Goal: Task Accomplishment & Management: Manage account settings

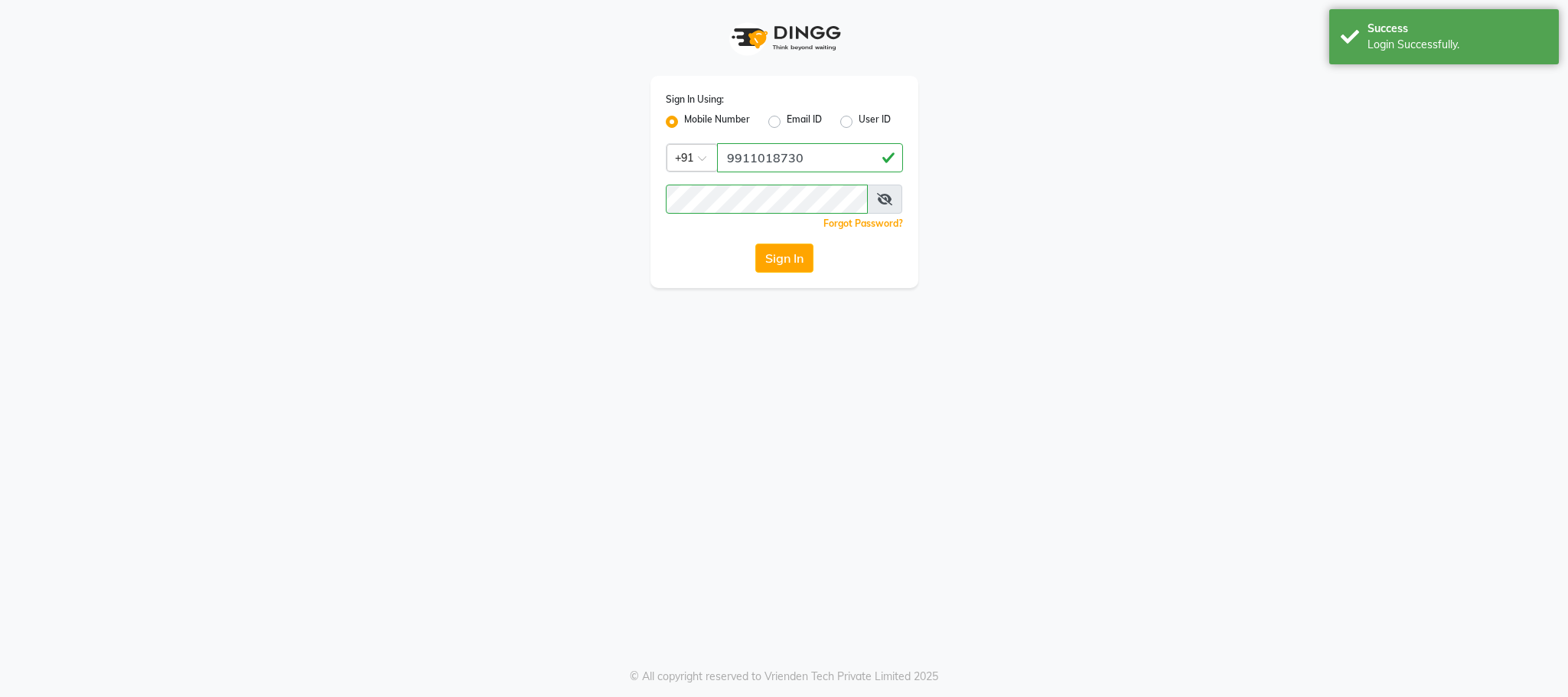
click at [765, 269] on button "Sign In" at bounding box center [785, 258] width 58 height 29
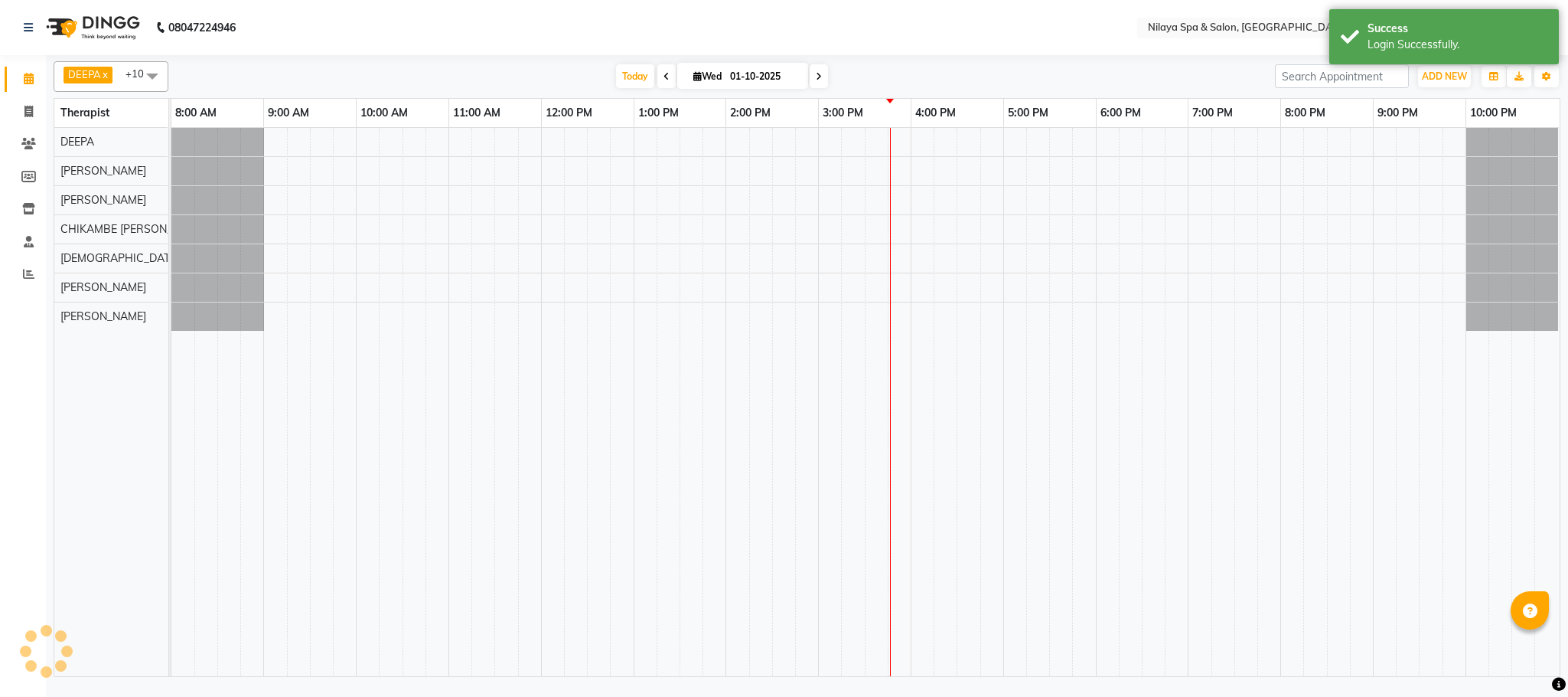
select select "en"
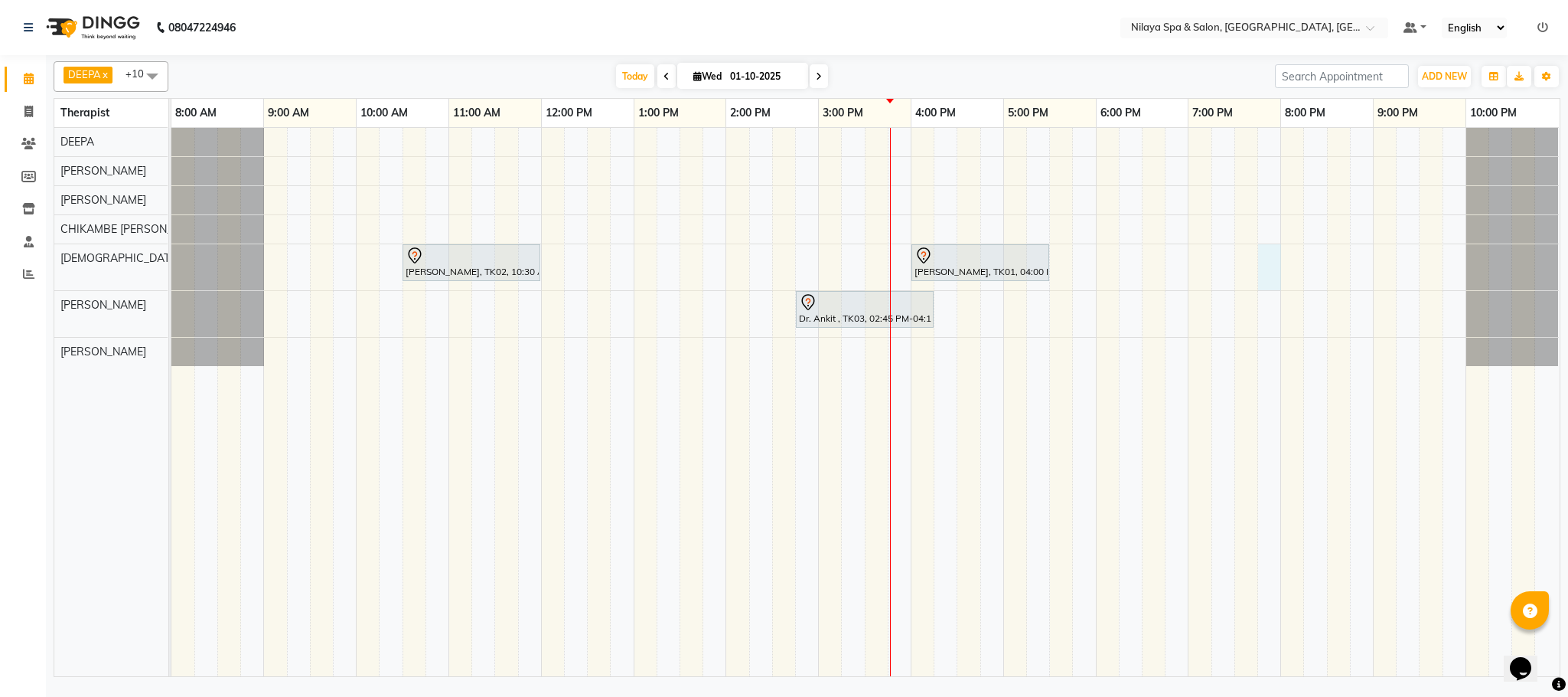
click at [1263, 256] on div at bounding box center [1270, 266] width 23 height 45
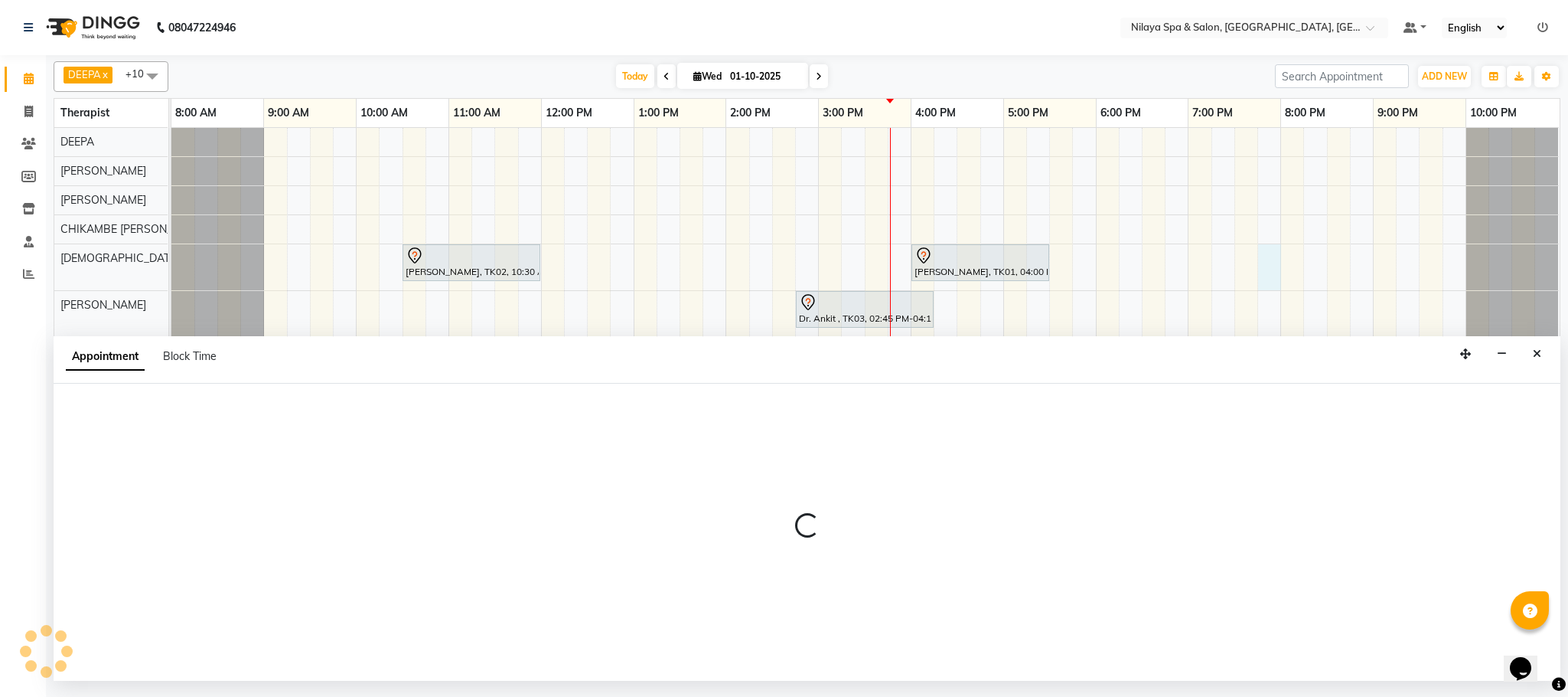
select select "85437"
select select "1185"
select select "tentative"
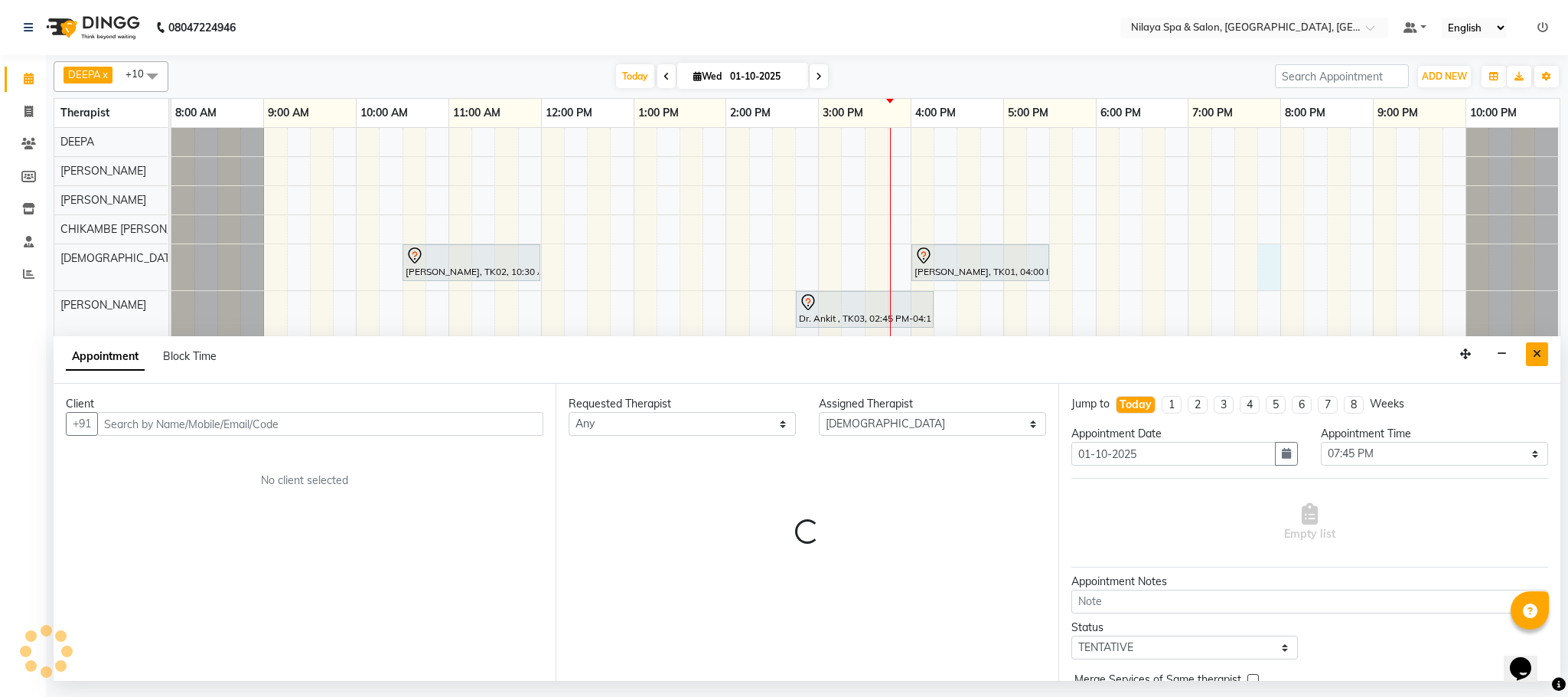
drag, startPoint x: 1263, startPoint y: 256, endPoint x: 1541, endPoint y: 349, distance: 293.1
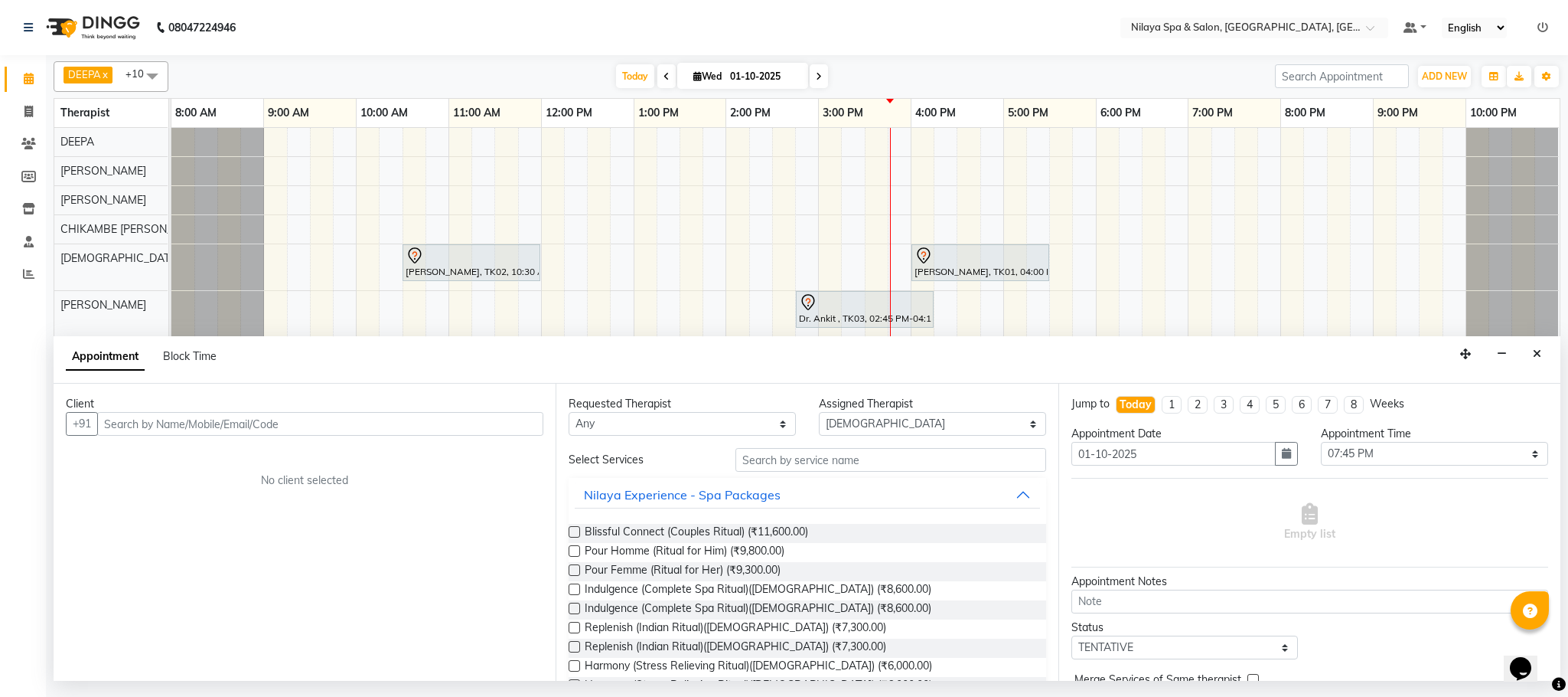
drag, startPoint x: 1541, startPoint y: 349, endPoint x: 1109, endPoint y: 276, distance: 438.1
drag, startPoint x: 1109, startPoint y: 276, endPoint x: 1532, endPoint y: 351, distance: 429.6
click at [1533, 351] on icon "Close" at bounding box center [1537, 353] width 9 height 11
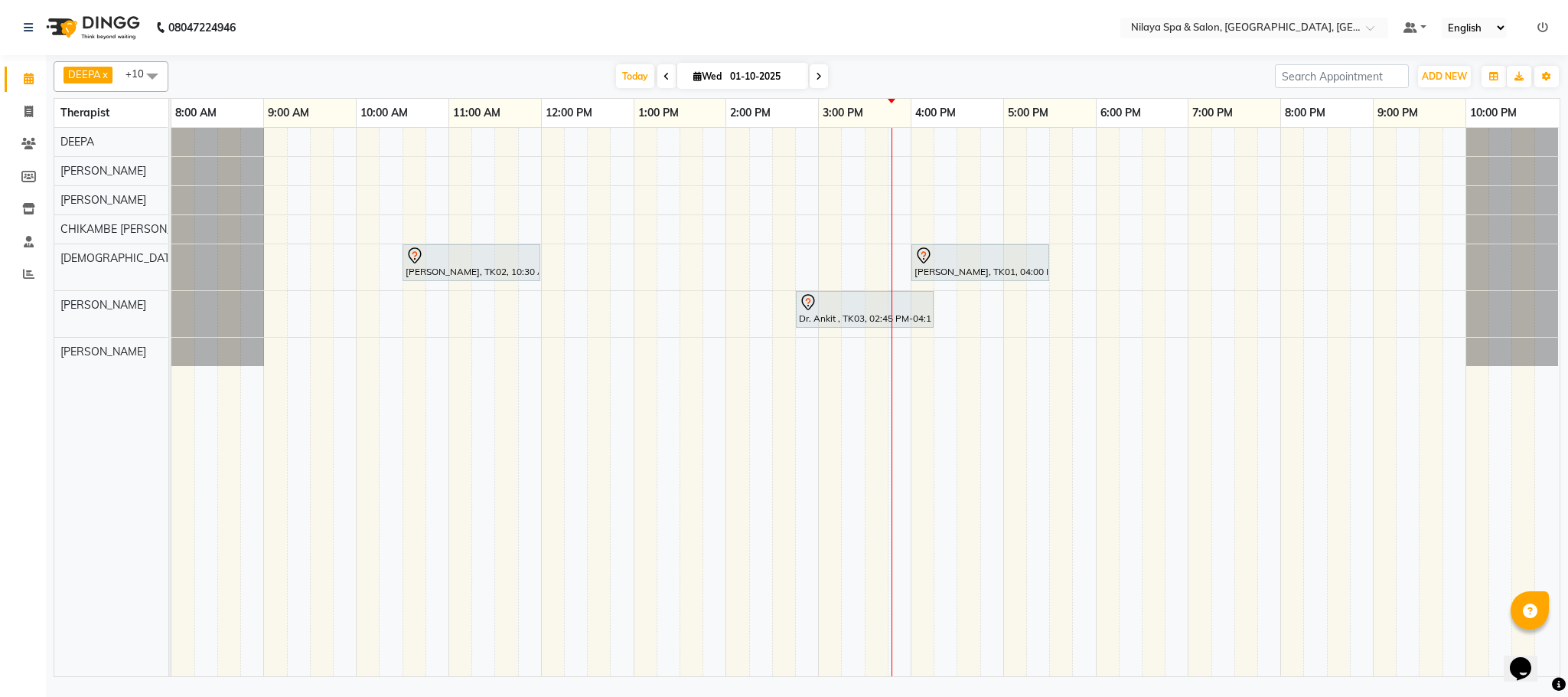
drag, startPoint x: 1532, startPoint y: 351, endPoint x: 1067, endPoint y: 439, distance: 473.3
drag, startPoint x: 1067, startPoint y: 439, endPoint x: 1074, endPoint y: 451, distance: 13.9
click at [1074, 451] on td at bounding box center [1085, 402] width 23 height 548
drag, startPoint x: 1074, startPoint y: 451, endPoint x: 1132, endPoint y: 465, distance: 59.7
drag, startPoint x: 1132, startPoint y: 465, endPoint x: 979, endPoint y: 457, distance: 153.2
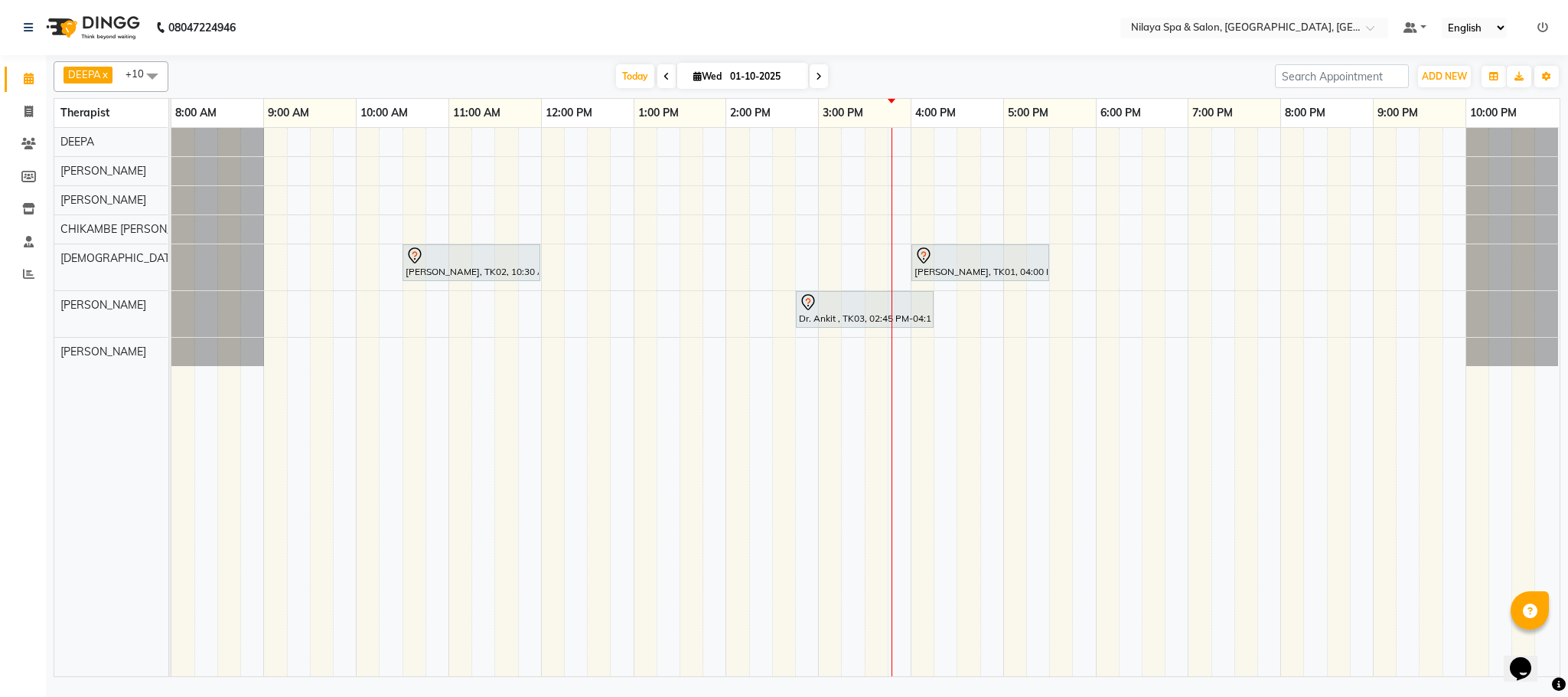
click at [979, 457] on td at bounding box center [969, 402] width 23 height 548
click at [981, 451] on td at bounding box center [992, 402] width 23 height 548
click at [1060, 357] on div at bounding box center [1062, 351] width 23 height 28
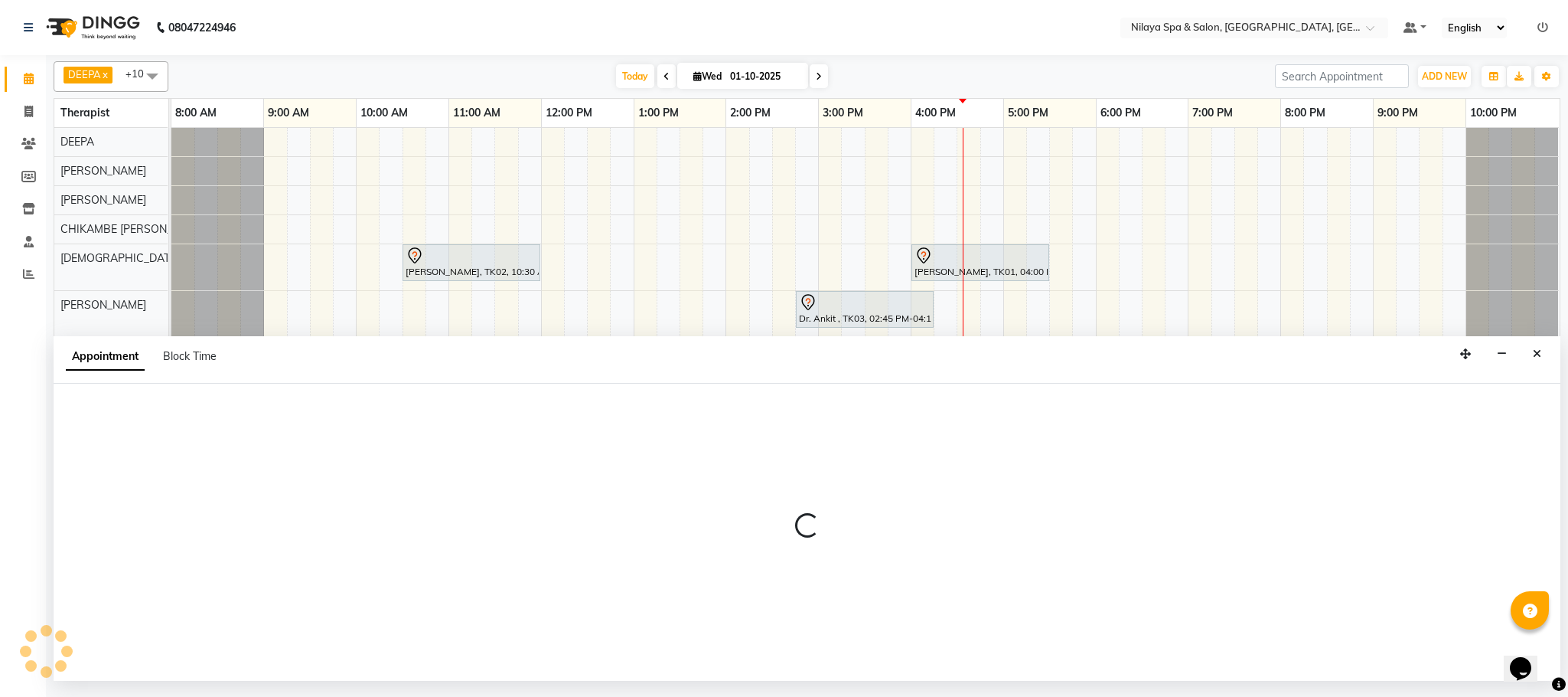
select select "92755"
select select "1050"
select select "tentative"
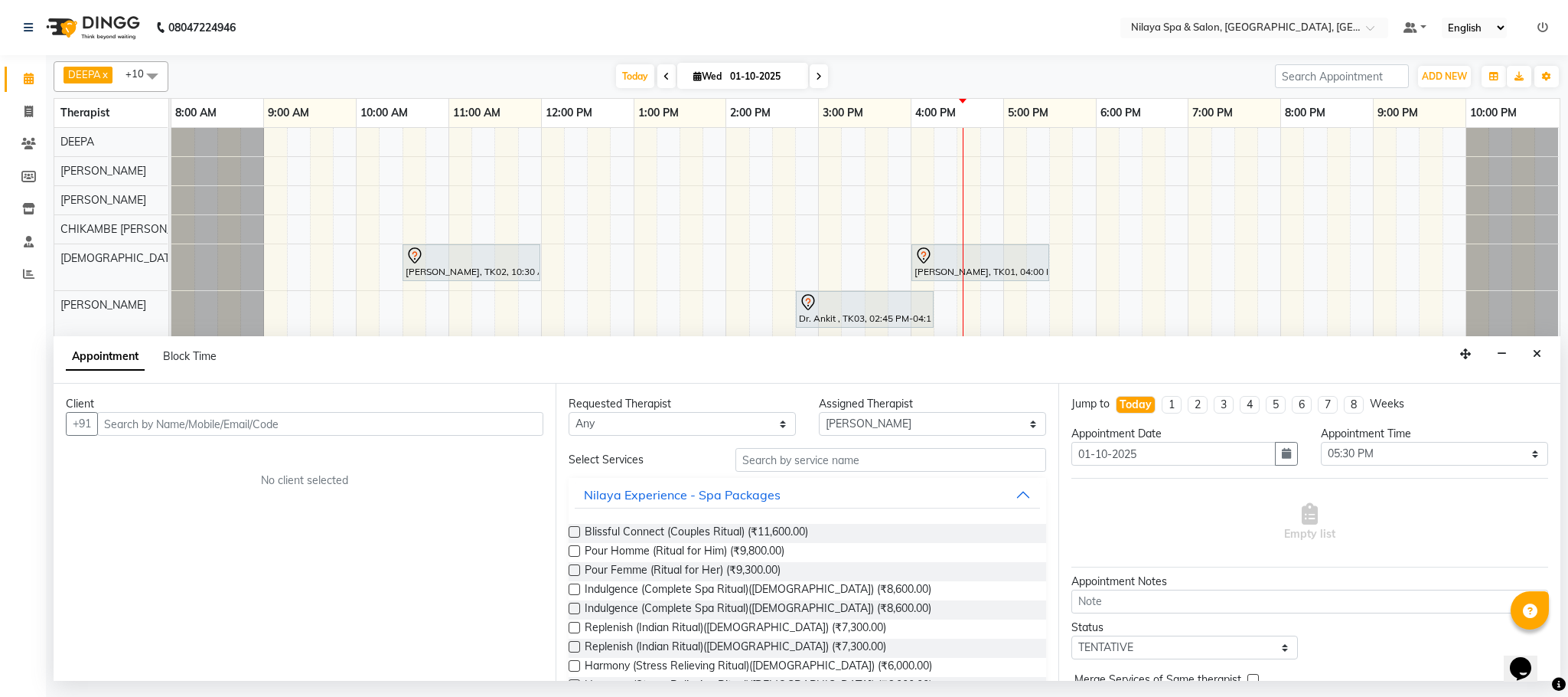
drag, startPoint x: 1060, startPoint y: 357, endPoint x: 120, endPoint y: 423, distance: 942.3
click at [120, 423] on input "text" at bounding box center [319, 423] width 446 height 24
drag, startPoint x: 120, startPoint y: 423, endPoint x: 260, endPoint y: 416, distance: 140.2
click at [260, 416] on input "text" at bounding box center [319, 423] width 446 height 24
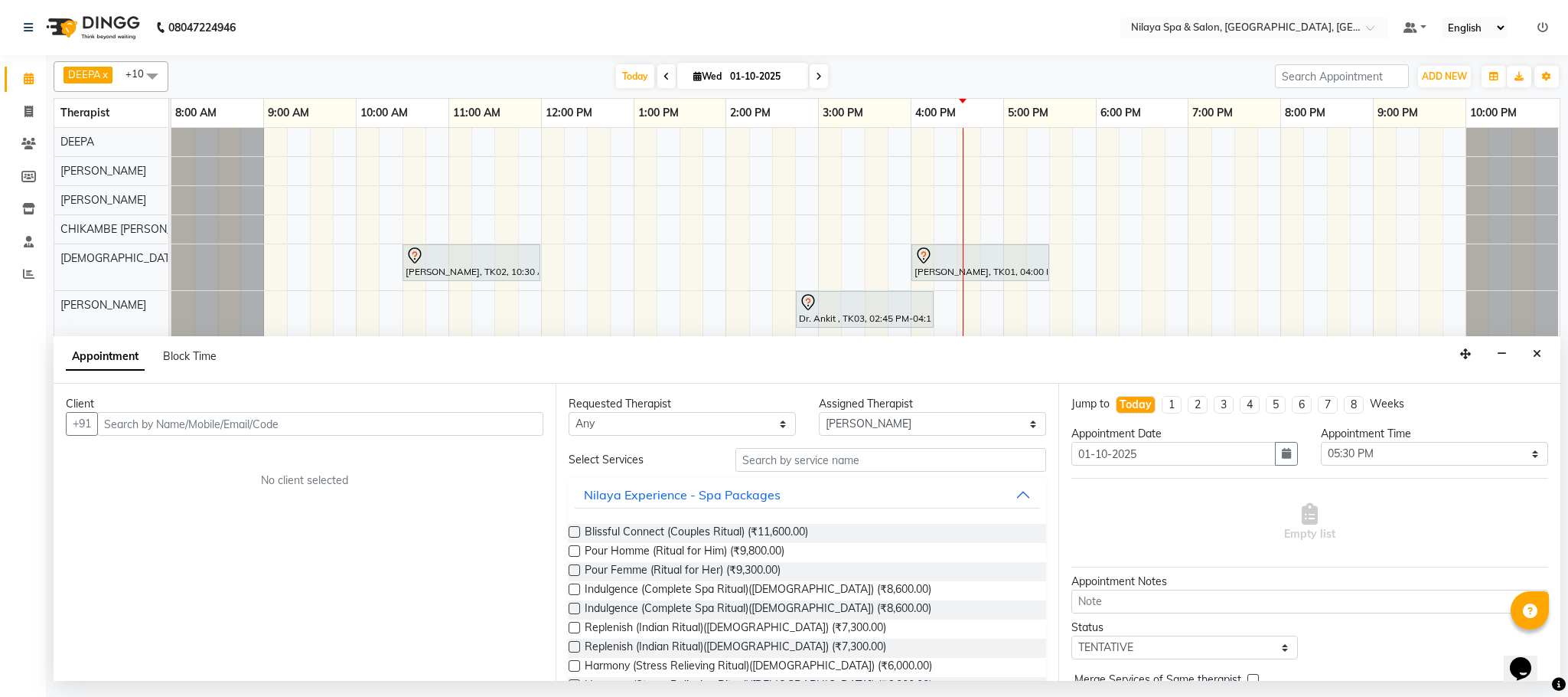
drag, startPoint x: 260, startPoint y: 416, endPoint x: 123, endPoint y: 434, distance: 138.2
click at [123, 434] on input "text" at bounding box center [319, 423] width 446 height 24
drag, startPoint x: 123, startPoint y: 434, endPoint x: 110, endPoint y: 415, distance: 23.0
click at [110, 415] on input "text" at bounding box center [319, 423] width 446 height 24
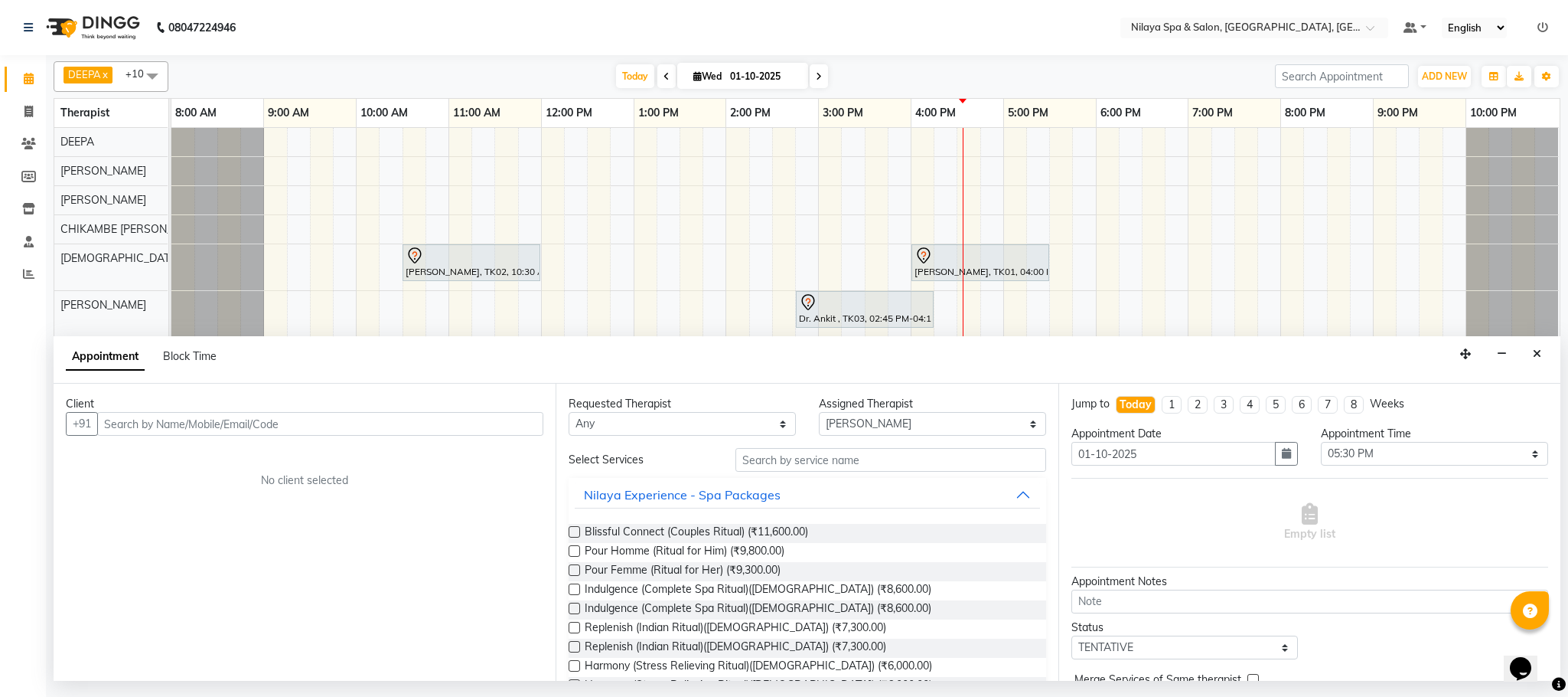
click at [110, 418] on input "text" at bounding box center [319, 423] width 446 height 24
click at [112, 420] on input "text" at bounding box center [319, 423] width 446 height 24
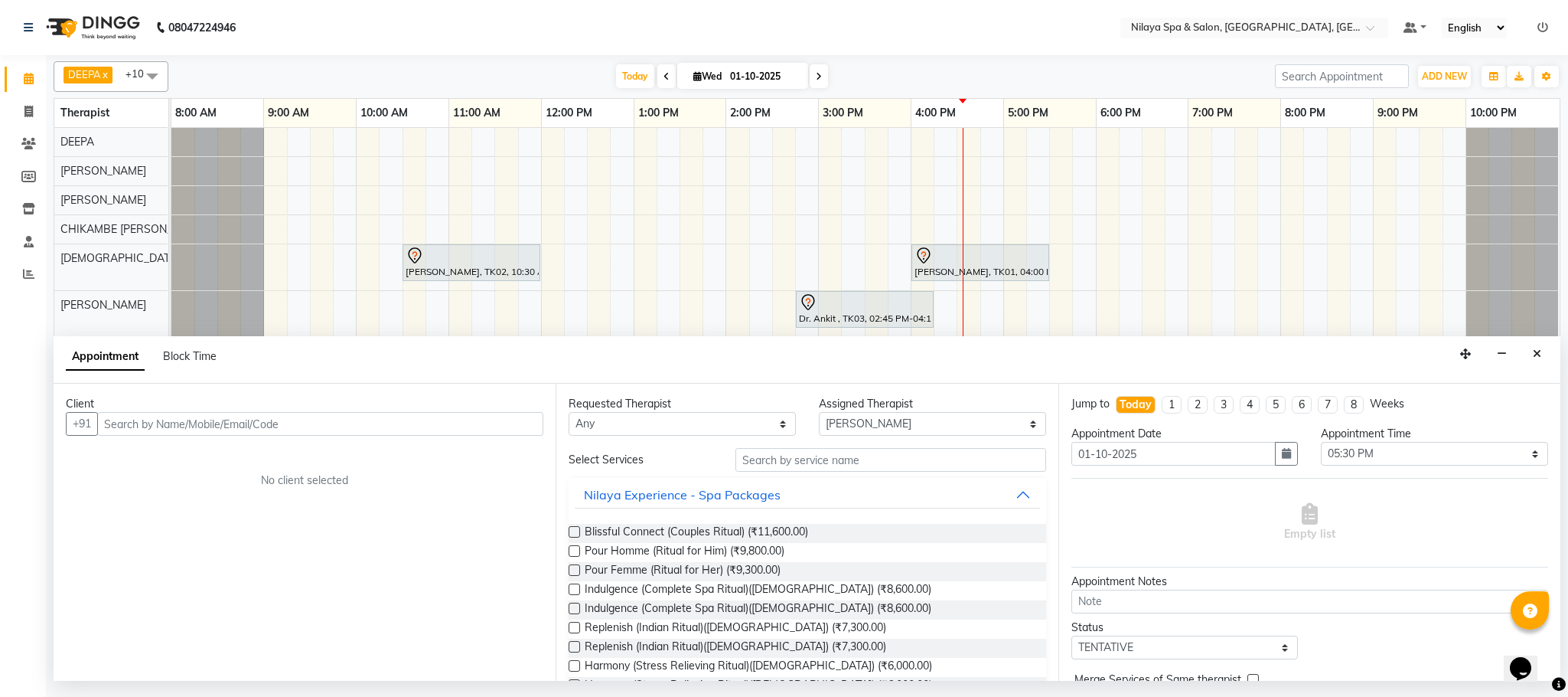
click at [112, 420] on input "text" at bounding box center [319, 423] width 446 height 24
click at [117, 421] on input "text" at bounding box center [319, 423] width 446 height 24
drag, startPoint x: 113, startPoint y: 421, endPoint x: 113, endPoint y: 430, distance: 9.0
click at [113, 430] on input "text" at bounding box center [319, 423] width 446 height 24
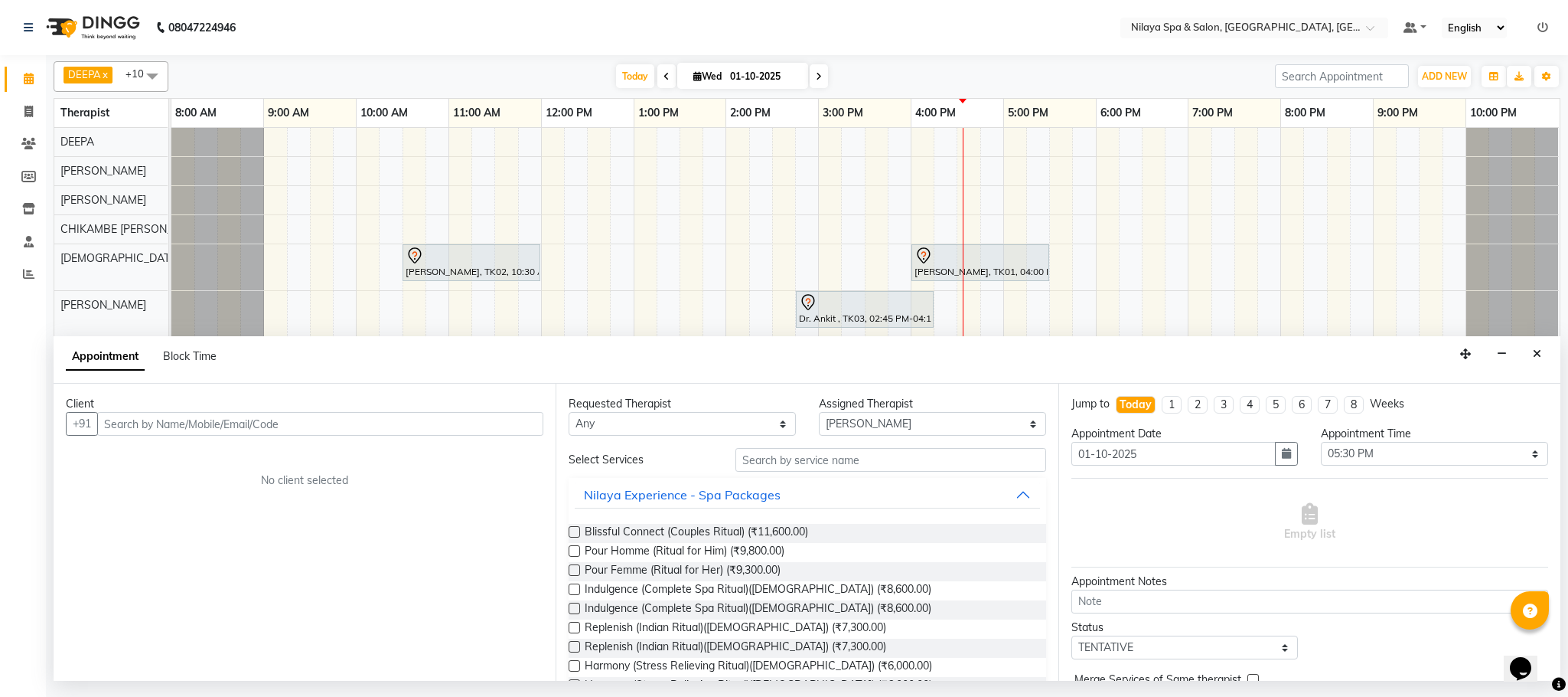
click at [113, 428] on input "text" at bounding box center [319, 423] width 446 height 24
drag, startPoint x: 113, startPoint y: 428, endPoint x: 1539, endPoint y: 357, distance: 1427.8
click at [1539, 357] on icon "Close" at bounding box center [1537, 353] width 9 height 11
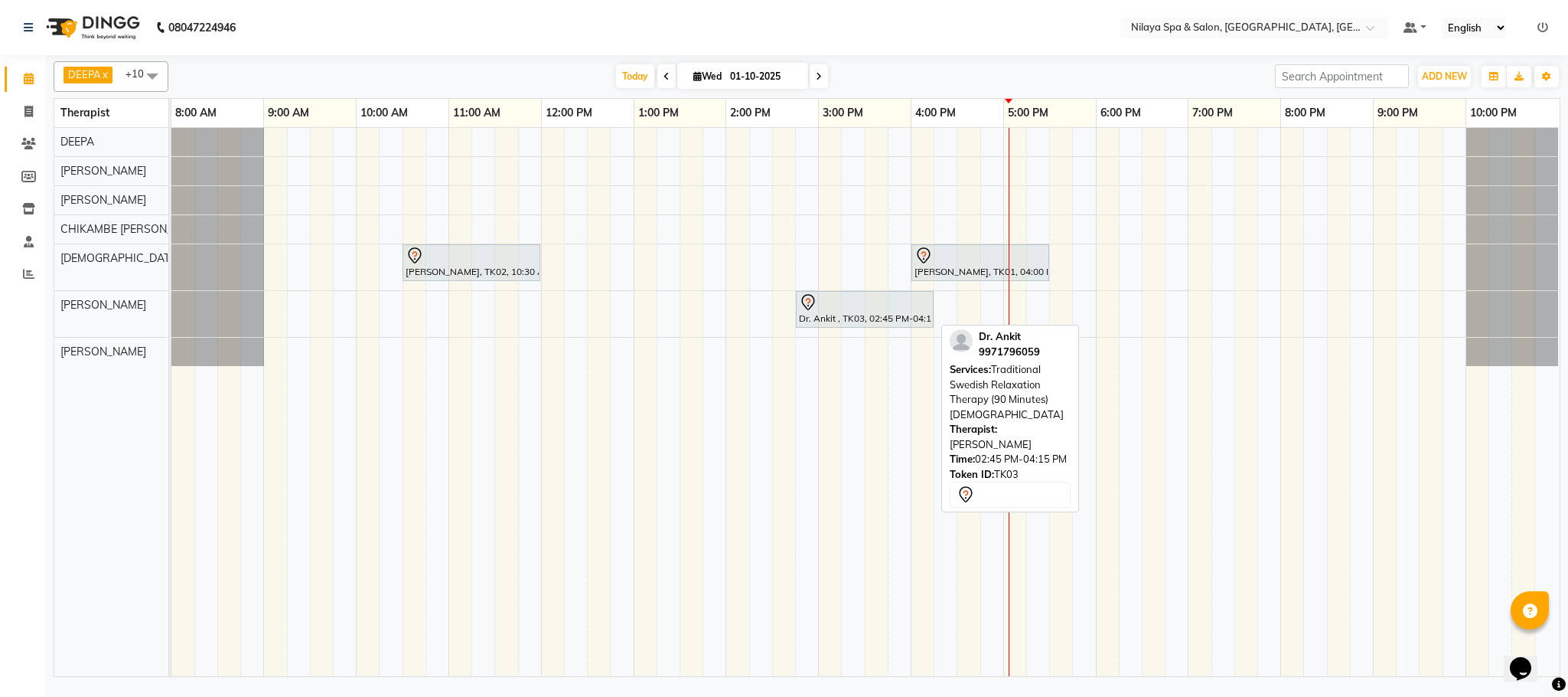
click at [880, 308] on div at bounding box center [865, 302] width 132 height 18
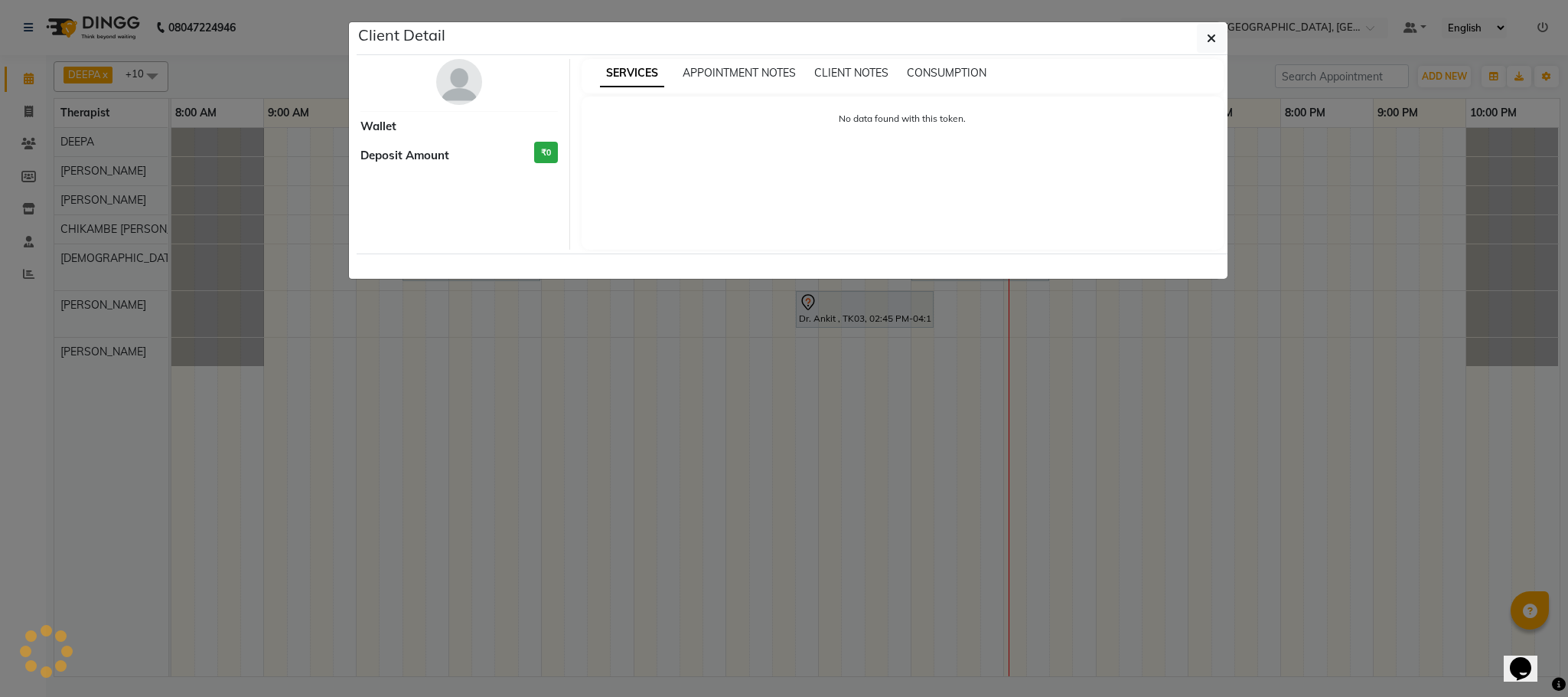
select select "7"
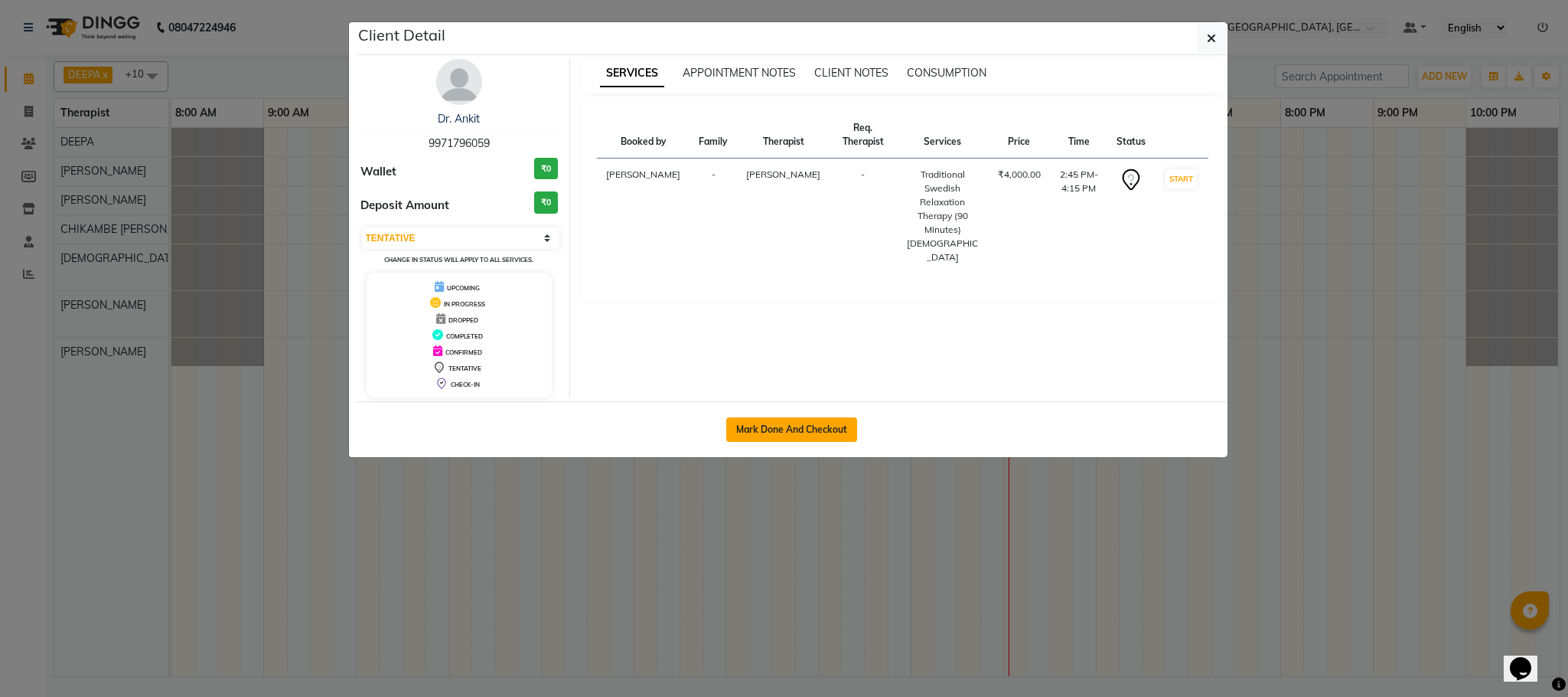
click at [774, 425] on button "Mark Done And Checkout" at bounding box center [792, 429] width 131 height 24
select select "7983"
select select "service"
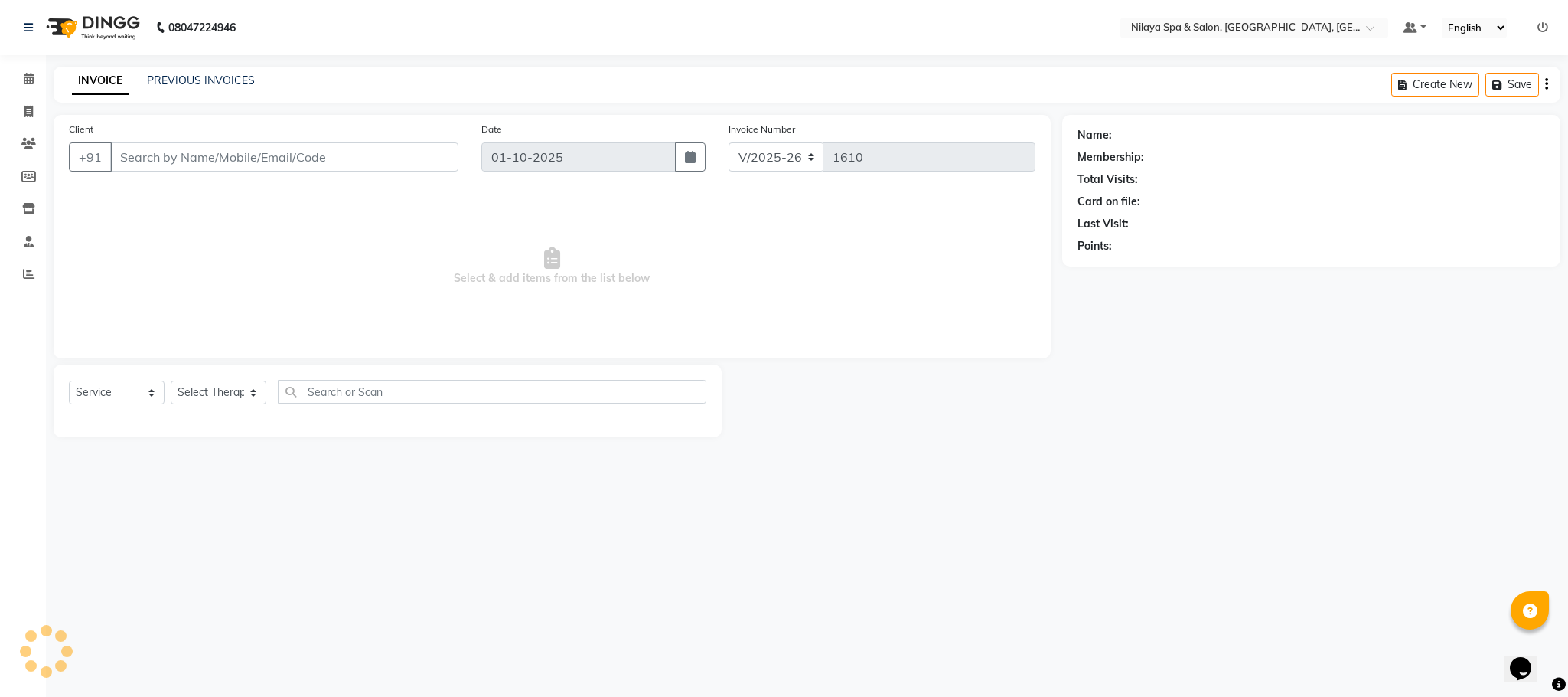
select select "3"
type input "99******59"
select select "88833"
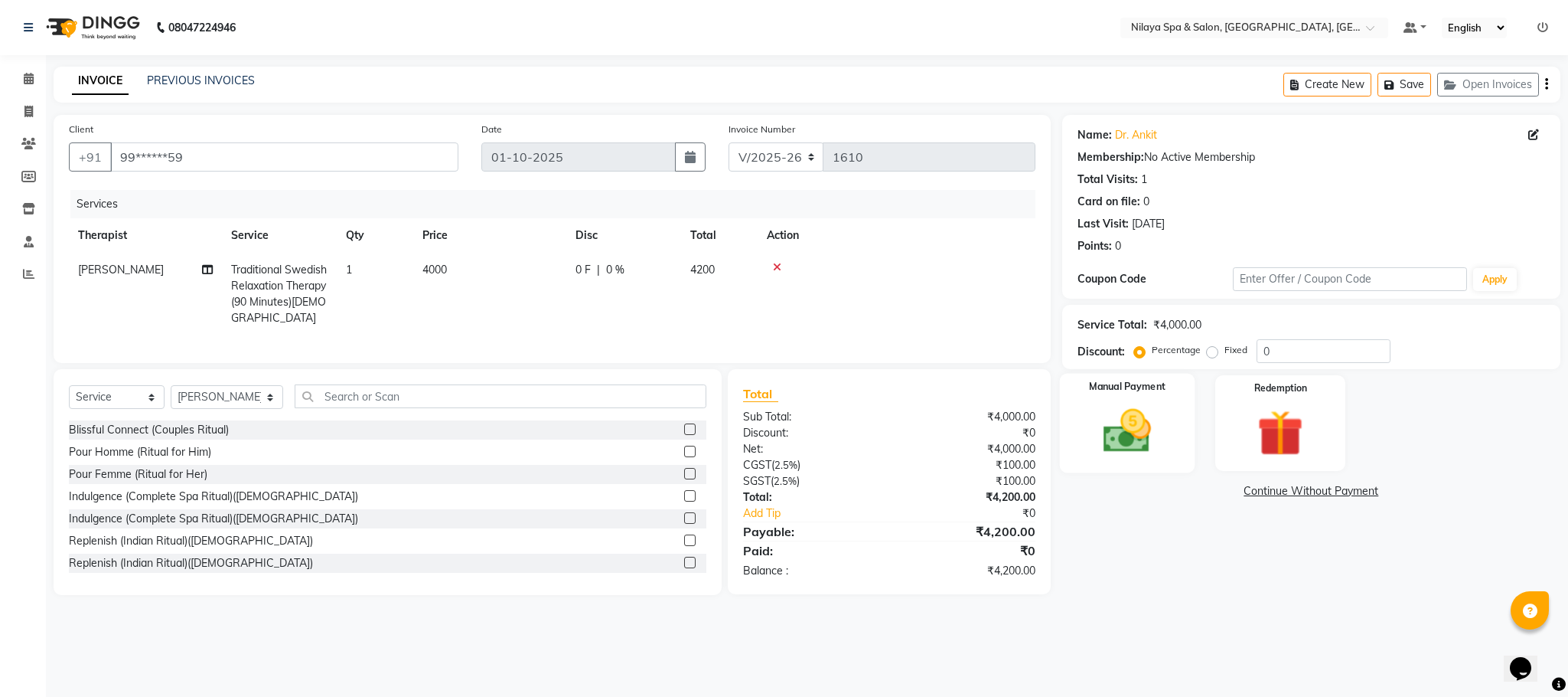
click at [1130, 434] on img at bounding box center [1128, 431] width 78 height 55
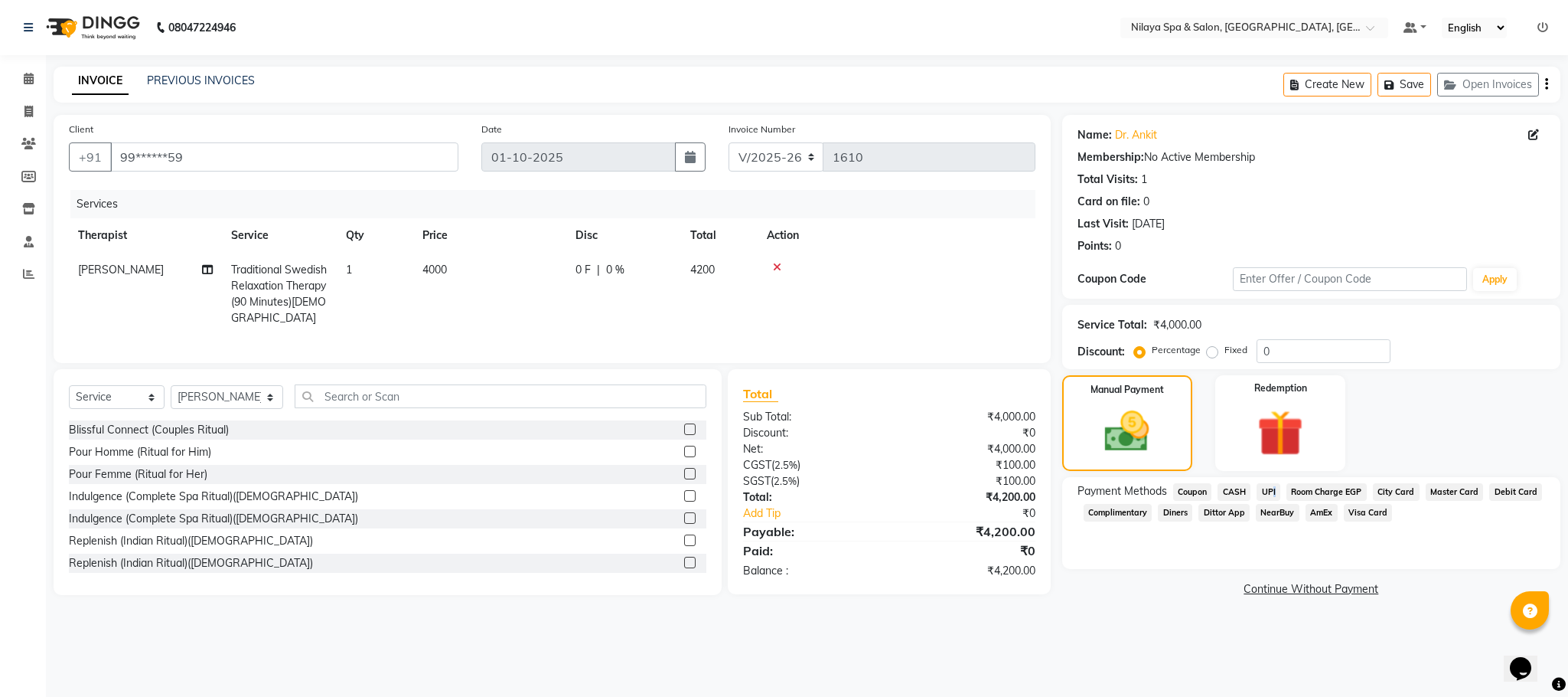
click at [1270, 489] on span "UPI" at bounding box center [1269, 492] width 24 height 17
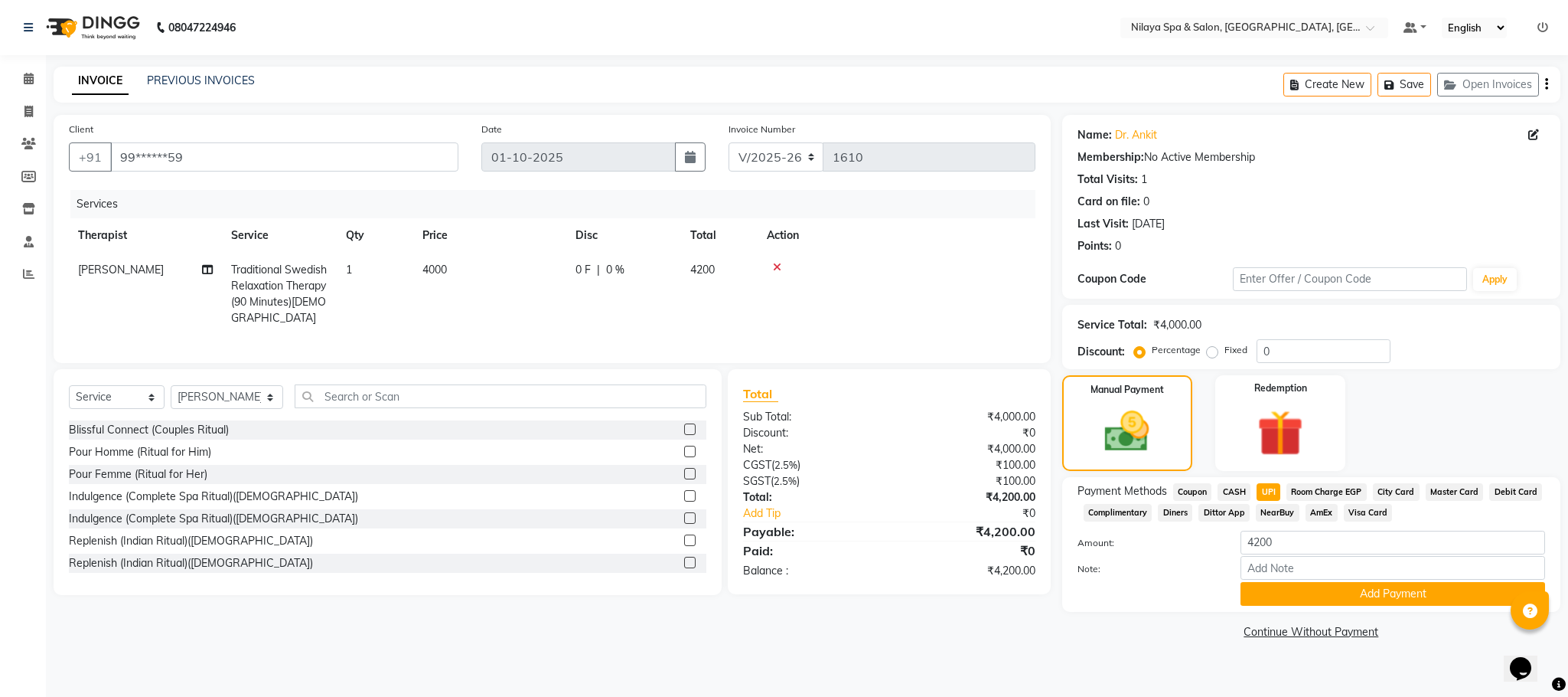
click at [1294, 606] on div "Payment Methods Coupon CASH UPI Room Charge EGP City Card Master Card Debit Car…" at bounding box center [1312, 544] width 498 height 135
click at [1296, 604] on button "Add Payment" at bounding box center [1393, 593] width 305 height 24
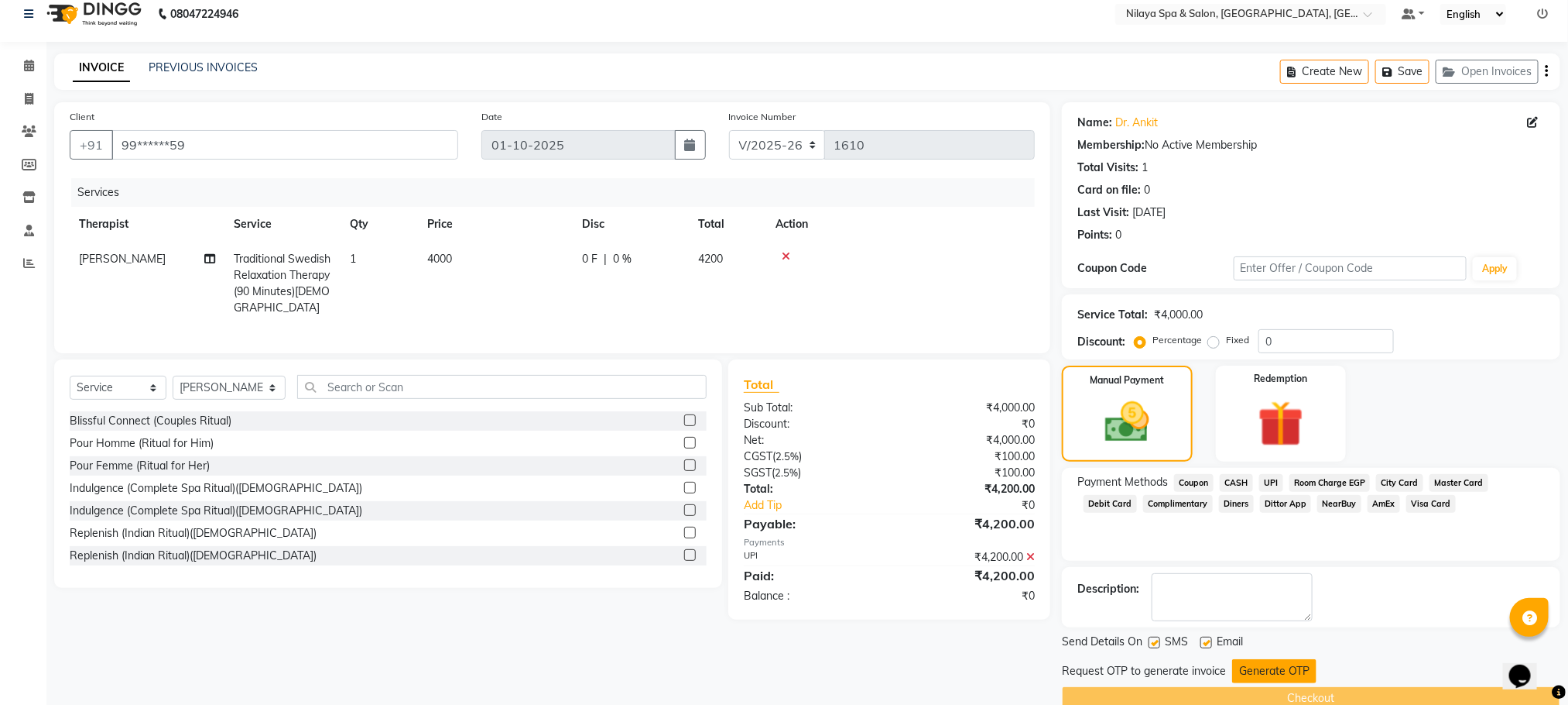
scroll to position [44, 0]
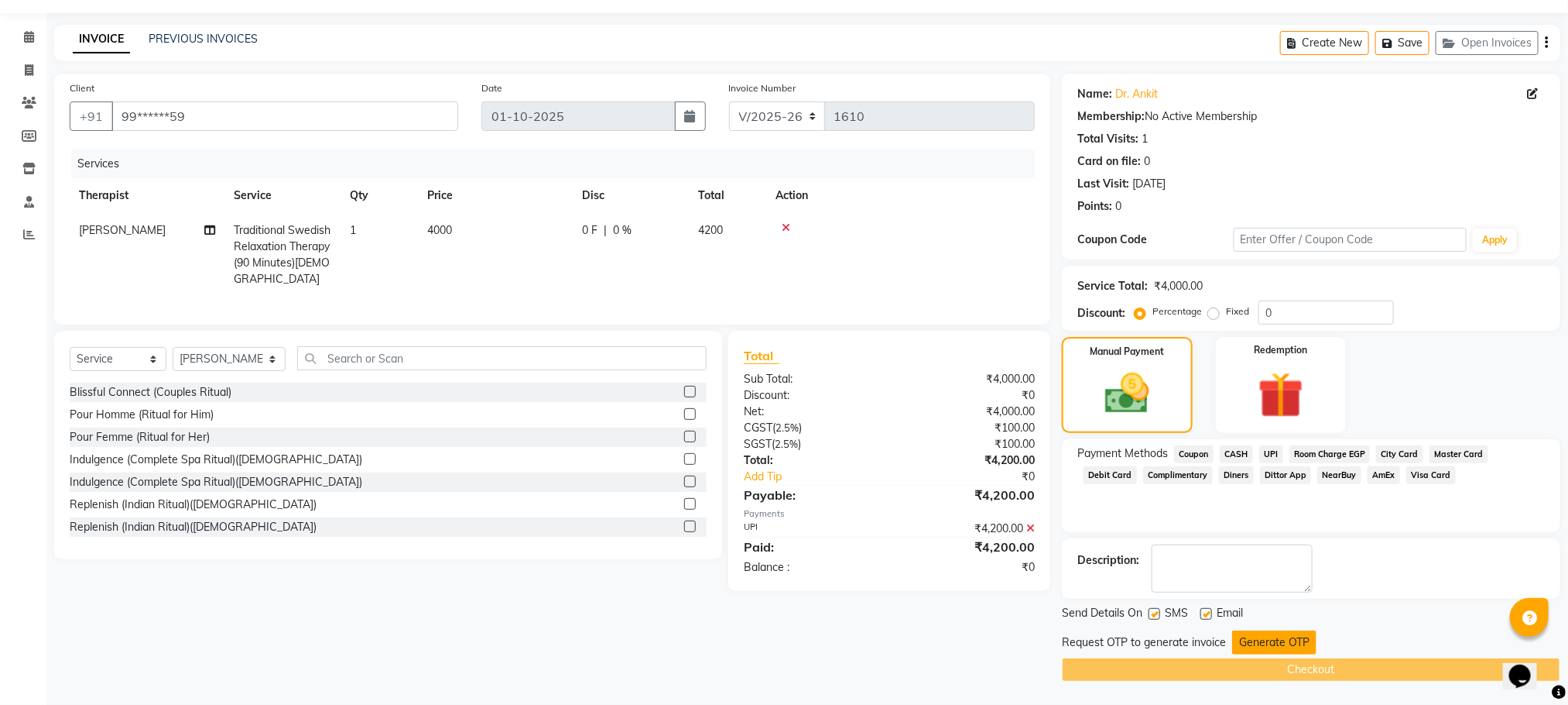
click at [1257, 646] on button "Generate OTP" at bounding box center [1274, 642] width 84 height 24
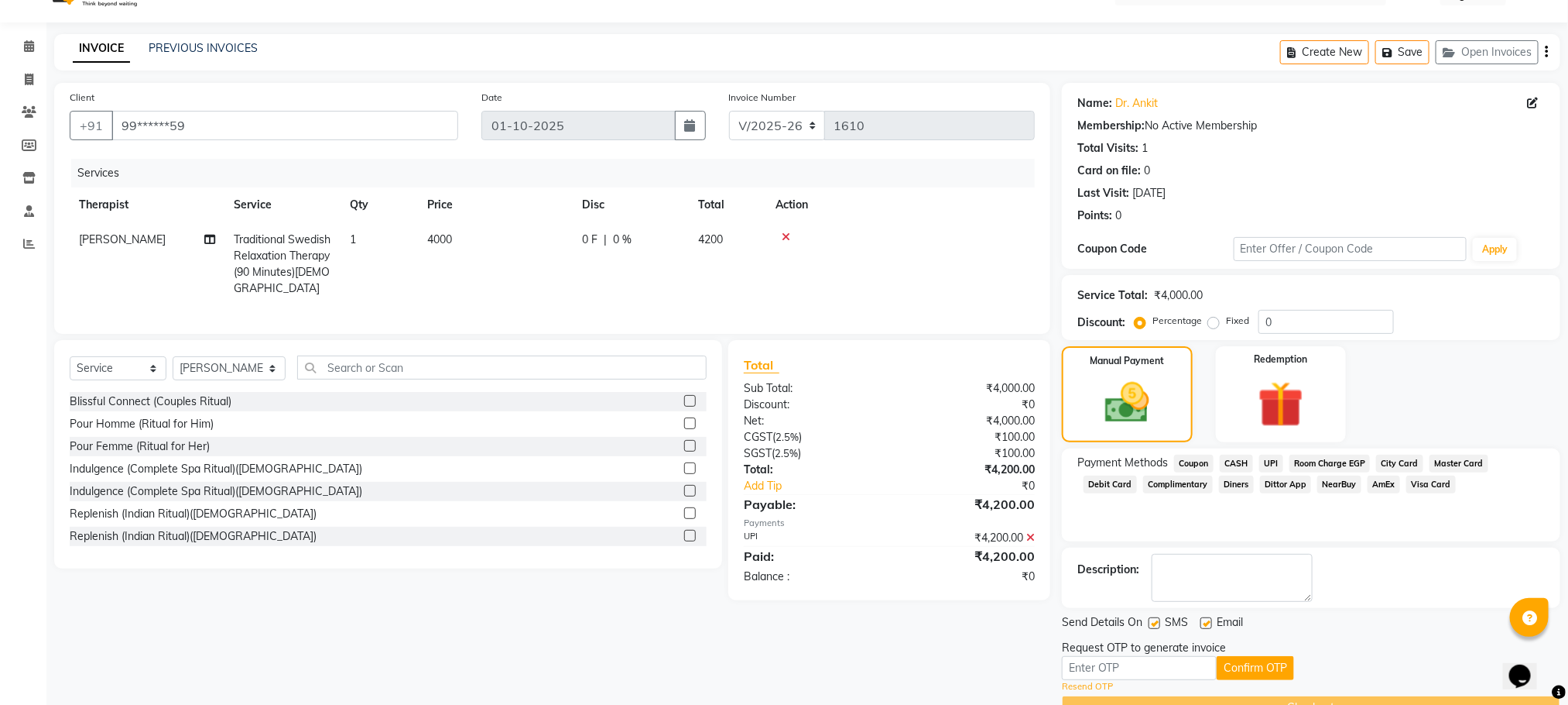
scroll to position [72, 0]
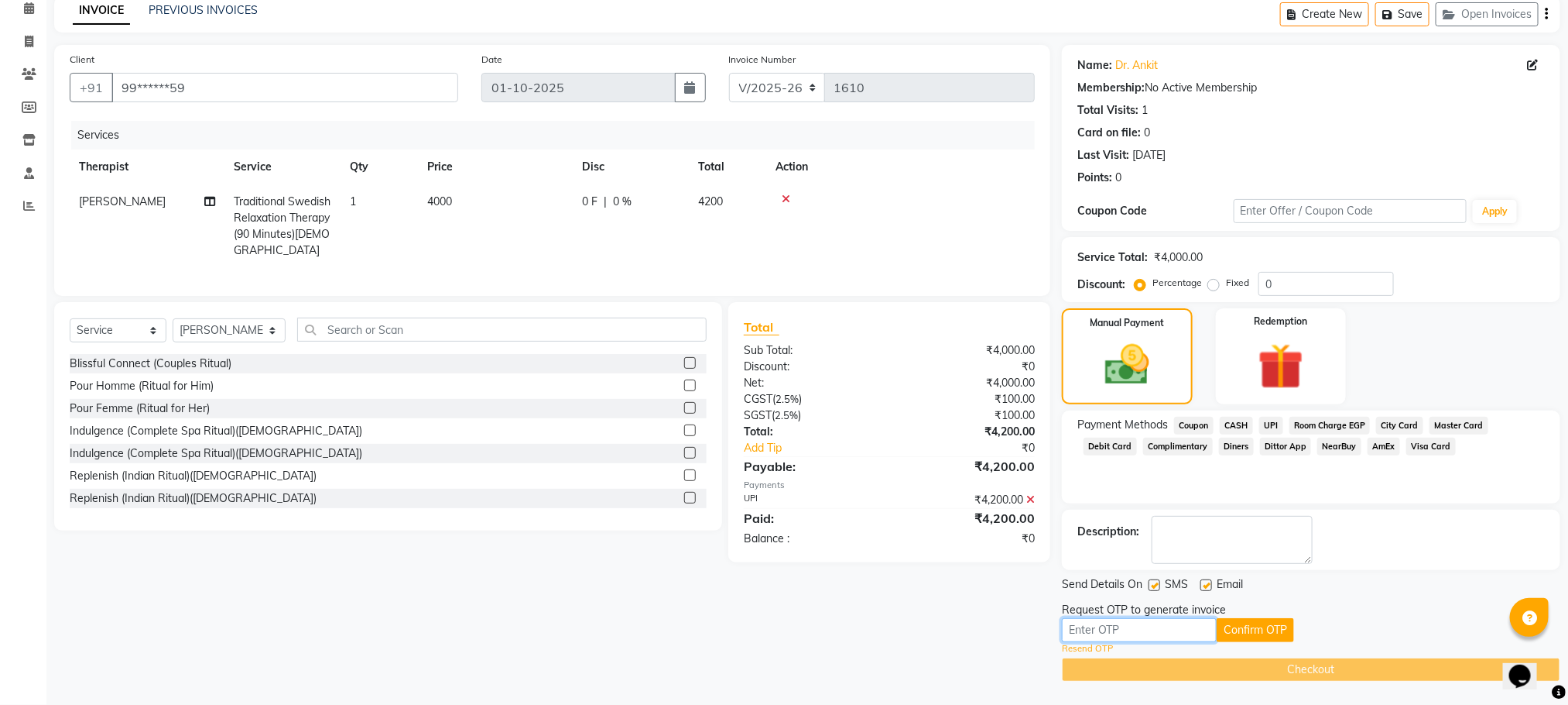
click at [1135, 633] on input "text" at bounding box center [1139, 630] width 155 height 24
type input "9906"
click at [1257, 628] on button "Confirm OTP" at bounding box center [1255, 630] width 77 height 24
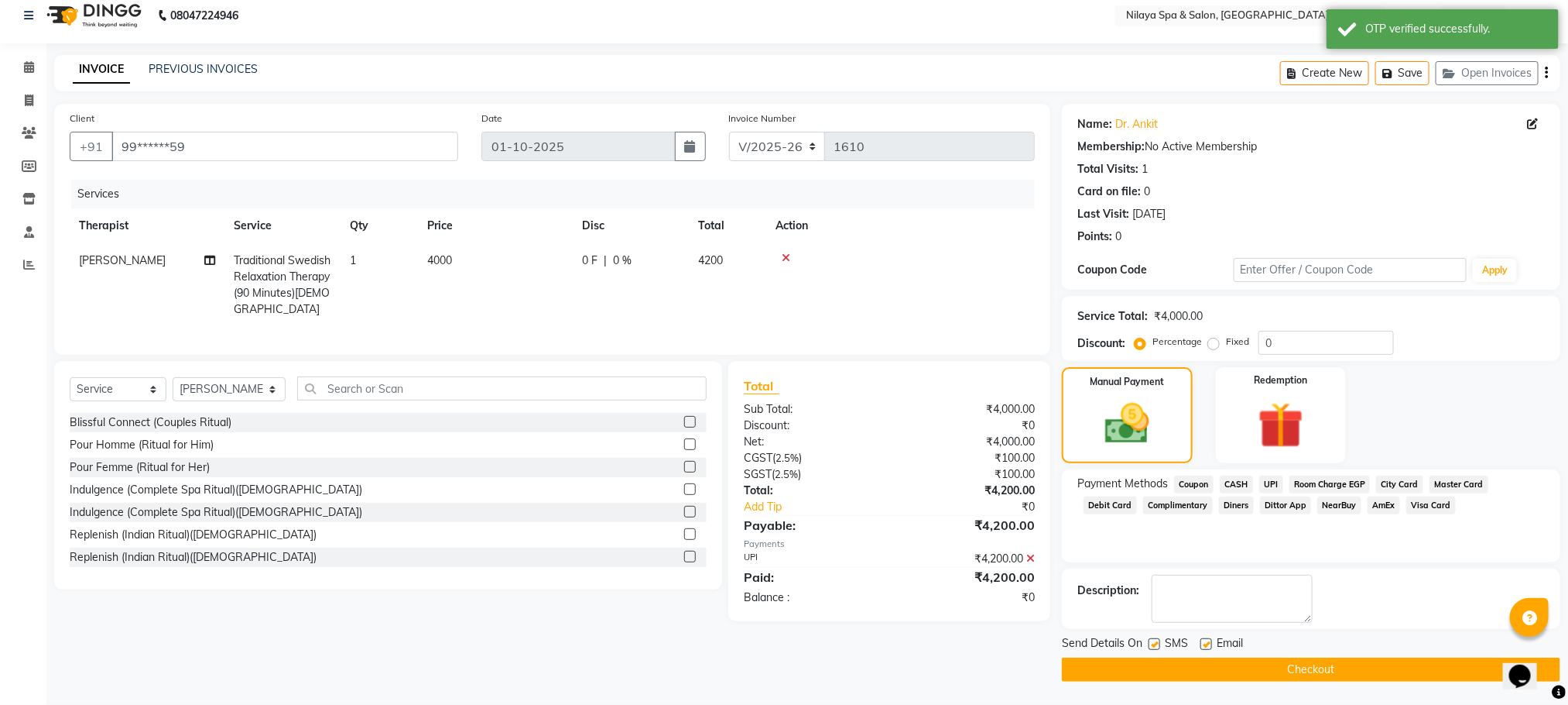
click at [1275, 667] on button "Checkout" at bounding box center [1311, 669] width 498 height 24
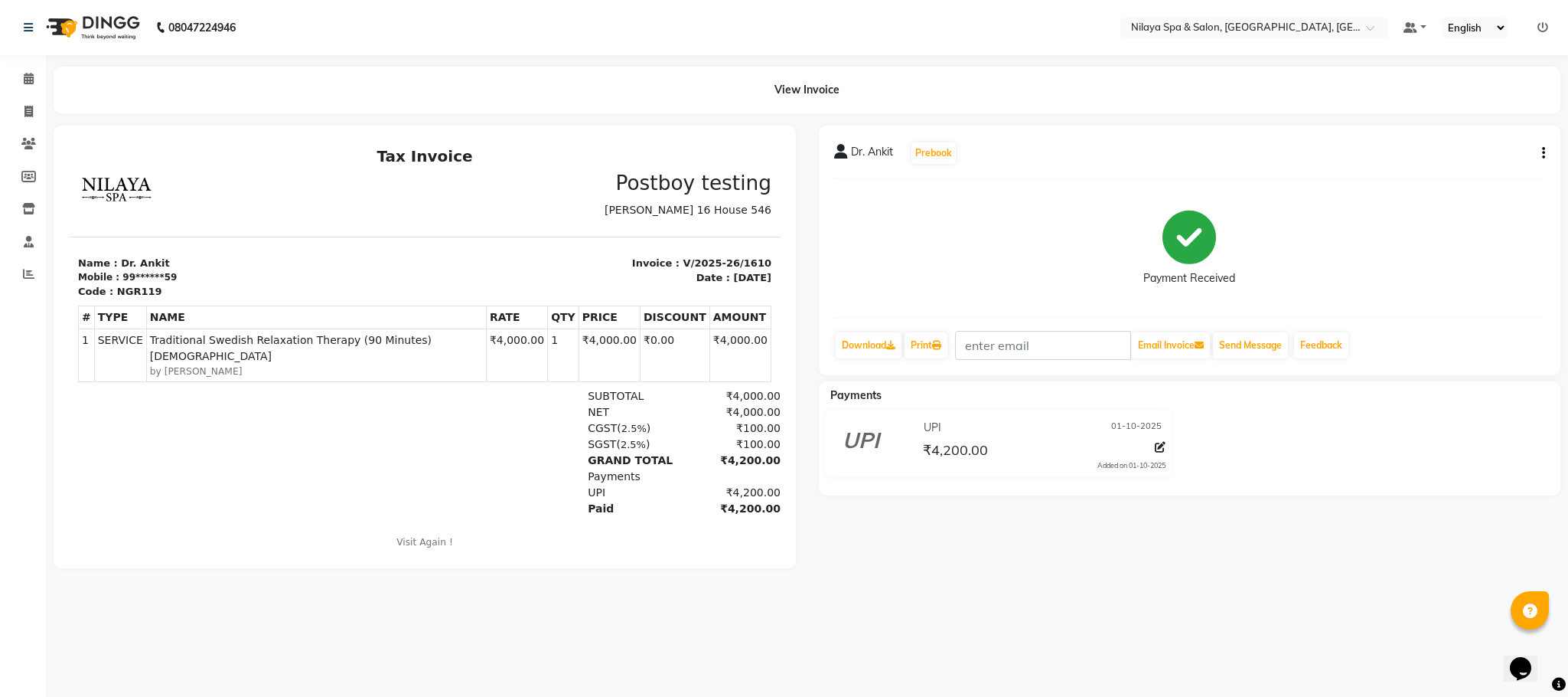
drag, startPoint x: 100, startPoint y: 227, endPoint x: 433, endPoint y: 184, distance: 335.8
click at [437, 184] on h3 "Postboy testing" at bounding box center [602, 183] width 338 height 24
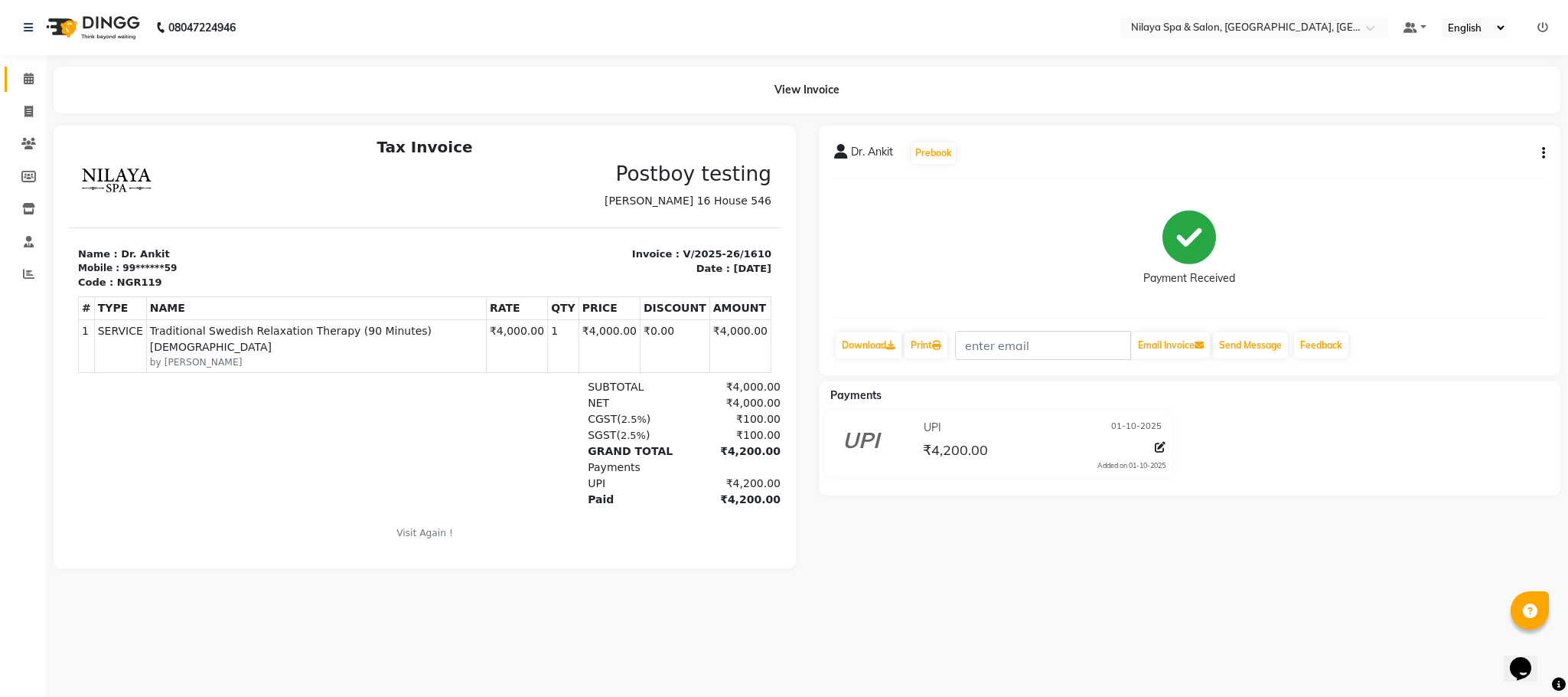
scroll to position [12, 0]
click at [30, 80] on icon at bounding box center [29, 78] width 10 height 12
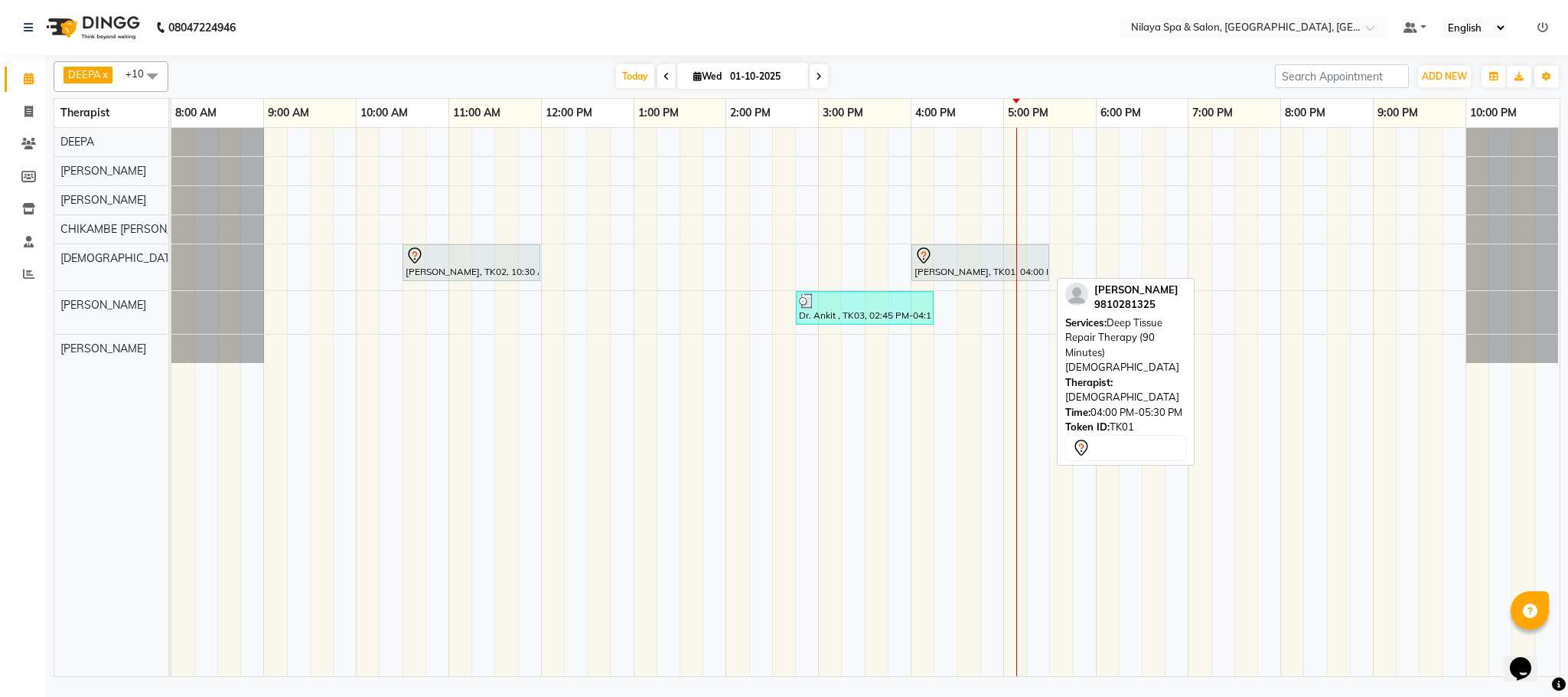
click at [974, 269] on div "[PERSON_NAME], TK01, 04:00 PM-05:30 PM, Deep Tissue Repair Therapy (90 Minutes)…" at bounding box center [980, 262] width 135 height 32
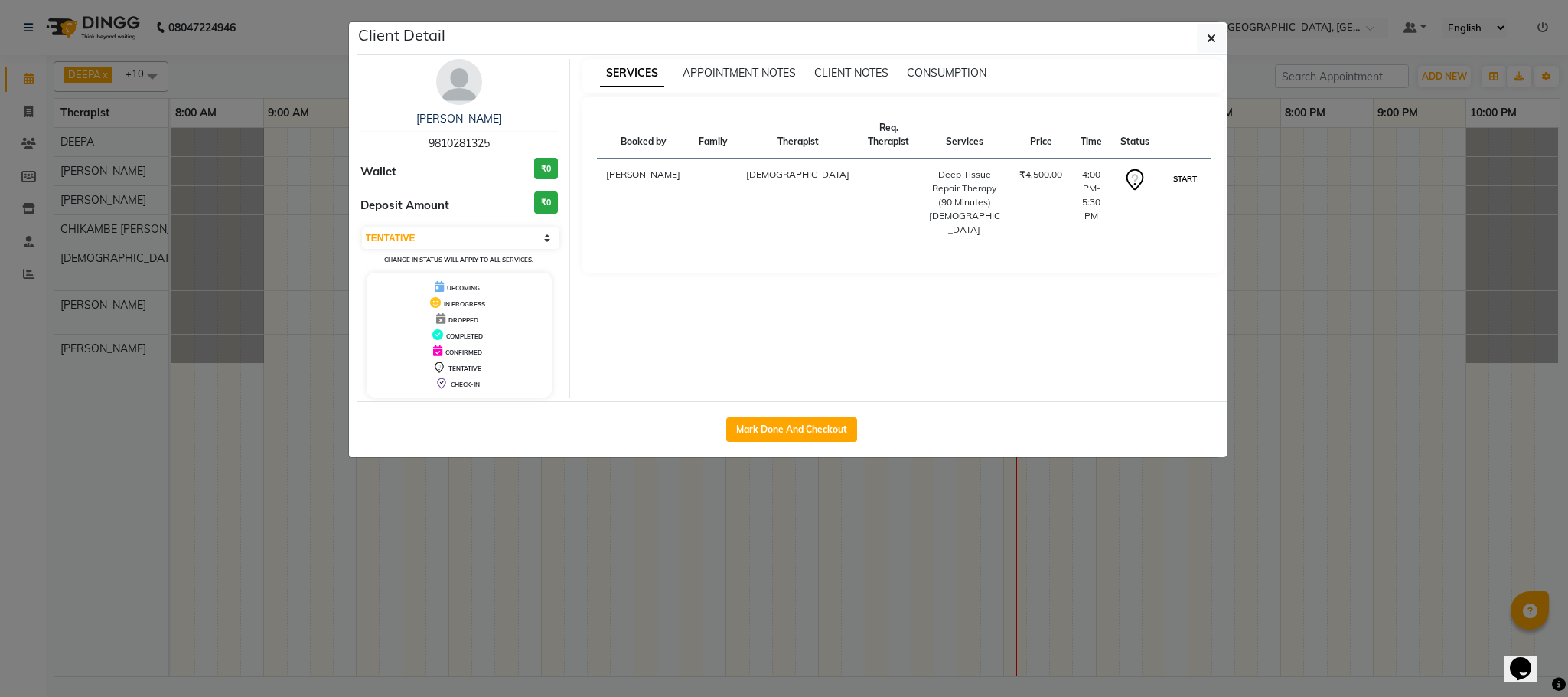
click at [1177, 169] on button "START" at bounding box center [1185, 179] width 31 height 19
select select "1"
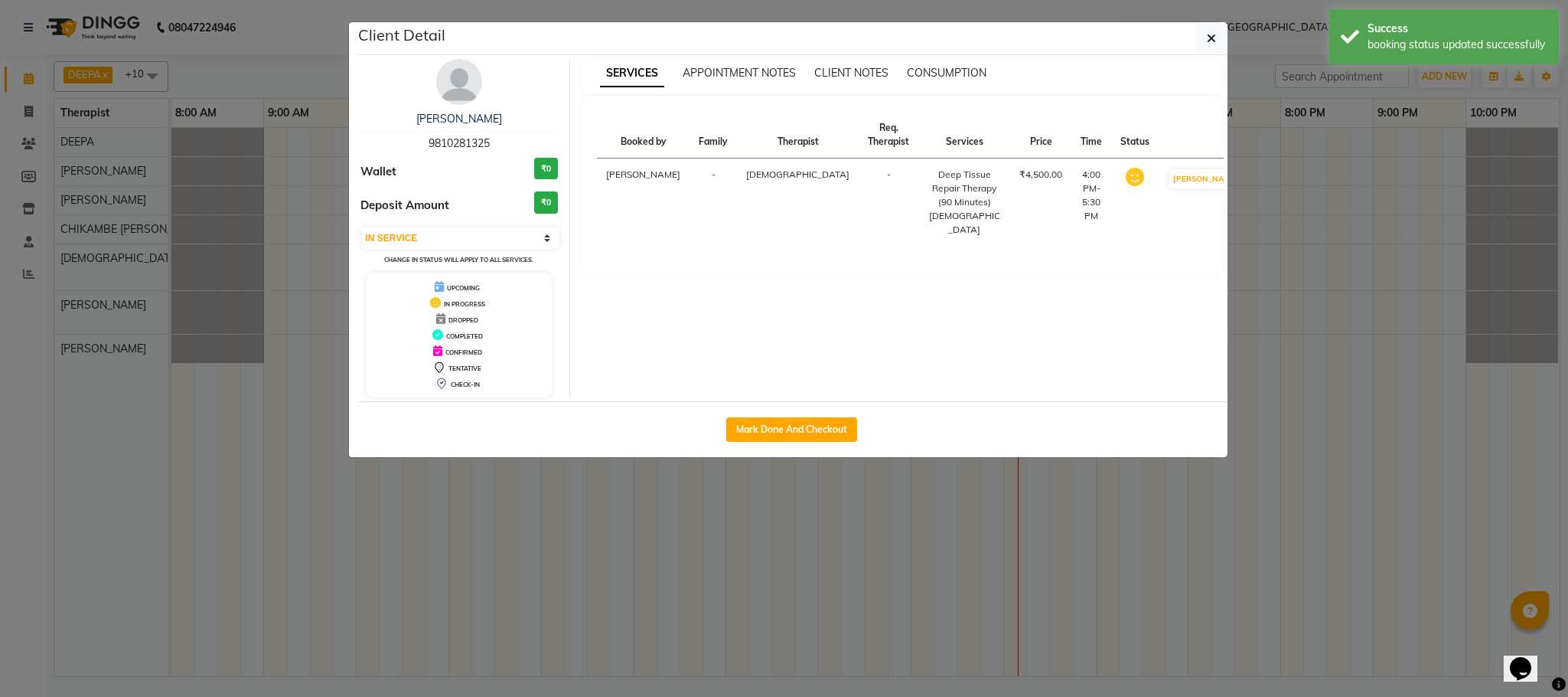
click at [1228, 24] on ngb-modal-window "Client Detail [PERSON_NAME] 9810281325 Wallet ₹0 Deposit Amount ₹0 Select IN SE…" at bounding box center [784, 348] width 1568 height 697
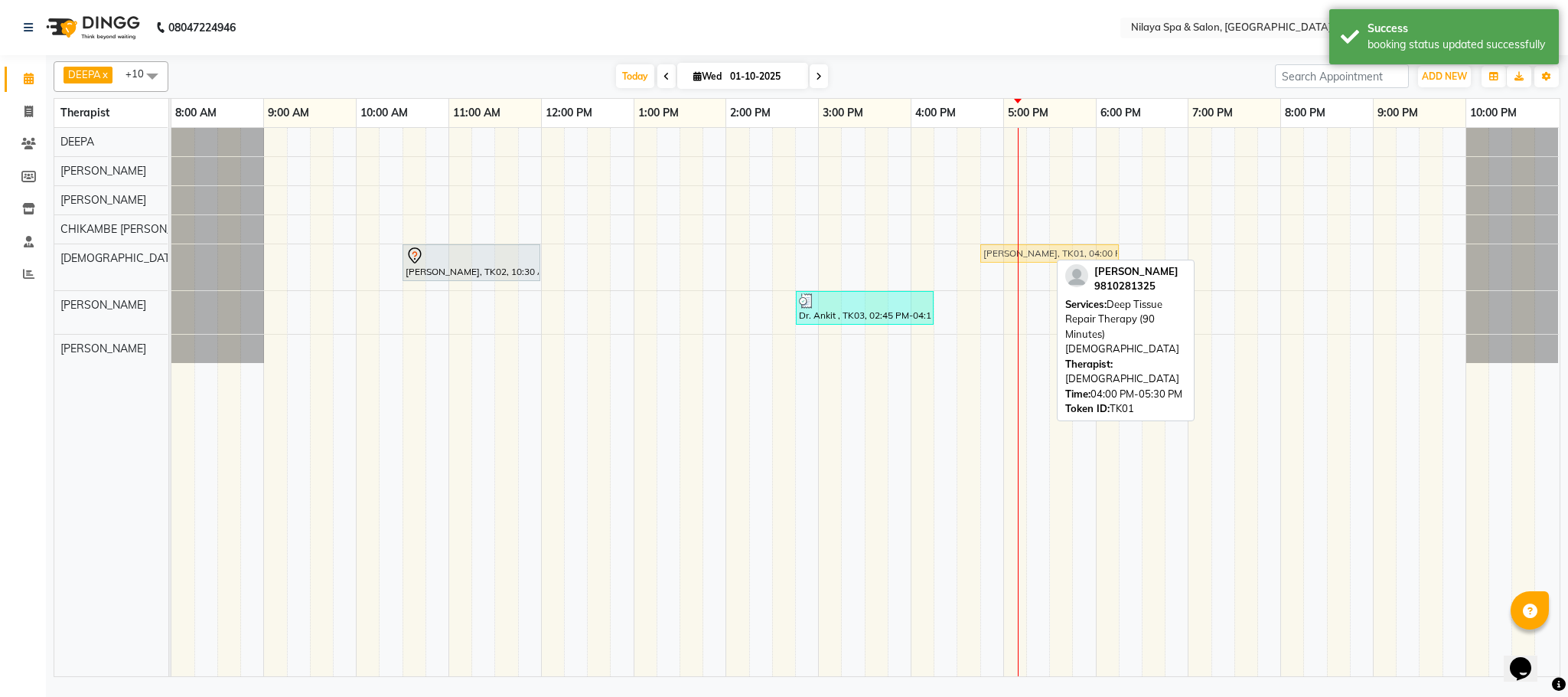
drag, startPoint x: 997, startPoint y: 258, endPoint x: 1061, endPoint y: 251, distance: 64.4
click at [171, 251] on div "[PERSON_NAME], TK02, 10:30 AM-12:00 PM, Deep Tissue Repair Therapy (90 Minutes)…" at bounding box center [171, 266] width 0 height 45
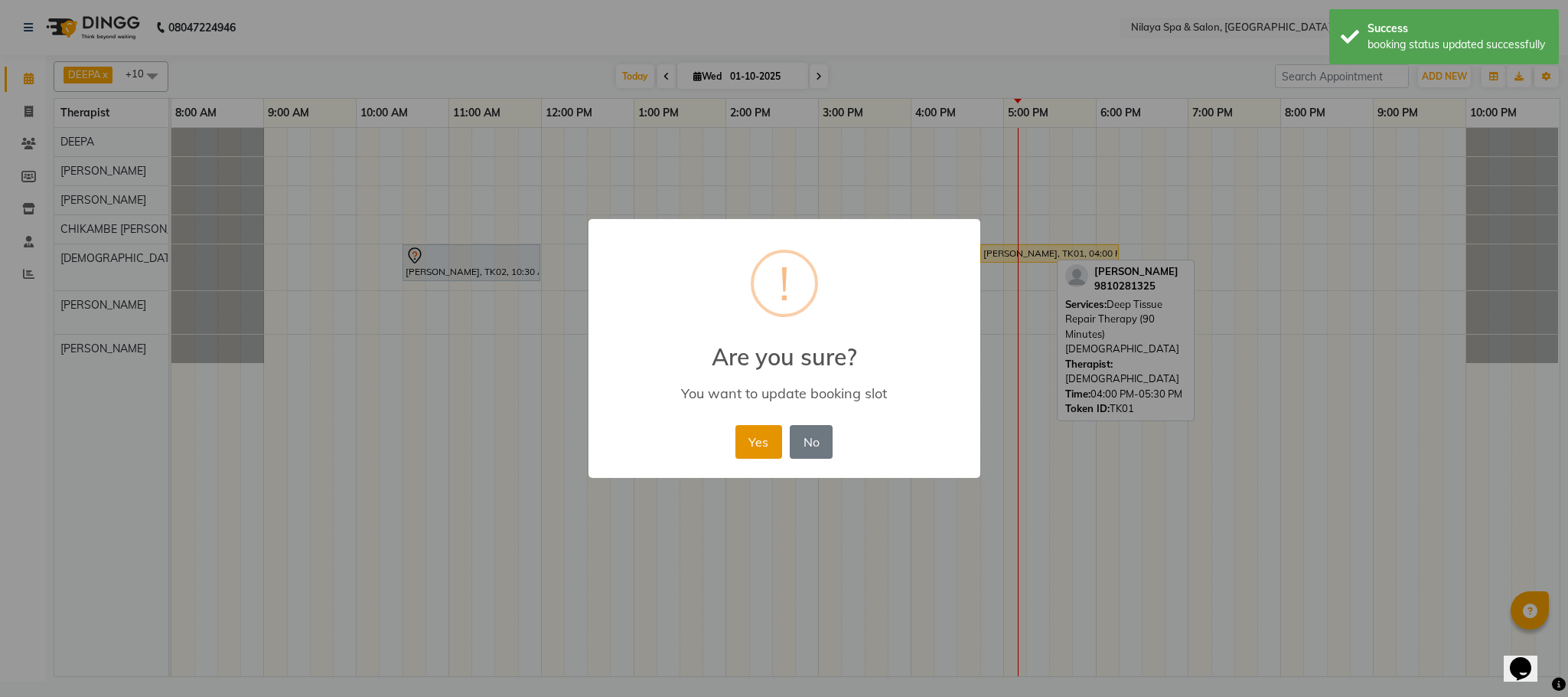
click at [749, 434] on button "Yes" at bounding box center [759, 441] width 46 height 34
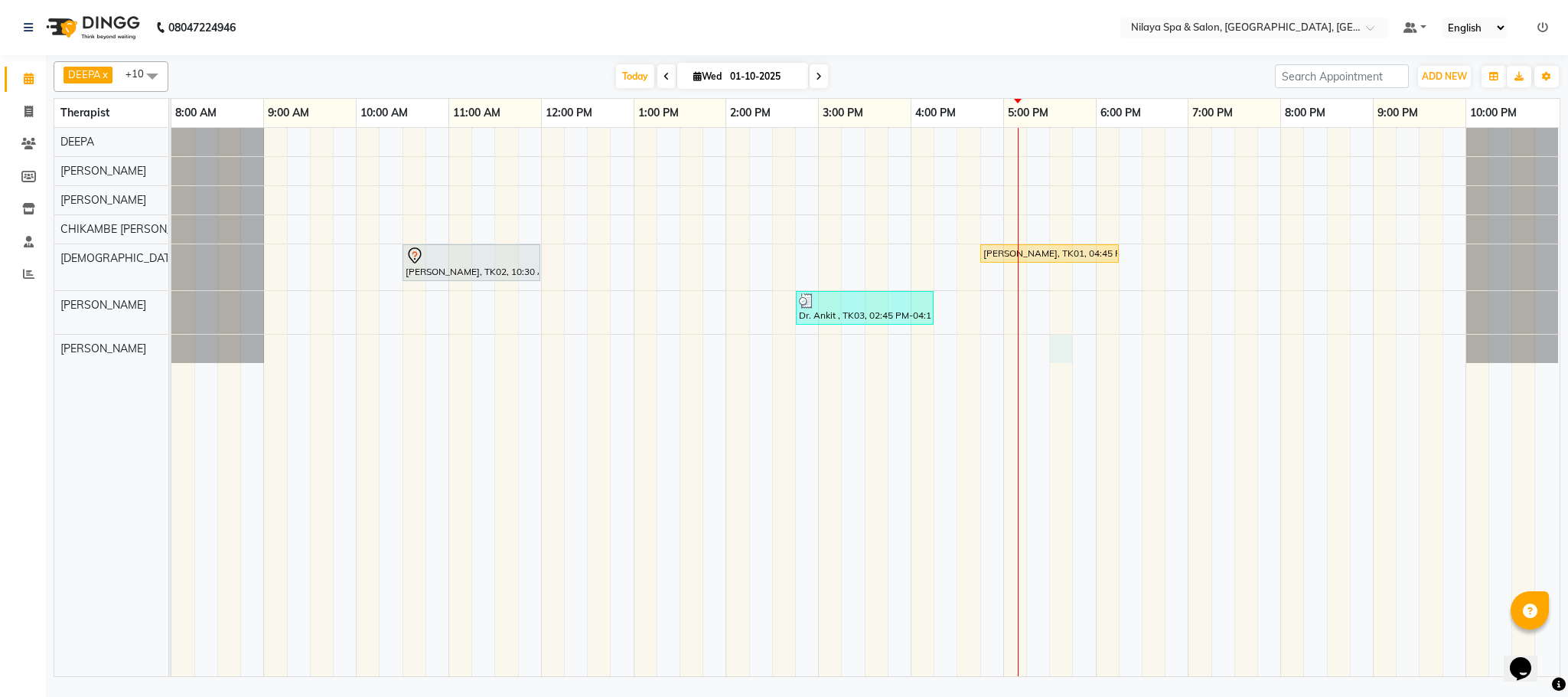
click at [1061, 347] on div "[PERSON_NAME], TK02, 10:30 AM-12:00 PM, Deep Tissue Repair Therapy (90 Minutes)…" at bounding box center [865, 402] width 1389 height 548
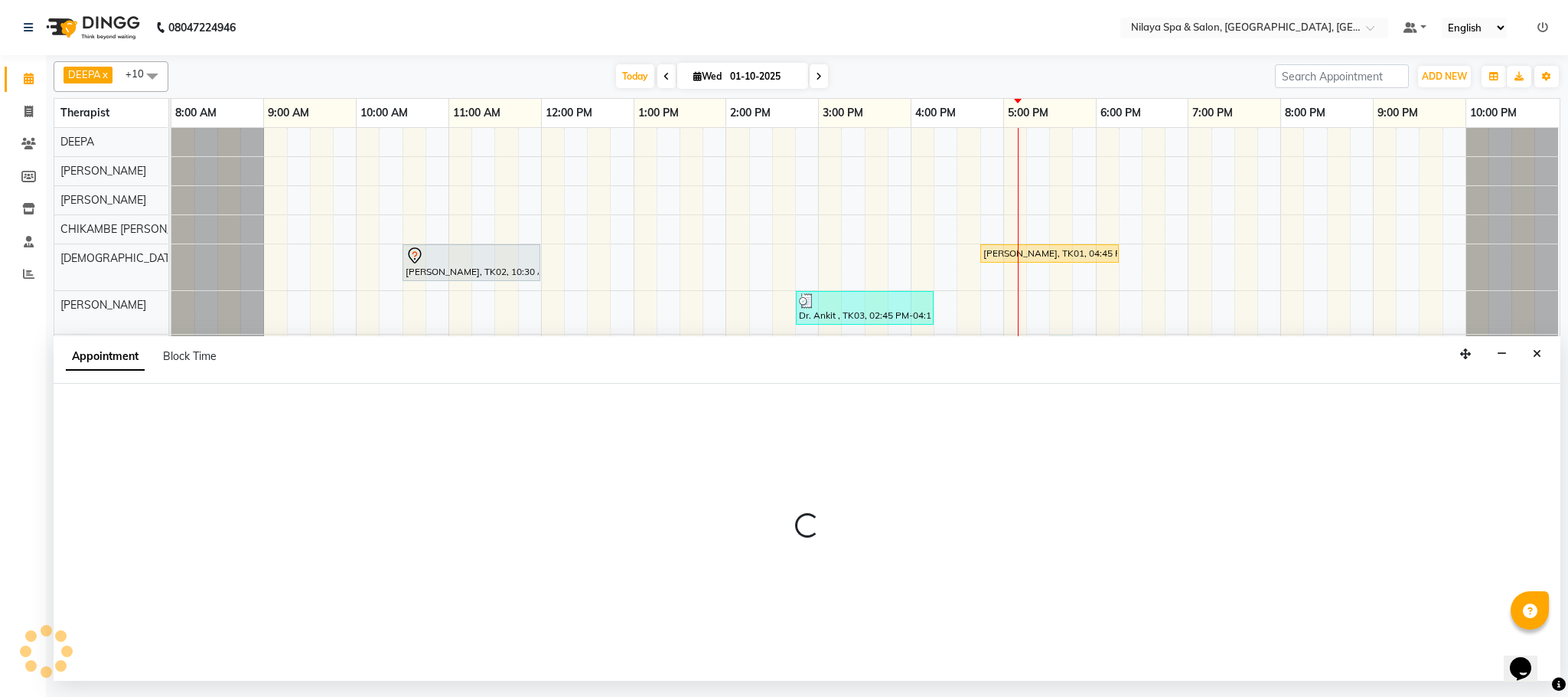
select select "92755"
select select "1050"
select select "tentative"
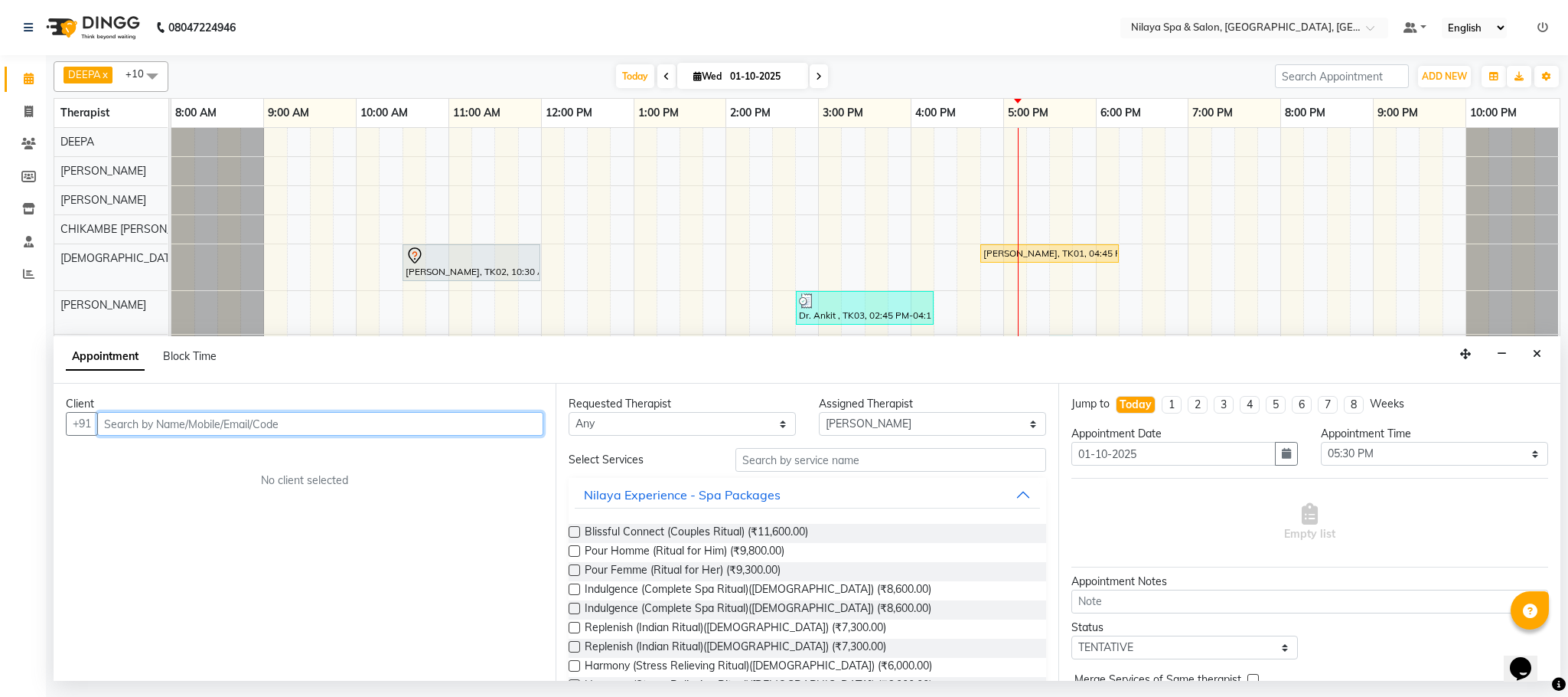
click at [123, 425] on input "text" at bounding box center [319, 423] width 446 height 24
type input "S"
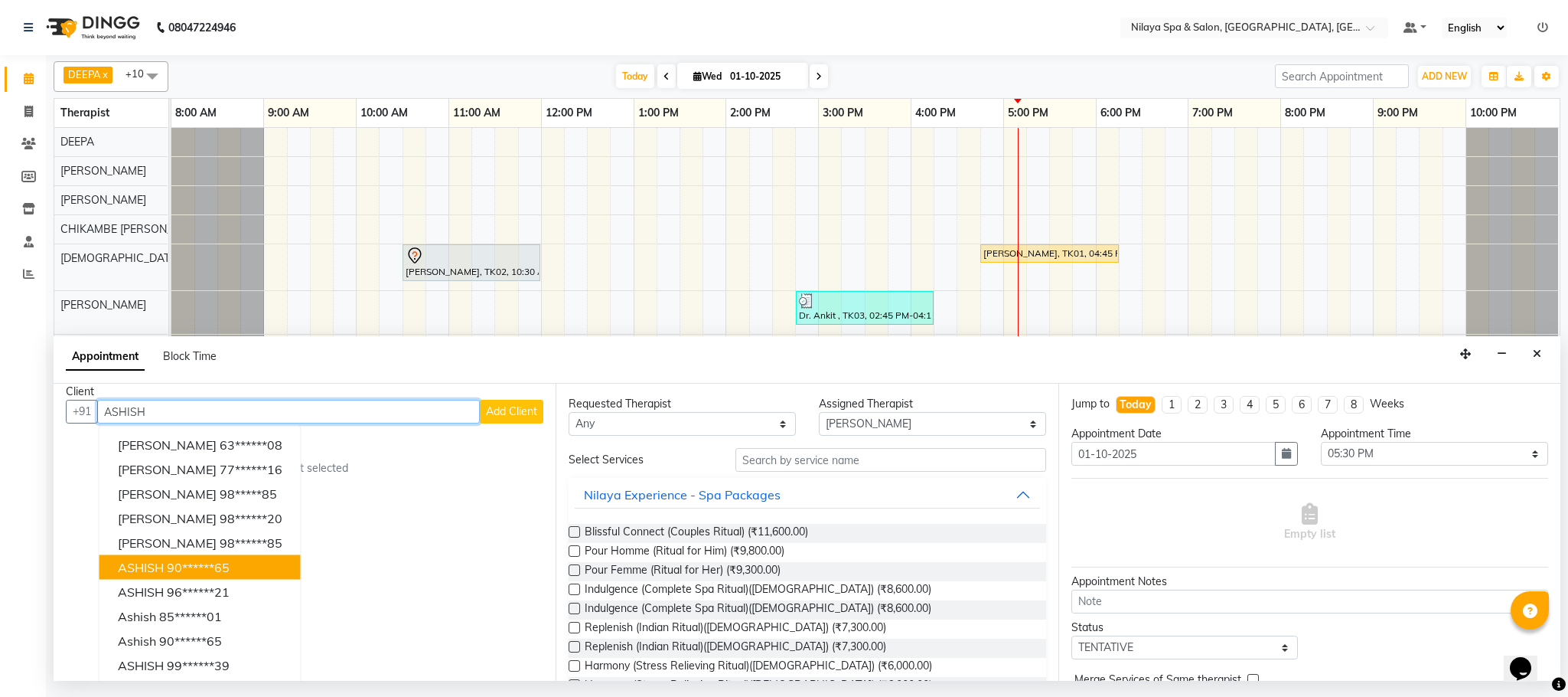
scroll to position [16, 0]
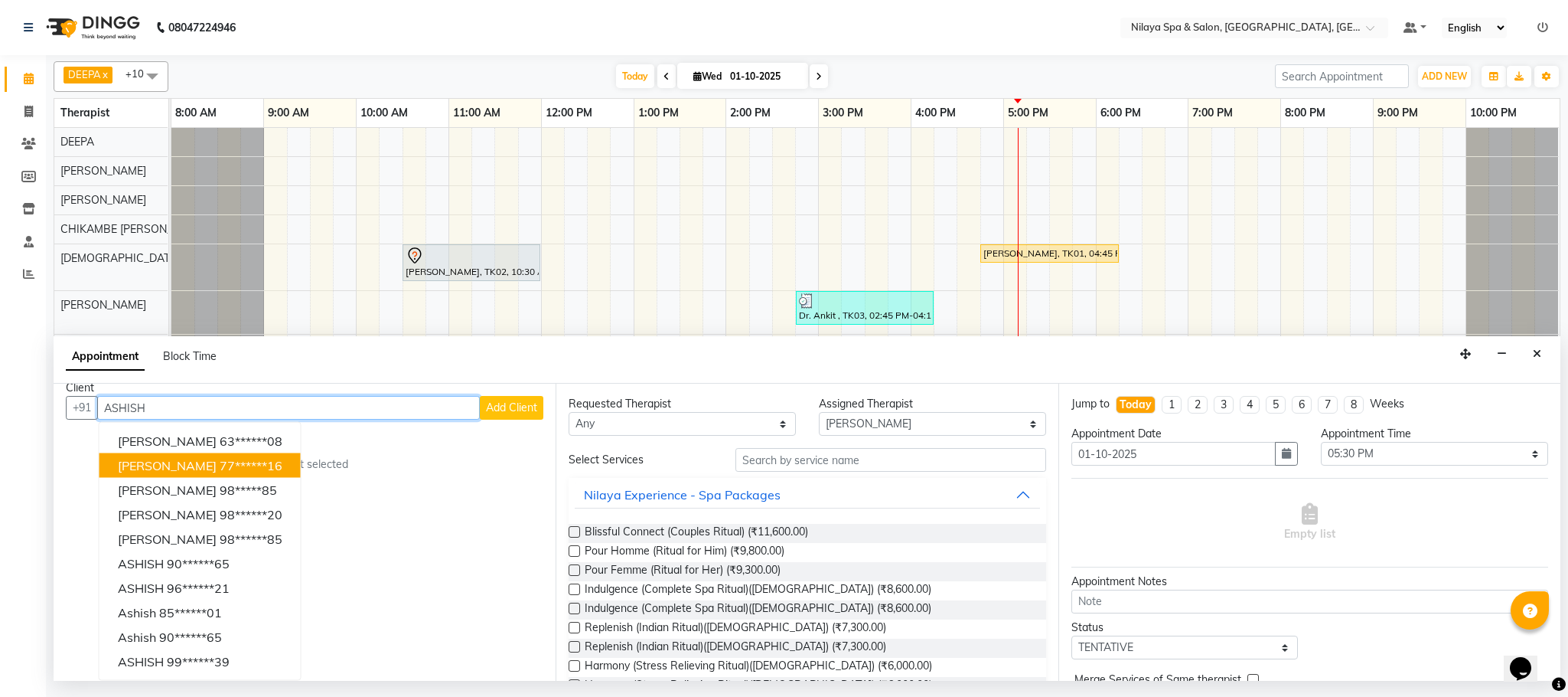
click at [249, 465] on ngb-highlight "77******16" at bounding box center [251, 466] width 63 height 15
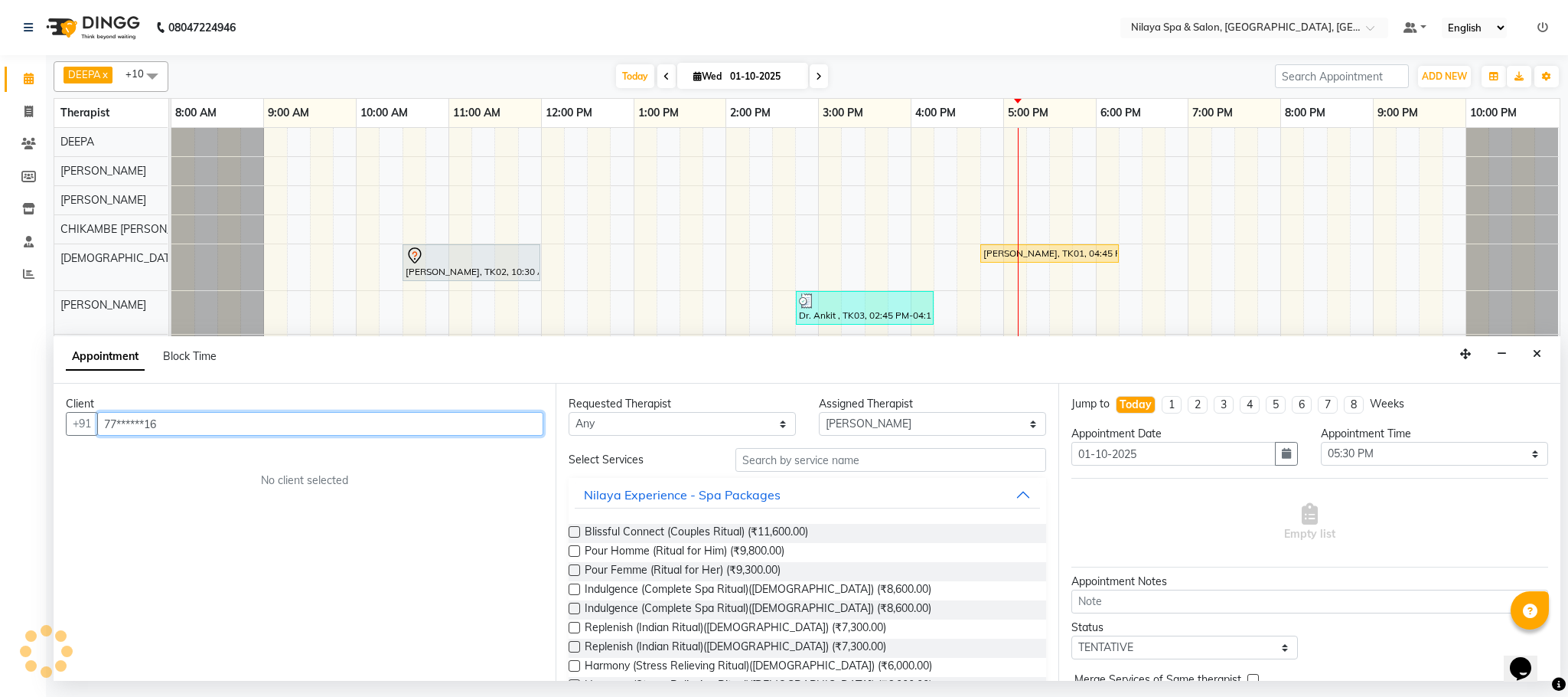
scroll to position [0, 0]
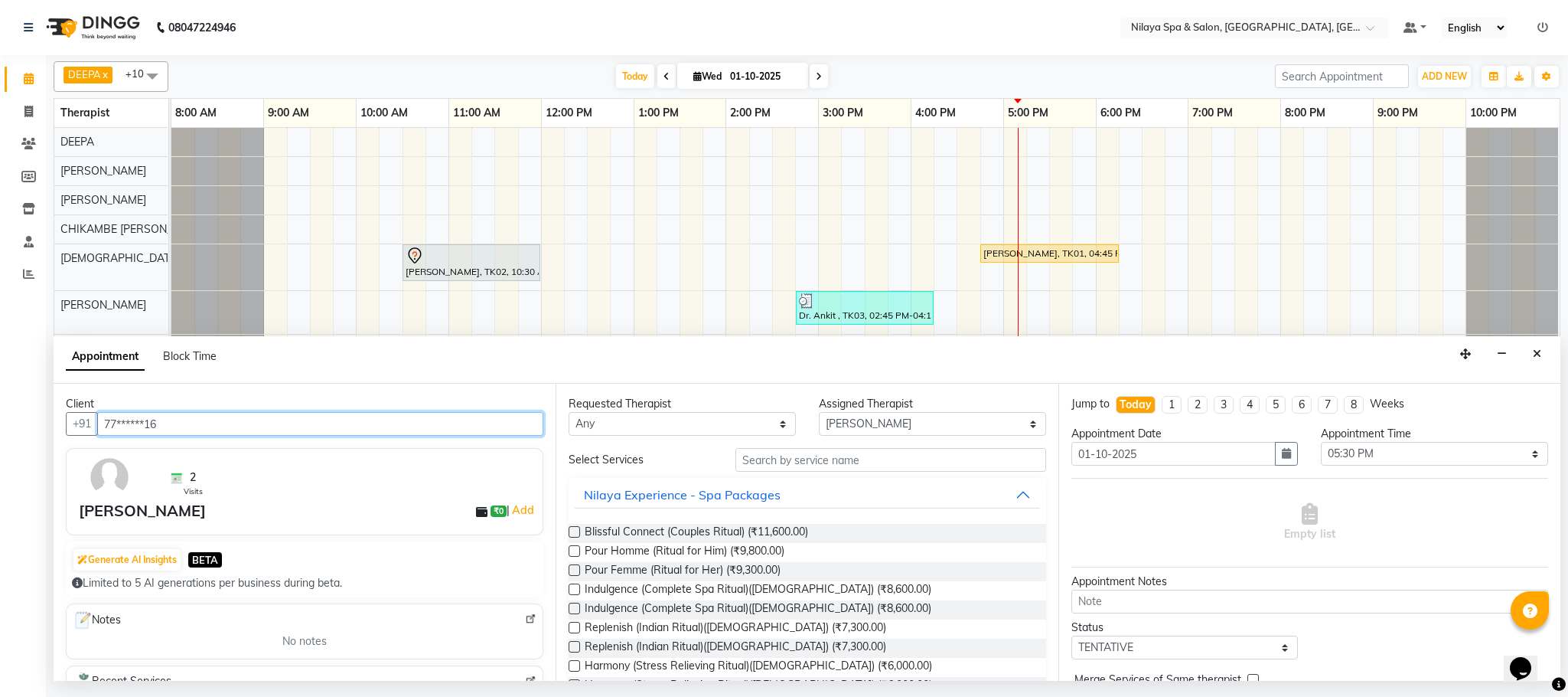
click at [155, 416] on input "77******16" at bounding box center [319, 423] width 446 height 24
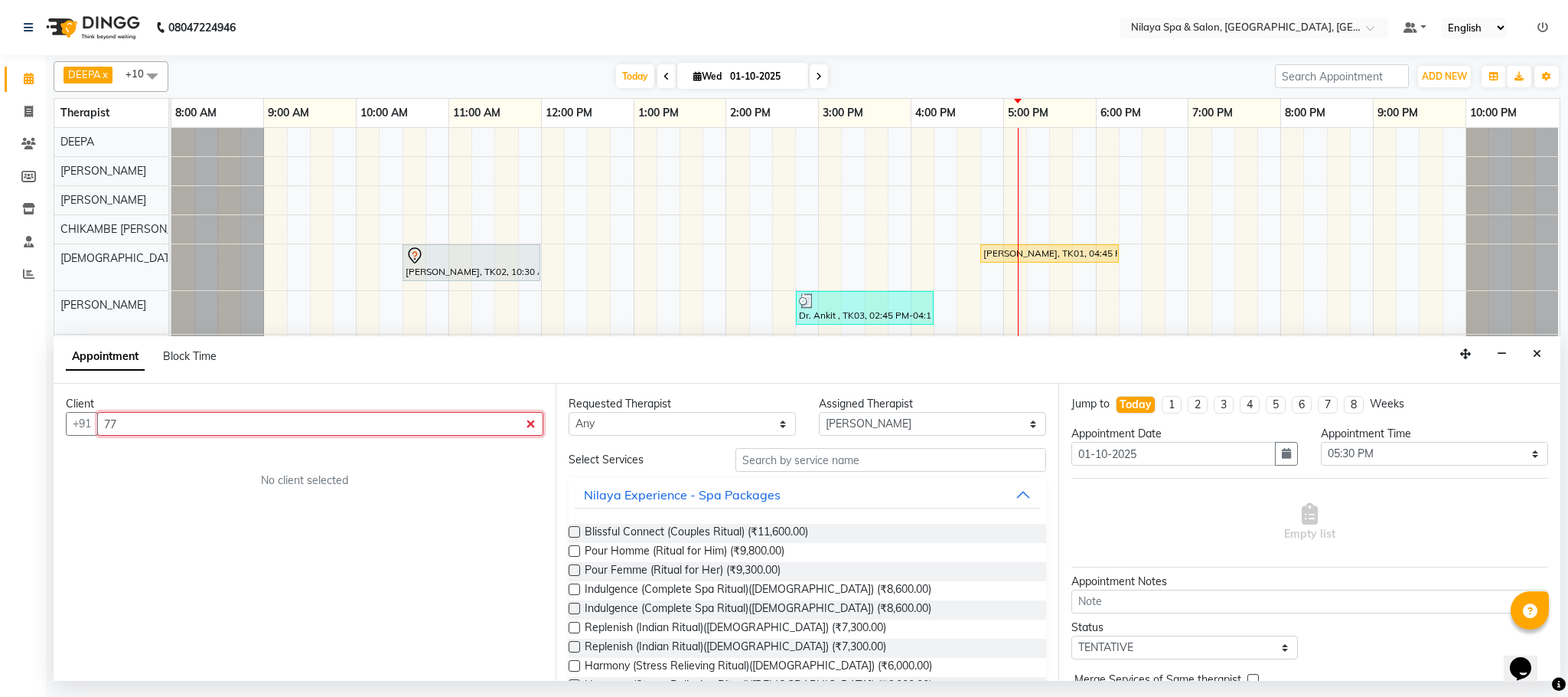
type input "7"
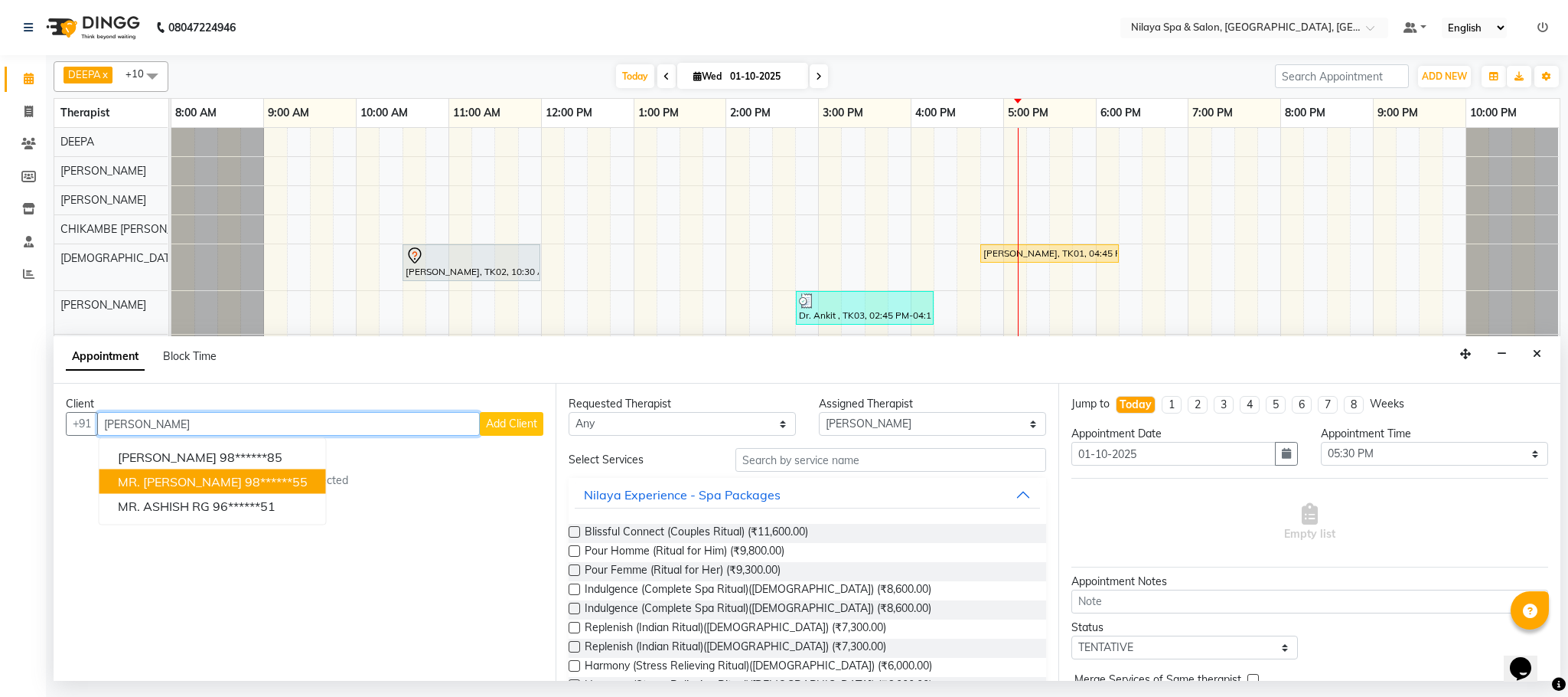
click at [276, 488] on ngb-highlight "98******55" at bounding box center [276, 482] width 63 height 15
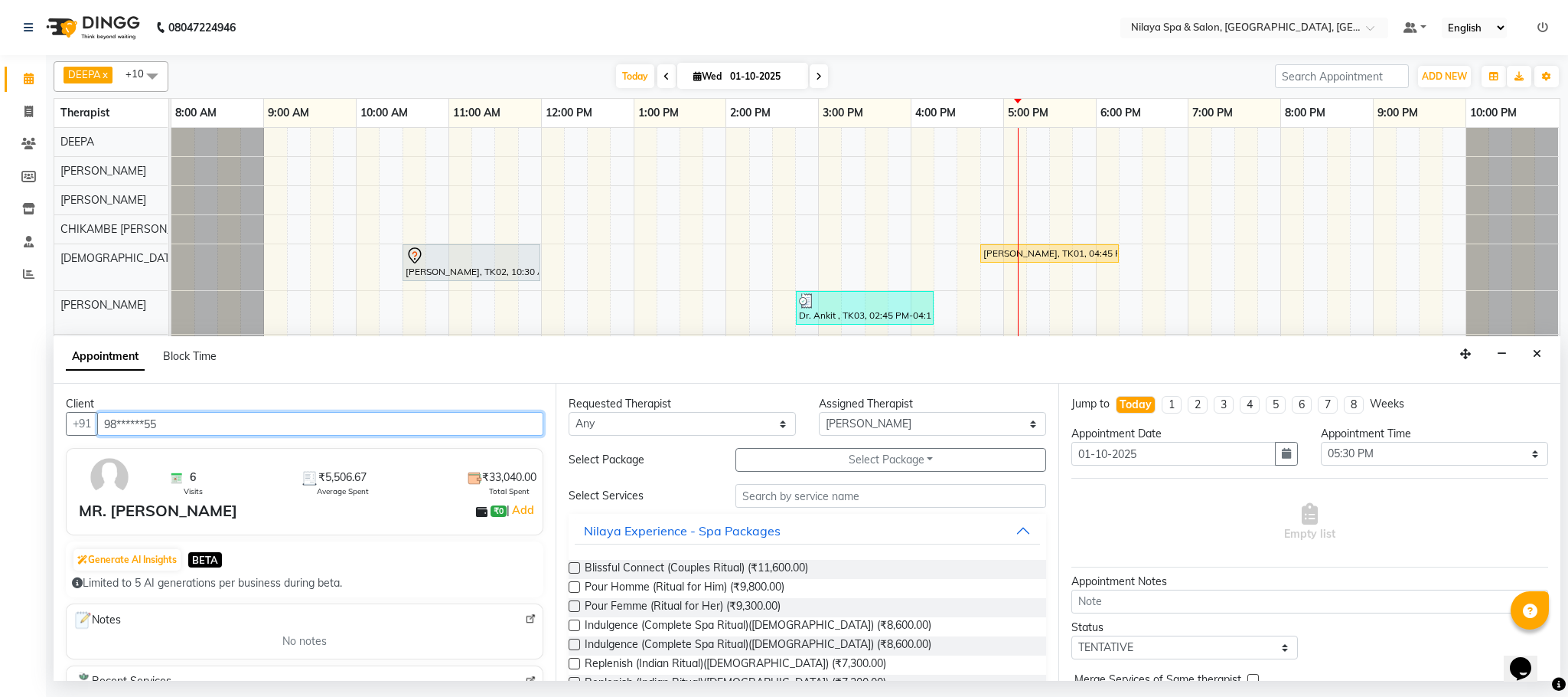
type input "98******55"
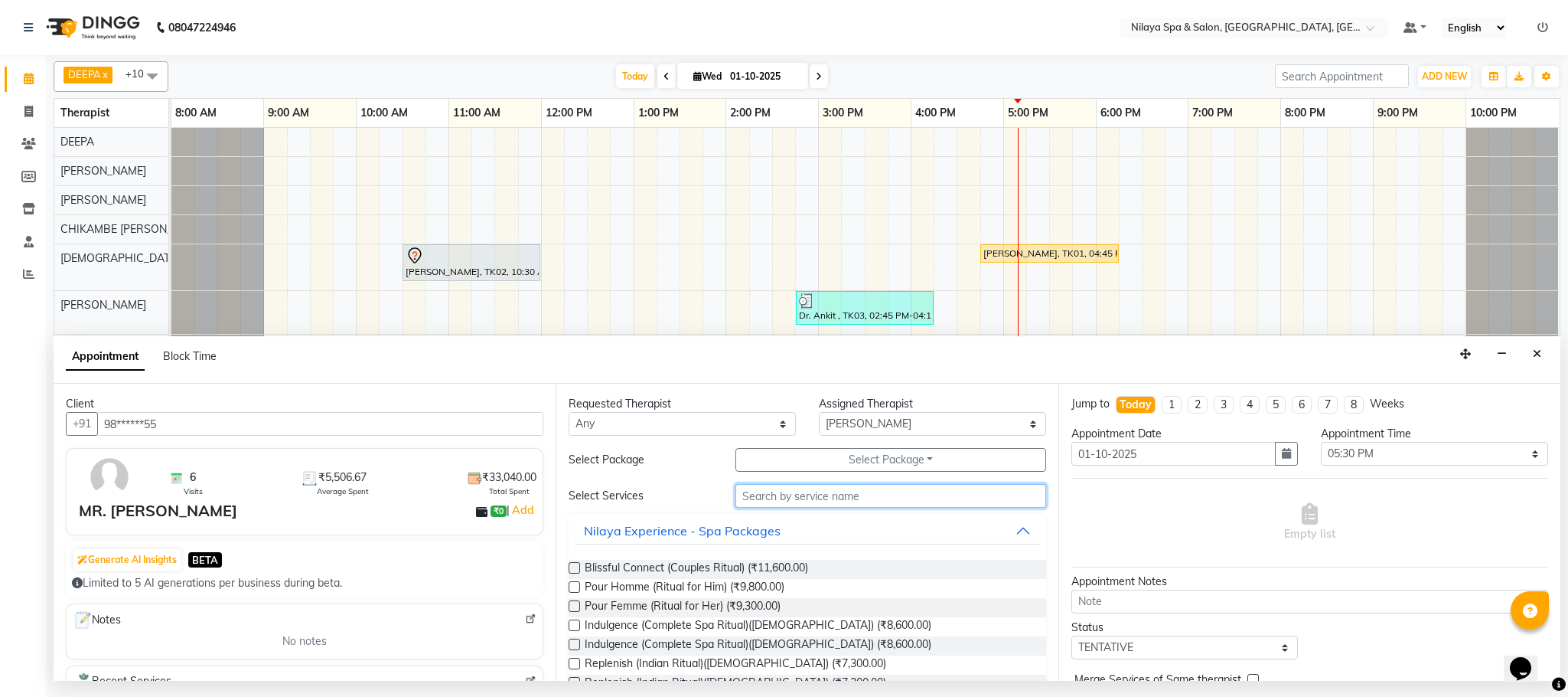
click at [802, 501] on input "text" at bounding box center [890, 496] width 311 height 24
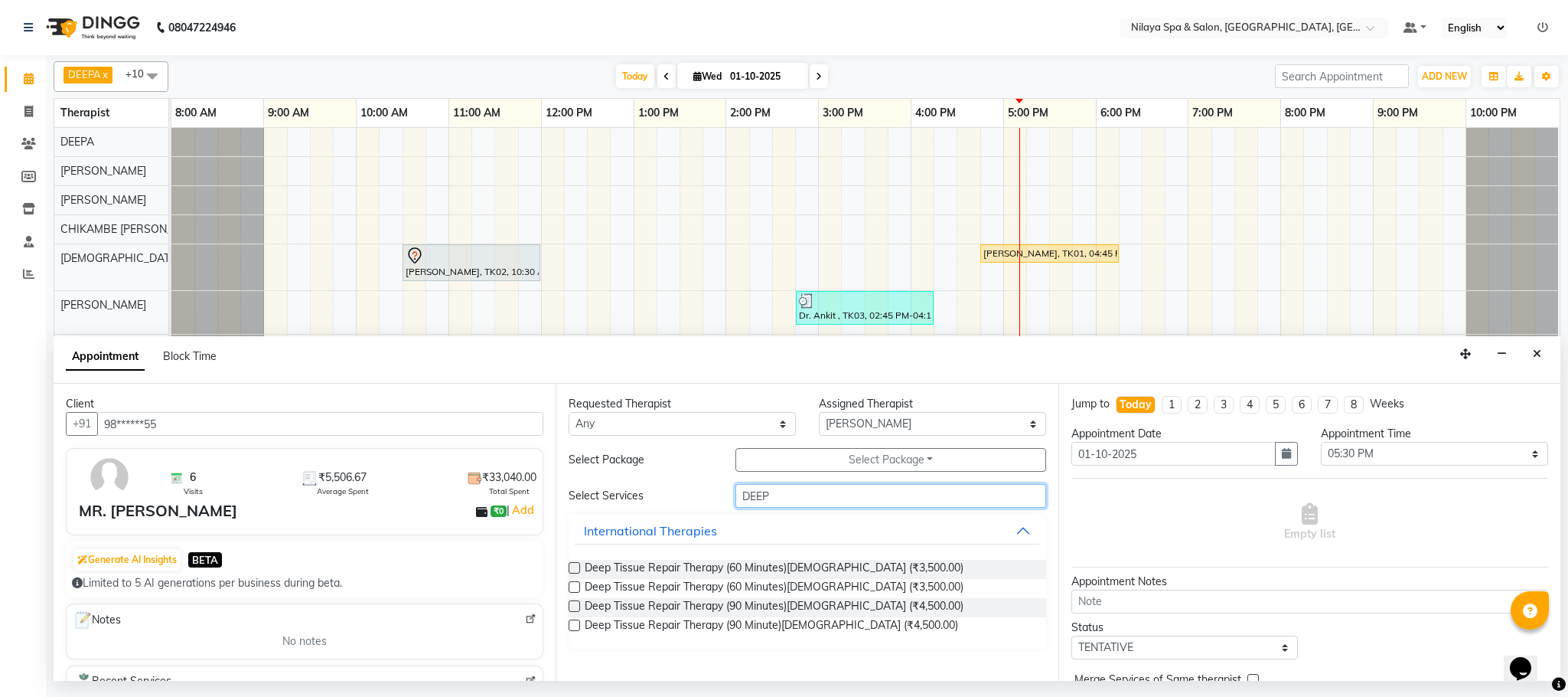
type input "DEEP"
click at [573, 606] on label at bounding box center [575, 606] width 12 height 12
click at [573, 606] on input "checkbox" at bounding box center [574, 607] width 10 height 10
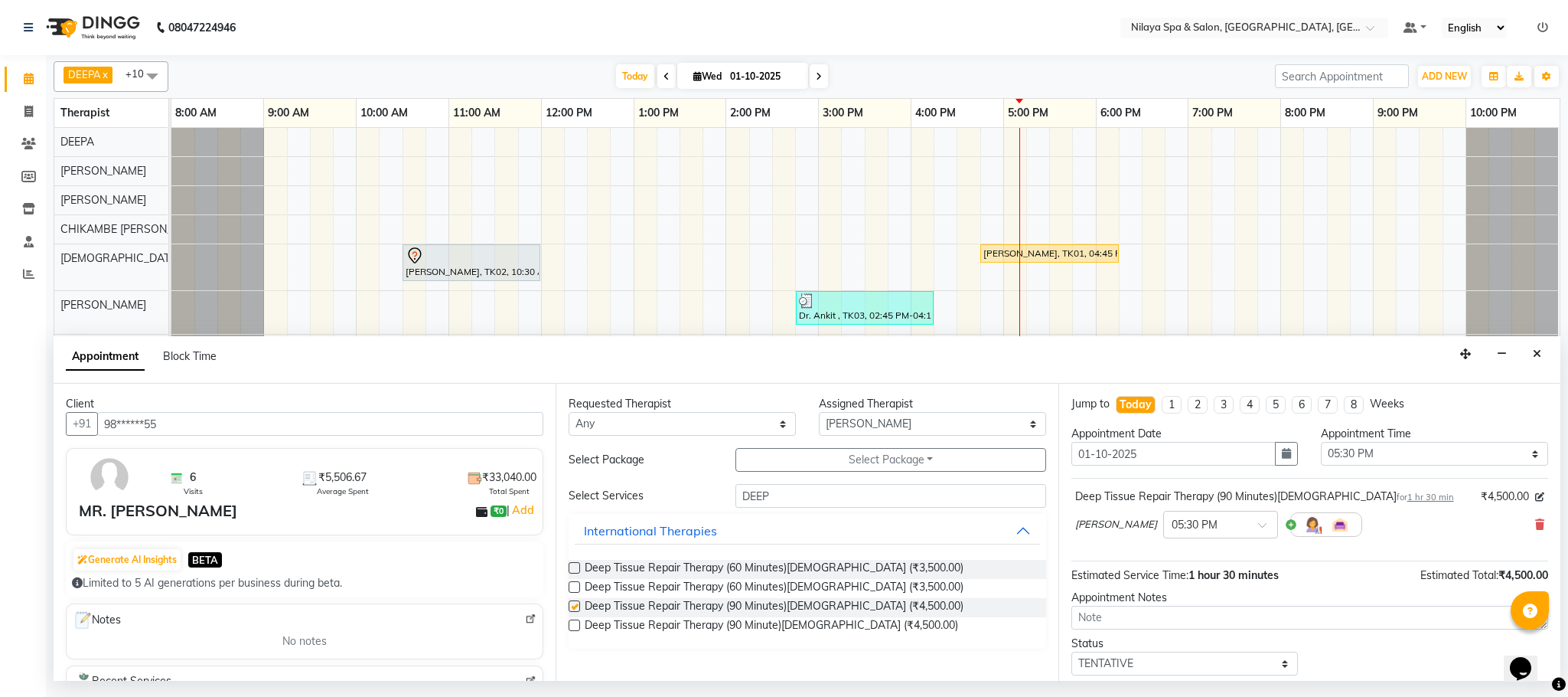
checkbox input "false"
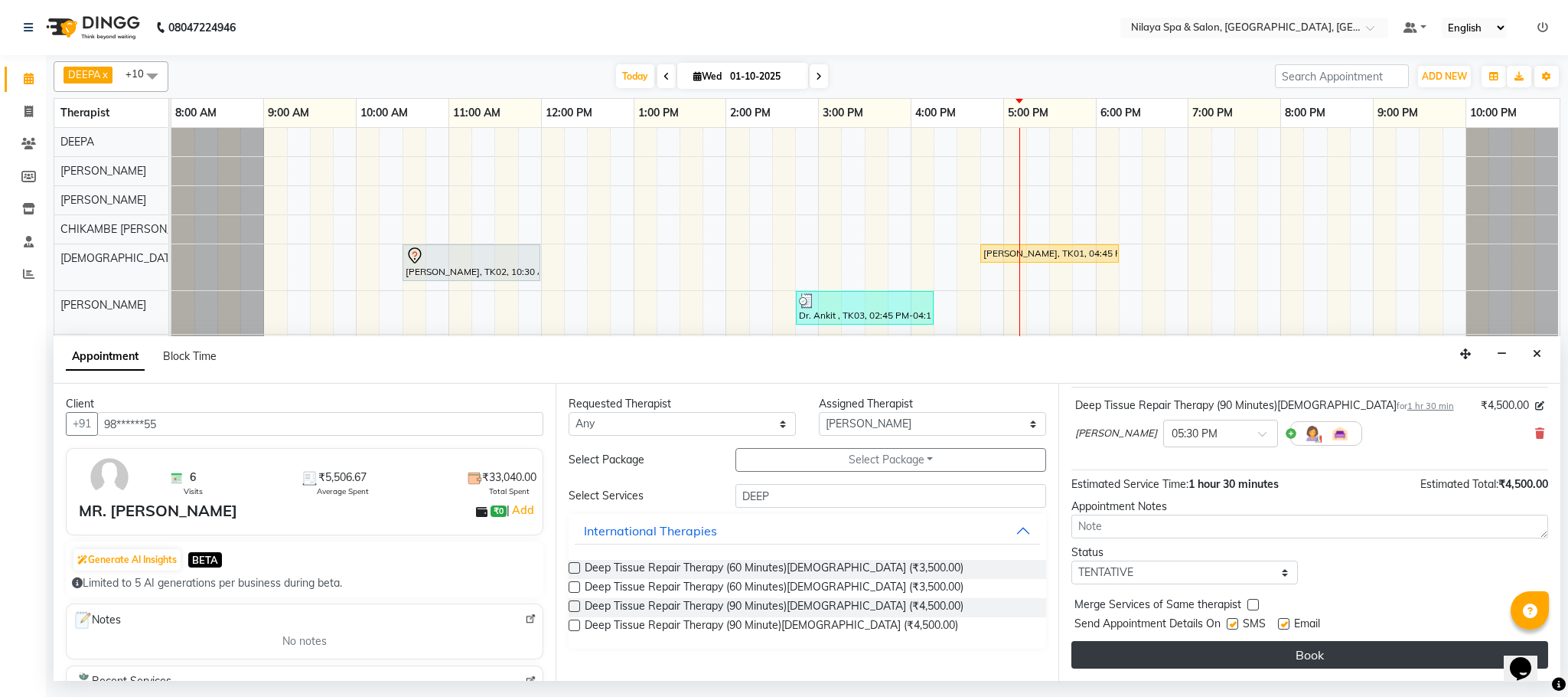
click at [1247, 653] on button "Book" at bounding box center [1310, 654] width 477 height 27
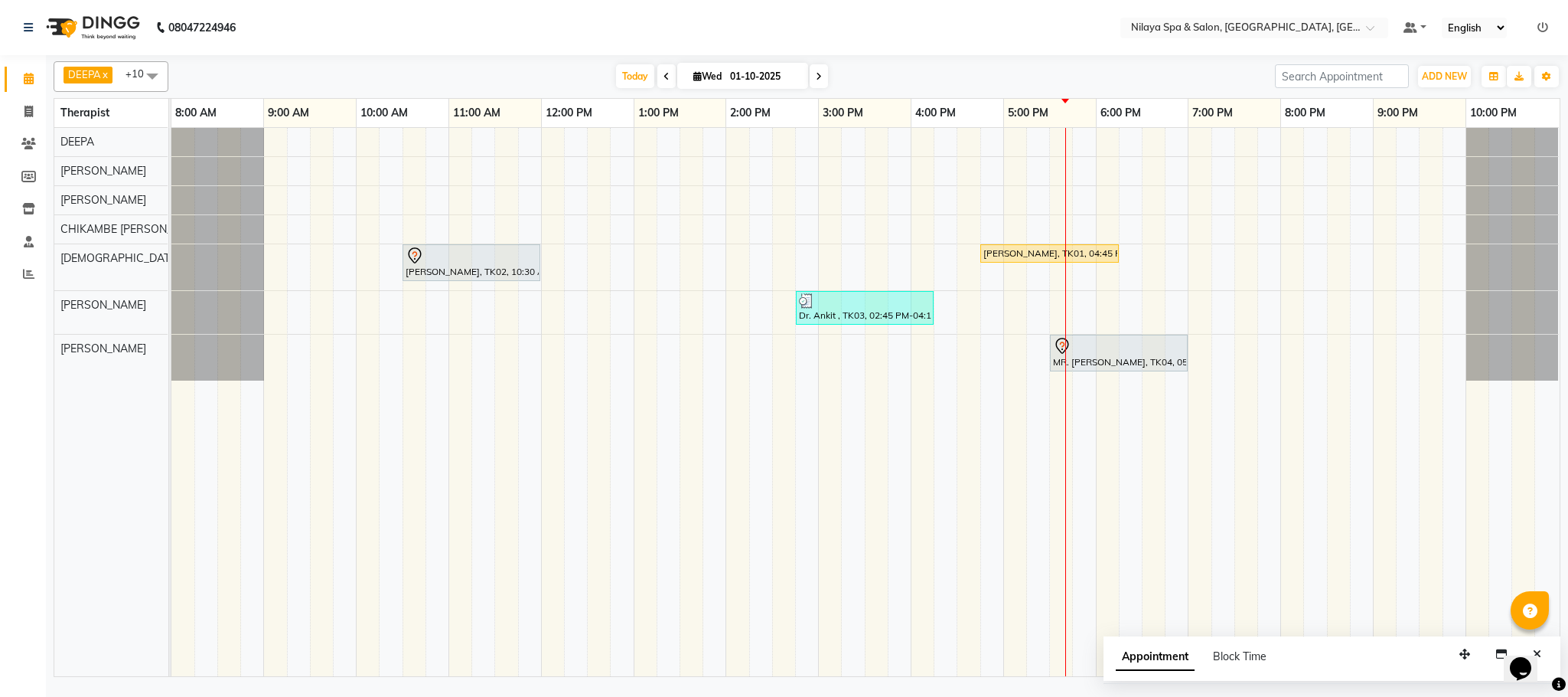
click at [921, 196] on div "[PERSON_NAME], TK02, 10:30 AM-12:00 PM, Deep Tissue Repair Therapy (90 Minutes)…" at bounding box center [865, 402] width 1389 height 548
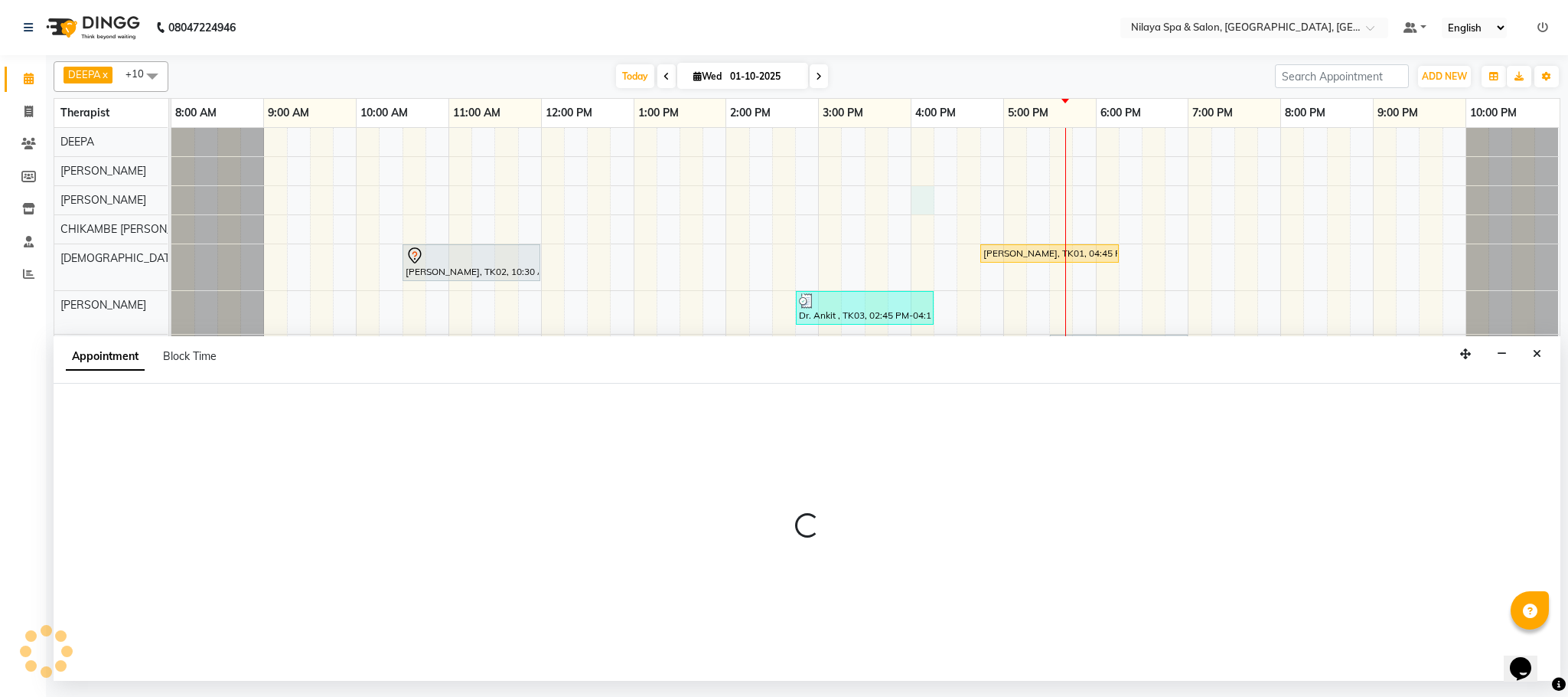
select select "72264"
select select "960"
select select "tentative"
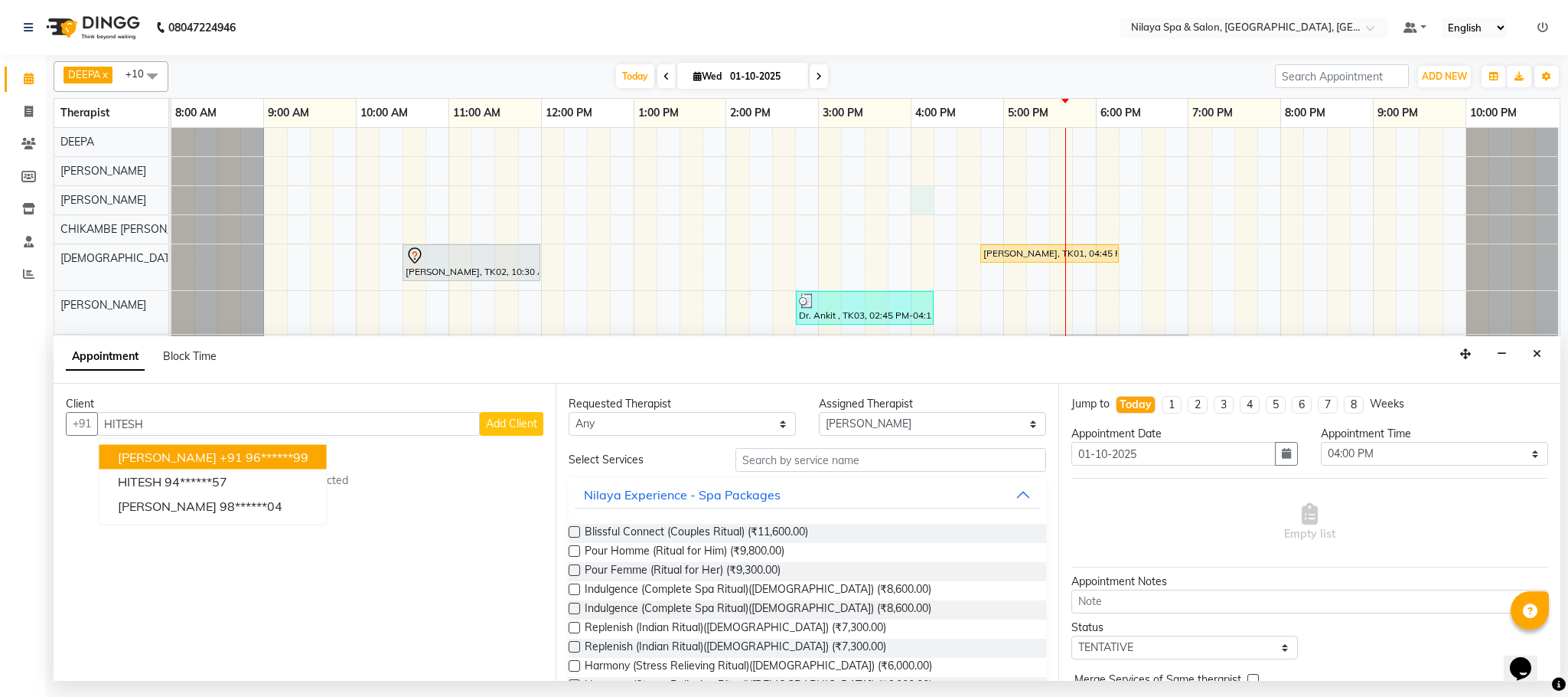
click at [251, 457] on ngb-highlight "+91 96******99" at bounding box center [264, 457] width 89 height 15
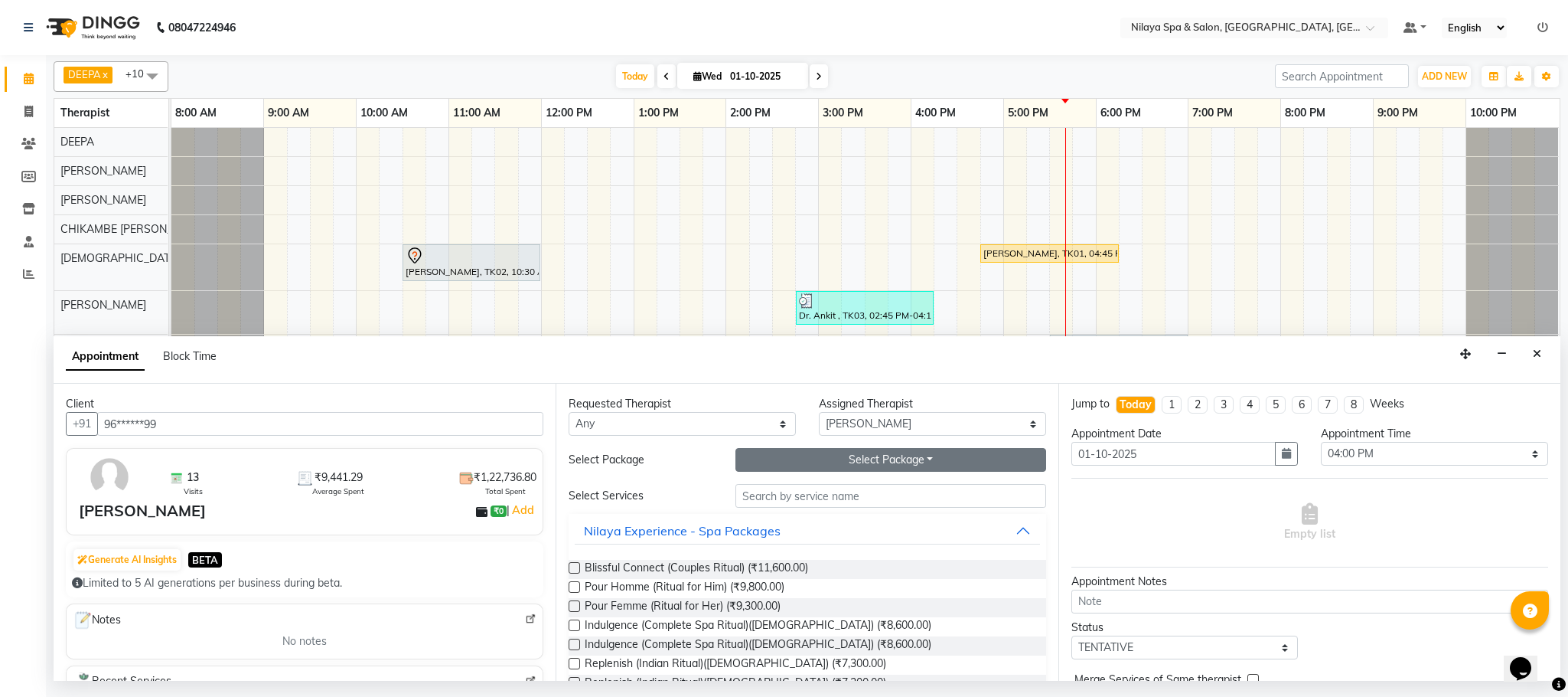
type input "96******99"
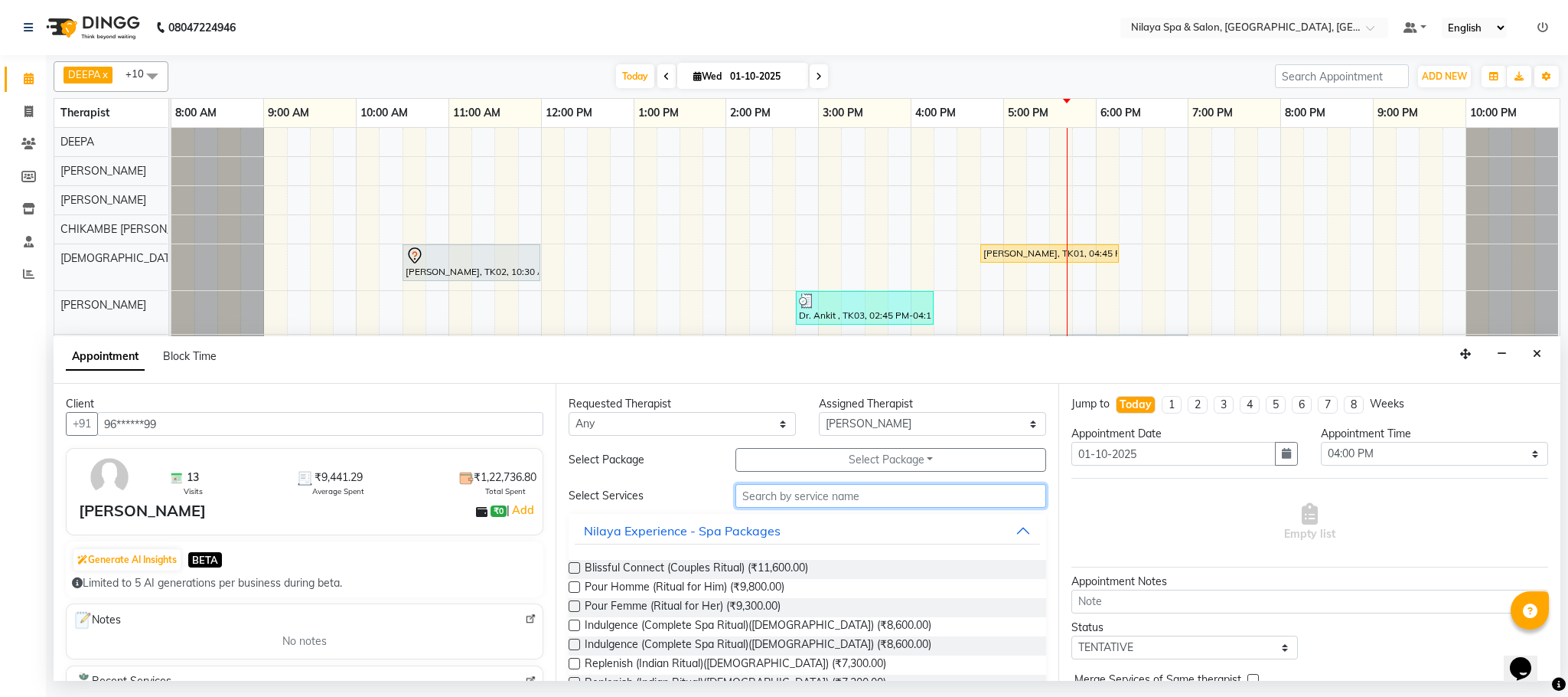
drag, startPoint x: 816, startPoint y: 460, endPoint x: 799, endPoint y: 496, distance: 39.8
click at [799, 496] on input "text" at bounding box center [890, 496] width 311 height 24
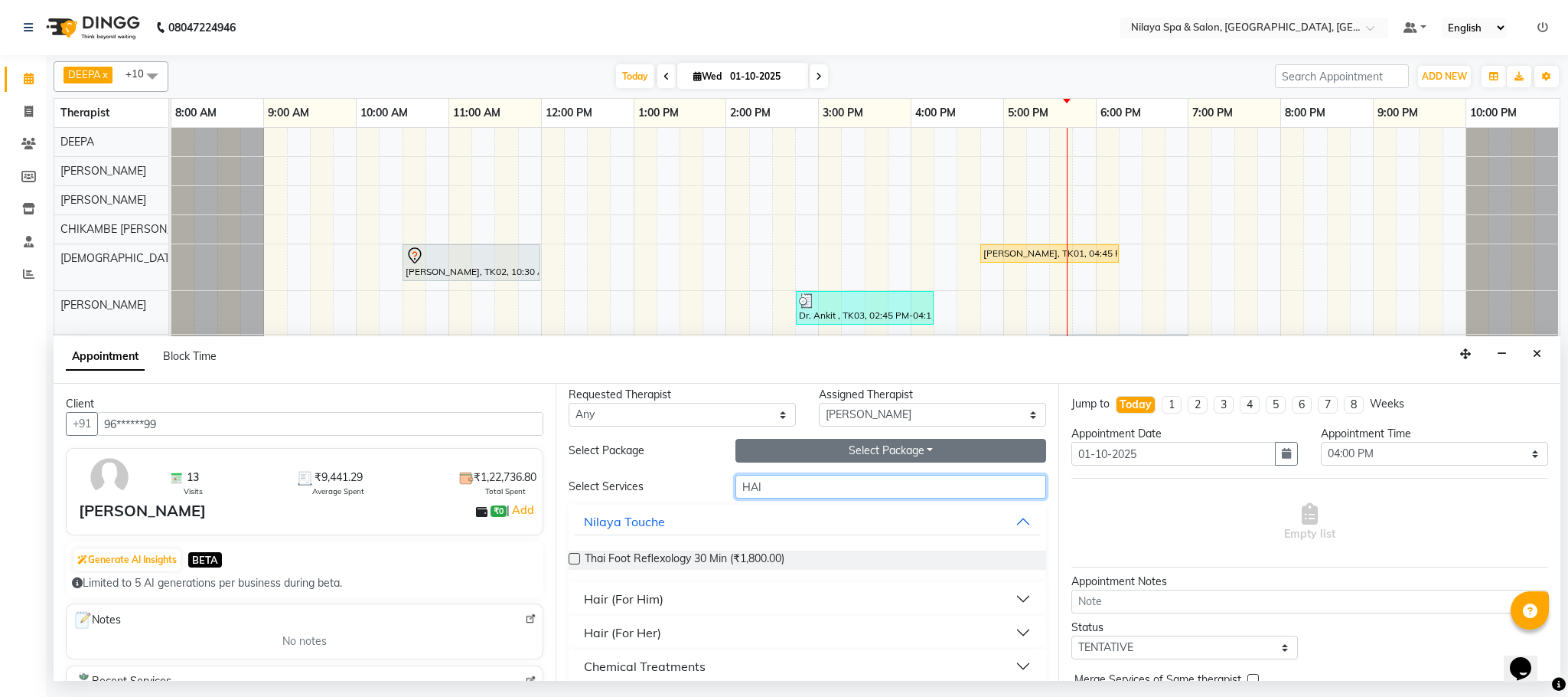
scroll to position [0, 0]
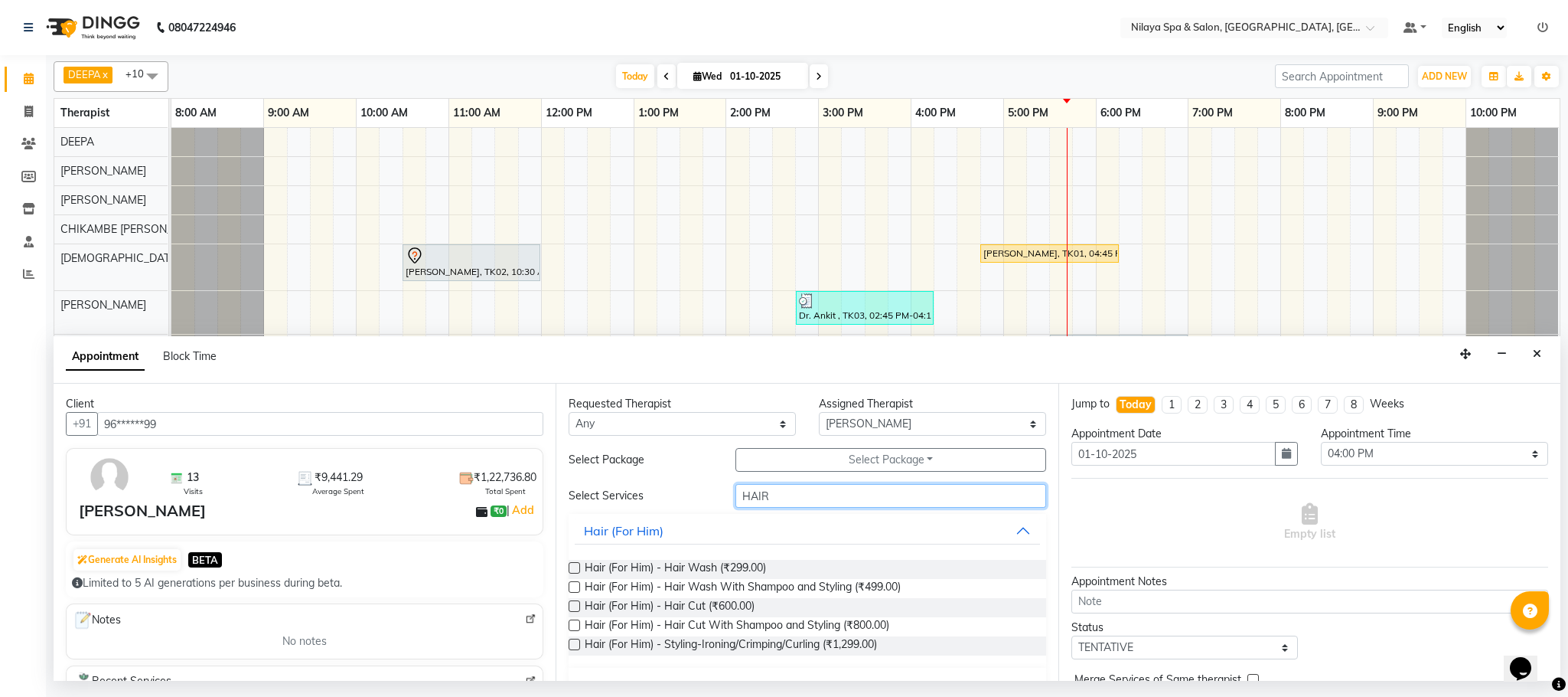
type input "HAIR"
click at [570, 607] on label at bounding box center [575, 606] width 12 height 12
click at [570, 607] on input "checkbox" at bounding box center [574, 607] width 10 height 10
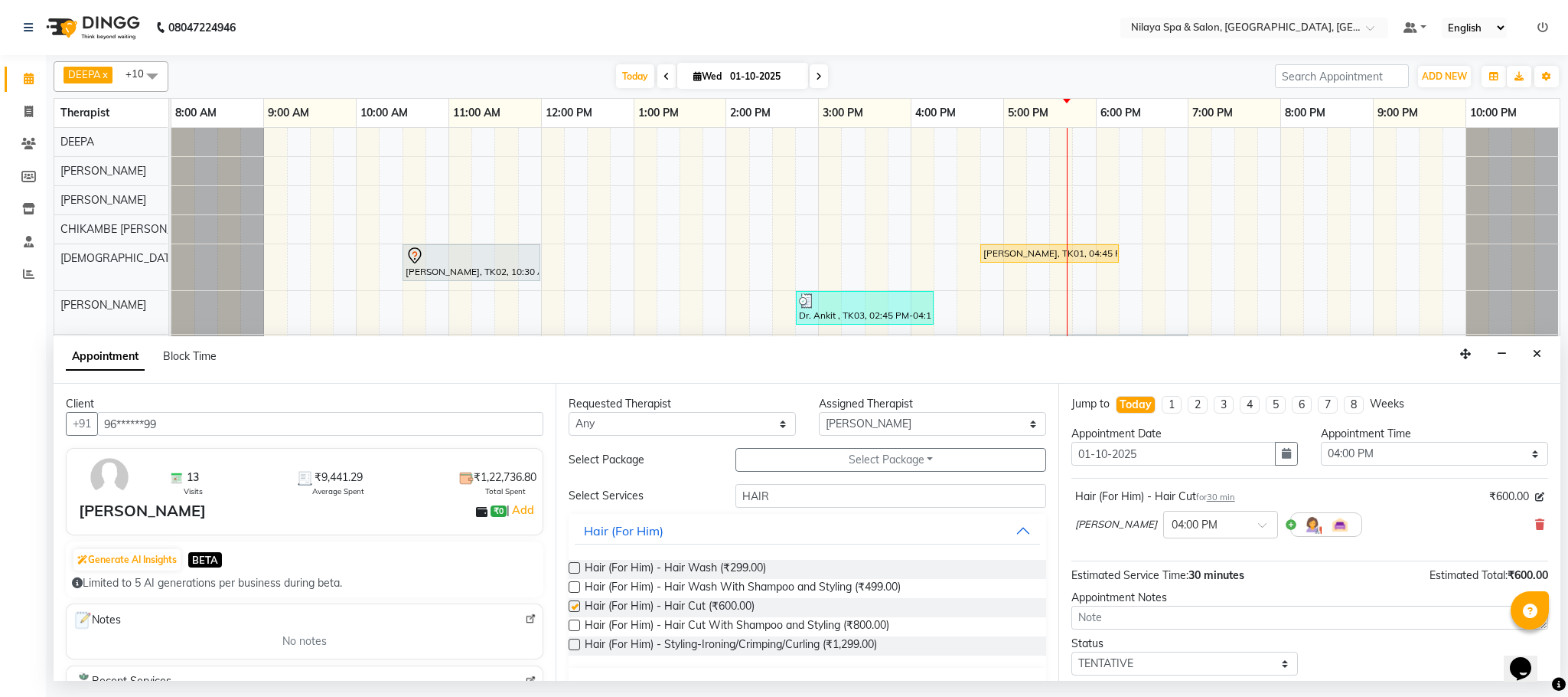
checkbox input "false"
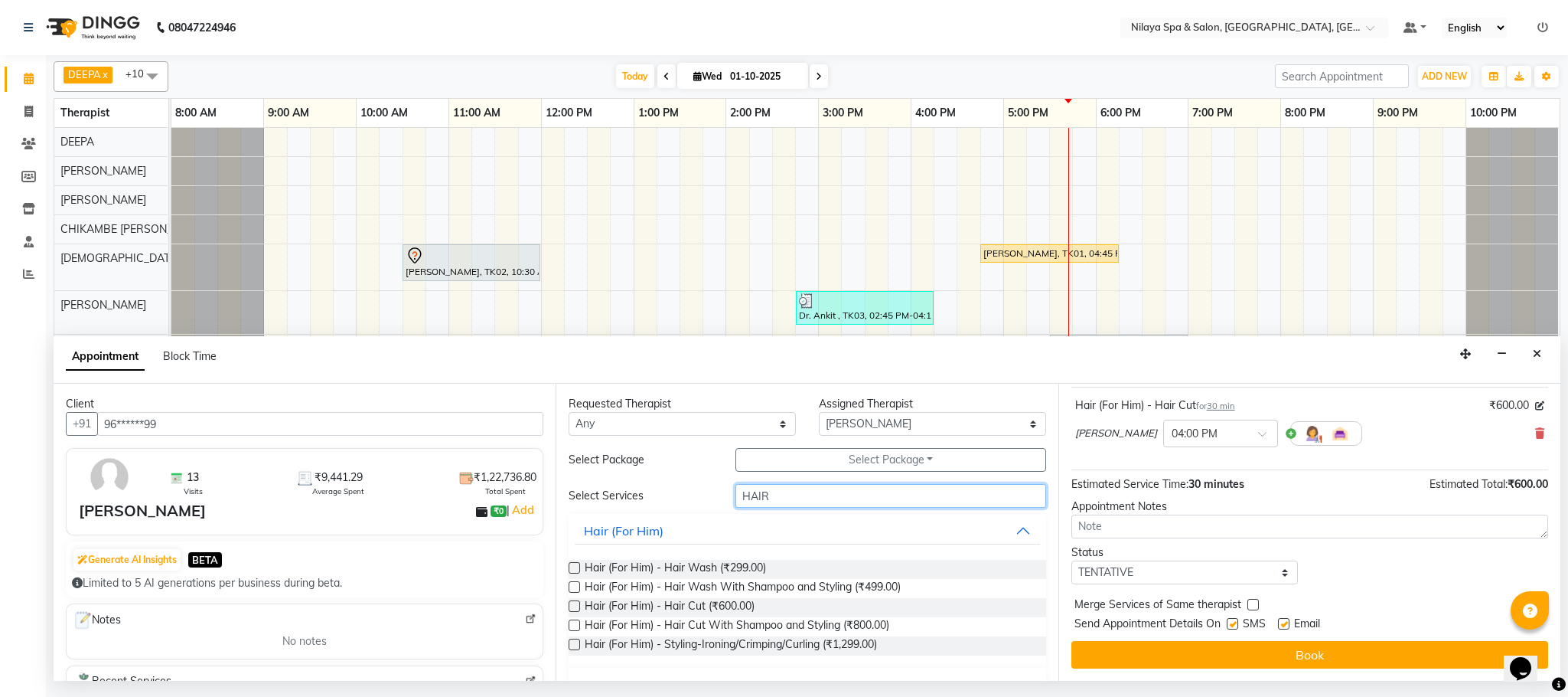
click at [777, 500] on input "HAIR" at bounding box center [890, 496] width 311 height 24
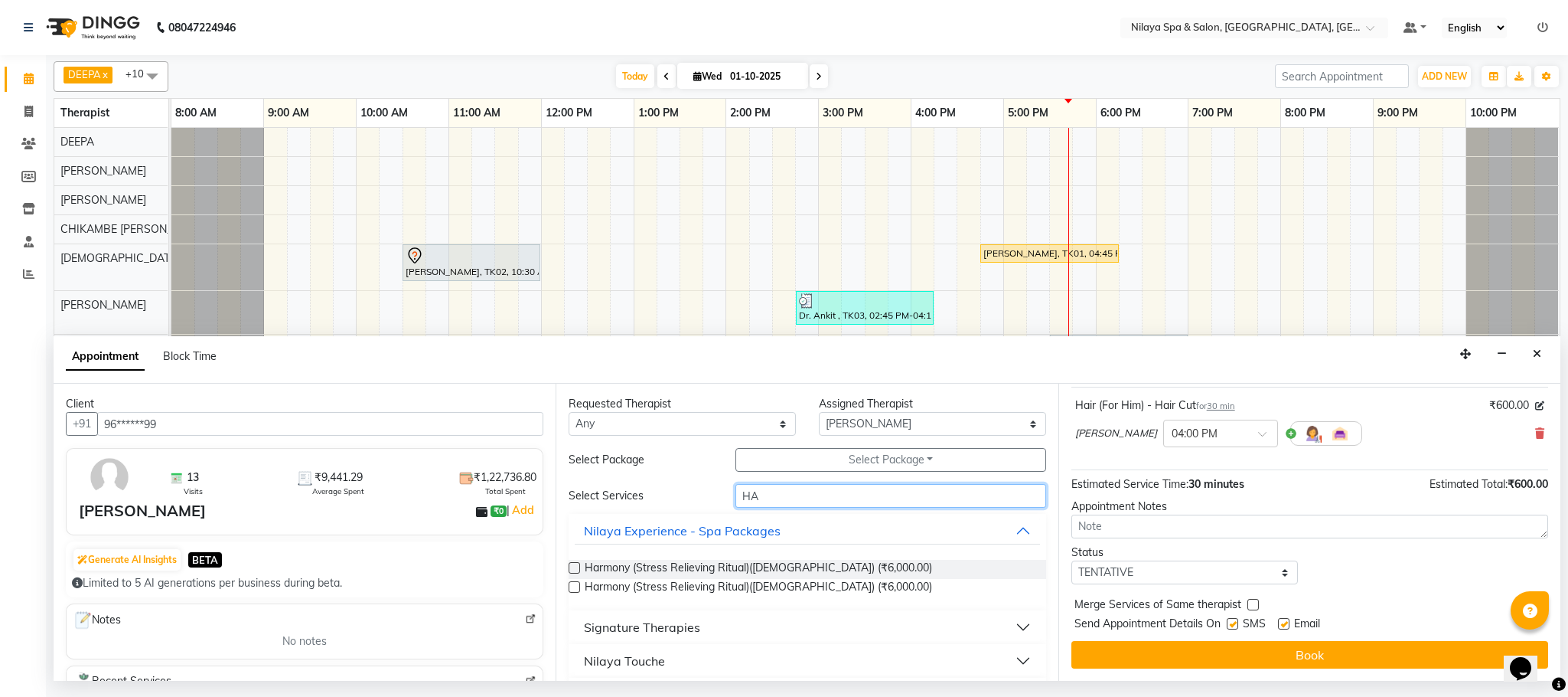
type input "H"
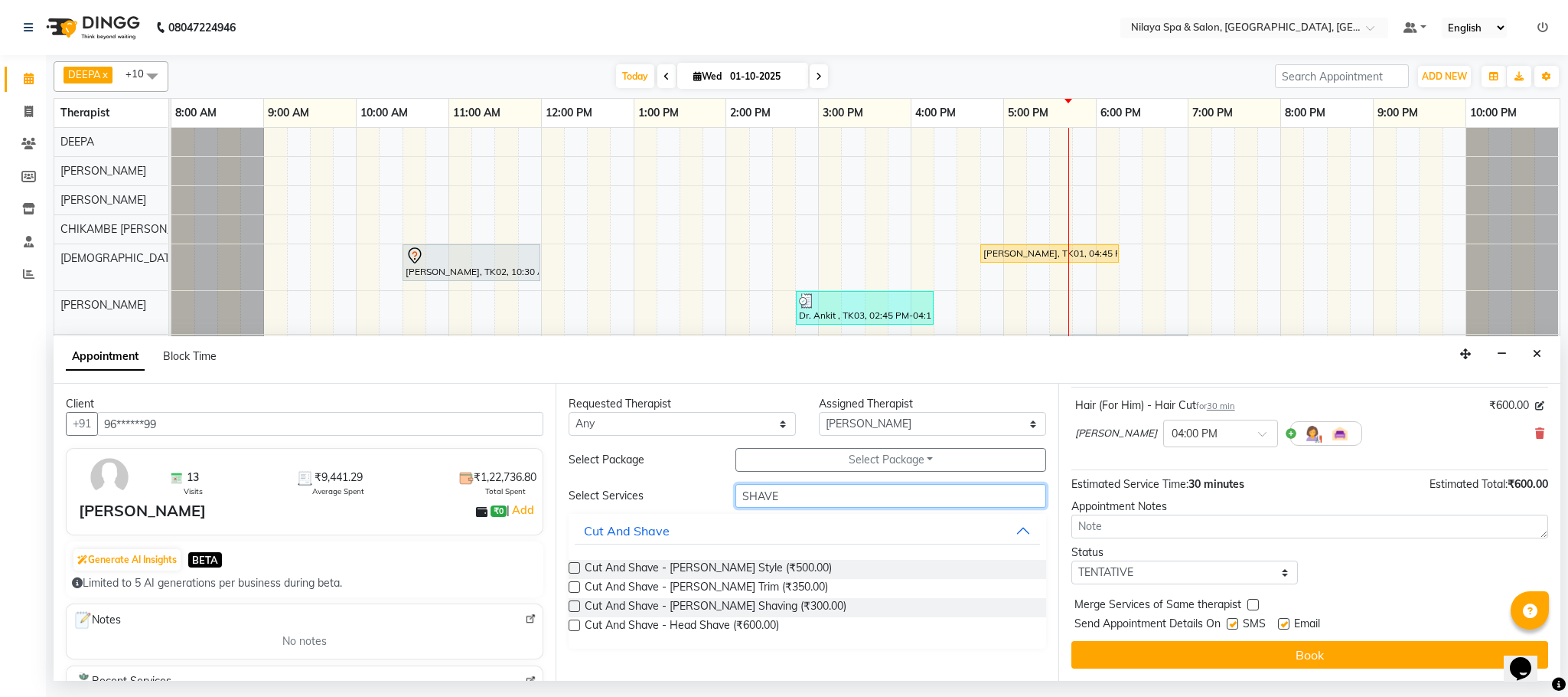
type input "SHAVE"
click at [574, 606] on label at bounding box center [575, 606] width 12 height 12
click at [574, 606] on input "checkbox" at bounding box center [574, 607] width 10 height 10
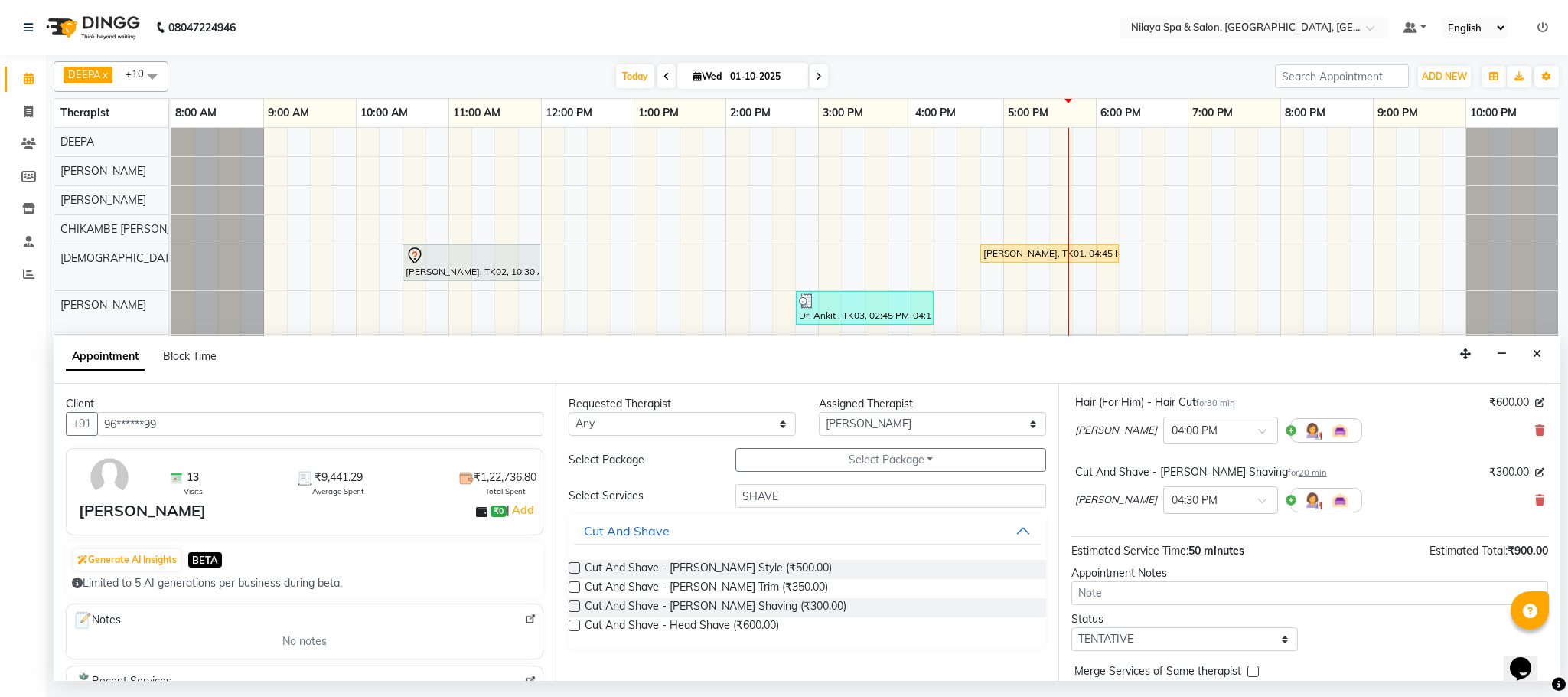
checkbox input "false"
drag, startPoint x: 574, startPoint y: 606, endPoint x: 1203, endPoint y: 503, distance: 637.4
click at [1164, 559] on div "05:45 PM" at bounding box center [1221, 556] width 113 height 28
click at [997, 421] on select "Select ACHUI [PERSON_NAME] [PERSON_NAME] [PERSON_NAME] [PERSON_NAME] [PERSON_NA…" at bounding box center [932, 423] width 227 height 24
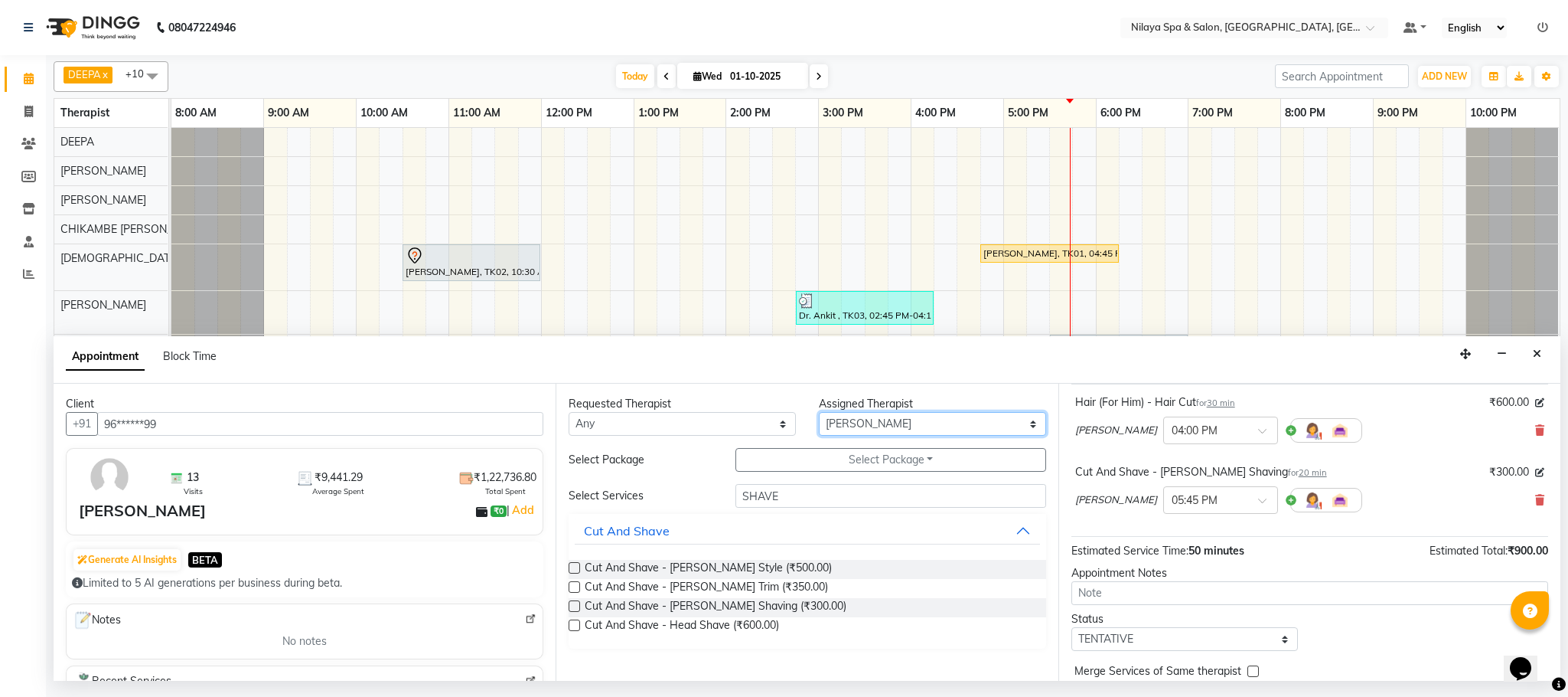
select select "72259"
click at [819, 413] on select "Select ACHUI [PERSON_NAME] [PERSON_NAME] [PERSON_NAME] [PERSON_NAME] [PERSON_NA…" at bounding box center [932, 423] width 227 height 24
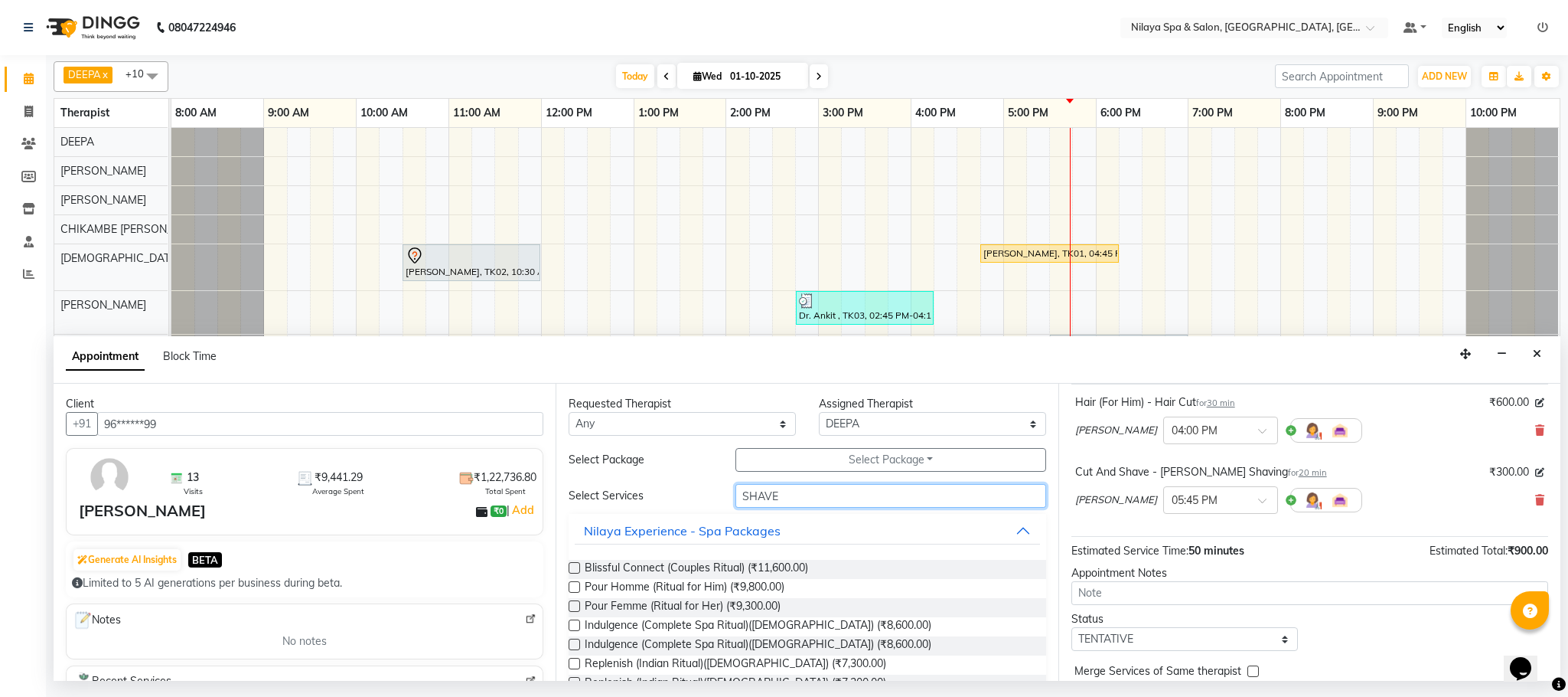
drag, startPoint x: 772, startPoint y: 497, endPoint x: 880, endPoint y: 513, distance: 109.2
click at [776, 497] on input "SHAVE" at bounding box center [890, 496] width 311 height 24
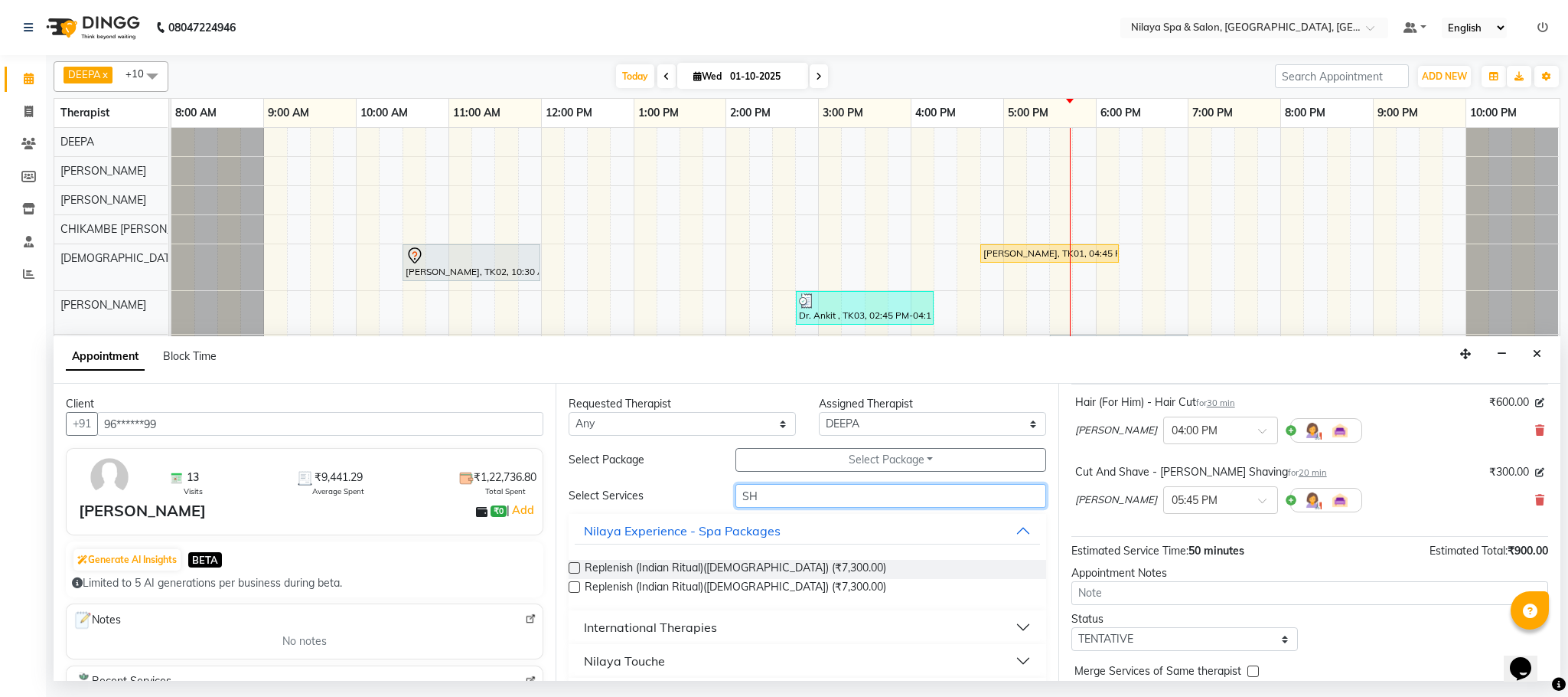
type input "S"
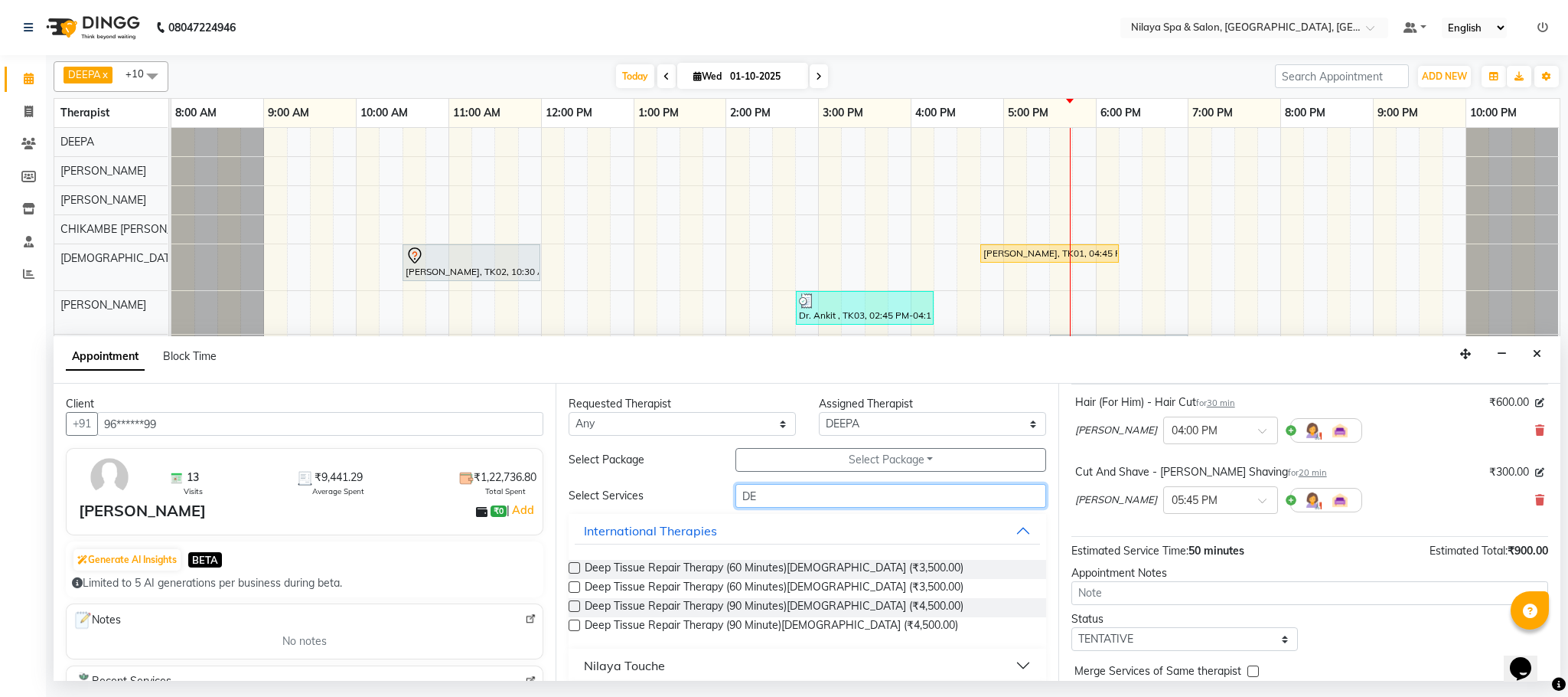
type input "D"
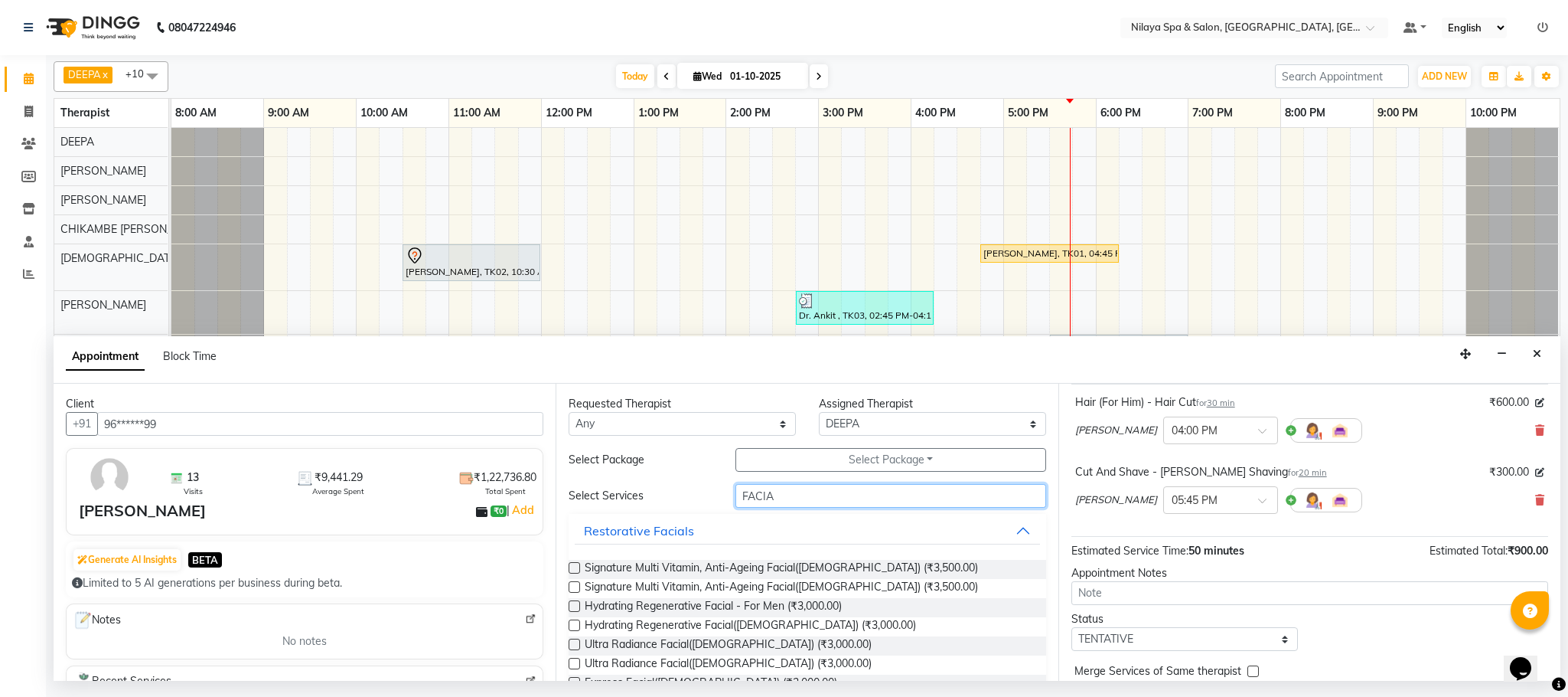
type input "FACIA"
click at [579, 569] on label at bounding box center [575, 567] width 12 height 12
click at [579, 569] on input "checkbox" at bounding box center [574, 569] width 10 height 10
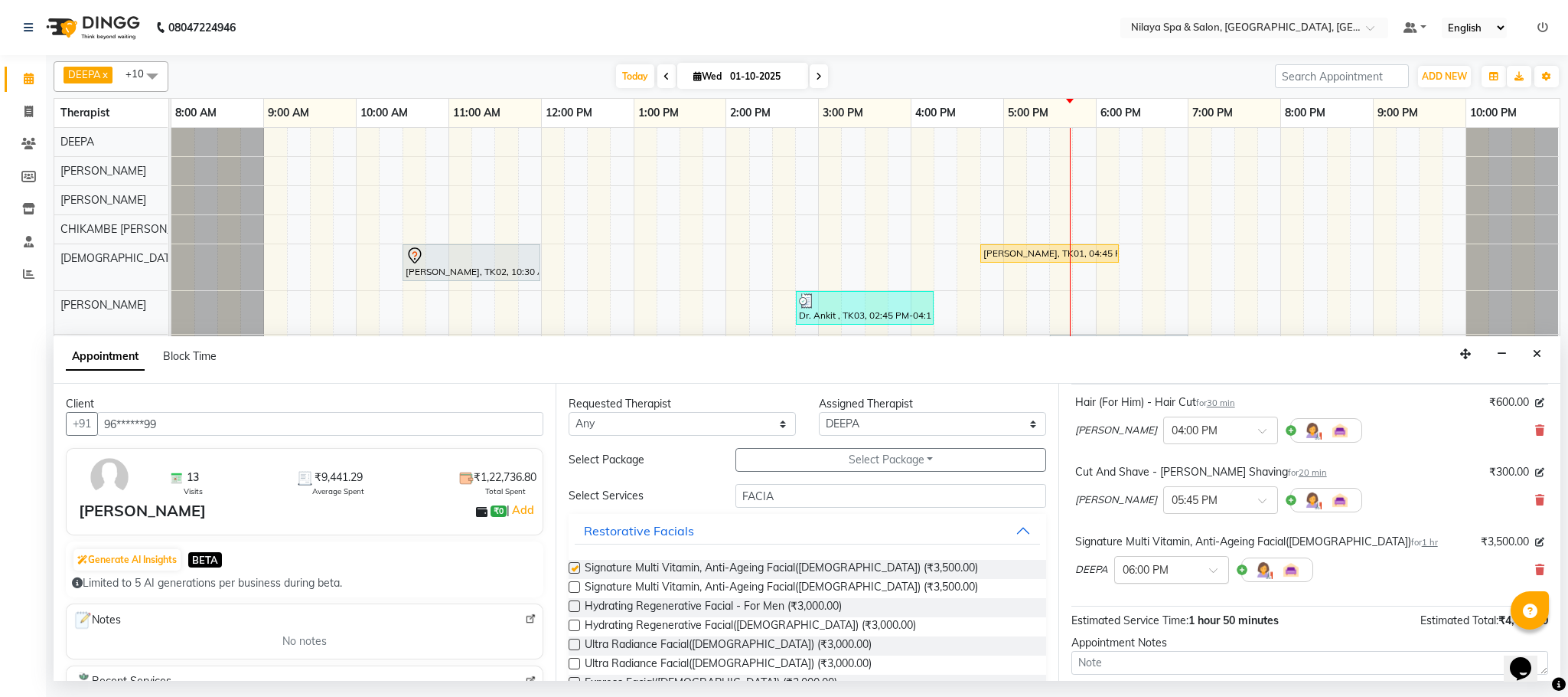
checkbox input "false"
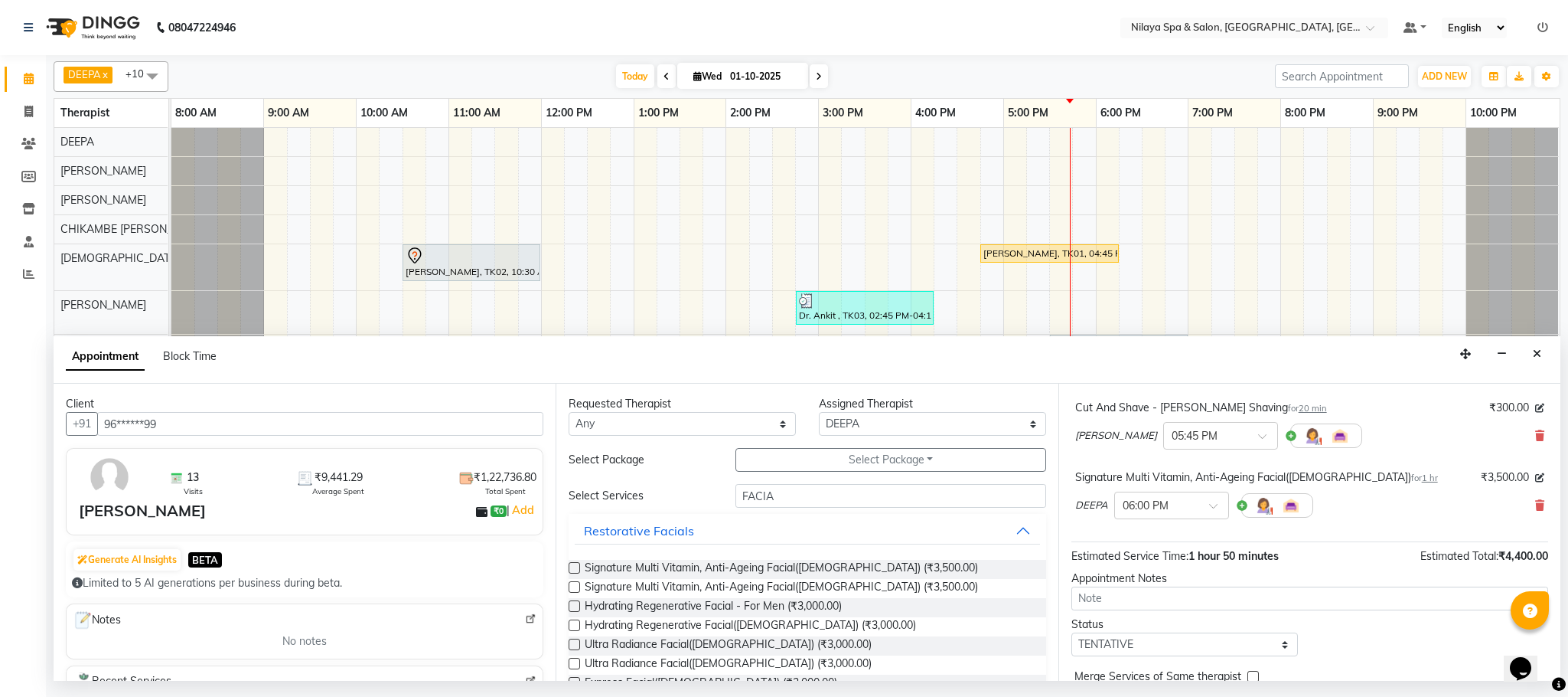
scroll to position [232, 0]
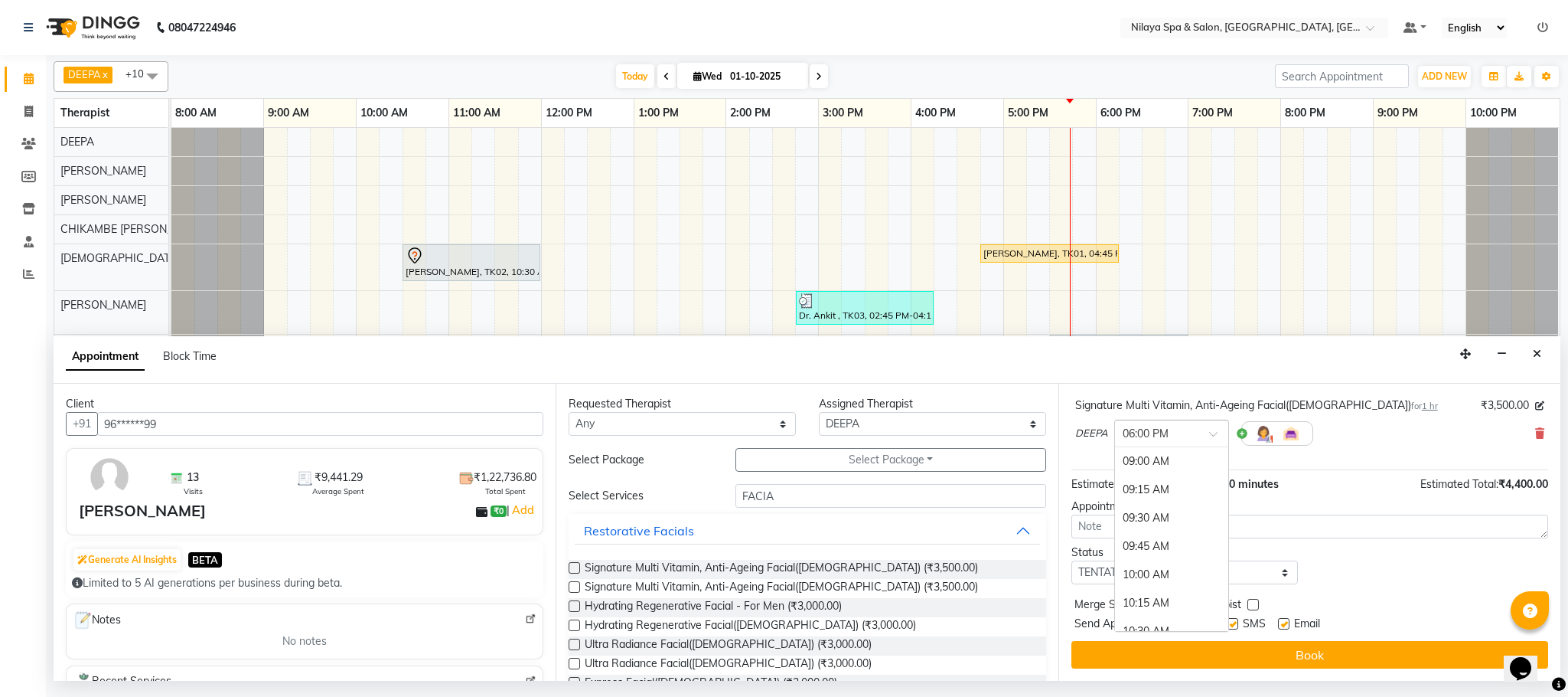
click at [1206, 435] on div at bounding box center [1171, 432] width 113 height 16
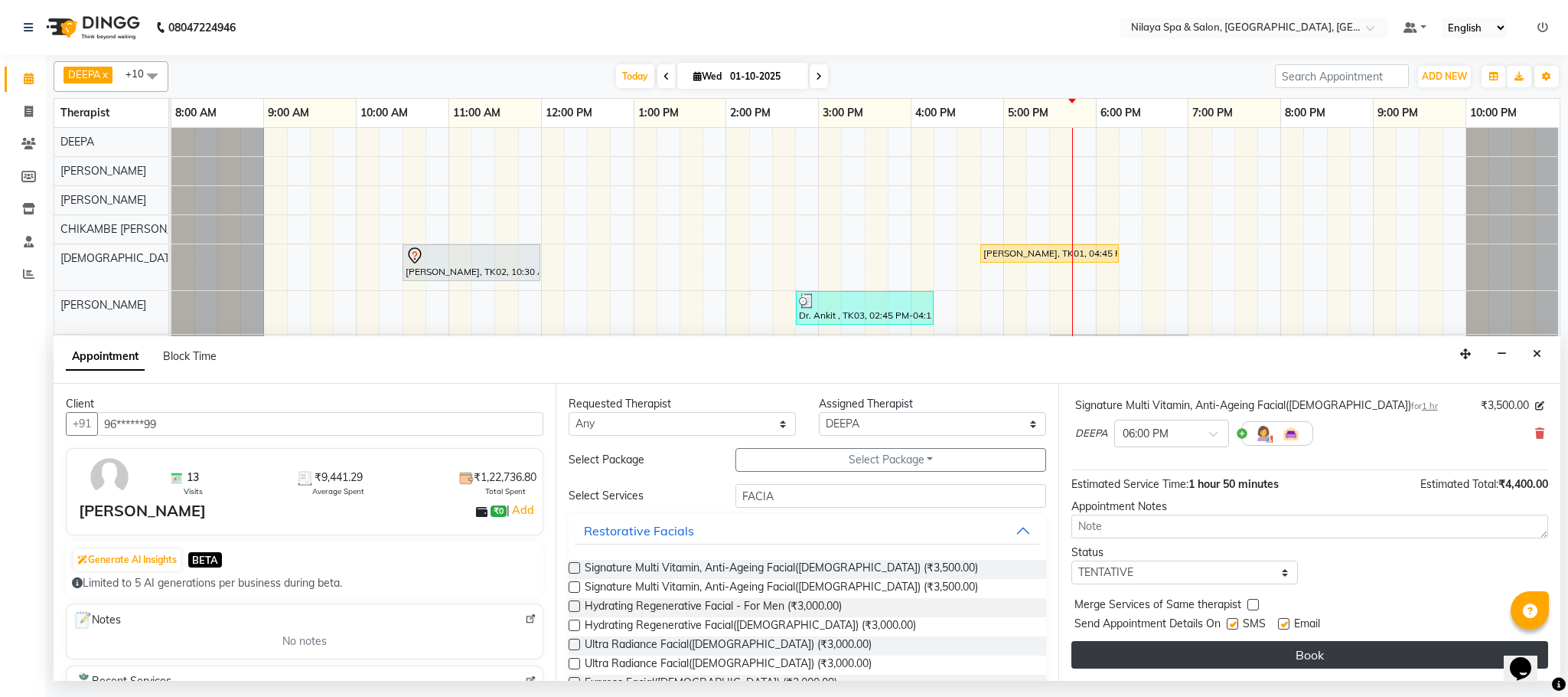
click at [1294, 657] on button "Book" at bounding box center [1310, 654] width 477 height 27
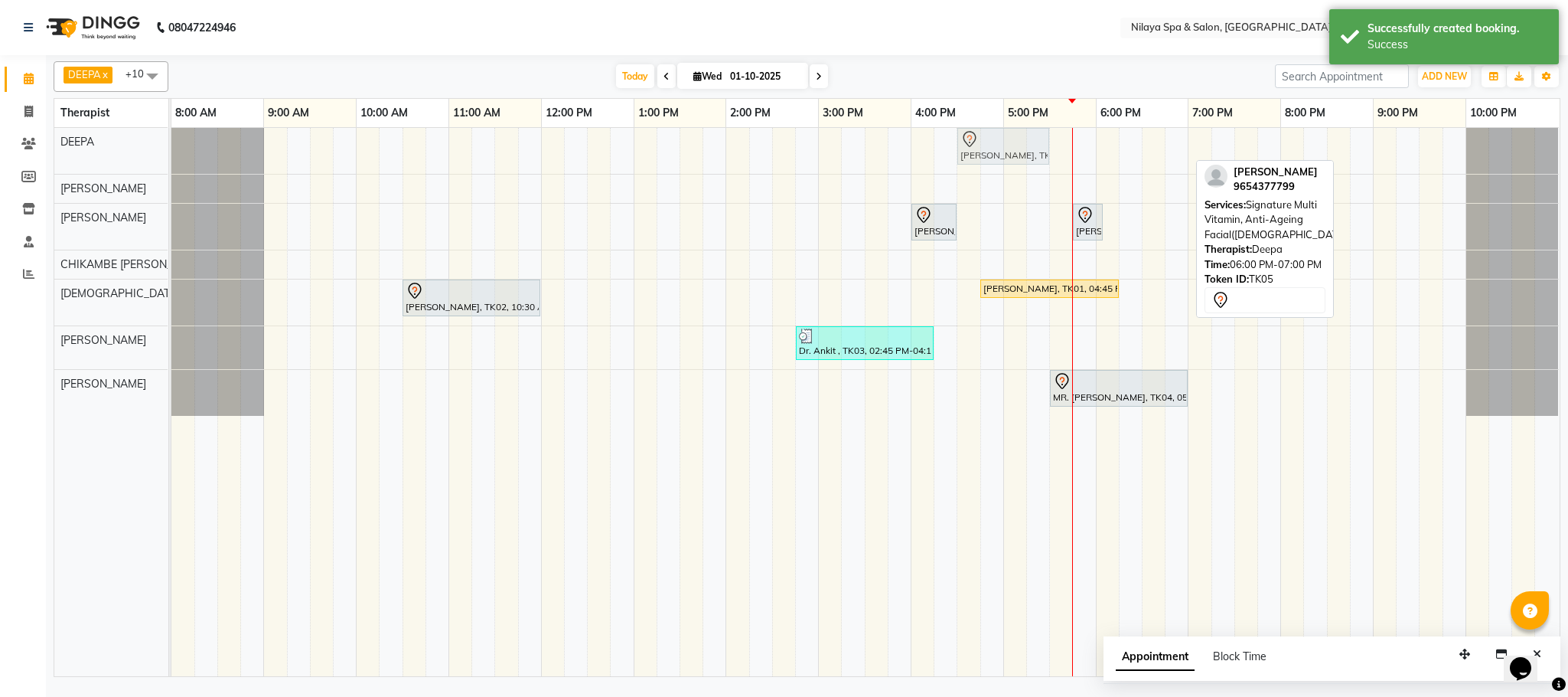
drag, startPoint x: 1131, startPoint y: 150, endPoint x: 988, endPoint y: 166, distance: 143.9
click at [171, 166] on div "[PERSON_NAME], TK05, 06:00 PM-07:00 PM, Signature Multi Vitamin, Anti-Ageing Fa…" at bounding box center [171, 150] width 0 height 45
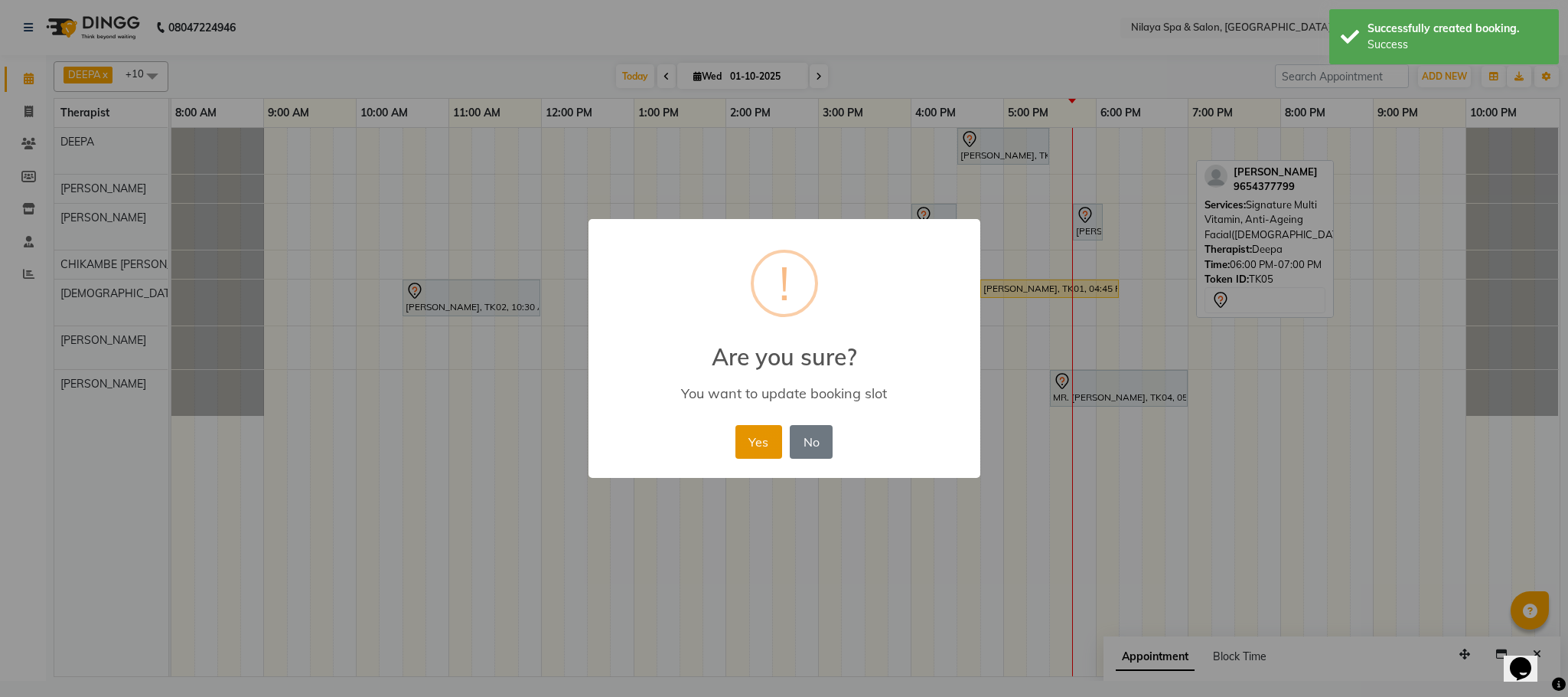
click at [752, 443] on button "Yes" at bounding box center [759, 441] width 46 height 34
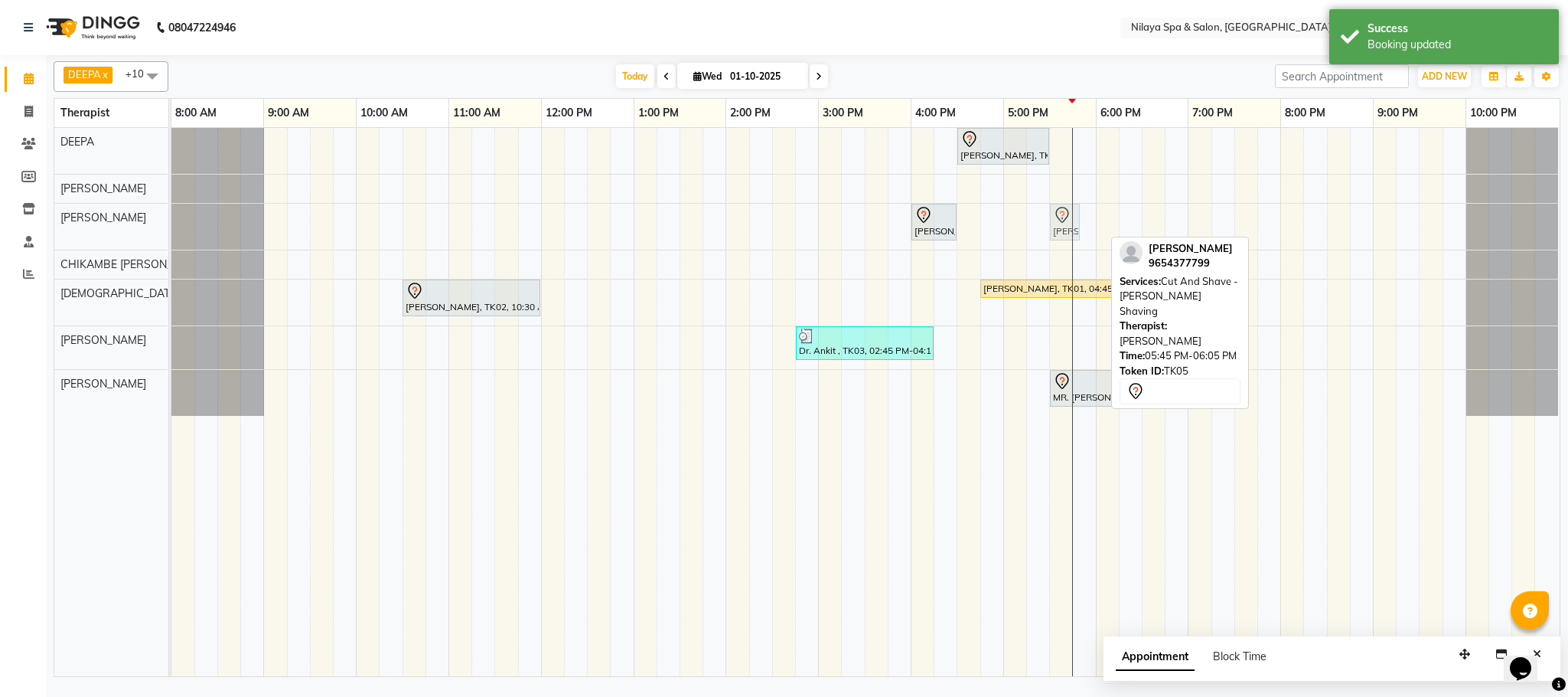
drag, startPoint x: 1087, startPoint y: 224, endPoint x: 1055, endPoint y: 230, distance: 32.6
click at [171, 230] on div "[PERSON_NAME], TK05, 04:00 PM-04:30 PM, Hair (For Him) - Hair Cut [PERSON_NAME]…" at bounding box center [171, 226] width 0 height 45
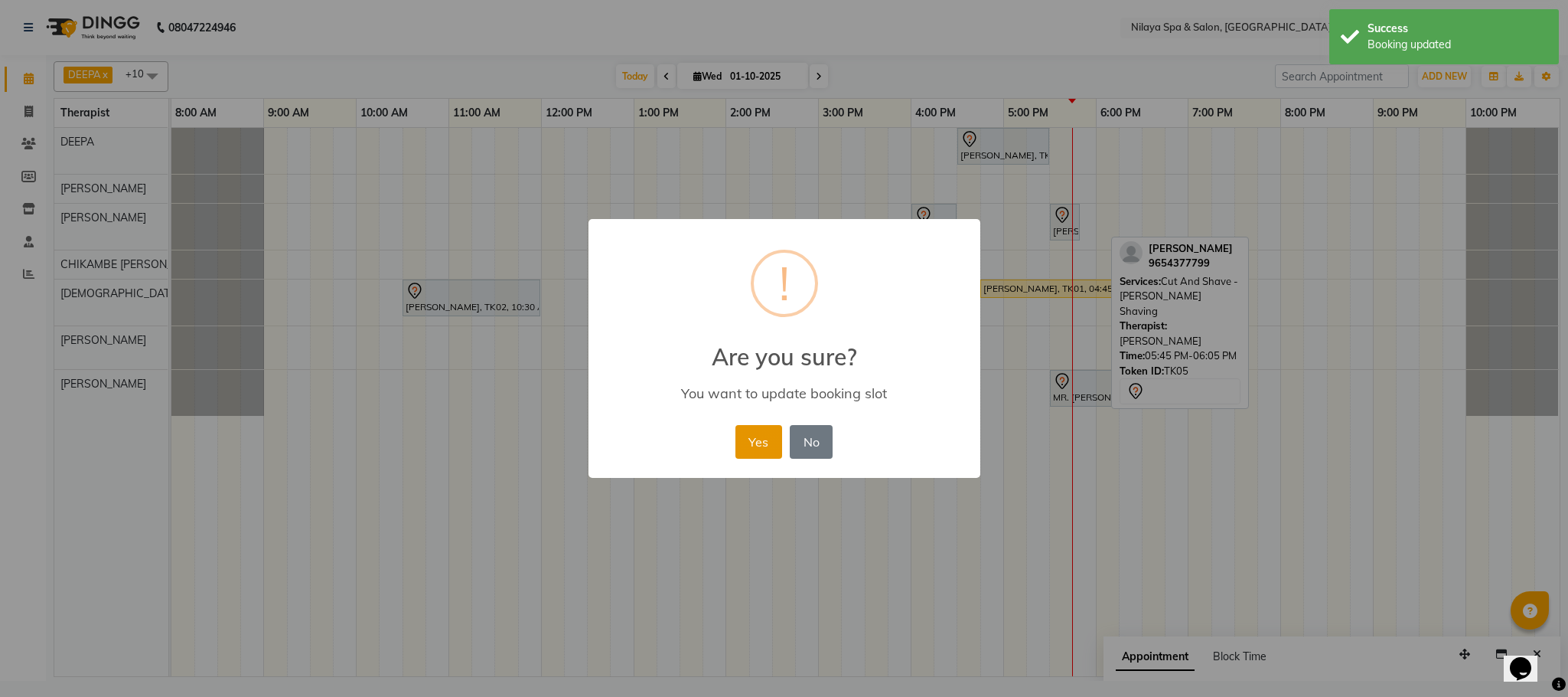
click at [767, 441] on button "Yes" at bounding box center [759, 441] width 46 height 34
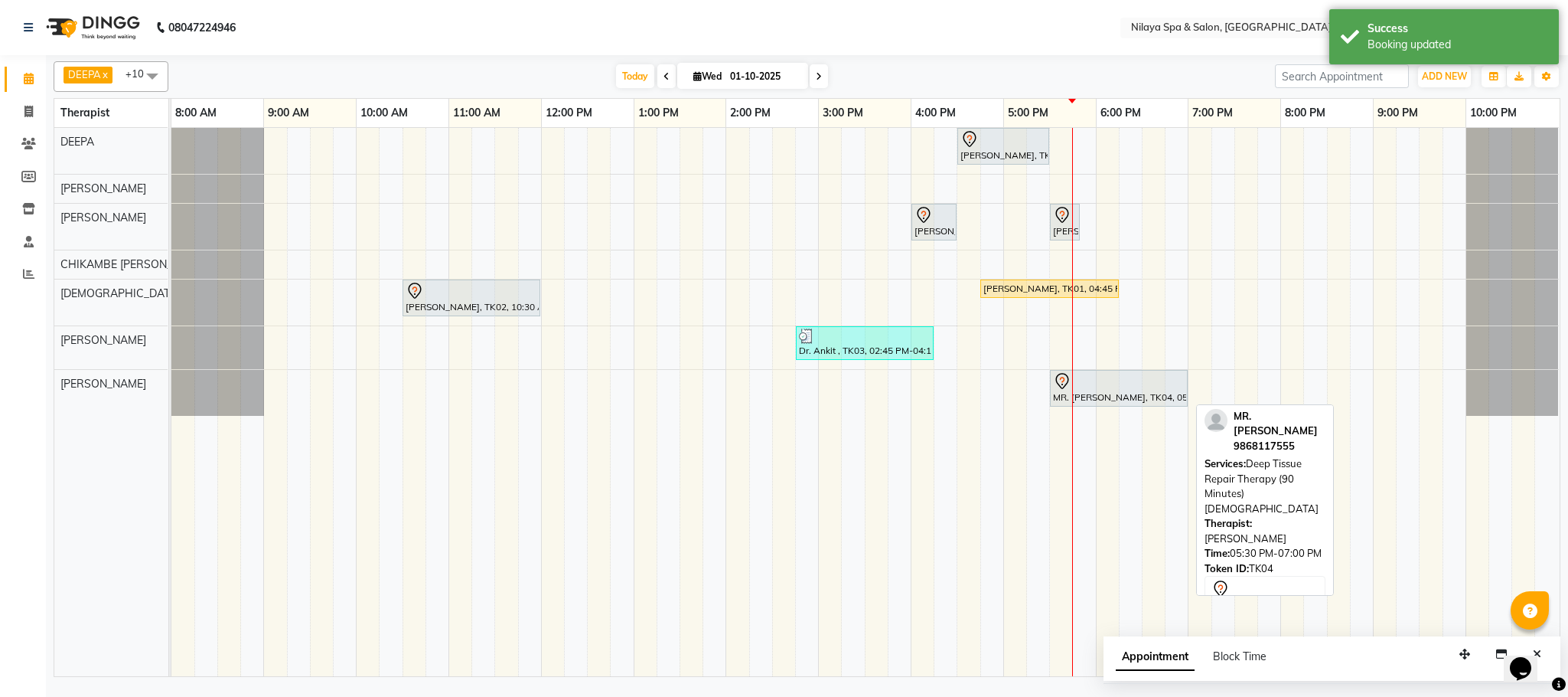
click at [1104, 390] on div at bounding box center [1119, 380] width 132 height 18
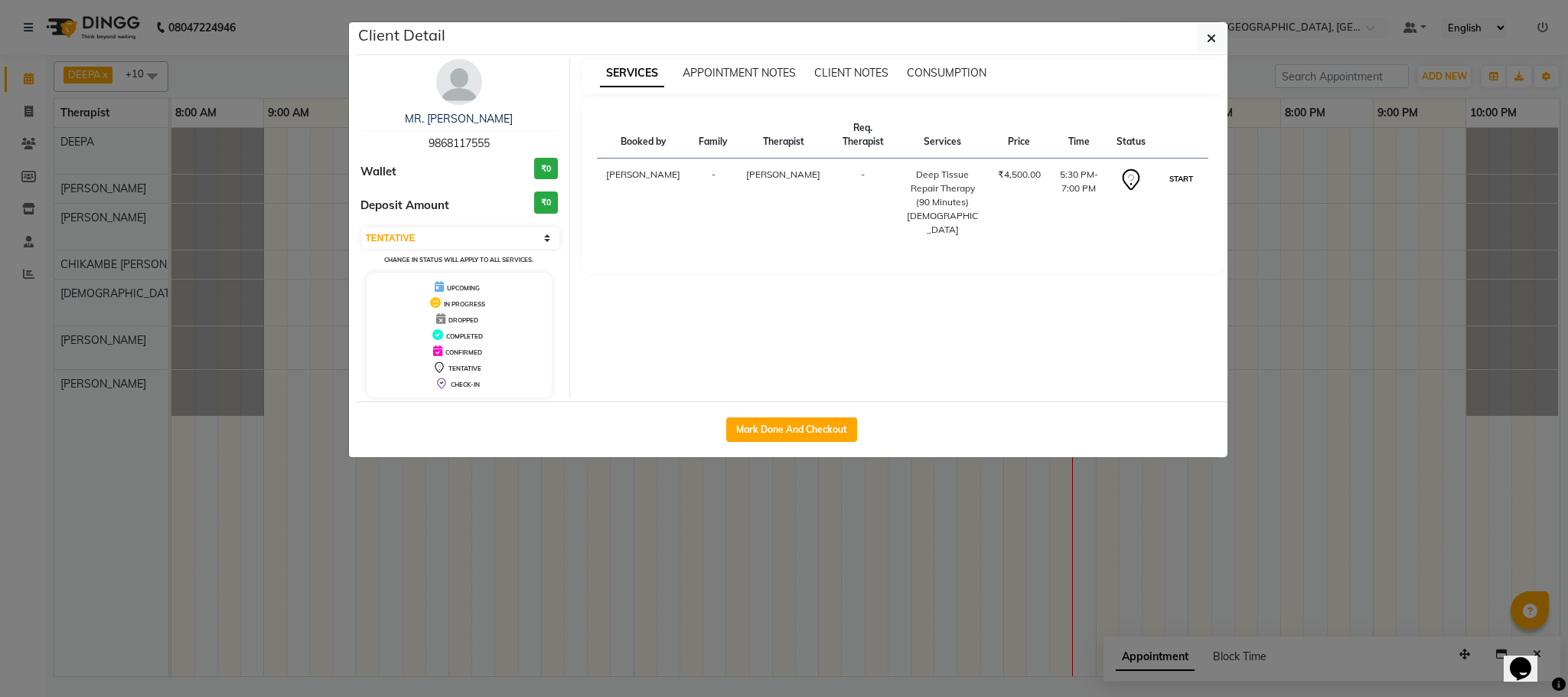
click at [1183, 169] on button "START" at bounding box center [1181, 179] width 31 height 19
select select "1"
click at [1209, 35] on icon "button" at bounding box center [1211, 38] width 9 height 13
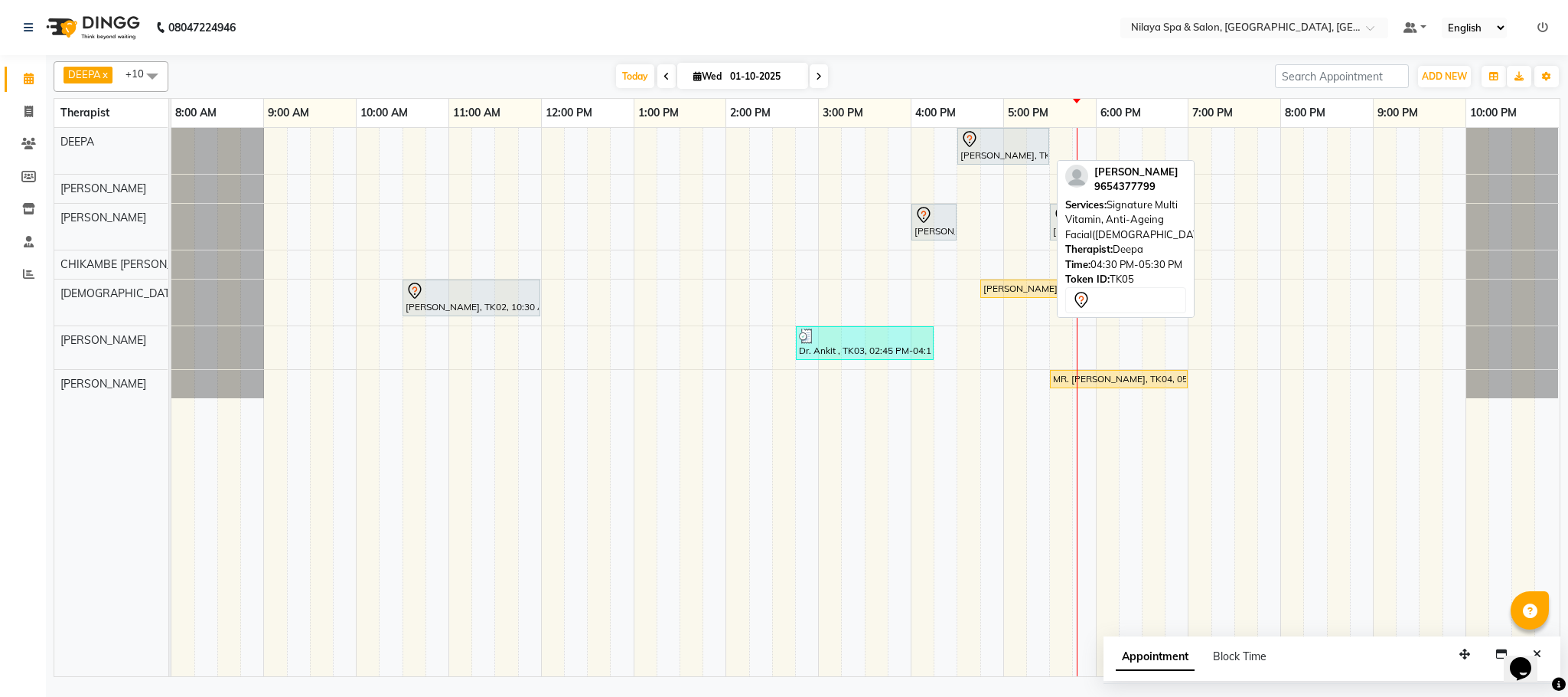
click at [988, 144] on div at bounding box center [1003, 138] width 86 height 18
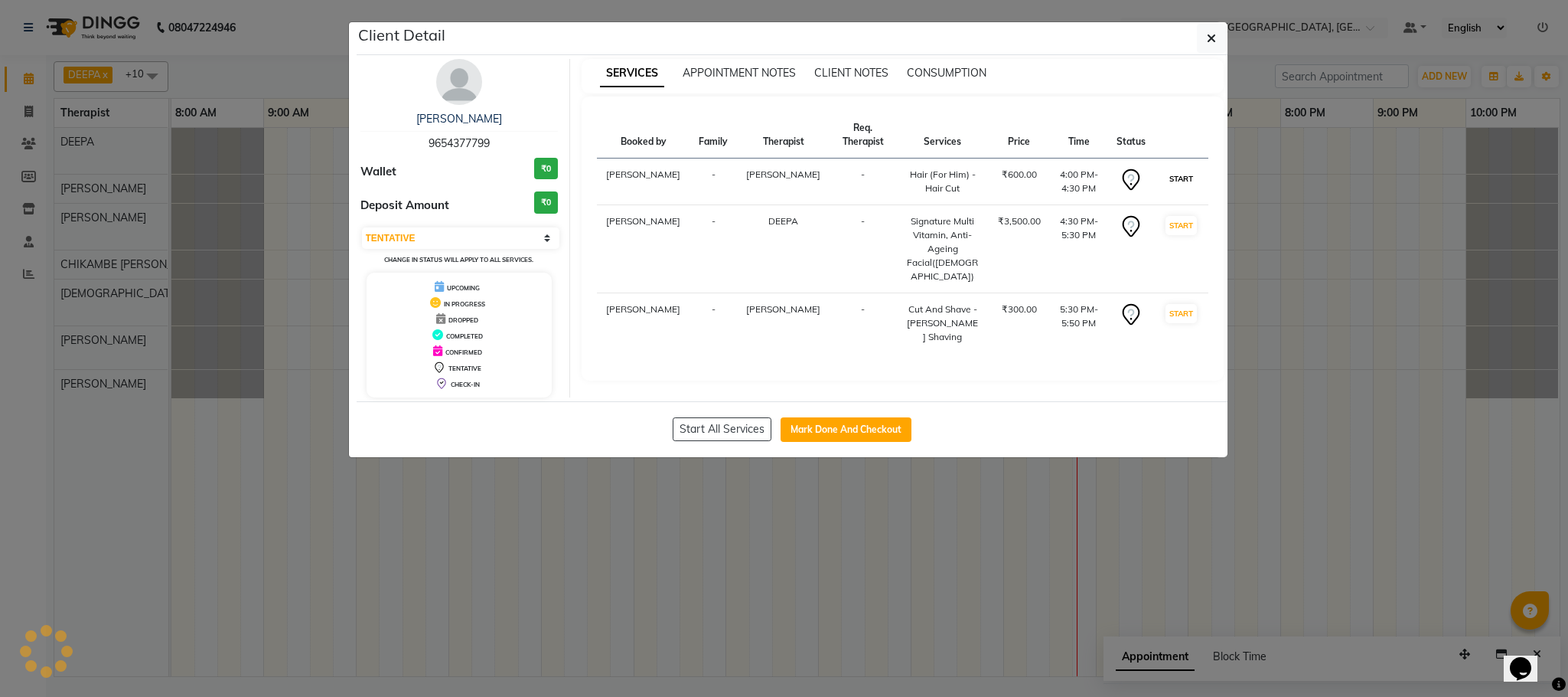
click at [1180, 169] on button "START" at bounding box center [1181, 179] width 31 height 19
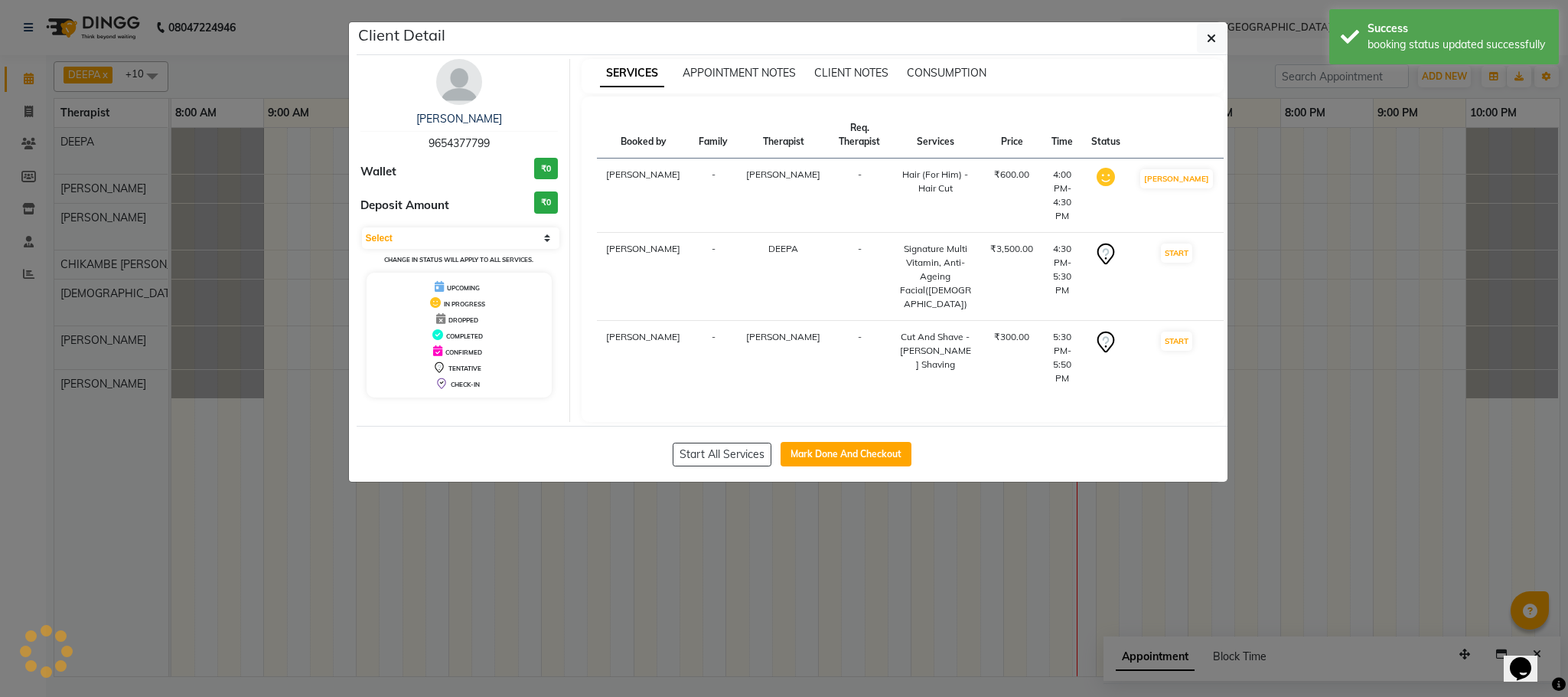
click at [1171, 232] on td "START" at bounding box center [1176, 276] width 94 height 88
click at [1177, 331] on button "START" at bounding box center [1177, 341] width 31 height 19
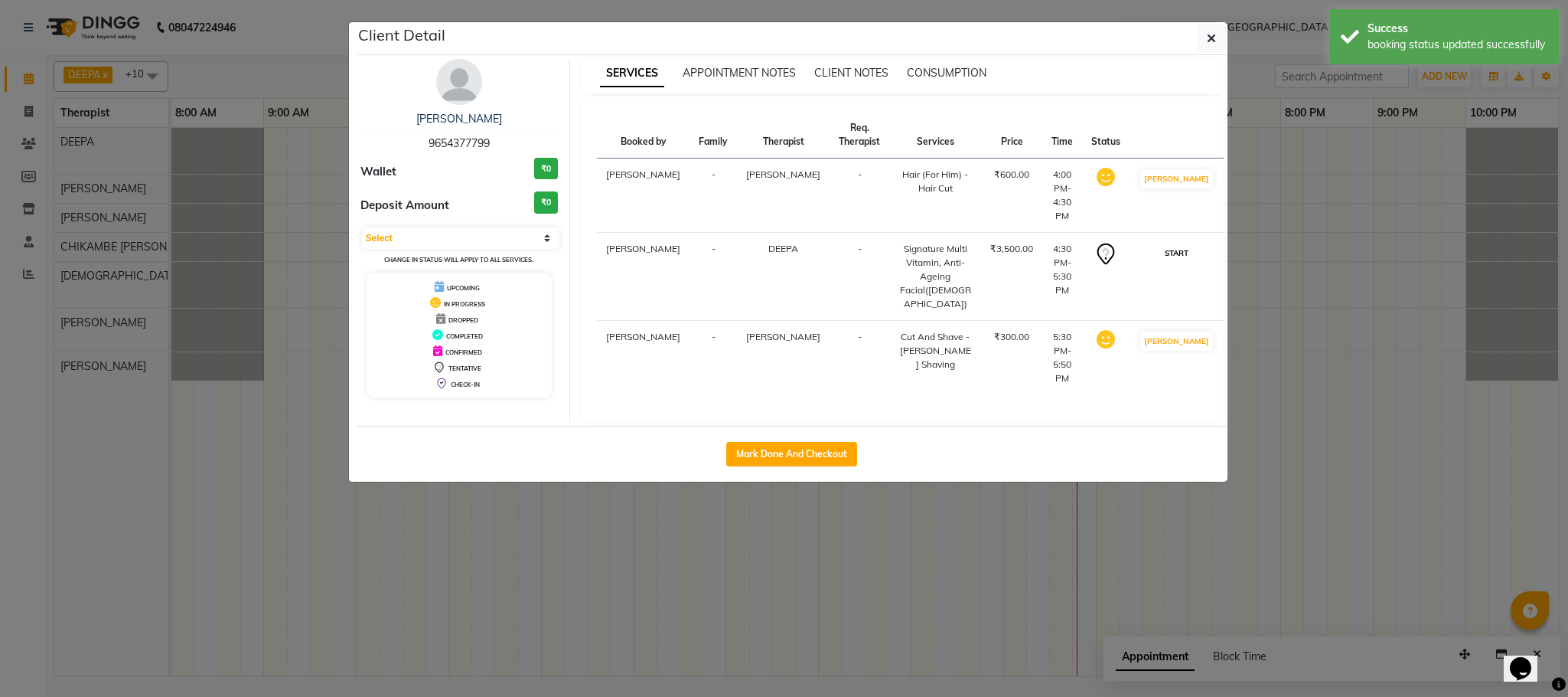
click at [1172, 243] on button "START" at bounding box center [1177, 253] width 31 height 19
select select "1"
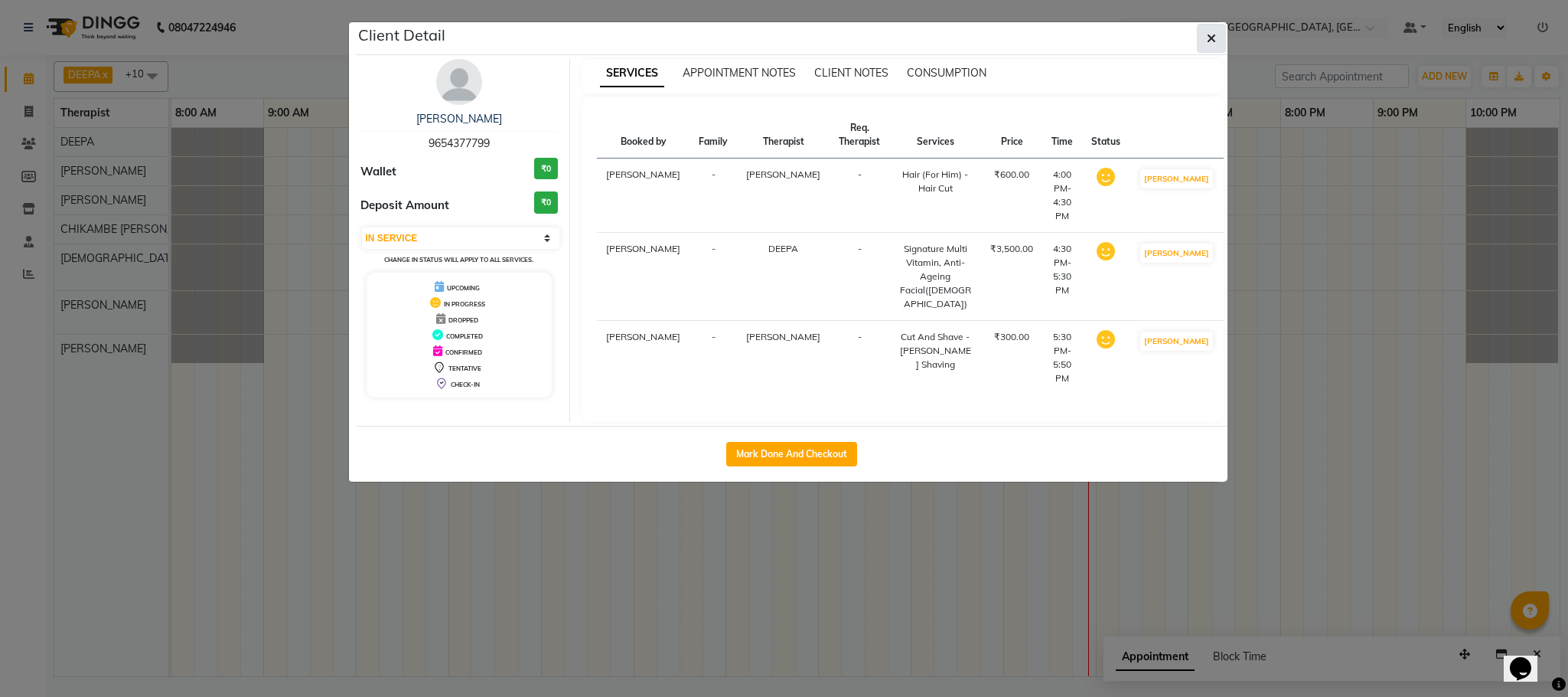
click at [1220, 38] on button "button" at bounding box center [1212, 39] width 29 height 29
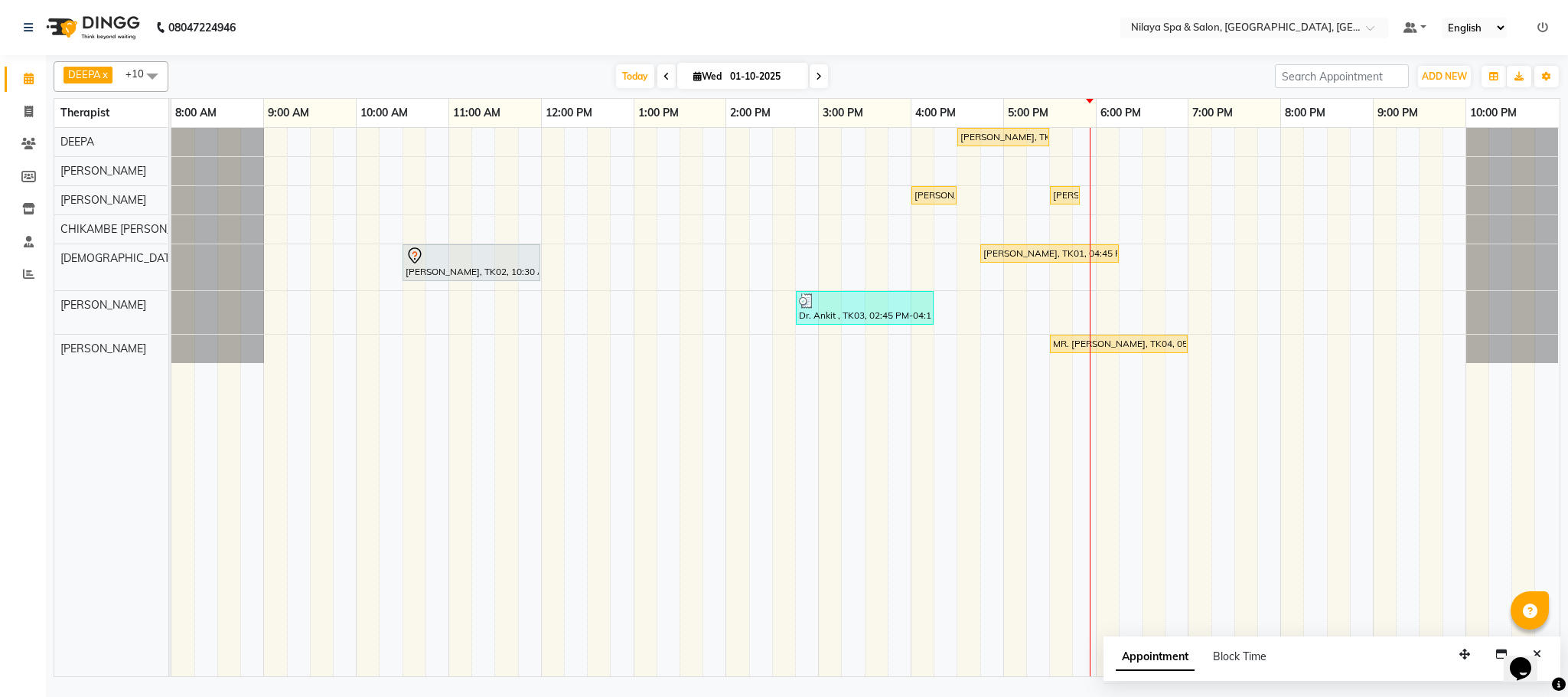
click at [1103, 298] on div "[PERSON_NAME], TK05, 04:30 PM-05:30 PM, Signature Multi Vitamin, Anti-Ageing Fa…" at bounding box center [865, 402] width 1389 height 548
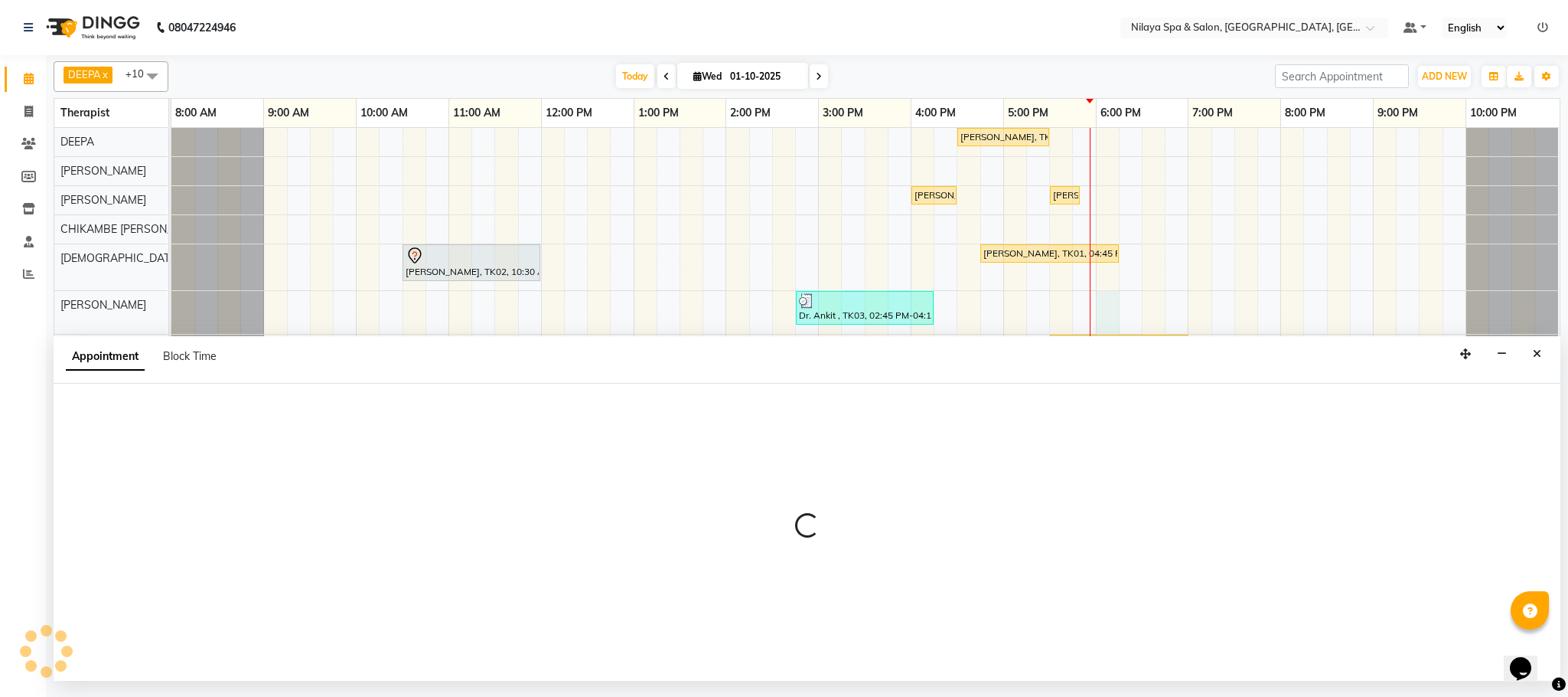
select select "88833"
select select "1080"
select select "tentative"
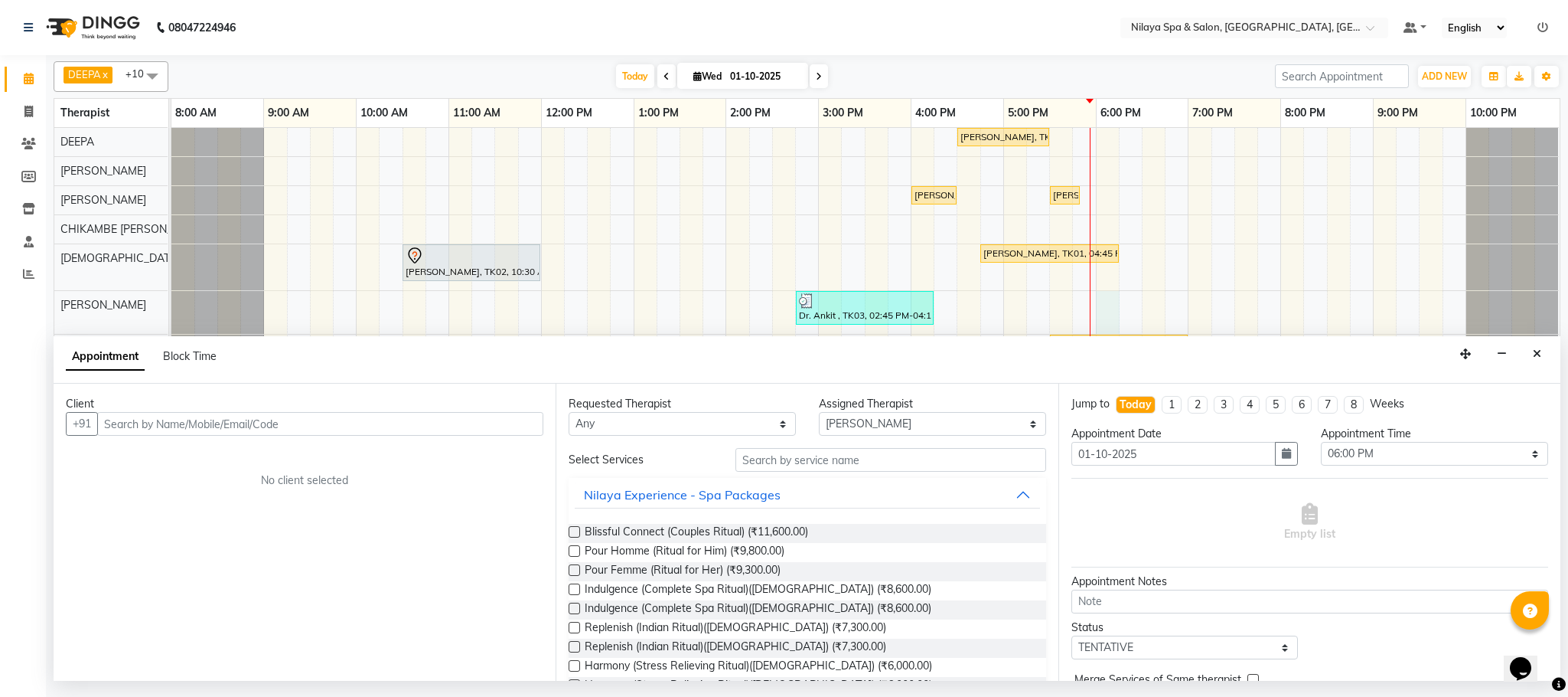
click at [301, 419] on input "text" at bounding box center [319, 423] width 446 height 24
type input "90100000000"
click at [518, 423] on span "Add Client" at bounding box center [511, 423] width 51 height 14
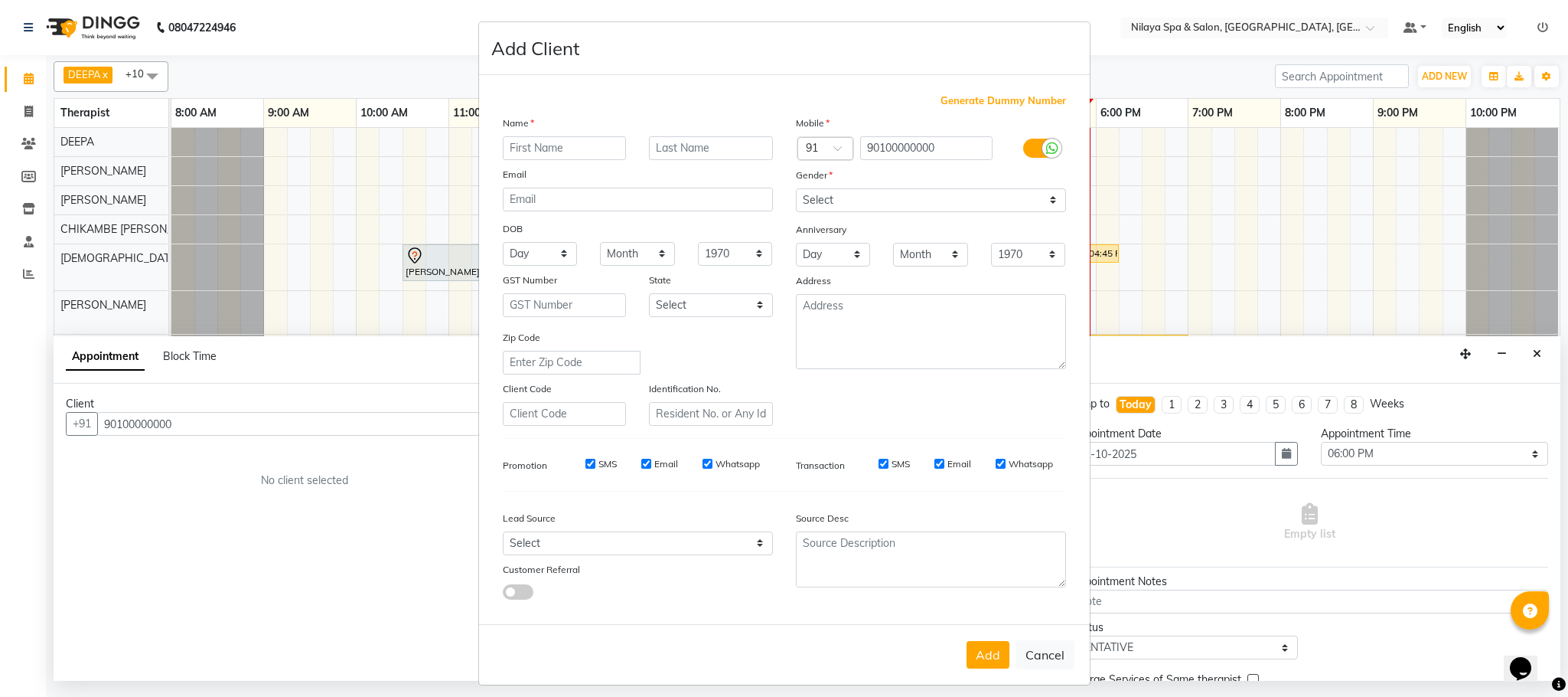
click at [588, 149] on input "text" at bounding box center [565, 148] width 124 height 24
type input "n"
type input "[PERSON_NAME]"
click at [902, 202] on select "Select [DEMOGRAPHIC_DATA] [DEMOGRAPHIC_DATA] Other Prefer Not To Say" at bounding box center [930, 200] width 270 height 24
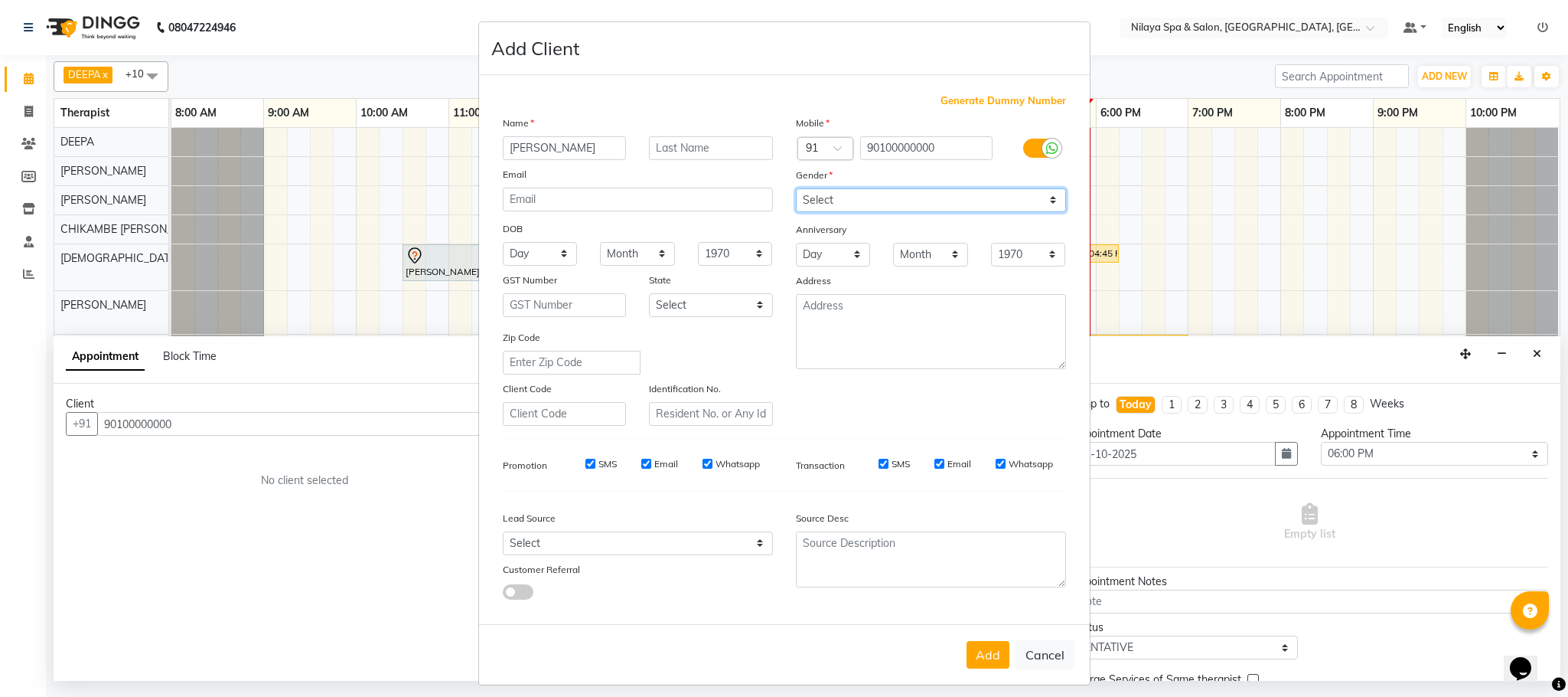
select select "[DEMOGRAPHIC_DATA]"
click at [796, 189] on select "Select [DEMOGRAPHIC_DATA] [DEMOGRAPHIC_DATA] Other Prefer Not To Say" at bounding box center [930, 200] width 270 height 24
click at [981, 653] on button "Add" at bounding box center [988, 654] width 43 height 27
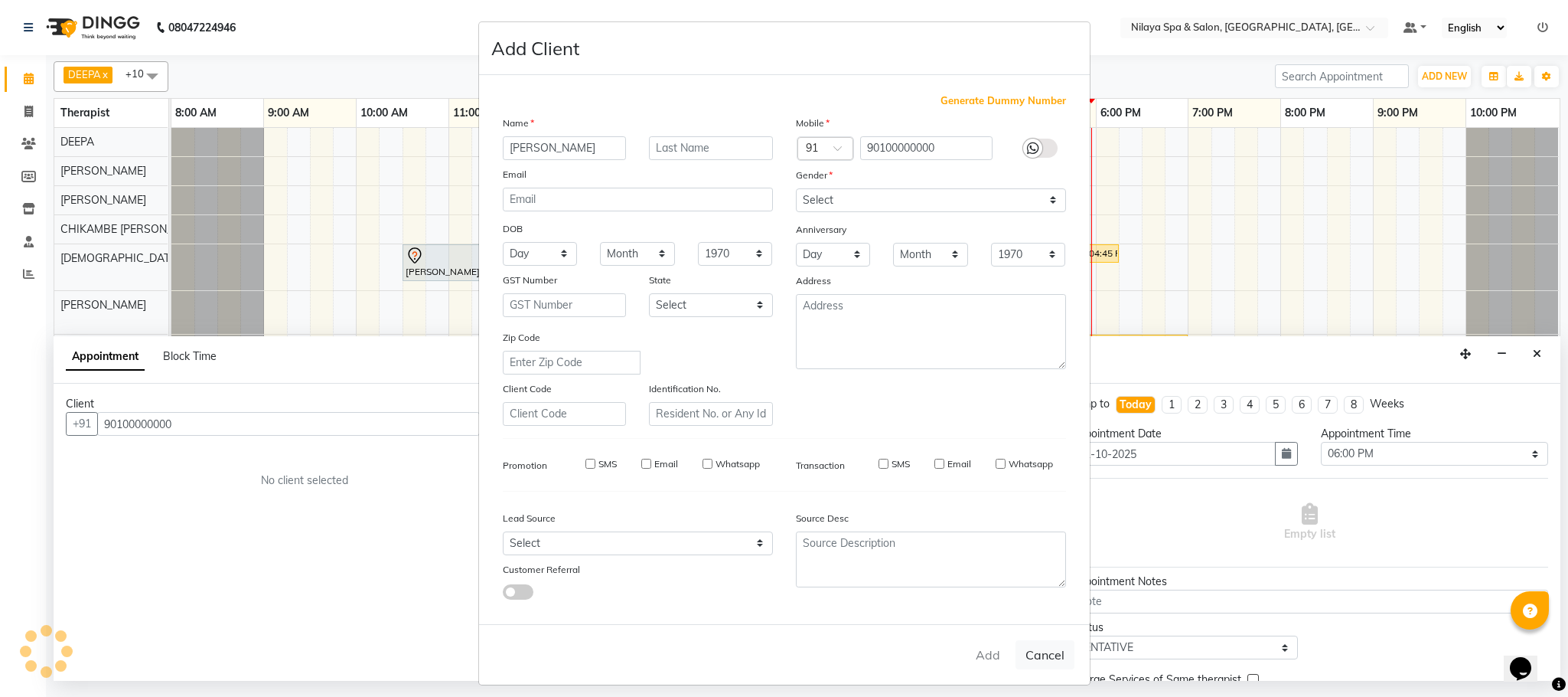
type input "90*******00"
select select
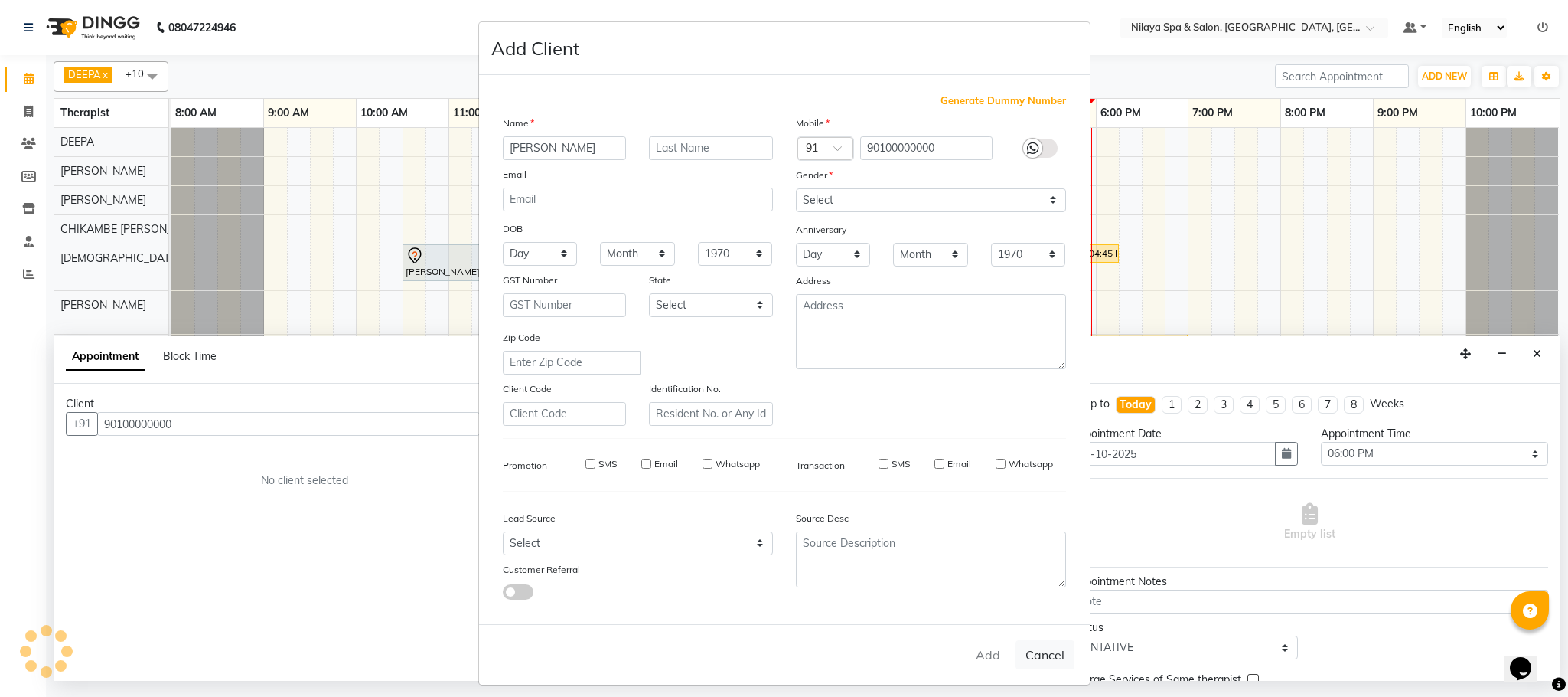
select select
checkbox input "false"
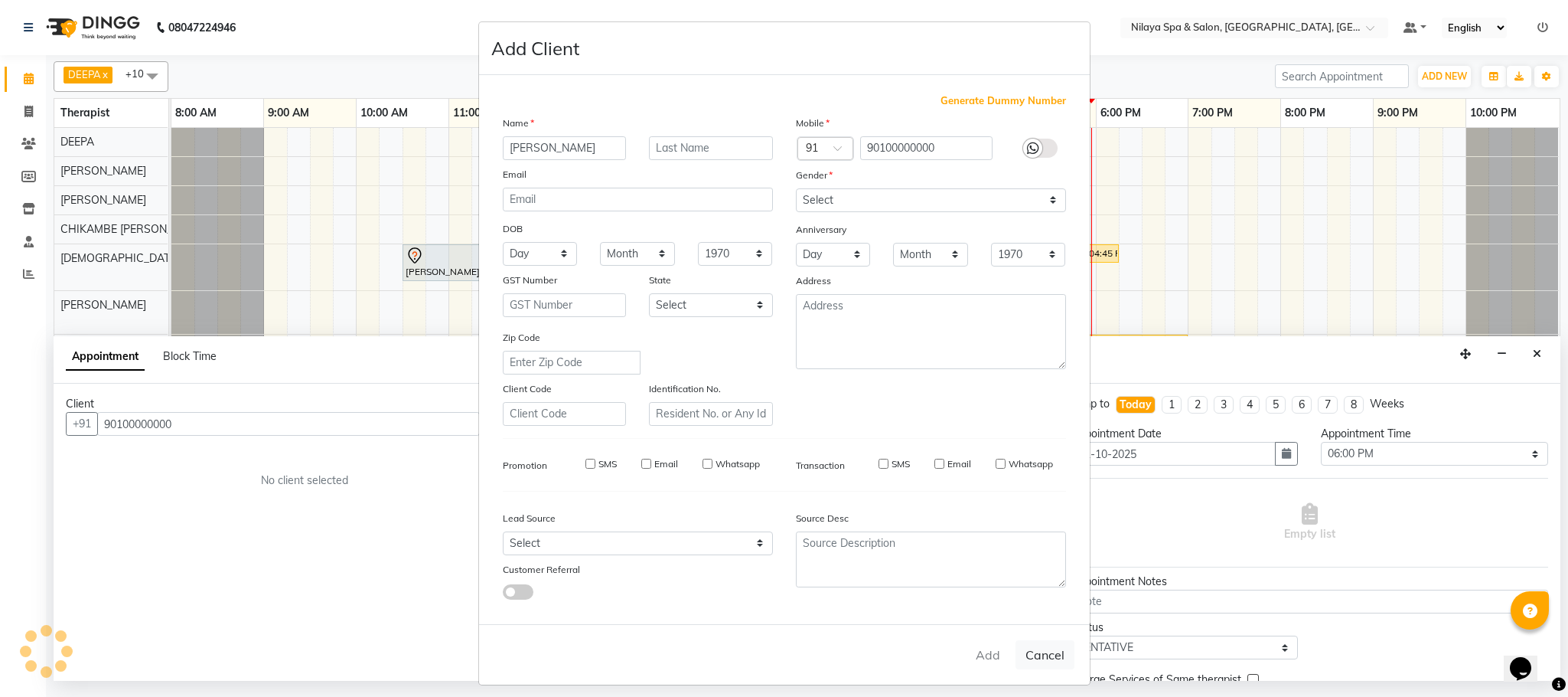
checkbox input "false"
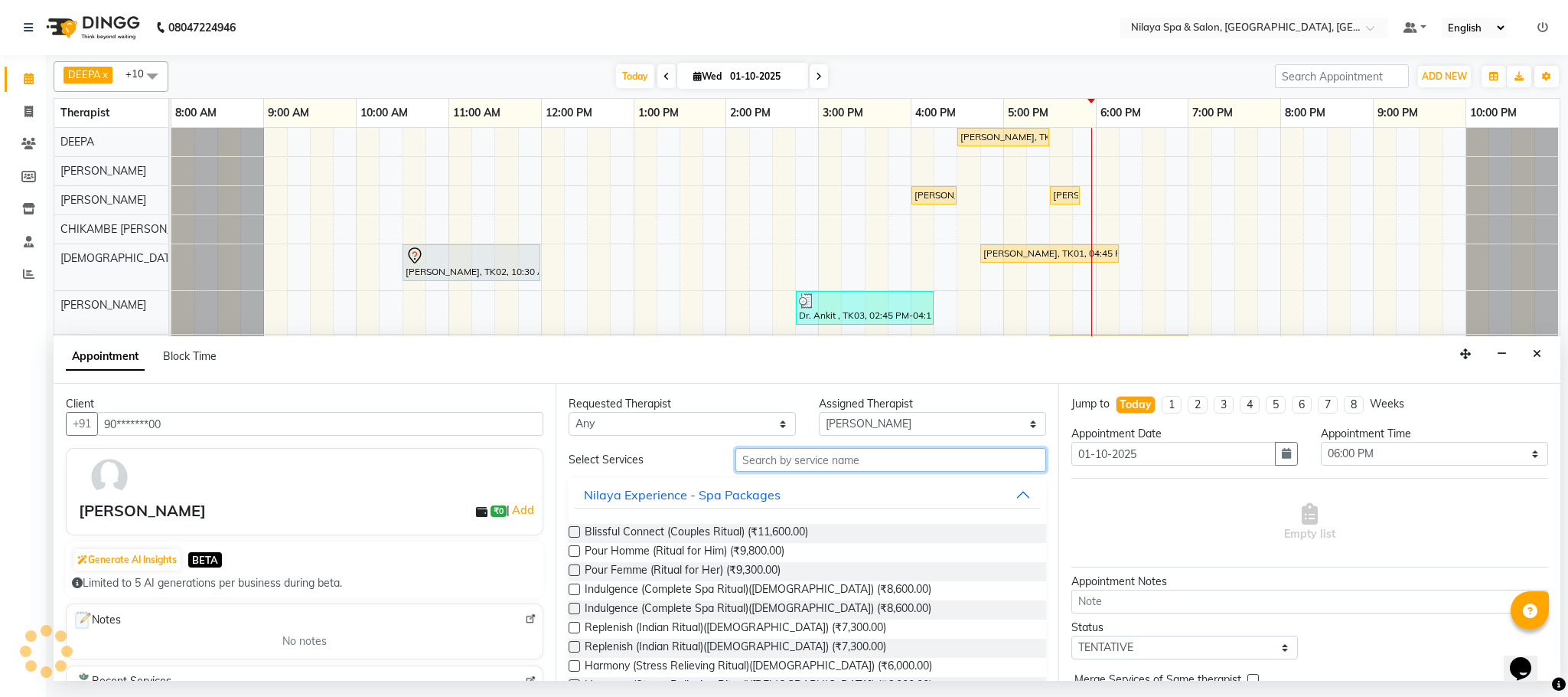
click at [891, 453] on input "text" at bounding box center [890, 460] width 311 height 24
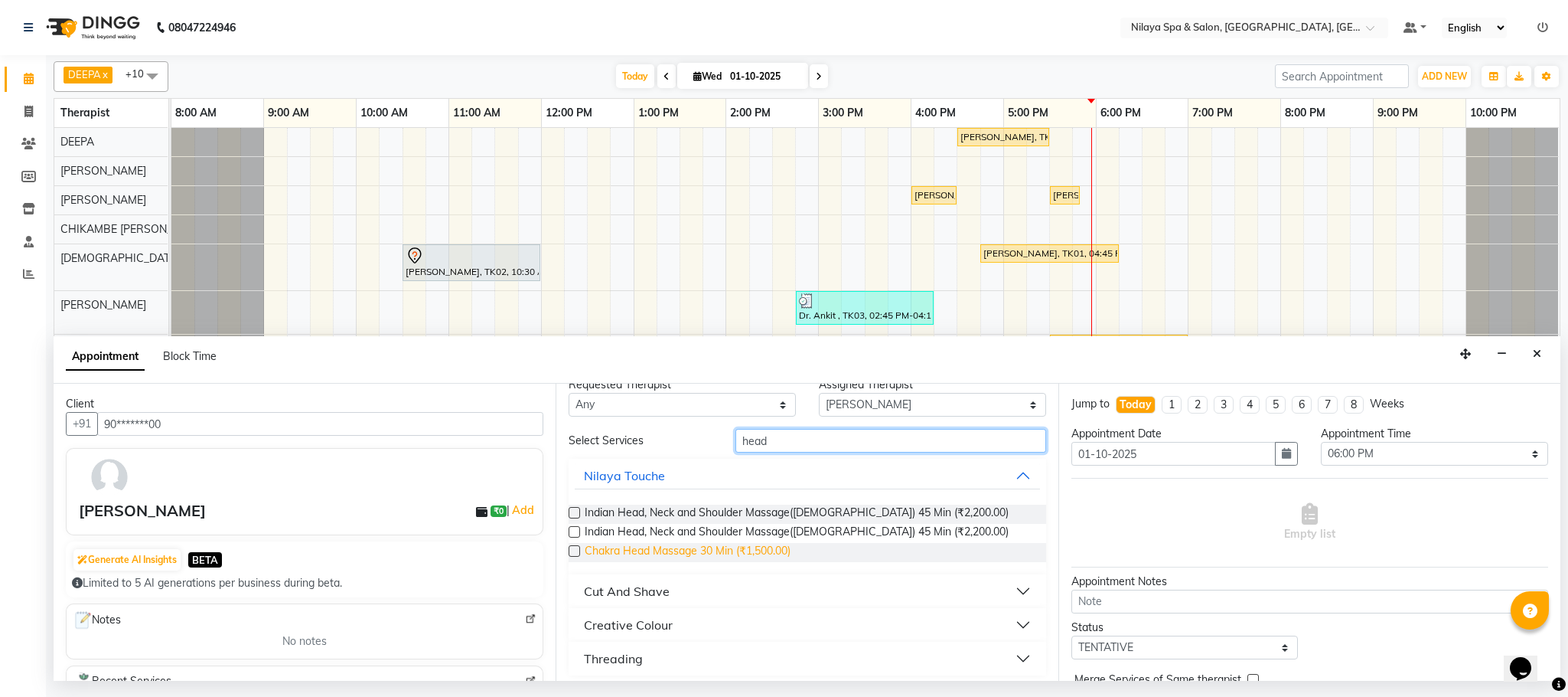
scroll to position [26, 0]
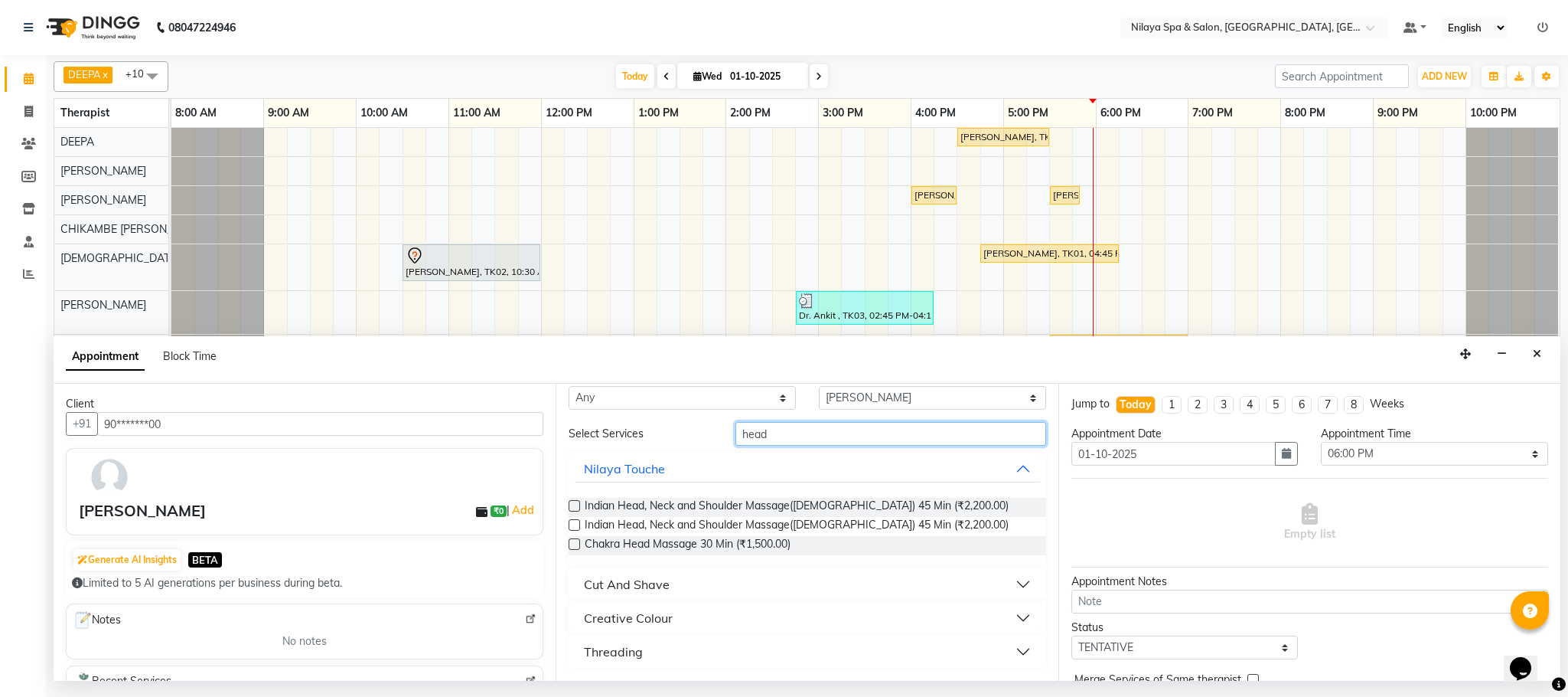
type input "head"
click at [574, 525] on label at bounding box center [575, 525] width 12 height 12
click at [574, 525] on input "checkbox" at bounding box center [574, 527] width 10 height 10
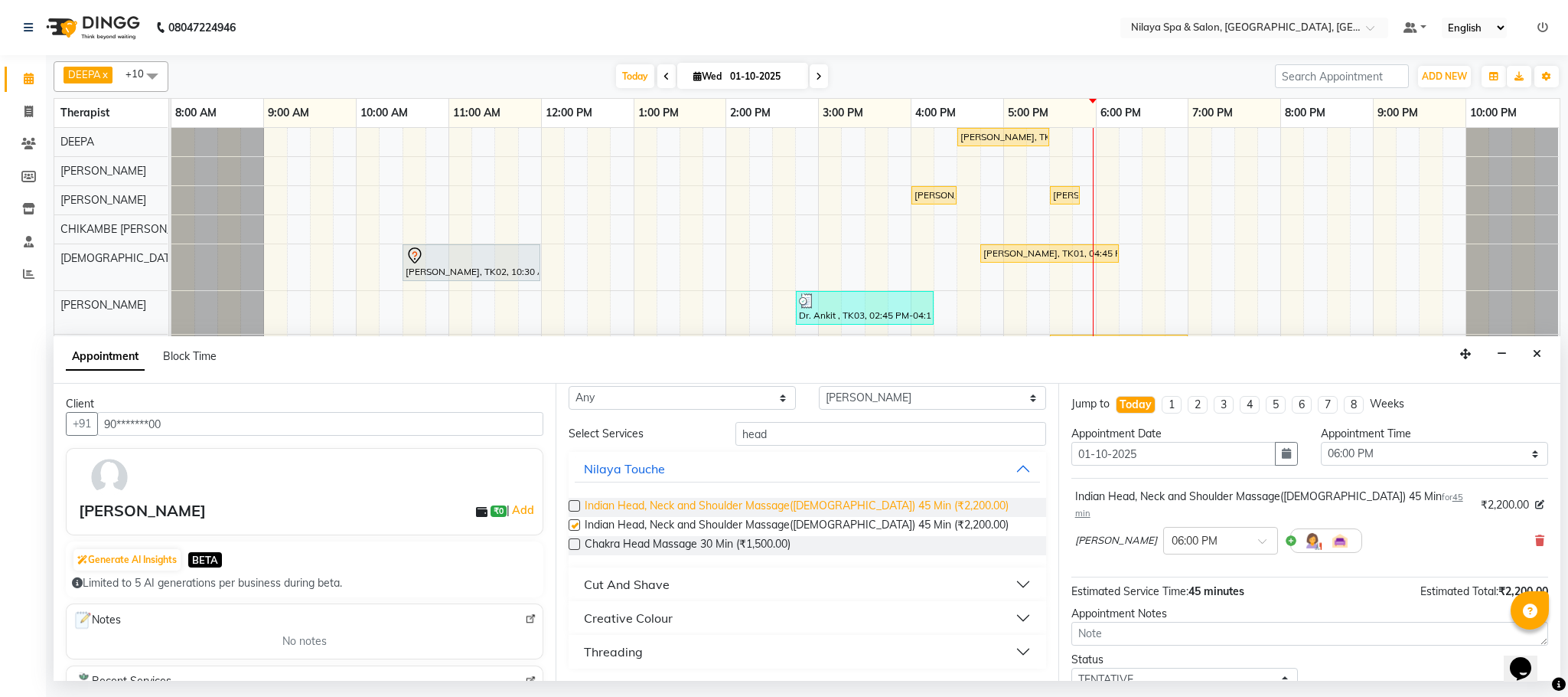
checkbox input "false"
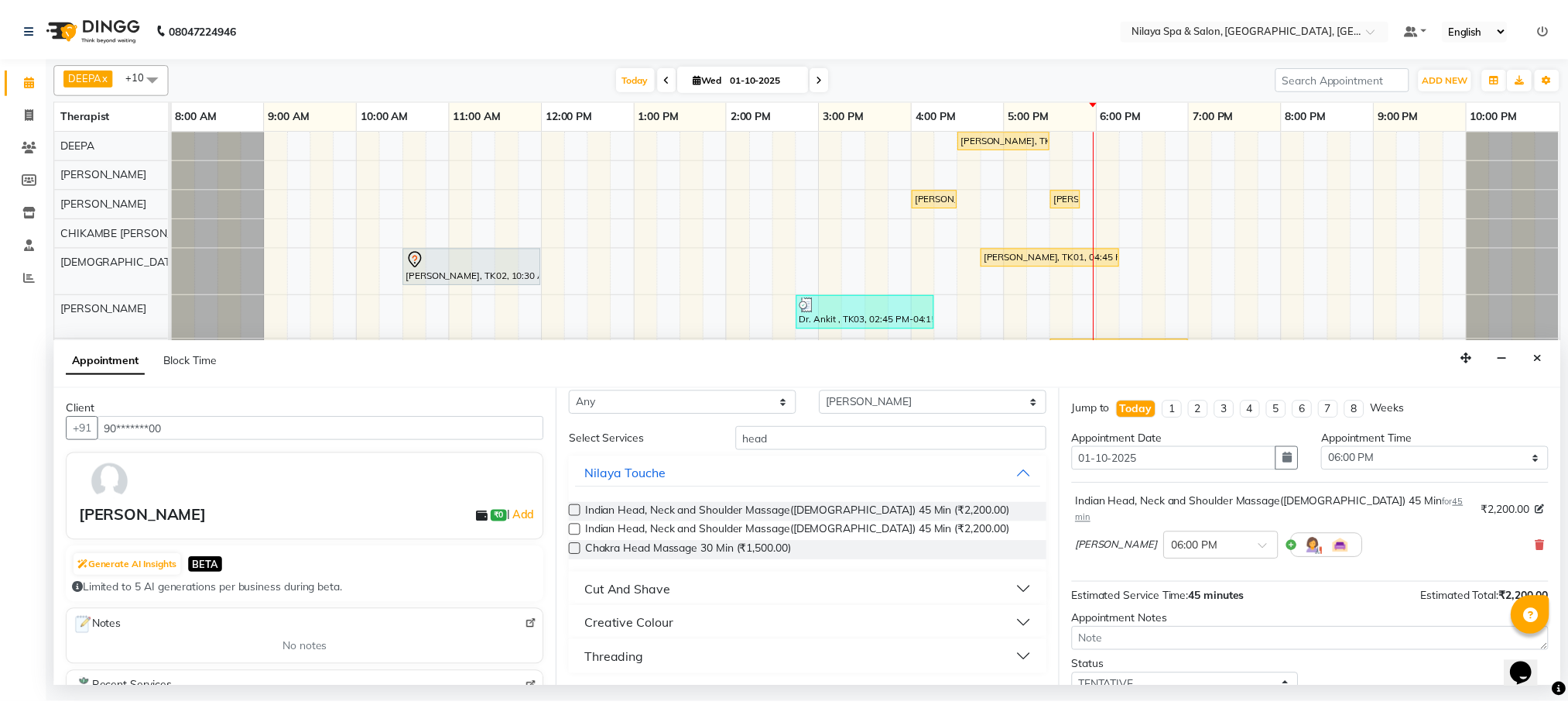
scroll to position [95, 0]
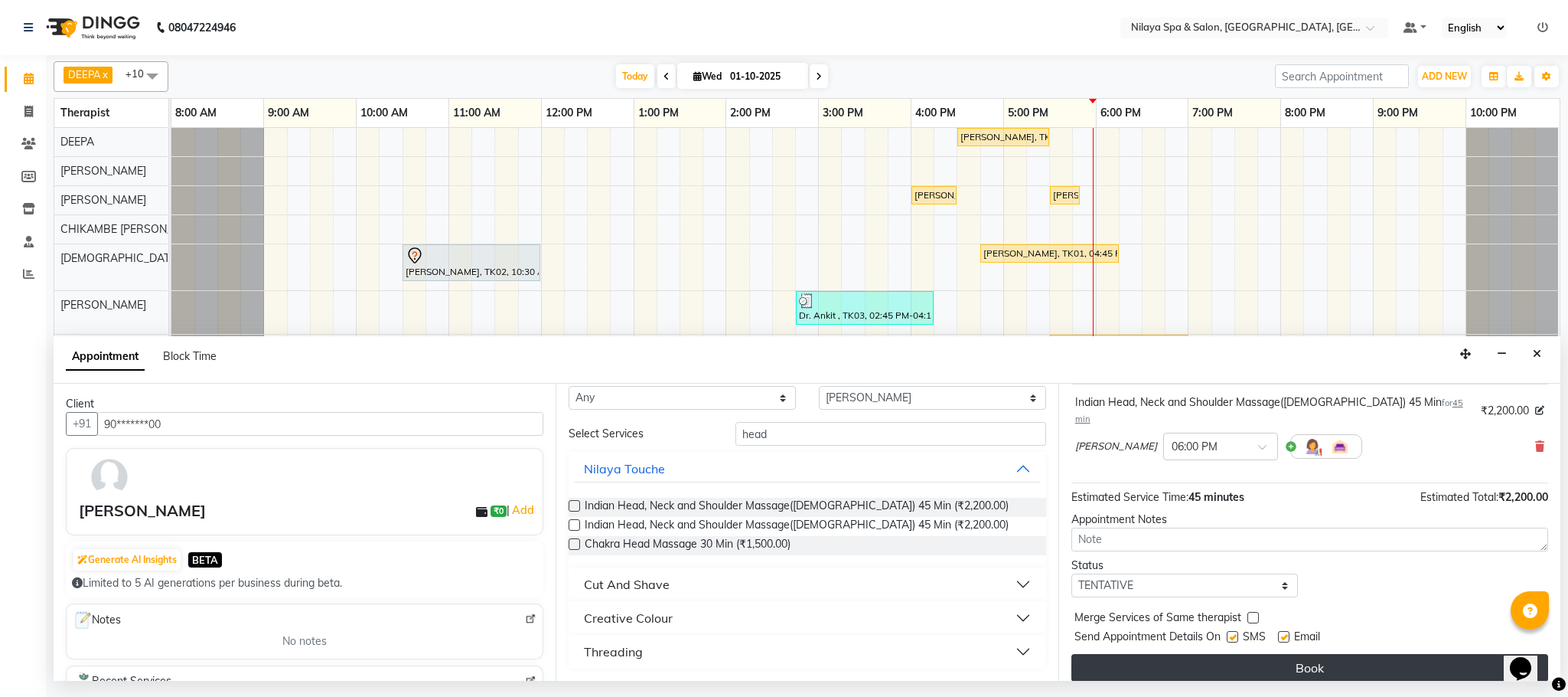
click at [1198, 657] on button "Book" at bounding box center [1310, 667] width 477 height 27
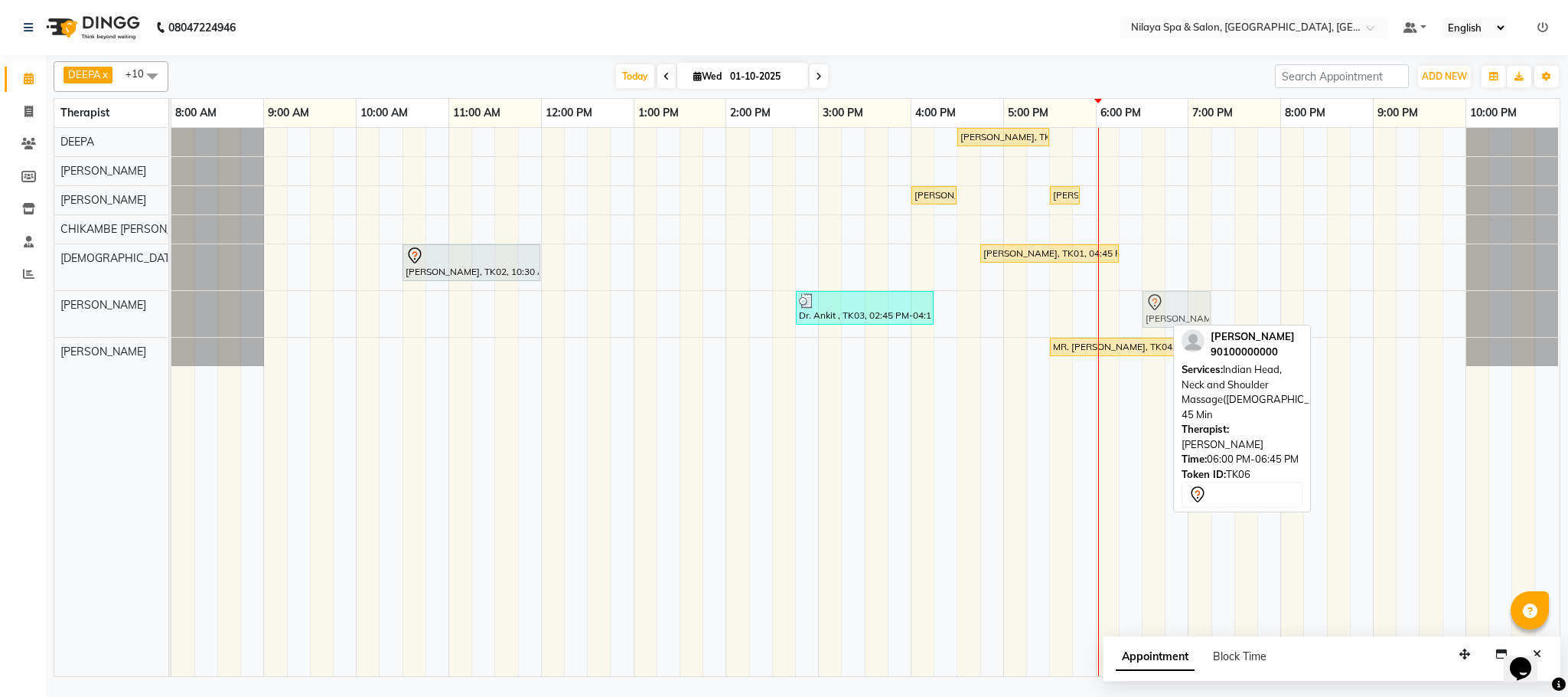
drag, startPoint x: 1144, startPoint y: 322, endPoint x: 1194, endPoint y: 322, distance: 50.0
click at [171, 322] on div "Dr. Ankit , TK03, 02:45 PM-04:15 PM, Traditional Swedish Relaxation Therapy (90…" at bounding box center [171, 314] width 0 height 45
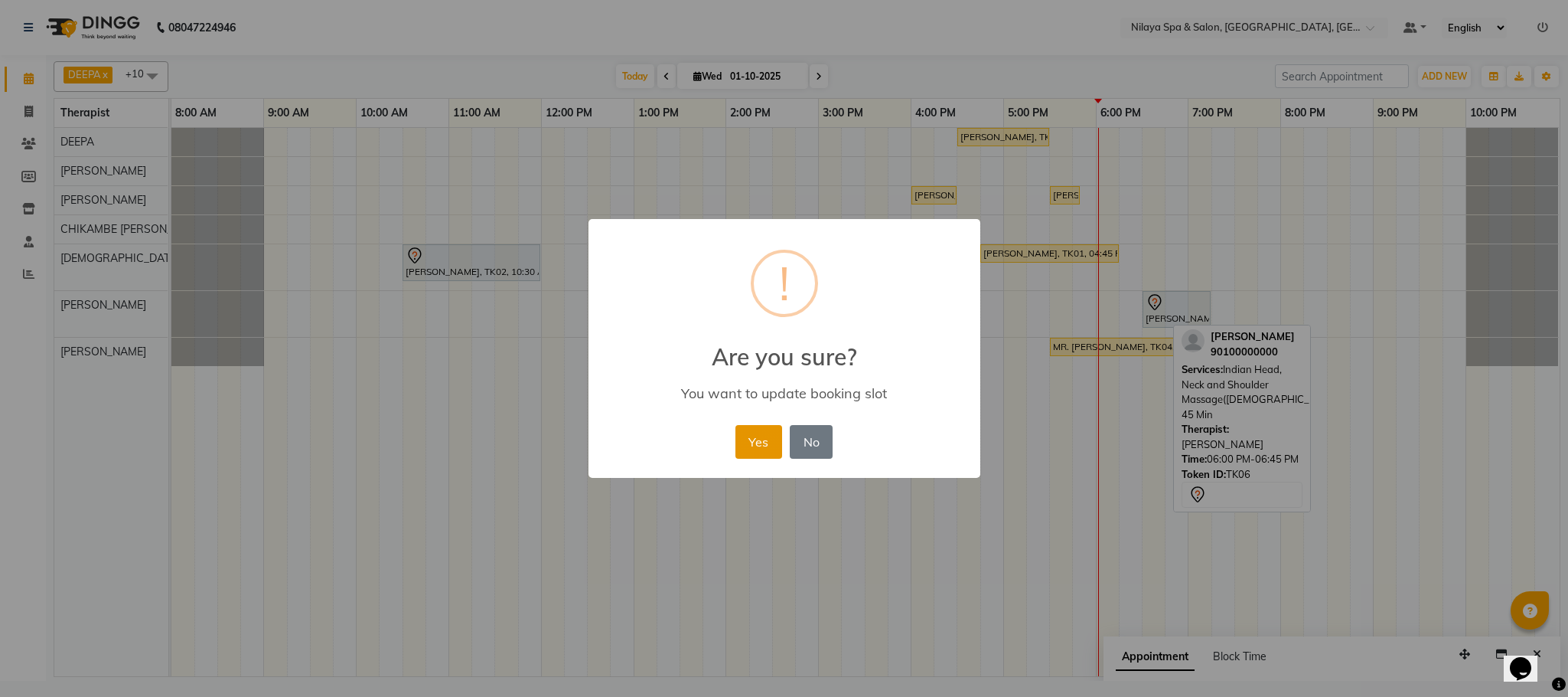
click at [754, 438] on button "Yes" at bounding box center [759, 441] width 46 height 34
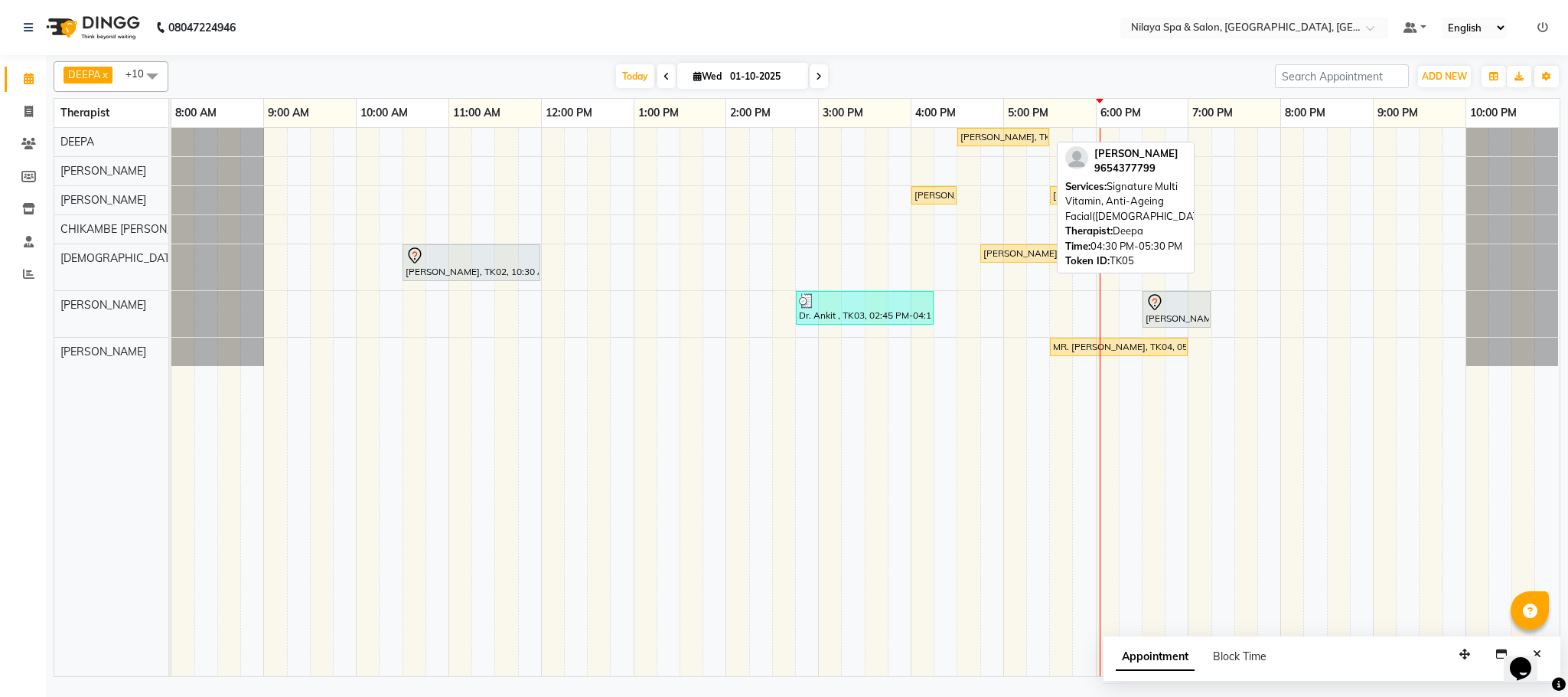
click at [1005, 140] on div "[PERSON_NAME], TK05, 04:30 PM-05:30 PM, Signature Multi Vitamin, Anti-Ageing Fa…" at bounding box center [1004, 136] width 89 height 14
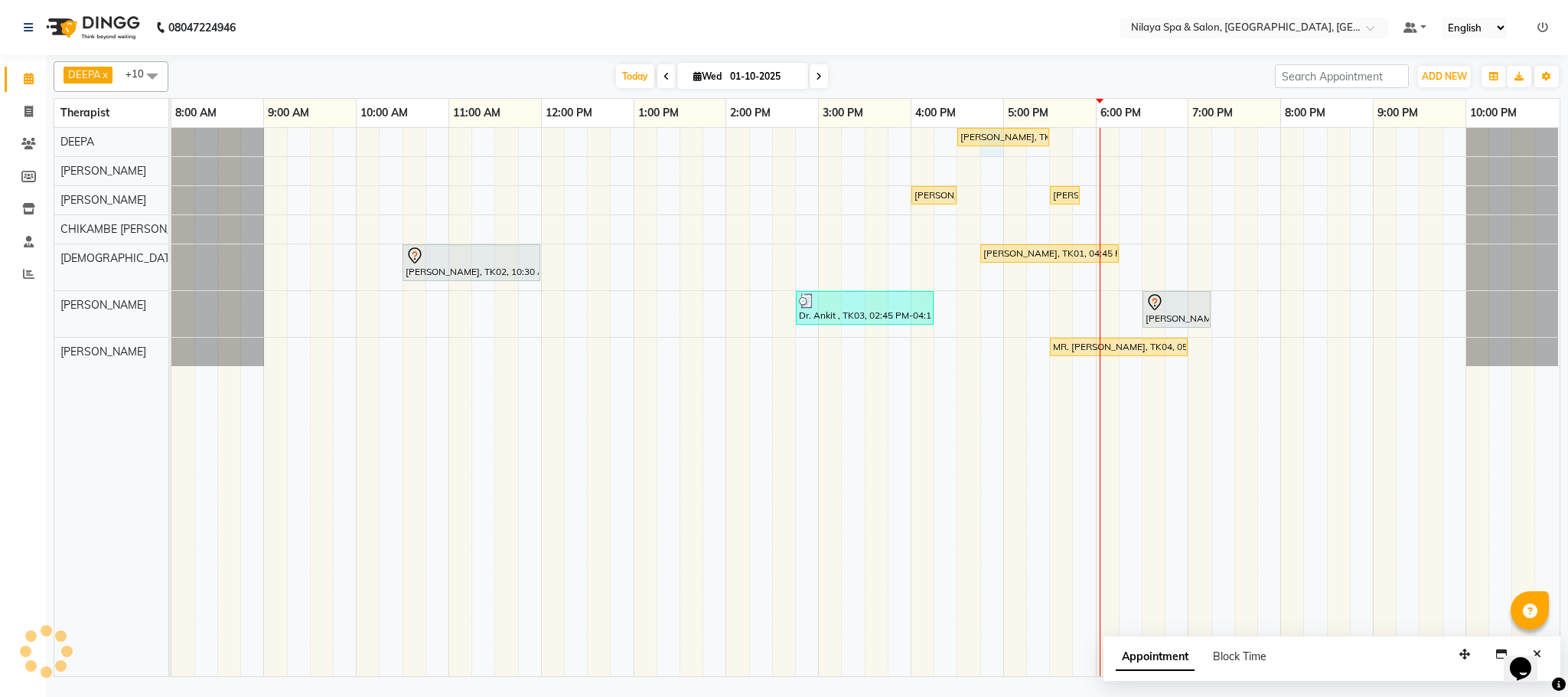
click at [1005, 150] on td at bounding box center [1015, 402] width 23 height 548
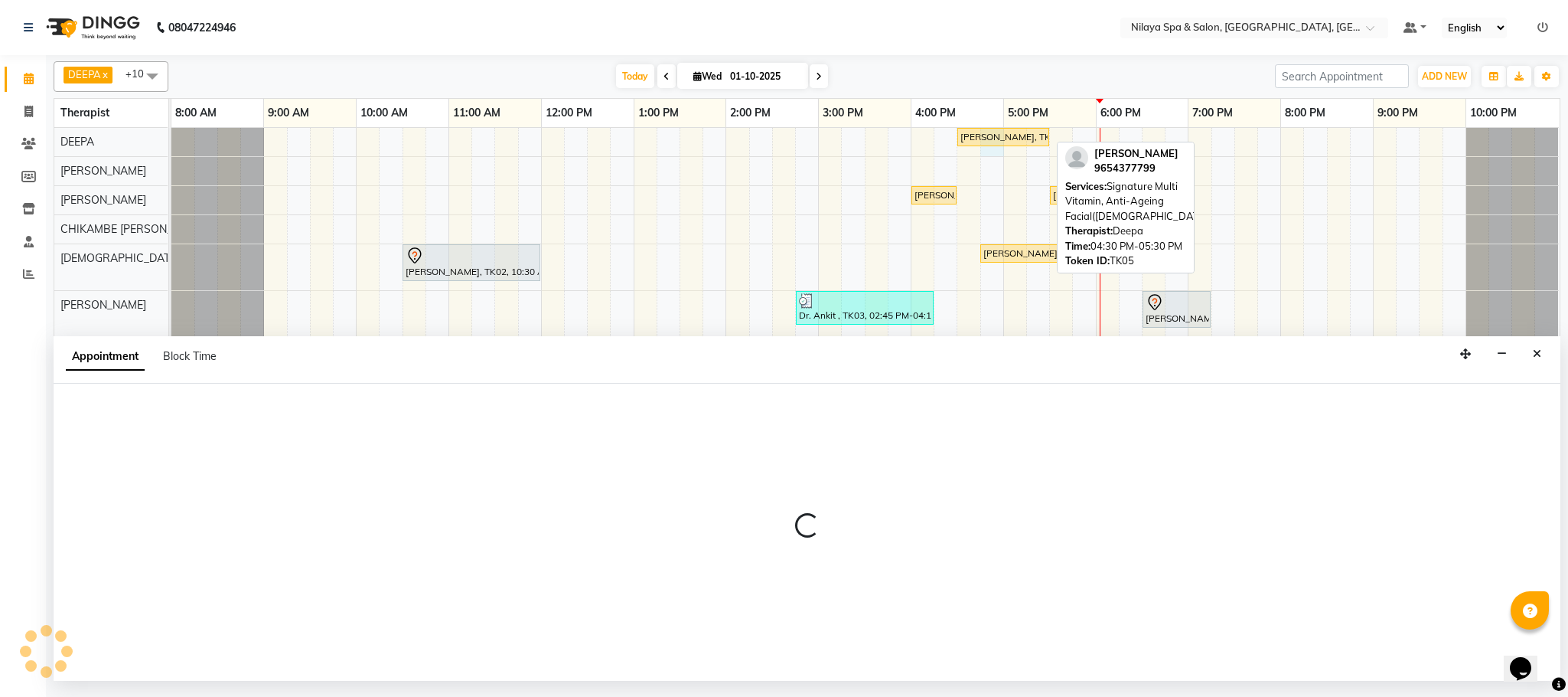
select select "72259"
select select "1005"
select select "tentative"
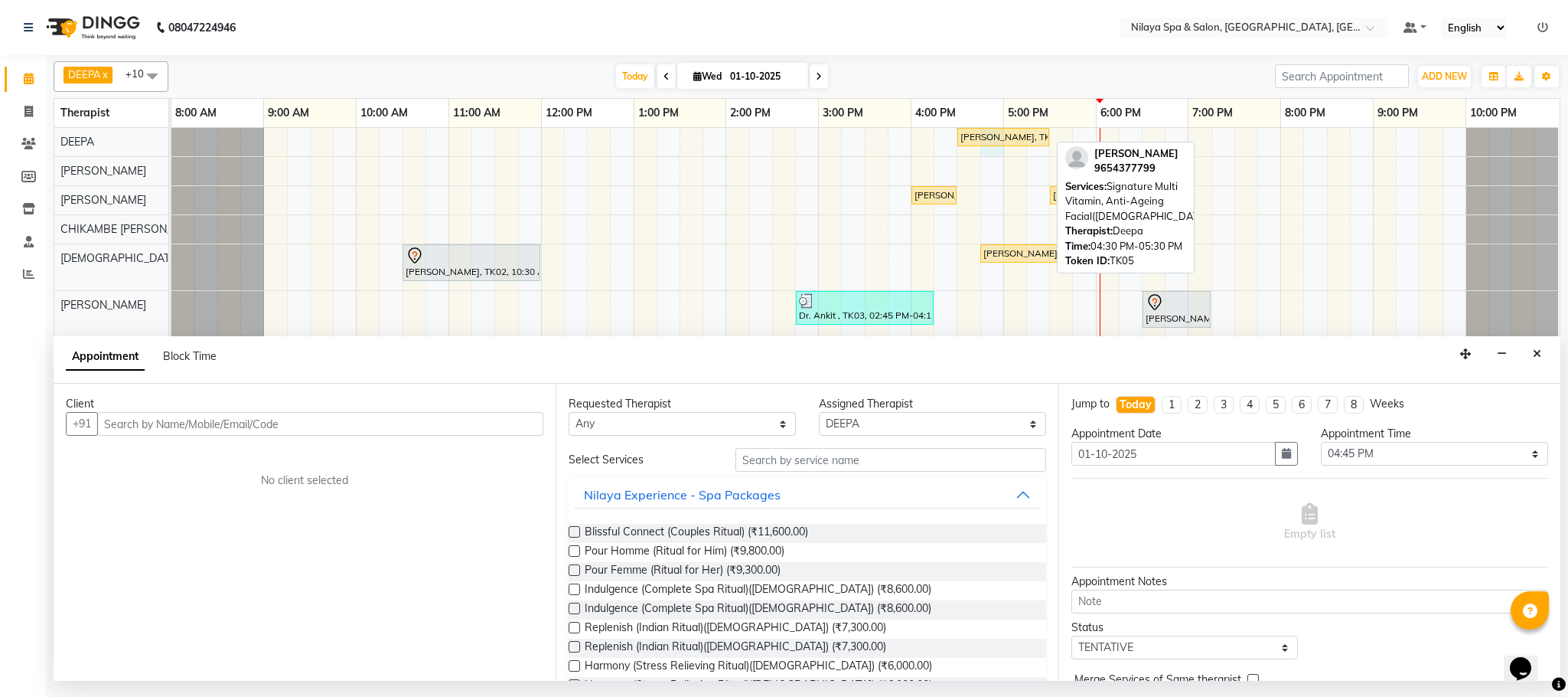
click at [1005, 136] on div "[PERSON_NAME], TK05, 04:30 PM-05:30 PM, Signature Multi Vitamin, Anti-Ageing Fa…" at bounding box center [1004, 136] width 89 height 14
select select "1"
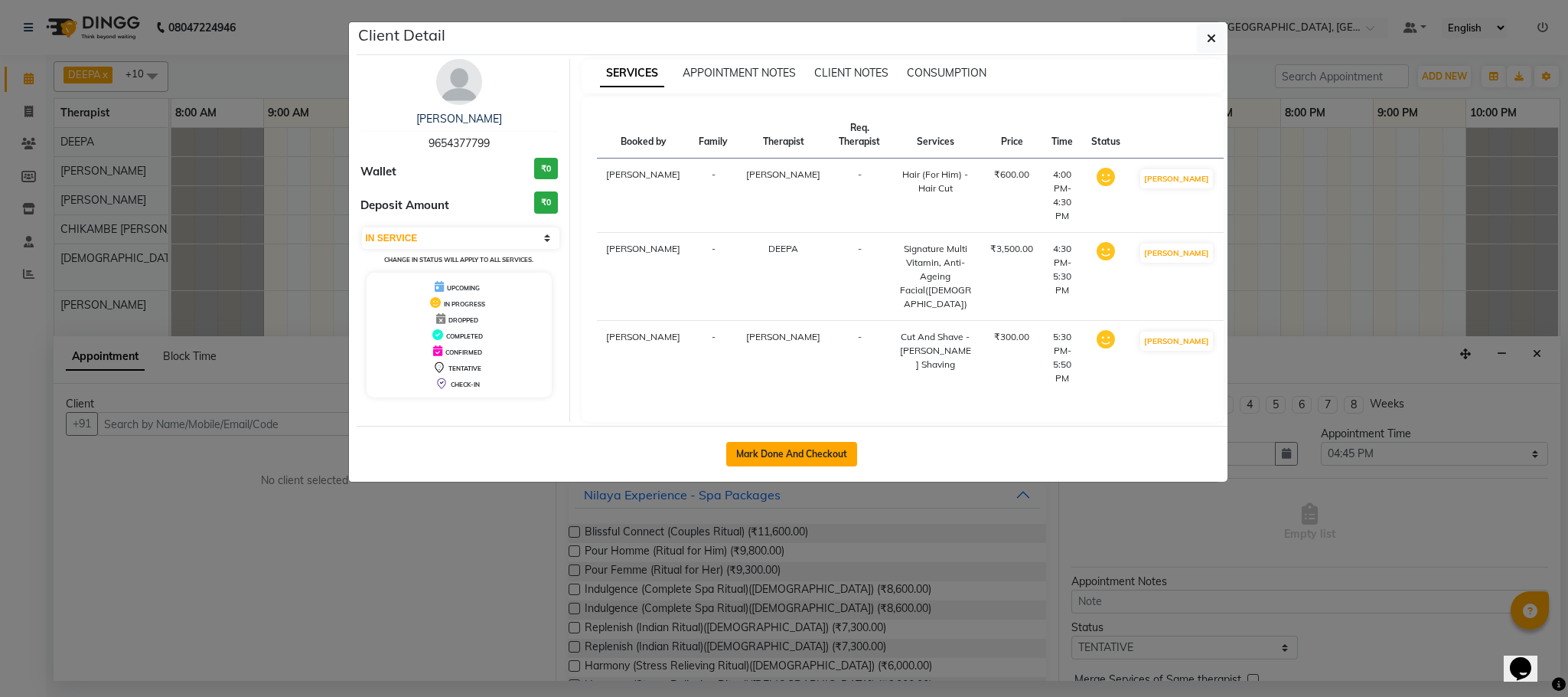
click at [796, 441] on button "Mark Done And Checkout" at bounding box center [792, 453] width 131 height 24
select select "7983"
select select "service"
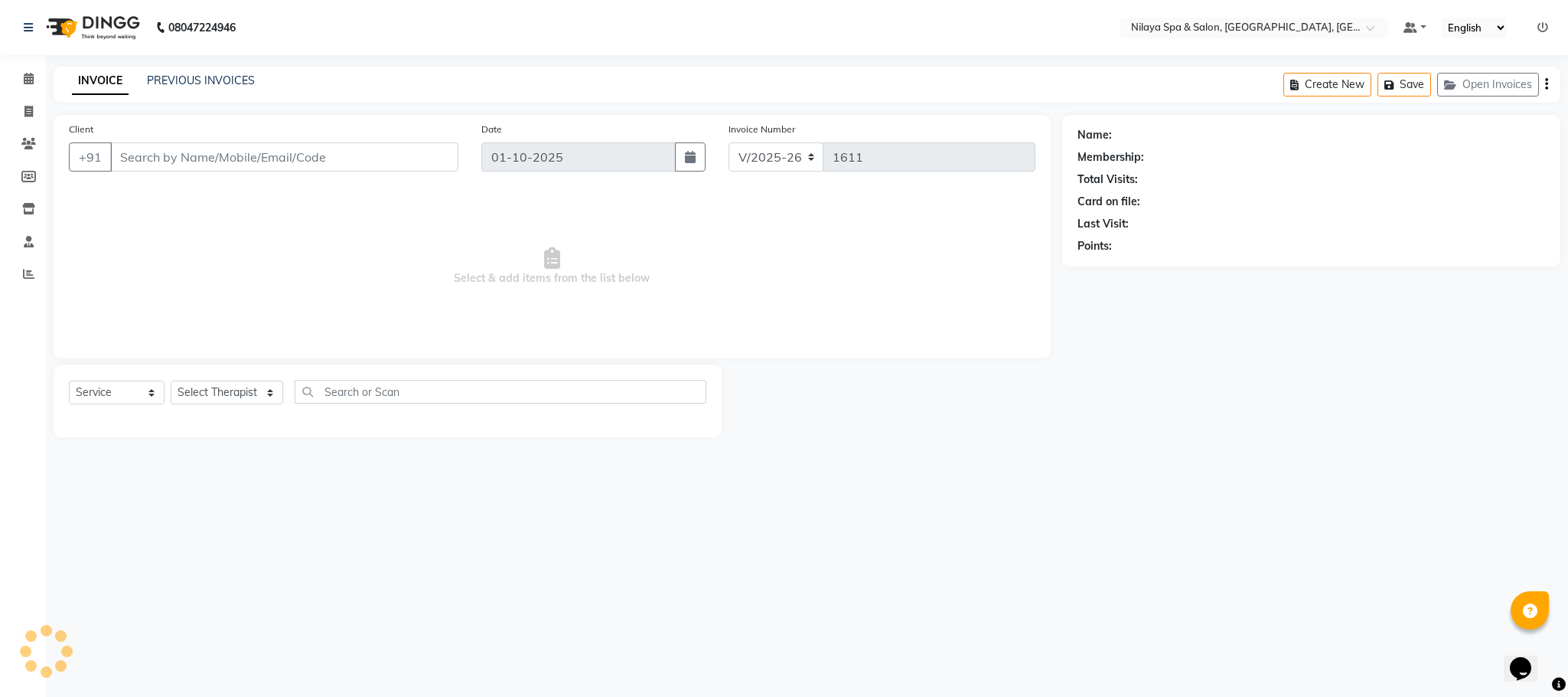
type input "96******99"
select select "72264"
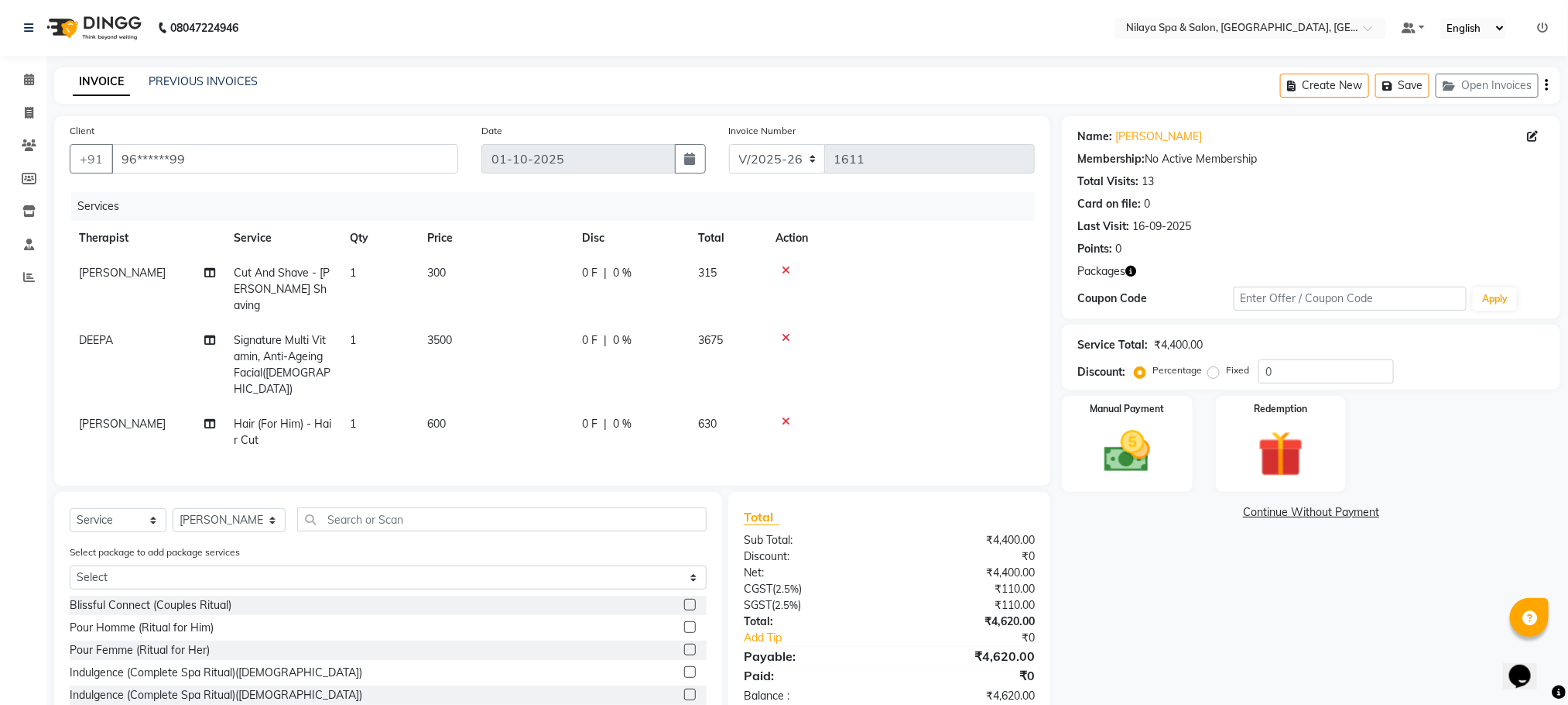
scroll to position [74, 0]
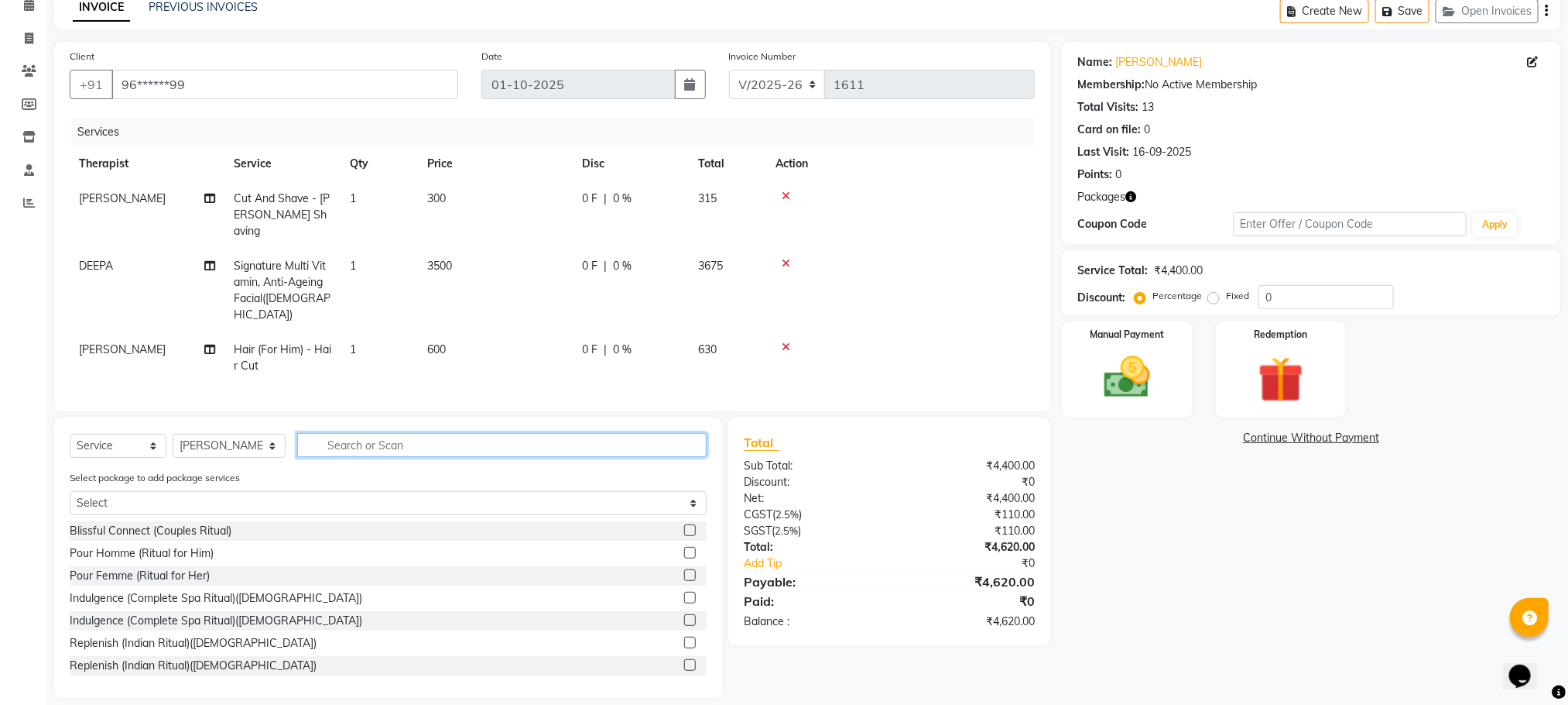
click at [386, 433] on input "text" at bounding box center [502, 445] width 409 height 24
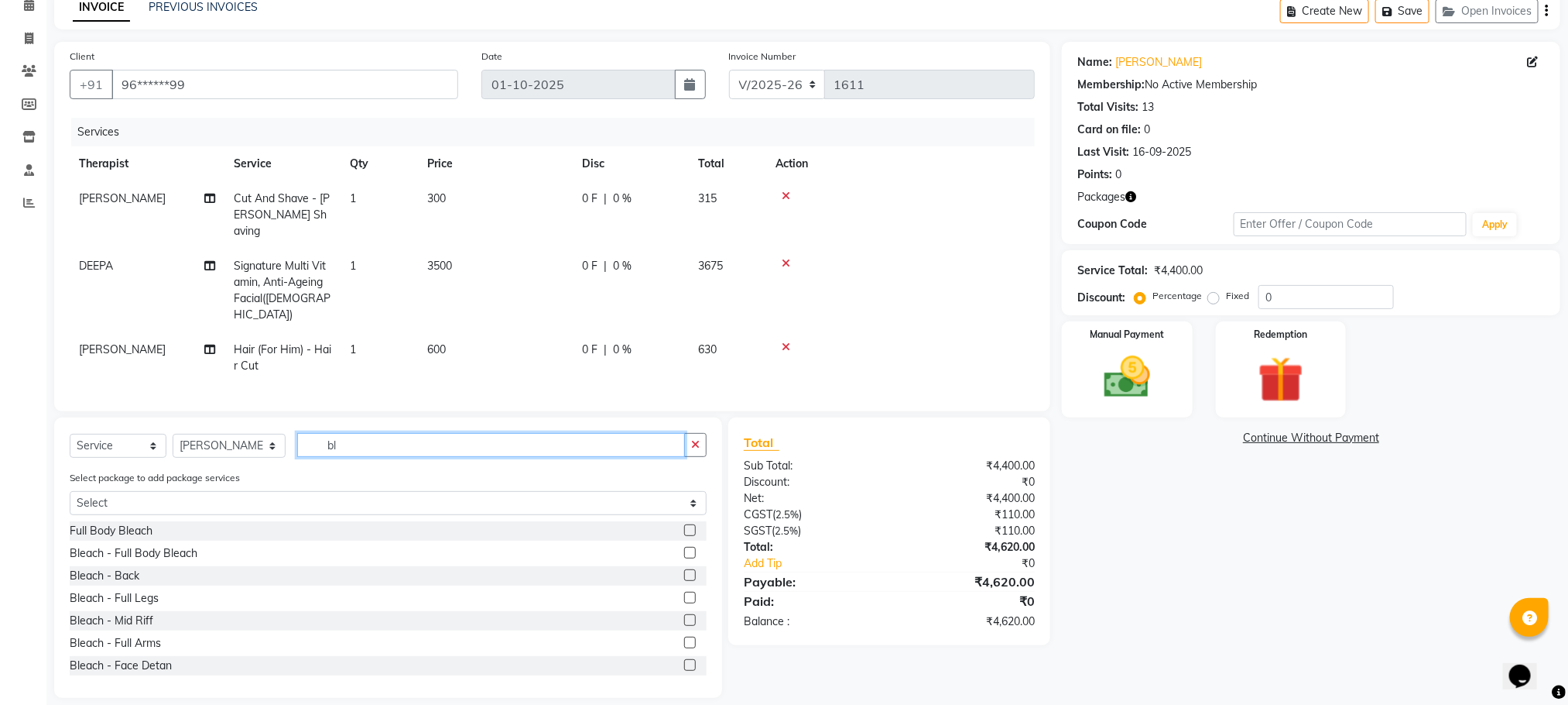
type input "b"
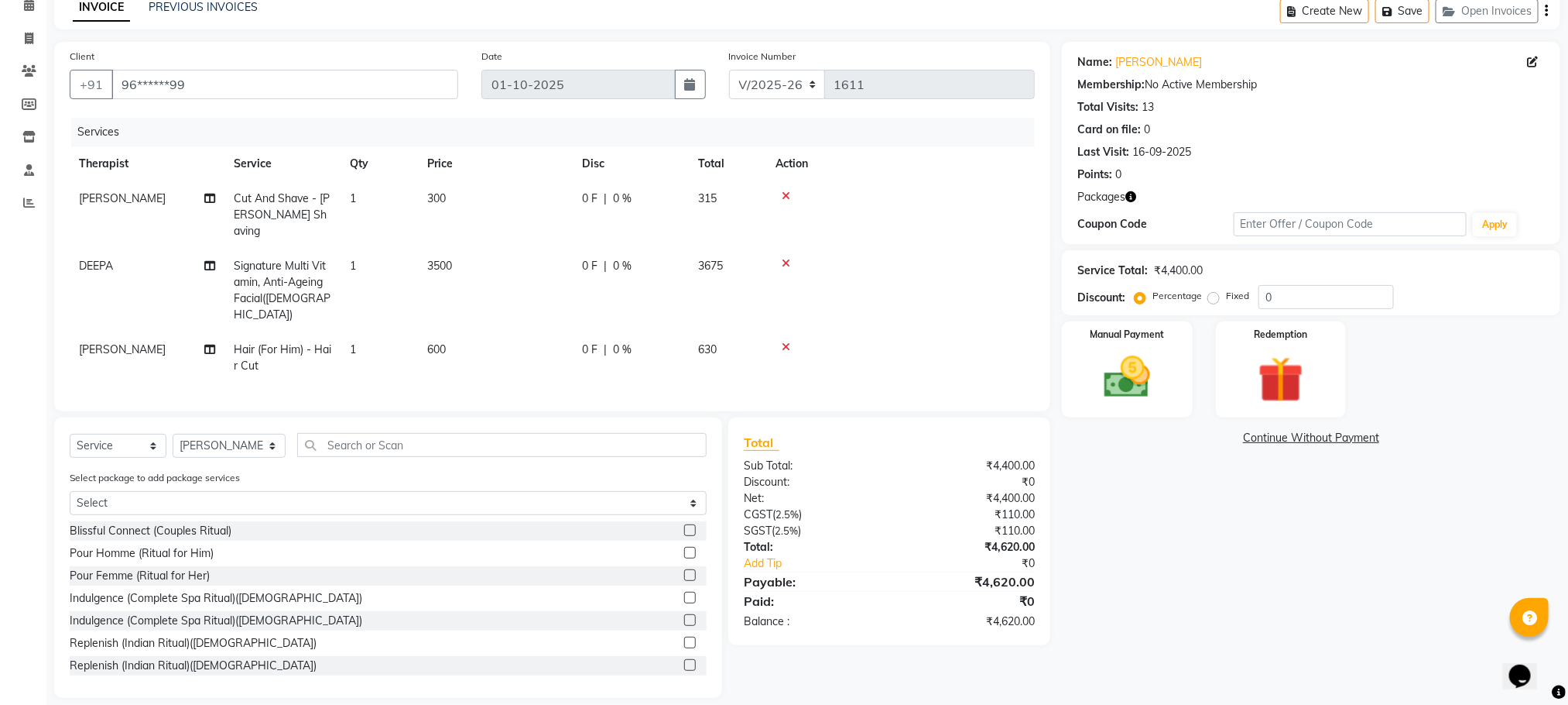
drag, startPoint x: 254, startPoint y: 432, endPoint x: 201, endPoint y: 158, distance: 279.1
click at [201, 158] on th "Therapist" at bounding box center [147, 164] width 155 height 35
drag, startPoint x: 314, startPoint y: 426, endPoint x: 367, endPoint y: 437, distance: 54.1
click at [319, 433] on input "text" at bounding box center [502, 445] width 409 height 24
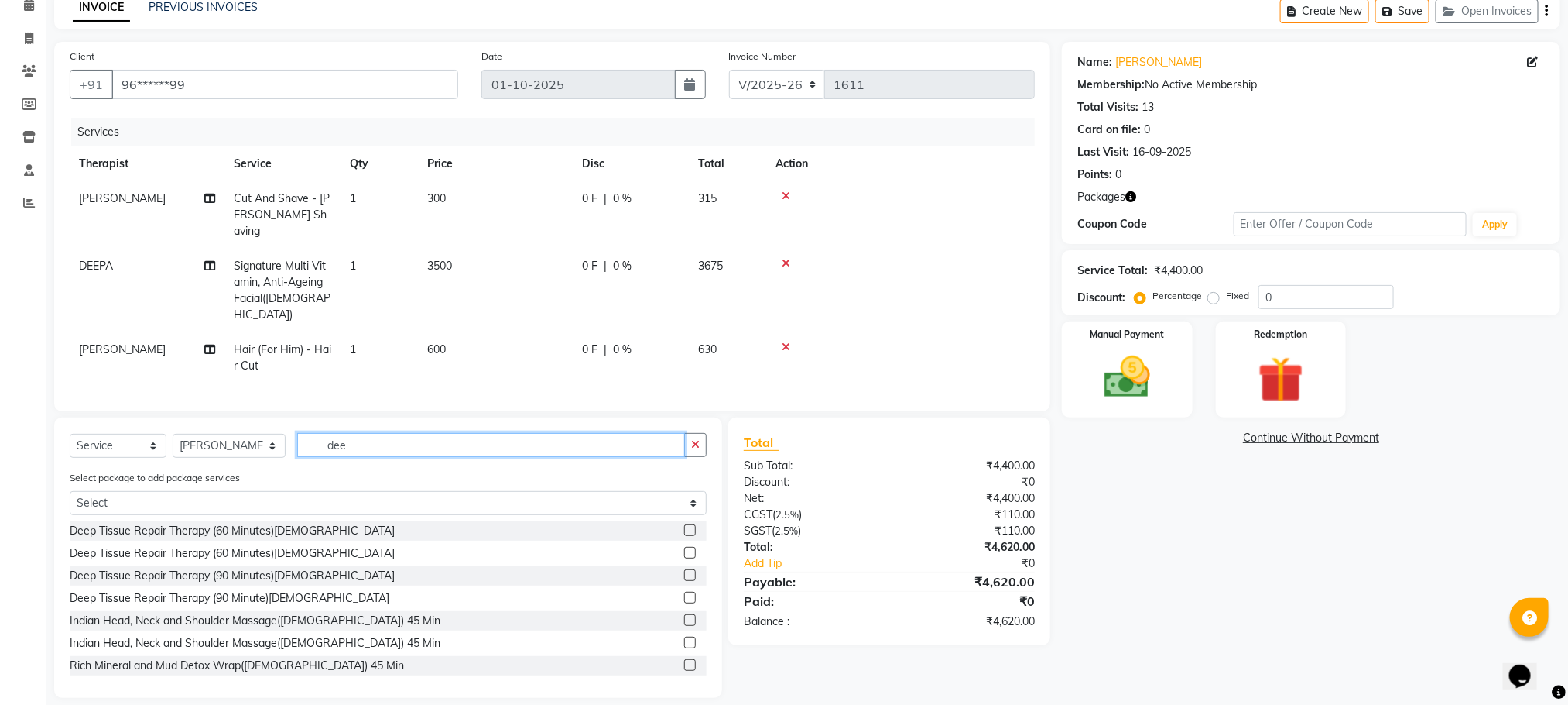
scroll to position [24, 0]
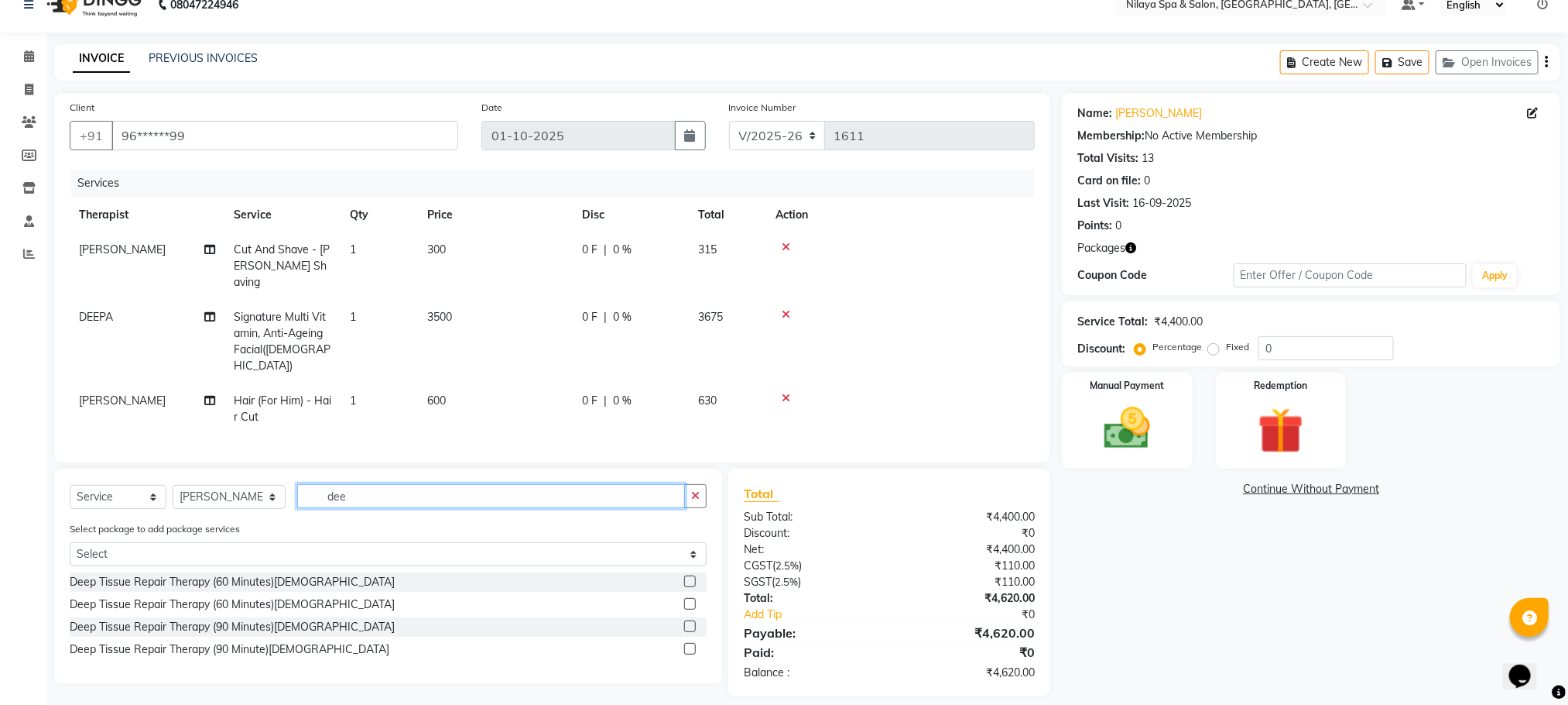
click at [355, 491] on input "dee" at bounding box center [491, 495] width 388 height 24
type input "d"
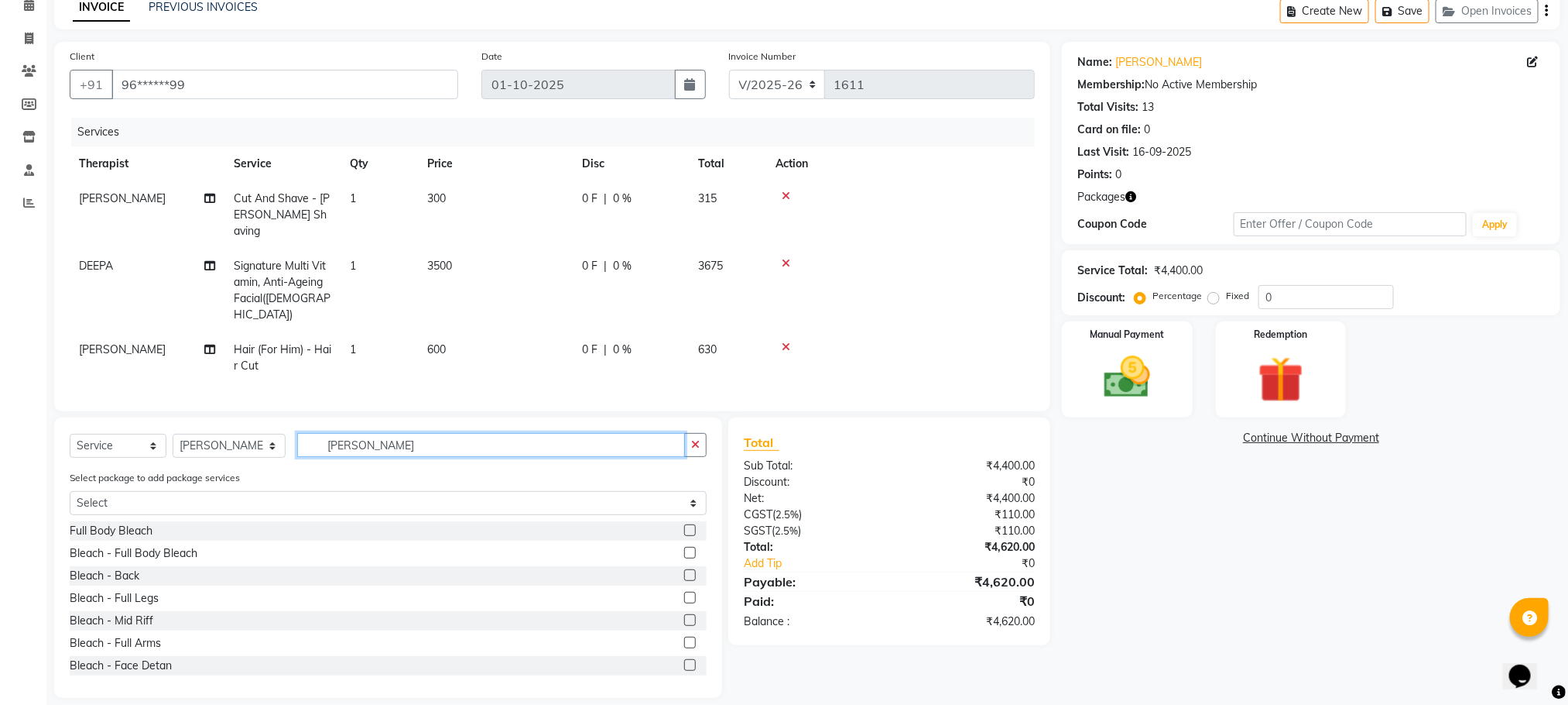
scroll to position [24, 0]
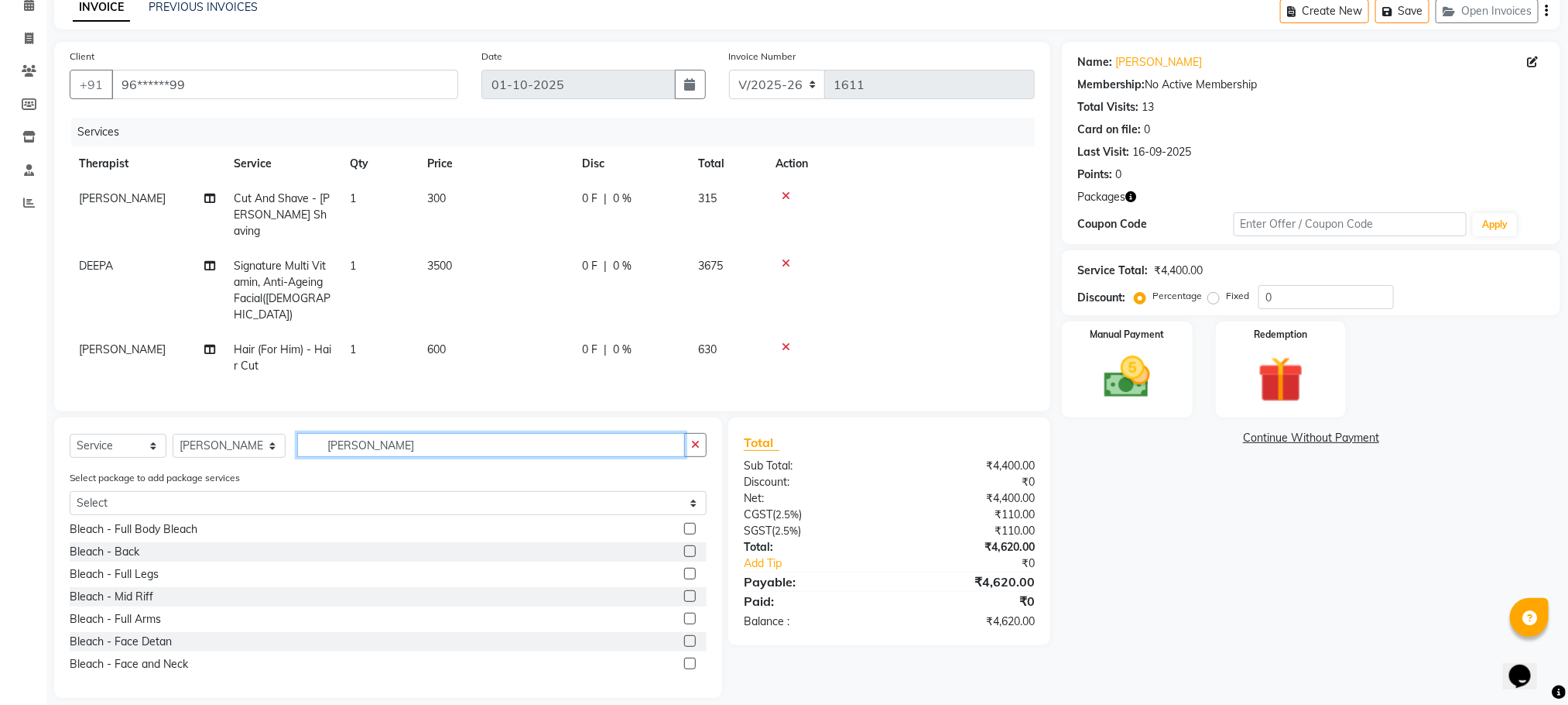
type input "[PERSON_NAME]"
click at [684, 634] on label at bounding box center [690, 640] width 12 height 12
click at [684, 636] on input "checkbox" at bounding box center [689, 641] width 10 height 10
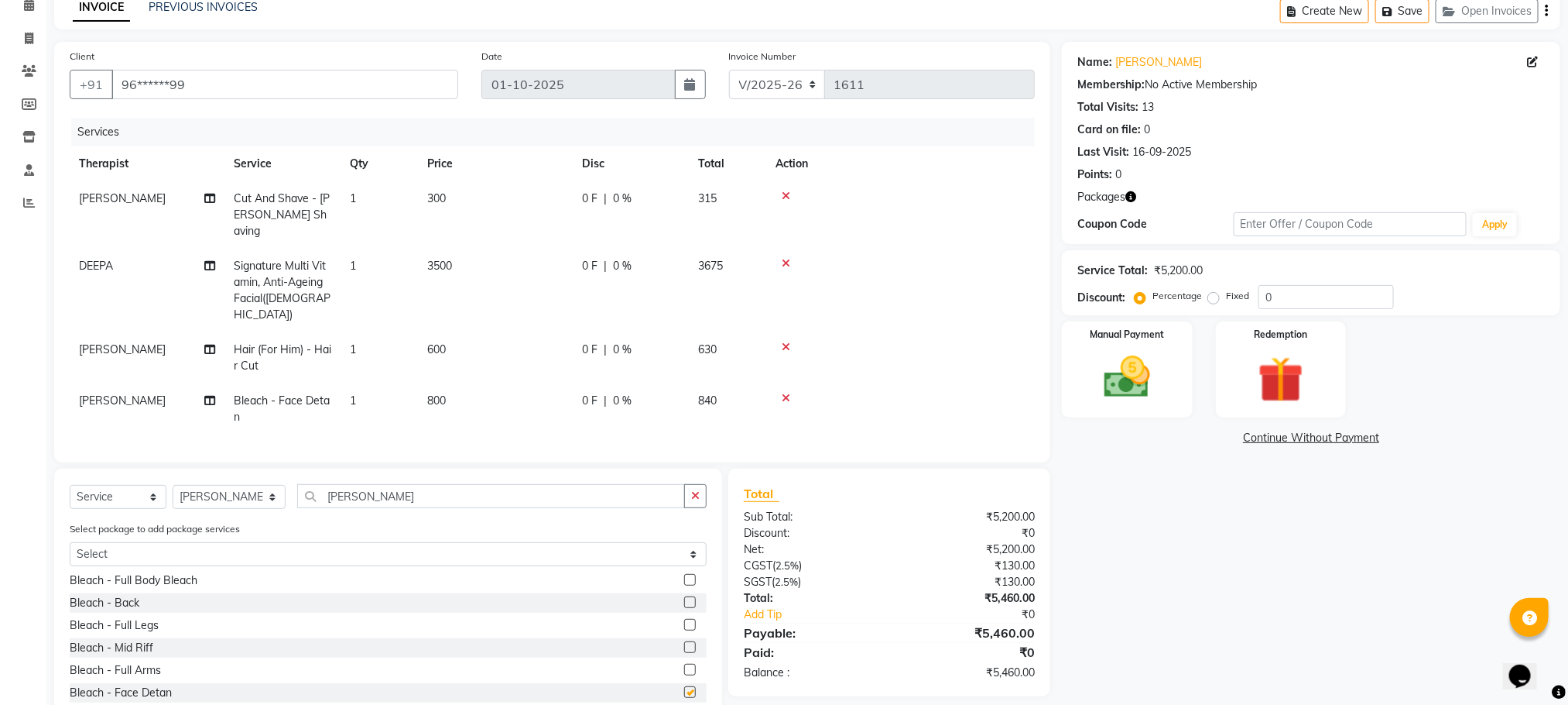
checkbox input "false"
click at [787, 393] on icon at bounding box center [786, 398] width 9 height 11
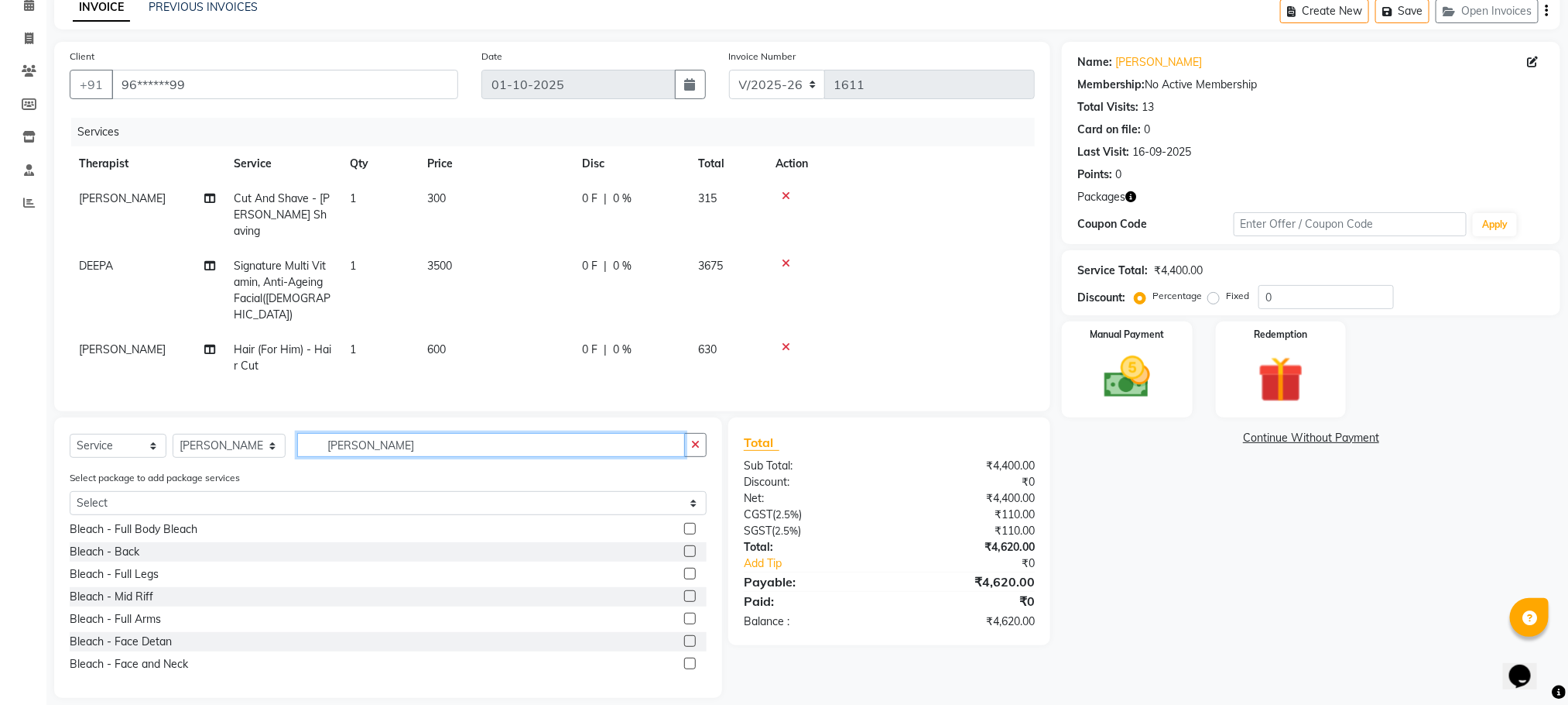
click at [346, 433] on input "[PERSON_NAME]" at bounding box center [491, 445] width 388 height 24
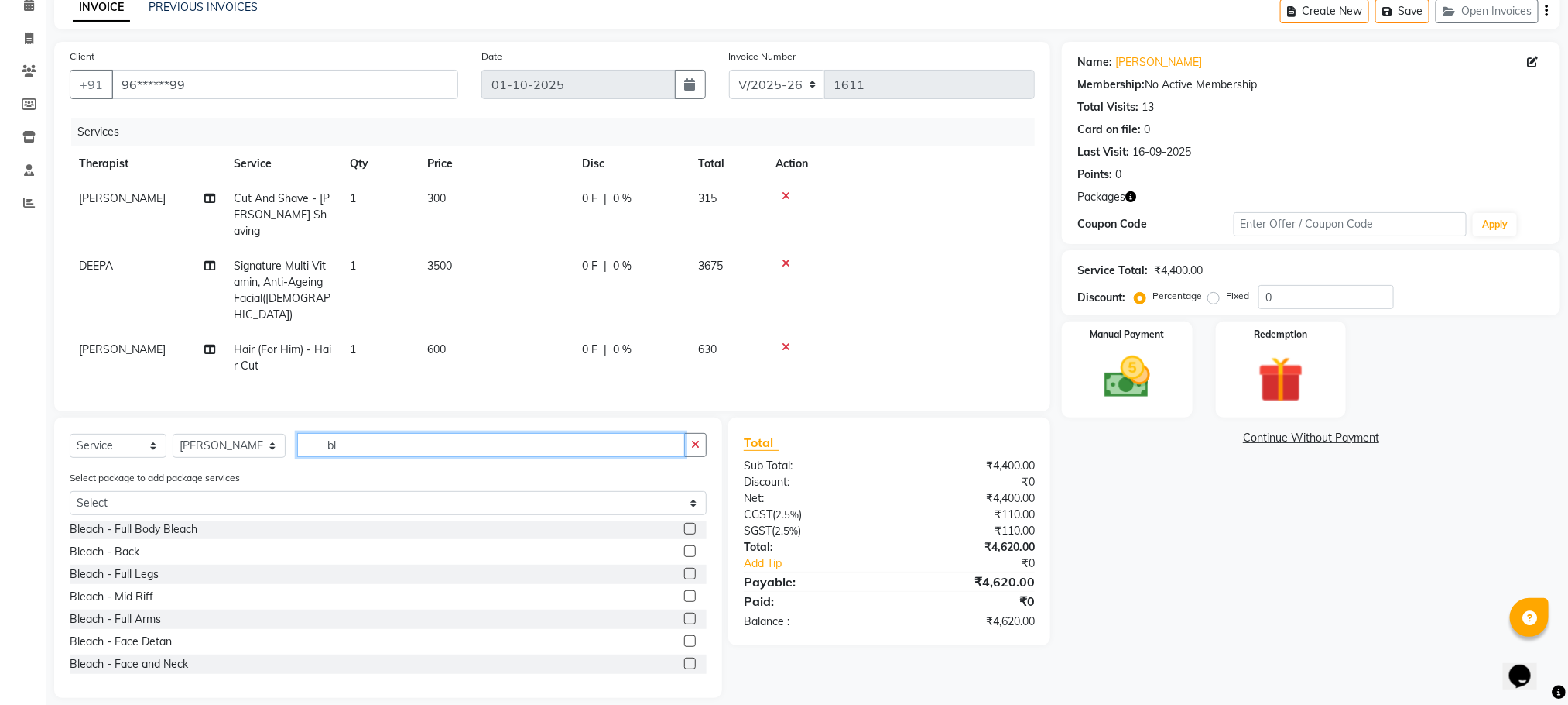
type input "b"
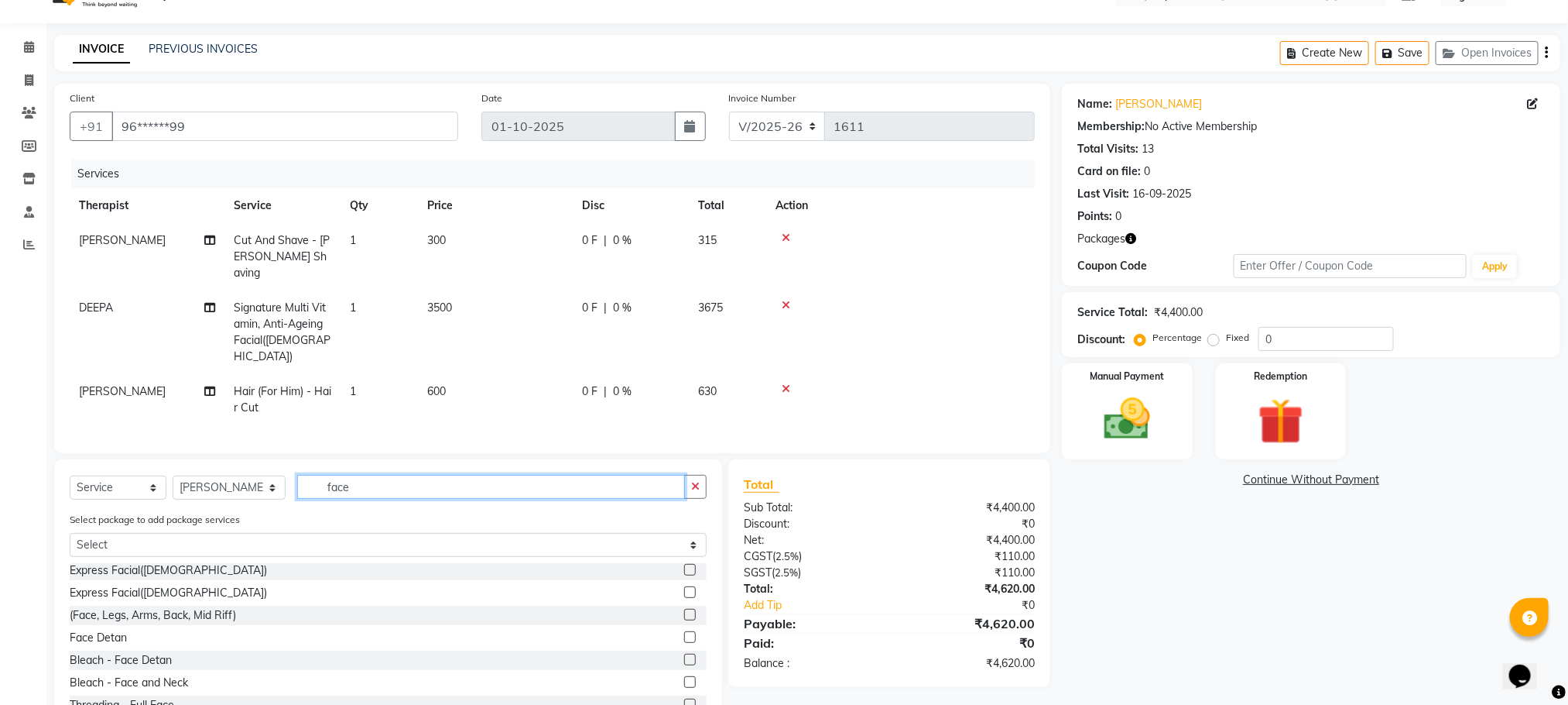
scroll to position [0, 0]
type input "face"
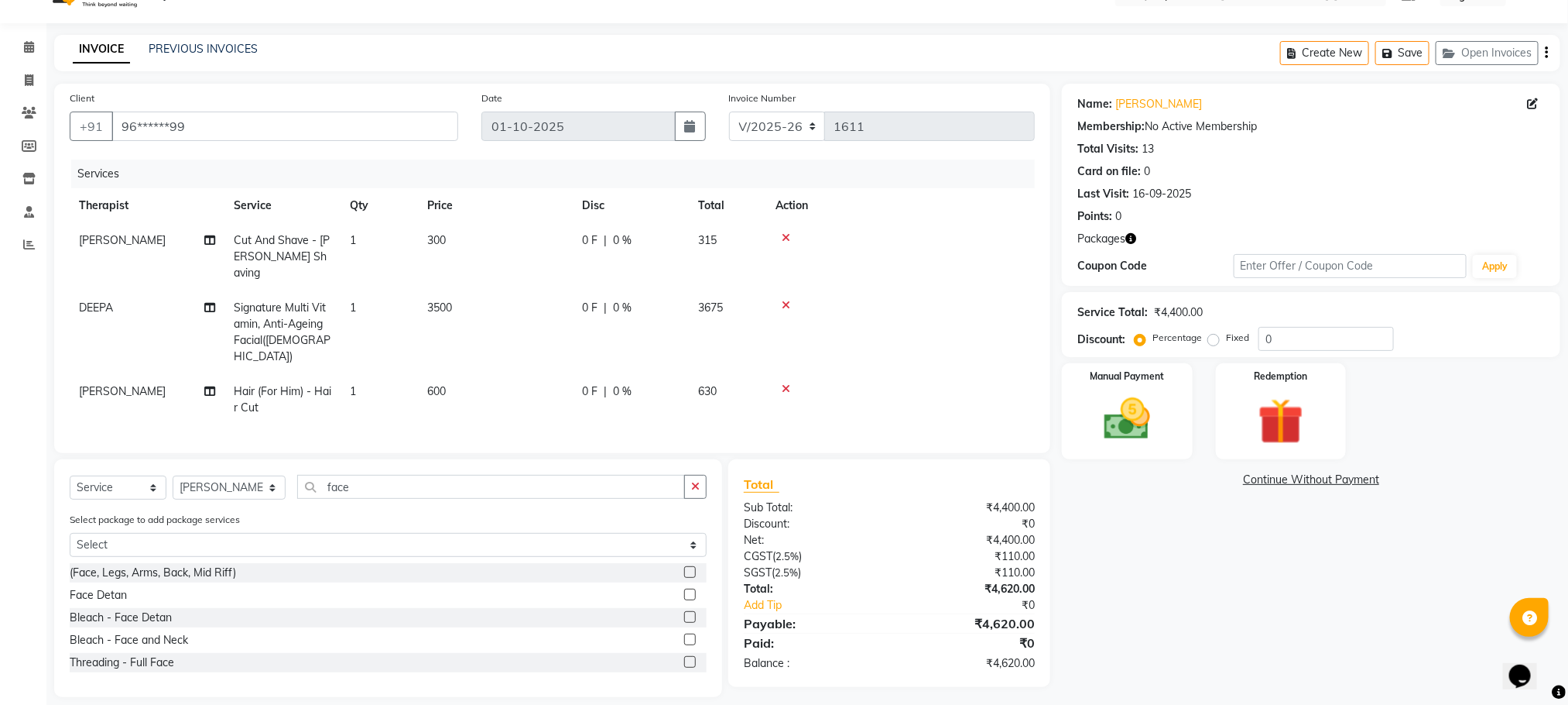
click at [692, 611] on label at bounding box center [690, 617] width 12 height 12
click at [692, 613] on input "checkbox" at bounding box center [689, 618] width 10 height 10
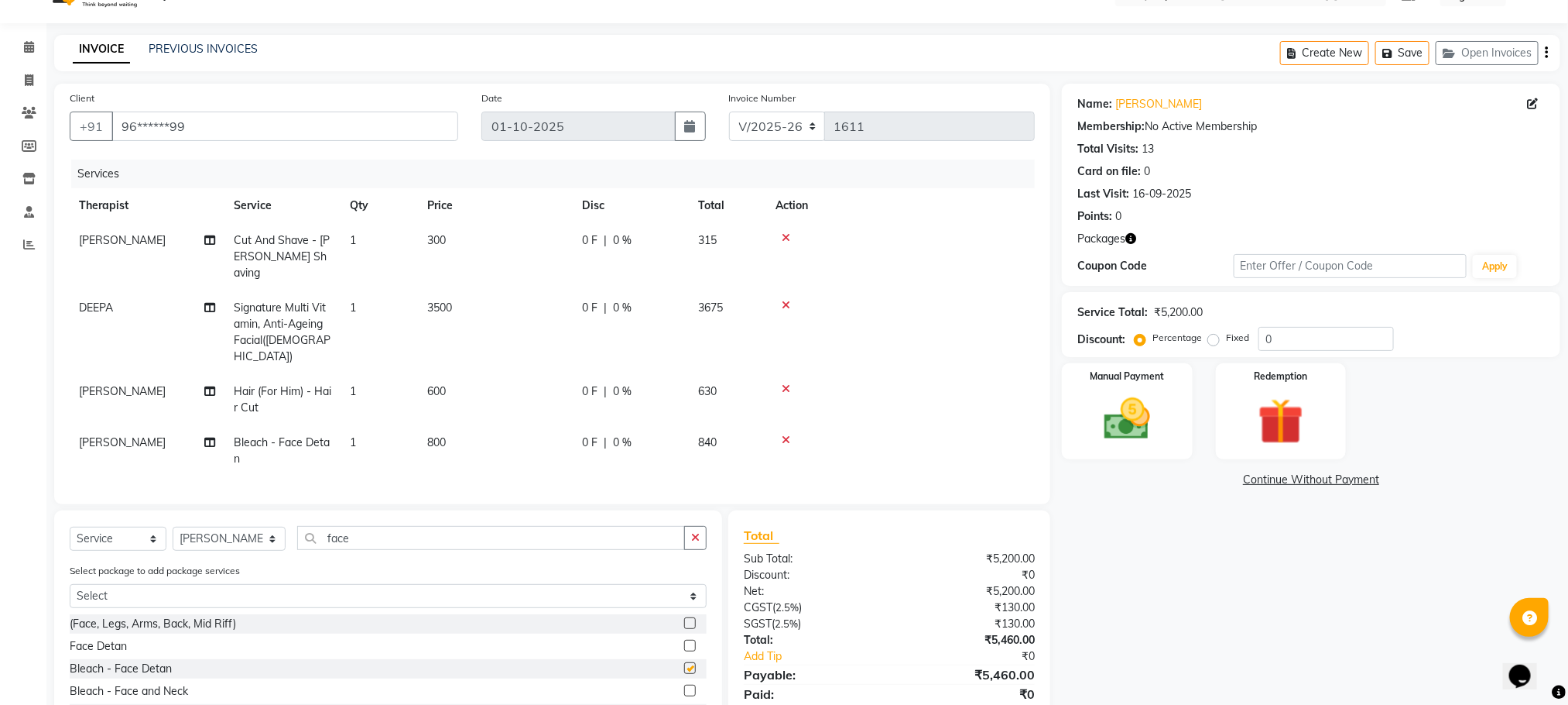
checkbox input "false"
click at [693, 639] on label at bounding box center [690, 645] width 12 height 12
click at [693, 641] on input "checkbox" at bounding box center [689, 646] width 10 height 10
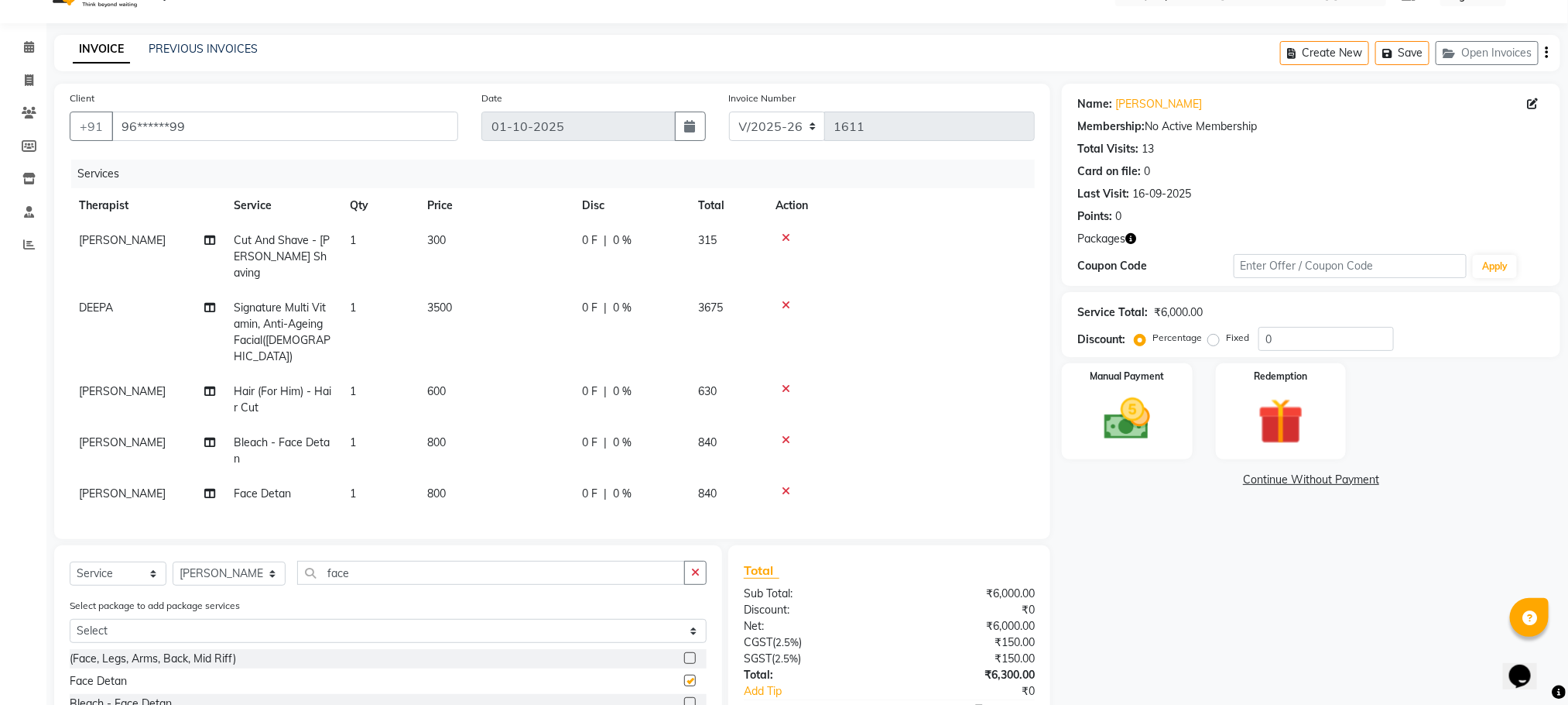
checkbox input "false"
click at [792, 486] on div at bounding box center [899, 491] width 250 height 11
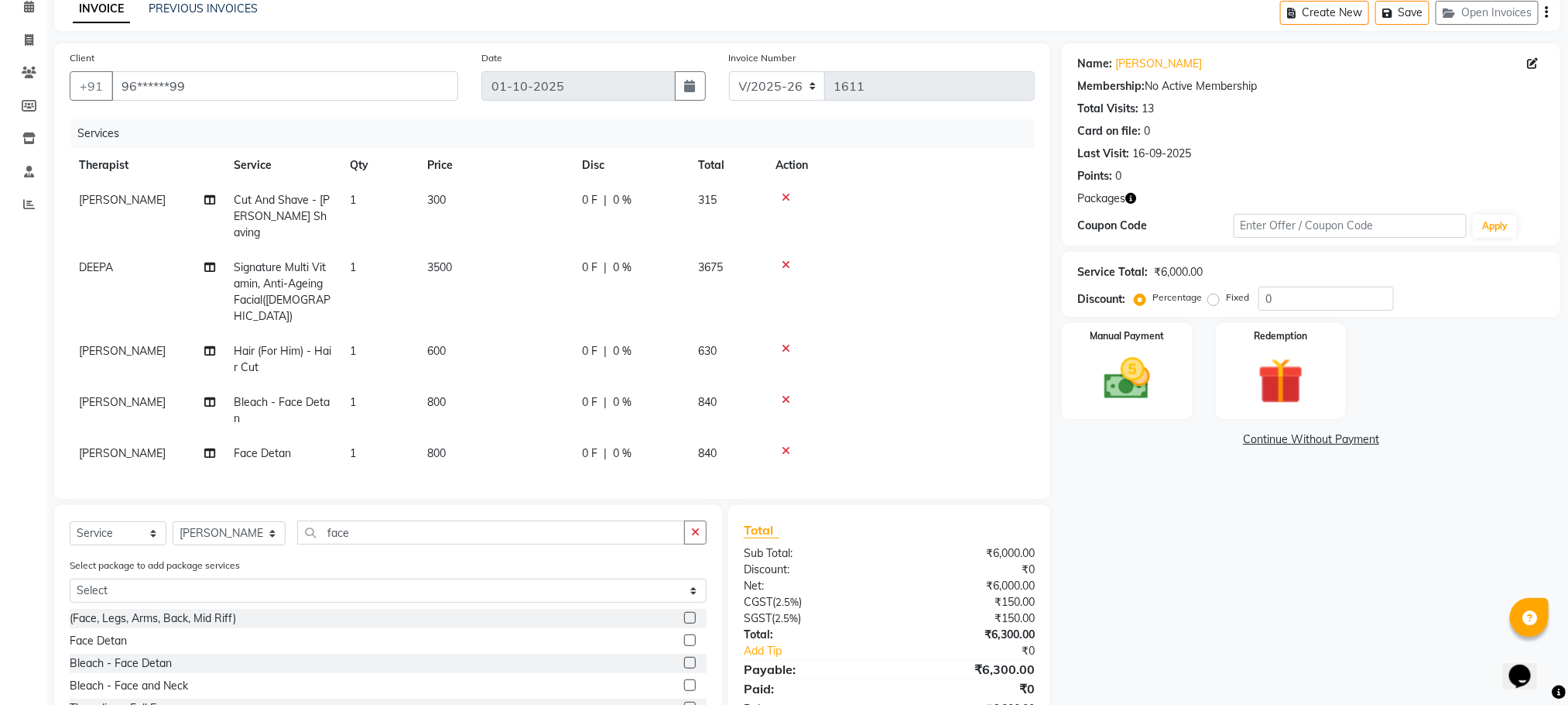
scroll to position [118, 0]
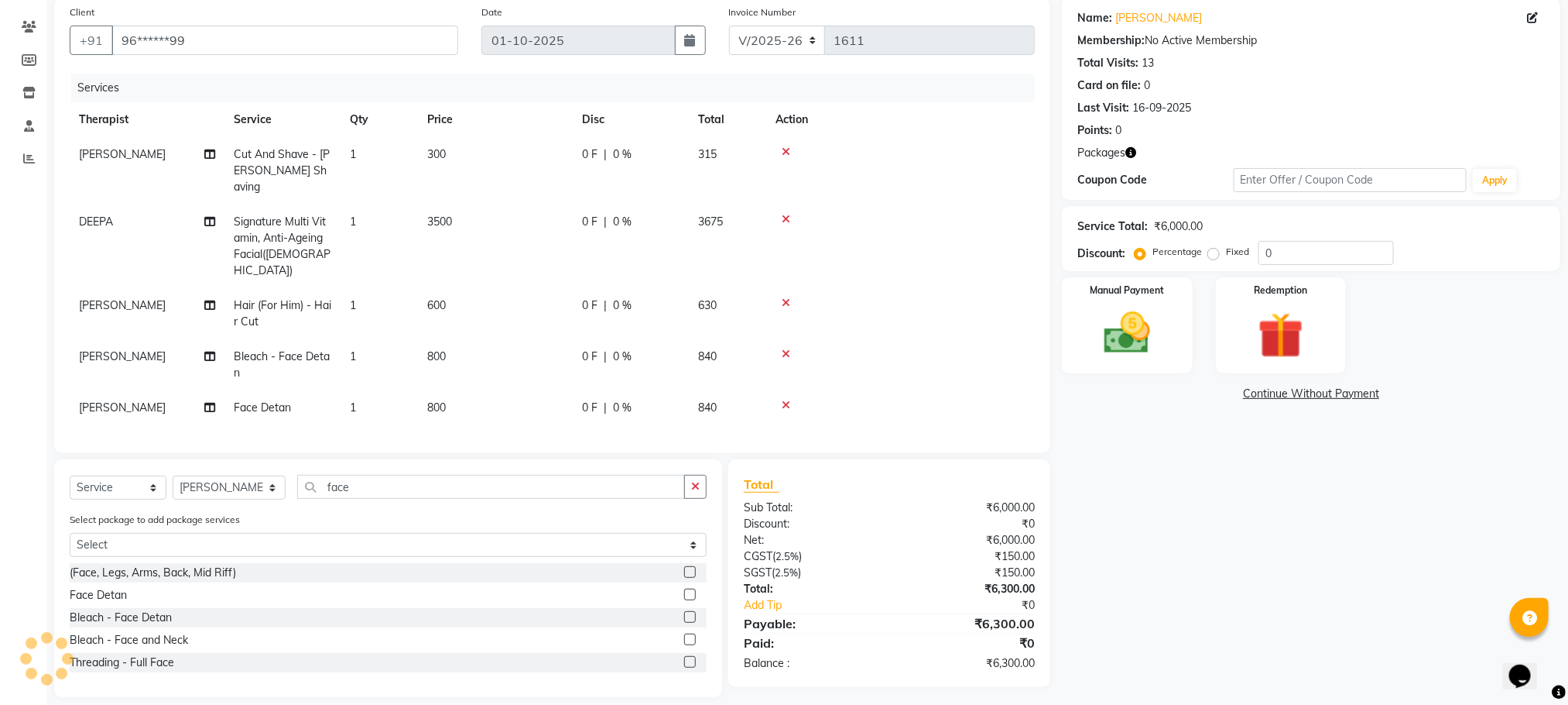
click at [787, 400] on icon at bounding box center [786, 404] width 9 height 11
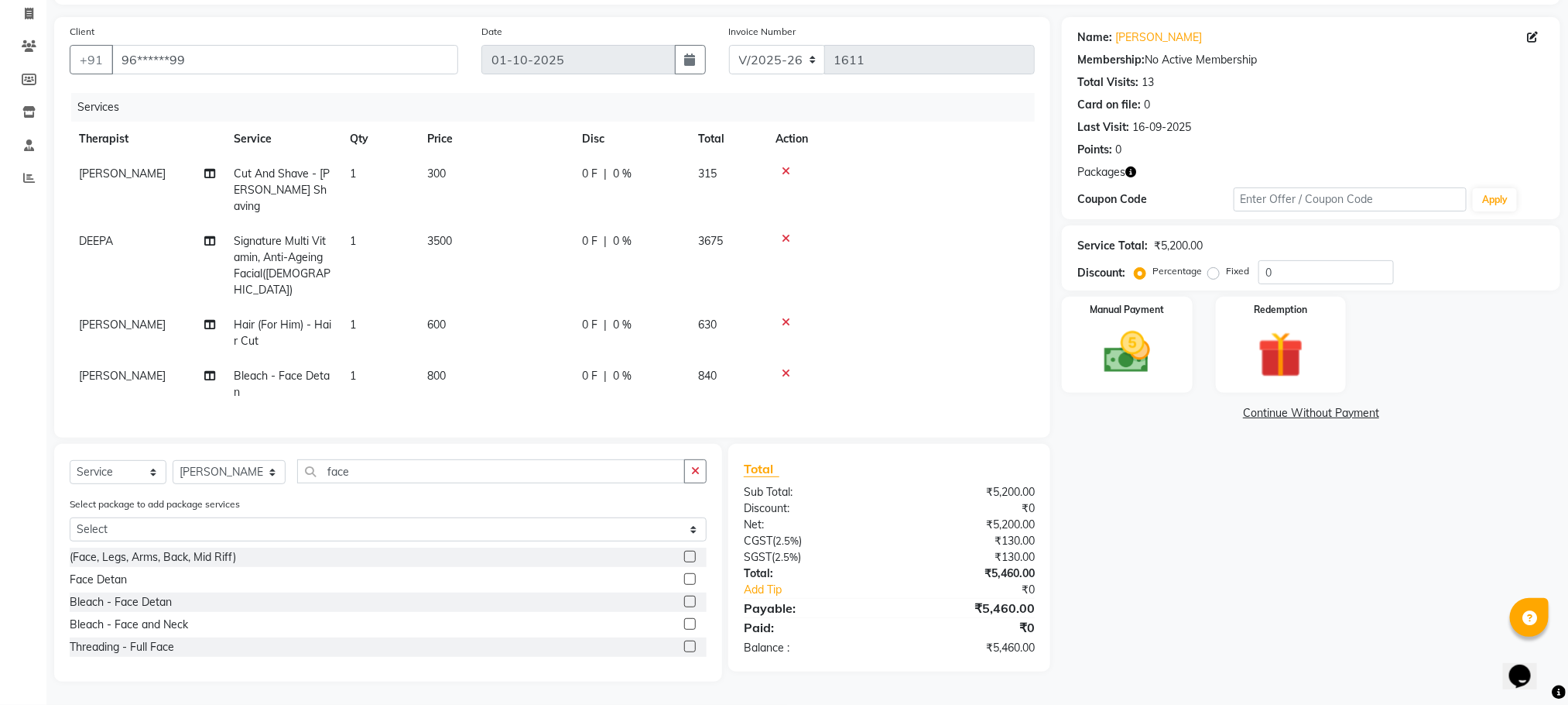
scroll to position [83, 0]
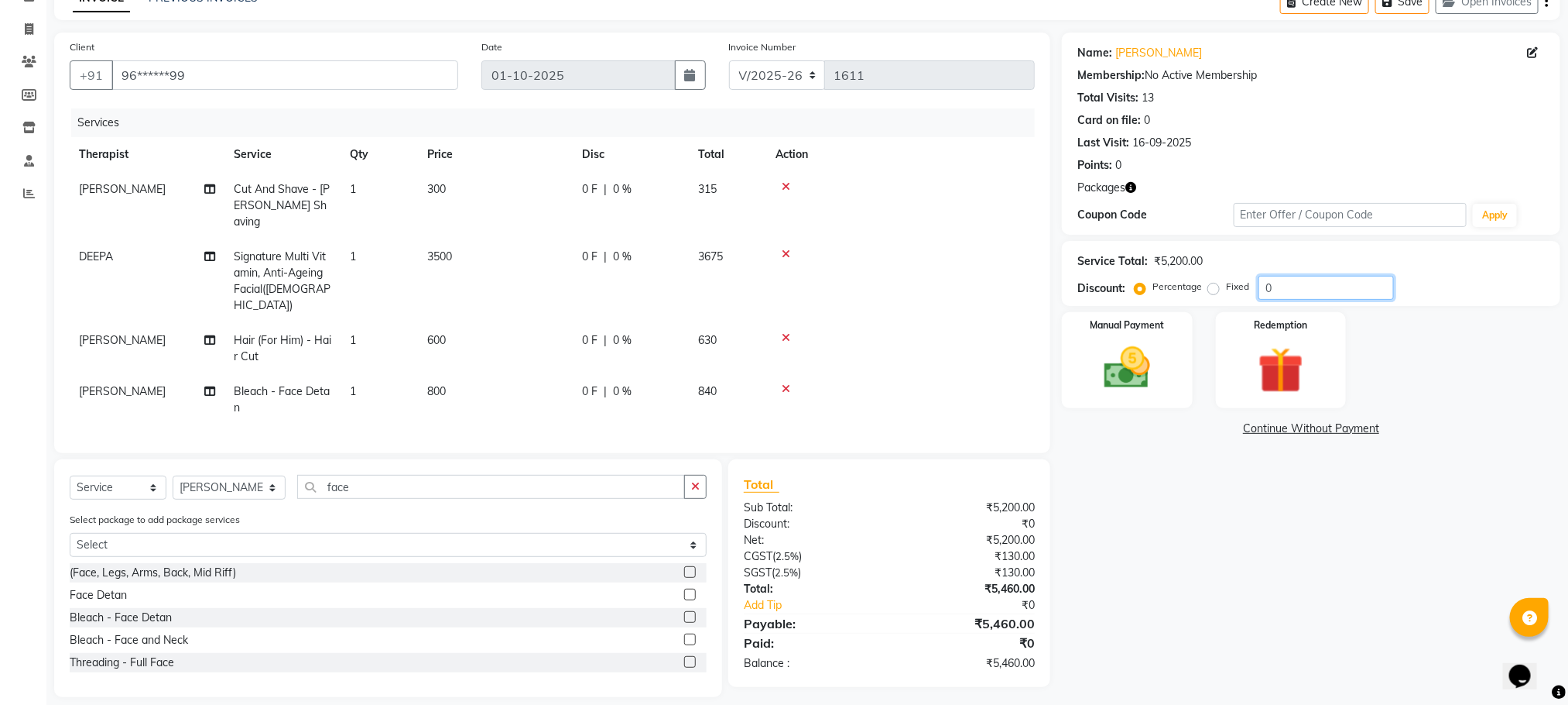
click at [1277, 295] on input "0" at bounding box center [1326, 288] width 135 height 24
type input "10"
click at [1098, 372] on img at bounding box center [1127, 368] width 77 height 55
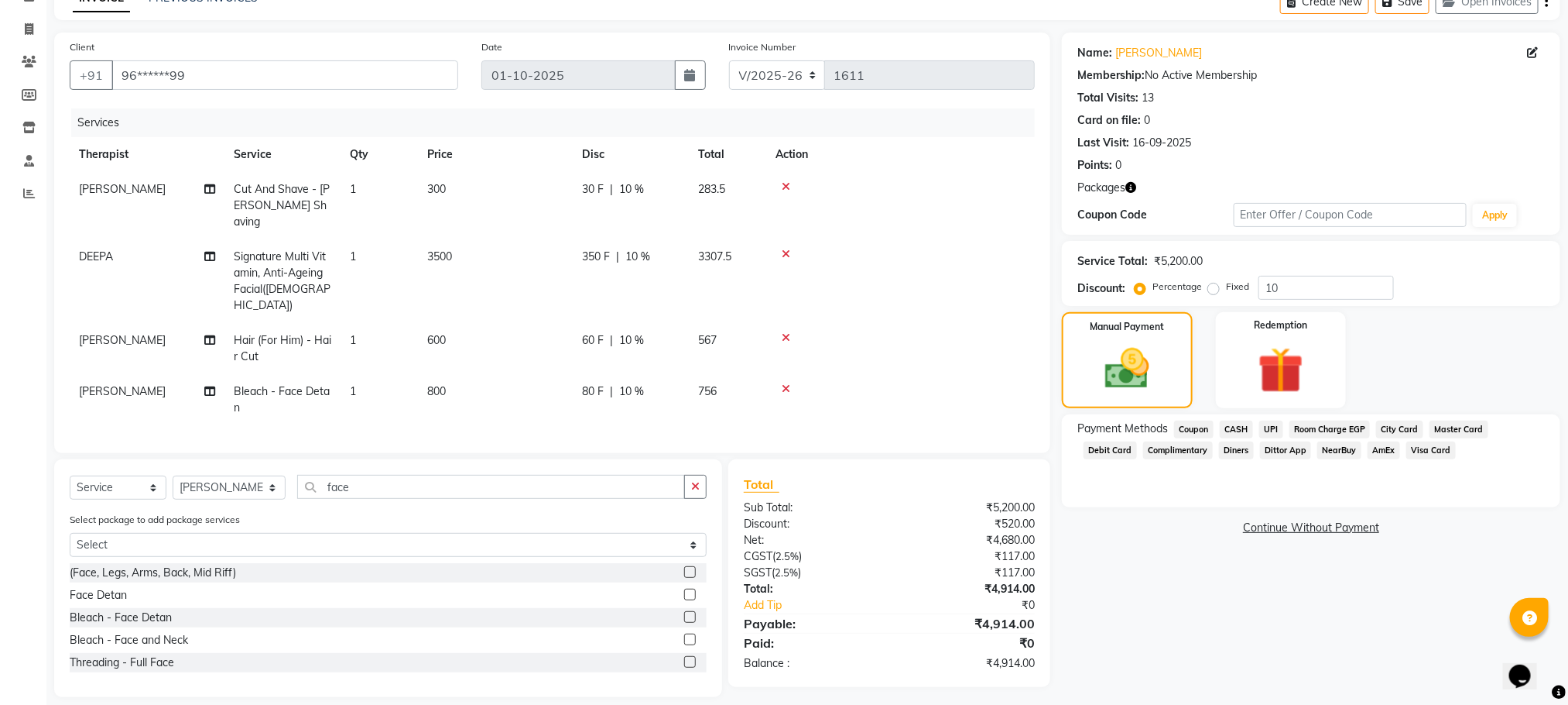
click at [1245, 420] on span "CASH" at bounding box center [1236, 429] width 33 height 18
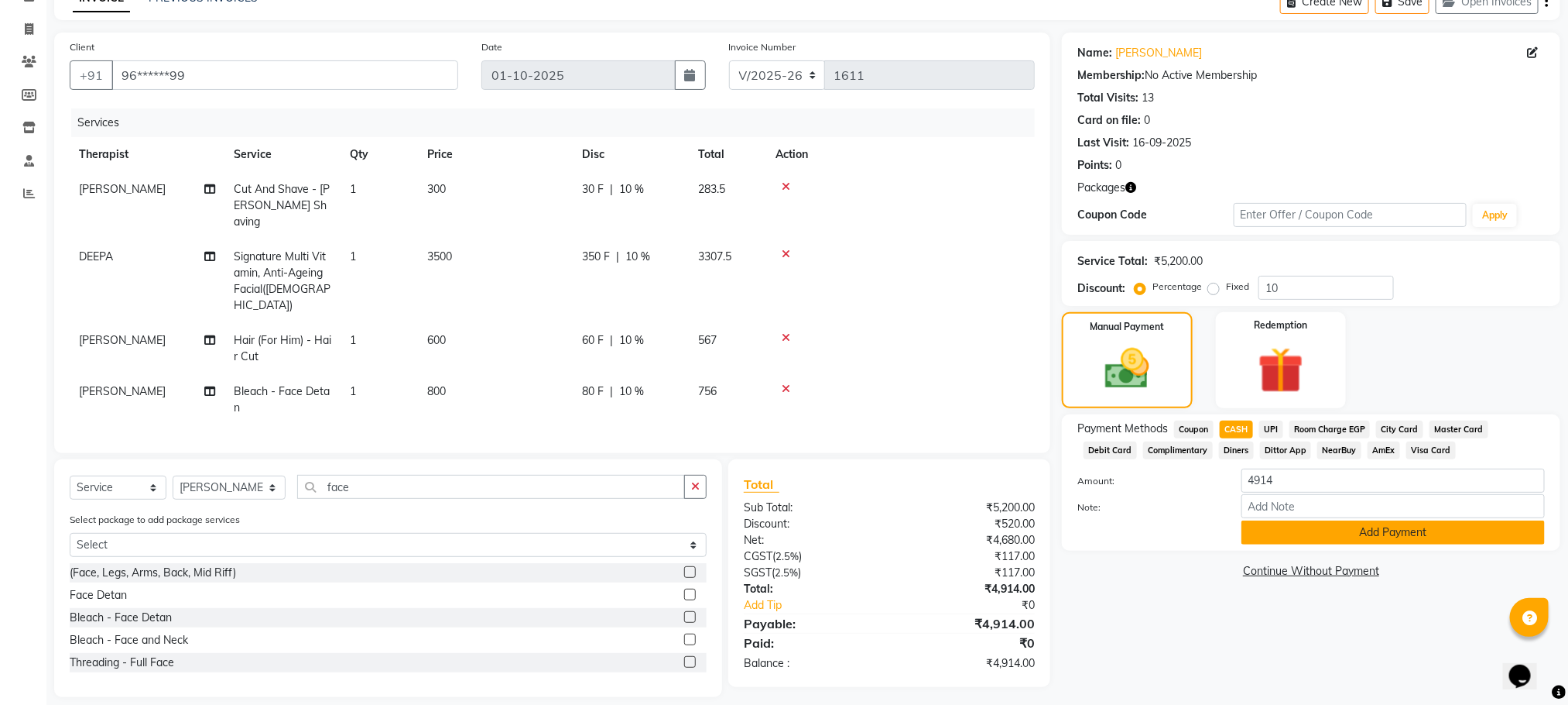
click at [1380, 533] on button "Add Payment" at bounding box center [1393, 532] width 303 height 24
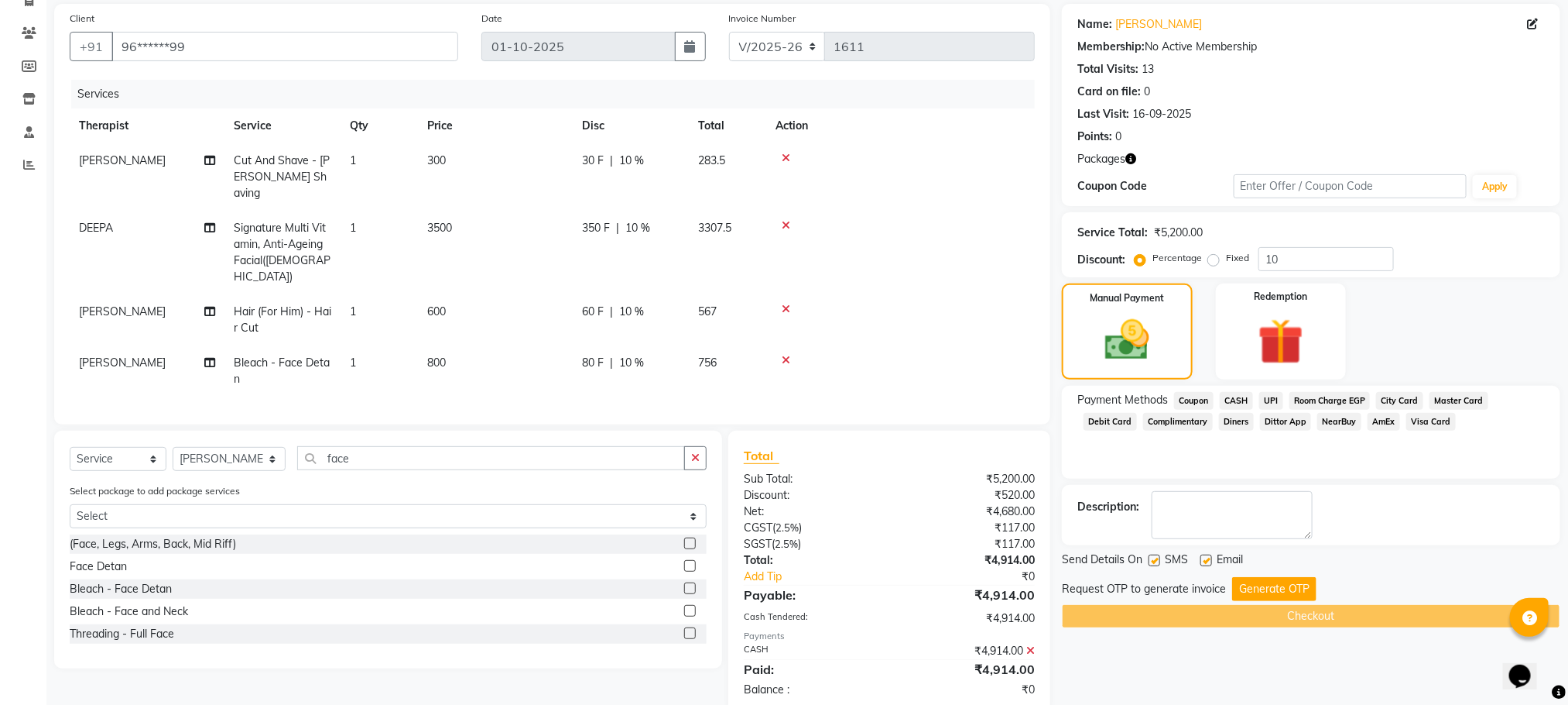
scroll to position [128, 0]
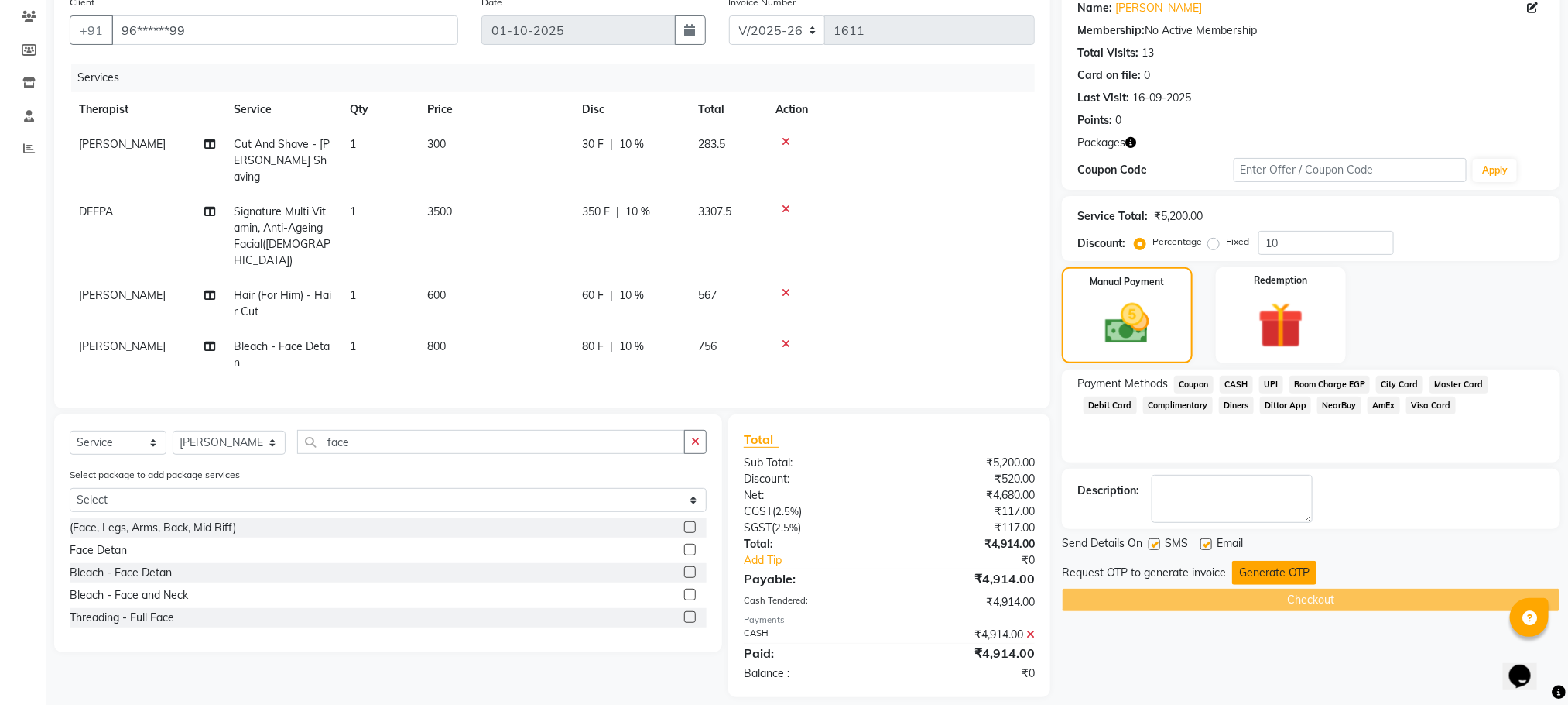
click at [1268, 572] on button "Generate OTP" at bounding box center [1274, 573] width 84 height 24
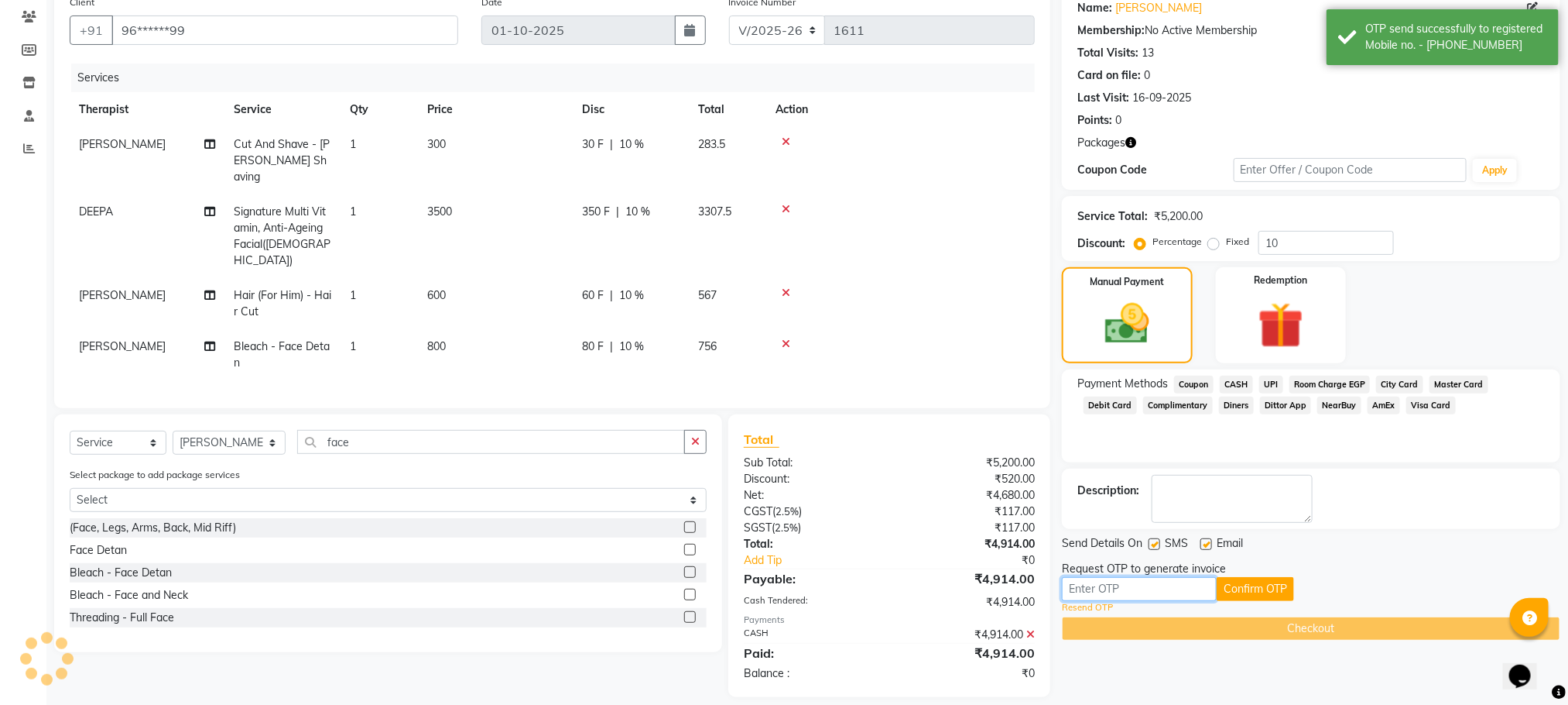
click at [1117, 594] on input "text" at bounding box center [1139, 588] width 155 height 24
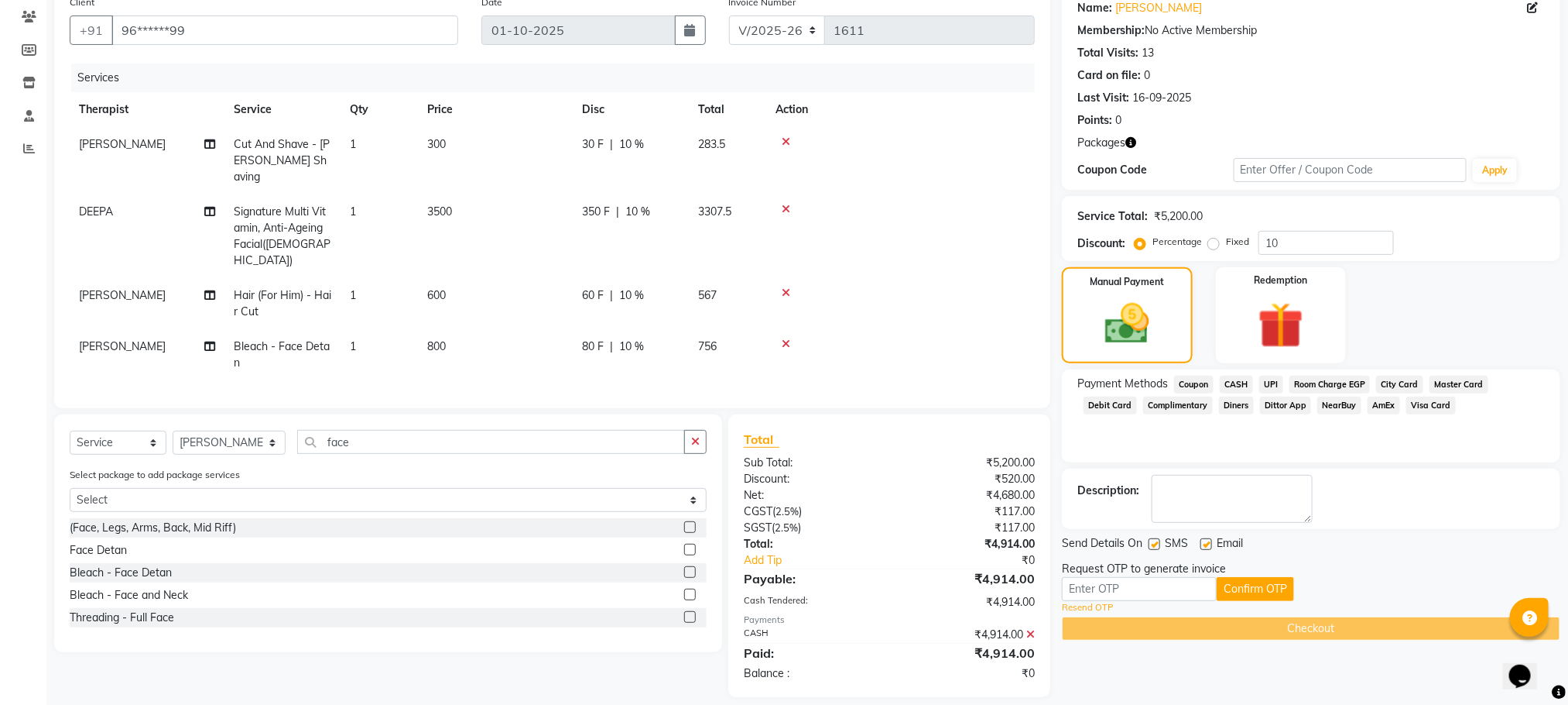
click at [1096, 604] on link "Resend OTP" at bounding box center [1087, 607] width 51 height 13
click at [1101, 609] on link "Resend OTP" at bounding box center [1087, 607] width 51 height 13
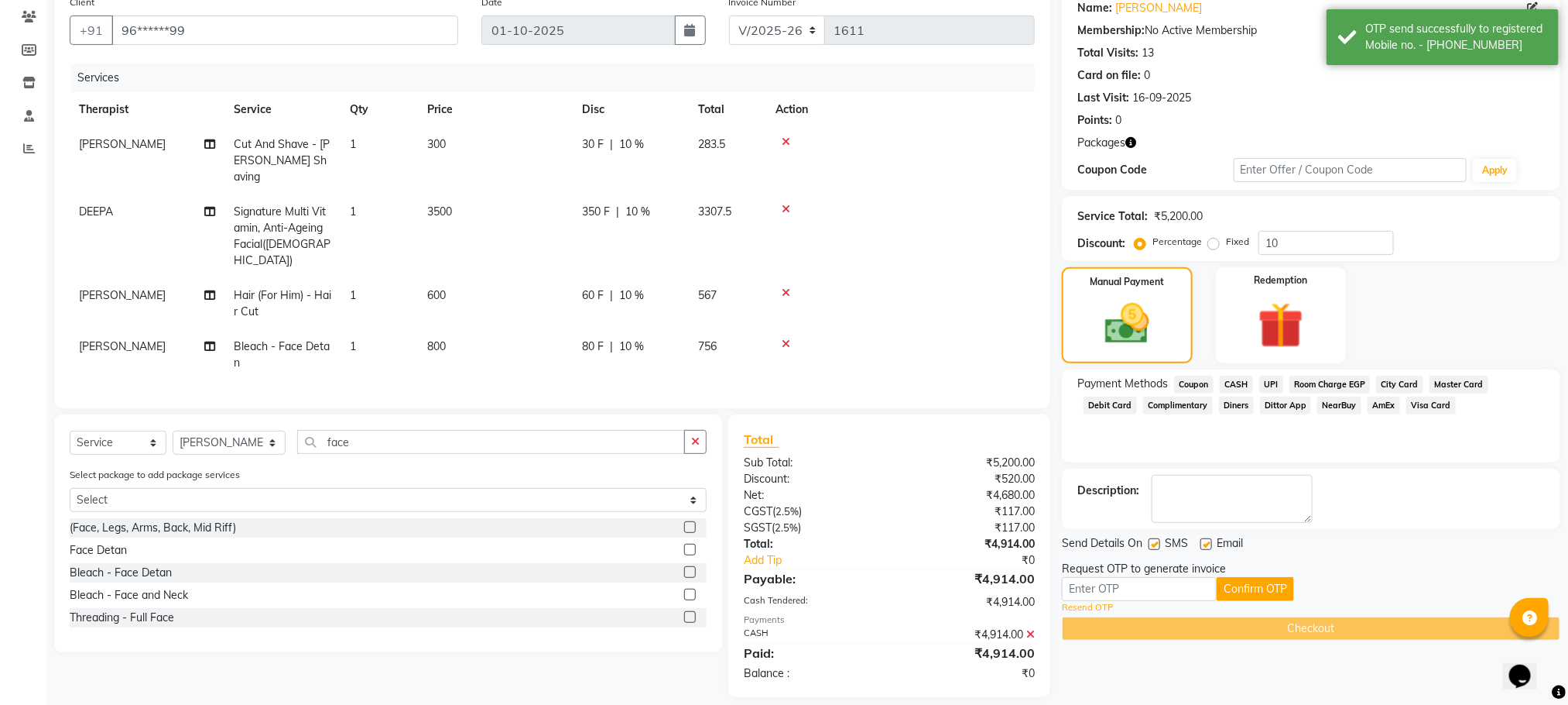
click at [1091, 605] on link "Resend OTP" at bounding box center [1087, 607] width 51 height 13
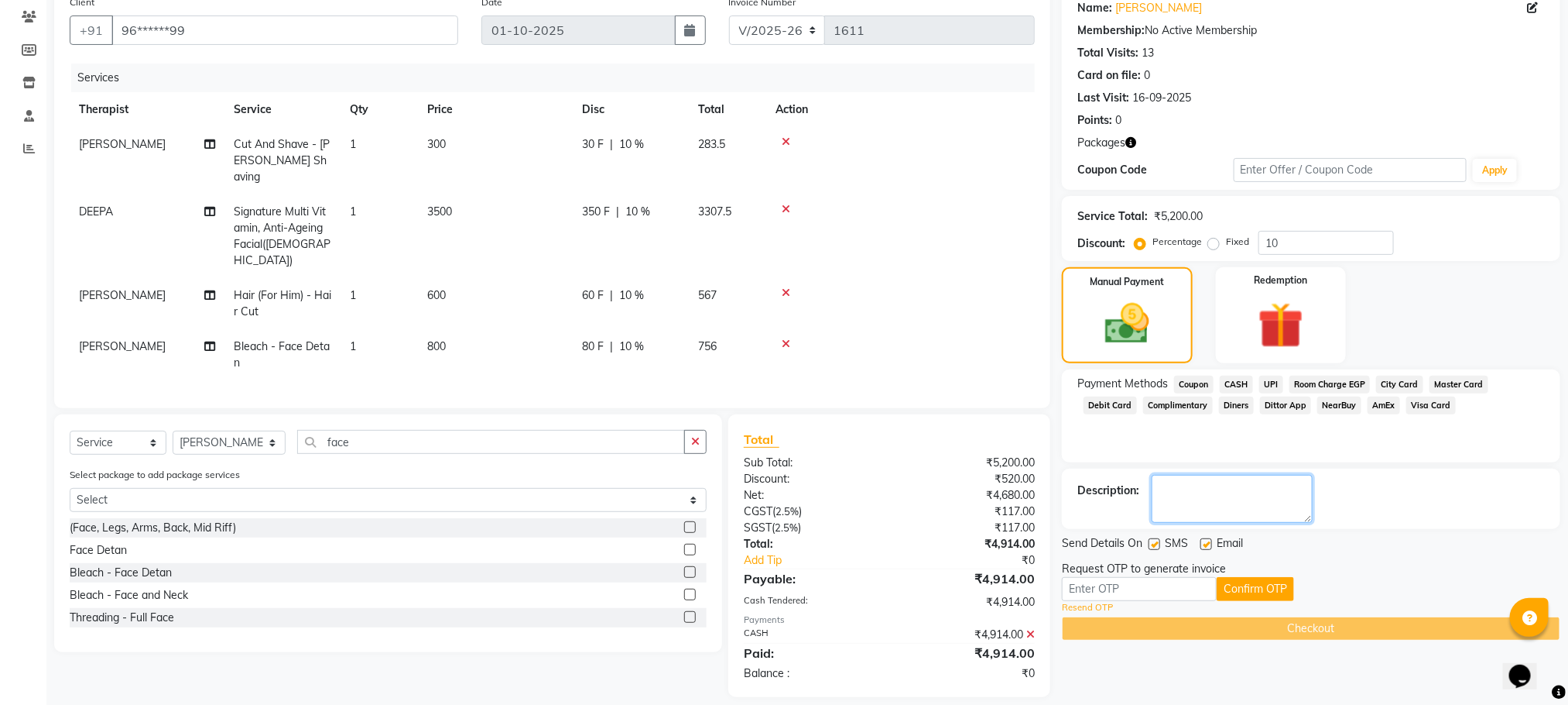
click at [1180, 495] on textarea at bounding box center [1232, 498] width 161 height 48
type textarea "mem"
click at [1113, 594] on input "text" at bounding box center [1139, 588] width 155 height 24
click at [1083, 586] on input "text" at bounding box center [1139, 588] width 155 height 24
click at [1264, 587] on button "Confirm OTP" at bounding box center [1255, 588] width 77 height 24
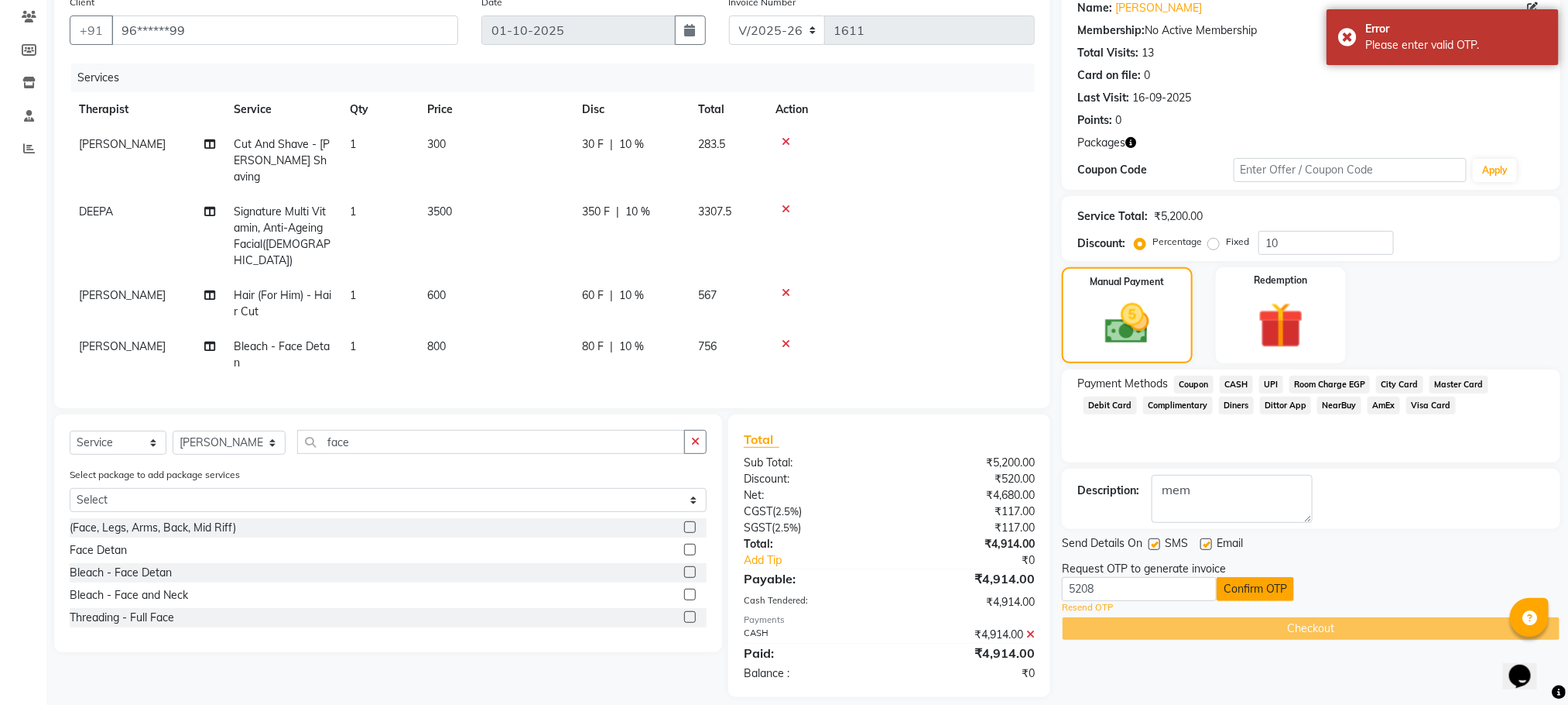
click at [1254, 590] on button "Confirm OTP" at bounding box center [1255, 588] width 77 height 24
click at [1153, 593] on input "5208" at bounding box center [1139, 588] width 155 height 24
type input "5"
type input "5208"
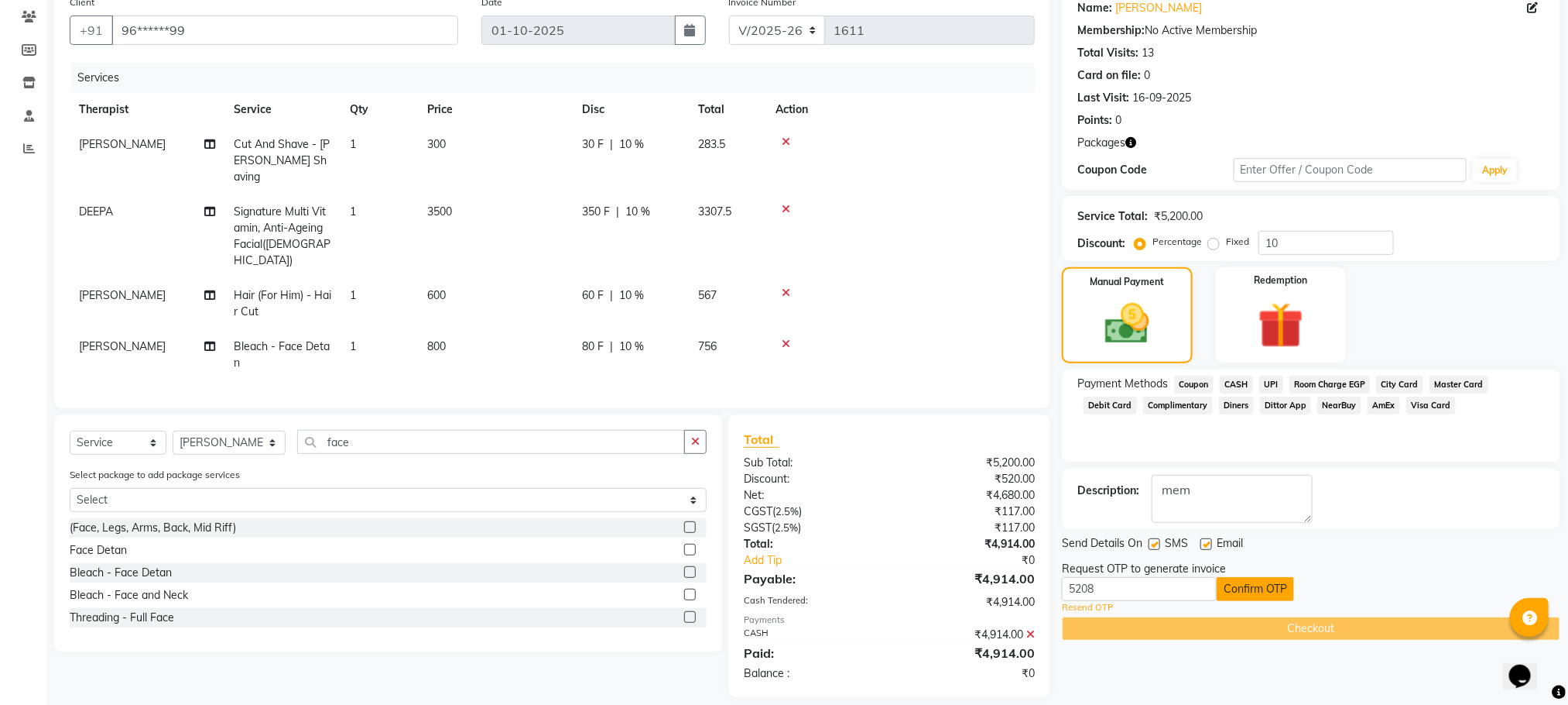
click at [1264, 598] on button "Confirm OTP" at bounding box center [1255, 588] width 77 height 24
click at [1112, 592] on input "5208" at bounding box center [1139, 588] width 155 height 24
type input "5"
type input "9380"
click at [1264, 590] on button "Confirm OTP" at bounding box center [1255, 588] width 77 height 24
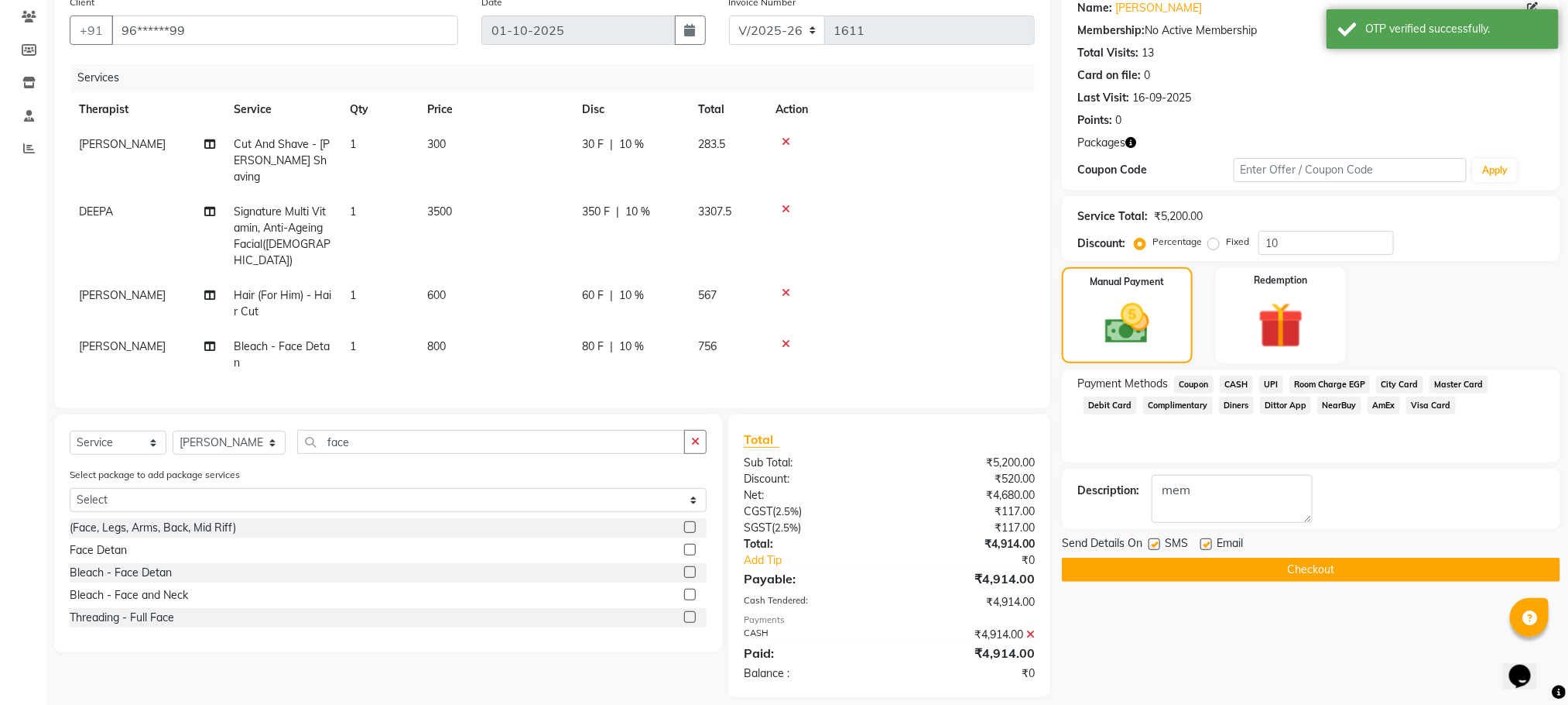
click at [1297, 567] on button "Checkout" at bounding box center [1311, 569] width 498 height 24
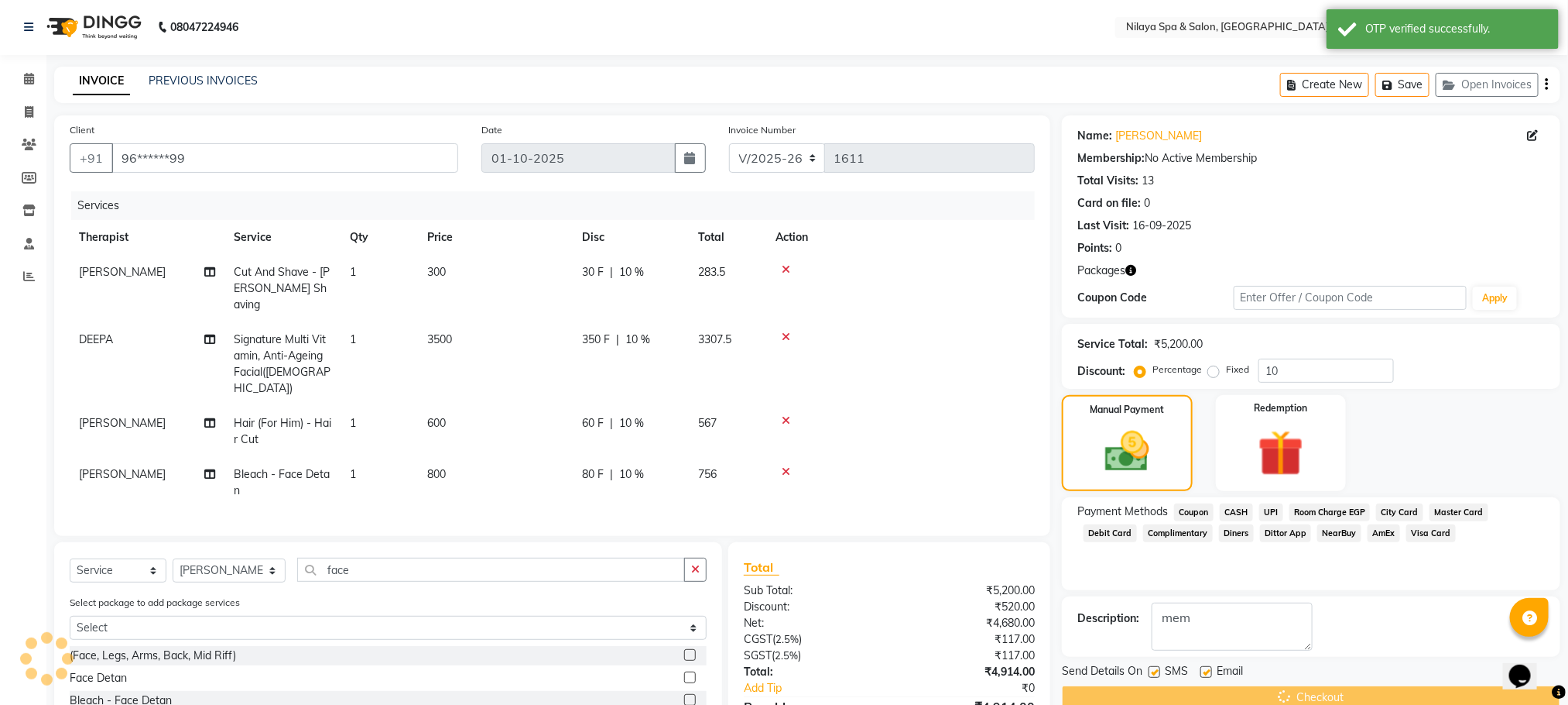
scroll to position [0, 0]
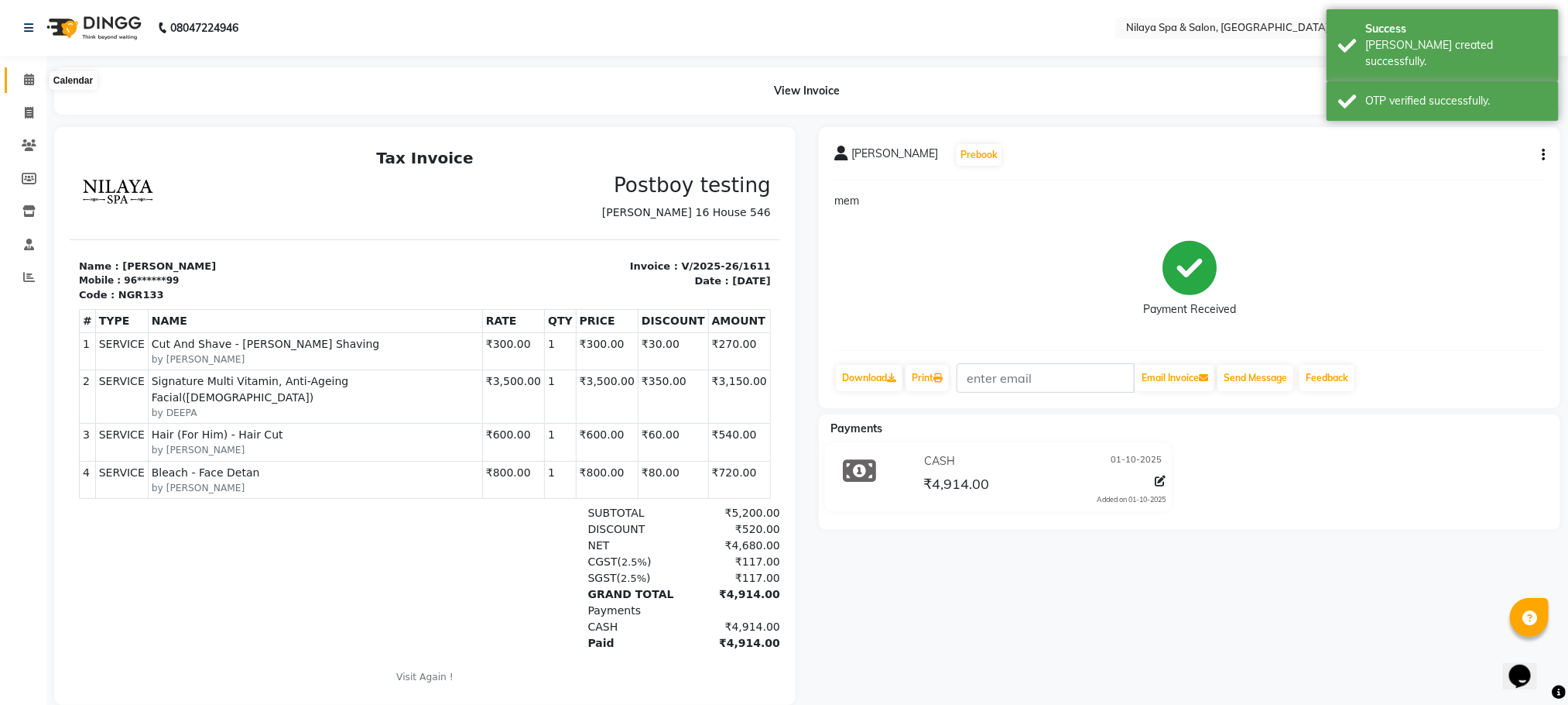
click at [30, 79] on icon at bounding box center [29, 79] width 10 height 12
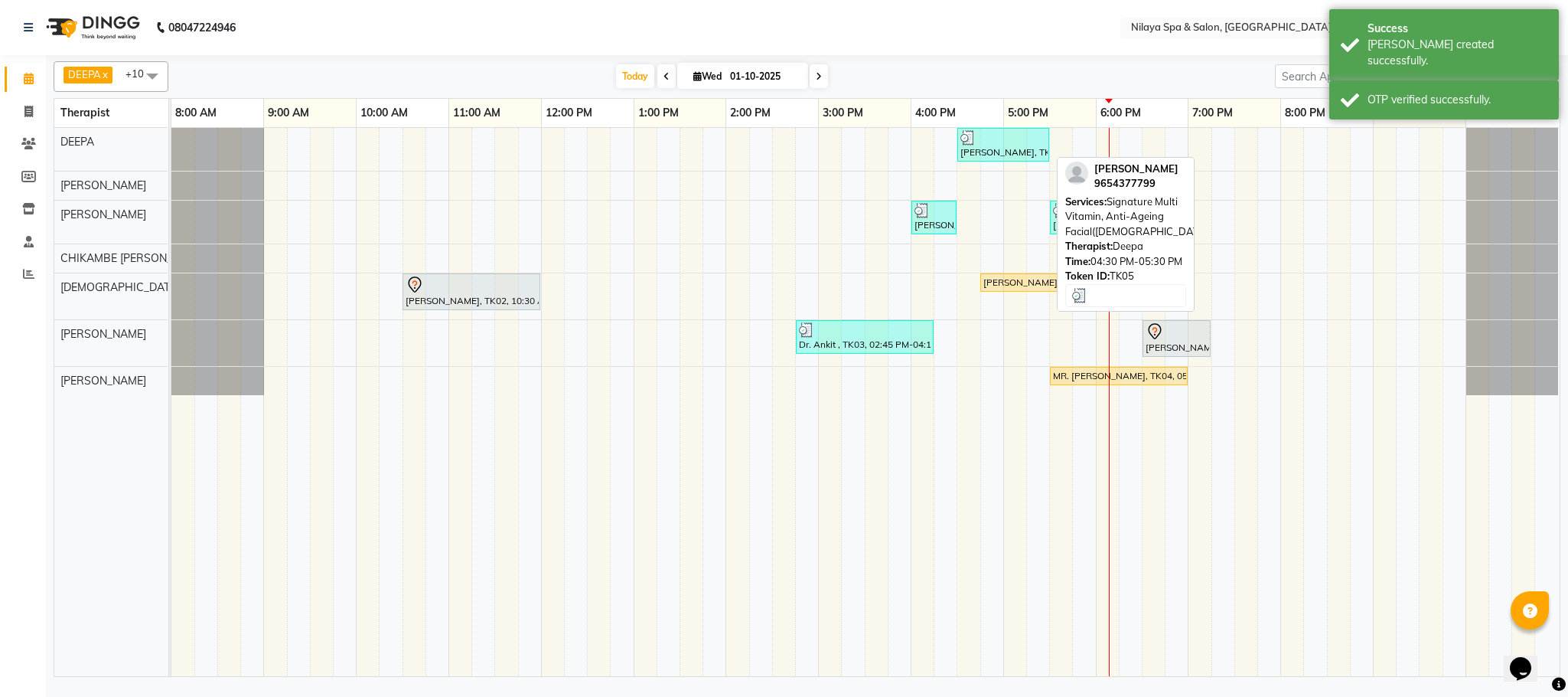
click at [1009, 154] on div "[PERSON_NAME], TK05, 04:30 PM-05:30 PM, Signature Multi Vitamin, Anti-Ageing Fa…" at bounding box center [1004, 144] width 89 height 29
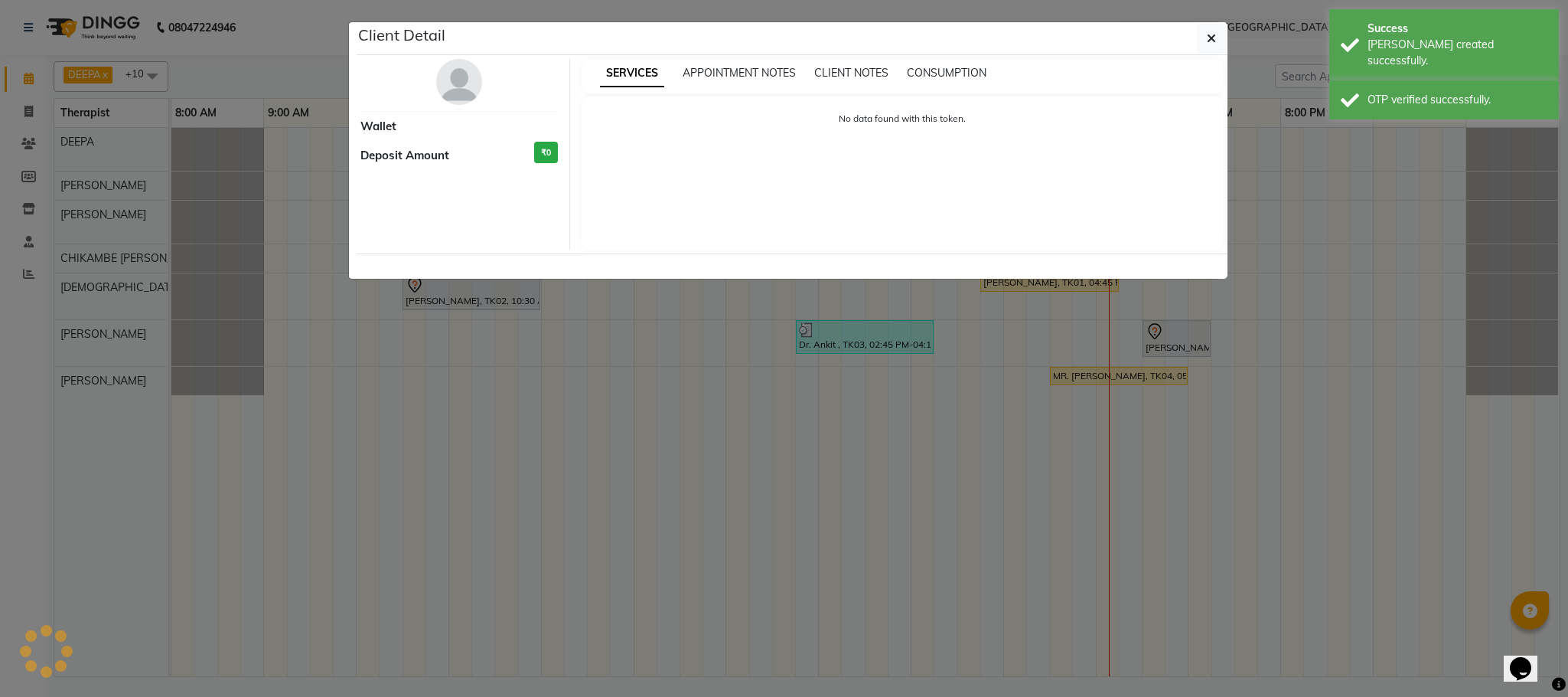
select select "3"
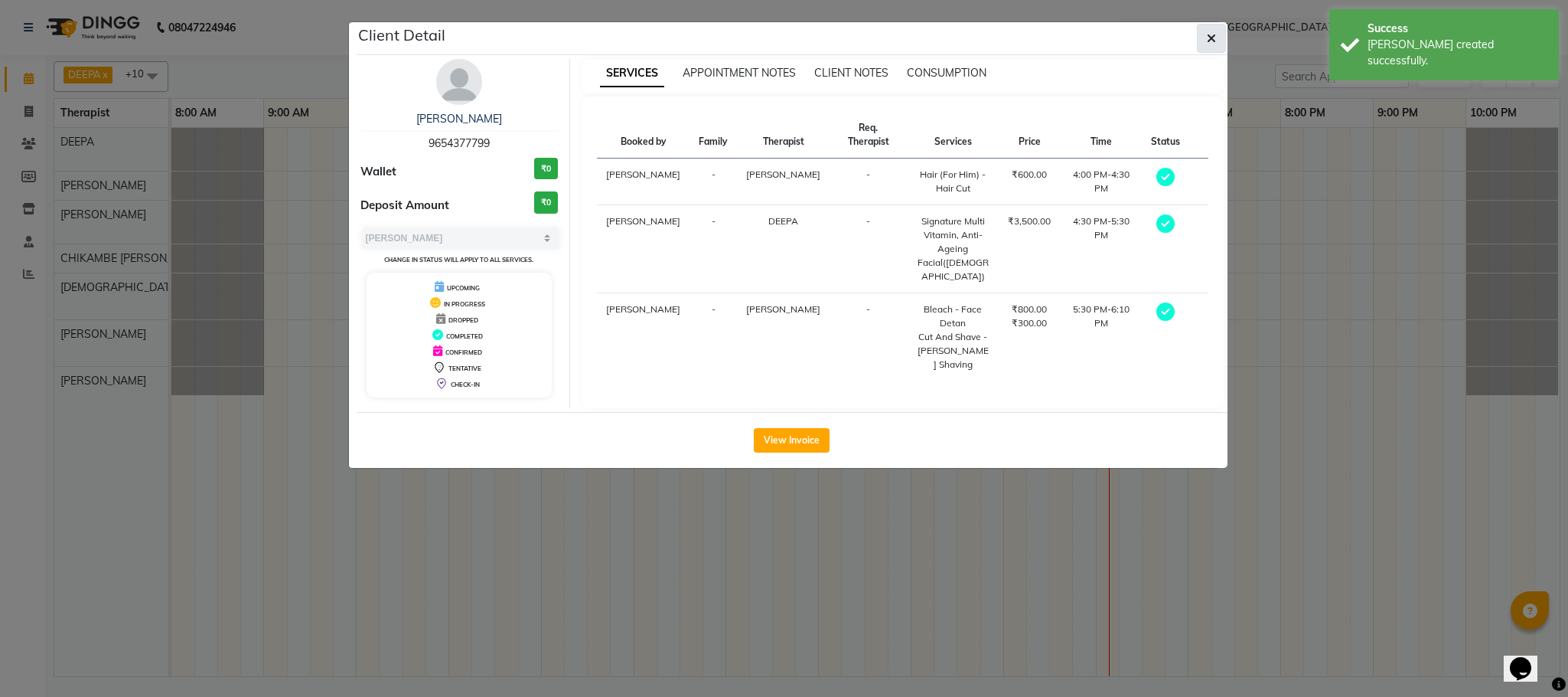
click at [1213, 45] on span "button" at bounding box center [1211, 39] width 9 height 15
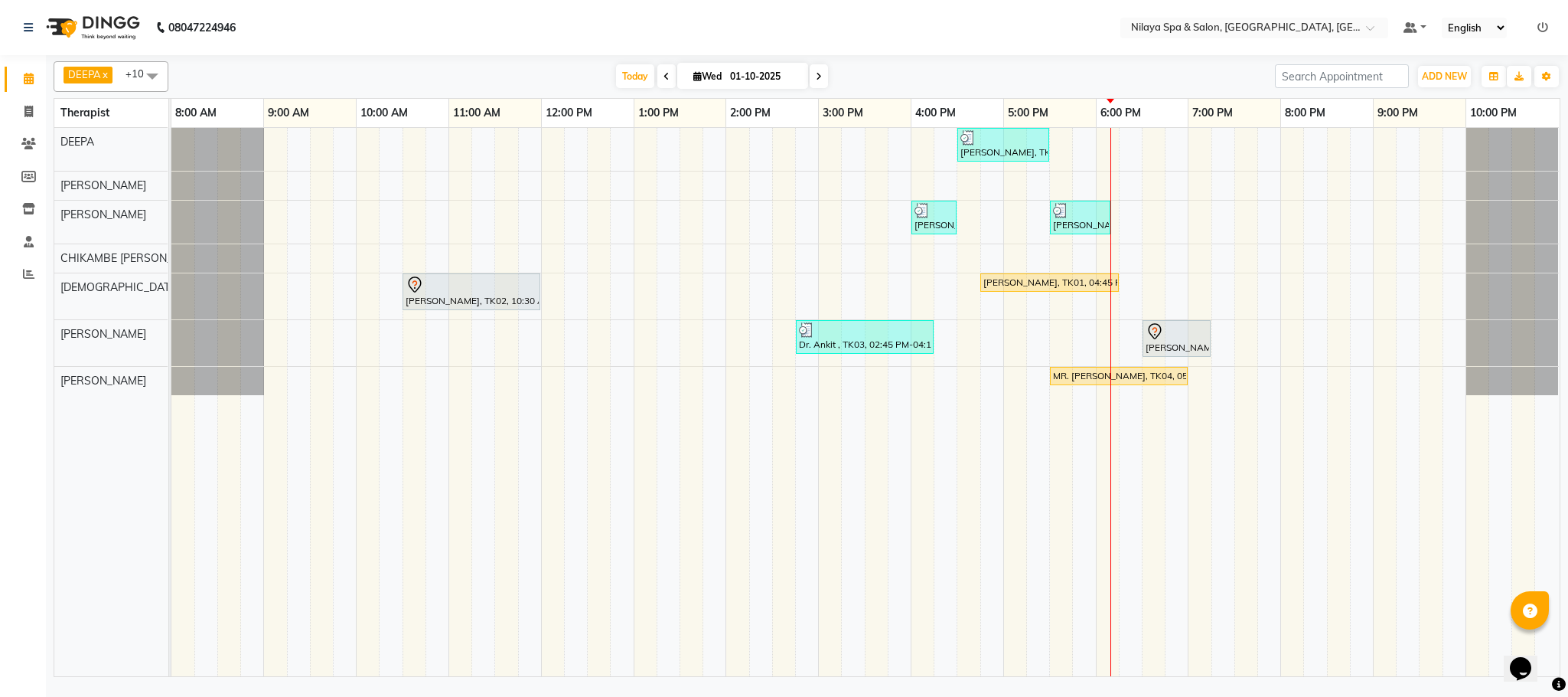
click at [1132, 147] on div "[PERSON_NAME], TK05, 04:30 PM-05:30 PM, Signature Multi Vitamin, Anti-Ageing Fa…" at bounding box center [865, 402] width 1389 height 548
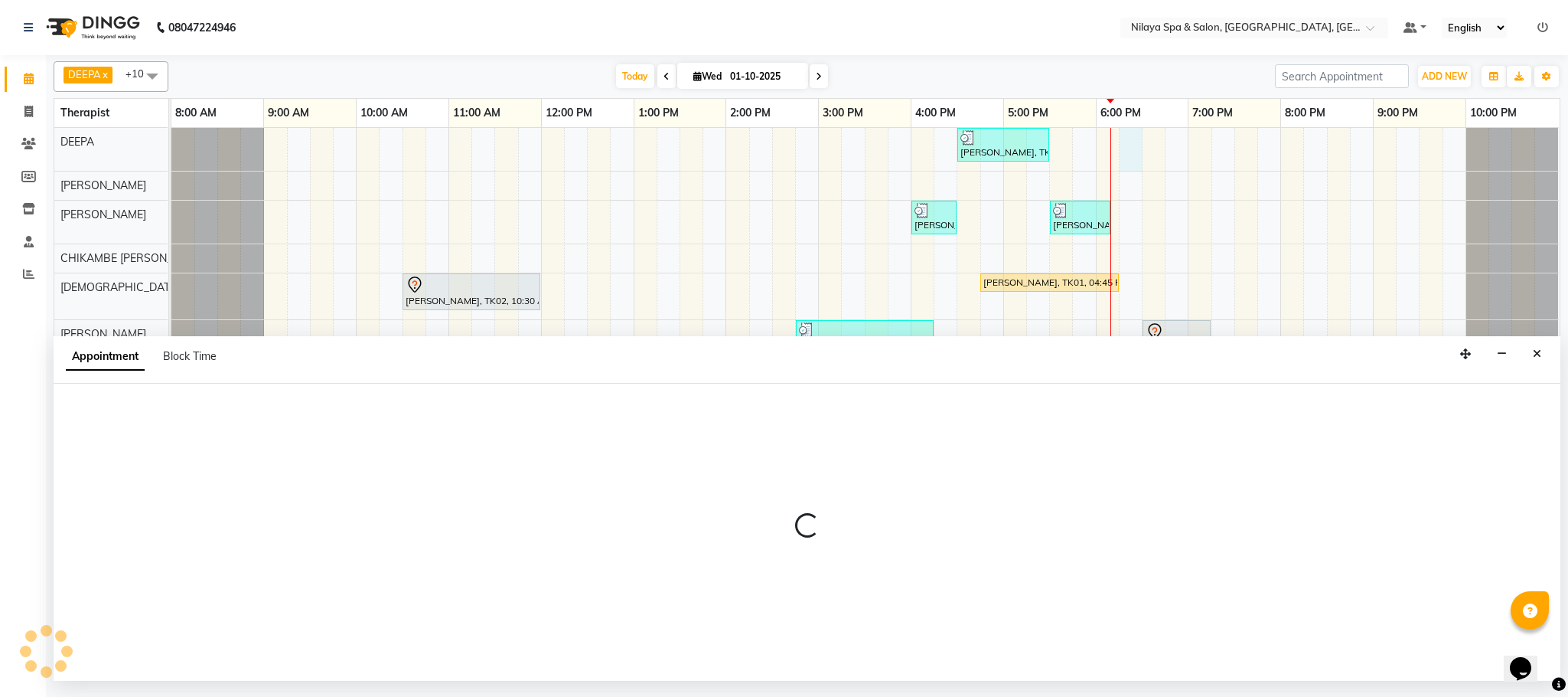
select select "72259"
select select "1095"
select select "tentative"
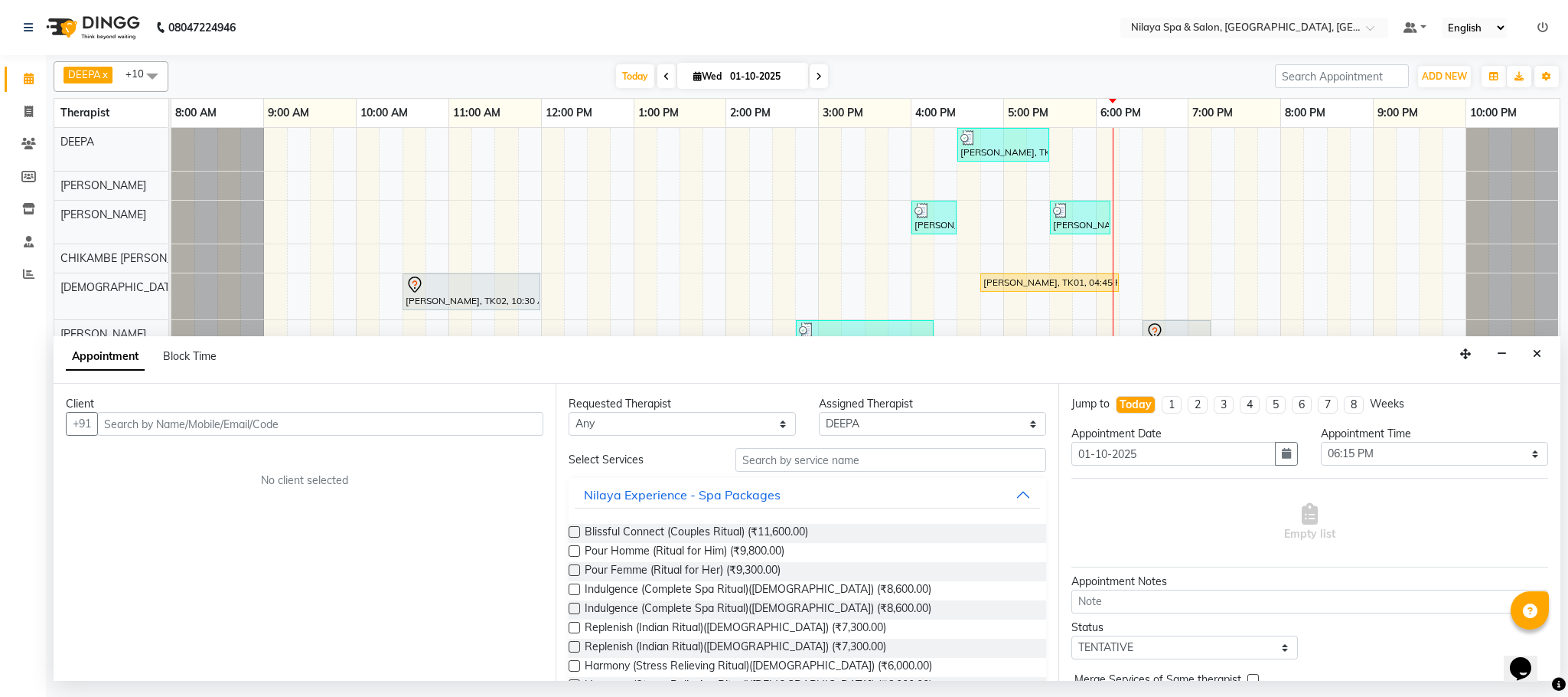
click at [126, 421] on input "text" at bounding box center [319, 423] width 446 height 24
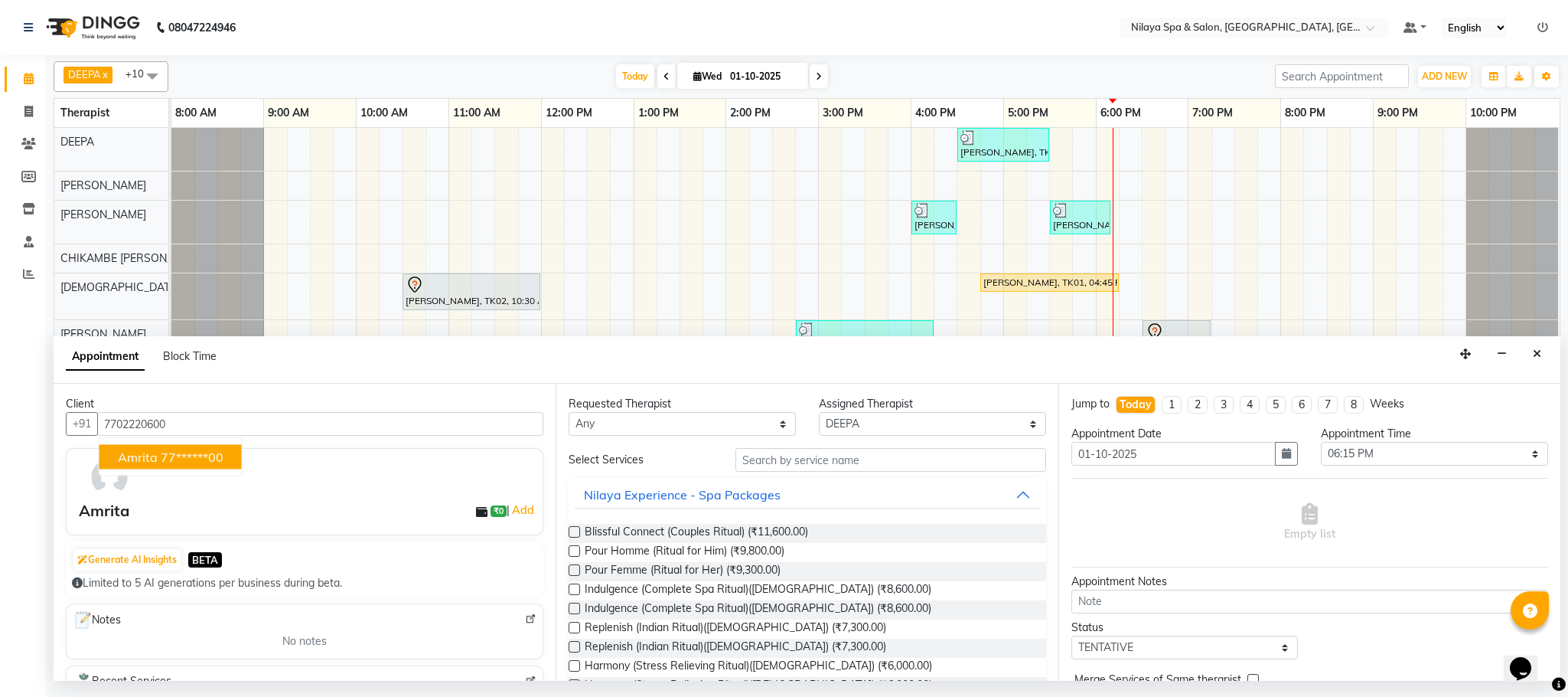
click at [166, 450] on ngb-highlight "77******00" at bounding box center [192, 457] width 63 height 15
type input "77******00"
click at [756, 460] on input "text" at bounding box center [890, 460] width 311 height 24
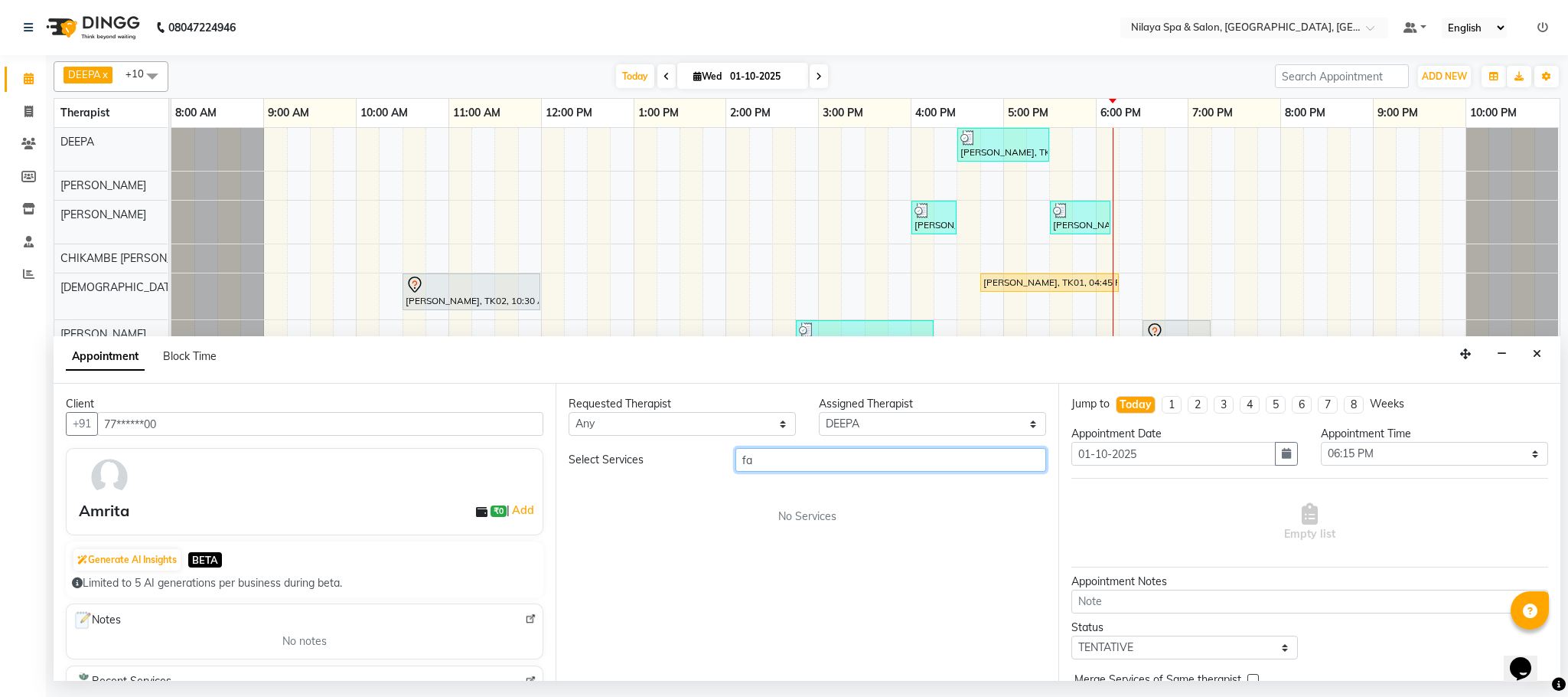
type input "f"
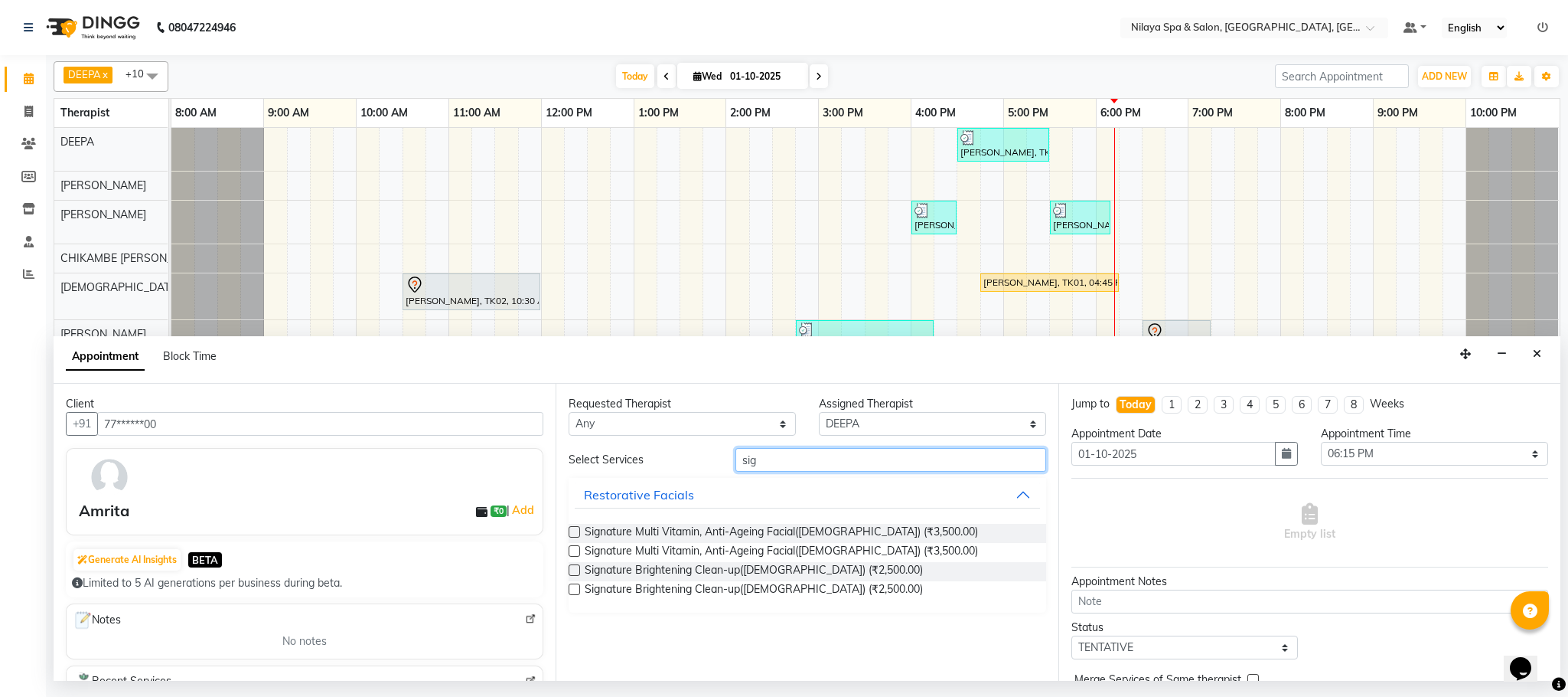
type input "sig"
click at [570, 587] on label at bounding box center [575, 590] width 12 height 12
click at [570, 587] on input "checkbox" at bounding box center [574, 591] width 10 height 10
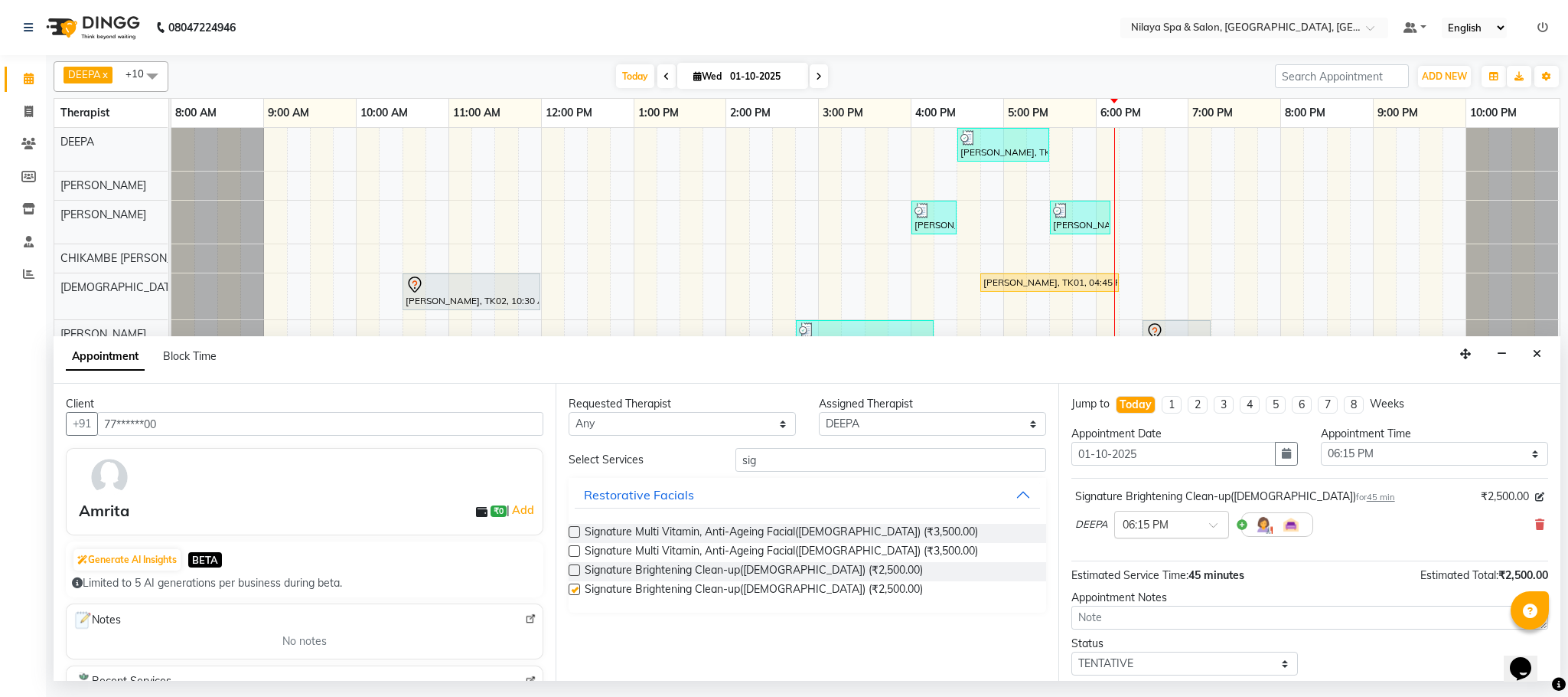
checkbox input "false"
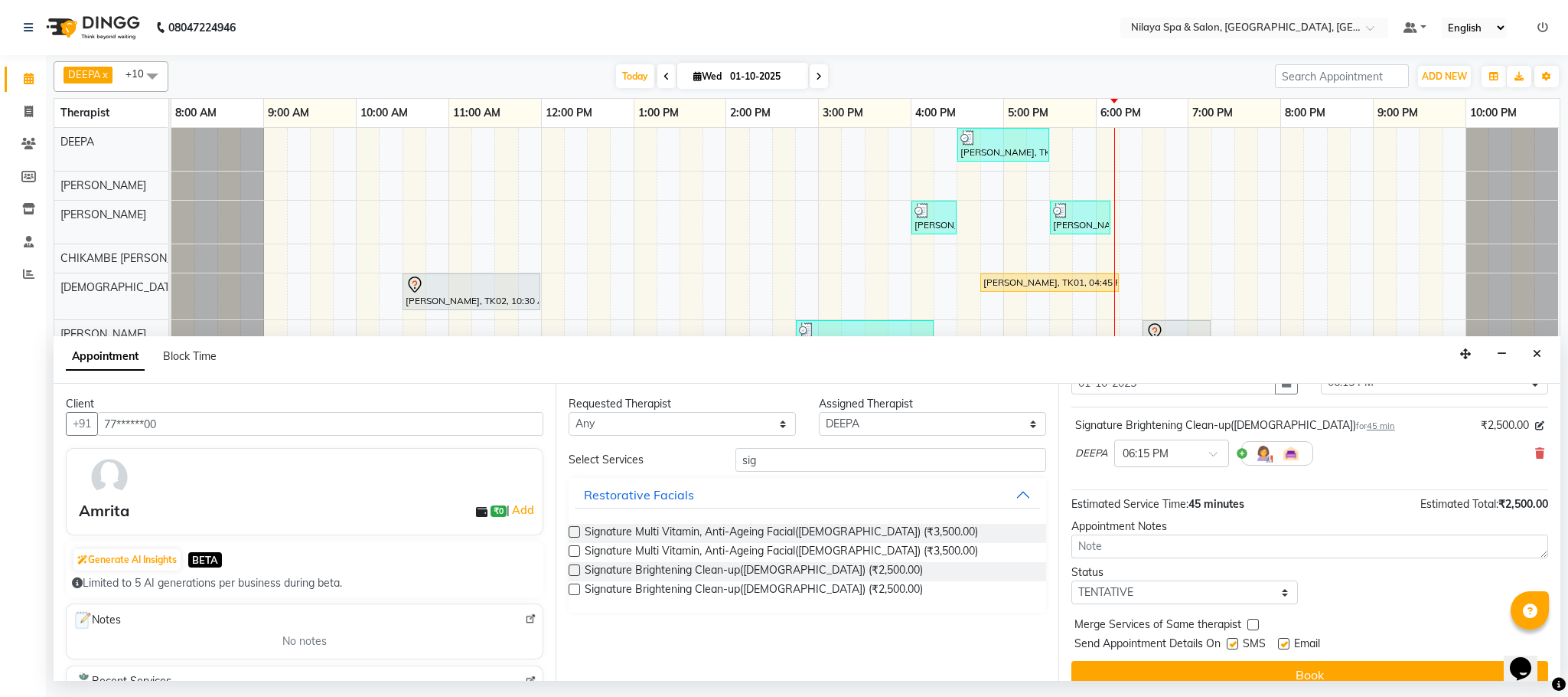
scroll to position [94, 0]
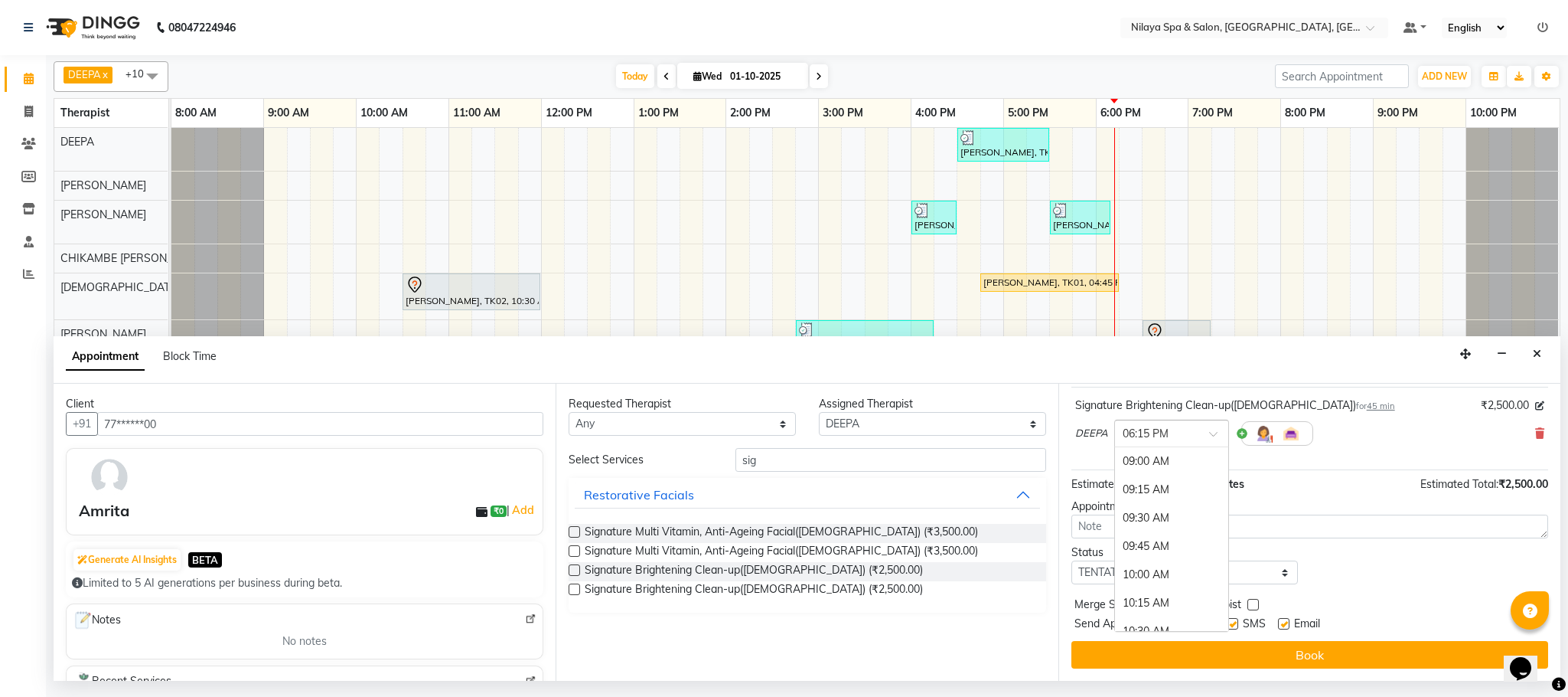
click at [1194, 434] on div at bounding box center [1171, 432] width 113 height 16
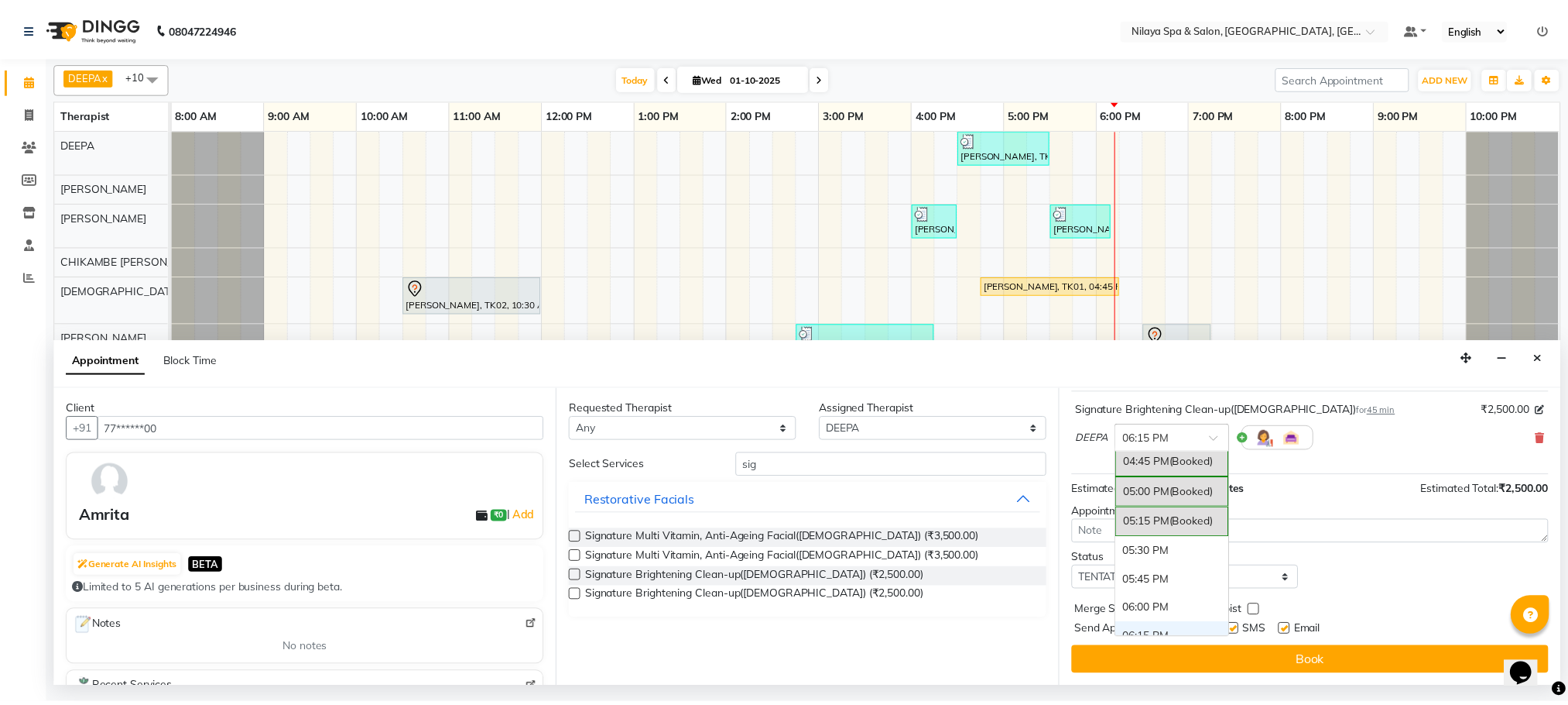
scroll to position [953, 0]
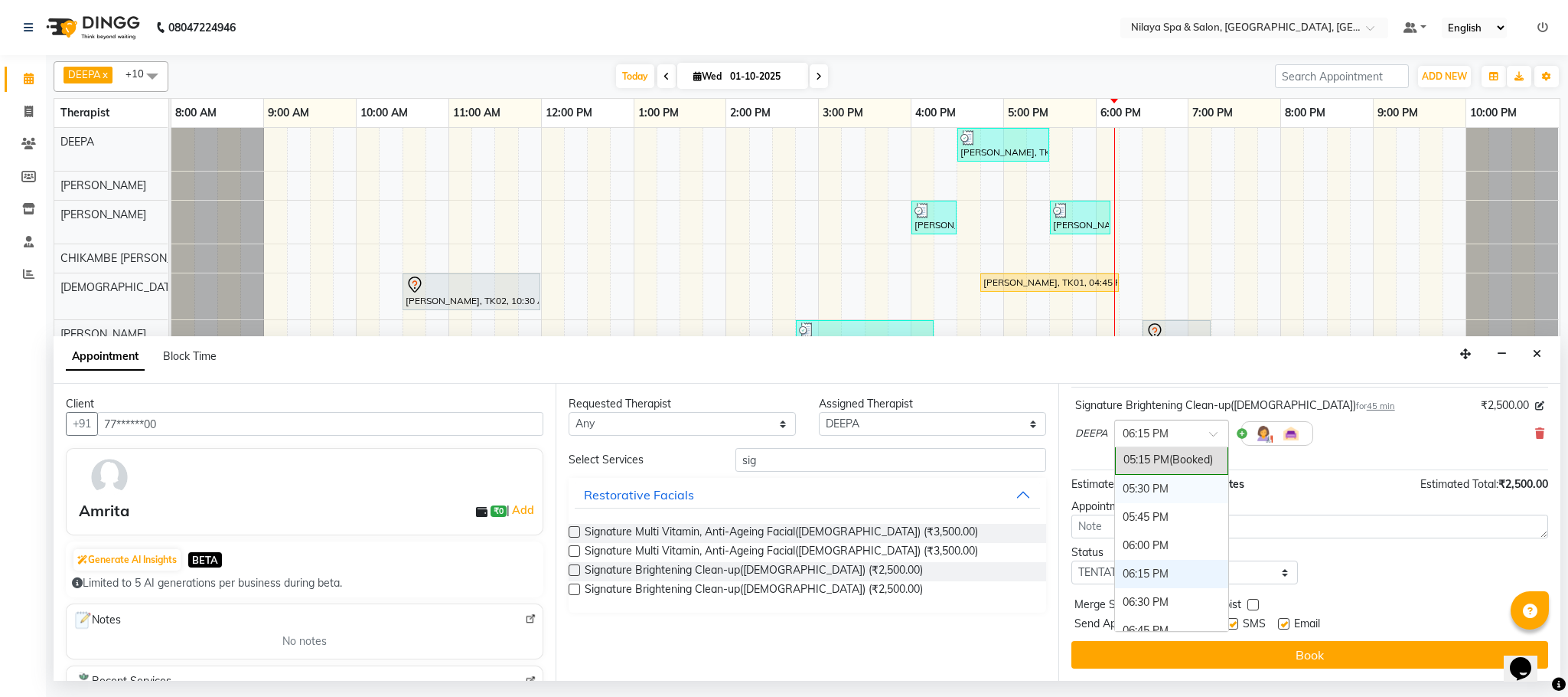
click at [1146, 494] on div "05:30 PM" at bounding box center [1171, 488] width 113 height 28
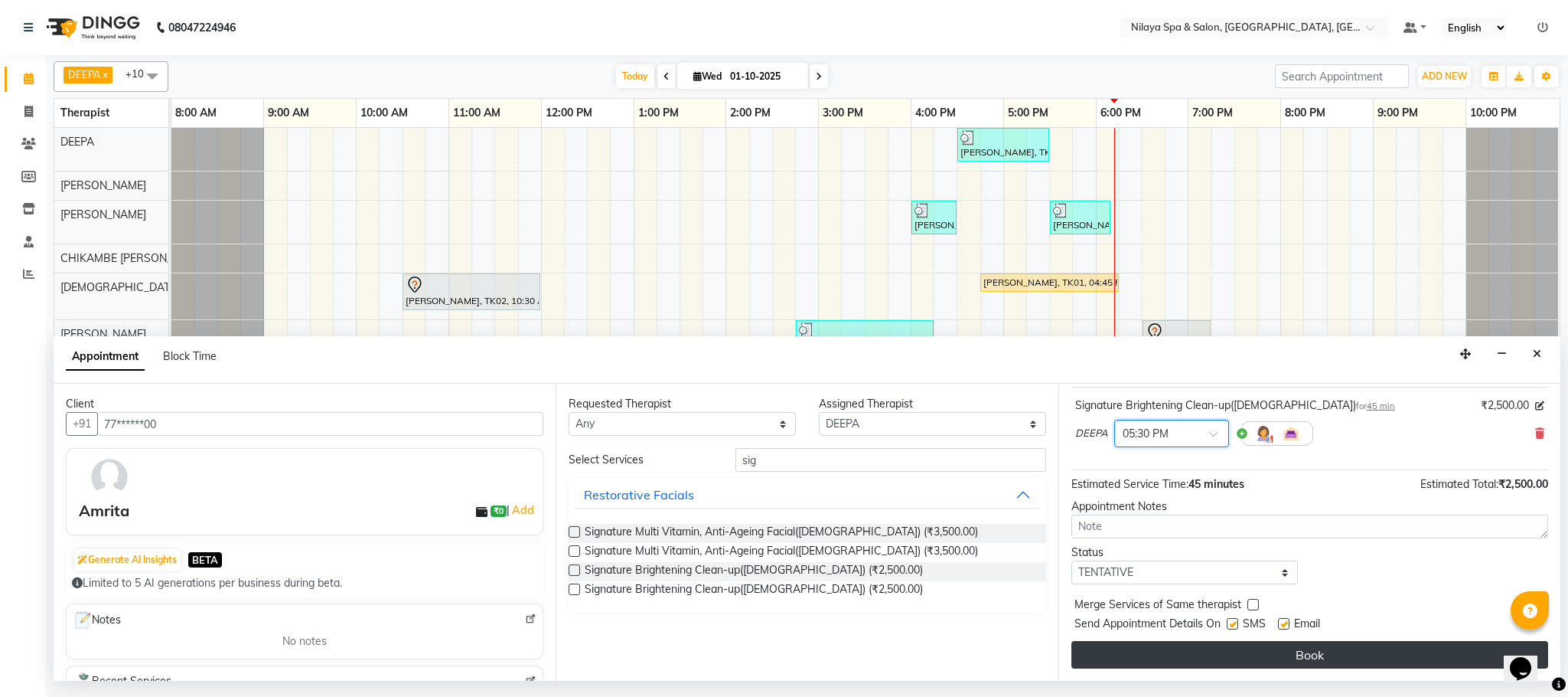
click at [1224, 650] on button "Book" at bounding box center [1310, 654] width 477 height 27
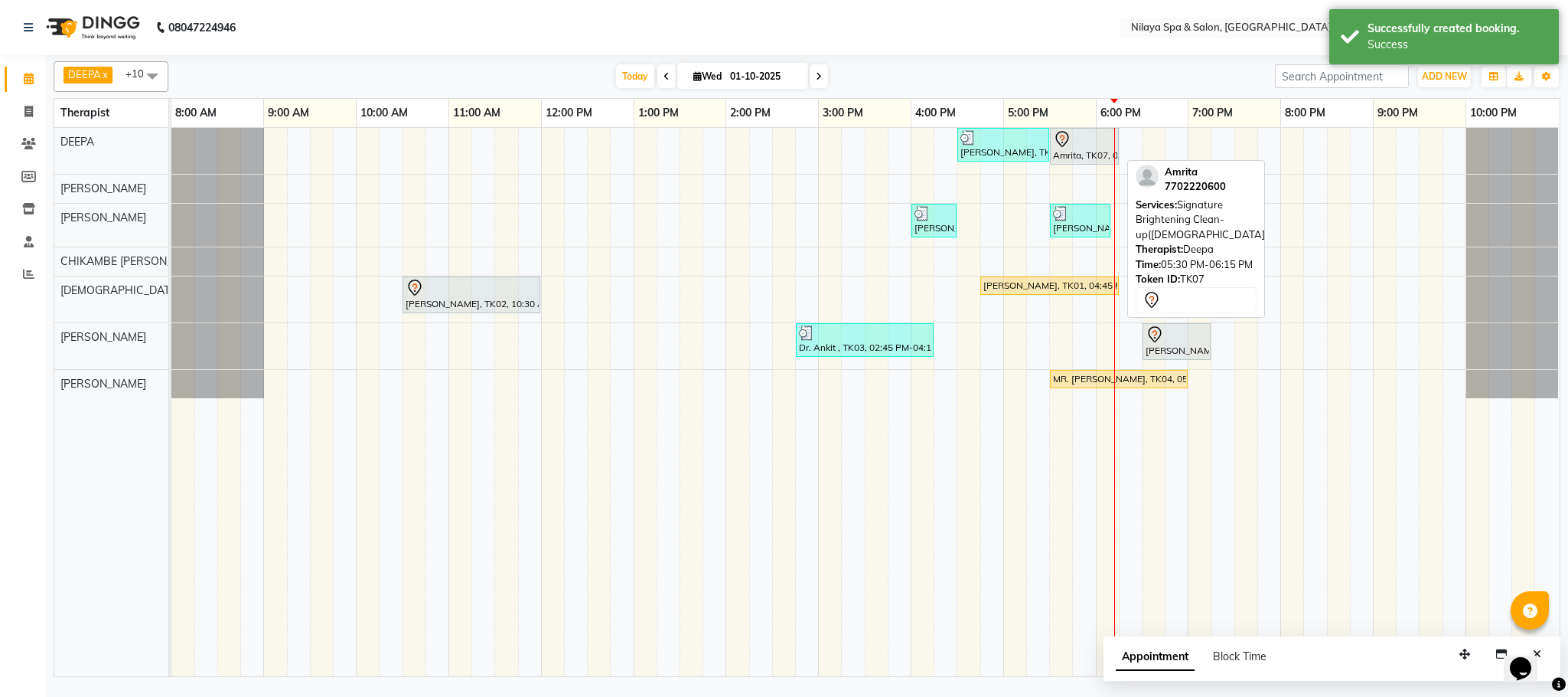
click at [1089, 144] on div at bounding box center [1084, 138] width 63 height 18
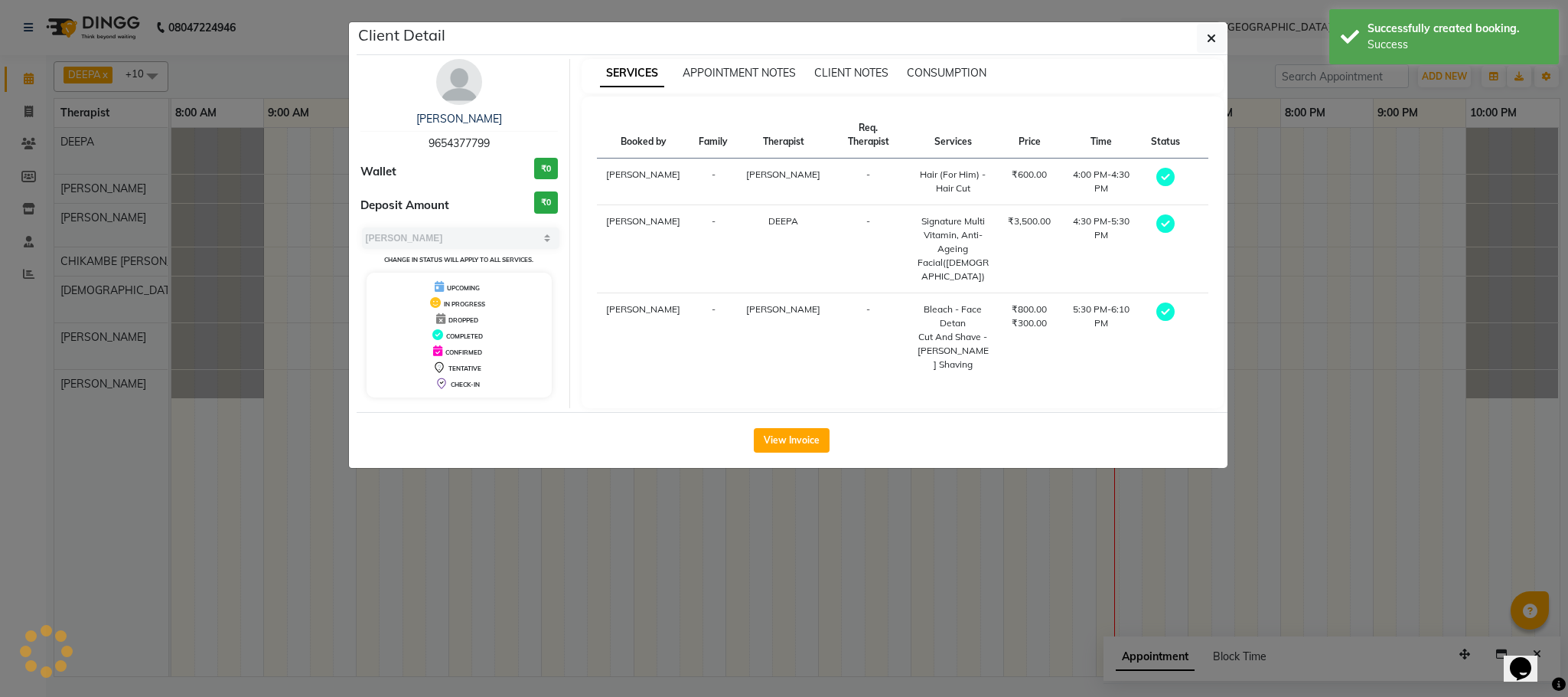
select select "7"
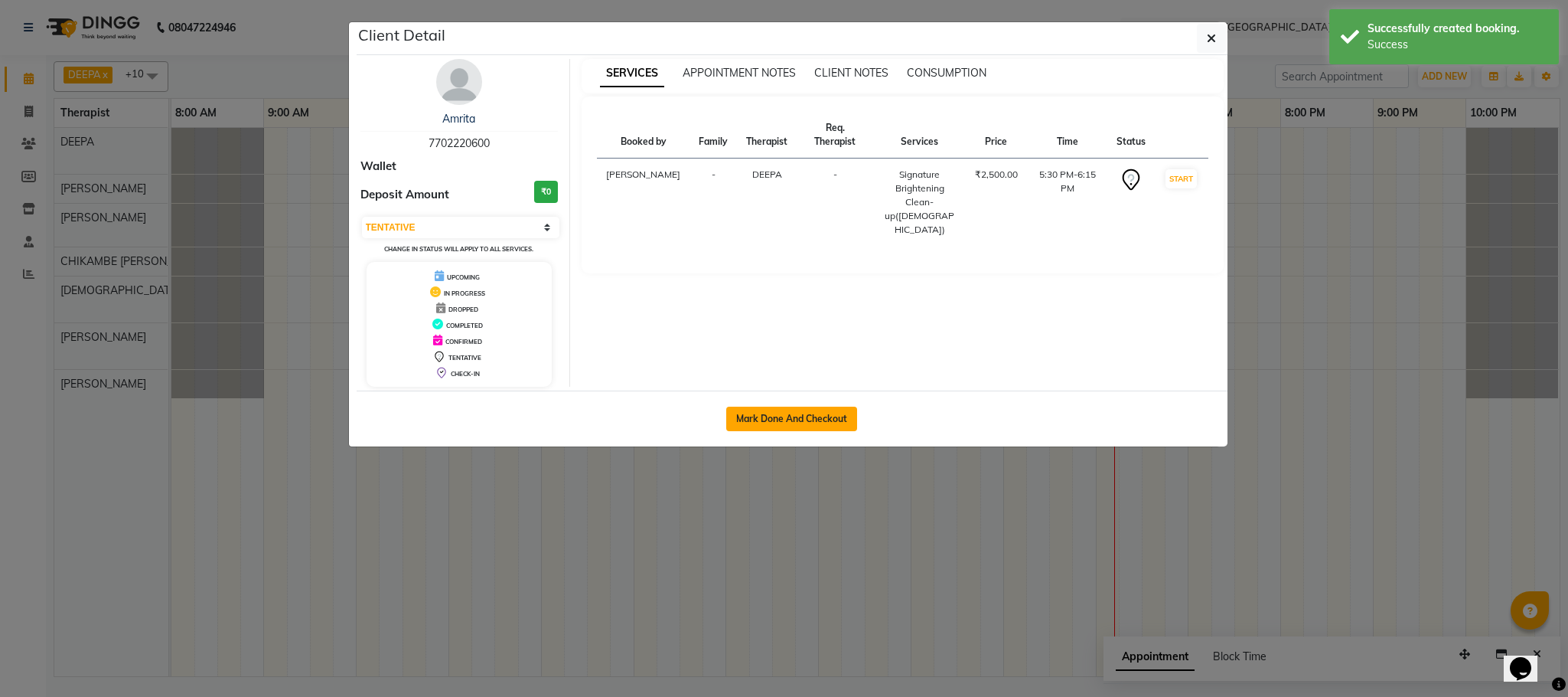
click at [804, 427] on button "Mark Done And Checkout" at bounding box center [792, 418] width 131 height 24
select select "service"
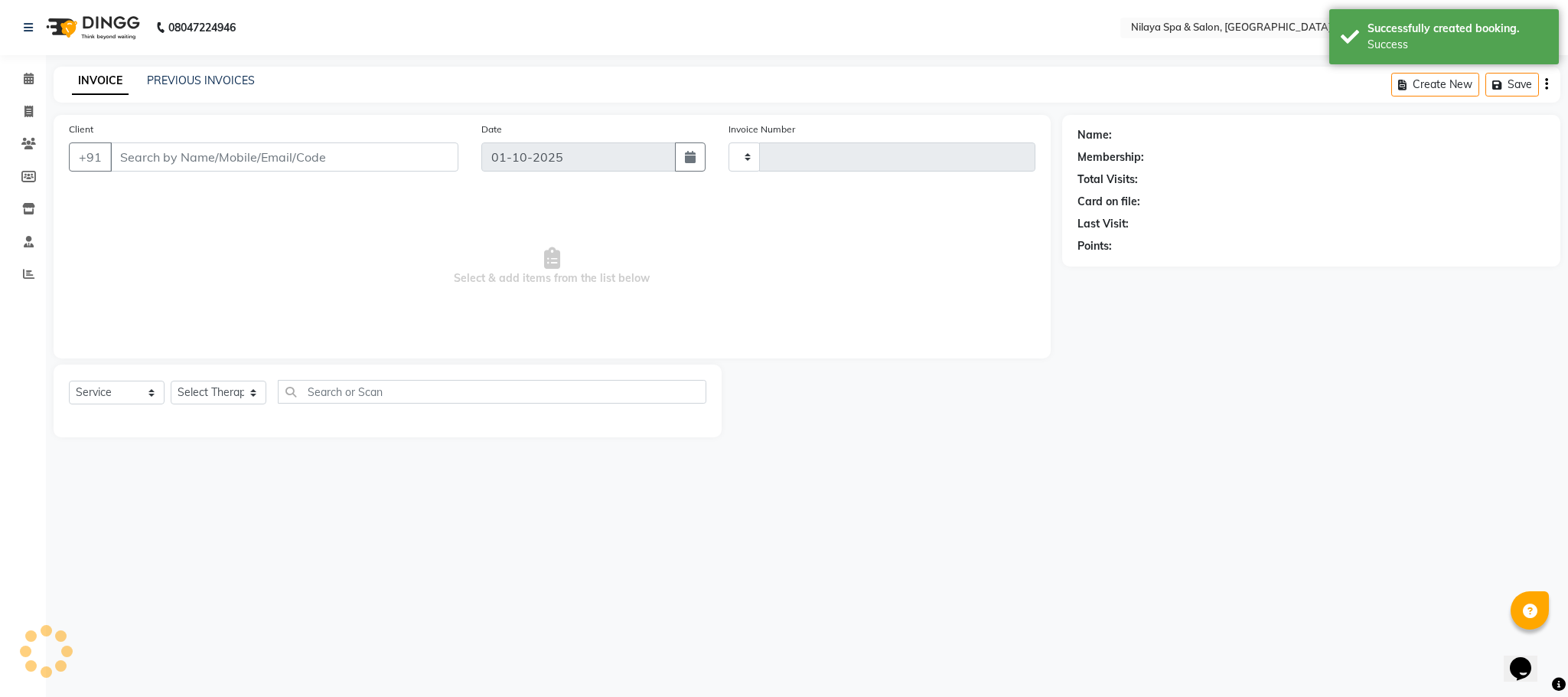
type input "1612"
select select "7983"
type input "77******00"
select select "72259"
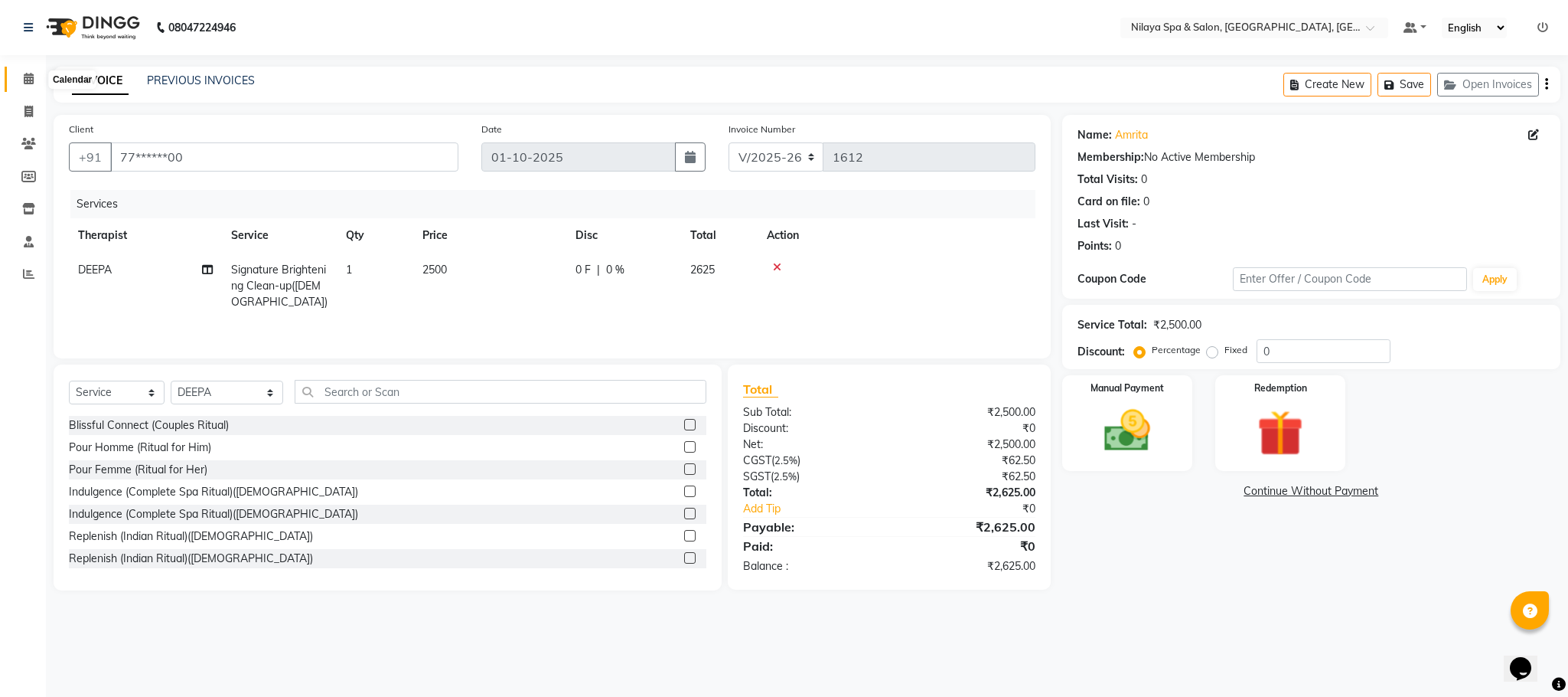
click at [24, 82] on icon at bounding box center [29, 78] width 10 height 12
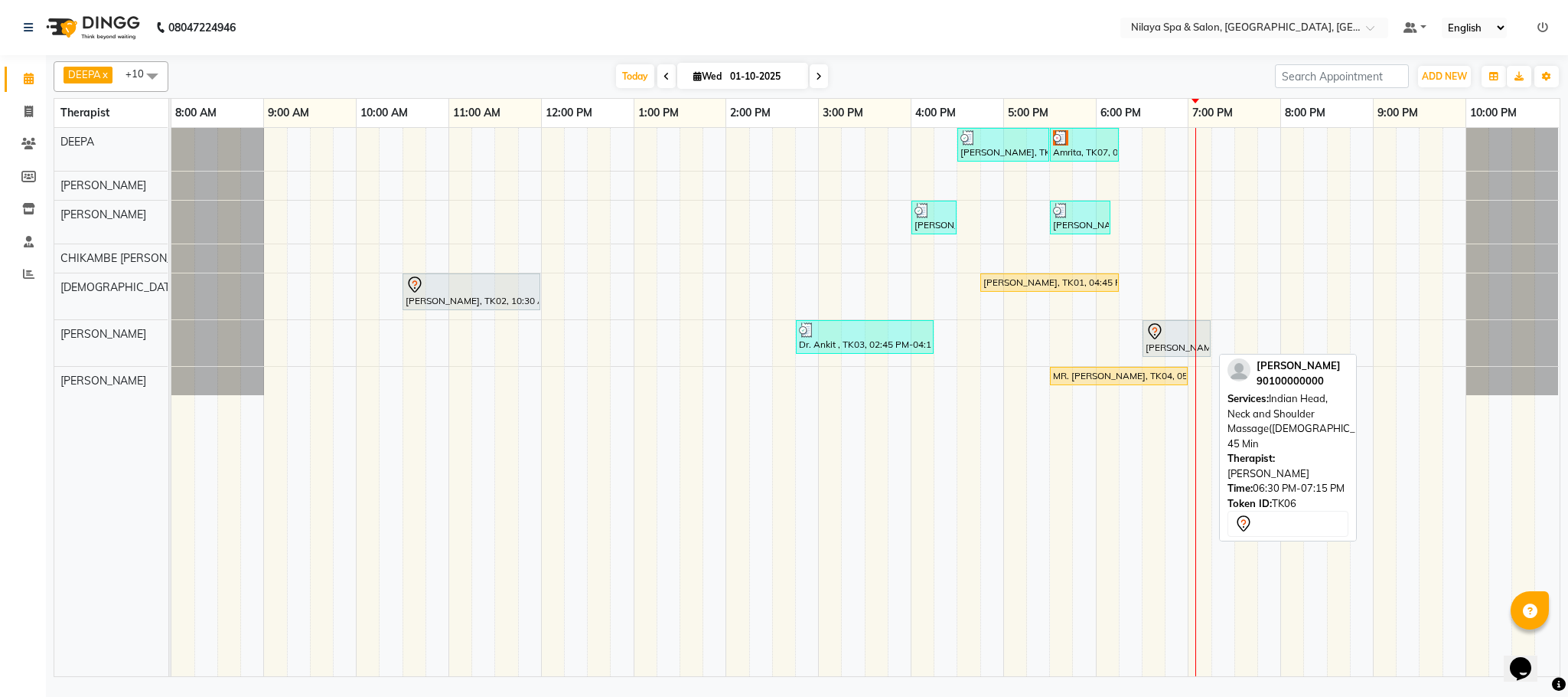
click at [1184, 351] on div "[PERSON_NAME], TK06, 06:30 PM-07:15 PM, Indian Head, Neck and Shoulder Massage(…" at bounding box center [1176, 338] width 65 height 32
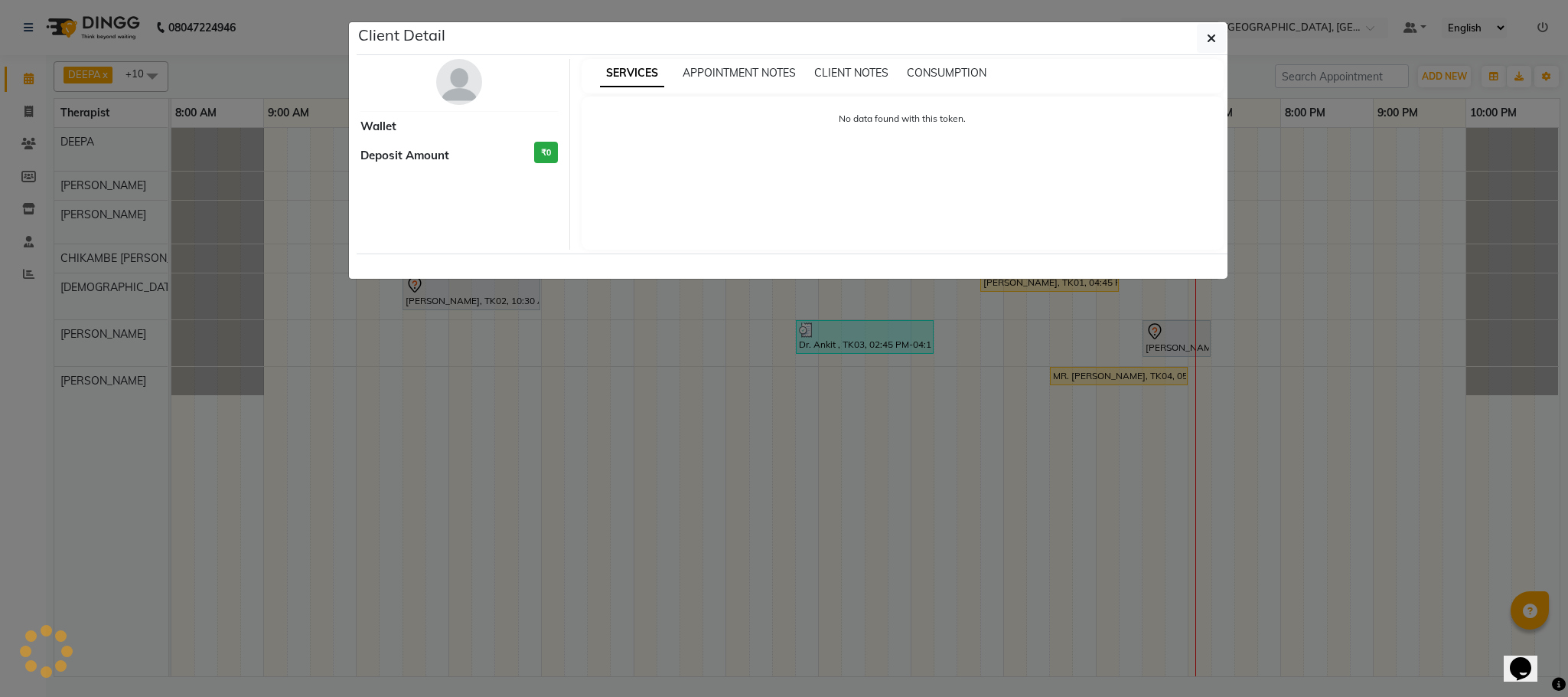
select select "7"
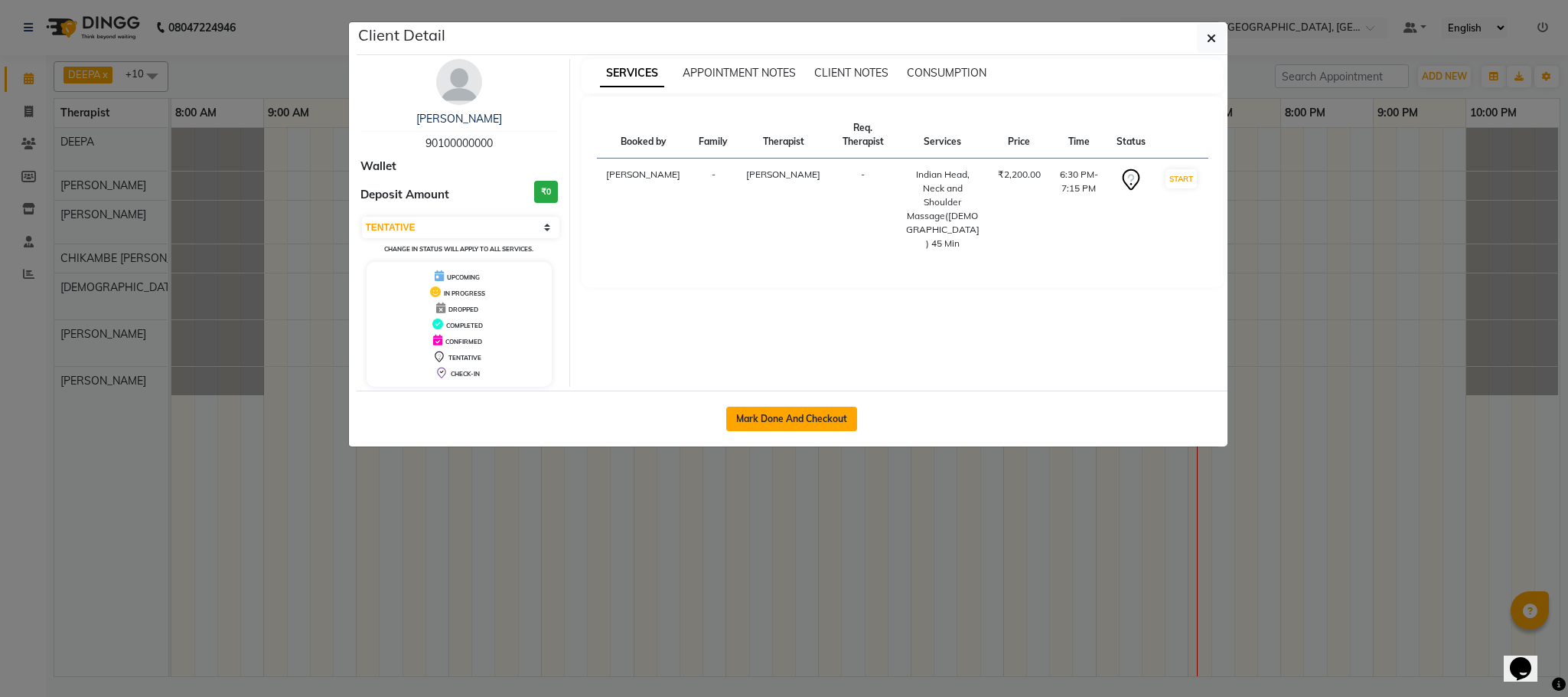
click at [796, 419] on button "Mark Done And Checkout" at bounding box center [792, 418] width 131 height 24
select select "service"
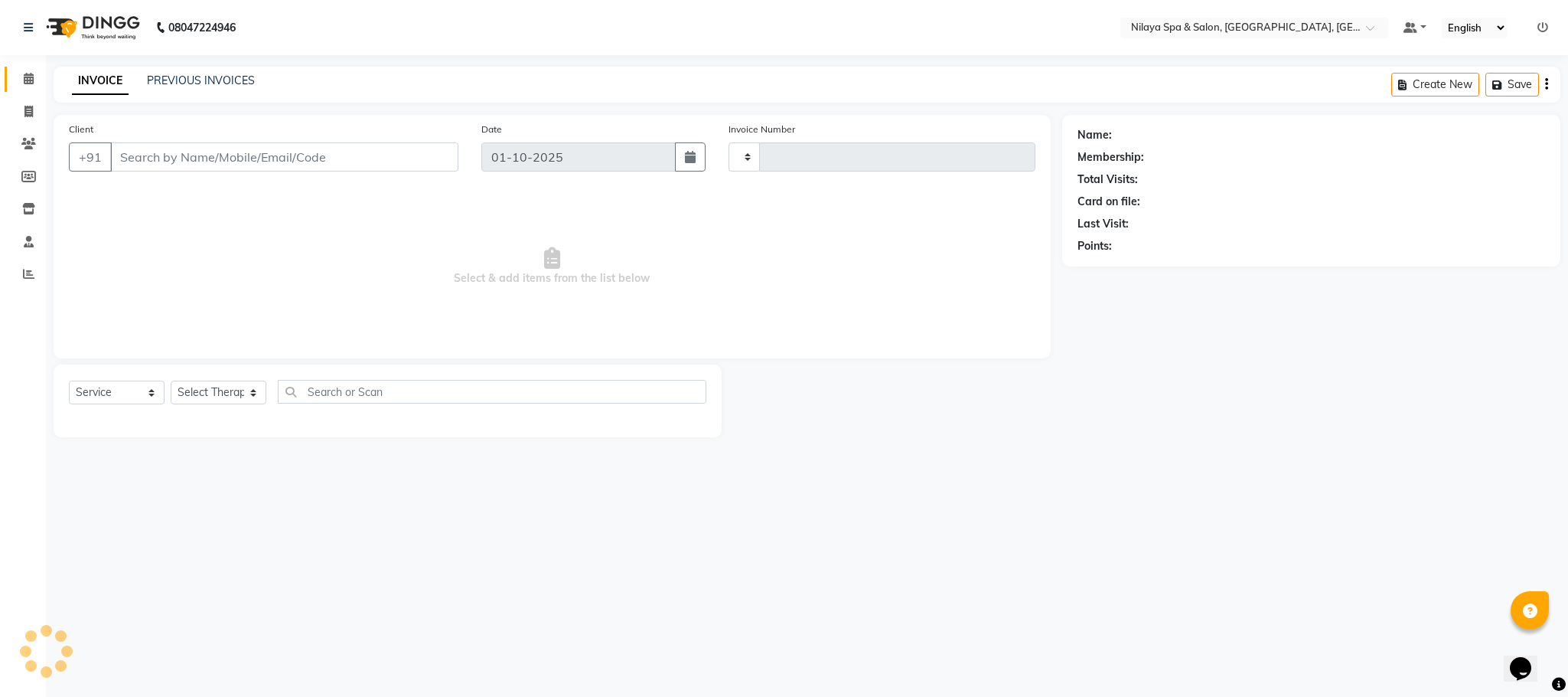
type input "1612"
select select "7983"
type input "90*******00"
select select "88833"
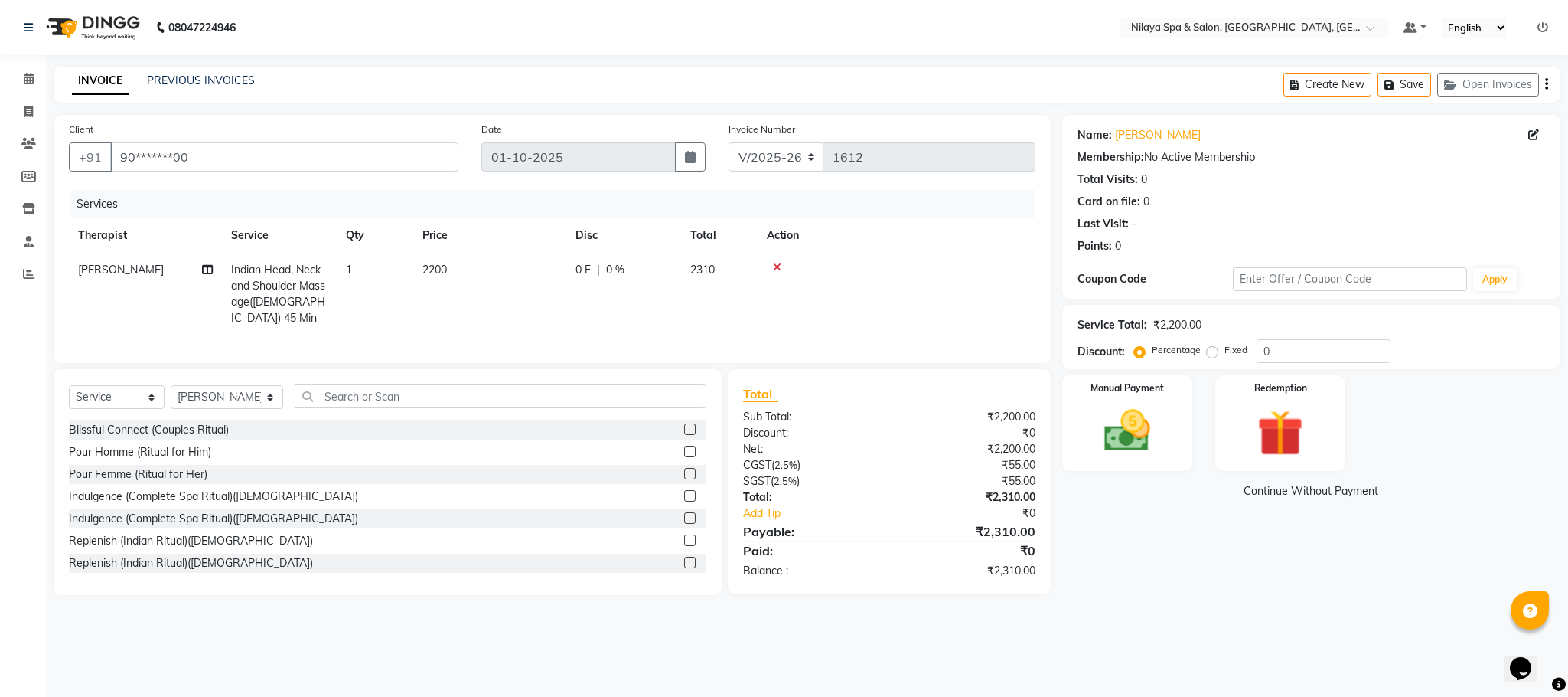
click at [770, 261] on div at bounding box center [896, 266] width 259 height 11
click at [781, 262] on div at bounding box center [896, 266] width 259 height 11
click at [779, 264] on icon at bounding box center [777, 266] width 9 height 11
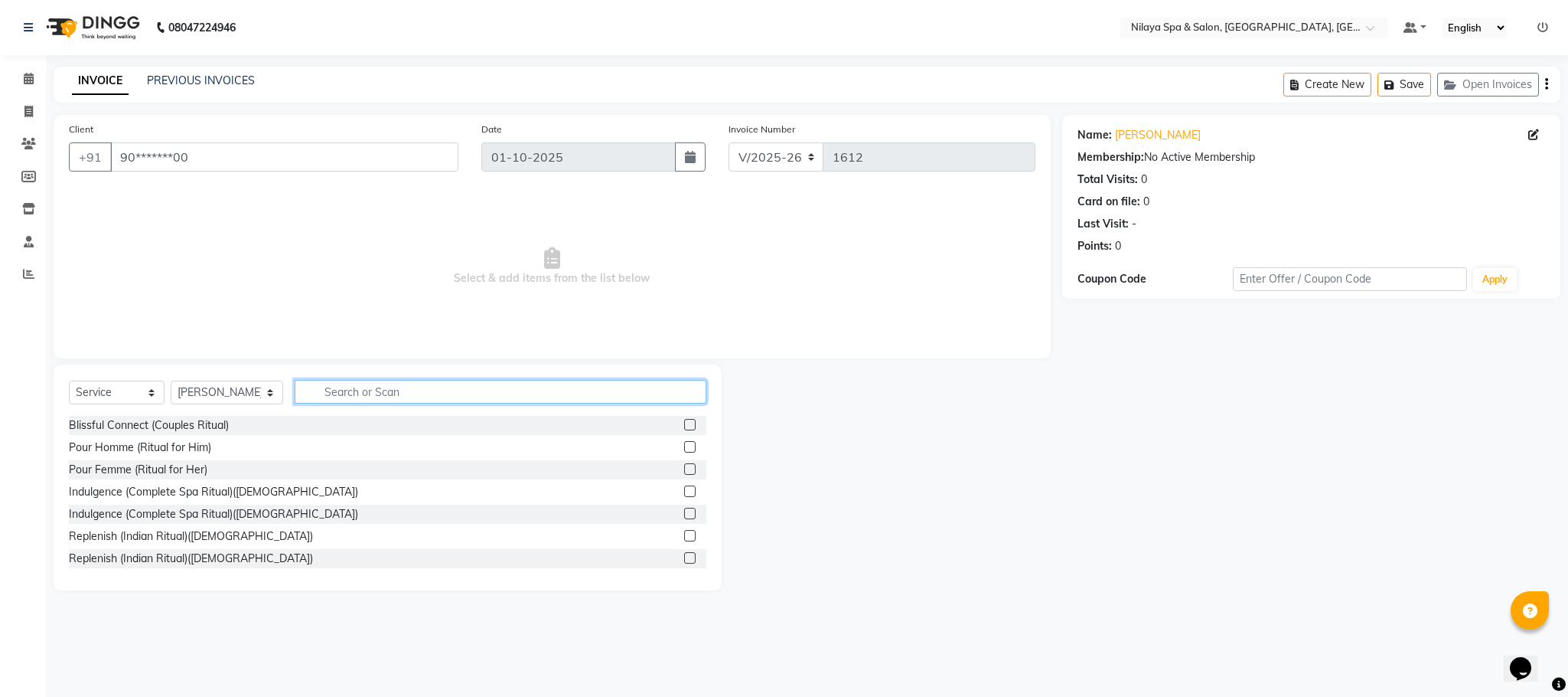
click at [364, 383] on input "text" at bounding box center [499, 391] width 411 height 24
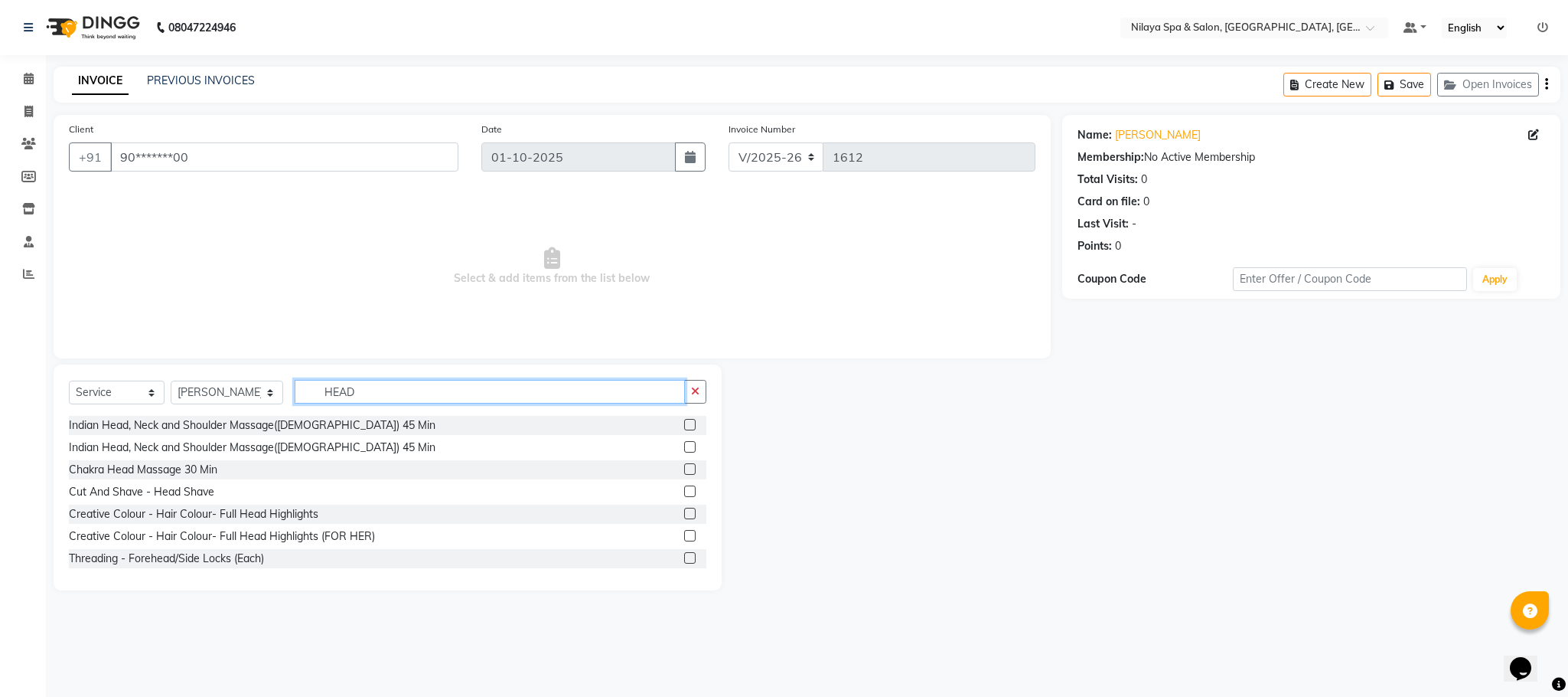
type input "HEAD"
click at [684, 465] on label at bounding box center [690, 469] width 12 height 12
click at [684, 465] on input "checkbox" at bounding box center [689, 470] width 10 height 10
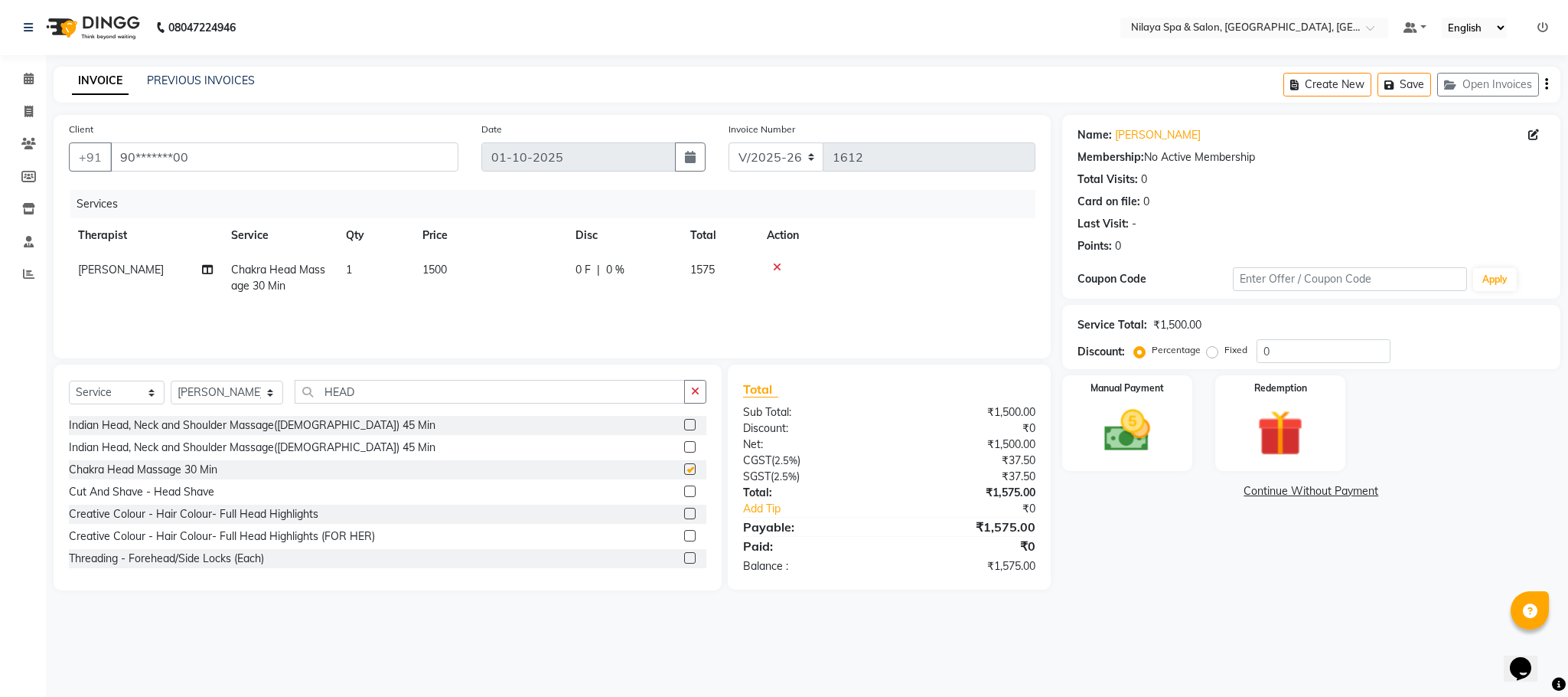
checkbox input "false"
click at [1283, 428] on img at bounding box center [1281, 434] width 78 height 60
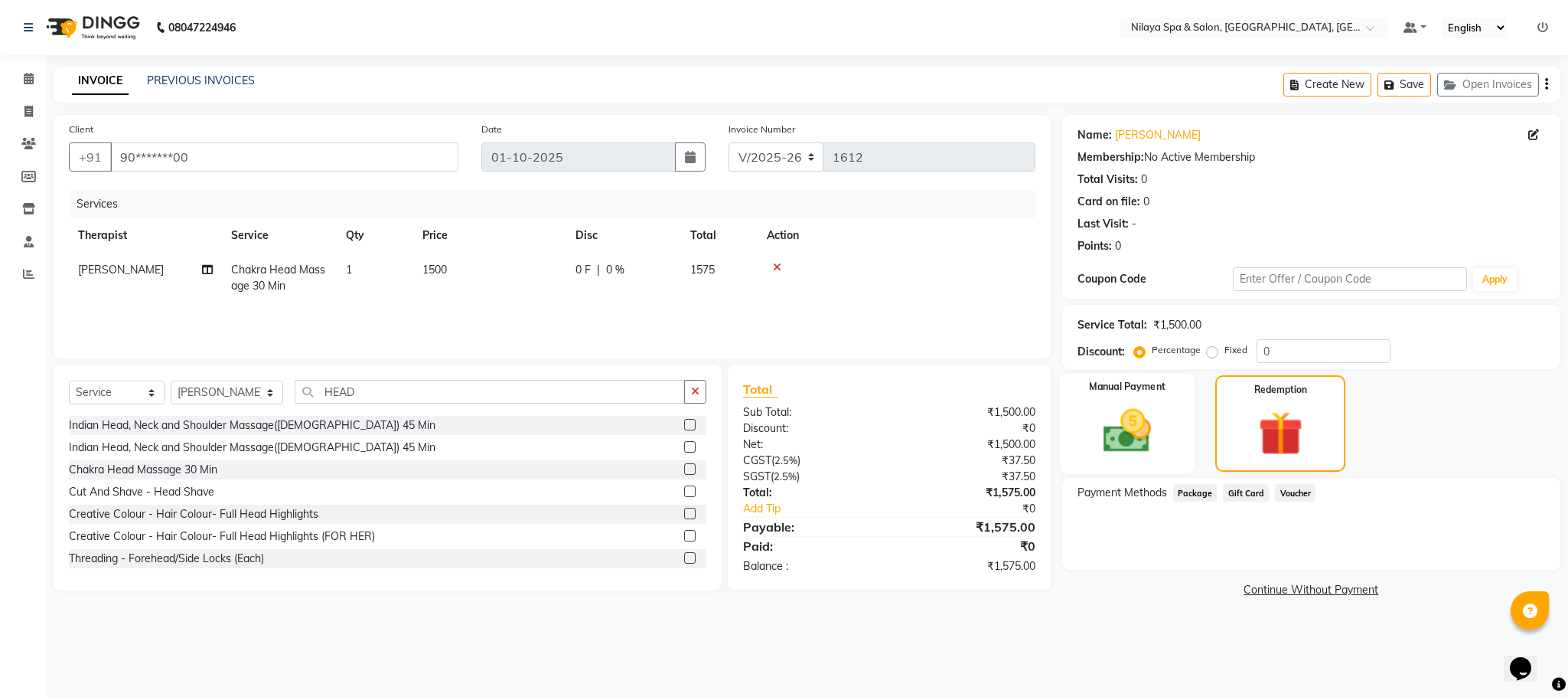
click at [1140, 437] on img at bounding box center [1128, 431] width 78 height 55
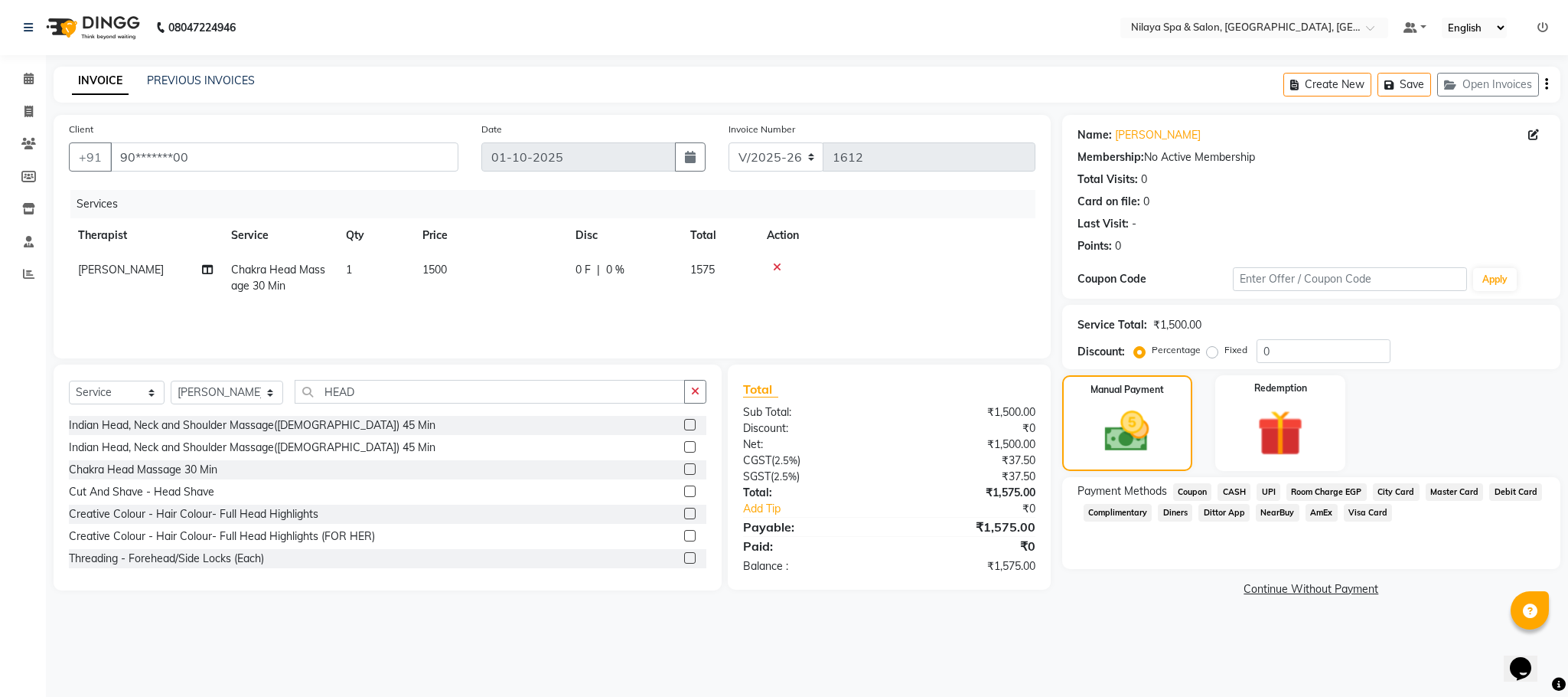
click at [1271, 494] on span "UPI" at bounding box center [1269, 492] width 24 height 17
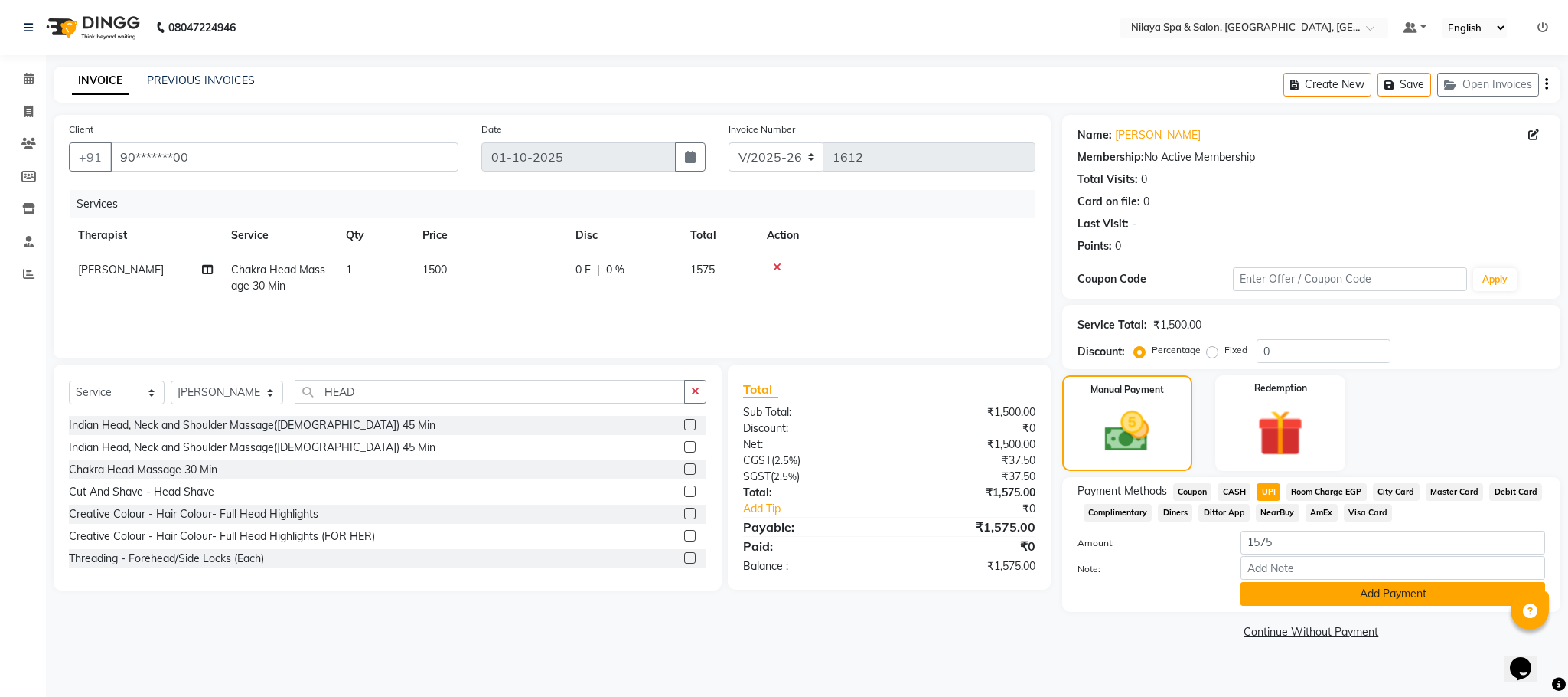
click at [1348, 591] on button "Add Payment" at bounding box center [1393, 593] width 305 height 24
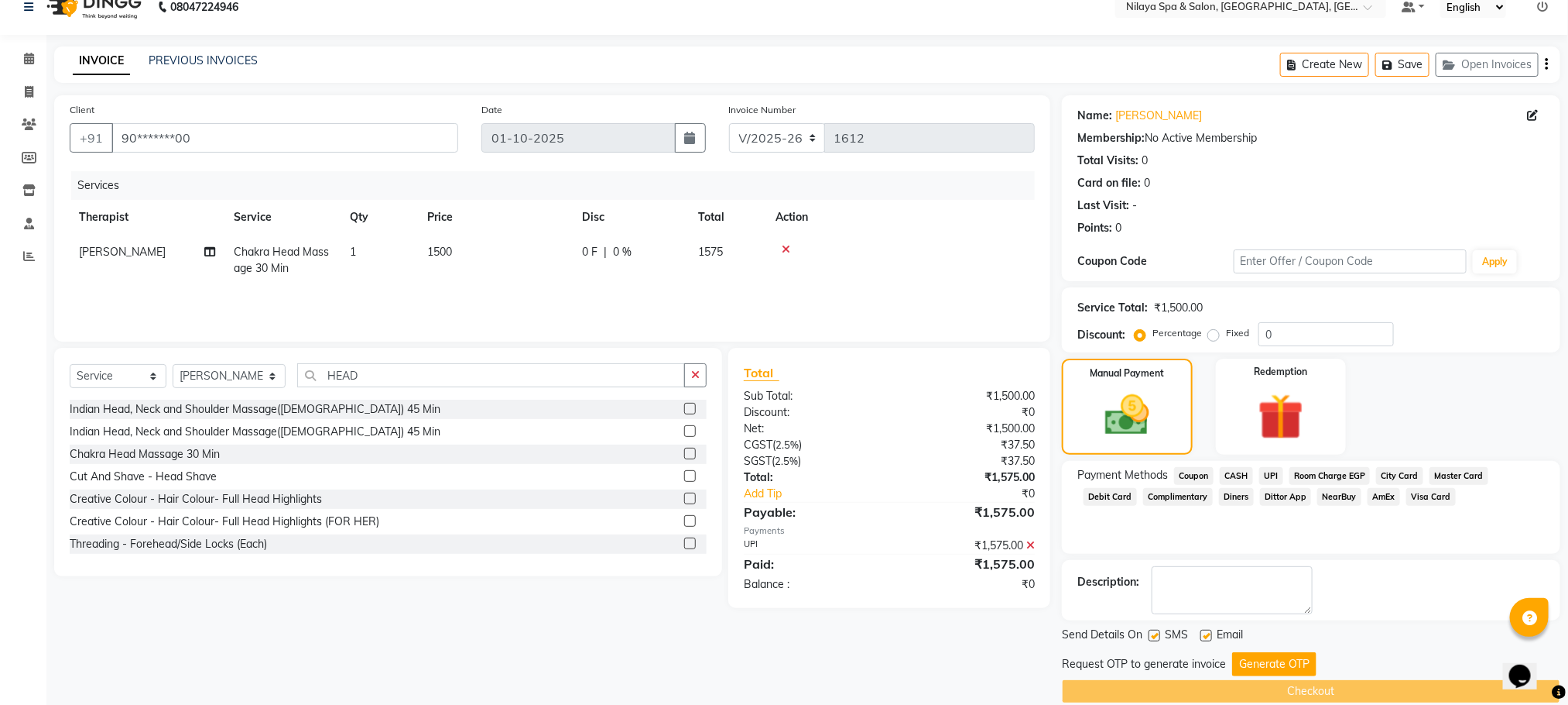
scroll to position [44, 0]
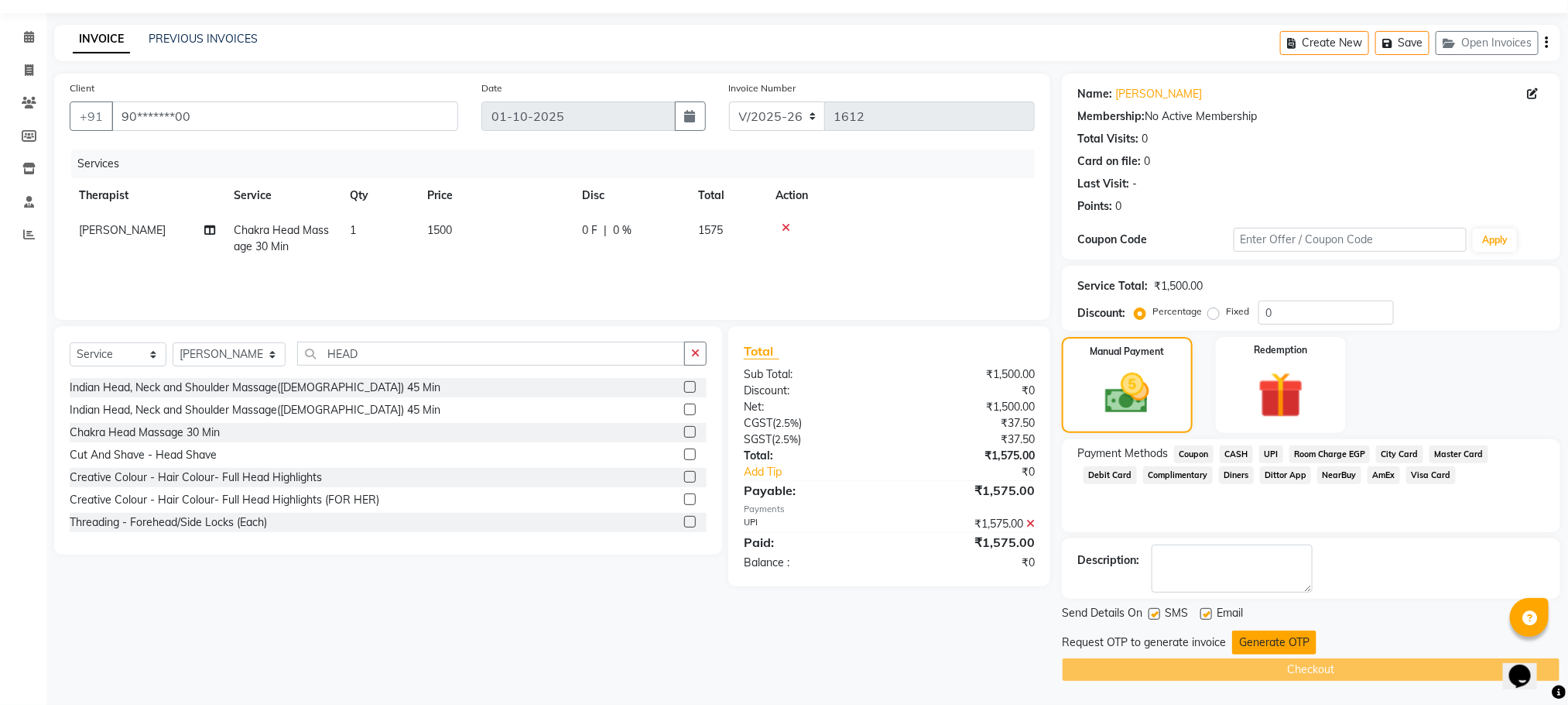
click at [1273, 644] on button "Generate OTP" at bounding box center [1274, 642] width 84 height 24
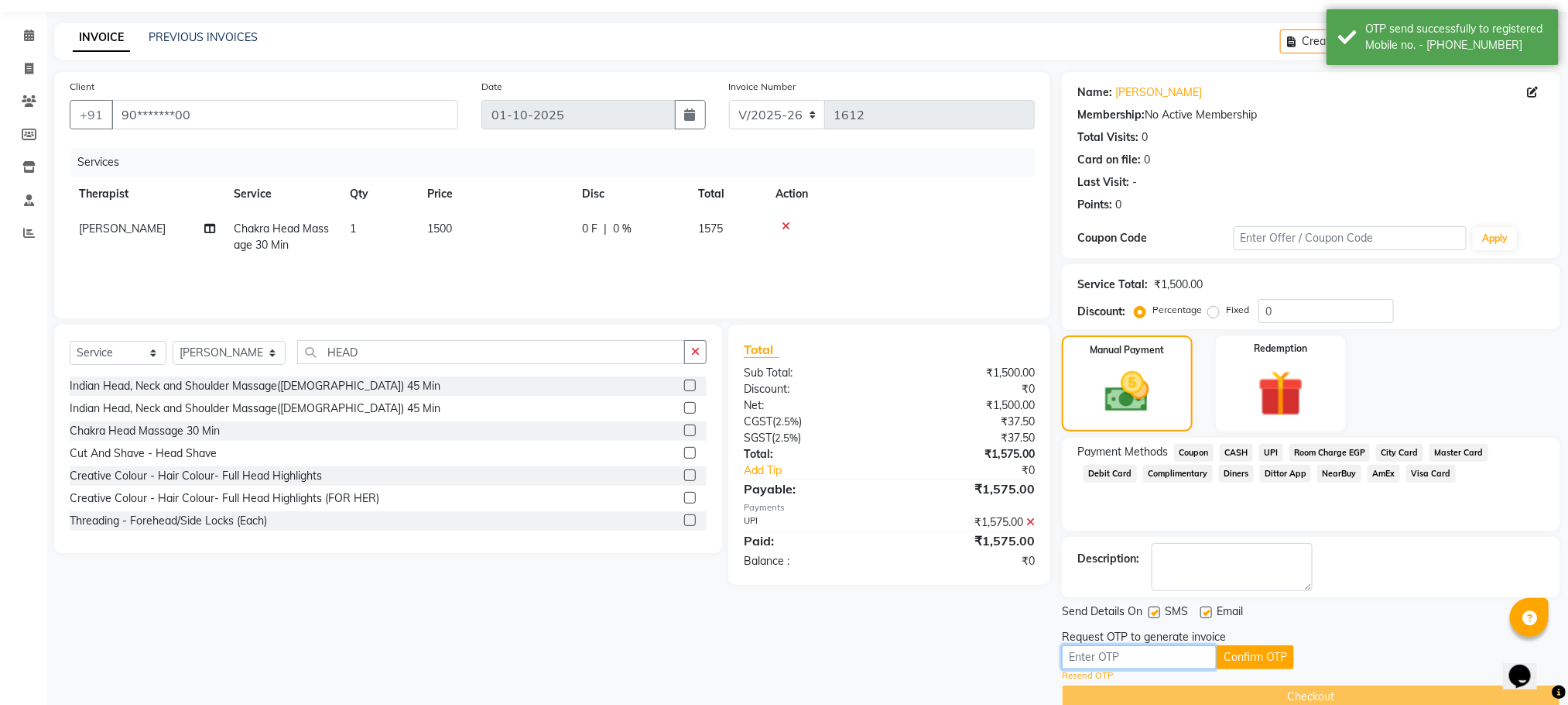
drag, startPoint x: 1127, startPoint y: 658, endPoint x: 1157, endPoint y: 663, distance: 30.4
click at [1127, 658] on input "text" at bounding box center [1139, 657] width 155 height 24
type input "4051"
click at [1253, 665] on button "Confirm OTP" at bounding box center [1255, 657] width 77 height 24
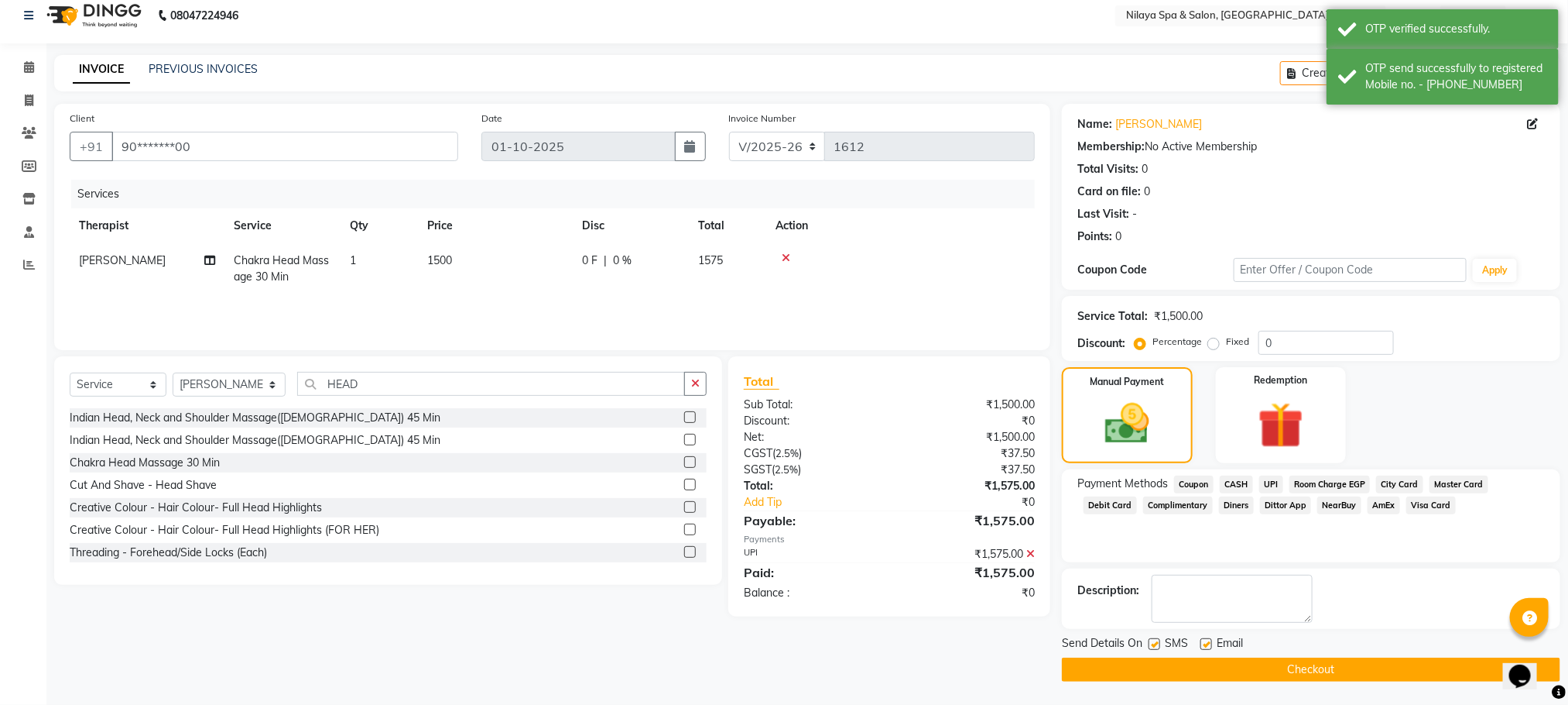
click at [1260, 667] on button "Checkout" at bounding box center [1311, 669] width 498 height 24
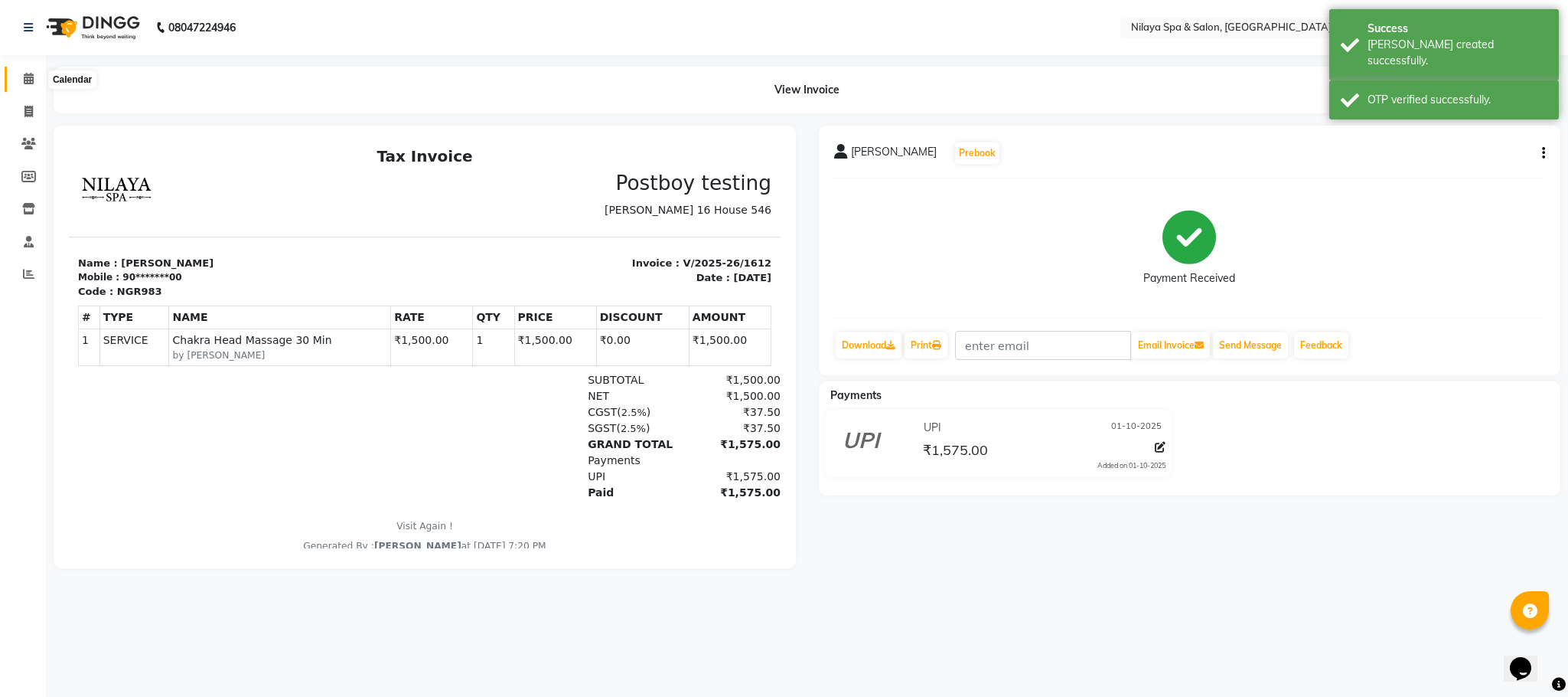
click at [30, 73] on icon at bounding box center [29, 78] width 10 height 12
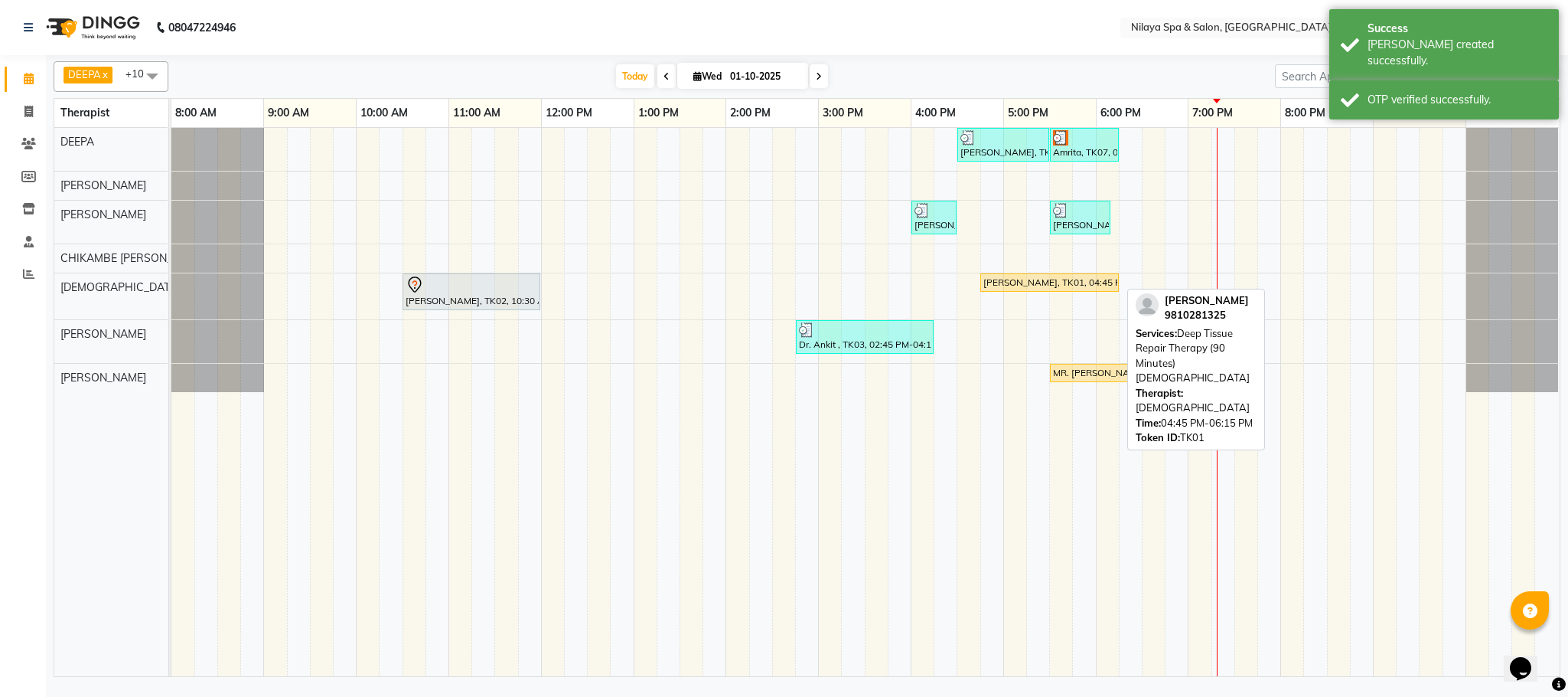
click at [1081, 288] on div "[PERSON_NAME], TK01, 04:45 PM-06:15 PM, Deep Tissue Repair Therapy (90 Minutes)…" at bounding box center [1050, 283] width 136 height 14
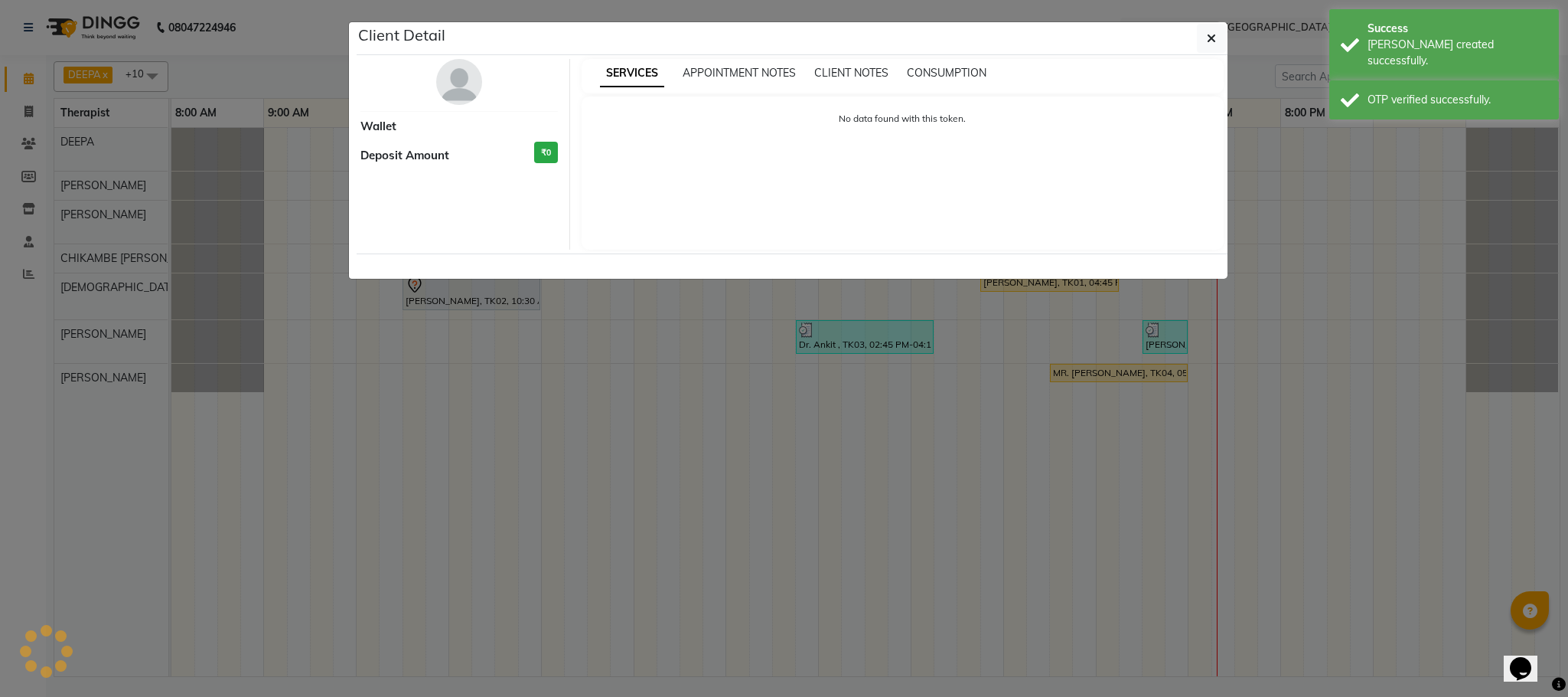
select select "1"
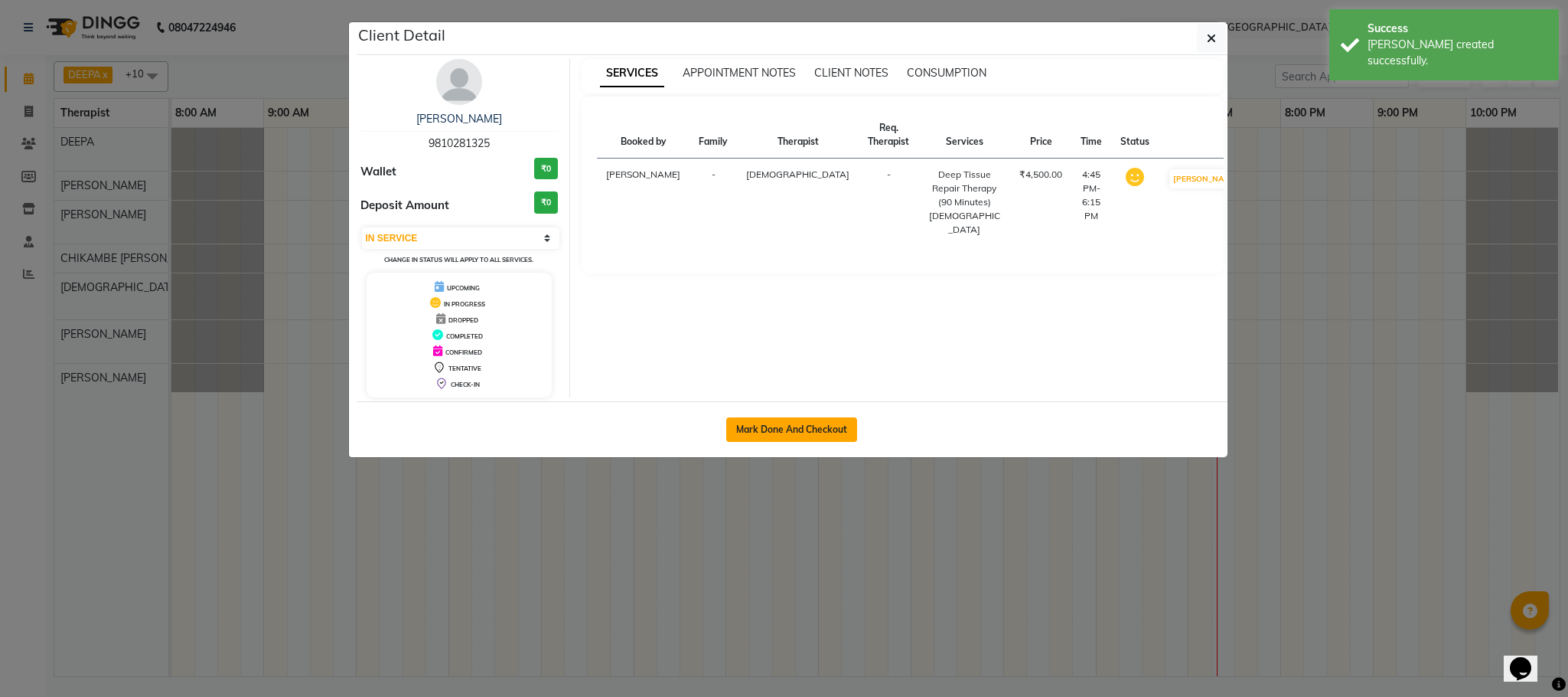
click at [778, 438] on button "Mark Done And Checkout" at bounding box center [792, 429] width 131 height 24
select select "service"
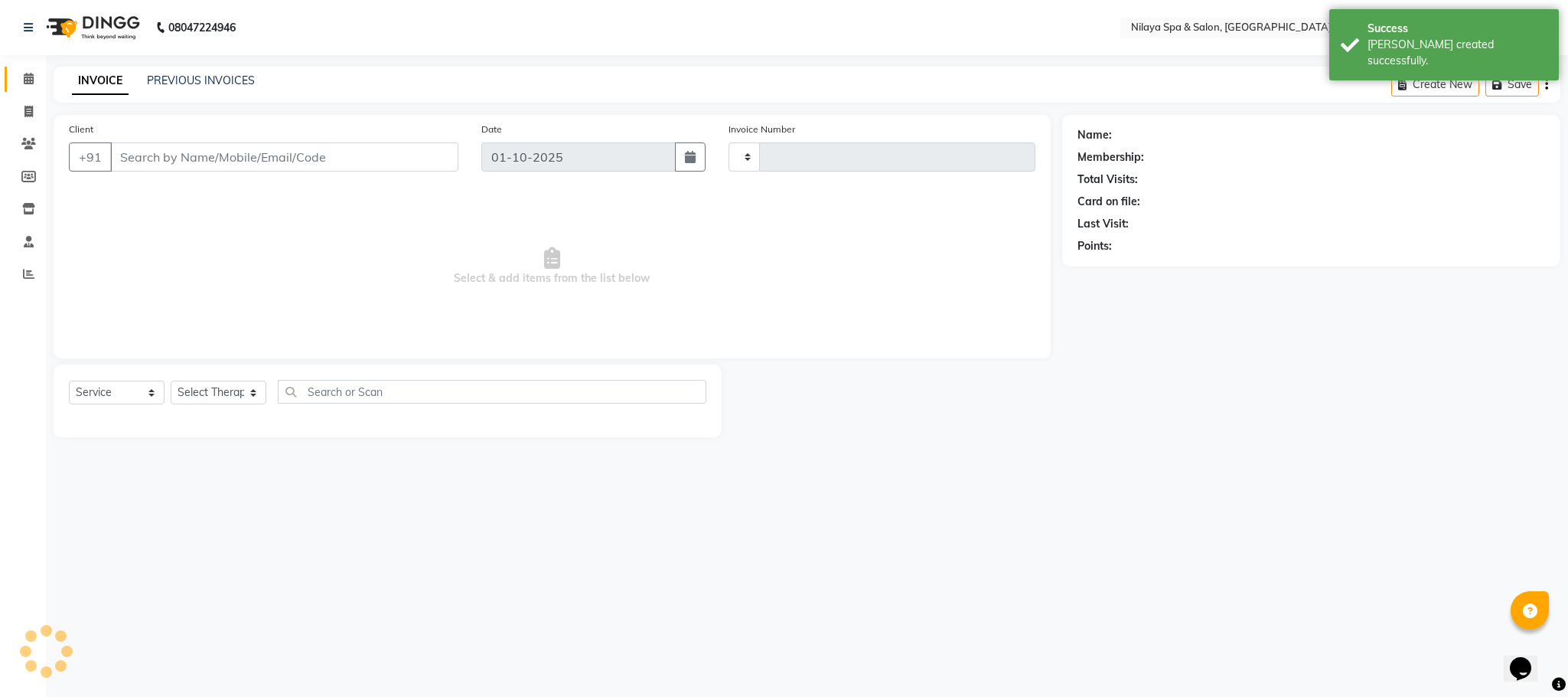
type input "1613"
select select "7983"
type input "98******25"
select select "85437"
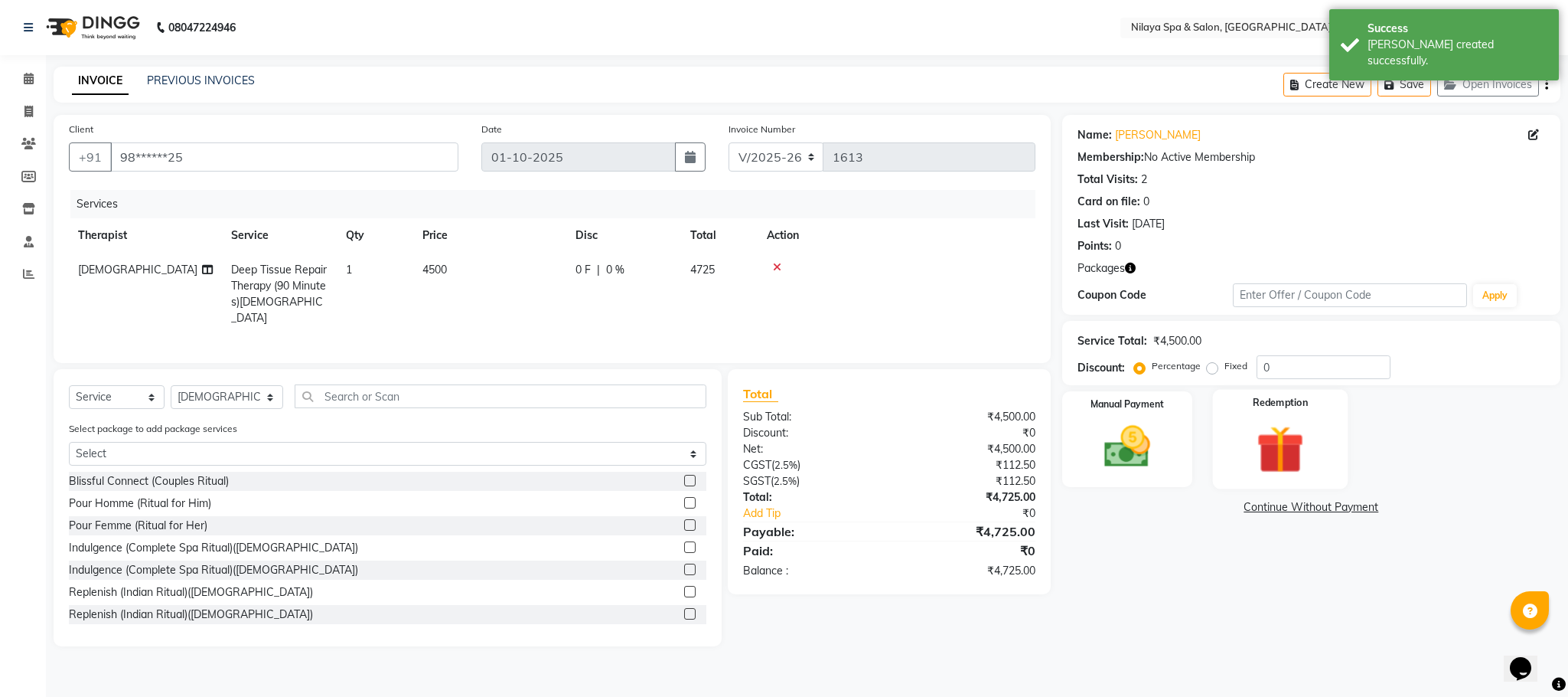
click at [1284, 441] on img at bounding box center [1281, 449] width 78 height 60
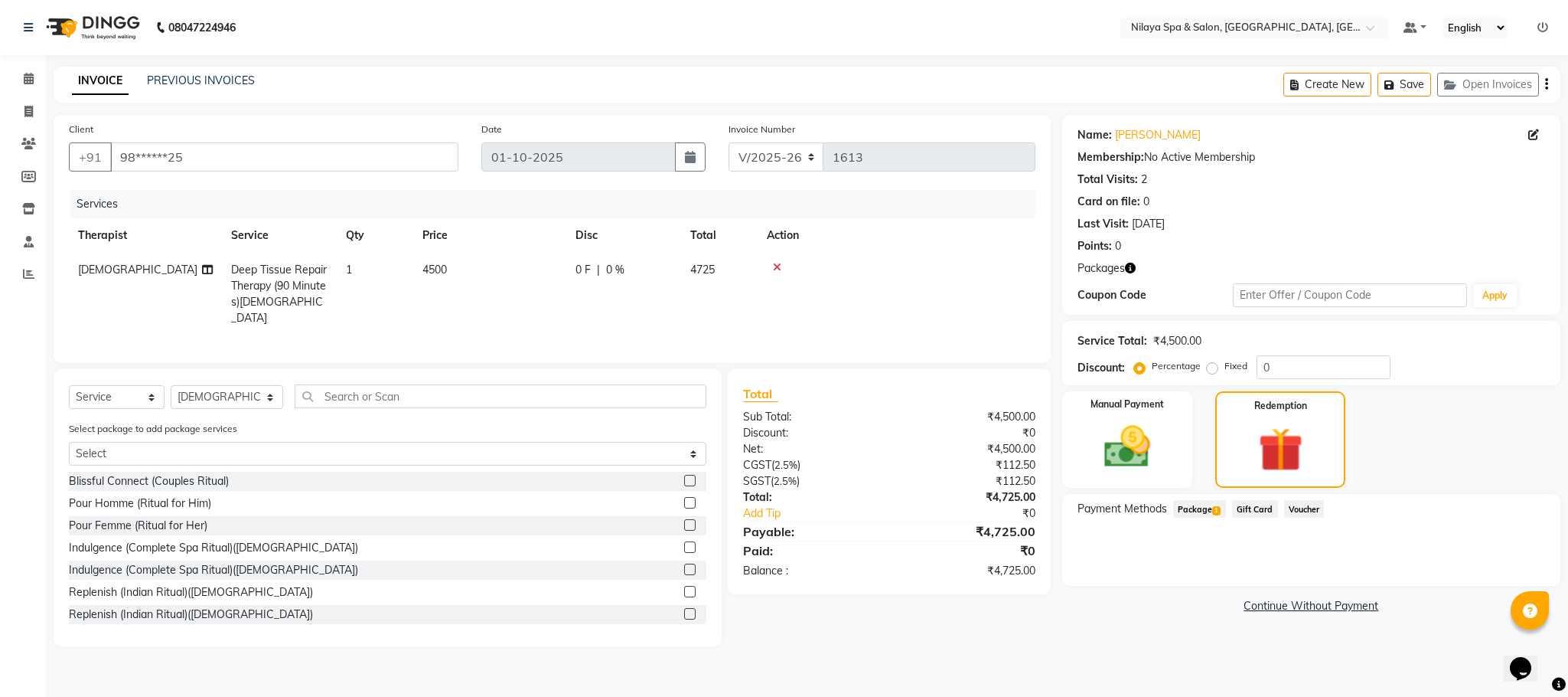
click at [1204, 513] on span "Package 1" at bounding box center [1199, 508] width 53 height 17
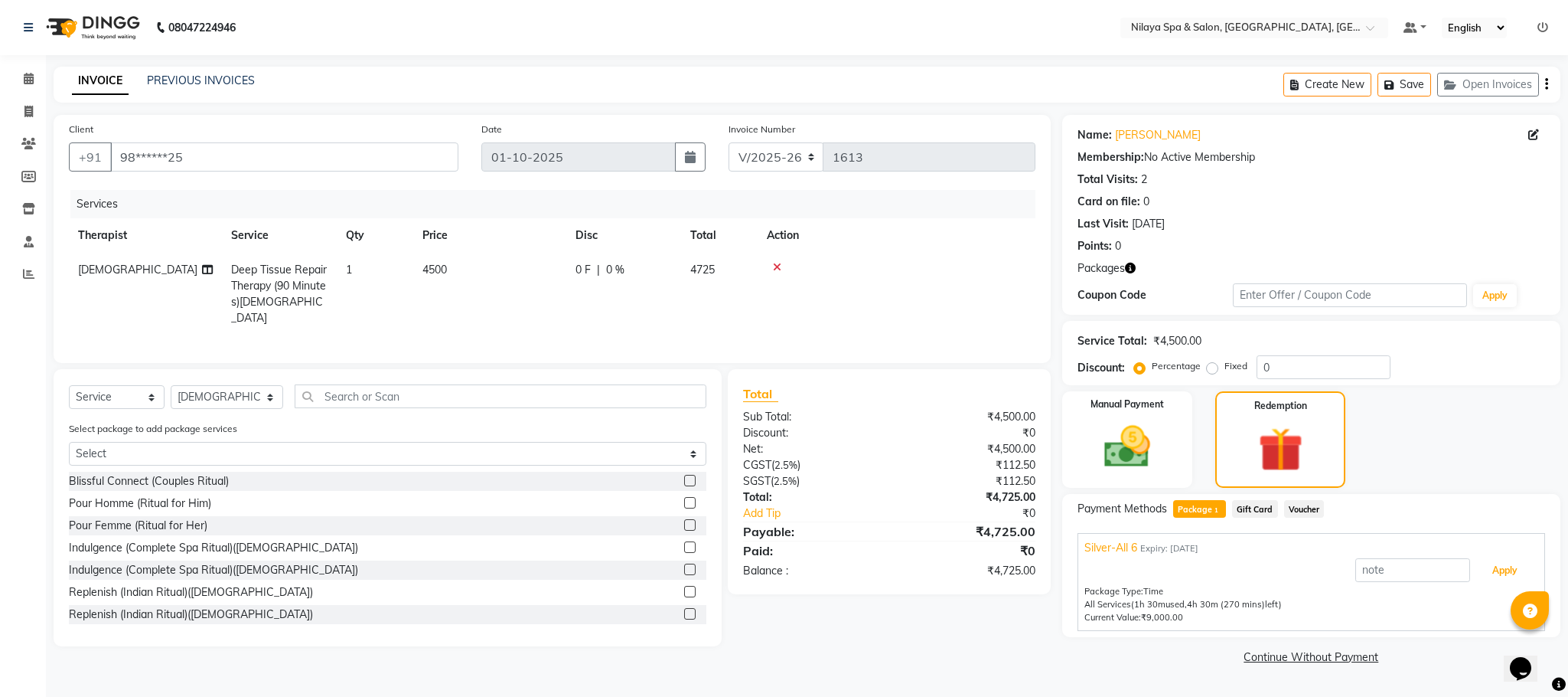
click at [1502, 574] on button "Apply" at bounding box center [1505, 570] width 64 height 26
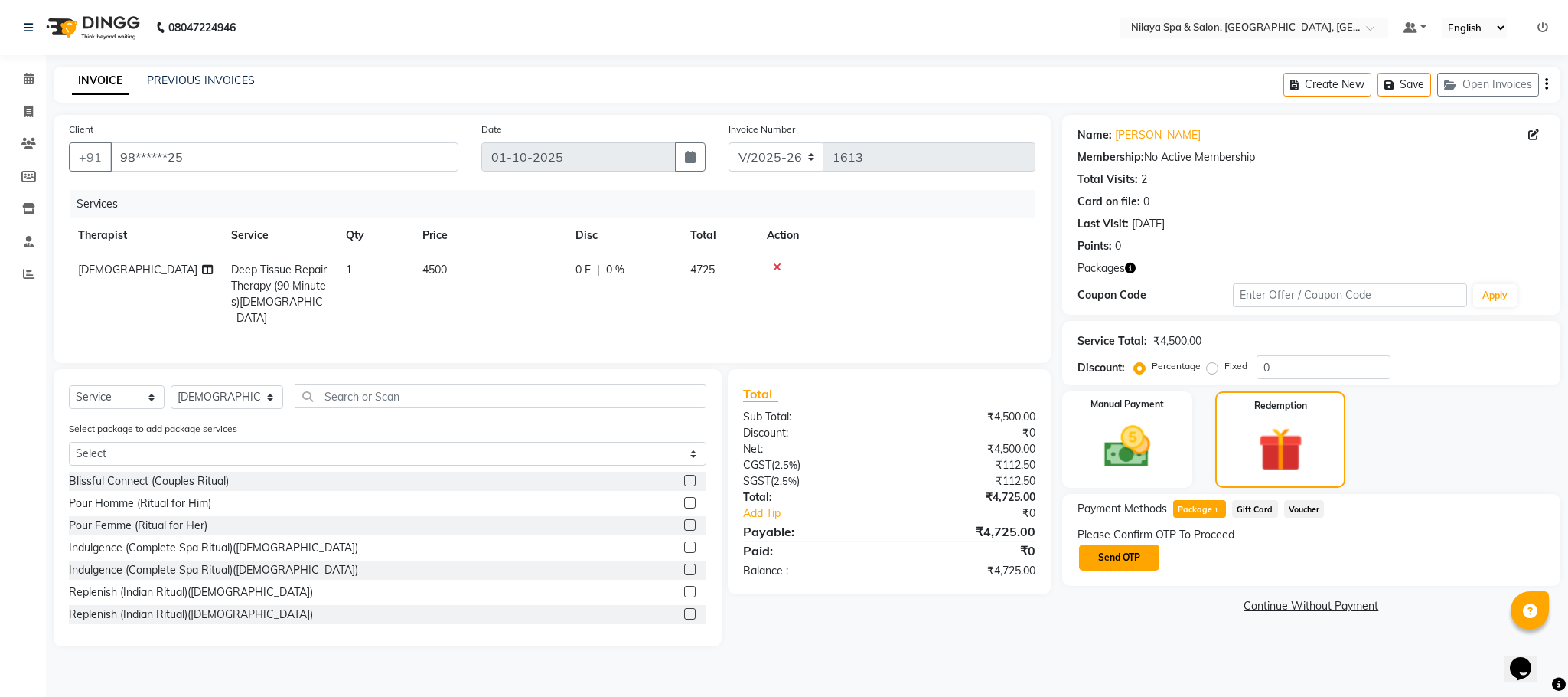
click at [1130, 550] on button "Send OTP" at bounding box center [1119, 557] width 80 height 26
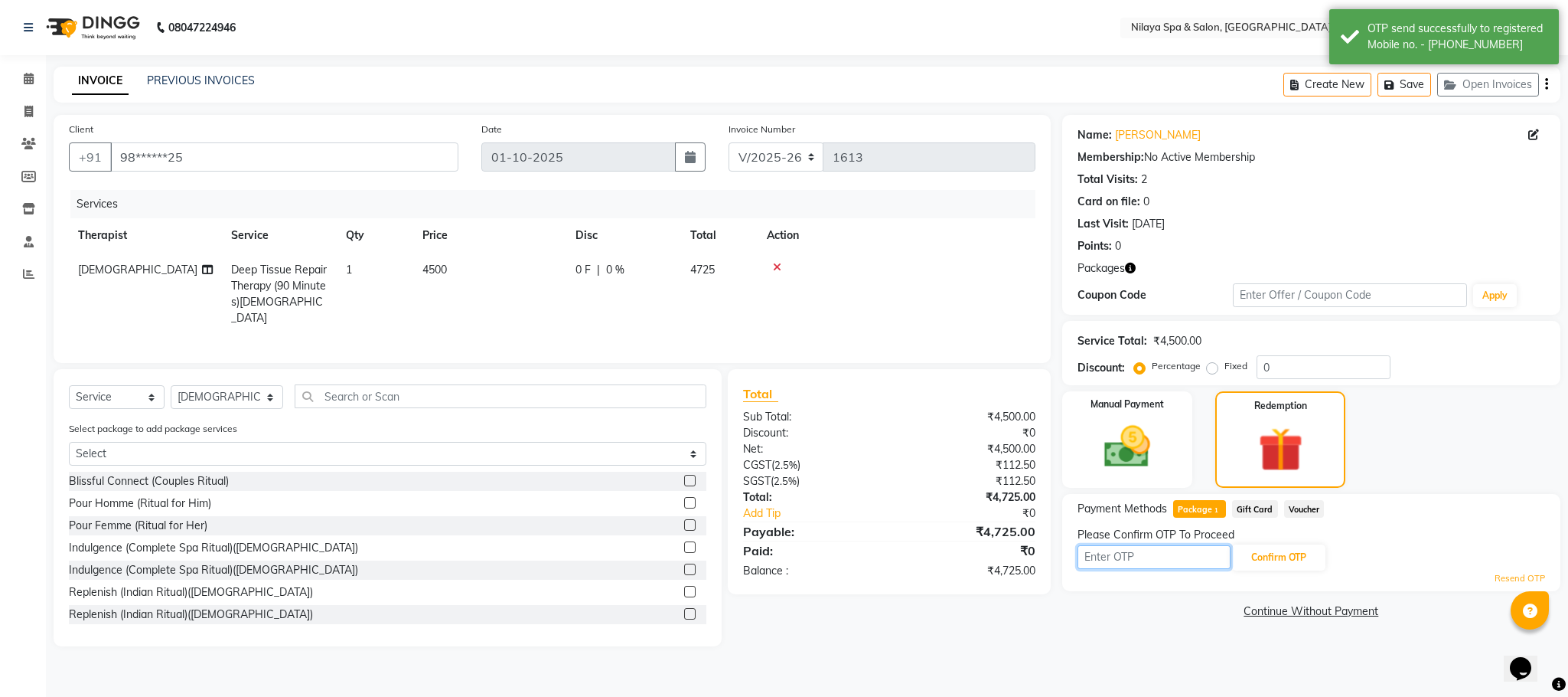
drag, startPoint x: 1130, startPoint y: 568, endPoint x: 1165, endPoint y: 562, distance: 35.5
click at [1130, 567] on input "text" at bounding box center [1154, 557] width 153 height 24
type input "4051"
click at [1297, 533] on div "Please Confirm OTP To Proceed" at bounding box center [1311, 534] width 467 height 16
click at [1286, 556] on button "Confirm OTP" at bounding box center [1279, 557] width 93 height 26
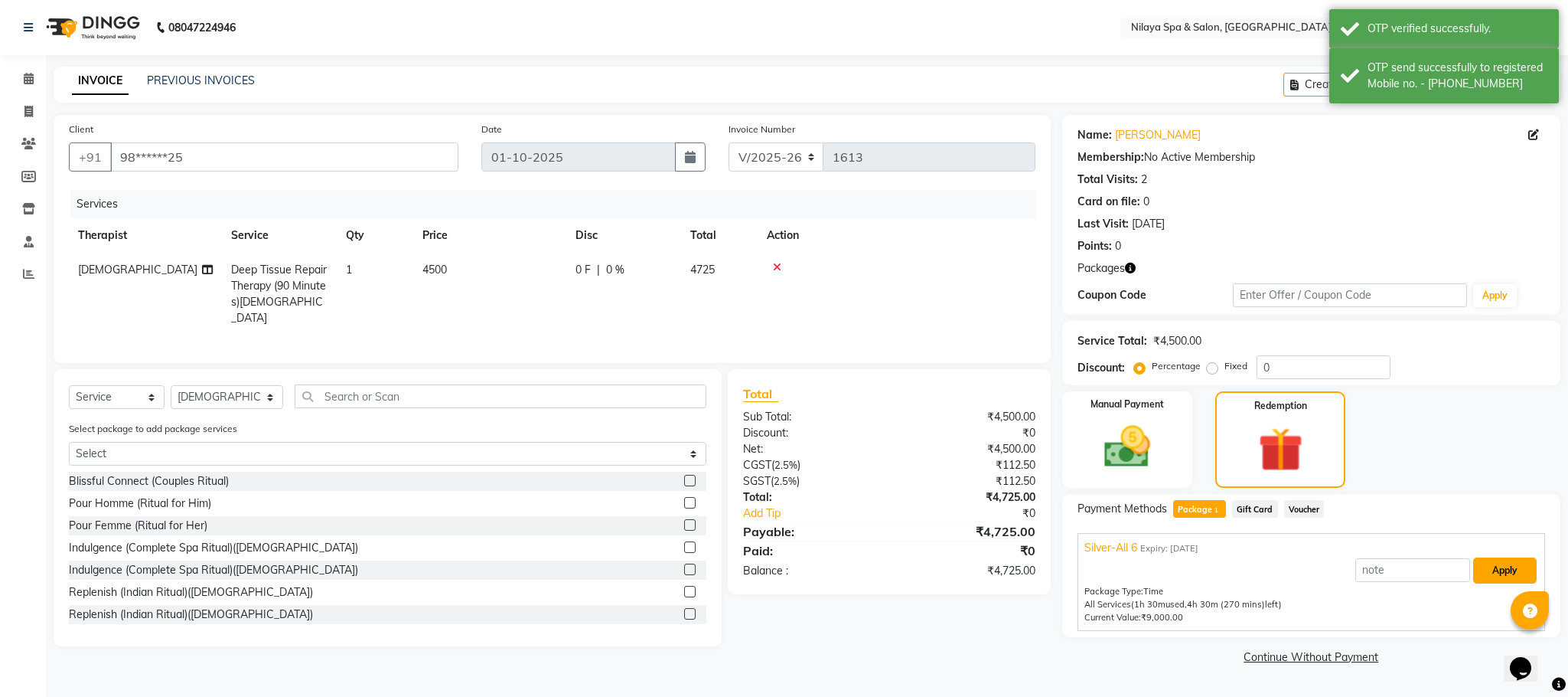
click at [1513, 572] on button "Apply" at bounding box center [1505, 570] width 64 height 26
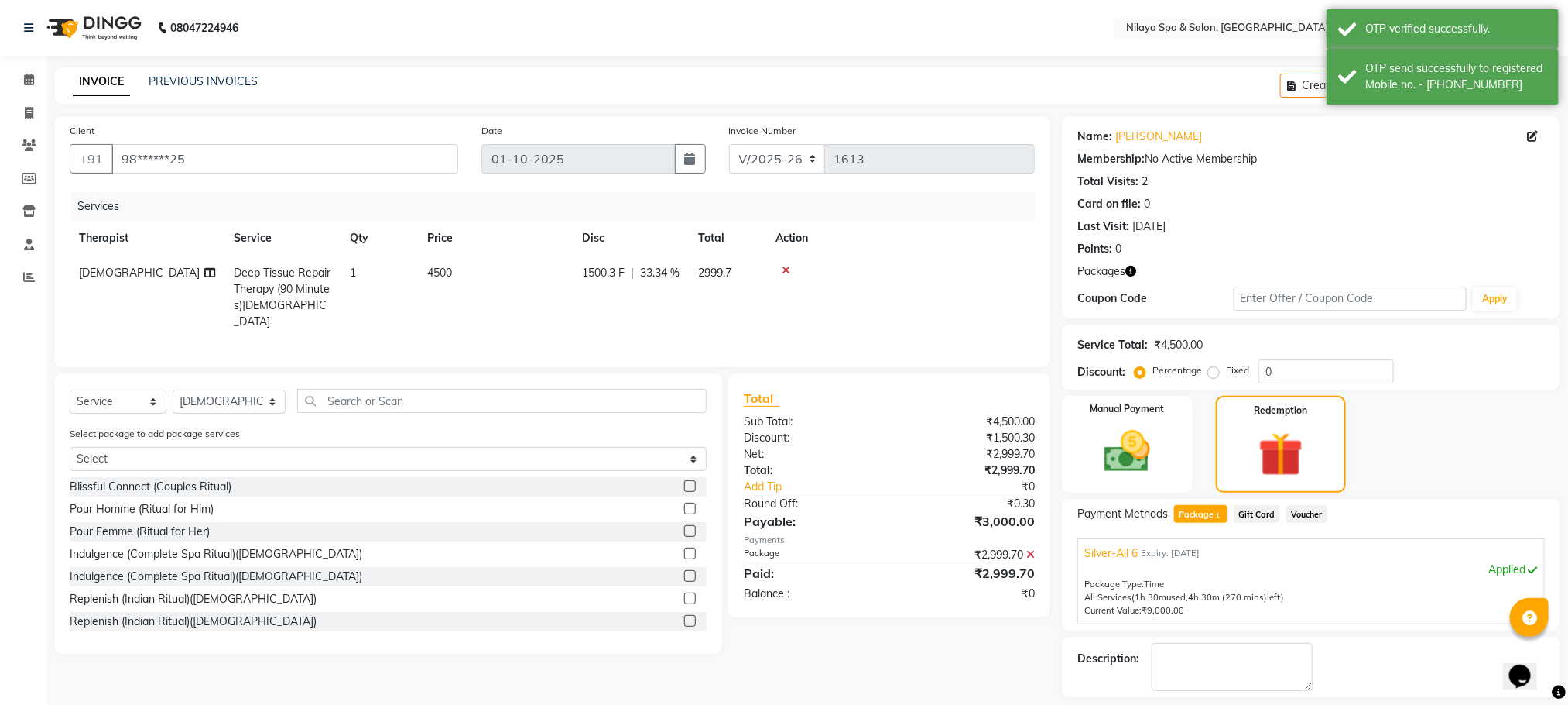
scroll to position [70, 0]
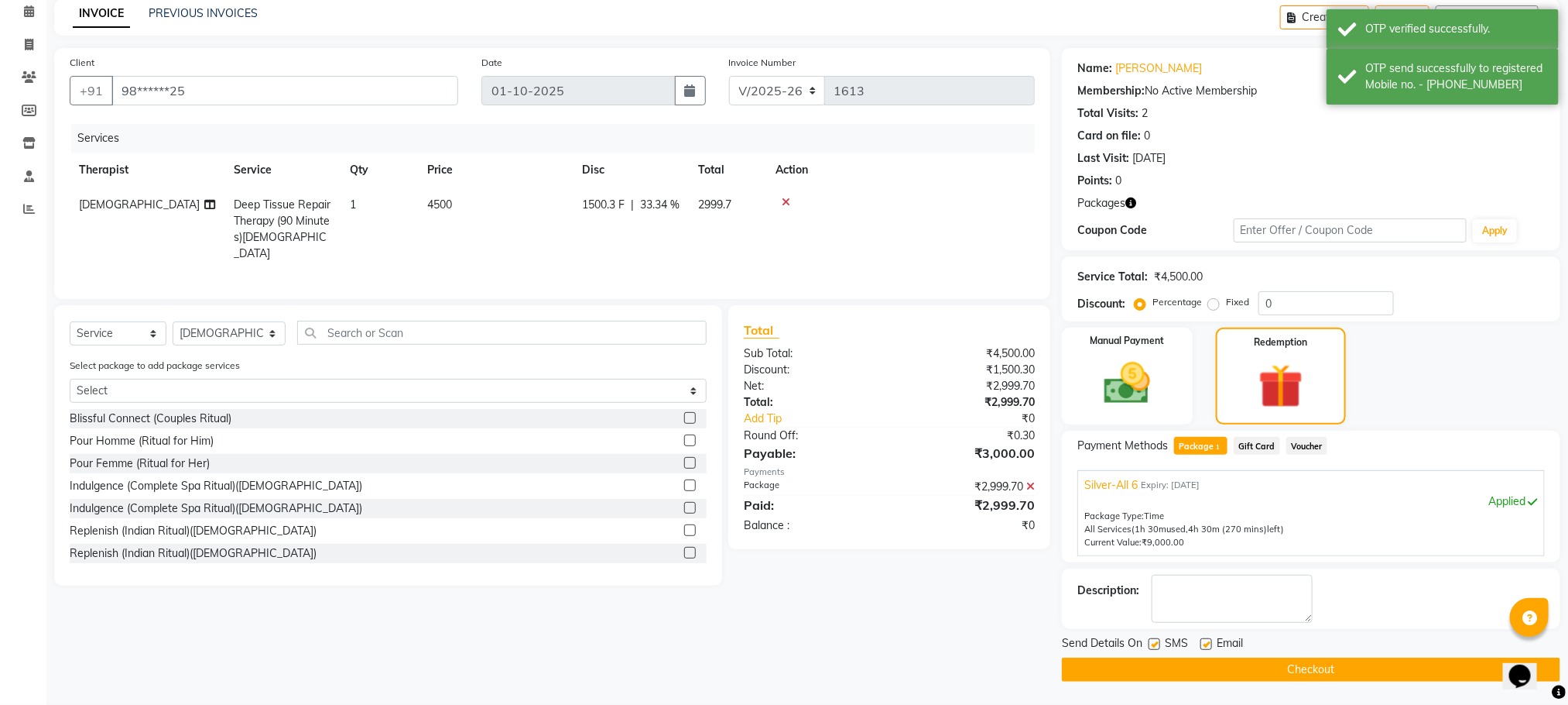
click at [1257, 672] on button "Checkout" at bounding box center [1311, 669] width 498 height 24
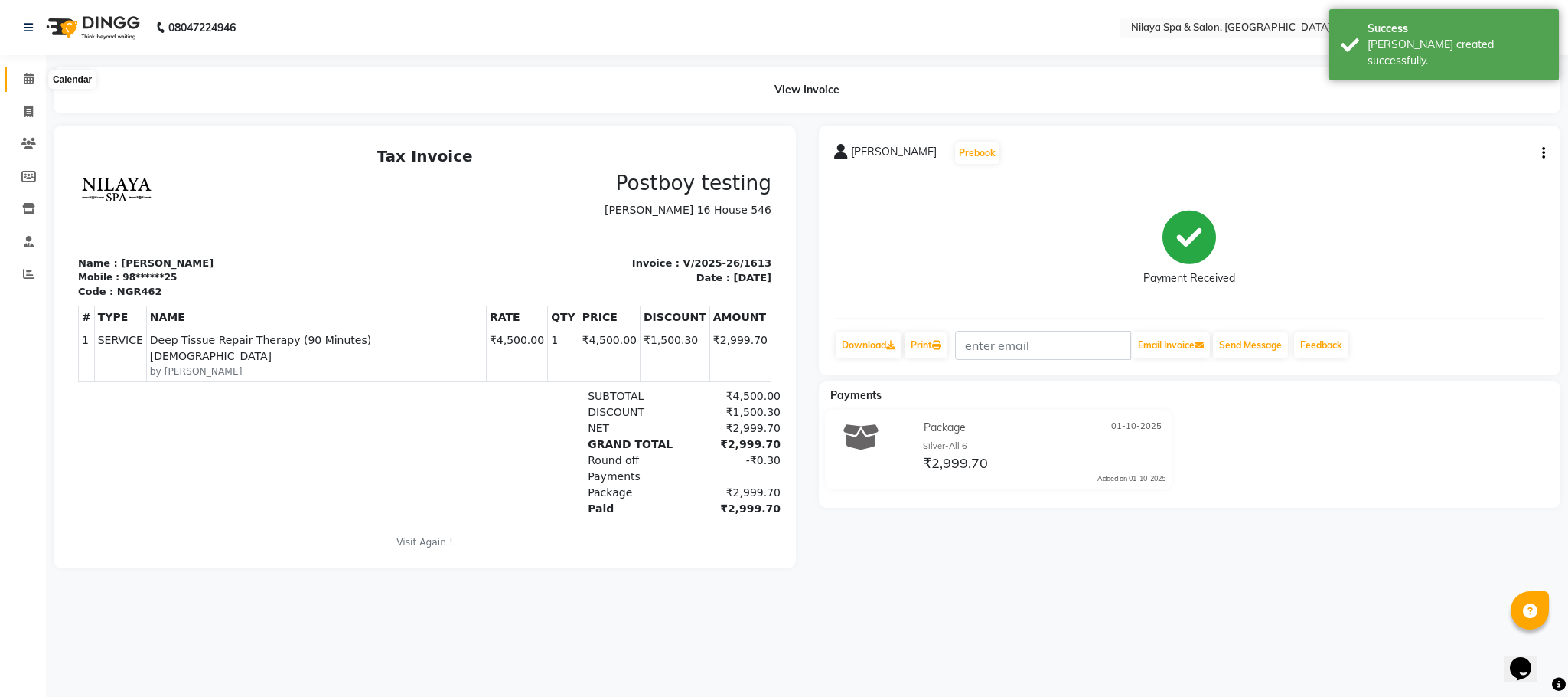
click at [21, 80] on span at bounding box center [29, 79] width 27 height 17
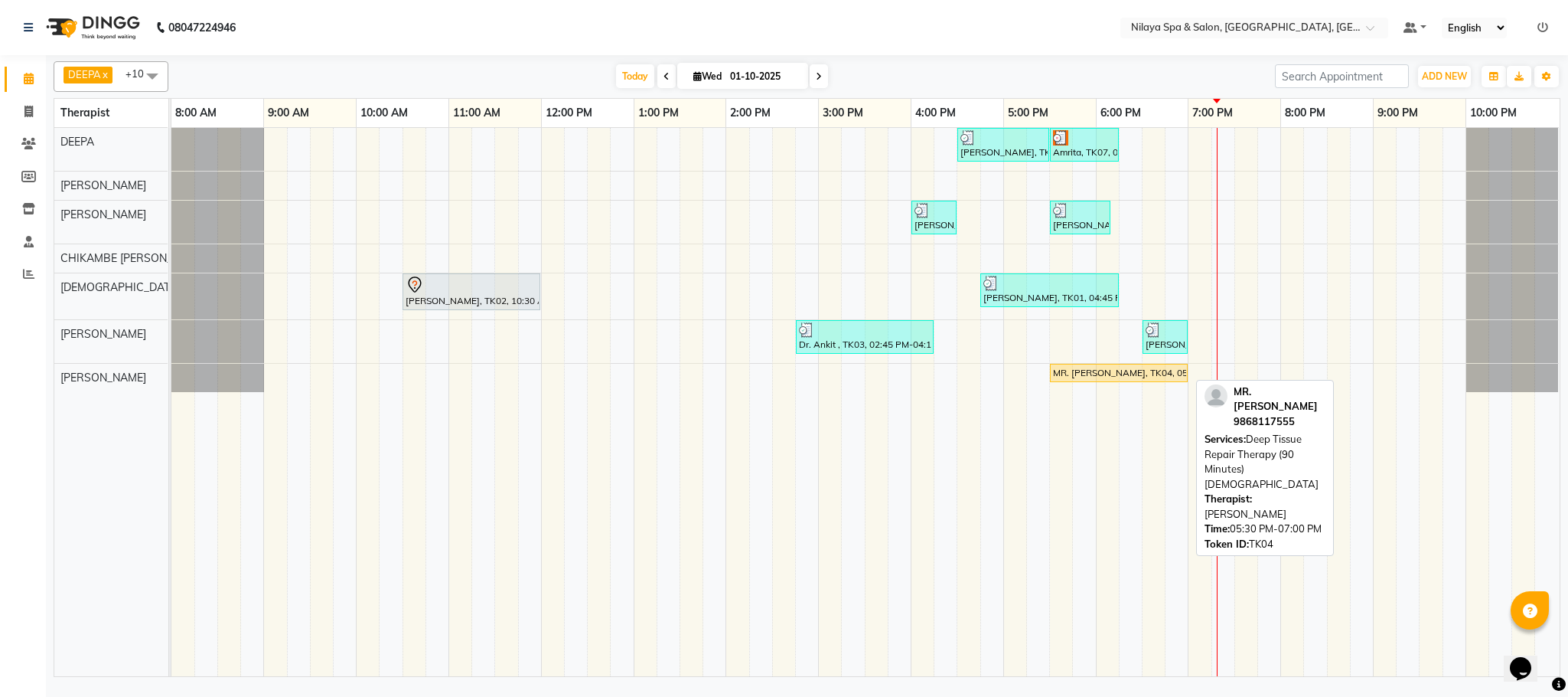
click at [1110, 375] on div "MR. [PERSON_NAME], TK04, 05:30 PM-07:00 PM, Deep Tissue Repair Therapy (90 Minu…" at bounding box center [1119, 373] width 135 height 14
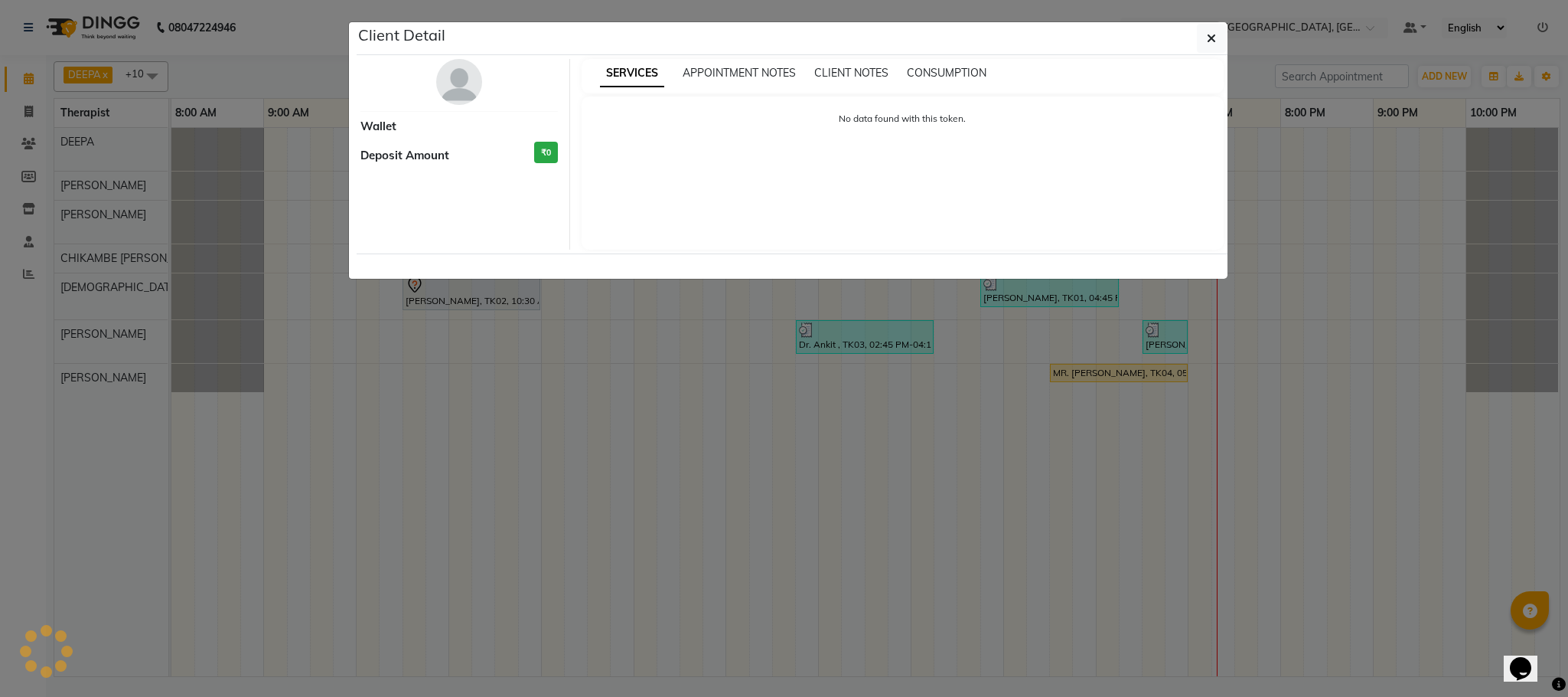
select select "1"
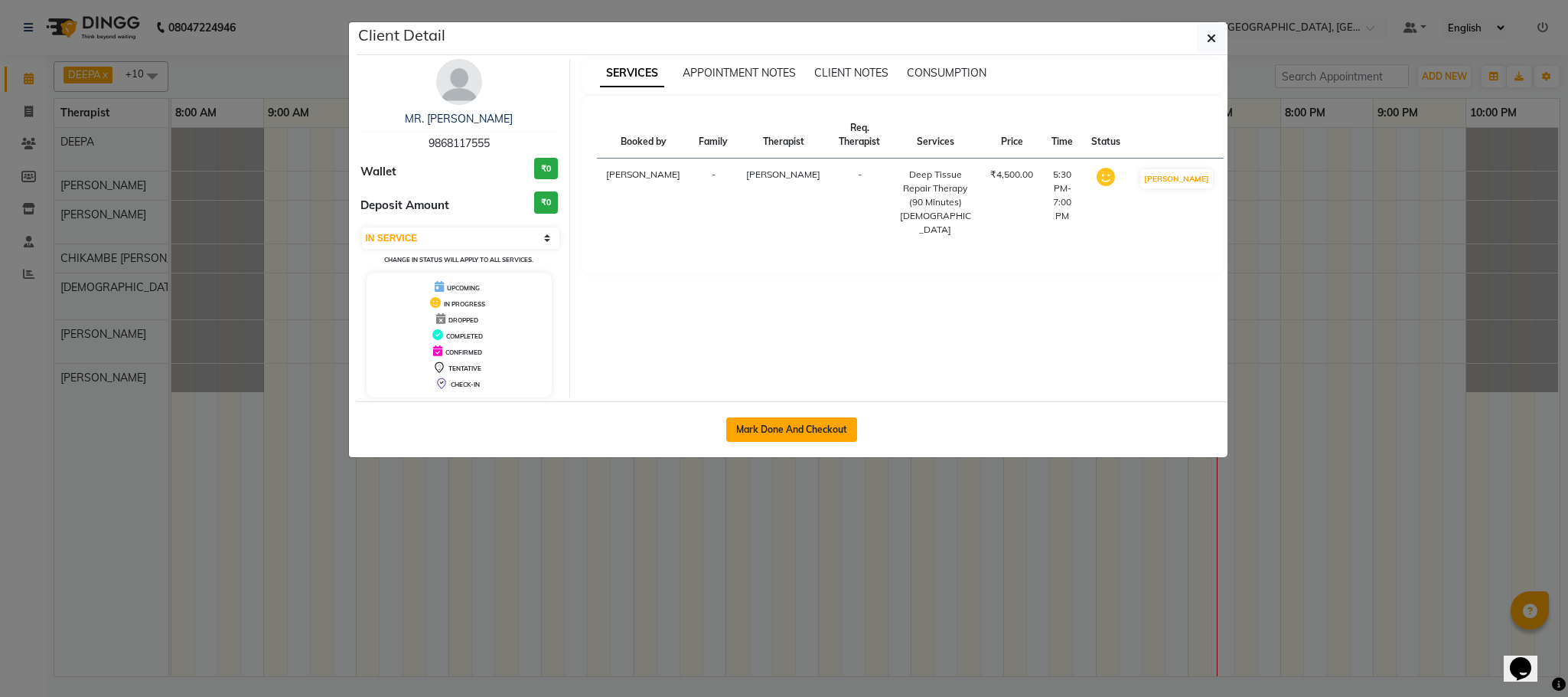
click at [781, 433] on button "Mark Done And Checkout" at bounding box center [792, 429] width 131 height 24
select select "7983"
select select "service"
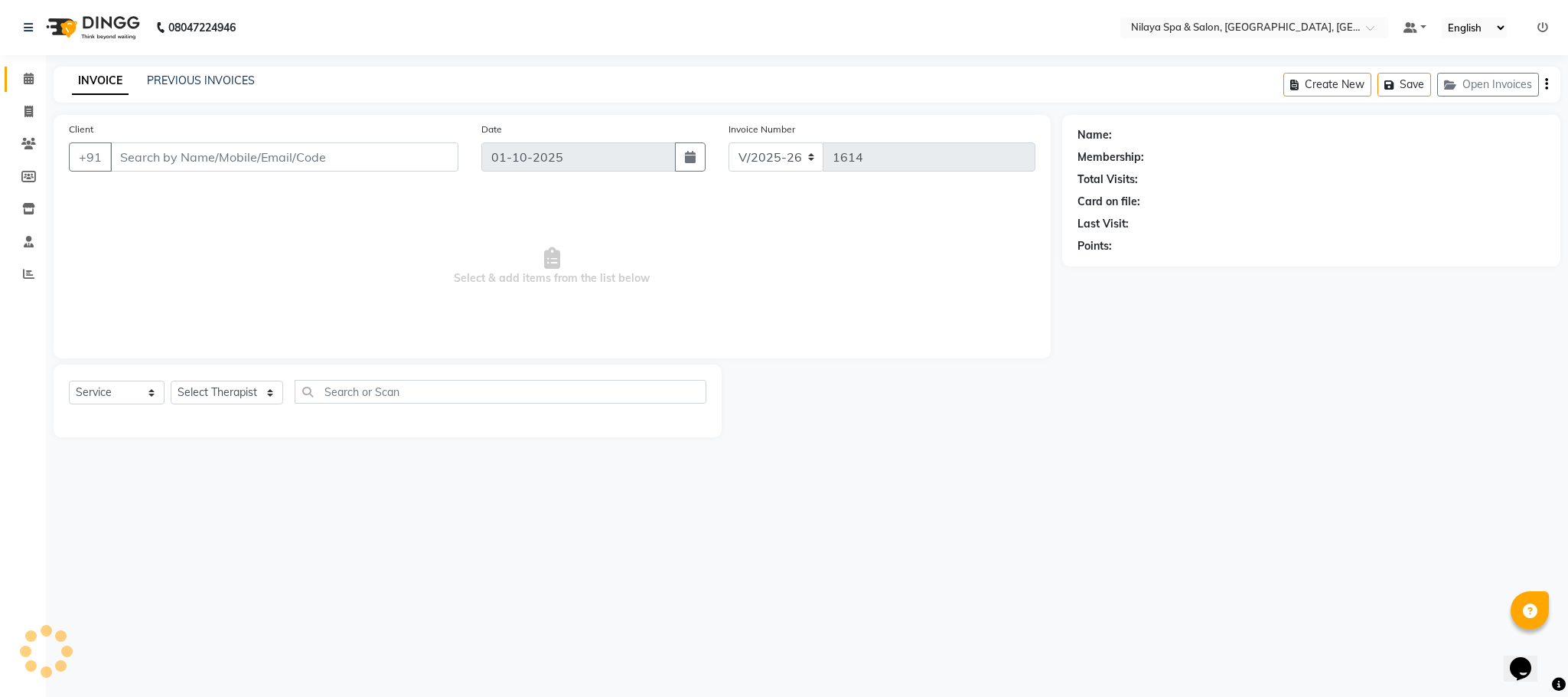
type input "98******55"
select select "92755"
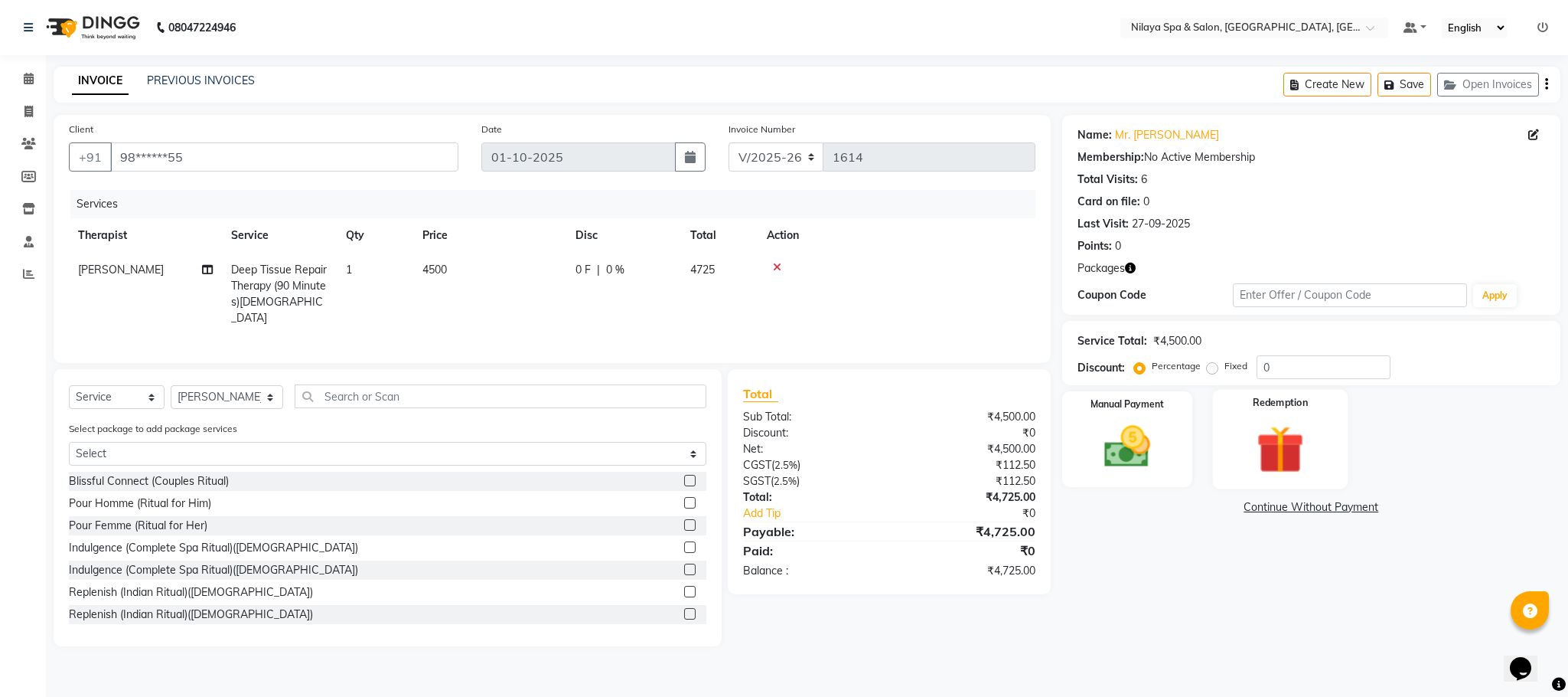
click at [1295, 443] on img at bounding box center [1281, 449] width 78 height 60
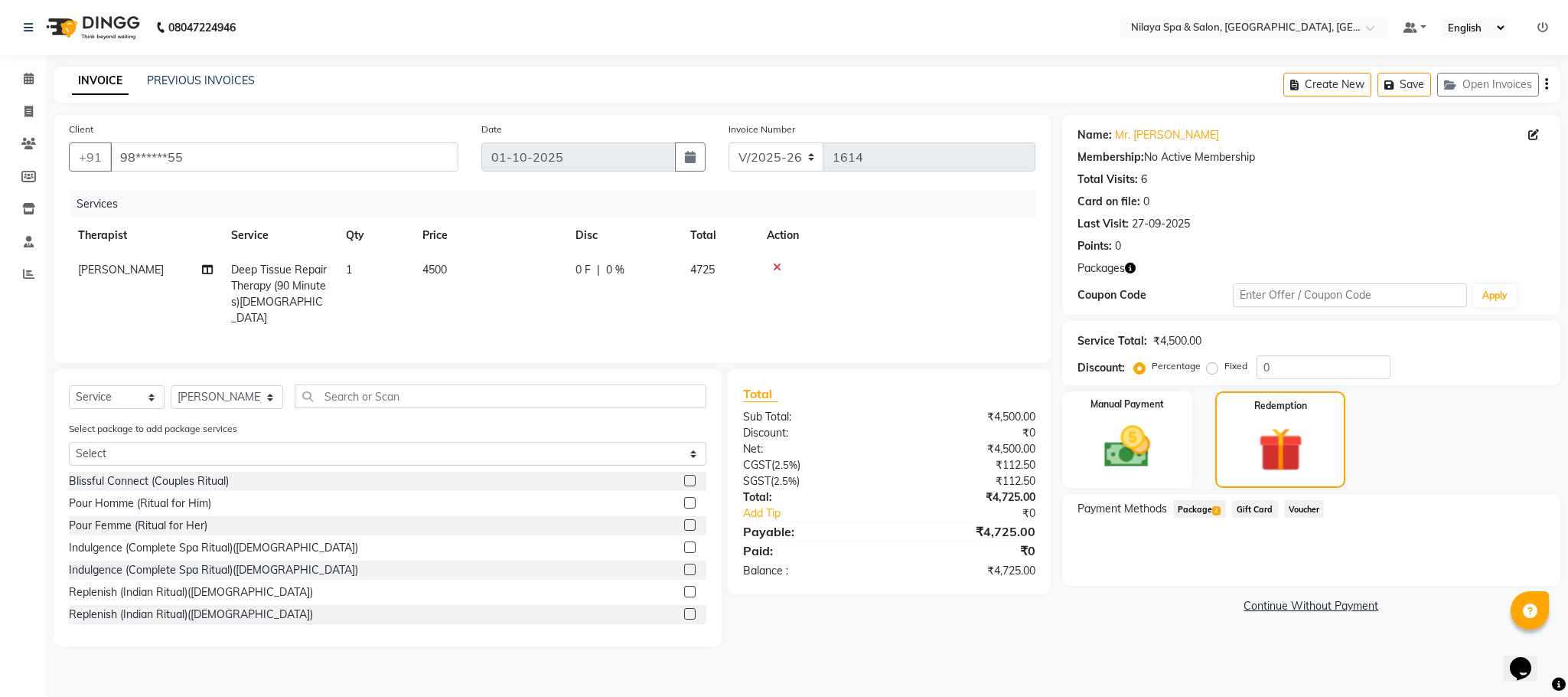
click at [1188, 510] on span "Package 2" at bounding box center [1199, 508] width 53 height 17
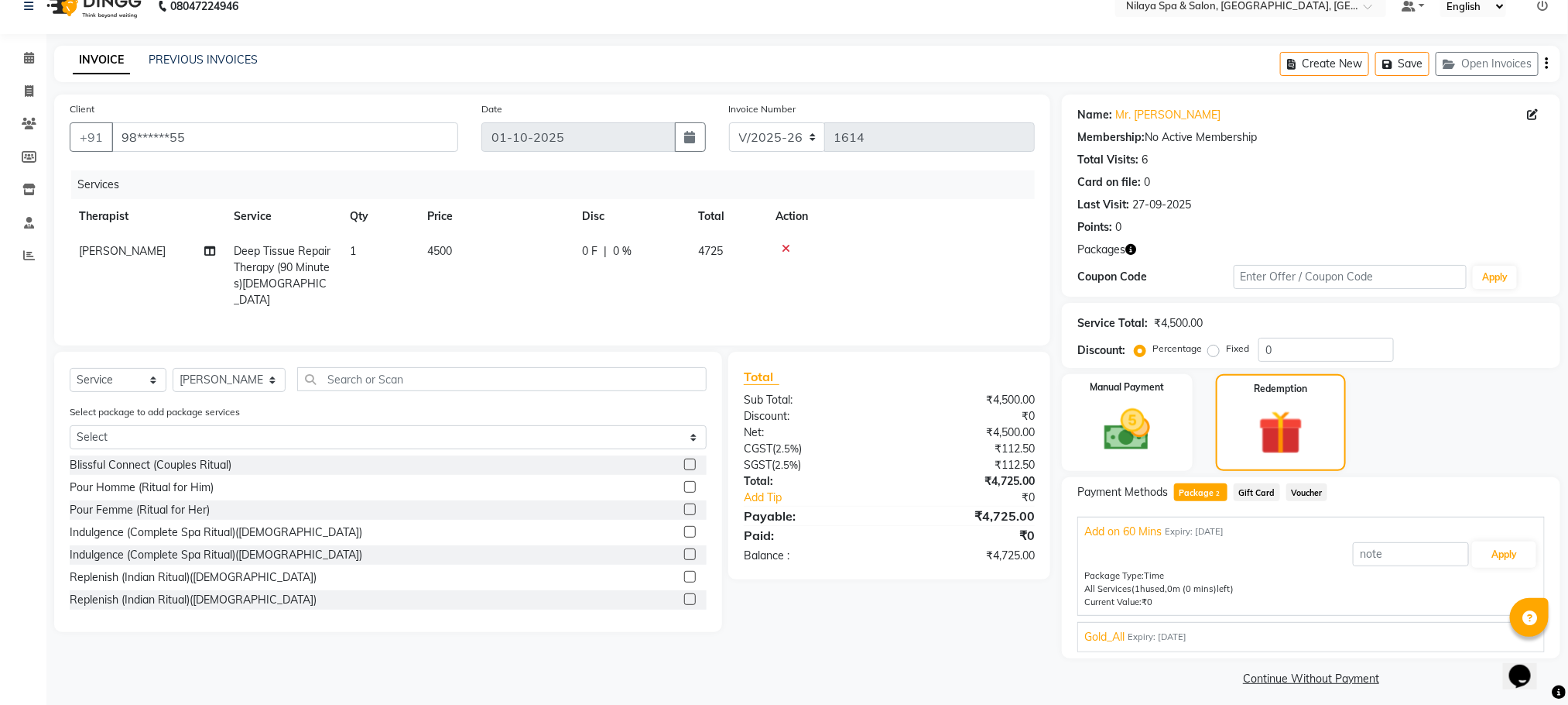
scroll to position [31, 0]
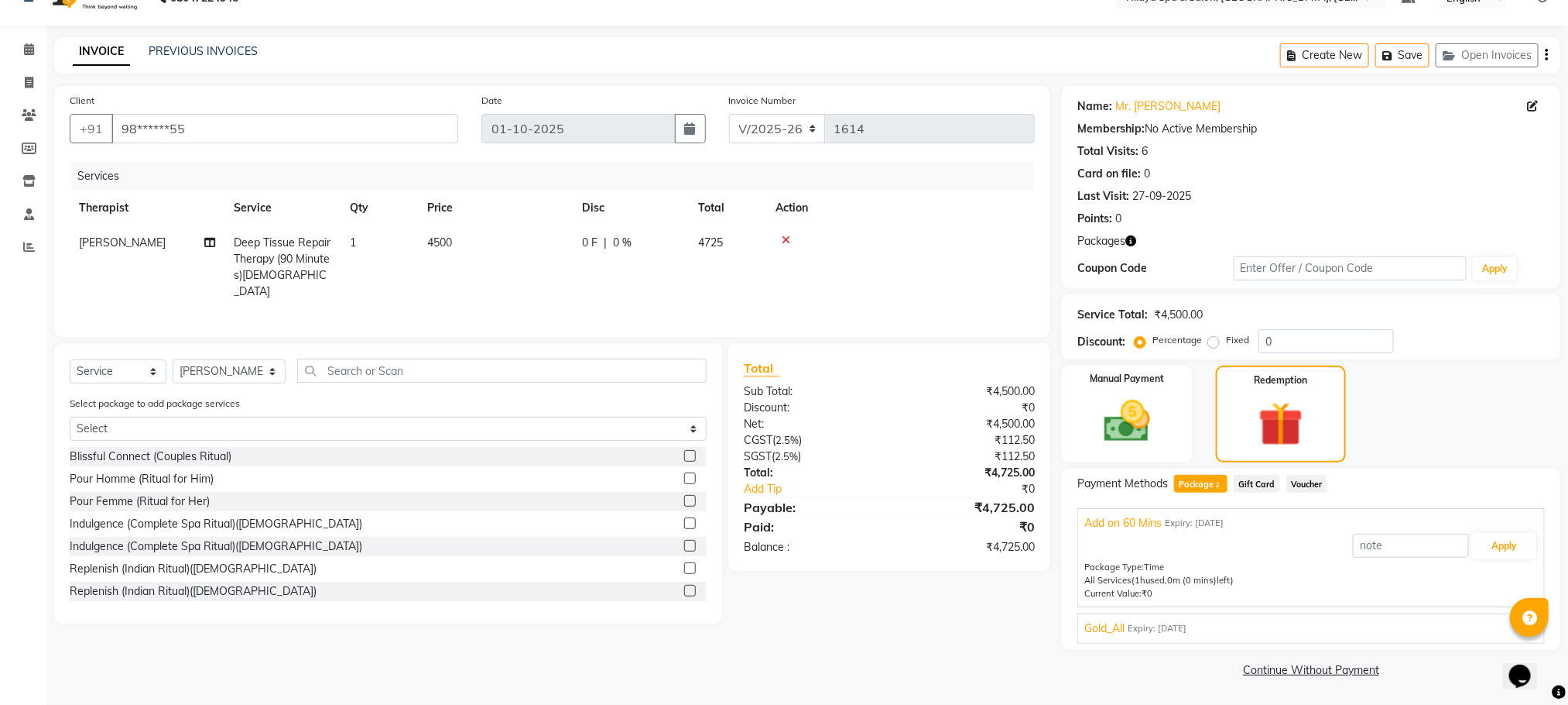
click at [1134, 630] on span "Expiry: [DATE]" at bounding box center [1157, 628] width 59 height 13
click at [1514, 581] on button "Apply" at bounding box center [1504, 582] width 65 height 26
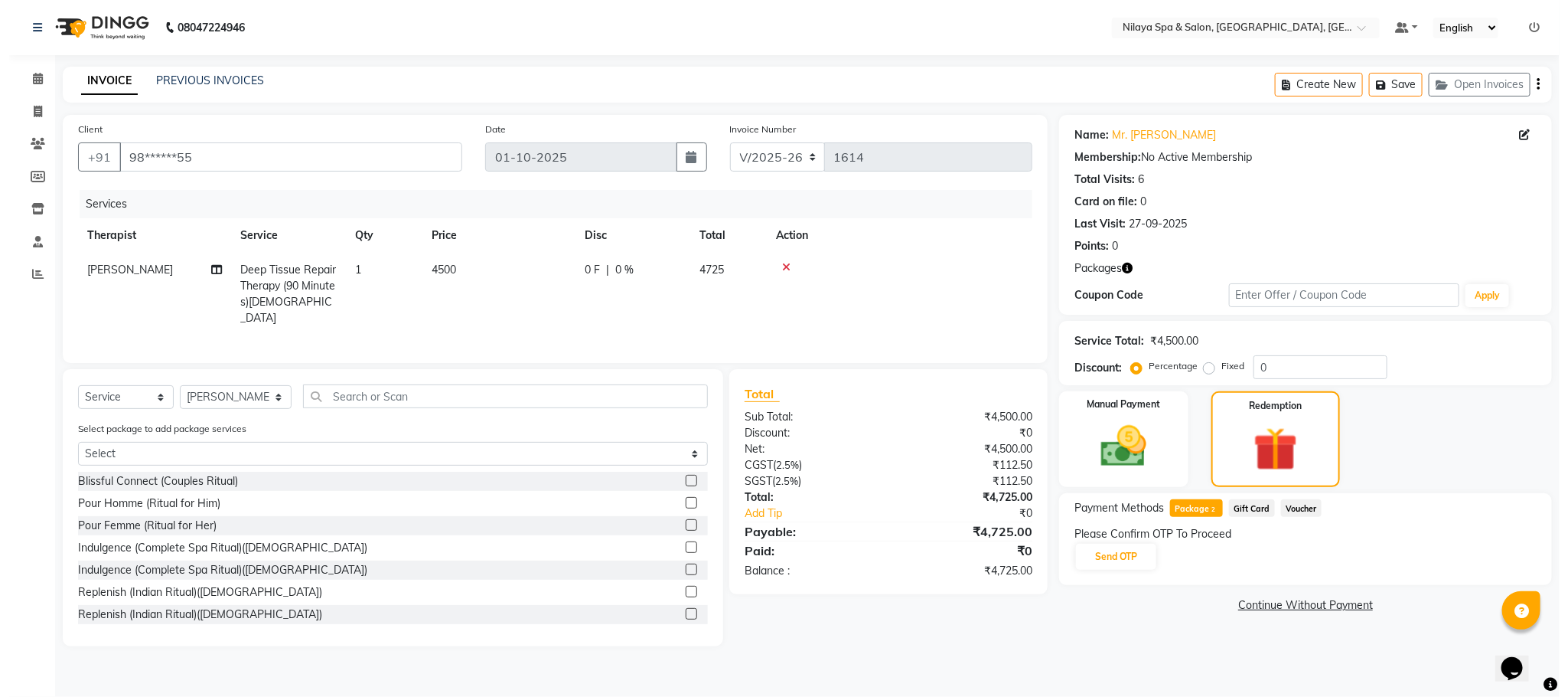
scroll to position [0, 0]
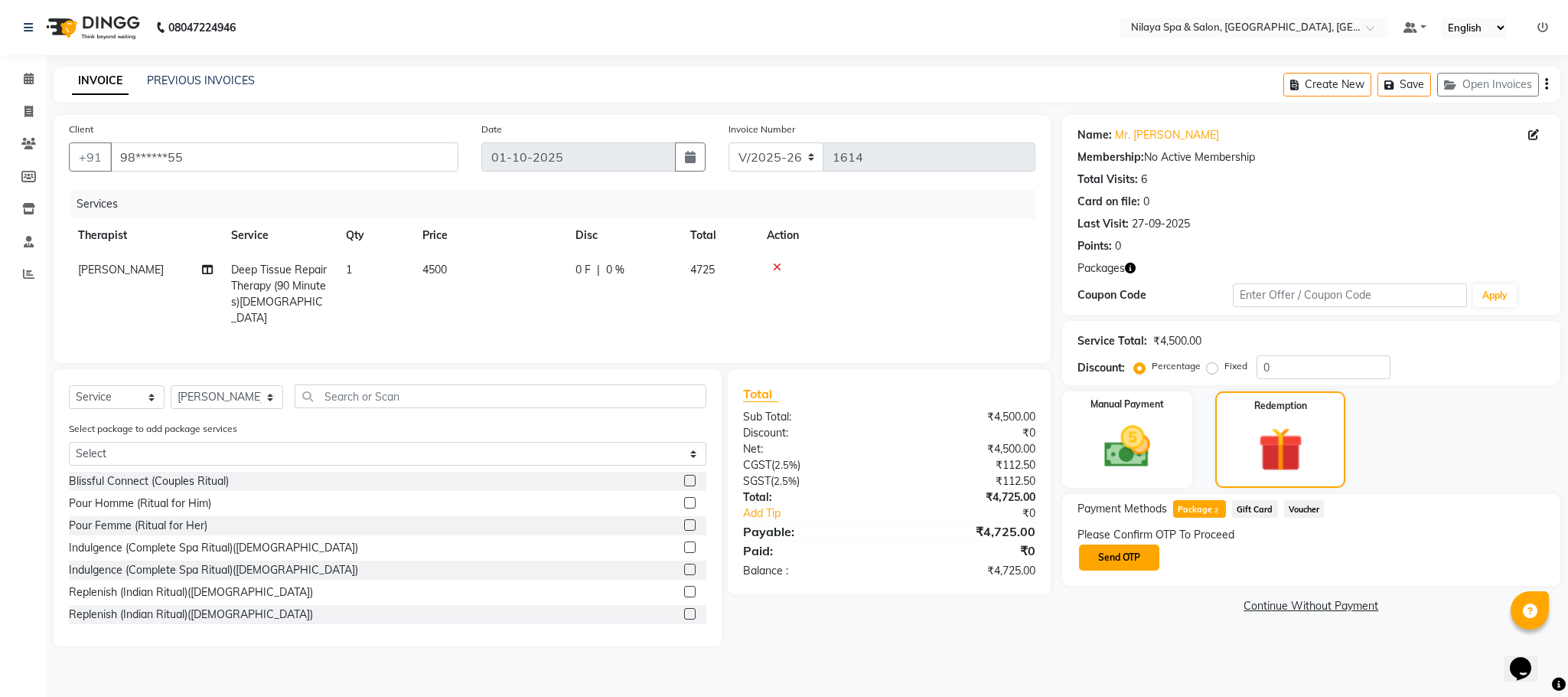
click at [1105, 554] on button "Send OTP" at bounding box center [1119, 557] width 80 height 26
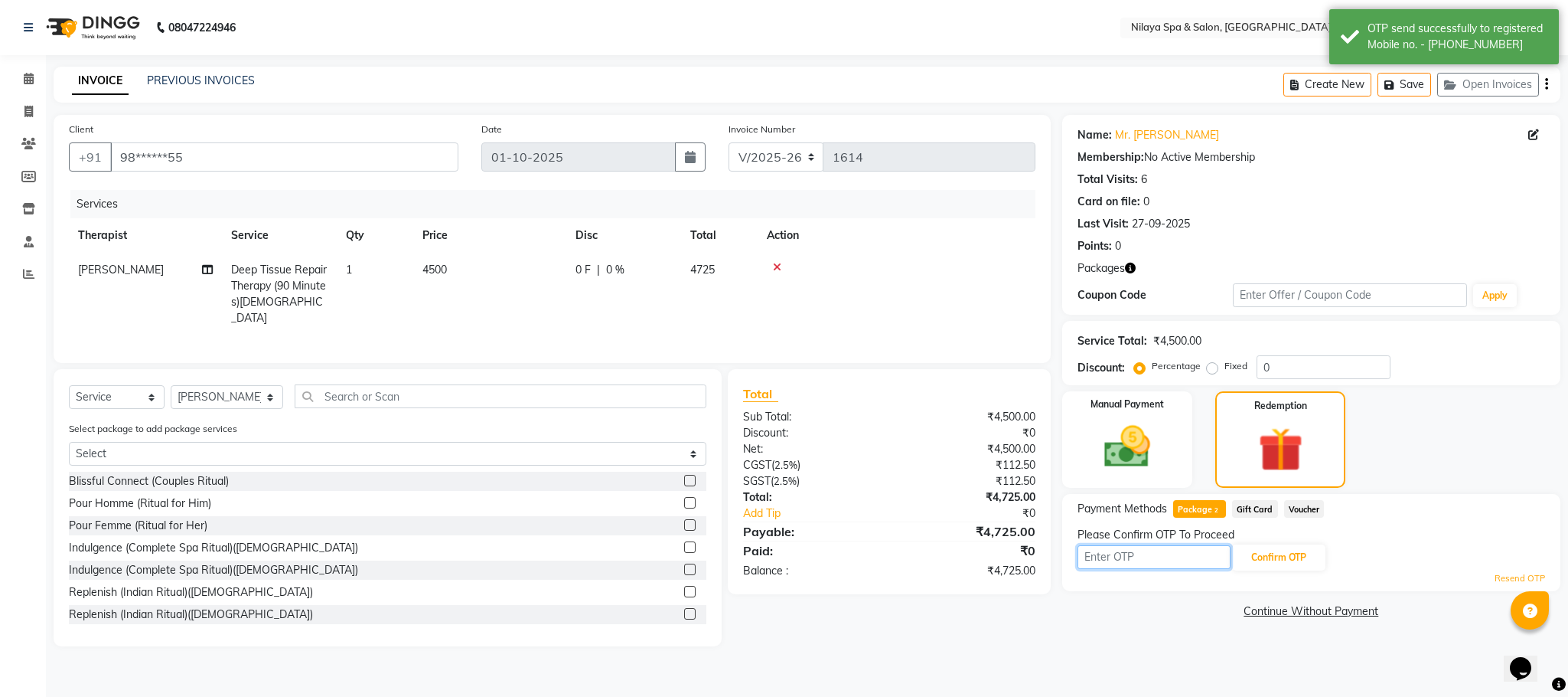
click at [1110, 556] on input "text" at bounding box center [1154, 557] width 153 height 24
type input "4051"
click at [1276, 562] on button "Confirm OTP" at bounding box center [1279, 557] width 93 height 26
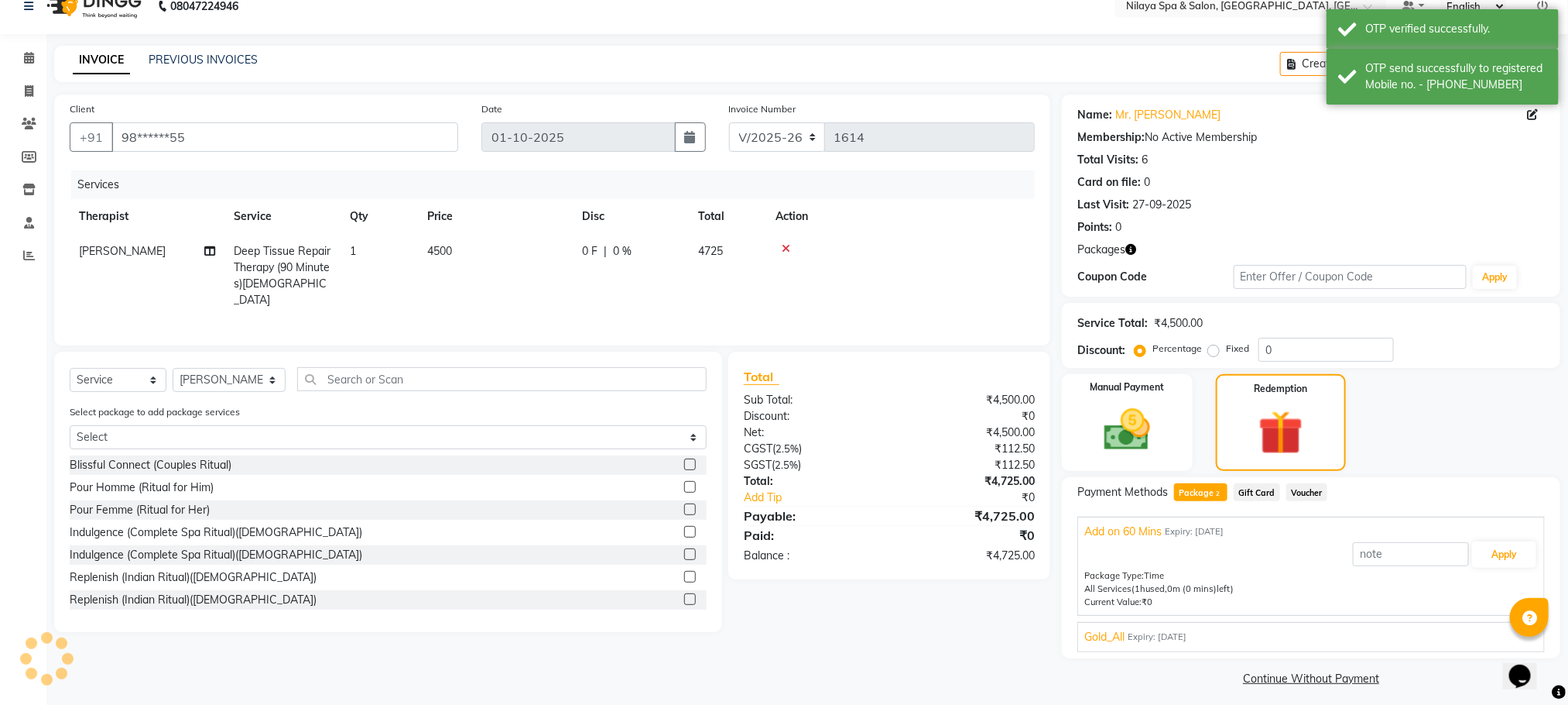
scroll to position [31, 0]
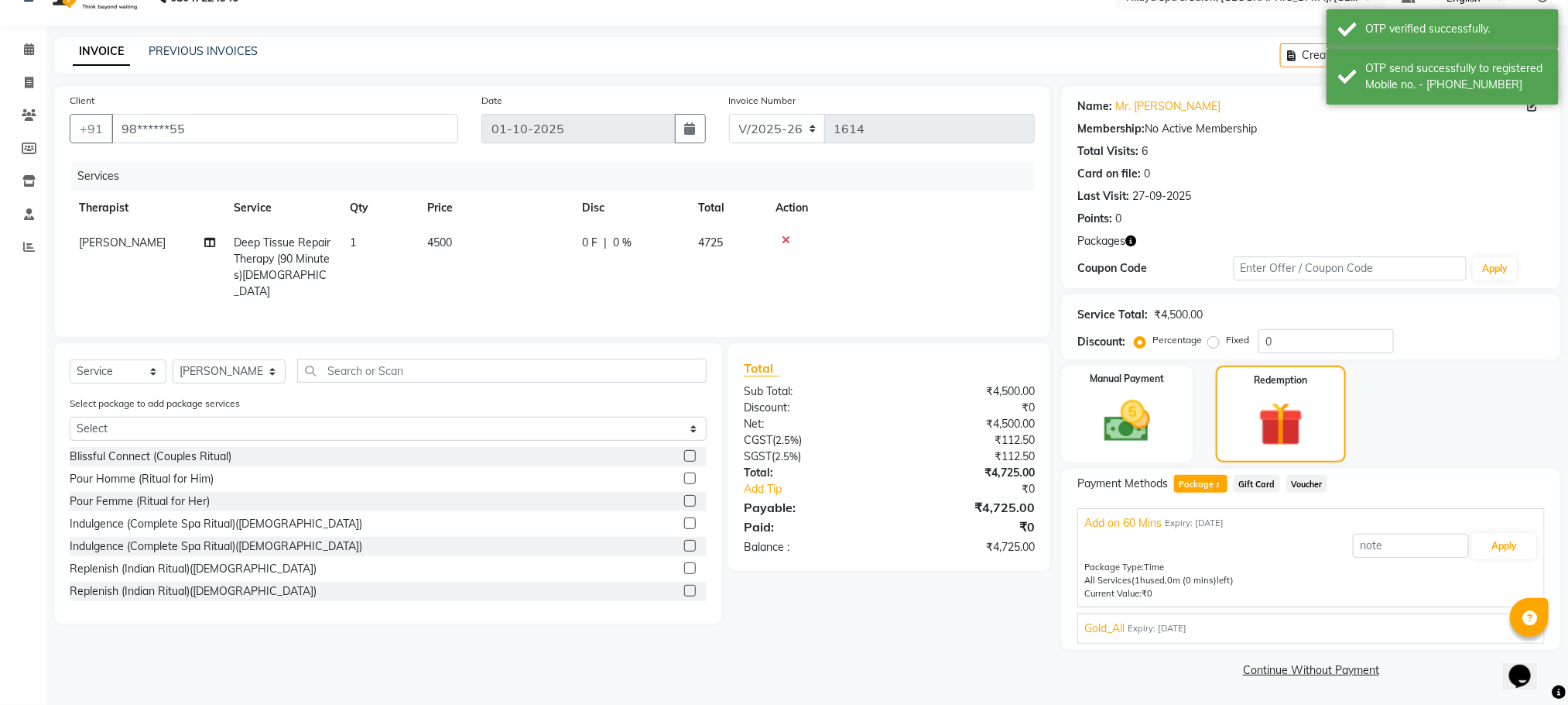
click at [1108, 634] on span "Gold_All" at bounding box center [1104, 628] width 40 height 17
click at [1494, 590] on button "Apply" at bounding box center [1504, 582] width 65 height 26
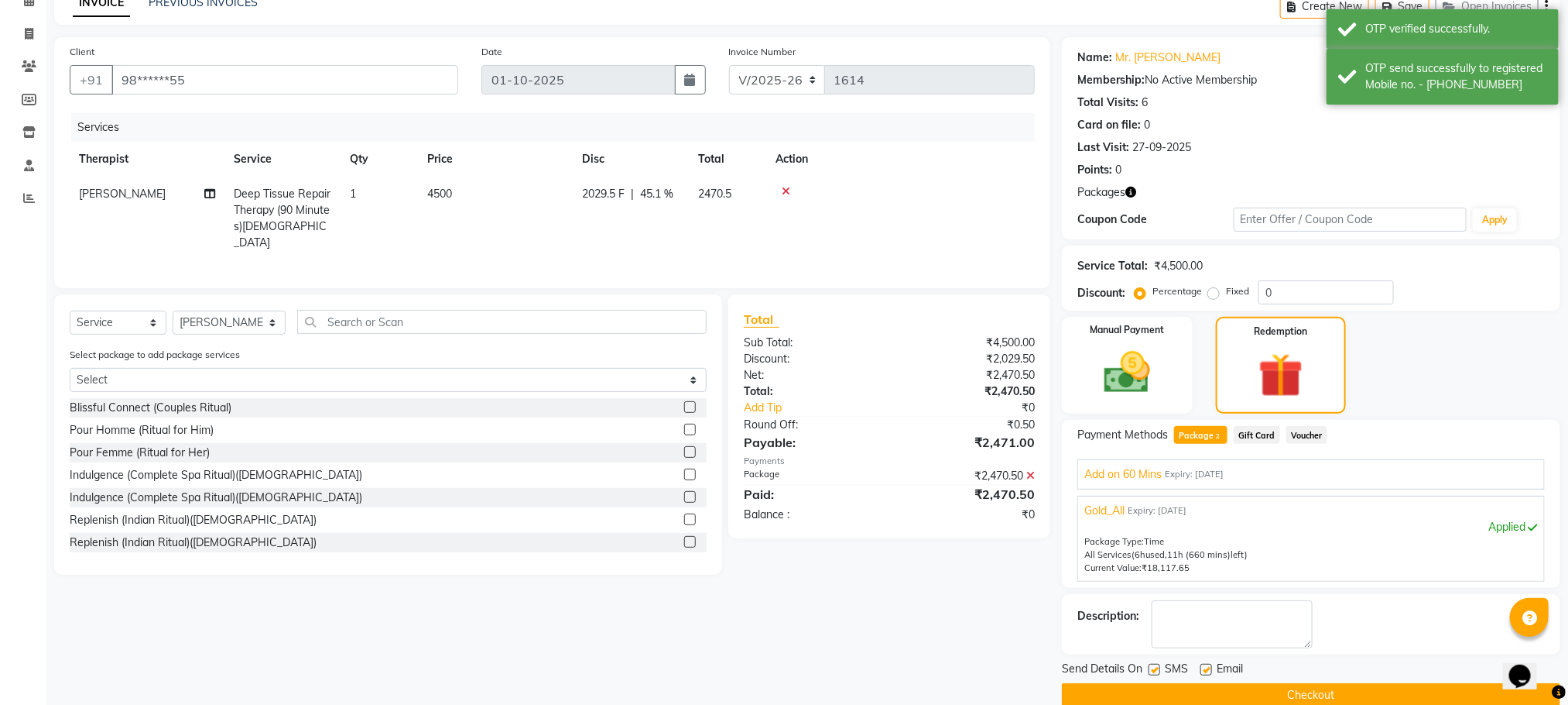
scroll to position [107, 0]
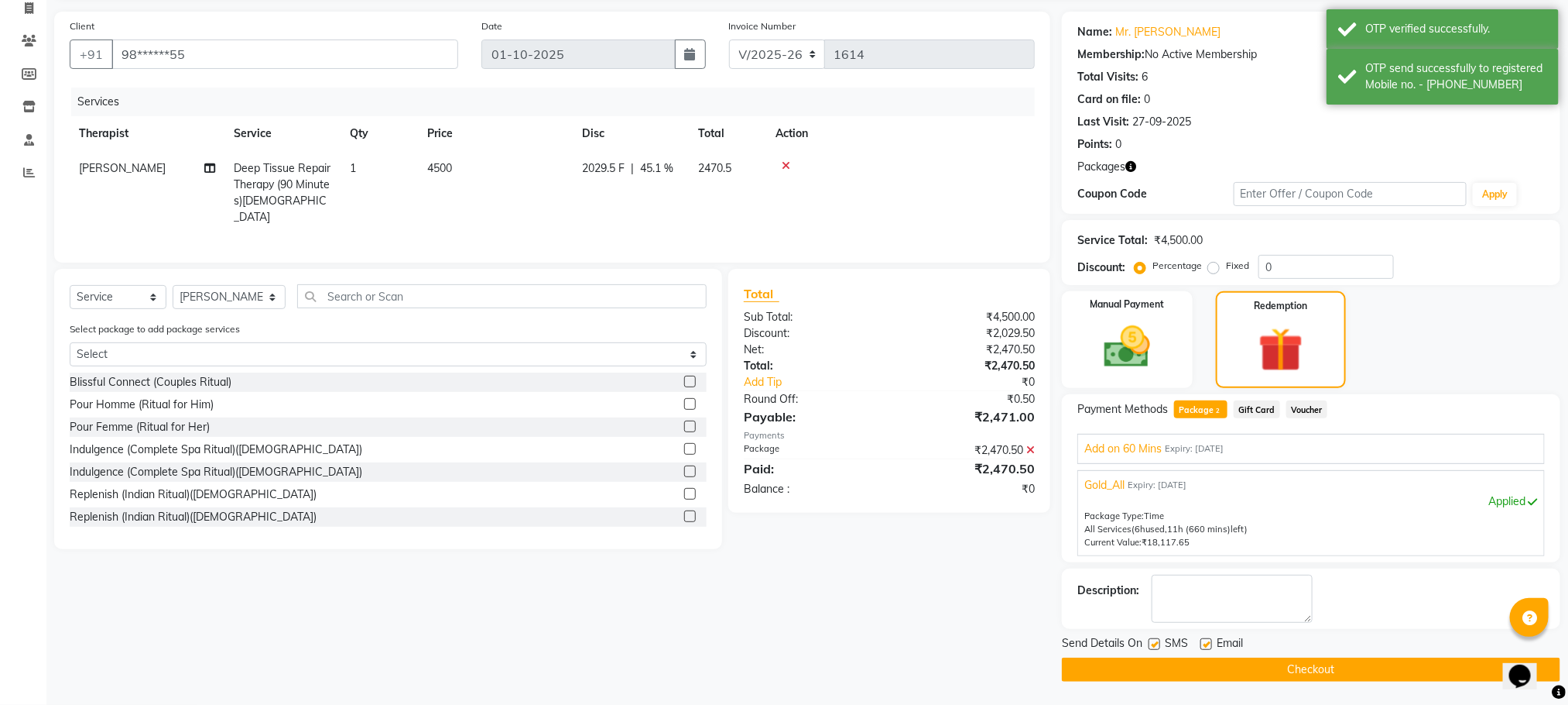
click at [1210, 665] on button "Checkout" at bounding box center [1311, 669] width 498 height 24
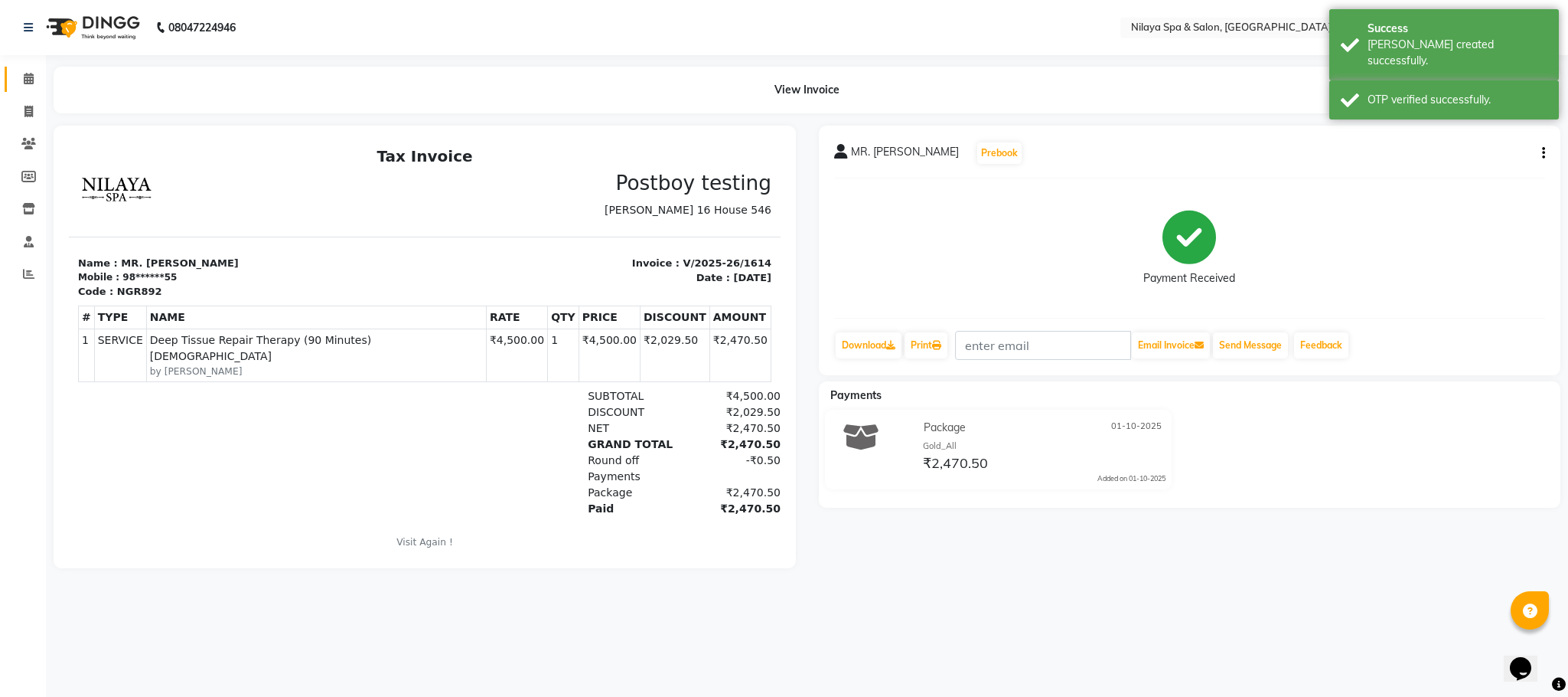
click at [27, 80] on icon at bounding box center [29, 78] width 10 height 12
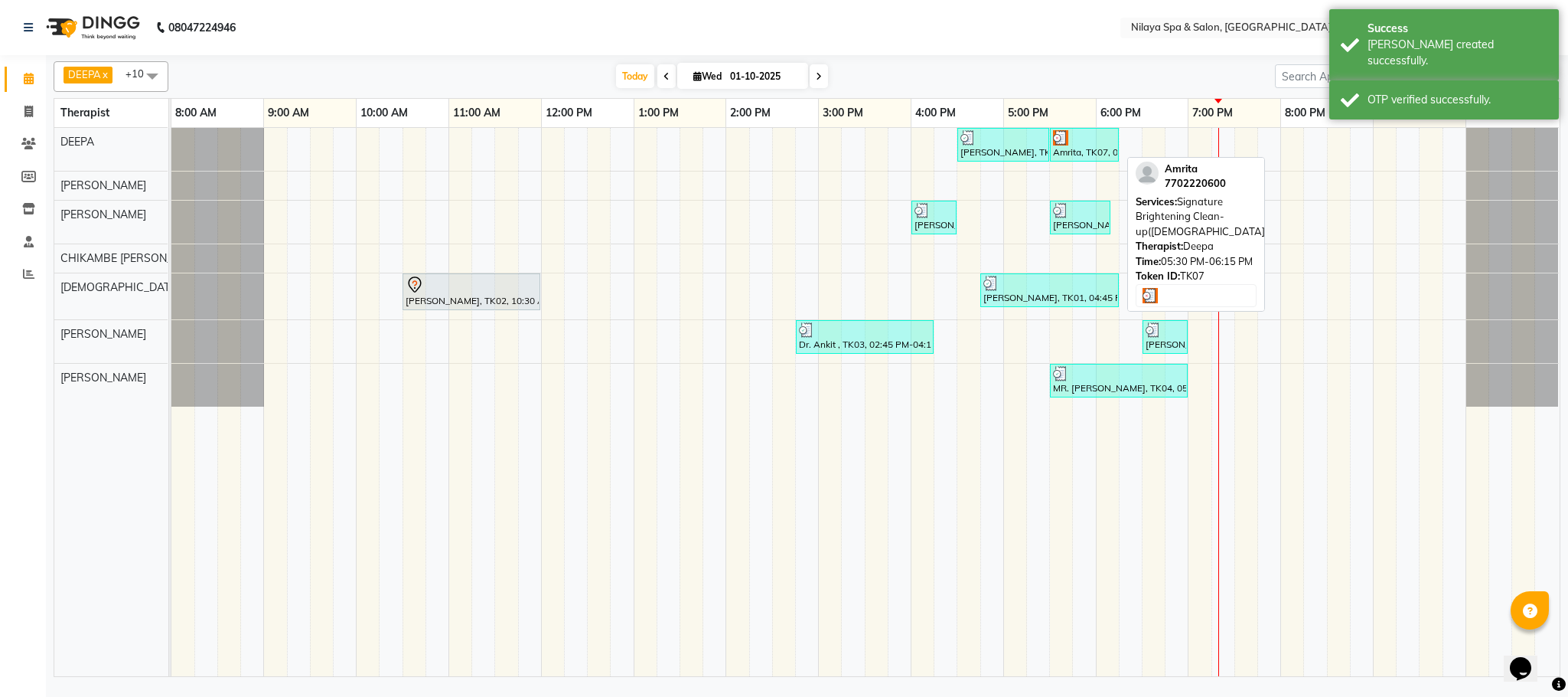
click at [1073, 140] on div at bounding box center [1084, 137] width 63 height 15
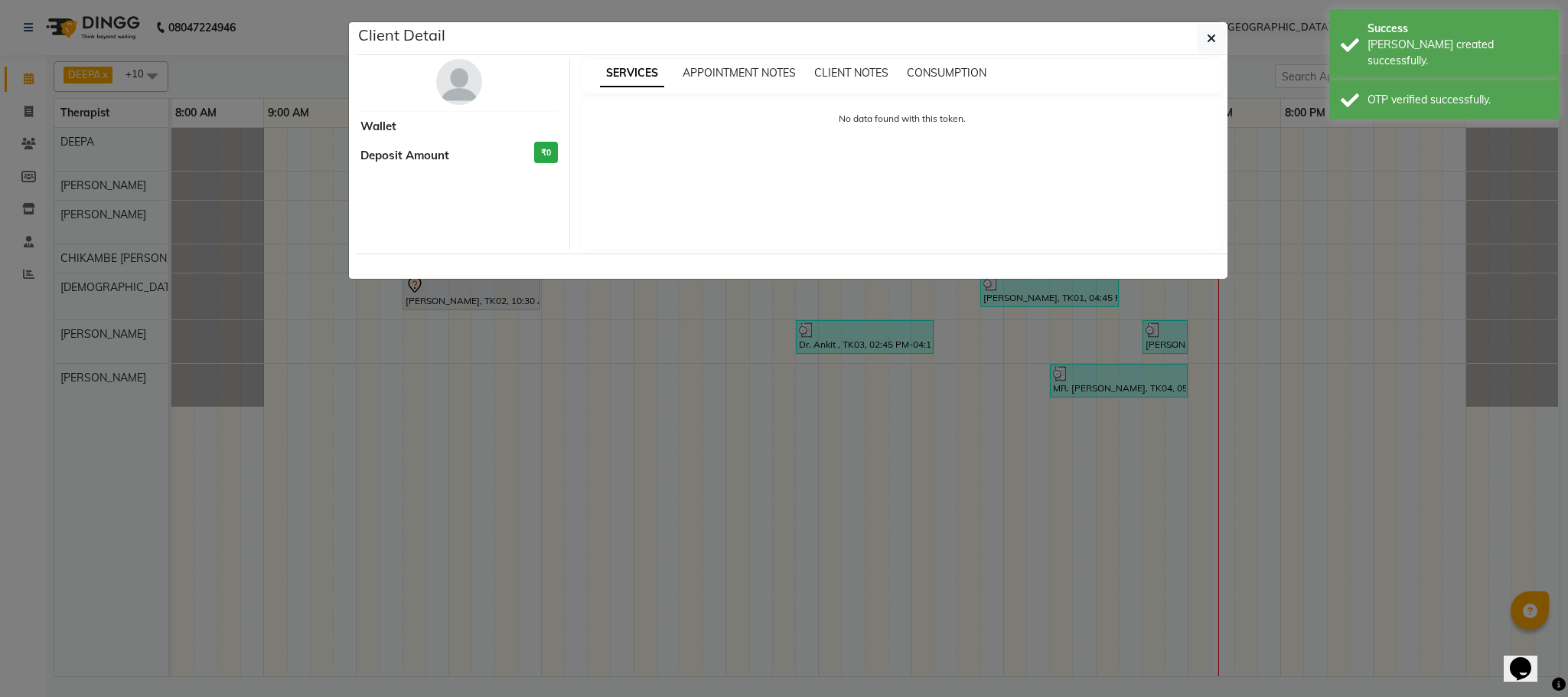
select select "3"
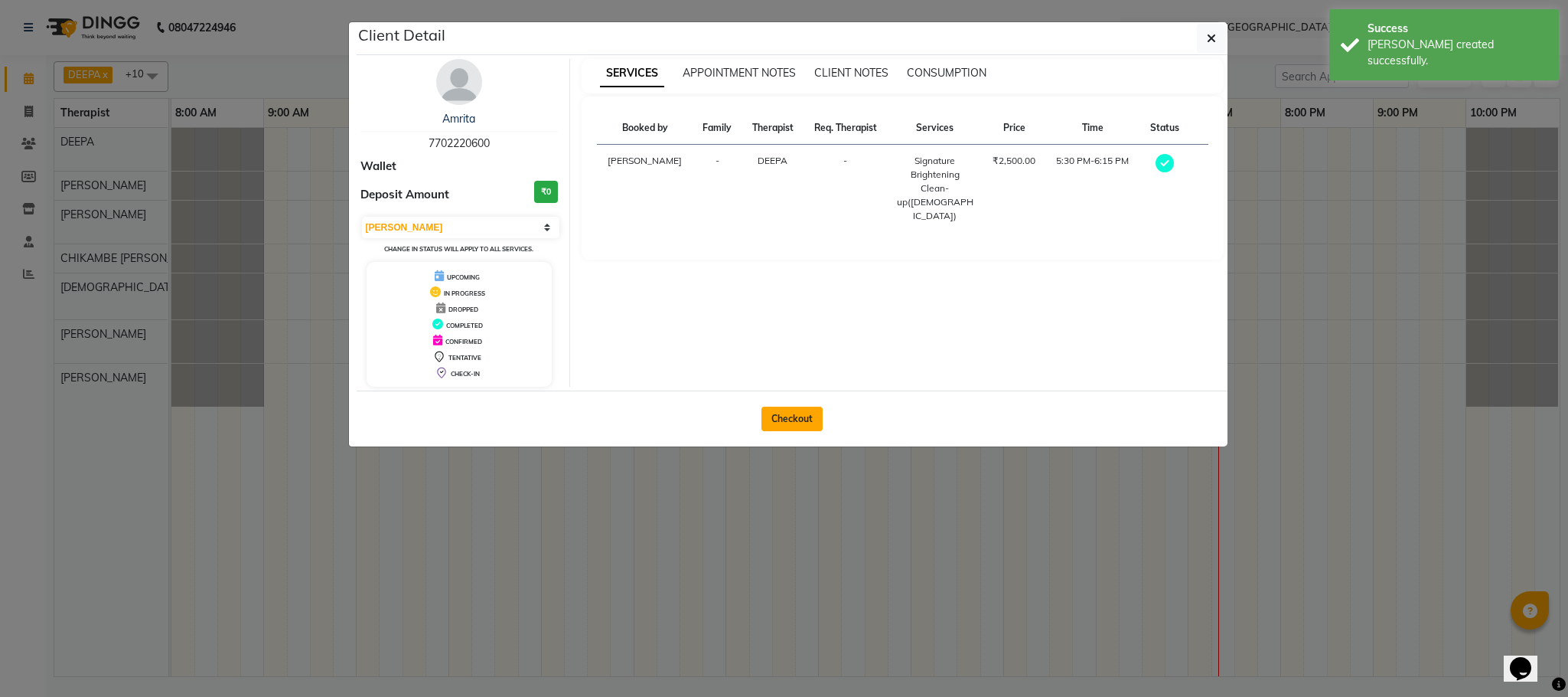
click at [779, 425] on button "Checkout" at bounding box center [792, 418] width 61 height 24
select select "7983"
select select "service"
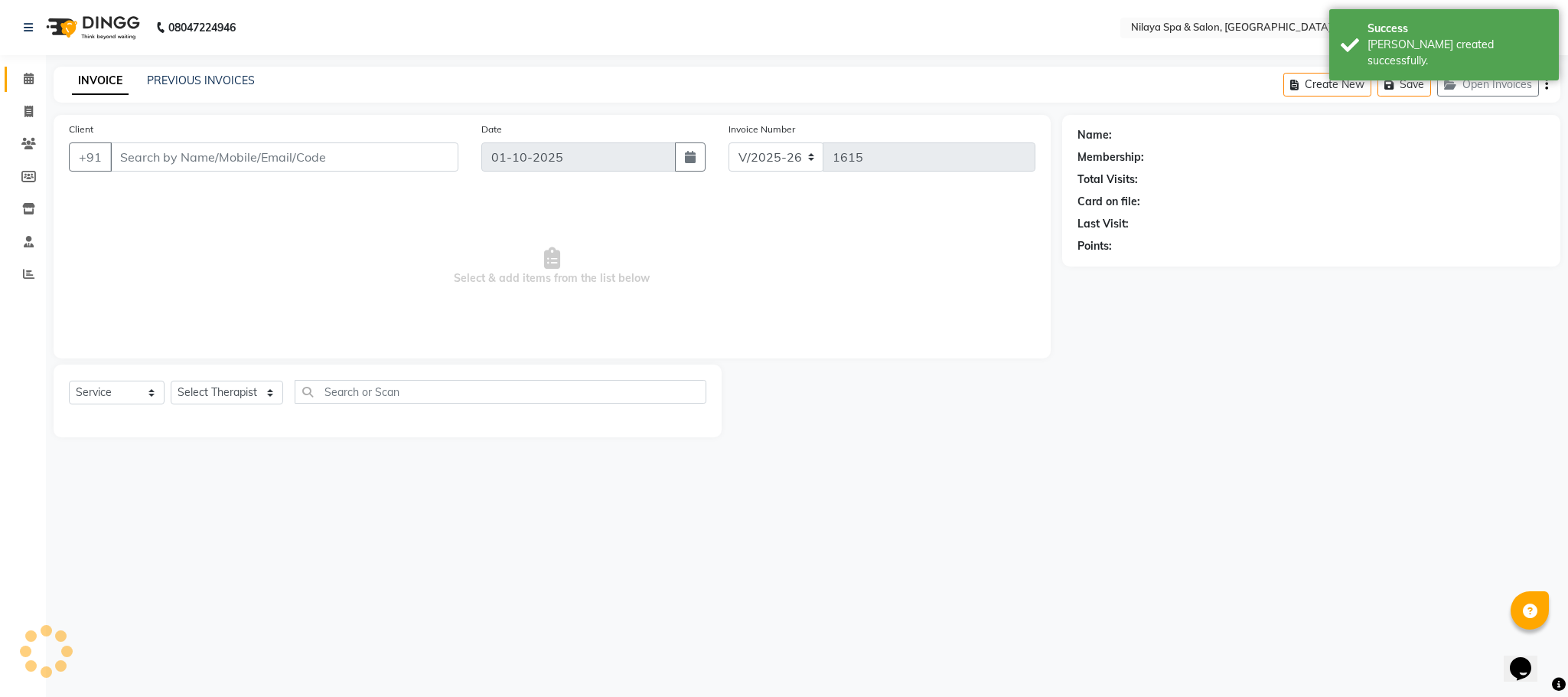
type input "77******00"
select select "72259"
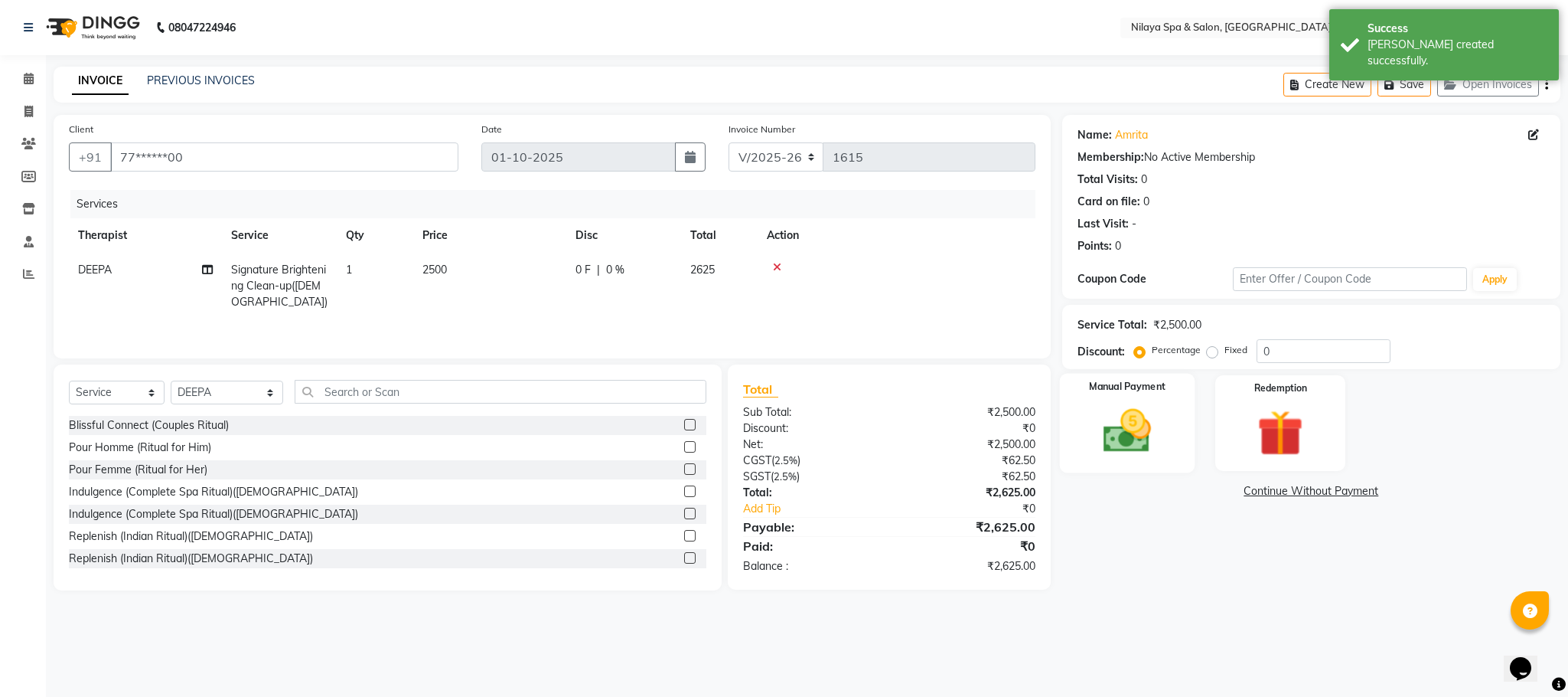
click at [1136, 425] on img at bounding box center [1128, 431] width 78 height 55
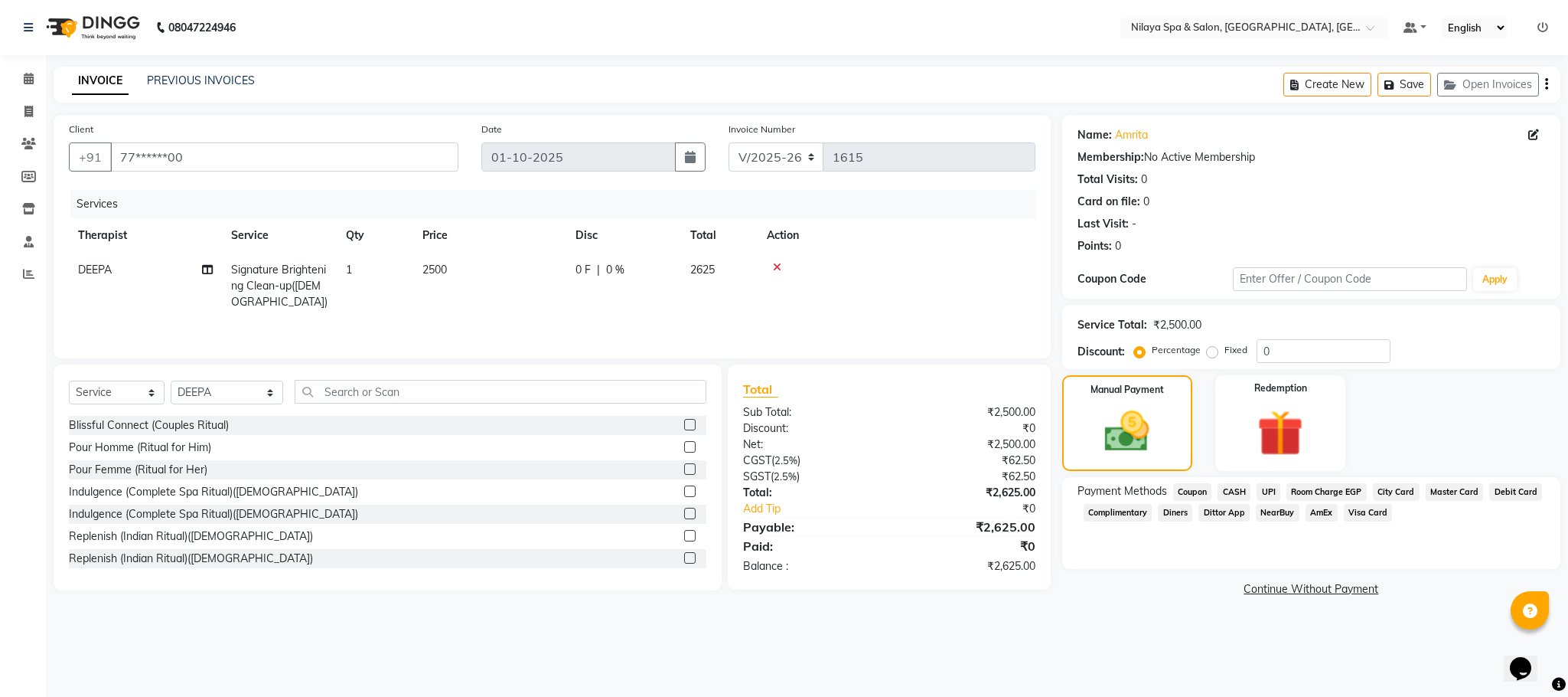
click at [1364, 513] on span "Visa Card" at bounding box center [1369, 512] width 49 height 17
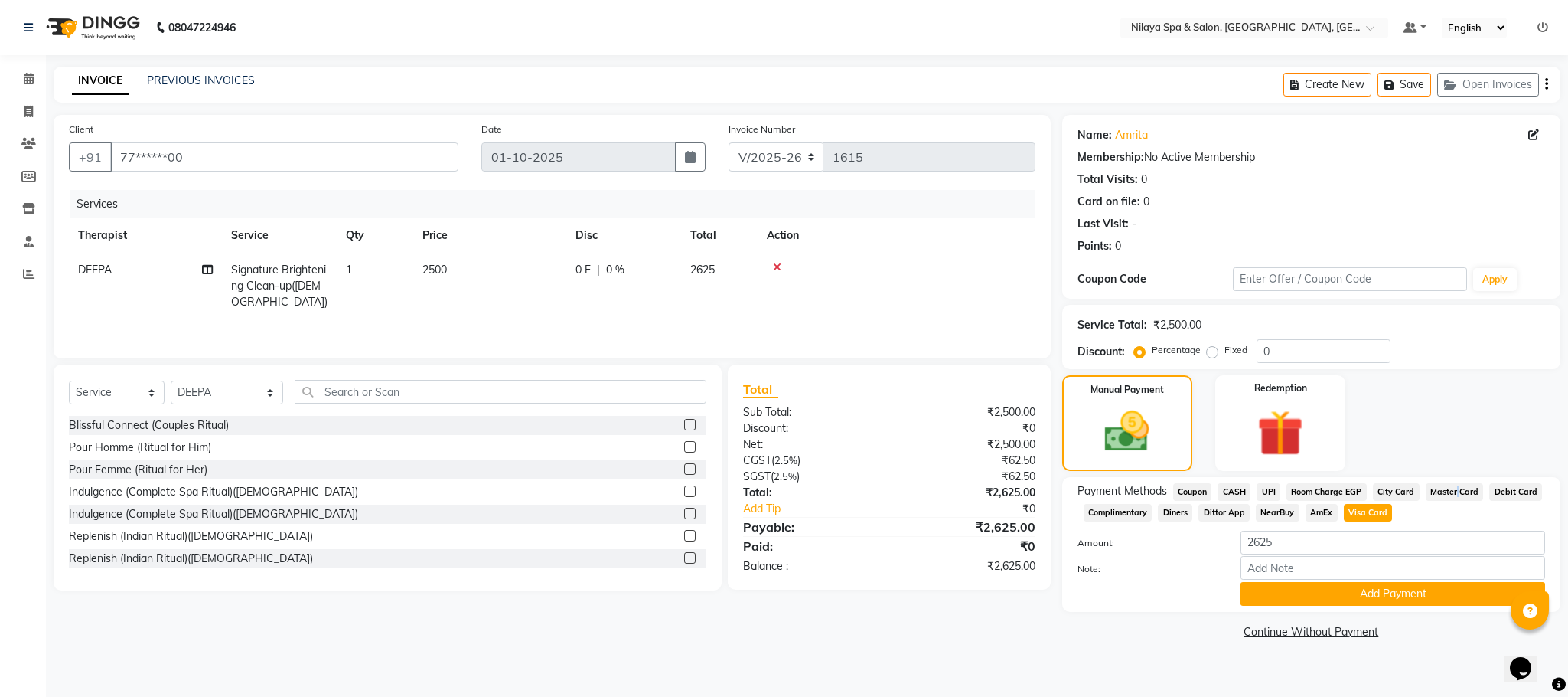
click at [1455, 483] on span "Master Card" at bounding box center [1455, 492] width 58 height 17
click at [1456, 493] on span "Master Card" at bounding box center [1455, 492] width 58 height 17
click at [1352, 598] on button "Add Payment" at bounding box center [1393, 593] width 305 height 24
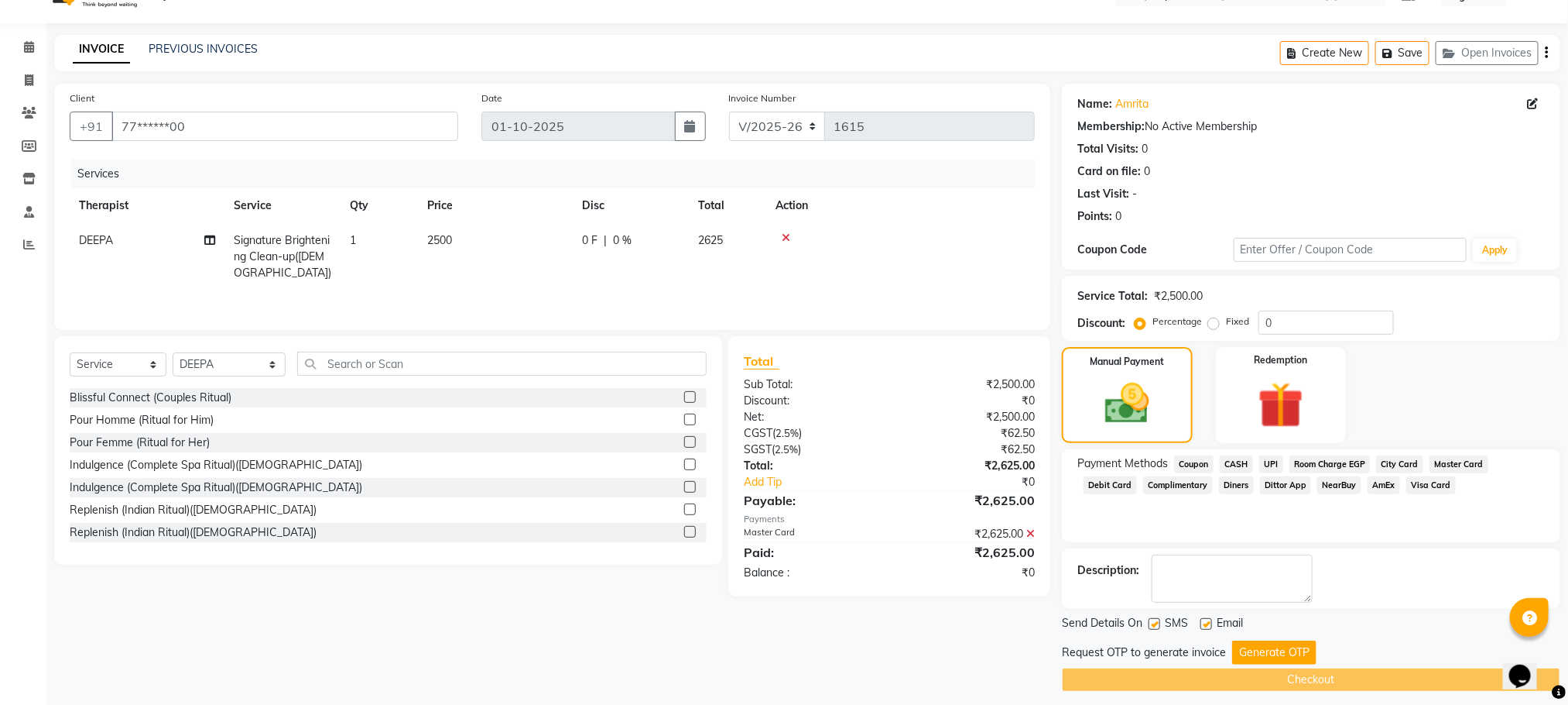
scroll to position [44, 0]
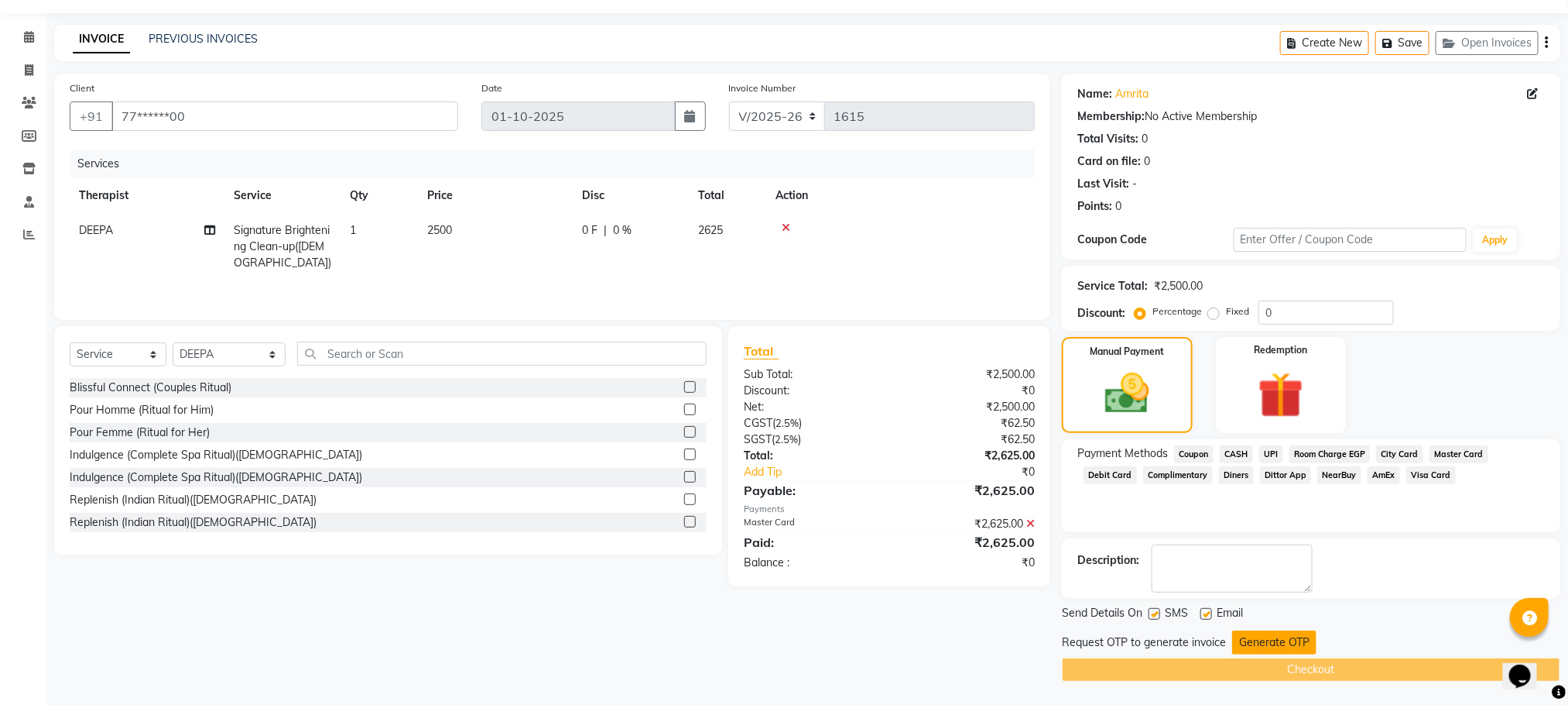
click at [1278, 642] on button "Generate OTP" at bounding box center [1274, 642] width 84 height 24
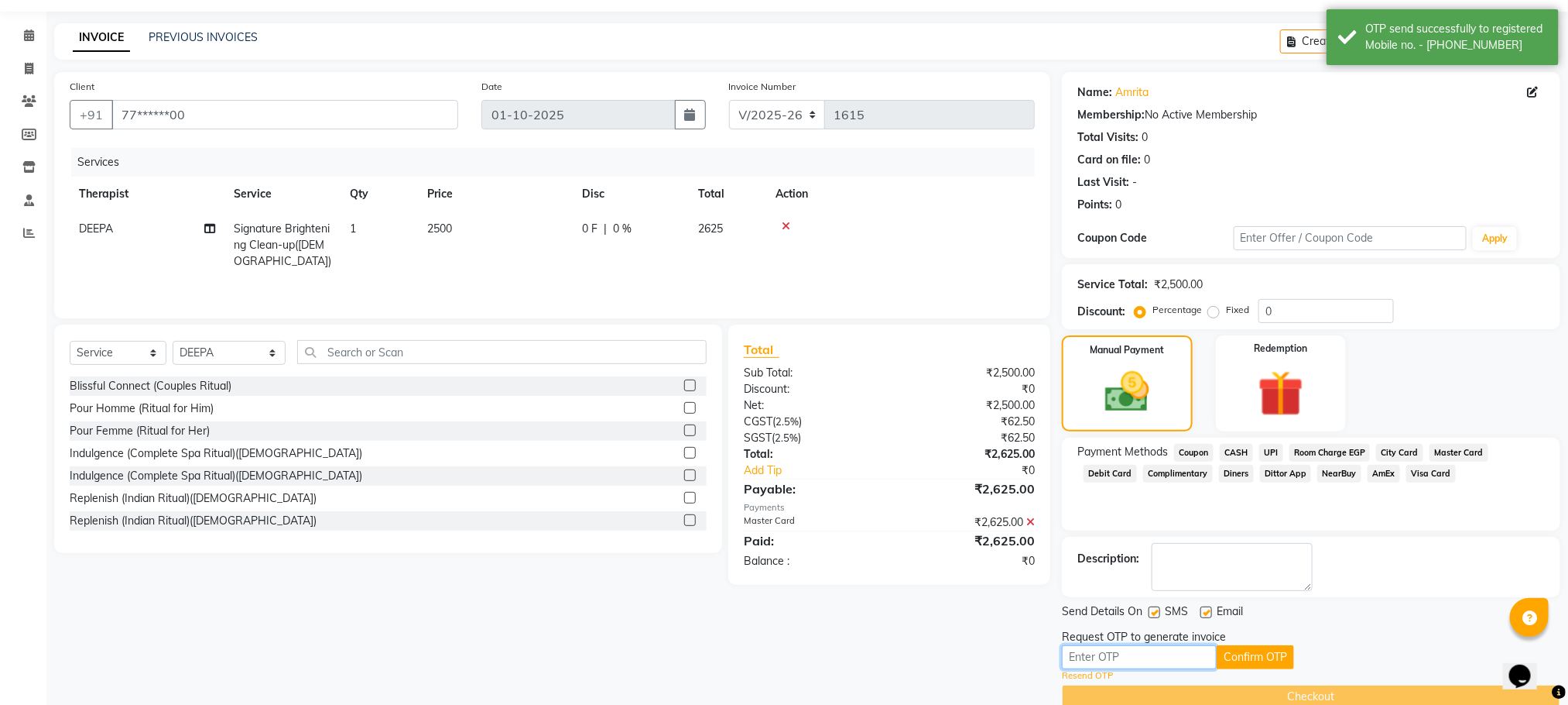
drag, startPoint x: 1136, startPoint y: 648, endPoint x: 1160, endPoint y: 651, distance: 24.2
click at [1136, 648] on input "text" at bounding box center [1139, 657] width 155 height 24
type input "4051"
click at [1228, 660] on button "Confirm OTP" at bounding box center [1255, 657] width 77 height 24
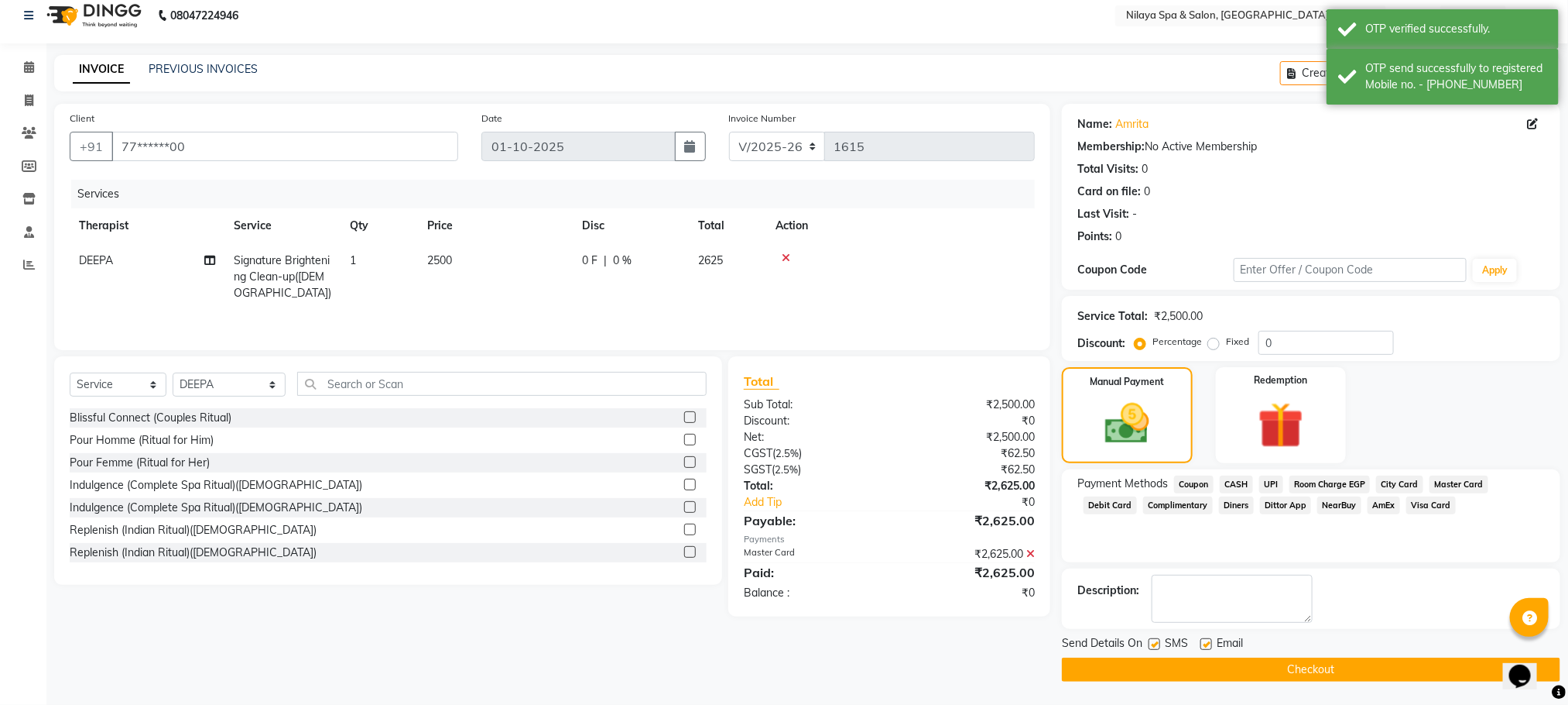
click at [1271, 672] on button "Checkout" at bounding box center [1311, 669] width 498 height 24
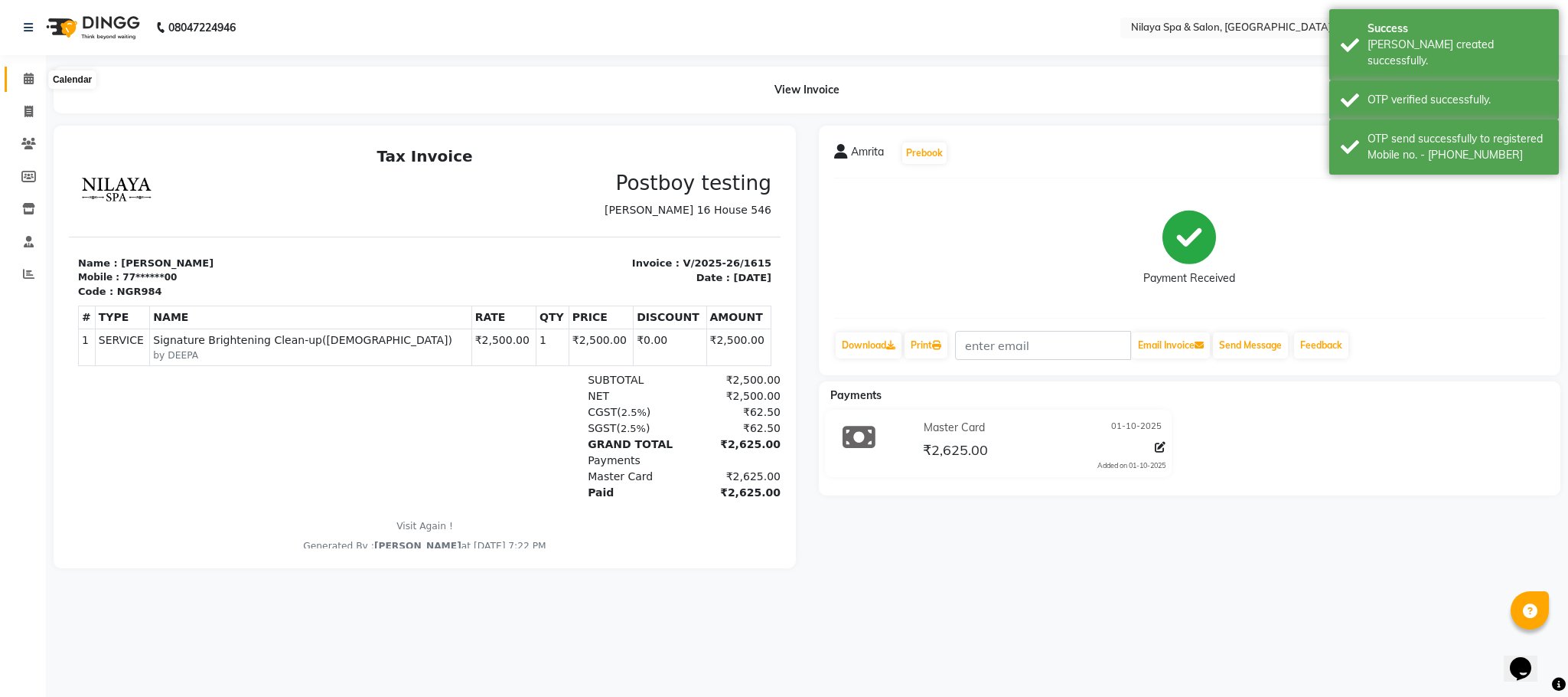
click at [27, 76] on icon at bounding box center [29, 78] width 10 height 12
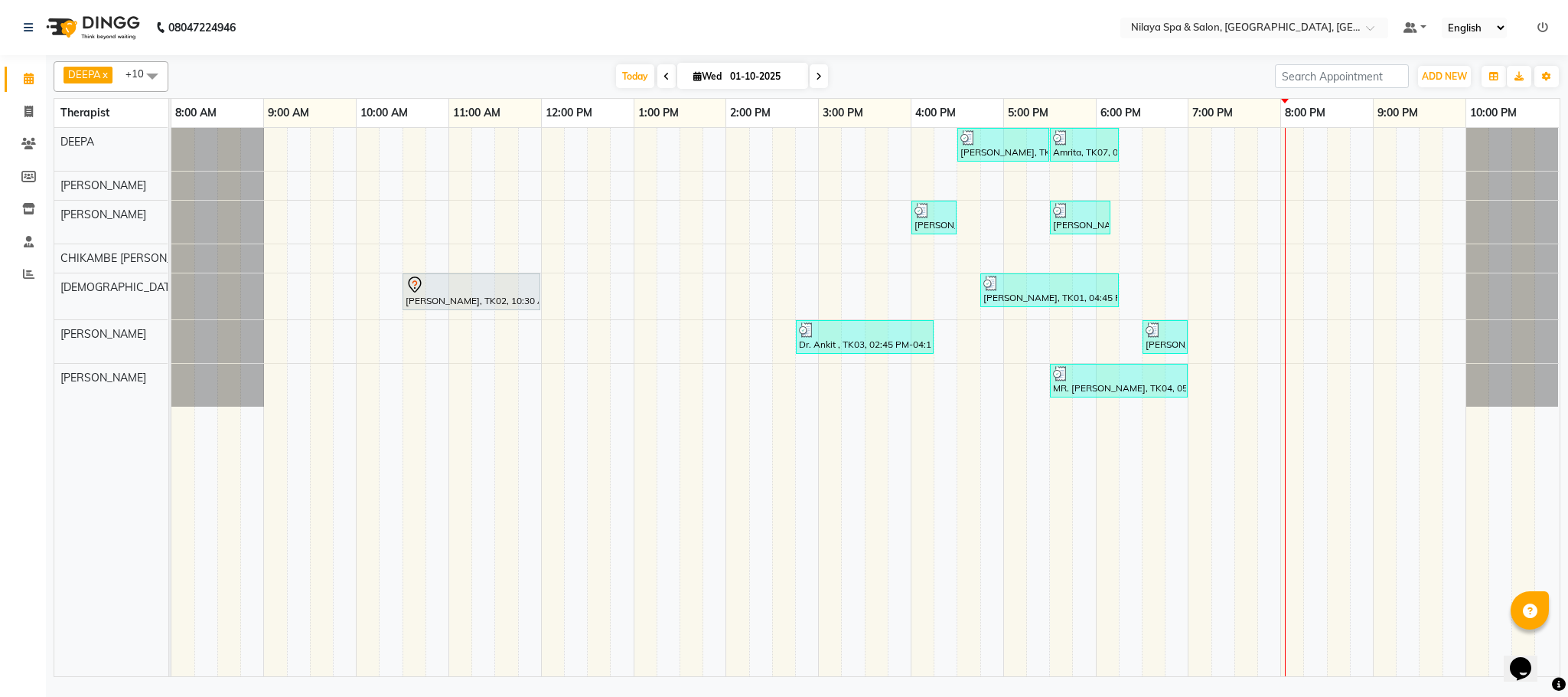
click at [1275, 285] on div "[PERSON_NAME], TK05, 04:30 PM-05:30 PM, Signature Multi Vitamin, Anti-Ageing Fa…" at bounding box center [865, 402] width 1389 height 548
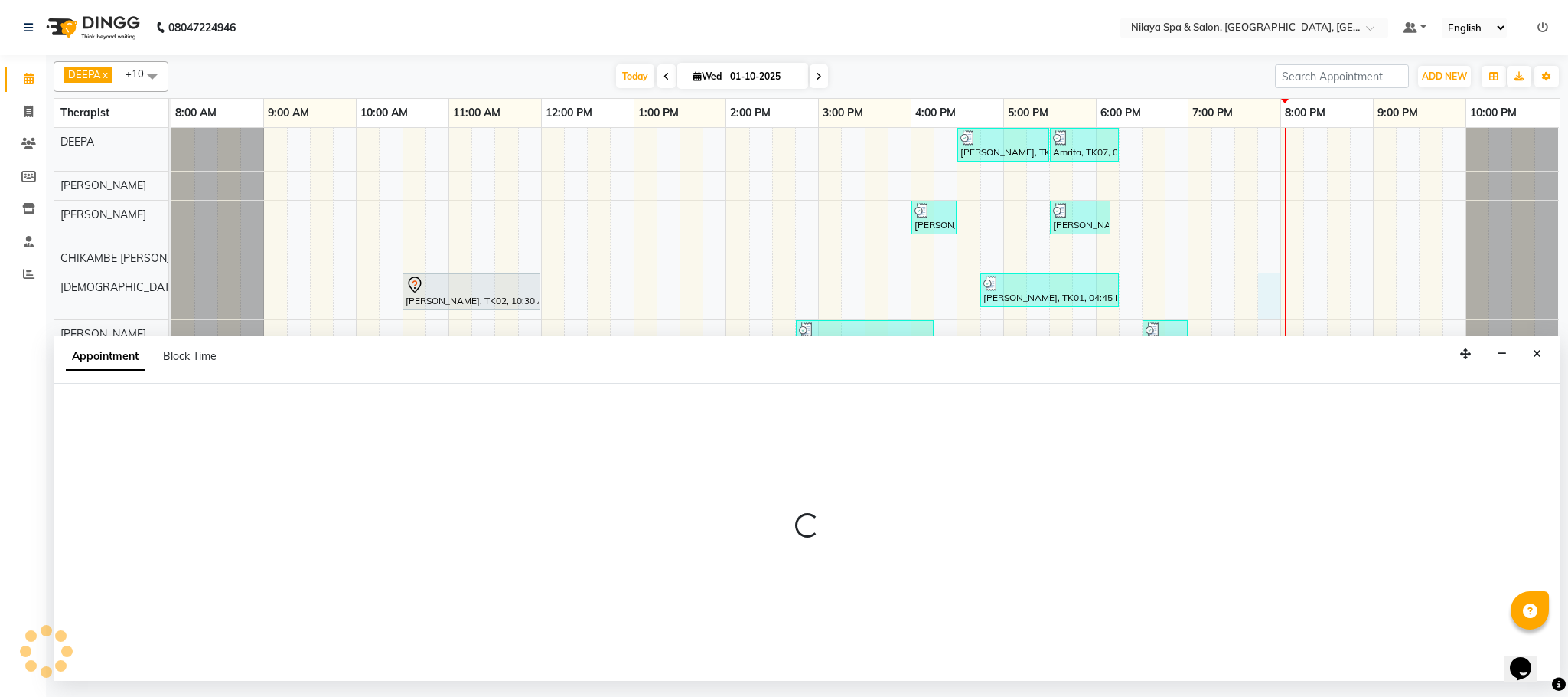
select select "85437"
select select "1185"
select select "tentative"
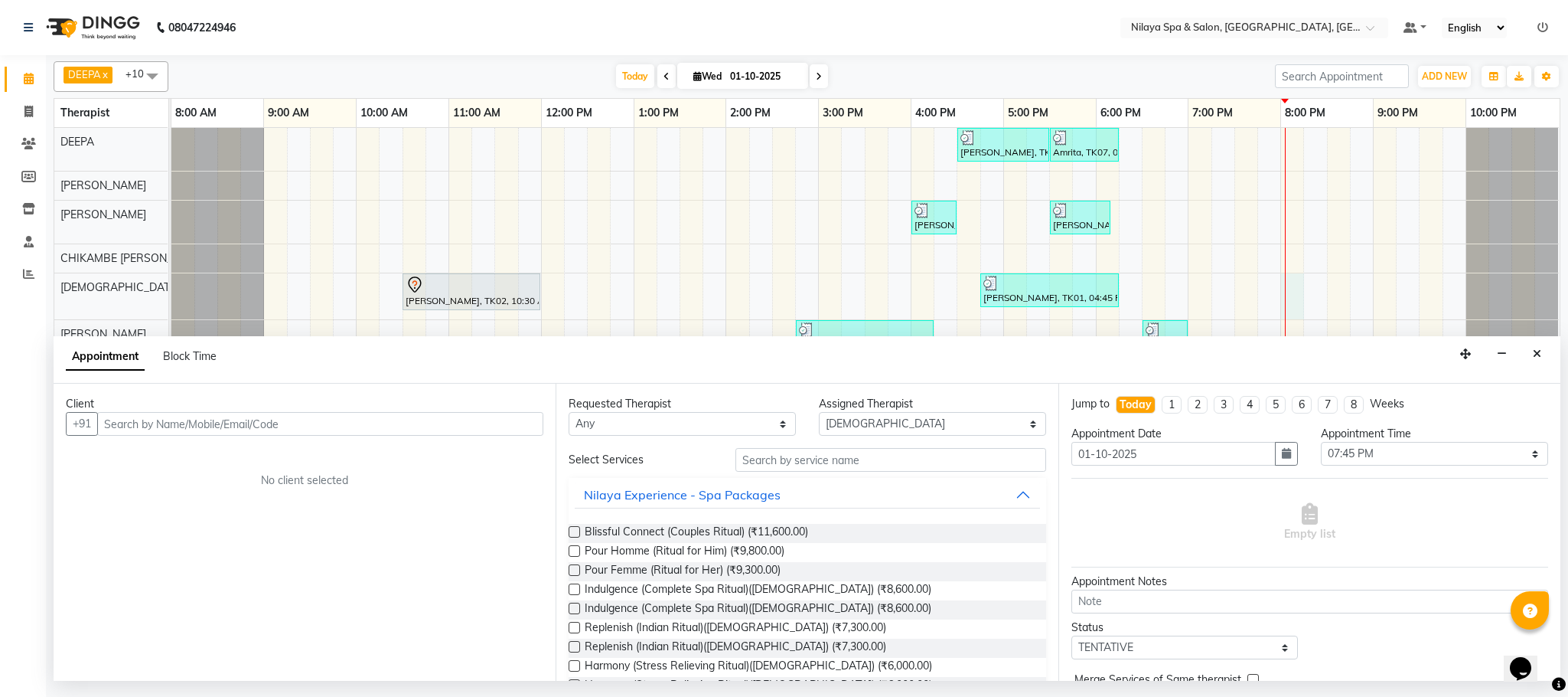
click at [1294, 288] on div "[PERSON_NAME], TK05, 04:30 PM-05:30 PM, Signature Multi Vitamin, Anti-Ageing Fa…" at bounding box center [865, 402] width 1389 height 548
type input "7235001976"
click at [513, 421] on span "Add Client" at bounding box center [511, 423] width 51 height 14
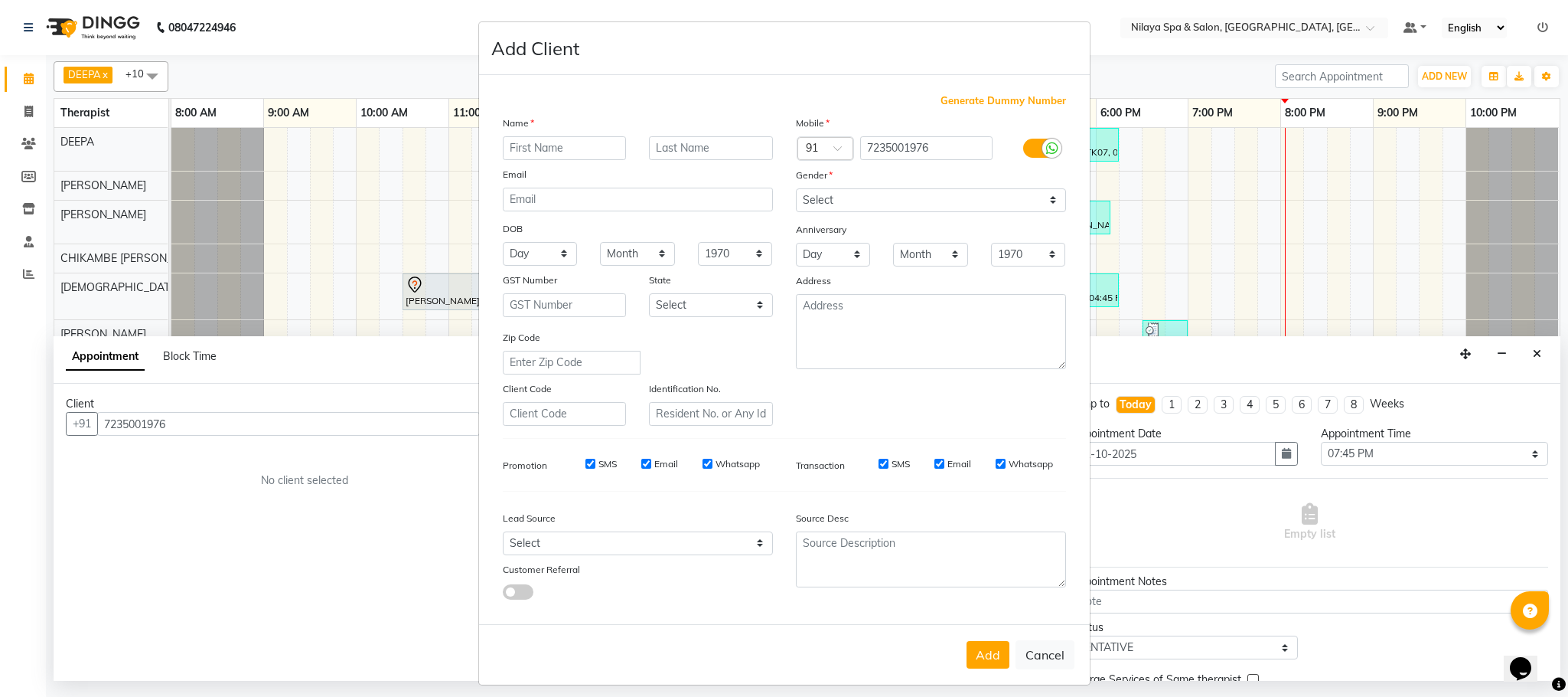
click at [525, 131] on div "Name" at bounding box center [516, 126] width 49 height 21
click at [519, 143] on input "text" at bounding box center [565, 148] width 124 height 24
type input "MR. [GEOGRAPHIC_DATA]"
click at [668, 152] on input "text" at bounding box center [711, 148] width 124 height 24
drag, startPoint x: 1001, startPoint y: 196, endPoint x: 994, endPoint y: 202, distance: 9.2
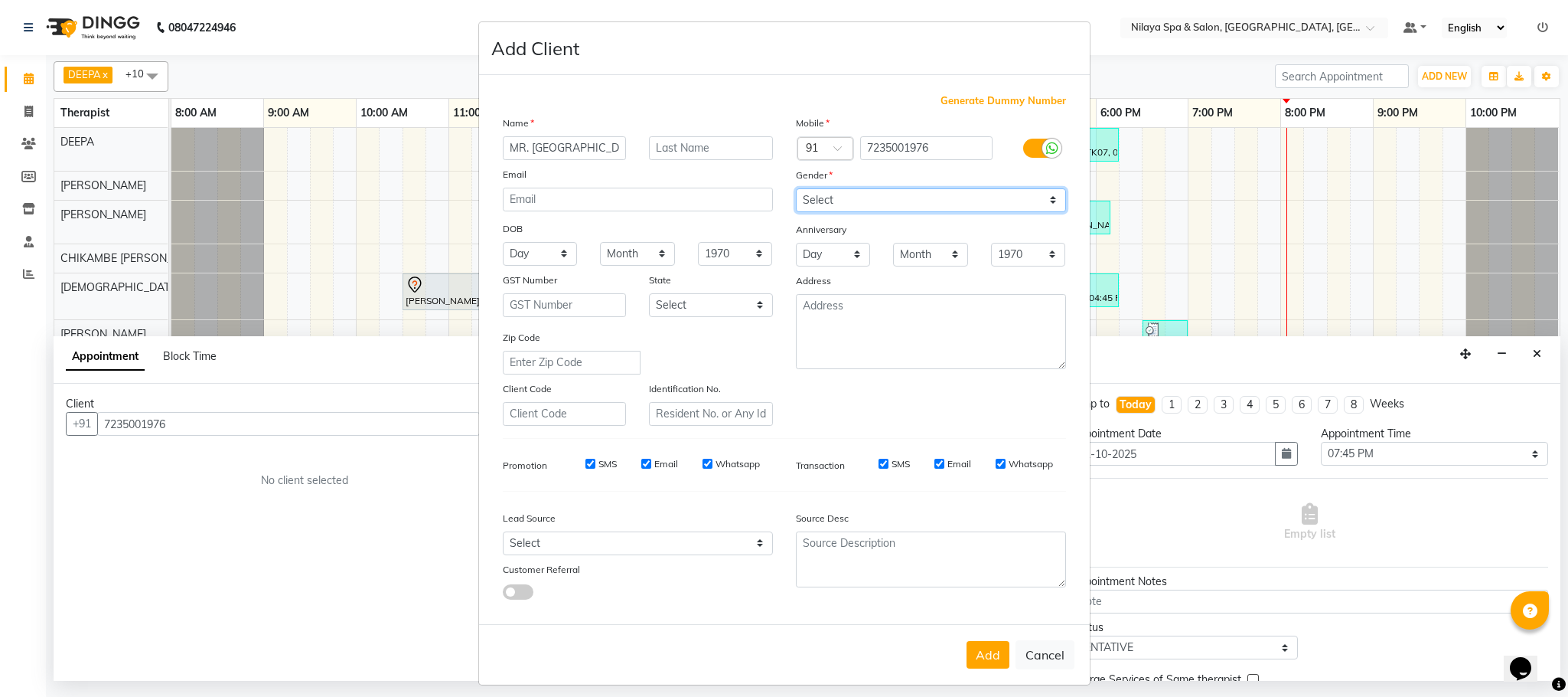
click at [1001, 196] on select "Select [DEMOGRAPHIC_DATA] [DEMOGRAPHIC_DATA] Other Prefer Not To Say" at bounding box center [930, 200] width 270 height 24
select select "[DEMOGRAPHIC_DATA]"
click at [796, 189] on select "Select [DEMOGRAPHIC_DATA] [DEMOGRAPHIC_DATA] Other Prefer Not To Say" at bounding box center [930, 200] width 270 height 24
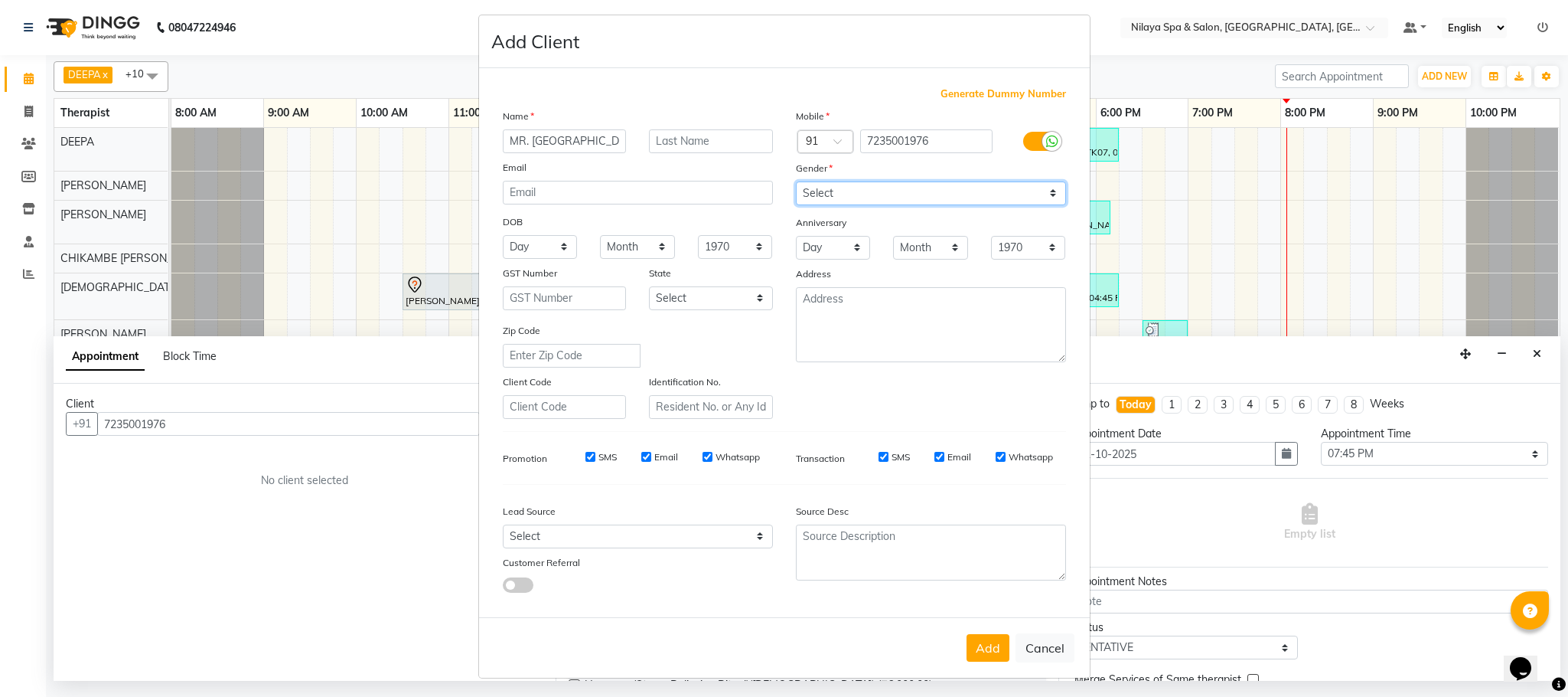
scroll to position [8, 0]
click at [979, 649] on button "Add" at bounding box center [988, 647] width 43 height 27
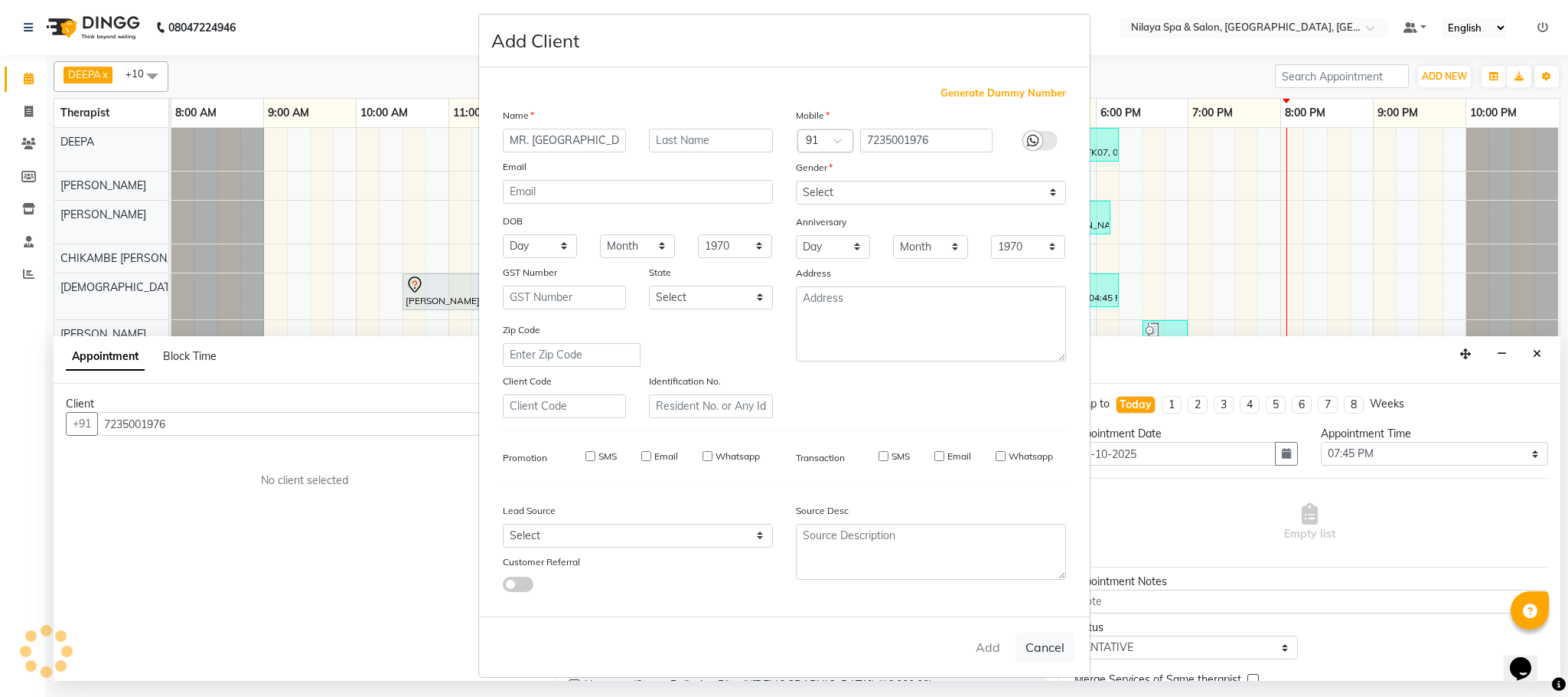
type input "72******76"
select select
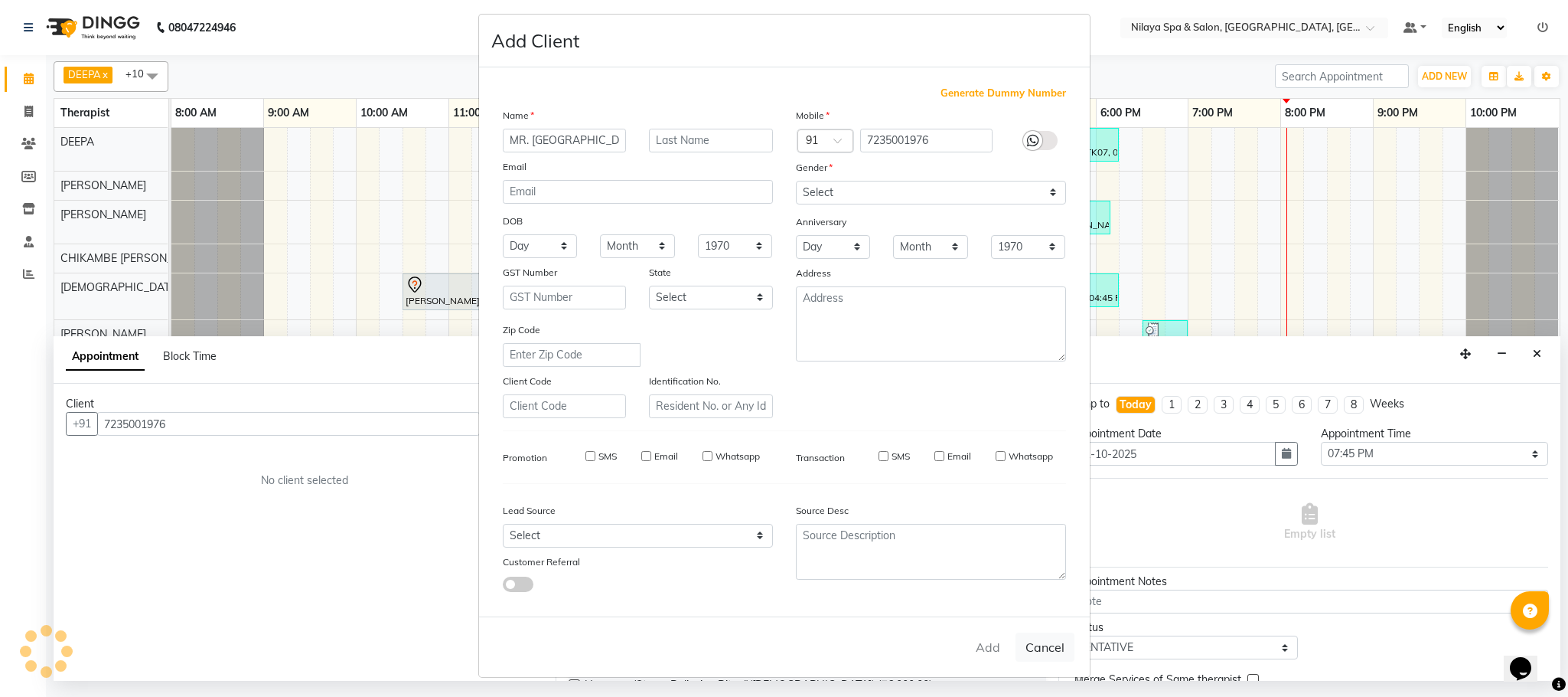
select select
checkbox input "false"
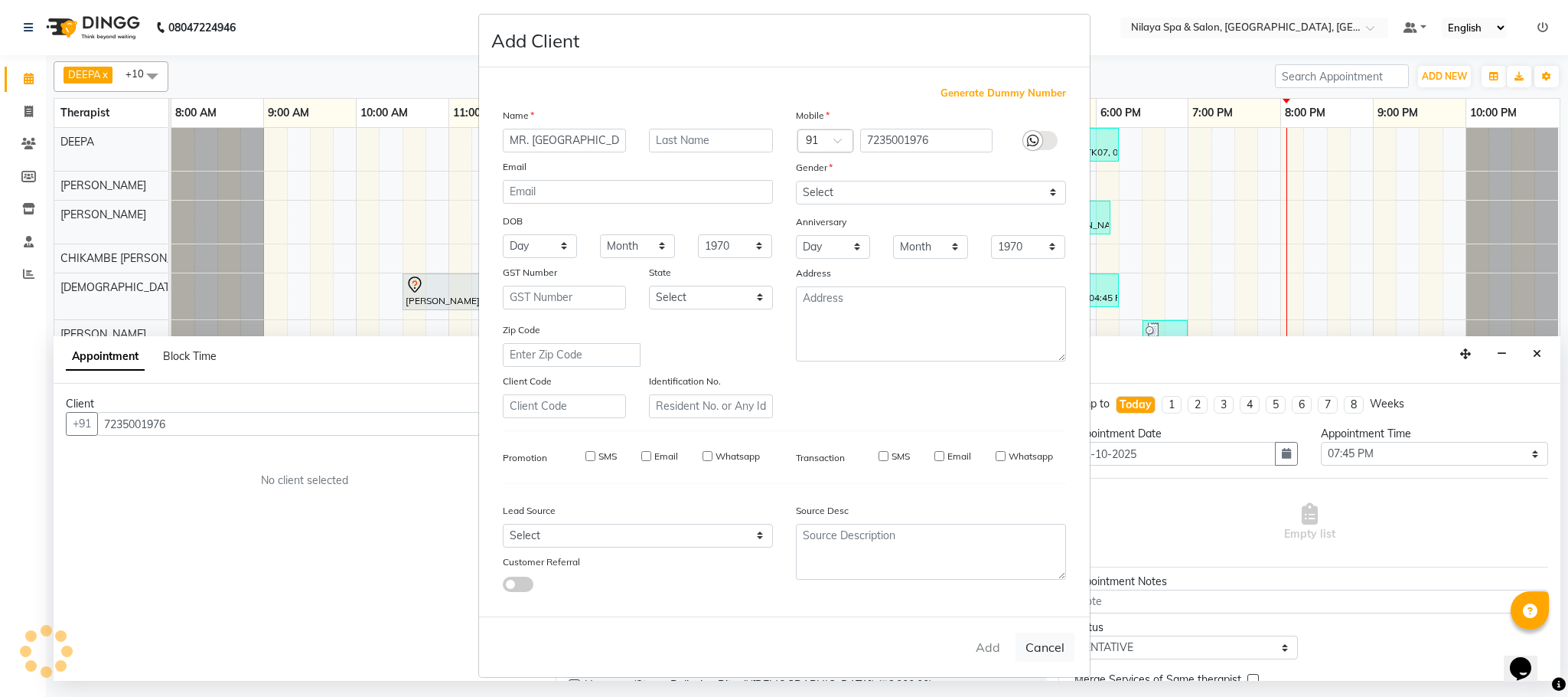
checkbox input "false"
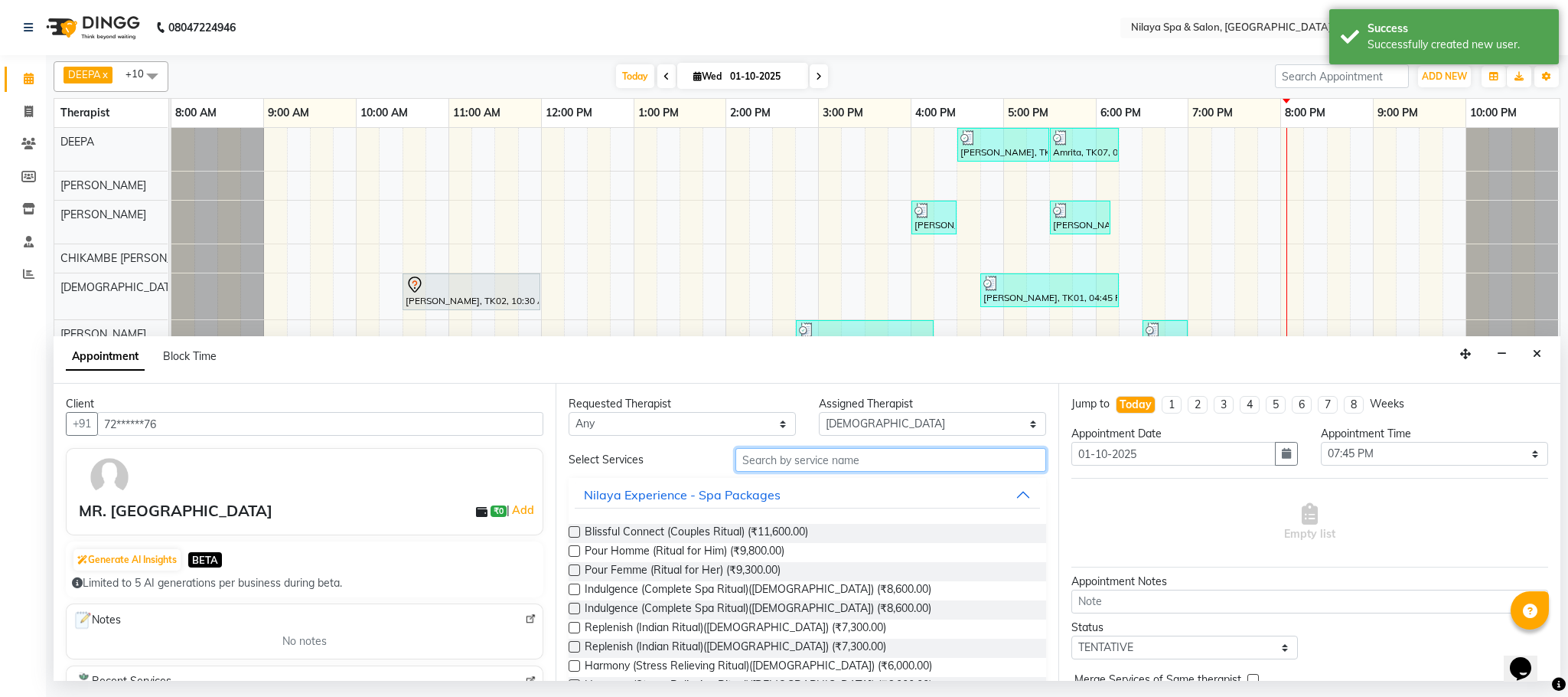
drag, startPoint x: 793, startPoint y: 448, endPoint x: 795, endPoint y: 474, distance: 26.1
click at [793, 451] on input "text" at bounding box center [890, 460] width 311 height 24
click at [967, 423] on select "Select ACHUI [PERSON_NAME] [PERSON_NAME] [PERSON_NAME] [PERSON_NAME] [PERSON_NA…" at bounding box center [932, 423] width 227 height 24
select select "82530"
click at [819, 413] on select "Select ACHUI [PERSON_NAME] [PERSON_NAME] [PERSON_NAME] [PERSON_NAME] [PERSON_NA…" at bounding box center [932, 423] width 227 height 24
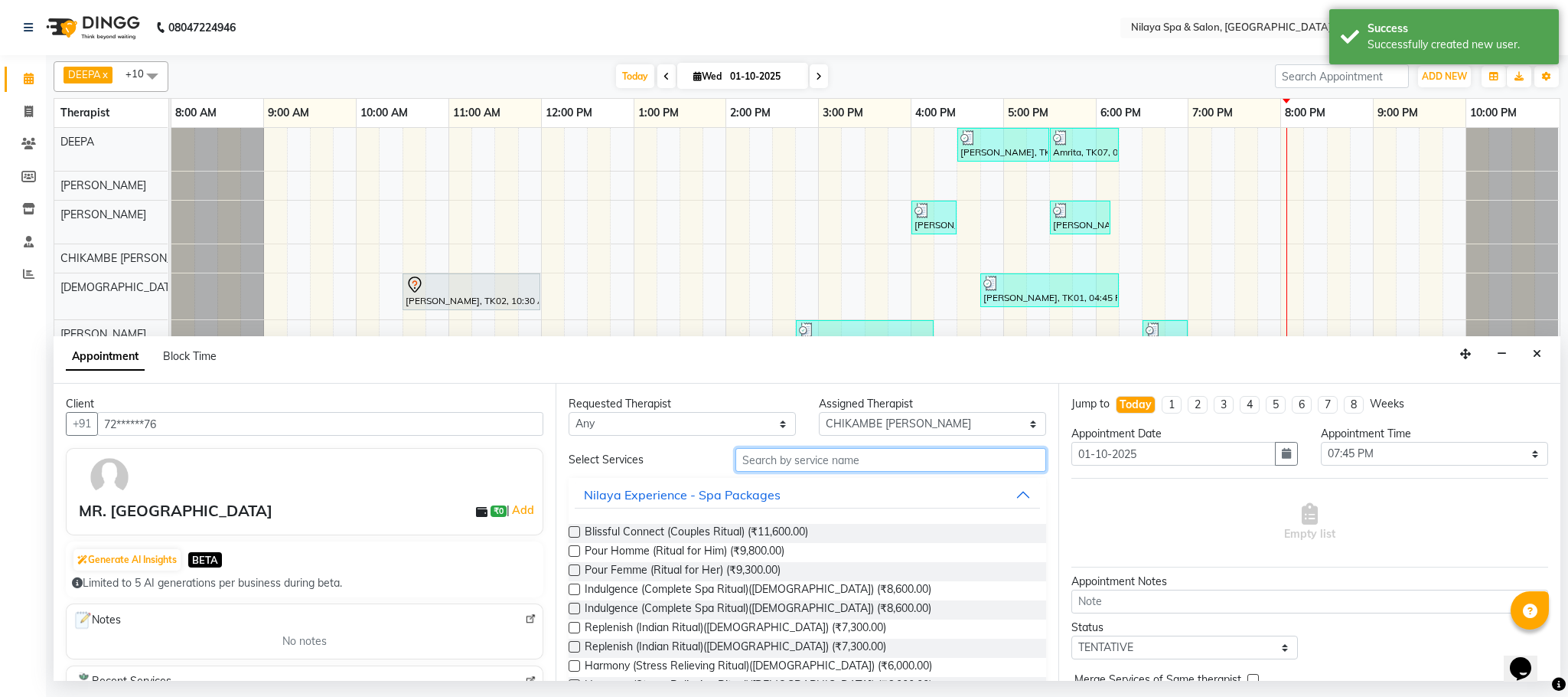
click at [767, 463] on input "text" at bounding box center [890, 460] width 311 height 24
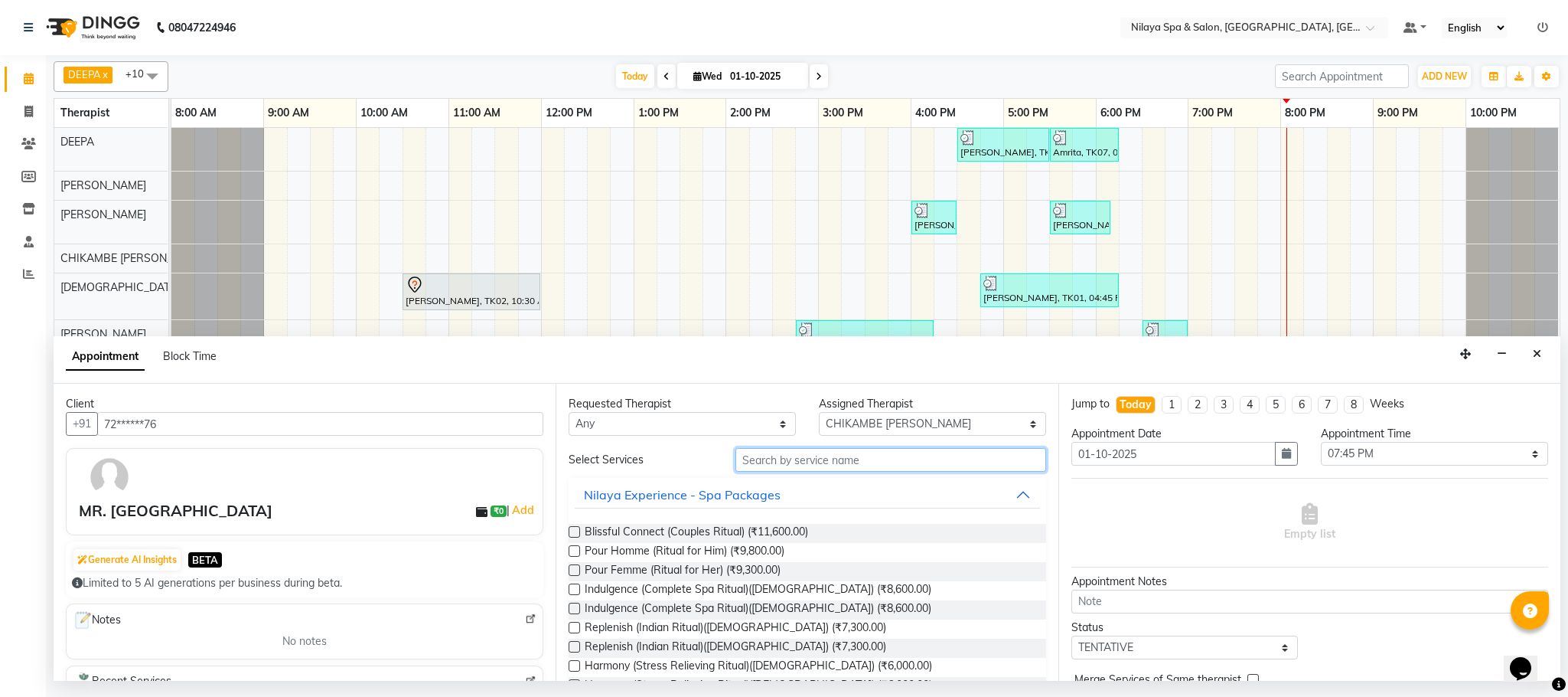
scroll to position [229, 0]
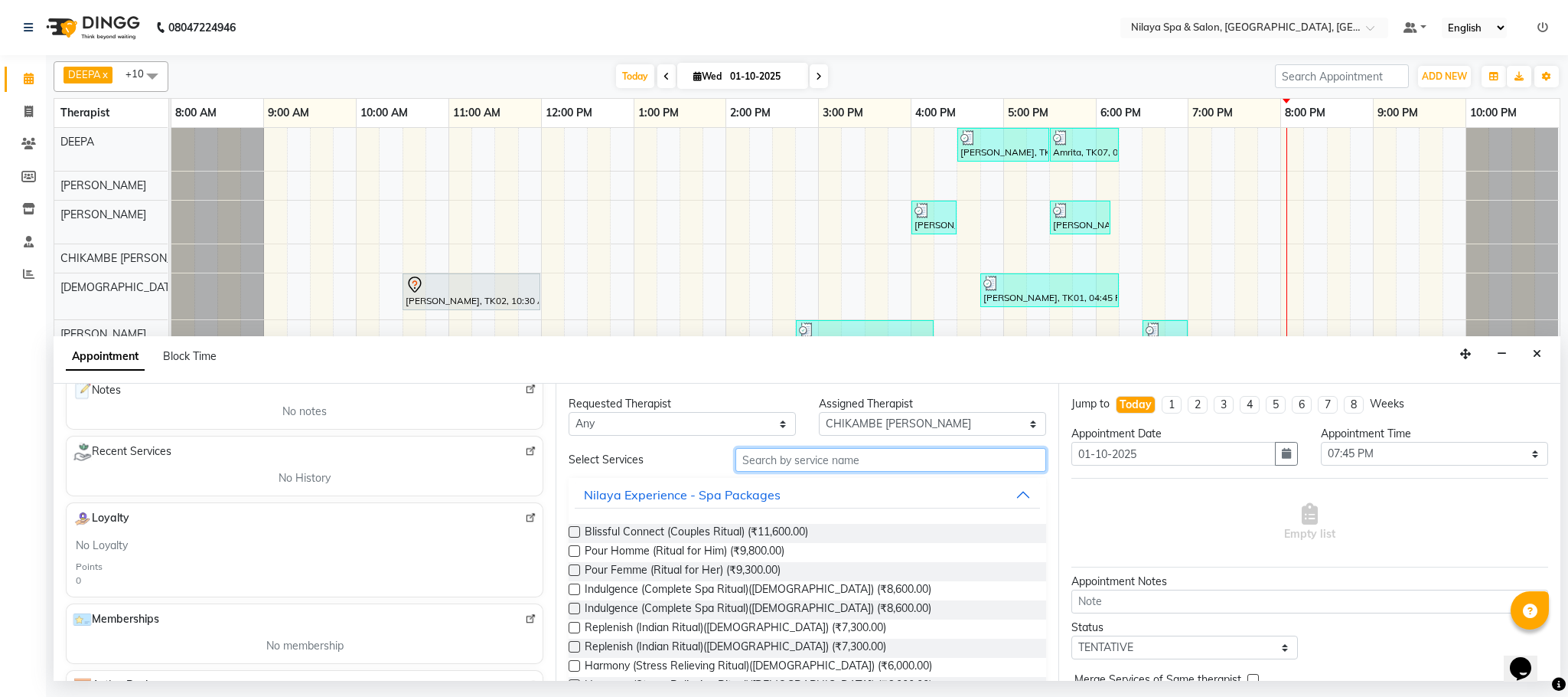
click at [739, 467] on input "text" at bounding box center [890, 460] width 311 height 24
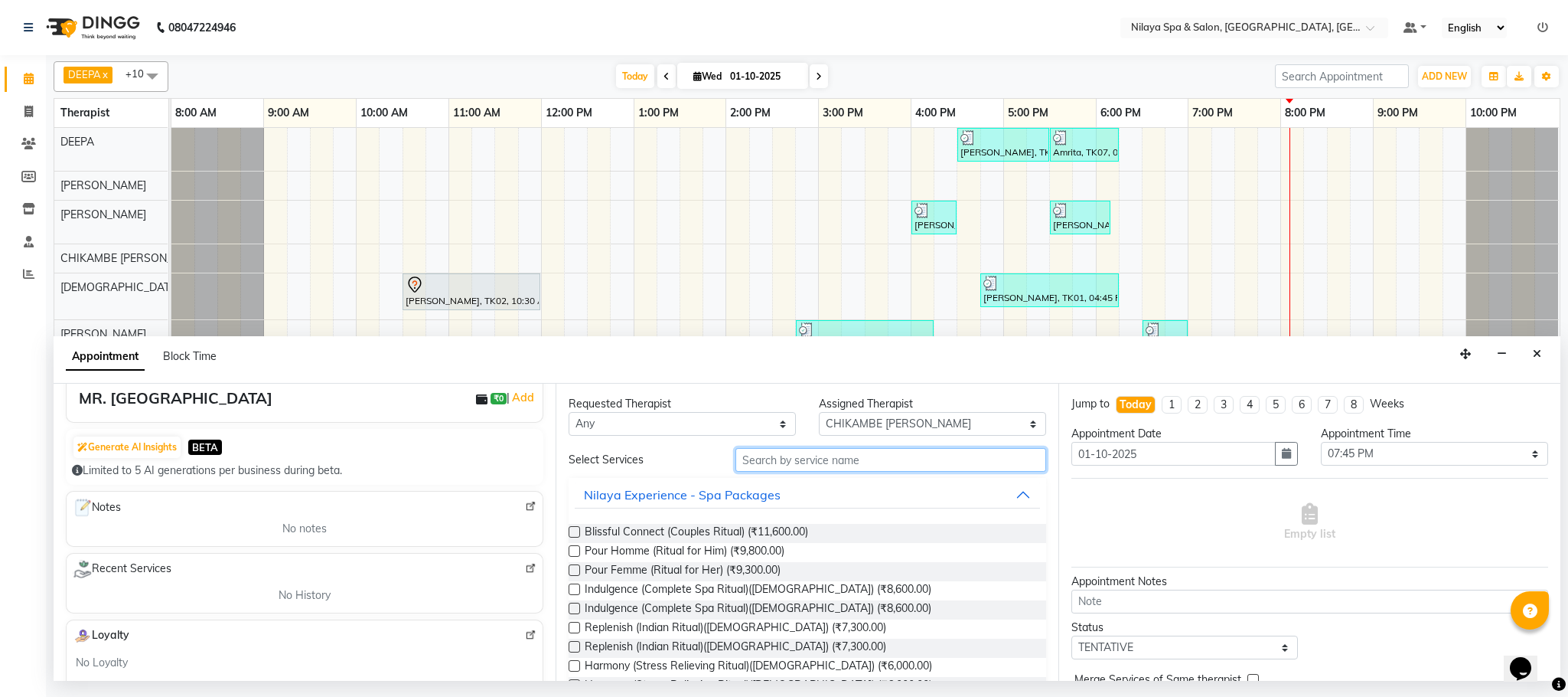
scroll to position [0, 0]
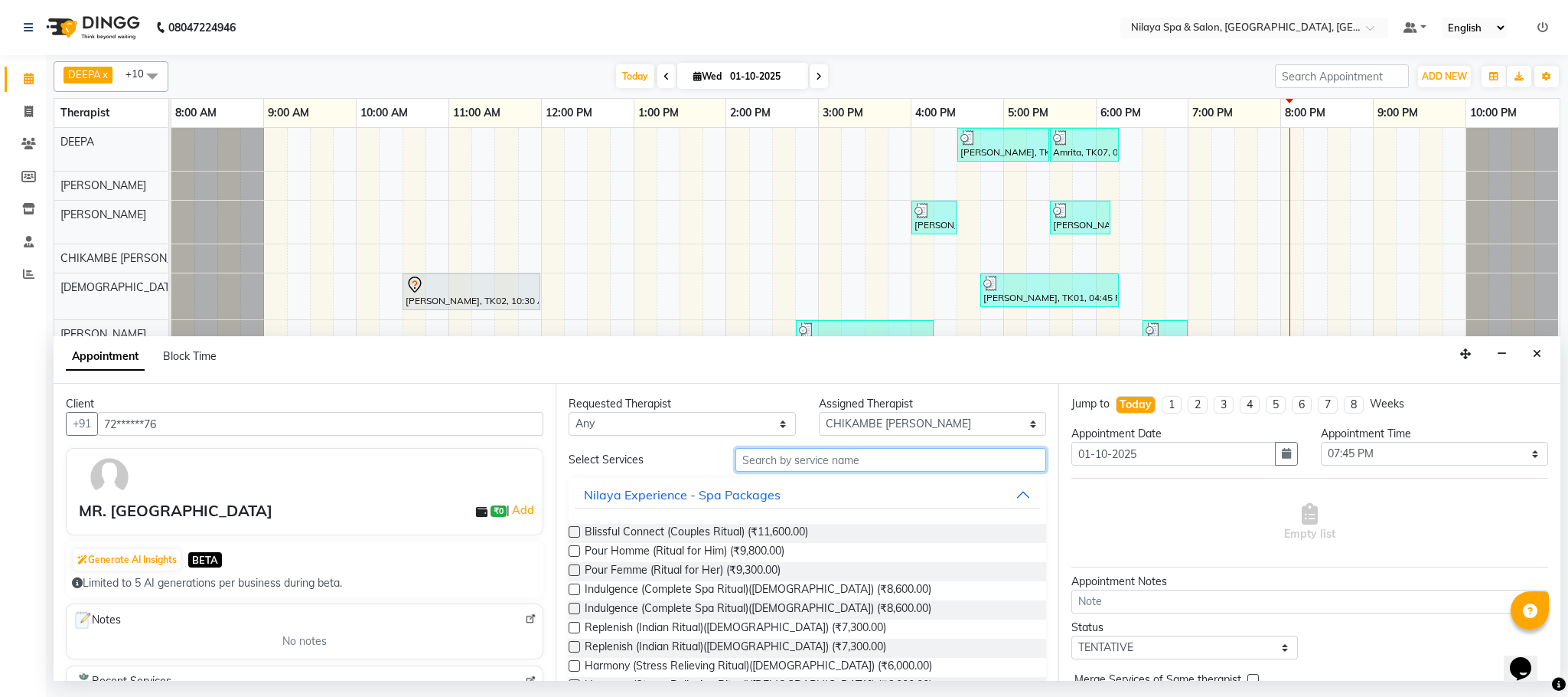
click at [767, 467] on input "text" at bounding box center [890, 460] width 311 height 24
click at [767, 469] on input "text" at bounding box center [890, 460] width 311 height 24
click at [736, 463] on input "text" at bounding box center [890, 460] width 311 height 24
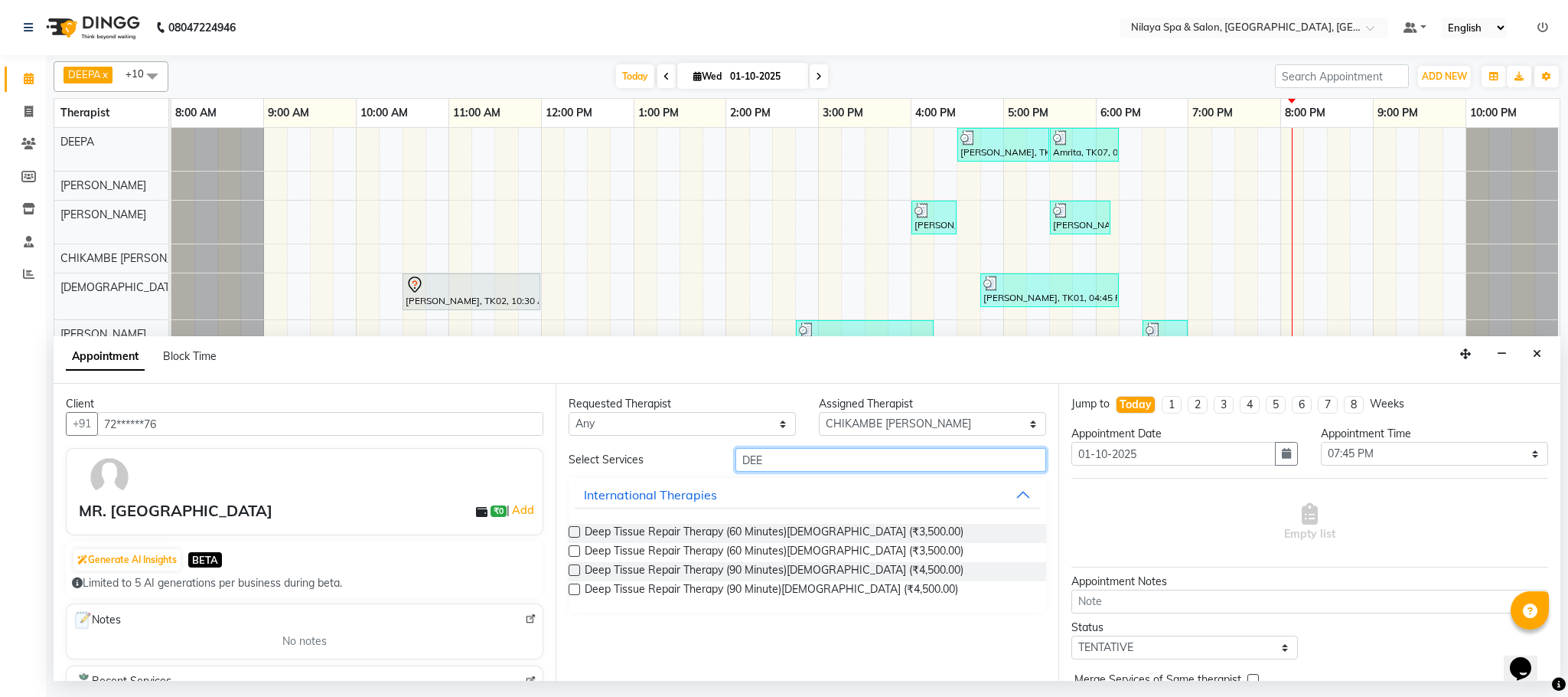
click at [768, 453] on input "DEE" at bounding box center [890, 460] width 311 height 24
type input "DEE"
drag, startPoint x: 1539, startPoint y: 357, endPoint x: 1426, endPoint y: 383, distance: 116.0
click at [1539, 357] on icon "Close" at bounding box center [1537, 353] width 9 height 11
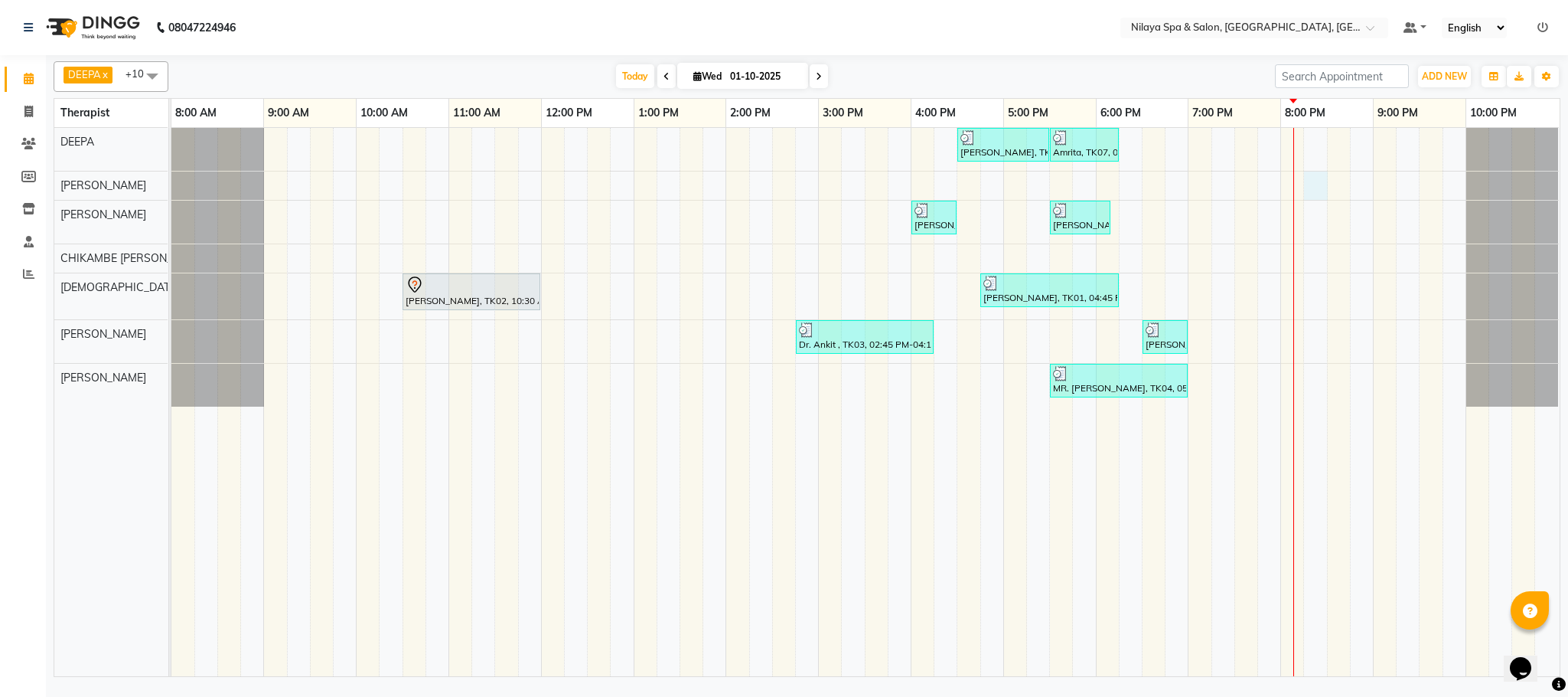
click at [1310, 186] on div "[PERSON_NAME], TK05, 04:30 PM-05:30 PM, Signature Multi Vitamin, Anti-Ageing Fa…" at bounding box center [865, 402] width 1389 height 548
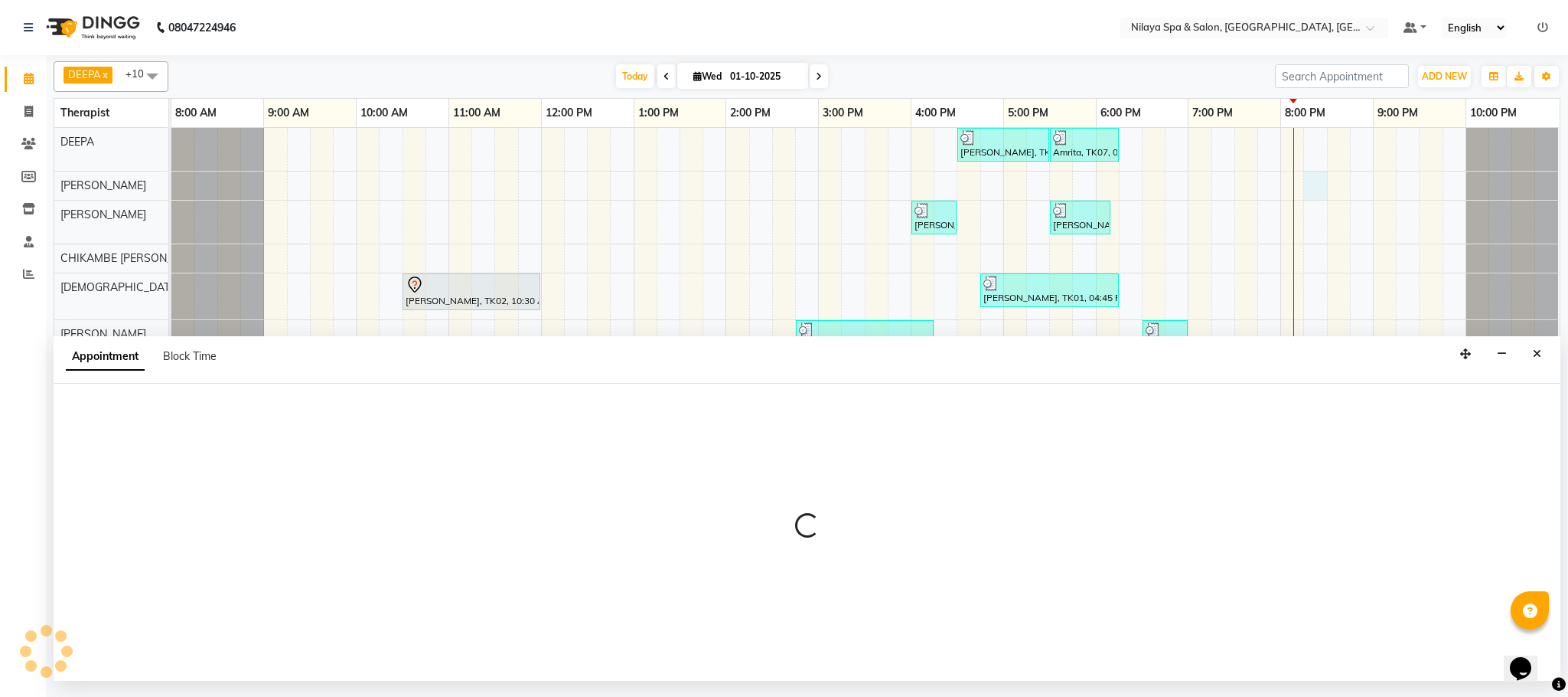
select select "72261"
select select "tentative"
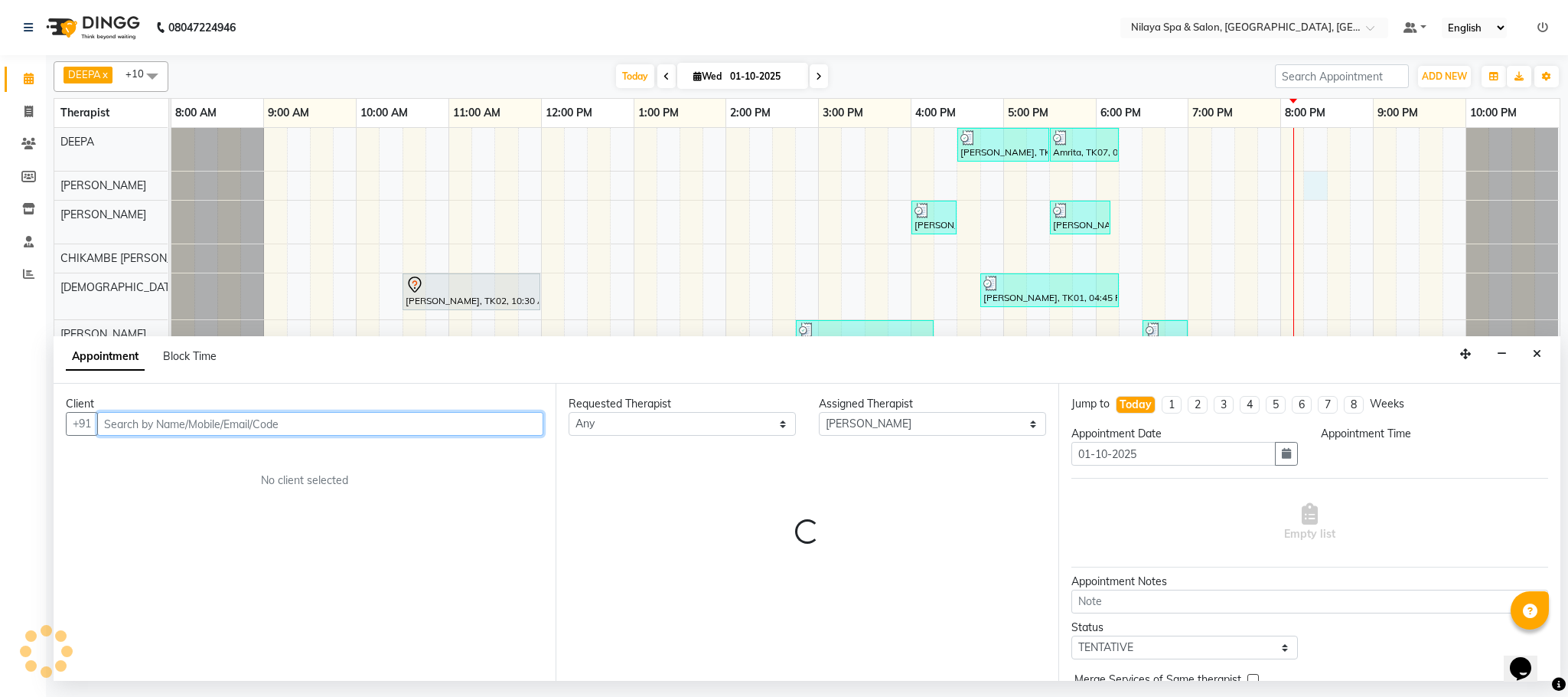
select select "1215"
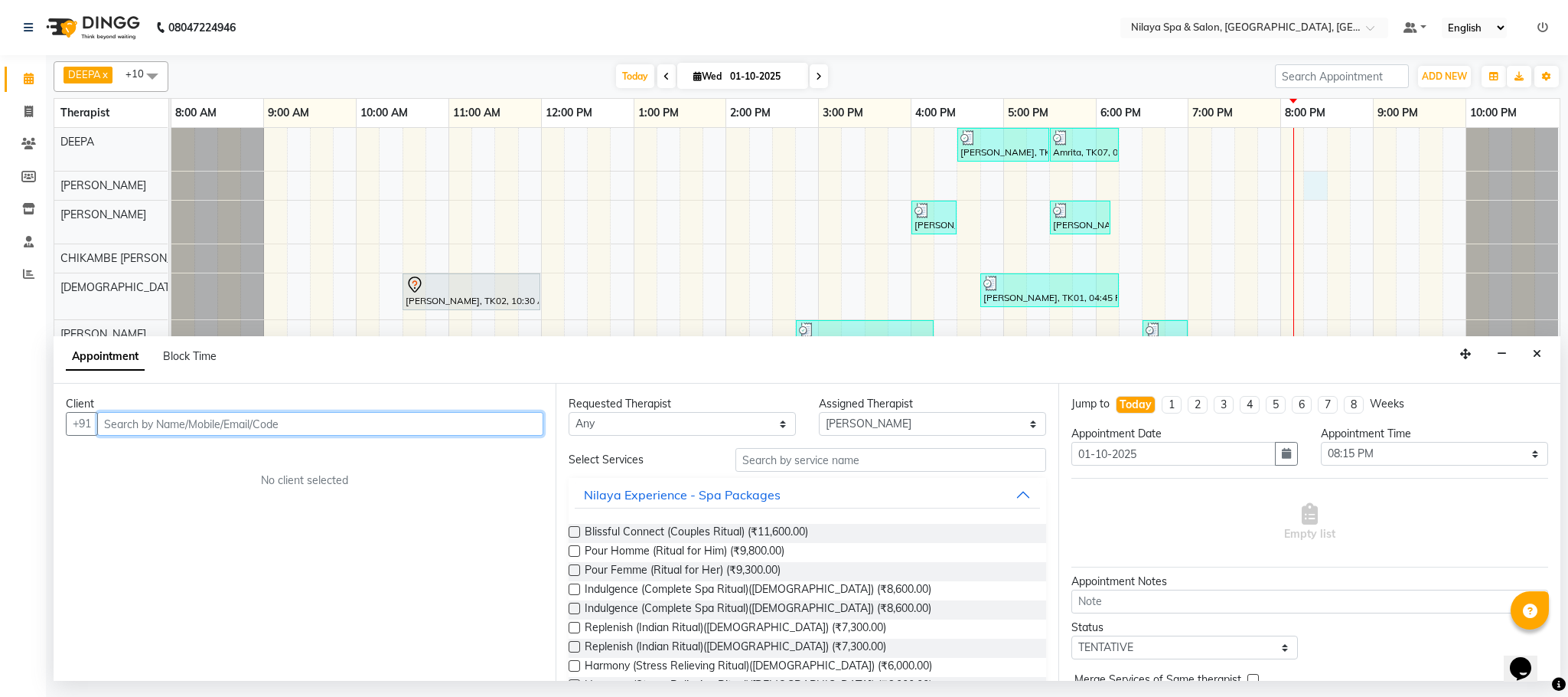
drag, startPoint x: 132, startPoint y: 423, endPoint x: 166, endPoint y: 434, distance: 35.7
click at [134, 423] on input "text" at bounding box center [319, 423] width 446 height 24
type input "7599491707"
click at [522, 425] on span "Add Client" at bounding box center [511, 423] width 51 height 14
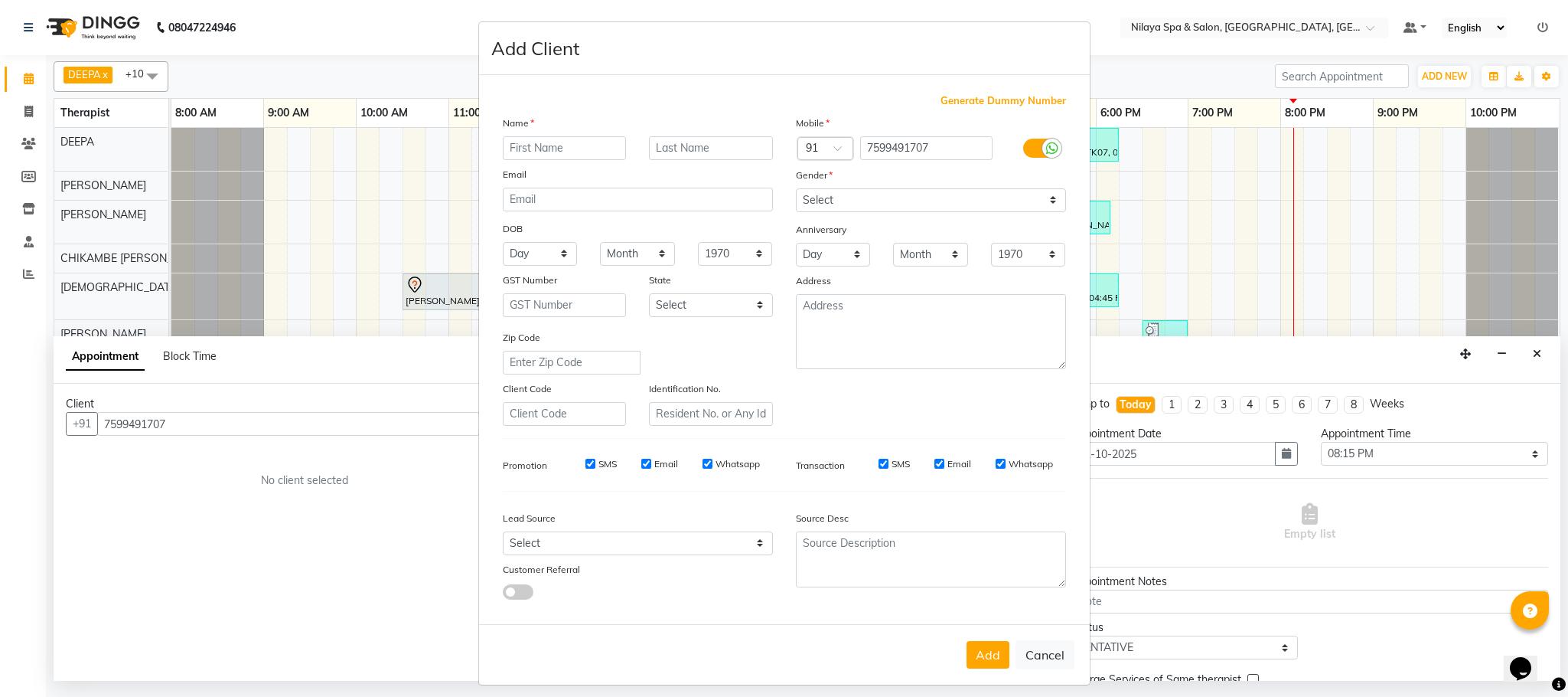
click at [522, 149] on input "text" at bounding box center [565, 148] width 124 height 24
type input "[PERSON_NAME]"
click at [958, 204] on select "Select [DEMOGRAPHIC_DATA] [DEMOGRAPHIC_DATA] Other Prefer Not To Say" at bounding box center [930, 200] width 270 height 24
select select "[DEMOGRAPHIC_DATA]"
click at [796, 189] on select "Select [DEMOGRAPHIC_DATA] [DEMOGRAPHIC_DATA] Other Prefer Not To Say" at bounding box center [930, 200] width 270 height 24
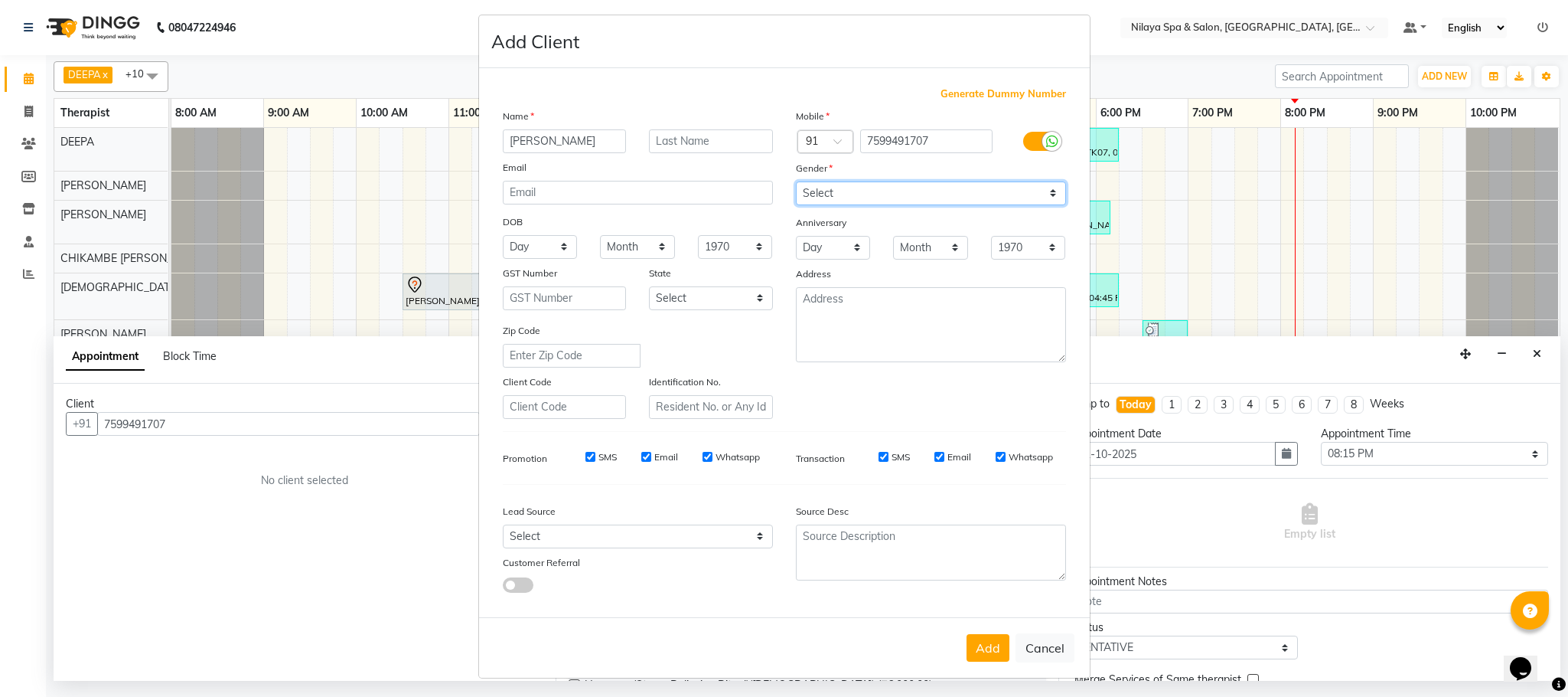
scroll to position [8, 0]
click at [563, 134] on input "[PERSON_NAME]" at bounding box center [565, 140] width 124 height 24
type input "MR. [PERSON_NAME]"
drag, startPoint x: 924, startPoint y: 140, endPoint x: 951, endPoint y: 138, distance: 27.1
click at [926, 140] on input "7599491707" at bounding box center [926, 140] width 133 height 24
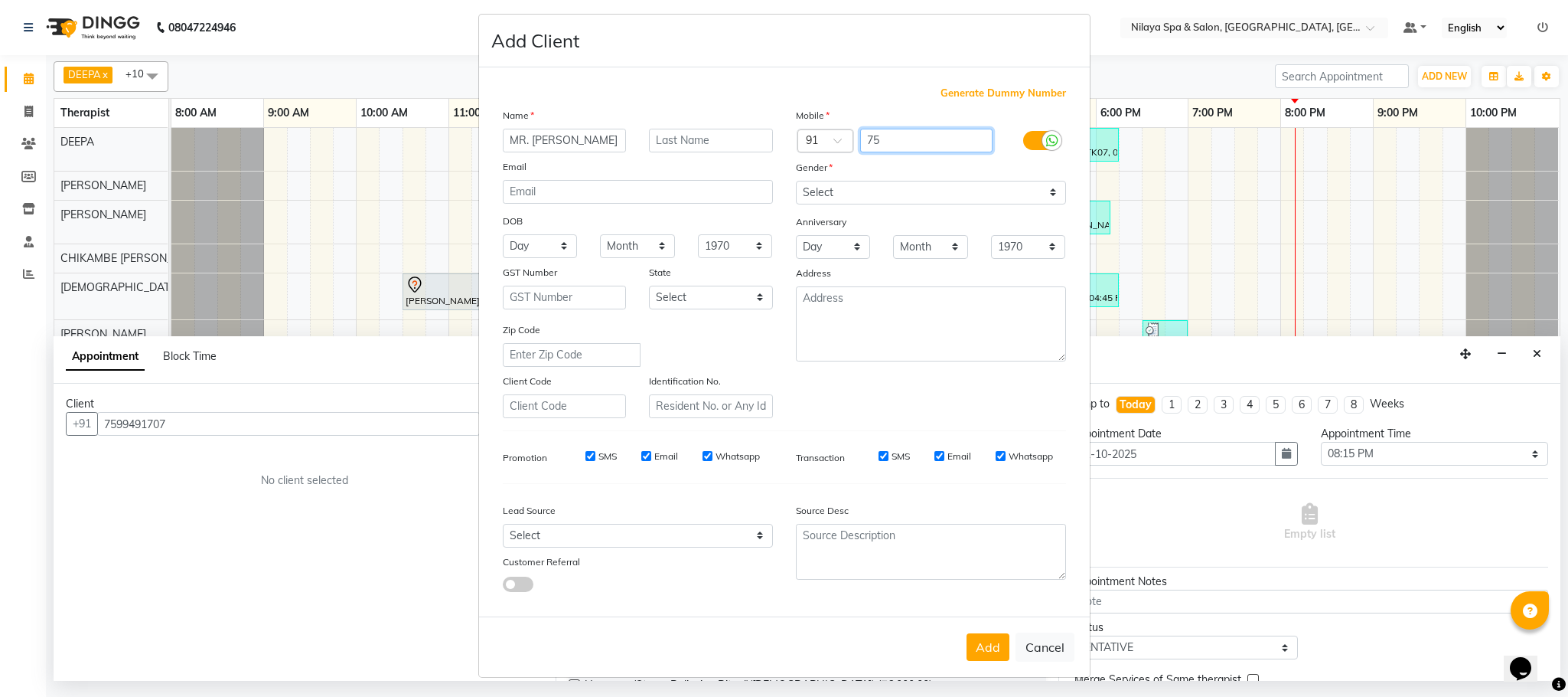
type input "7"
type input "9873205098"
click at [1012, 189] on select "Select [DEMOGRAPHIC_DATA] [DEMOGRAPHIC_DATA] Other Prefer Not To Say" at bounding box center [930, 193] width 270 height 24
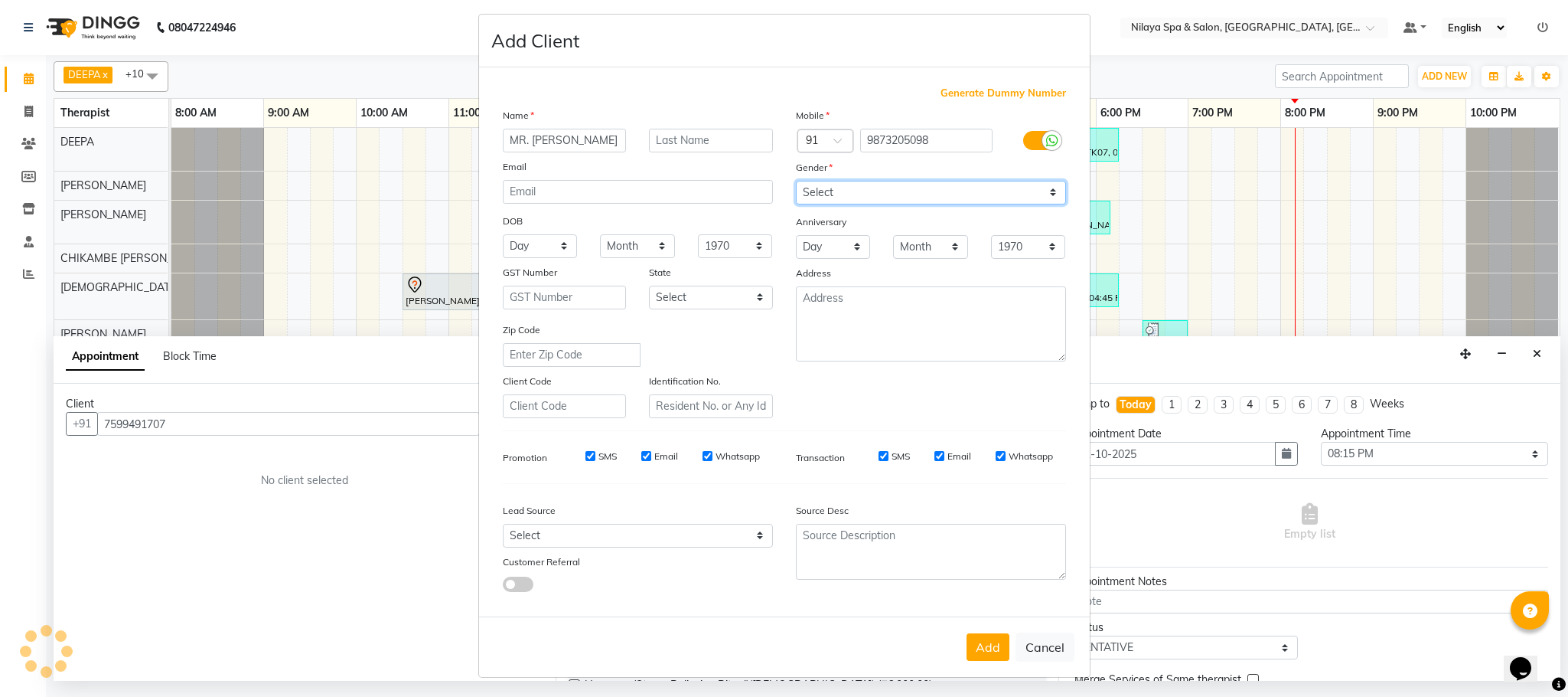
drag, startPoint x: 1012, startPoint y: 189, endPoint x: 983, endPoint y: 211, distance: 36.4
click at [1012, 189] on select "Select [DEMOGRAPHIC_DATA] [DEMOGRAPHIC_DATA] Other Prefer Not To Say" at bounding box center [930, 193] width 270 height 24
click at [1043, 179] on div "Gender" at bounding box center [931, 169] width 293 height 21
click at [1040, 189] on select "Select [DEMOGRAPHIC_DATA] [DEMOGRAPHIC_DATA] Other Prefer Not To Say" at bounding box center [930, 193] width 270 height 24
select select "[DEMOGRAPHIC_DATA]"
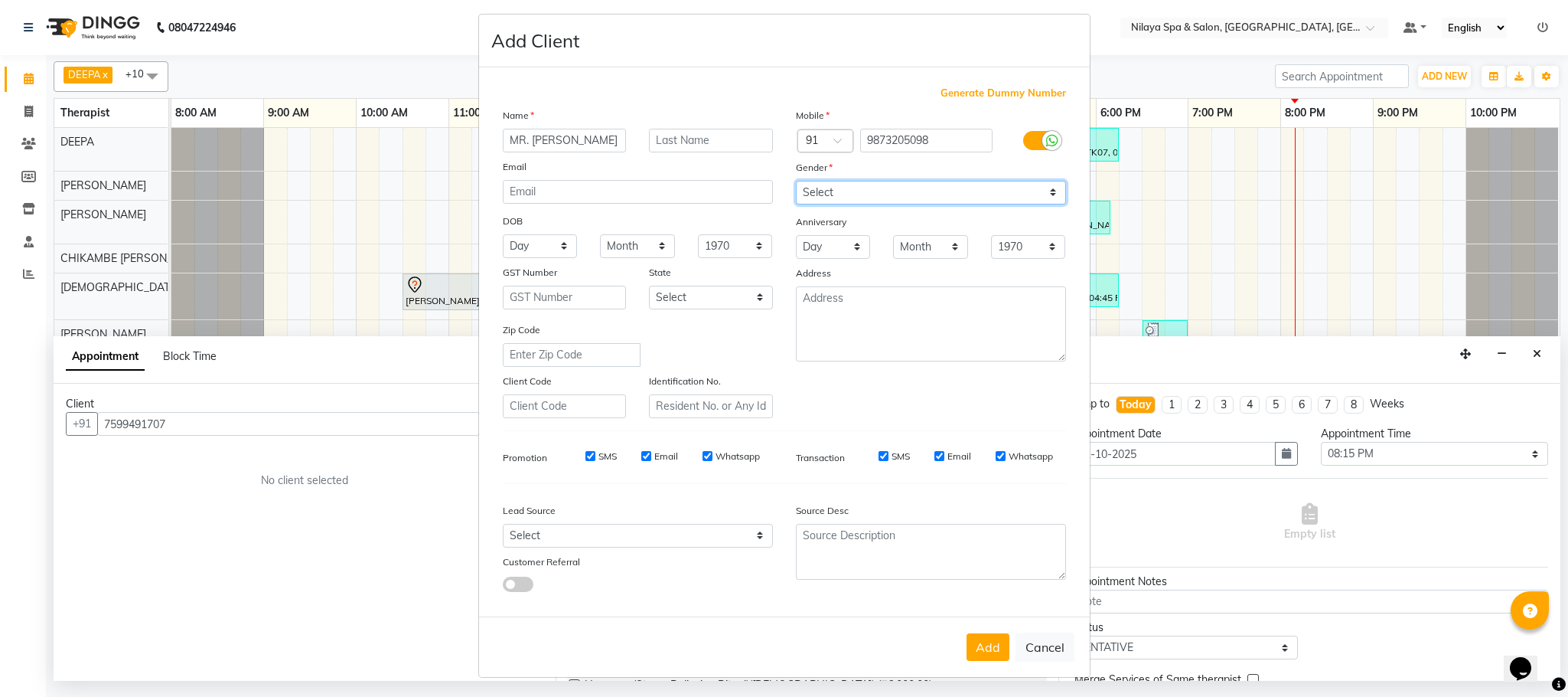
click at [796, 181] on select "Select [DEMOGRAPHIC_DATA] [DEMOGRAPHIC_DATA] Other Prefer Not To Say" at bounding box center [930, 193] width 270 height 24
click at [974, 637] on button "Add" at bounding box center [988, 647] width 43 height 27
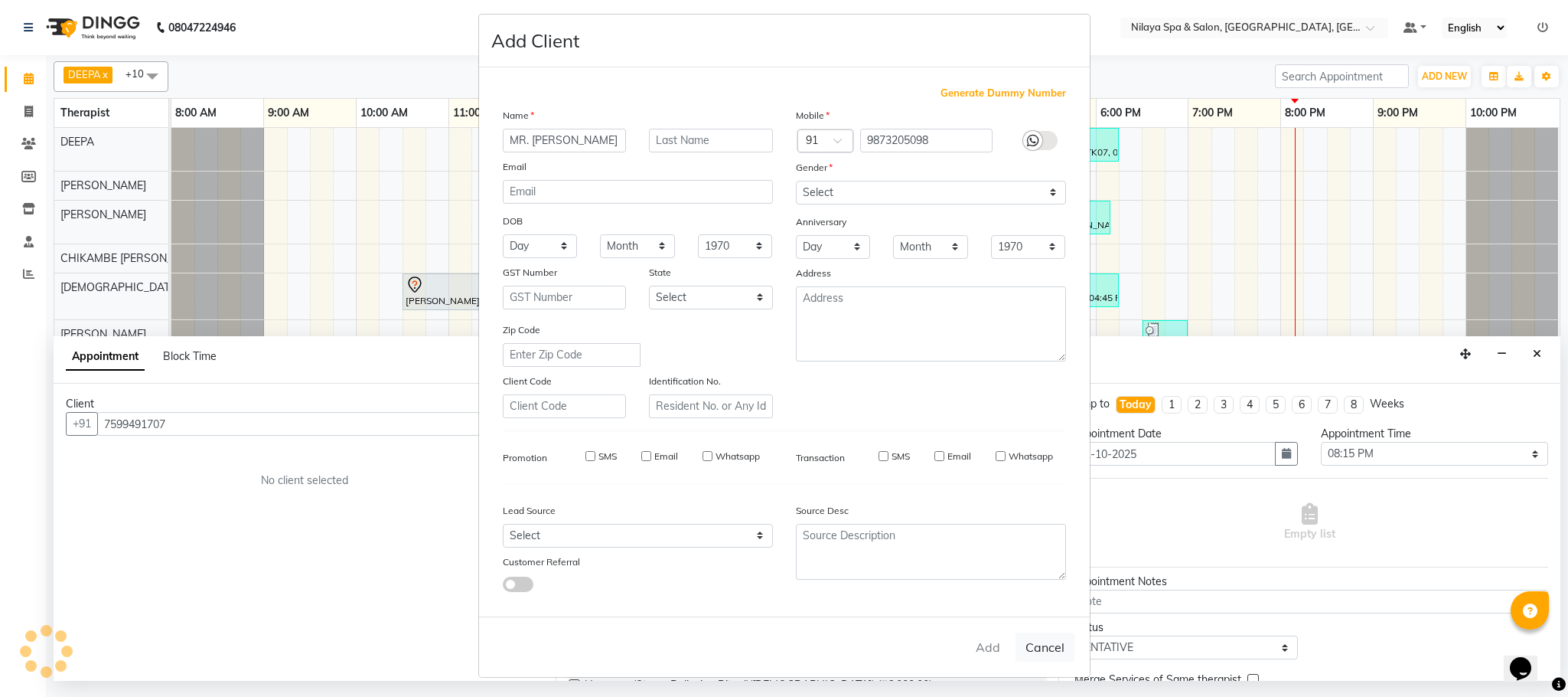
type input "98******98"
select select
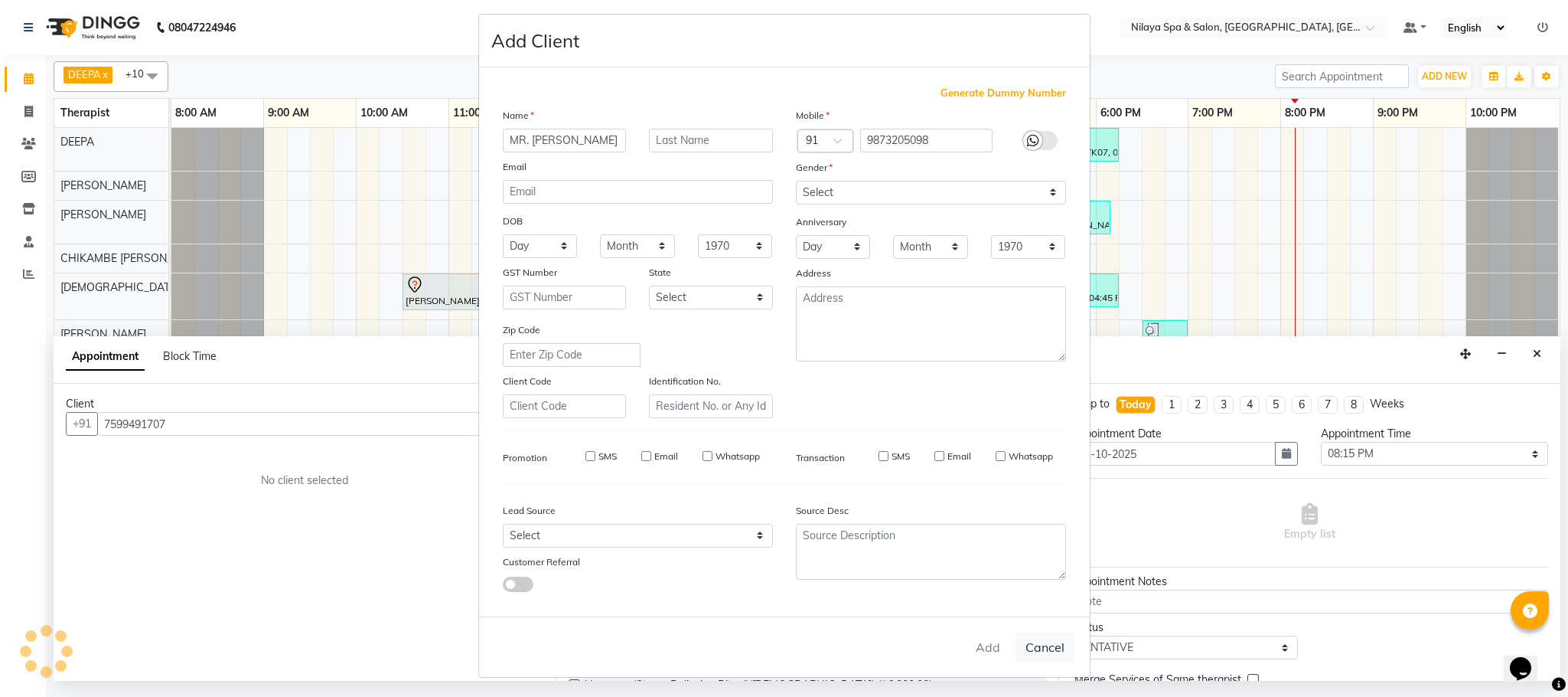
select select
checkbox input "false"
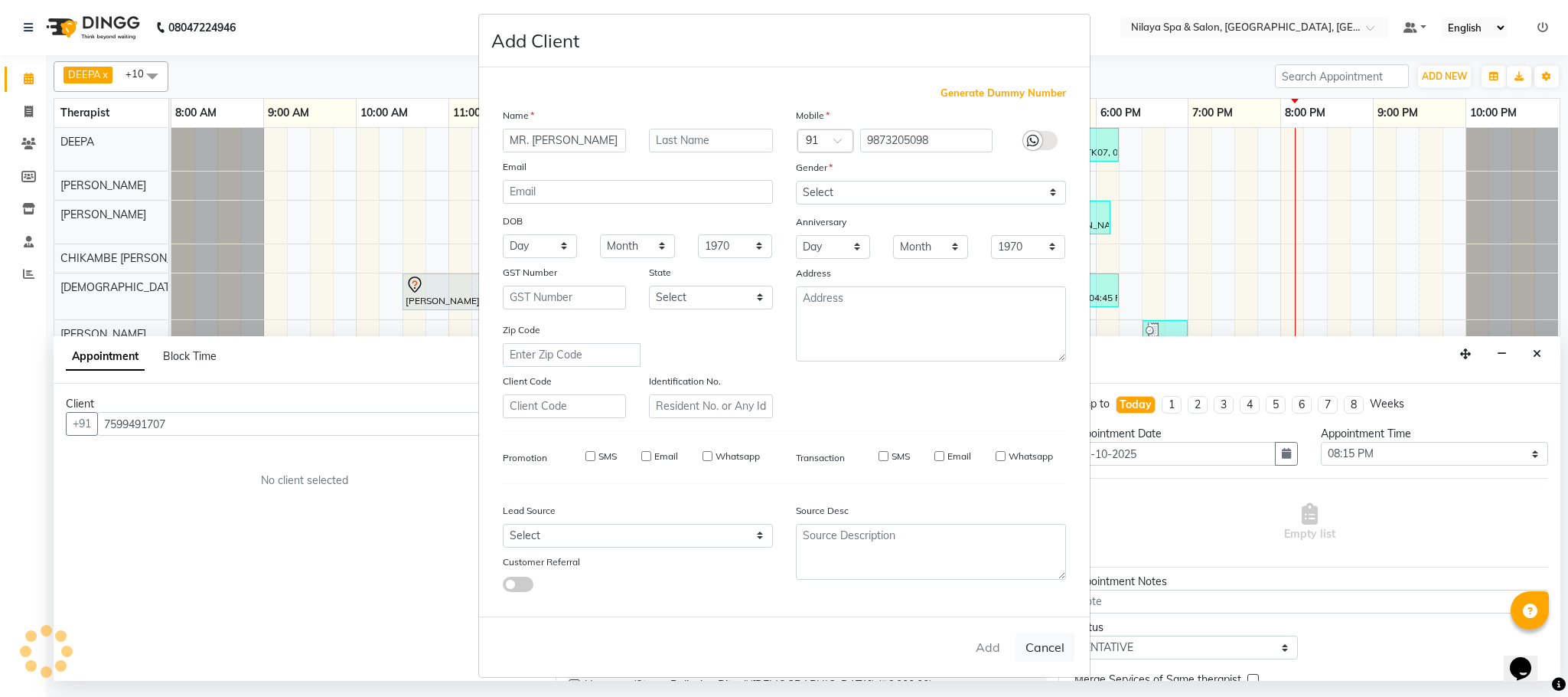
checkbox input "false"
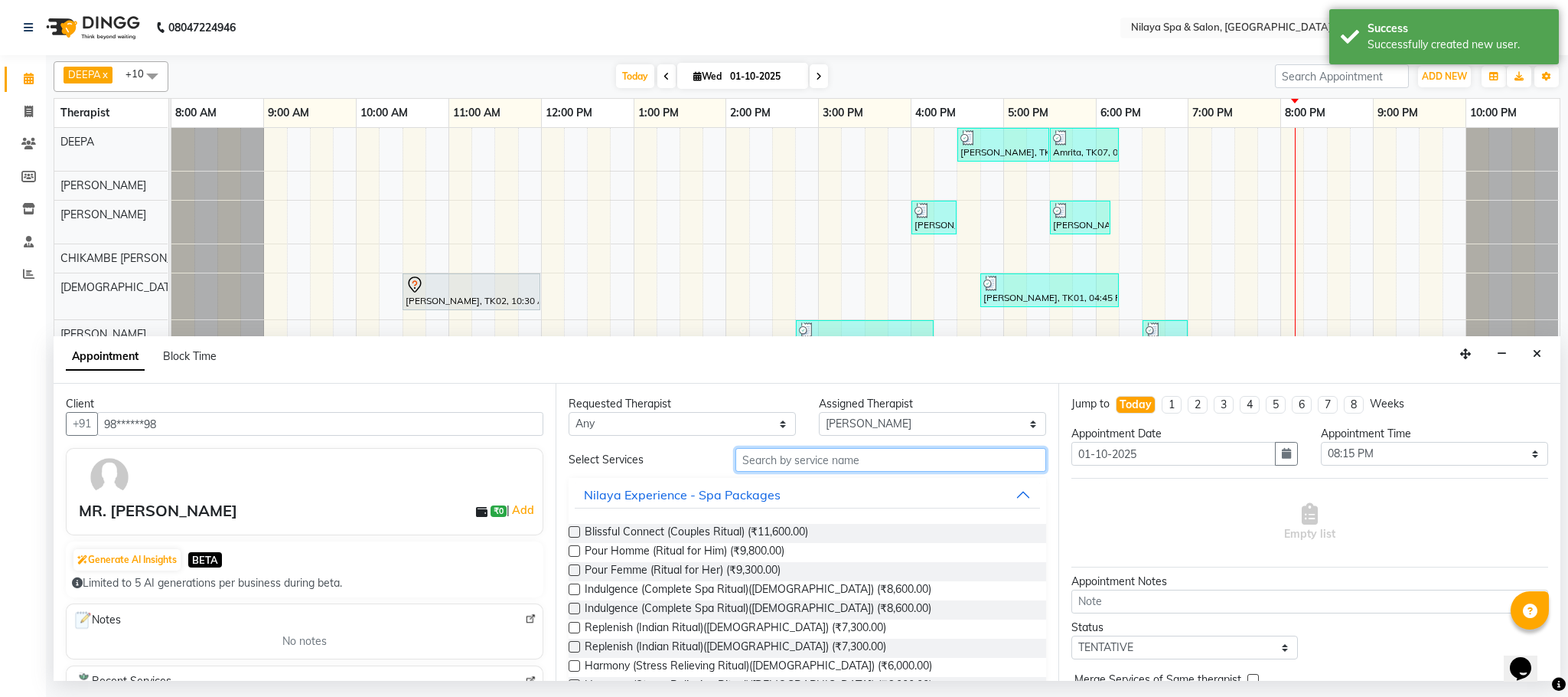
click at [793, 457] on input "text" at bounding box center [890, 460] width 311 height 24
click at [761, 465] on input "text" at bounding box center [890, 460] width 311 height 24
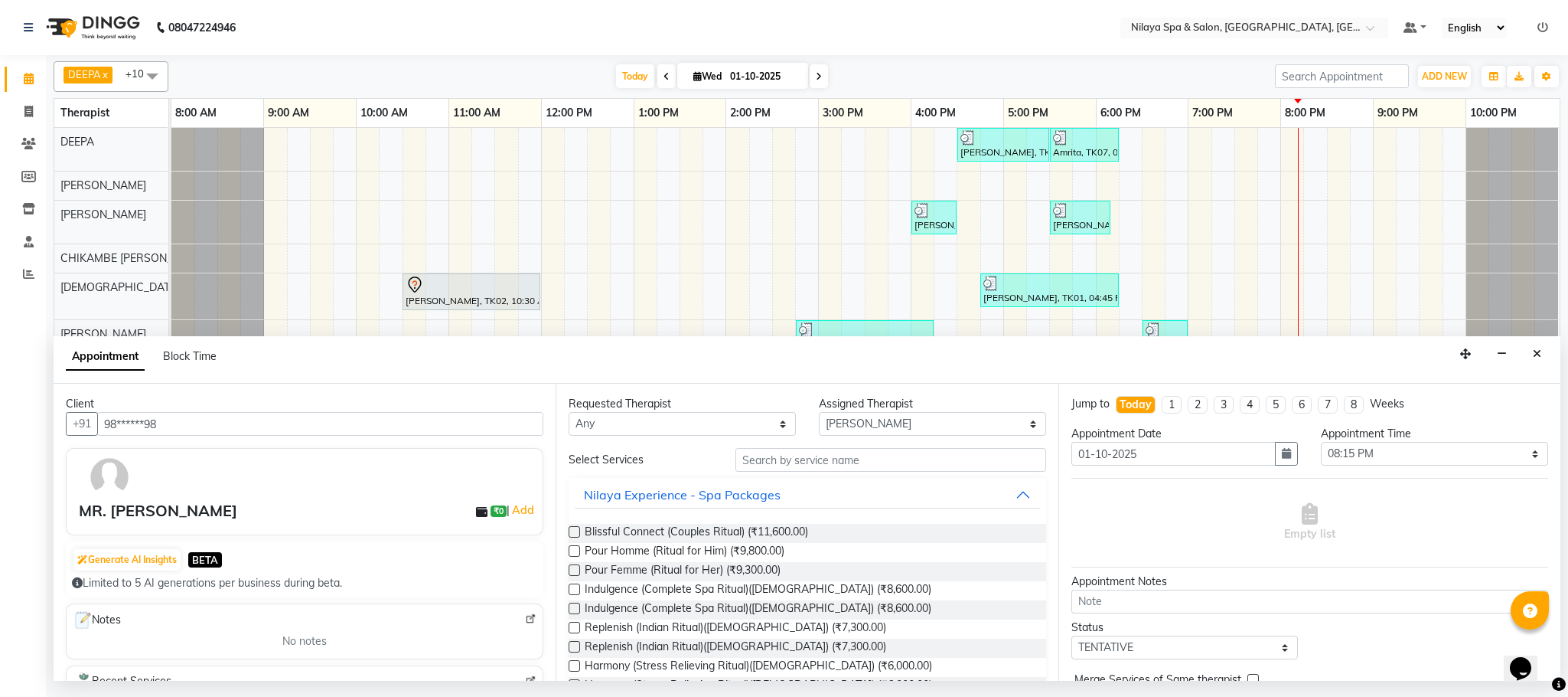
drag, startPoint x: 1546, startPoint y: 351, endPoint x: 1537, endPoint y: 352, distance: 9.1
click at [1543, 352] on button "Close" at bounding box center [1537, 354] width 22 height 24
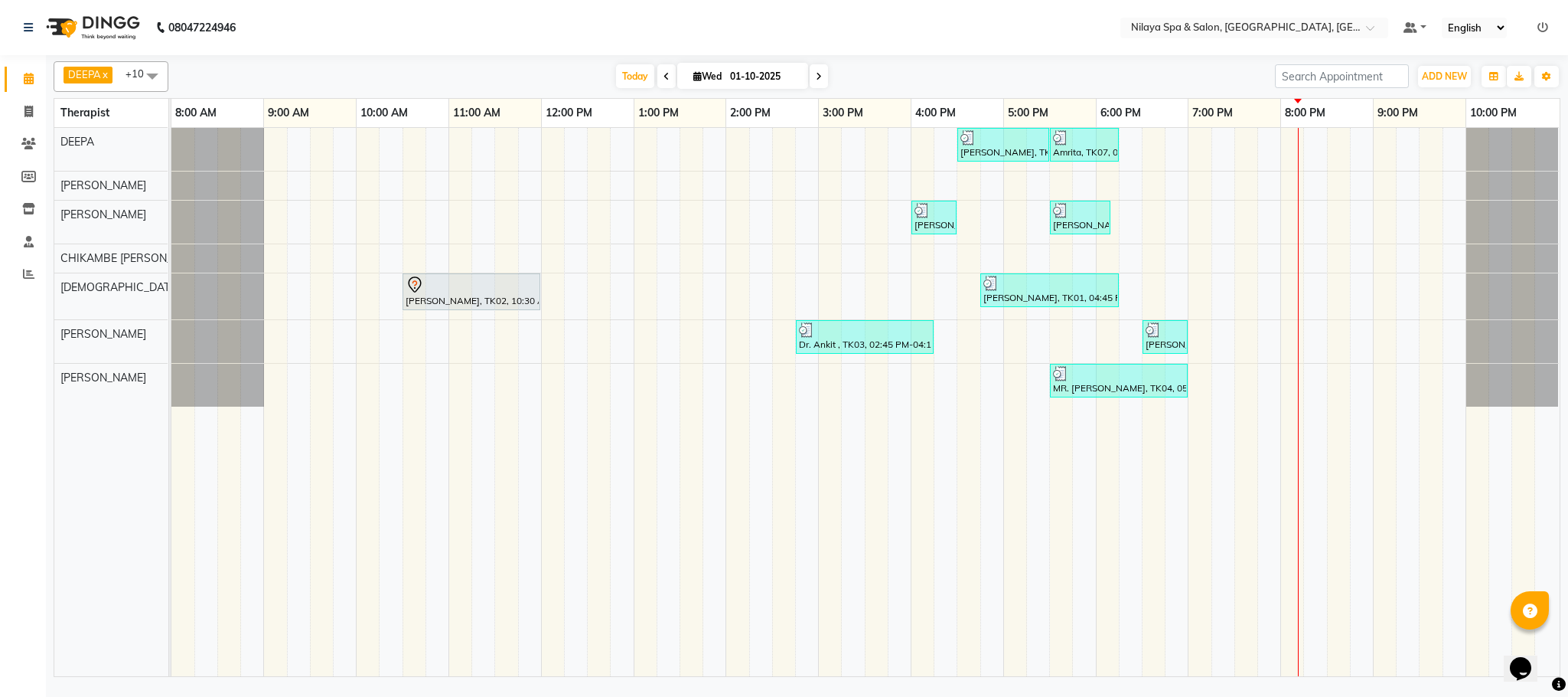
click at [1530, 354] on div at bounding box center [1512, 342] width 92 height 43
click at [32, 132] on link "Clients" at bounding box center [23, 144] width 37 height 25
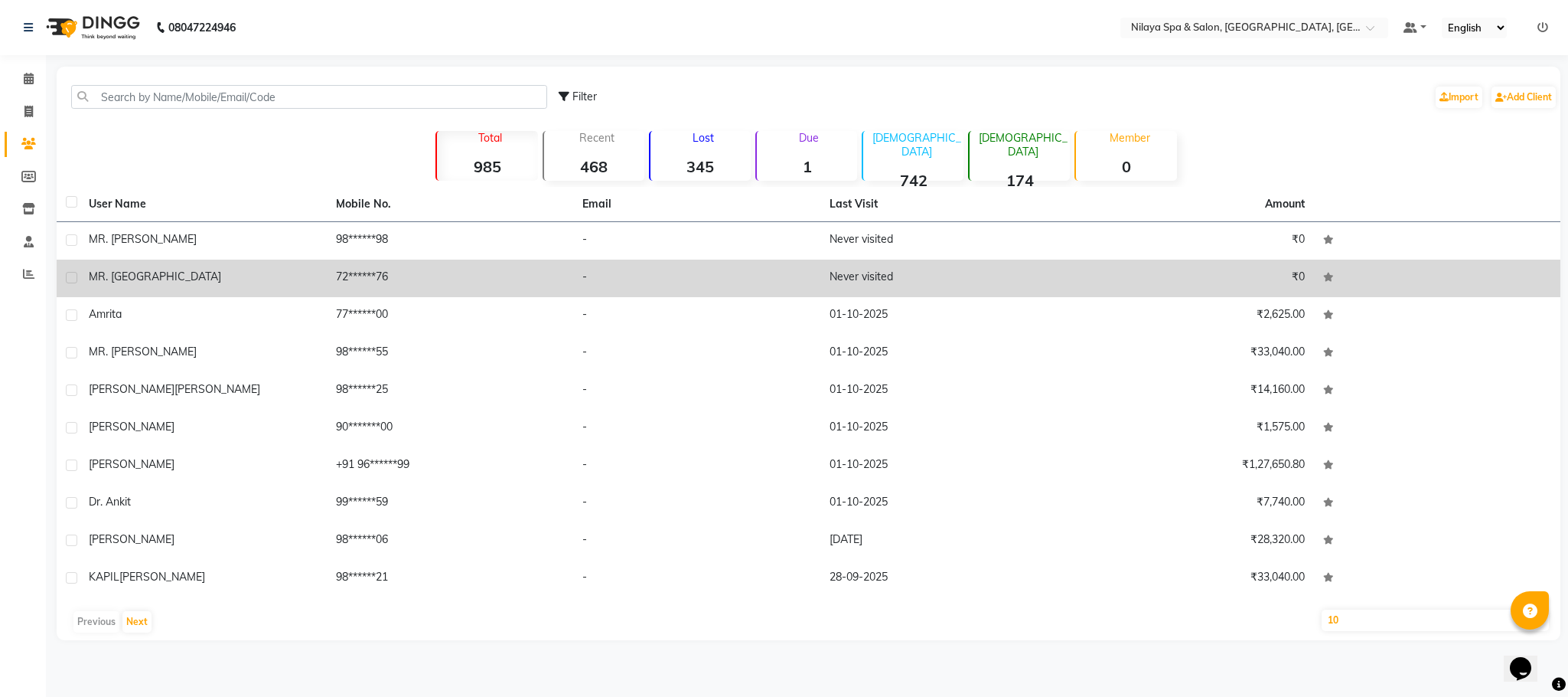
click at [196, 276] on div "MR. [GEOGRAPHIC_DATA]" at bounding box center [203, 277] width 228 height 16
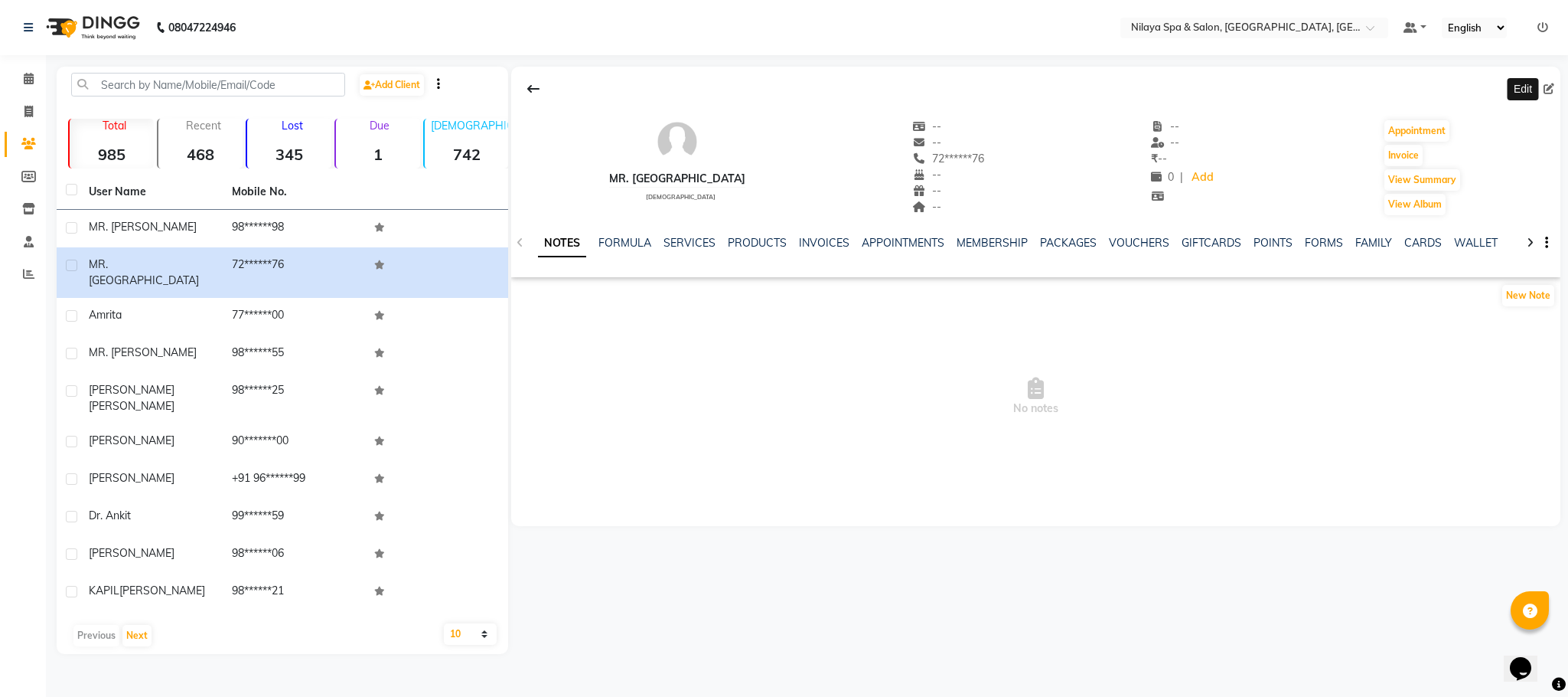
click at [1551, 87] on icon at bounding box center [1549, 88] width 11 height 11
select select "[DEMOGRAPHIC_DATA]"
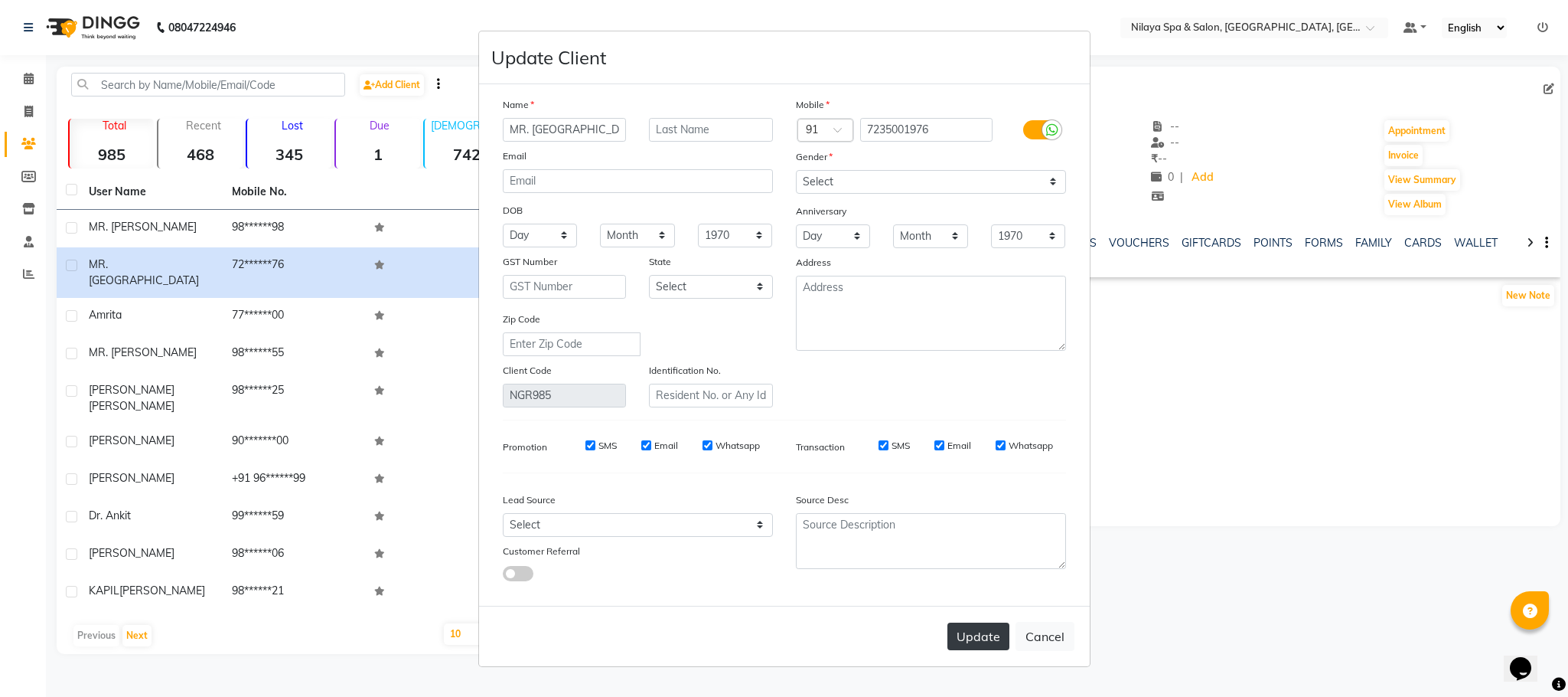
click at [990, 635] on button "Update" at bounding box center [979, 636] width 62 height 27
select select
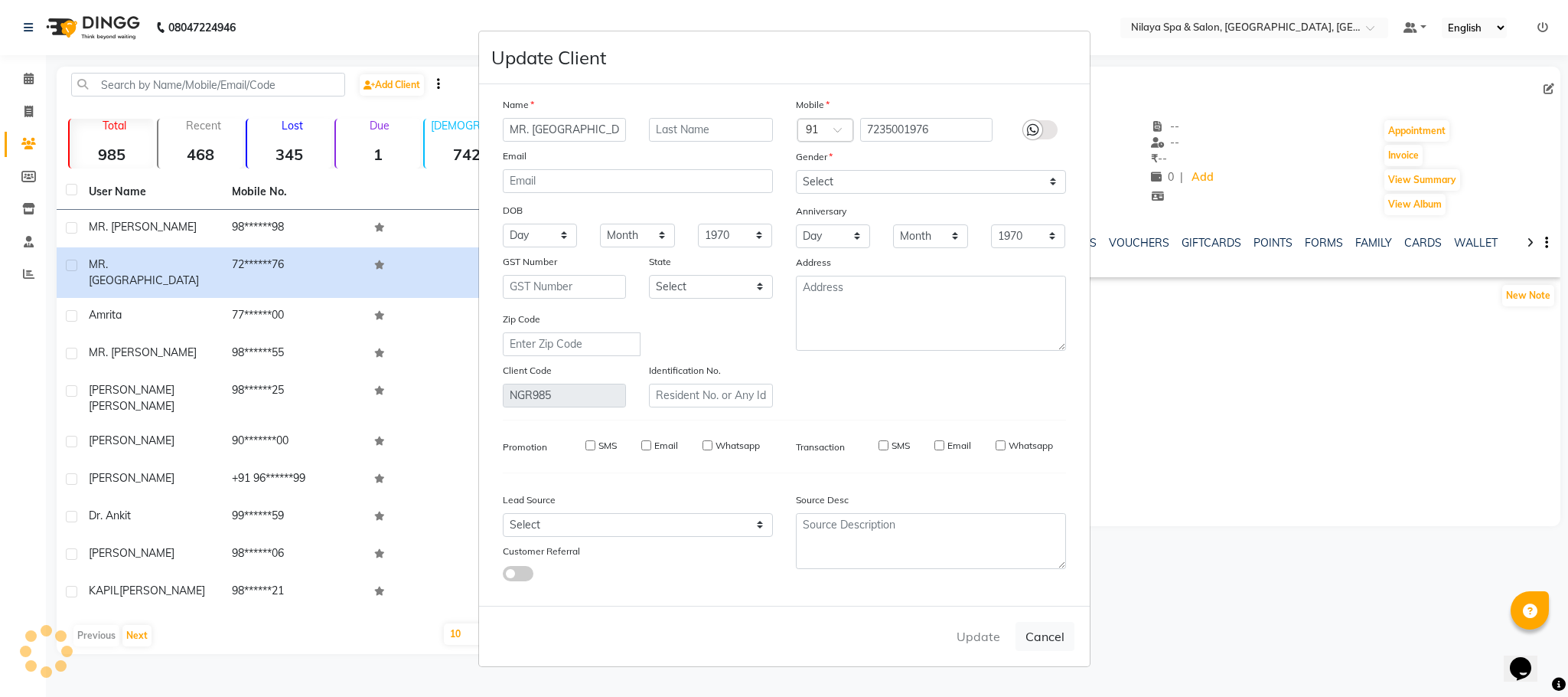
select select
checkbox input "false"
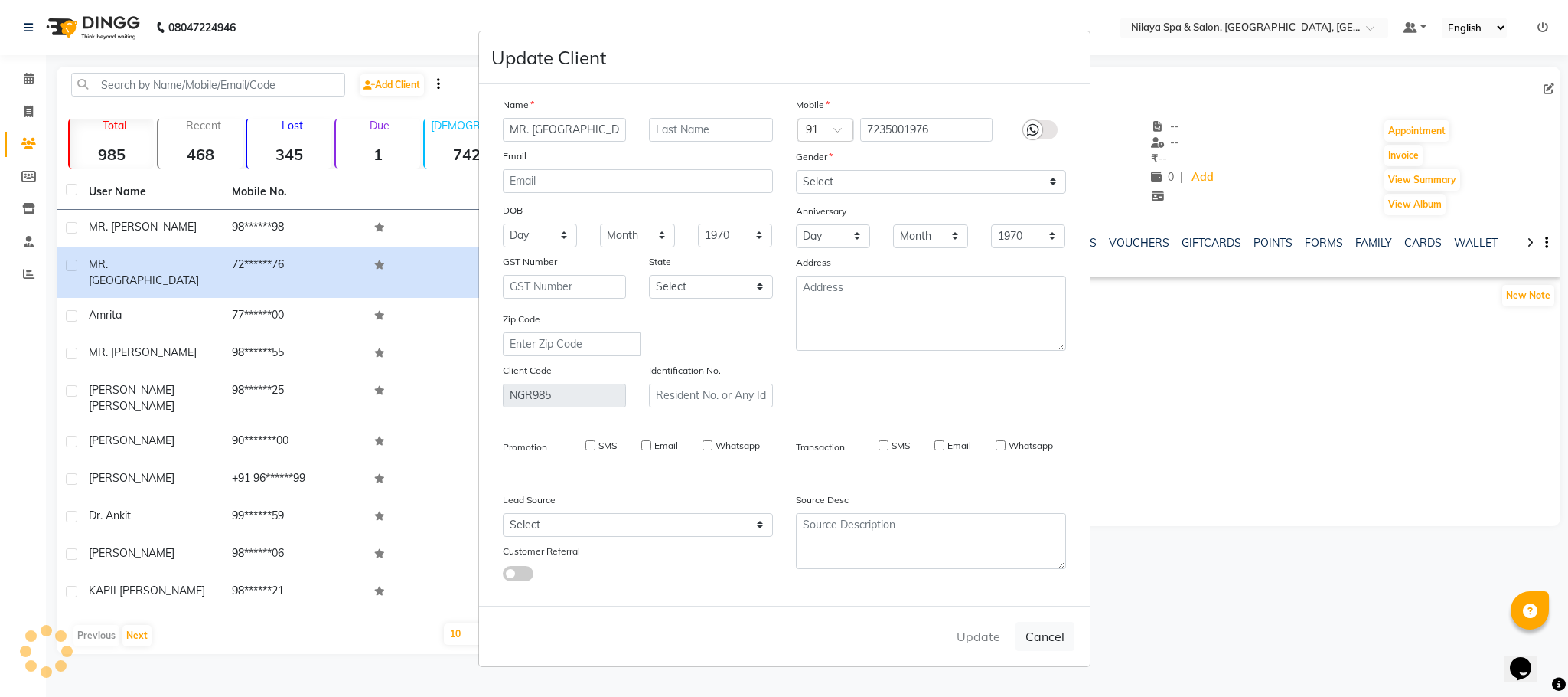
checkbox input "false"
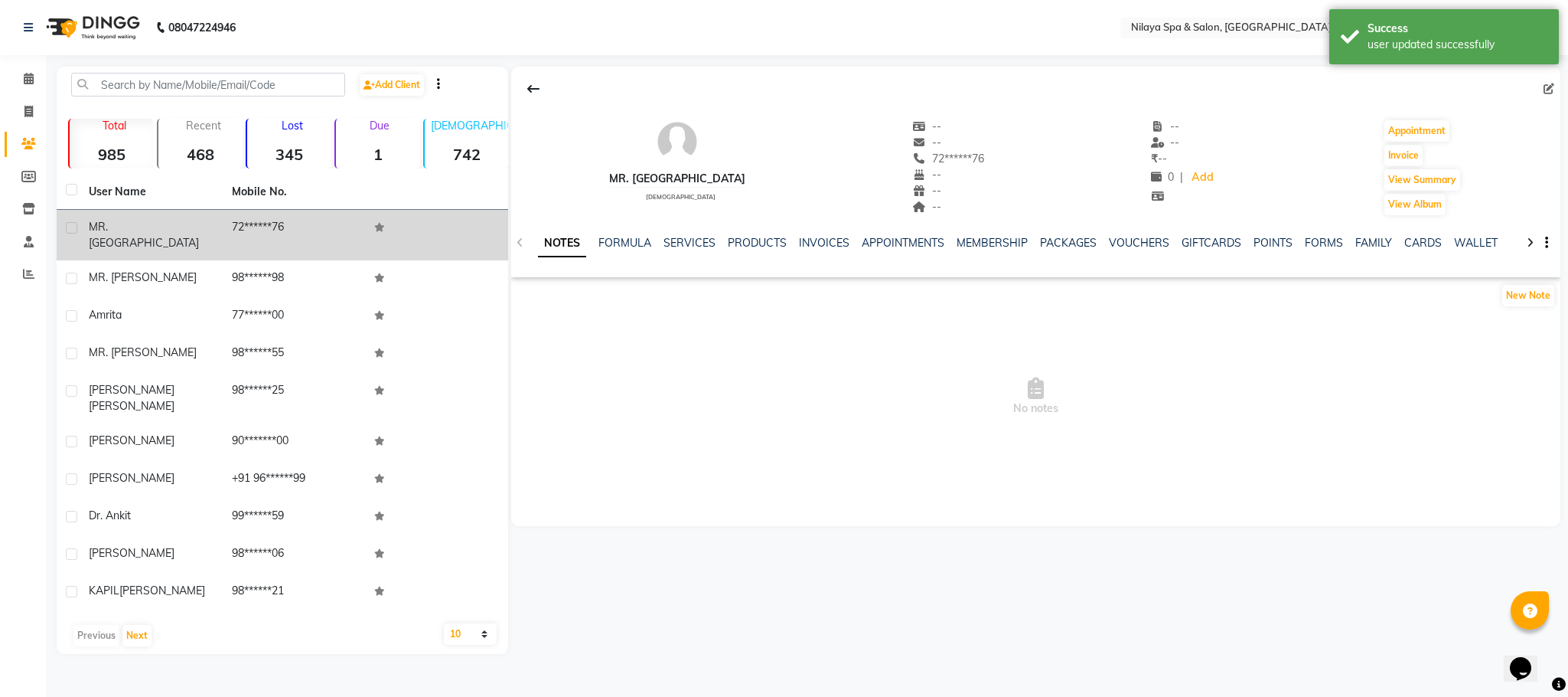
click at [144, 232] on span "MR. [GEOGRAPHIC_DATA]" at bounding box center [144, 234] width 110 height 30
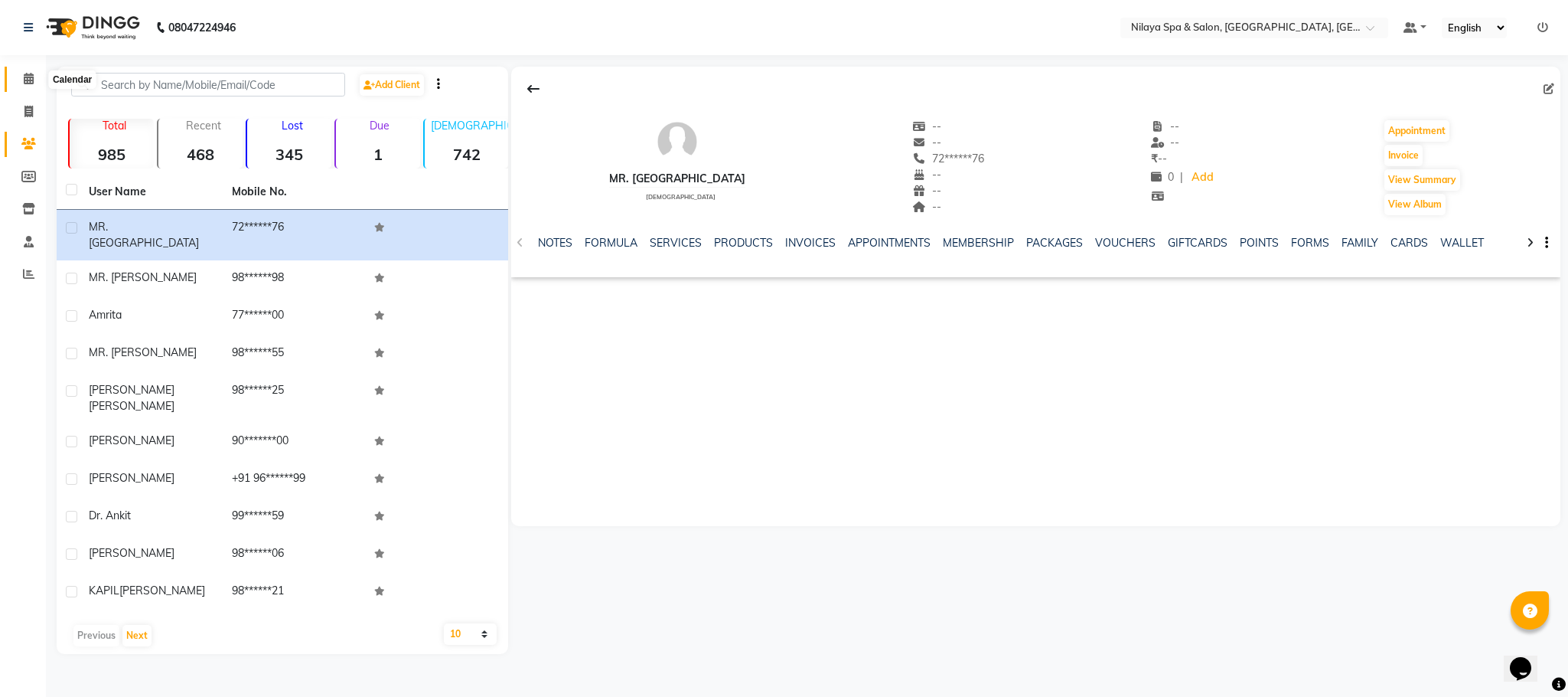
click at [27, 74] on icon at bounding box center [29, 78] width 10 height 12
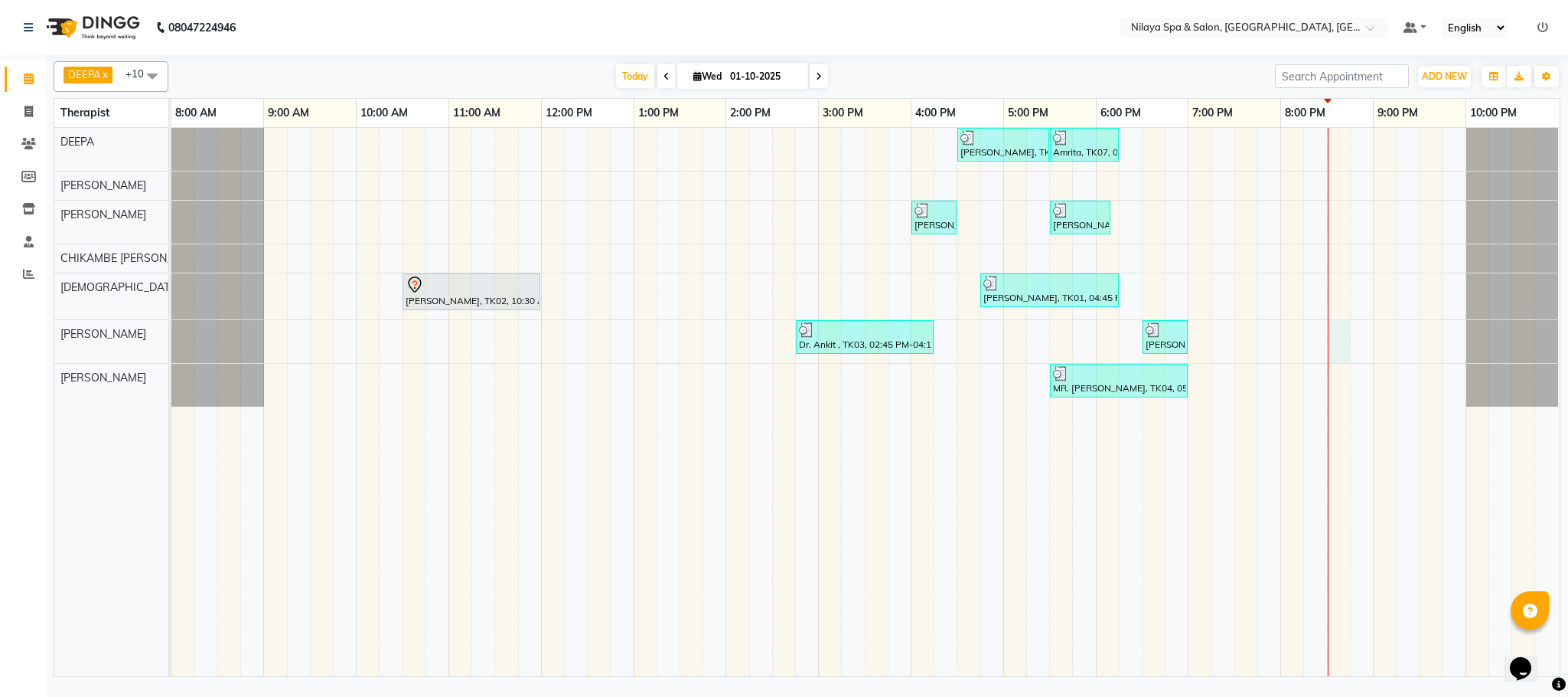
click at [1342, 343] on div "[PERSON_NAME], TK05, 04:30 PM-05:30 PM, Signature Multi Vitamin, Anti-Ageing Fa…" at bounding box center [865, 402] width 1389 height 548
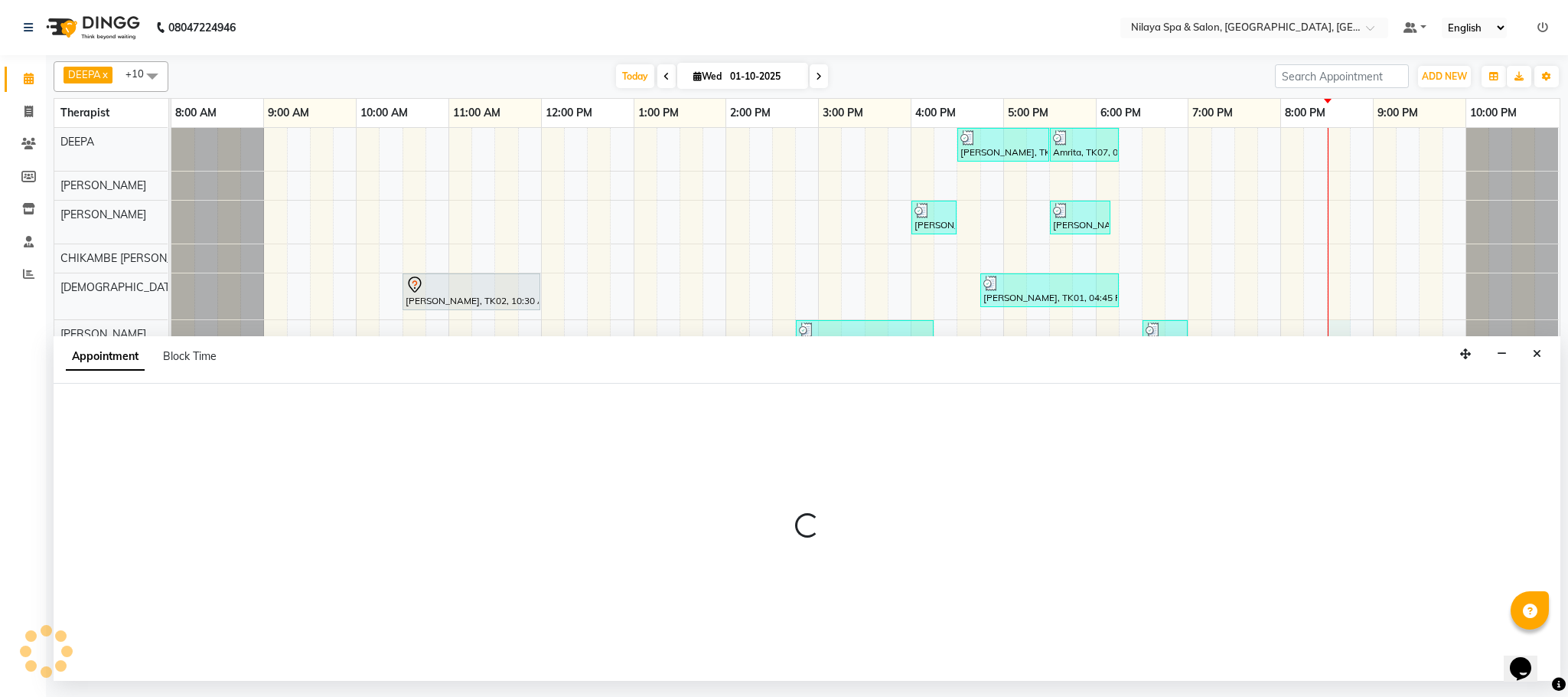
select select "88833"
select select "1230"
select select "tentative"
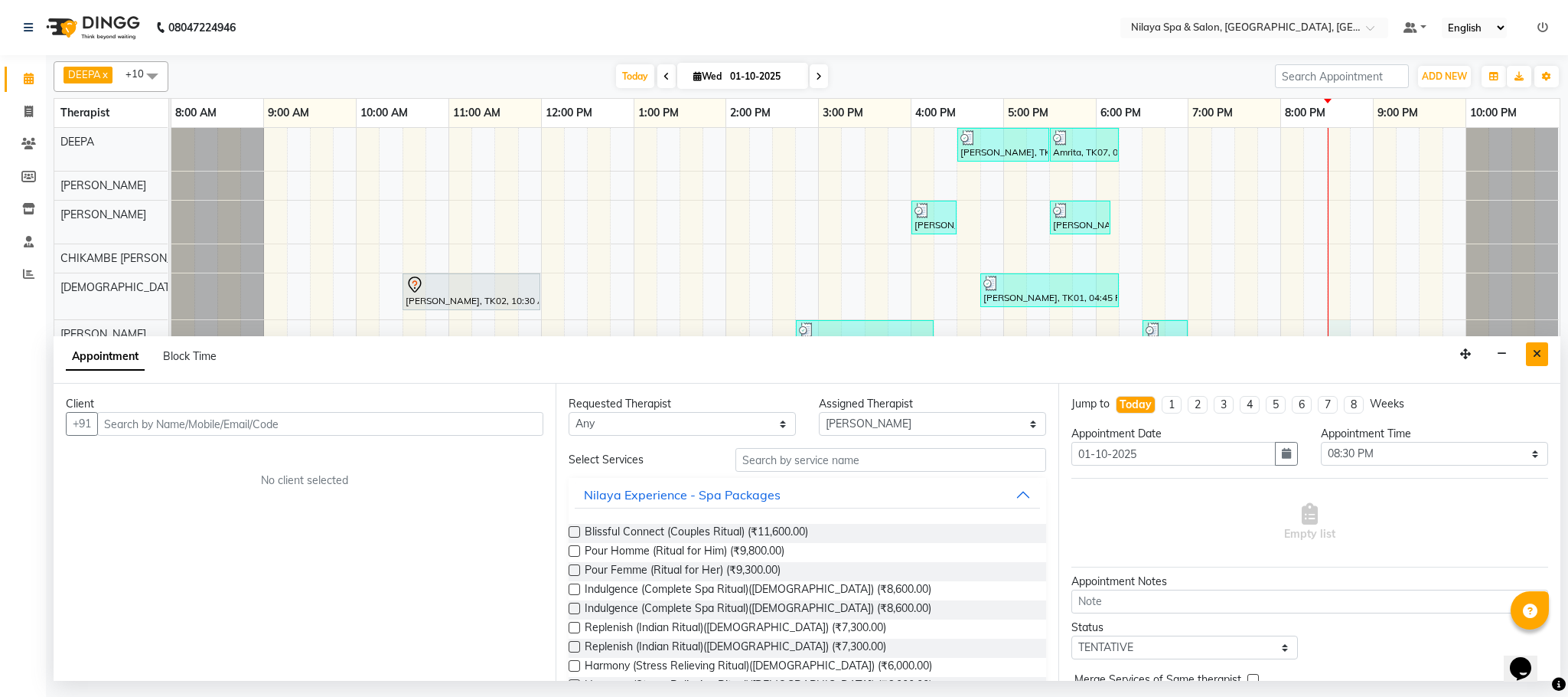
click at [1539, 357] on icon "Close" at bounding box center [1537, 353] width 9 height 11
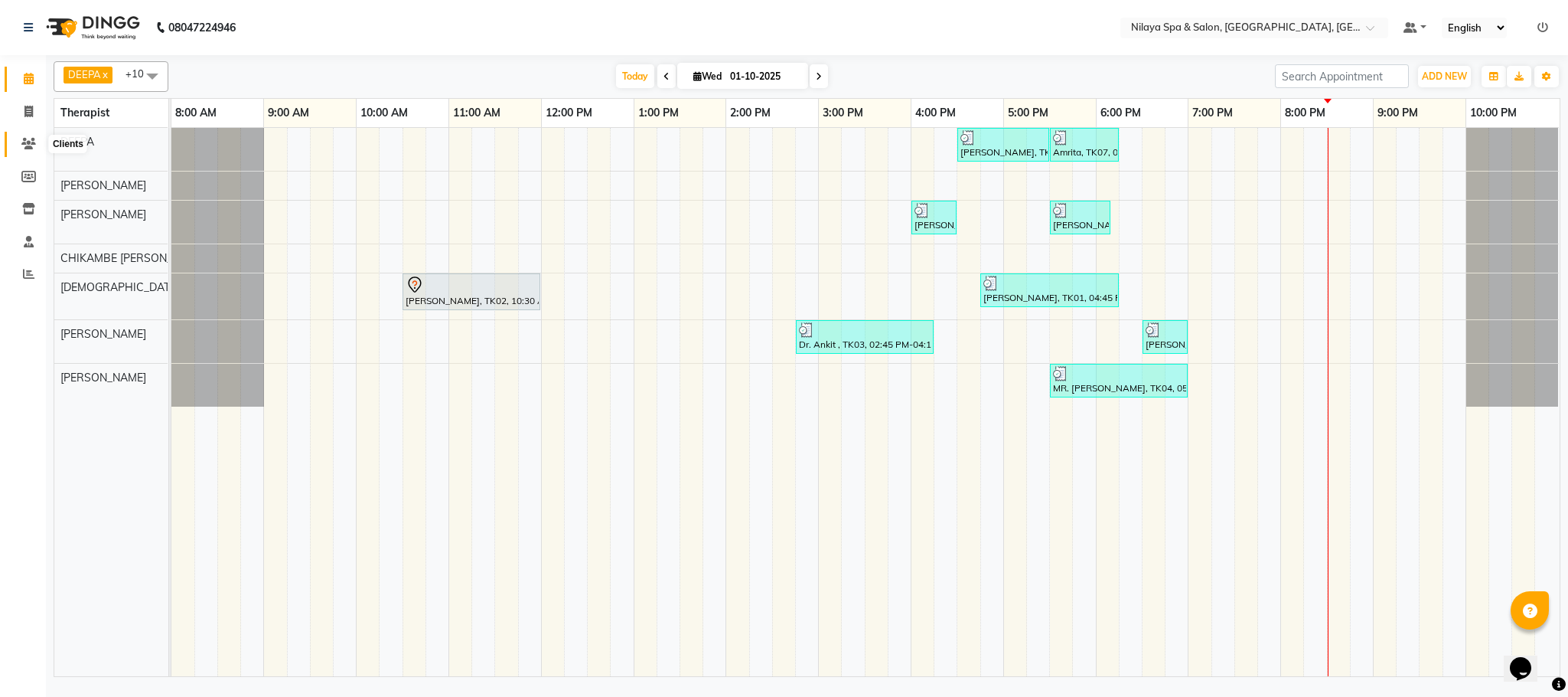
click at [38, 143] on span at bounding box center [29, 144] width 27 height 17
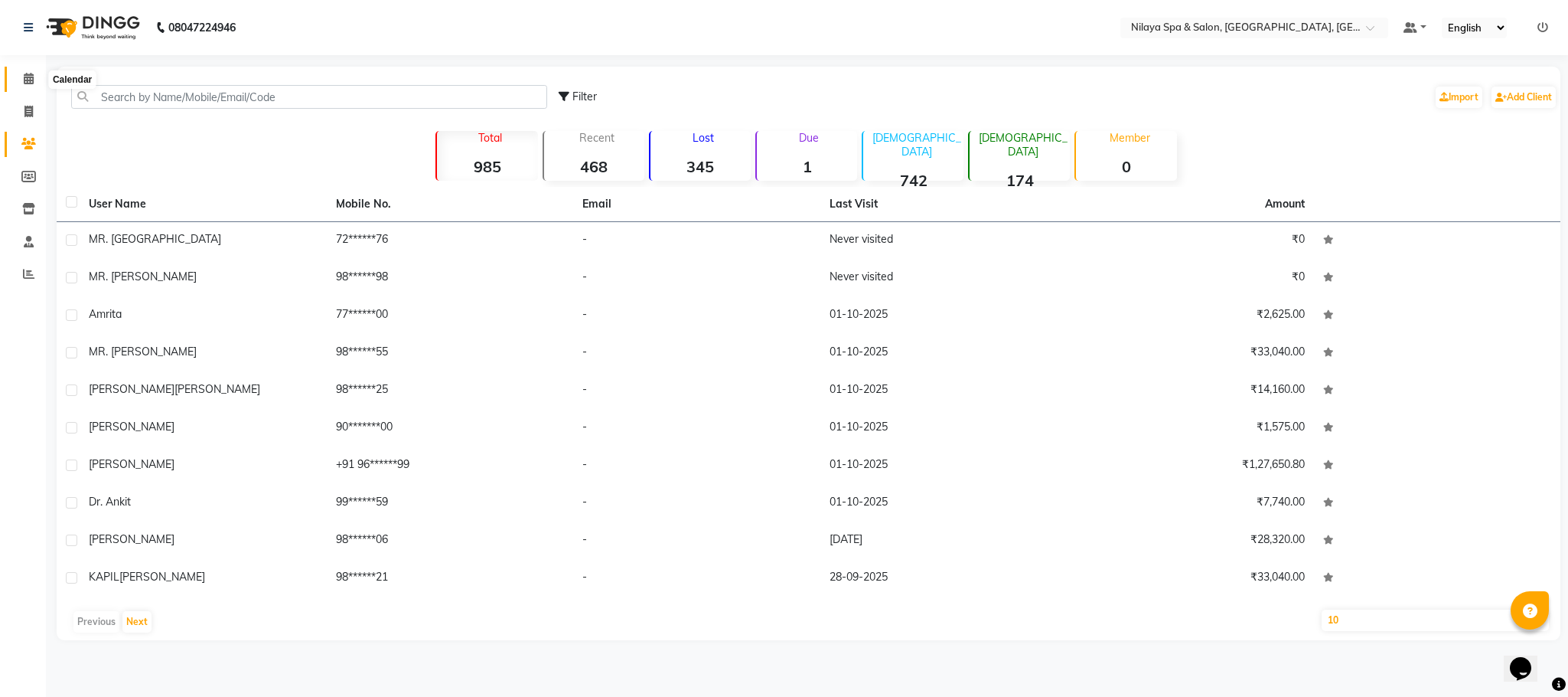
click at [32, 83] on icon at bounding box center [29, 78] width 10 height 12
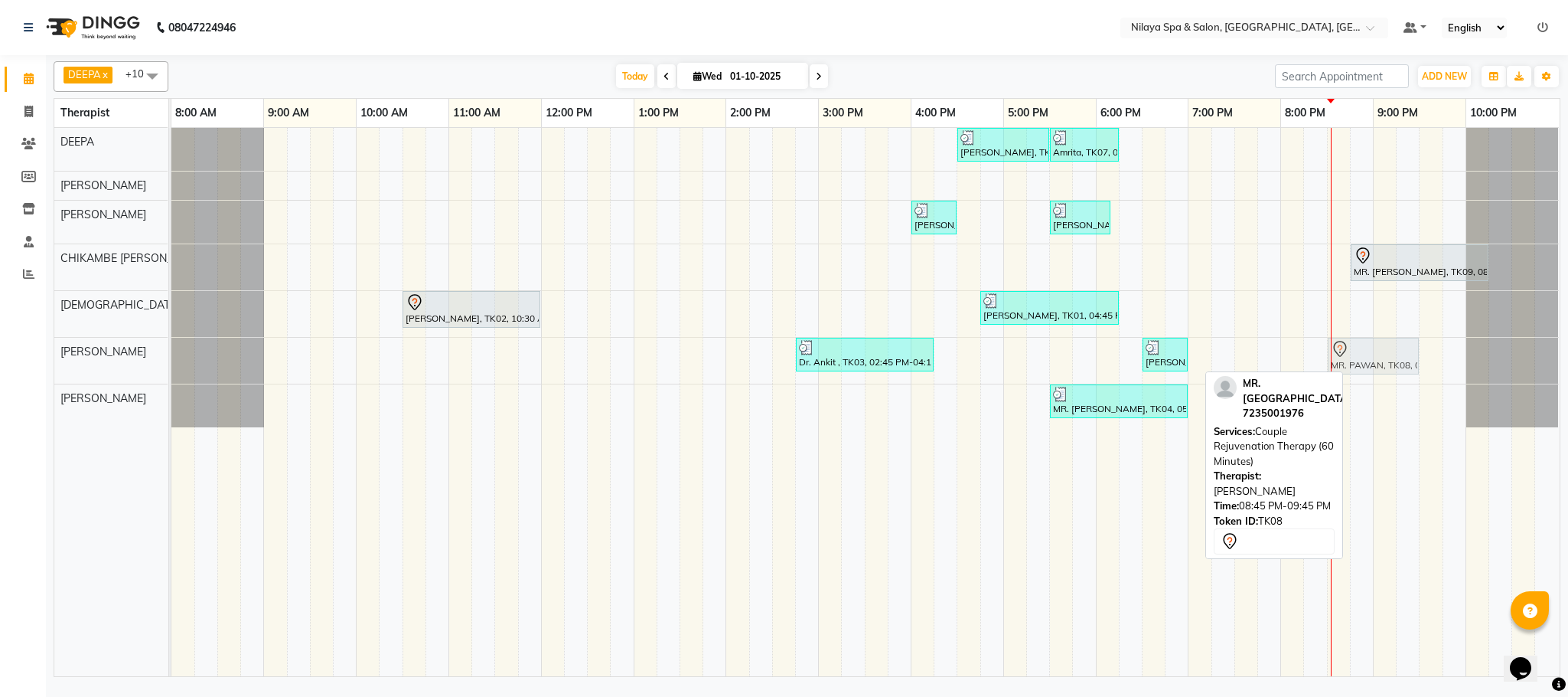
drag, startPoint x: 1378, startPoint y: 370, endPoint x: 1360, endPoint y: 370, distance: 18.0
click at [171, 370] on div "Dr. Ankit , TK03, 02:45 PM-04:15 PM, Traditional Swedish Relaxation Therapy (90…" at bounding box center [171, 360] width 0 height 45
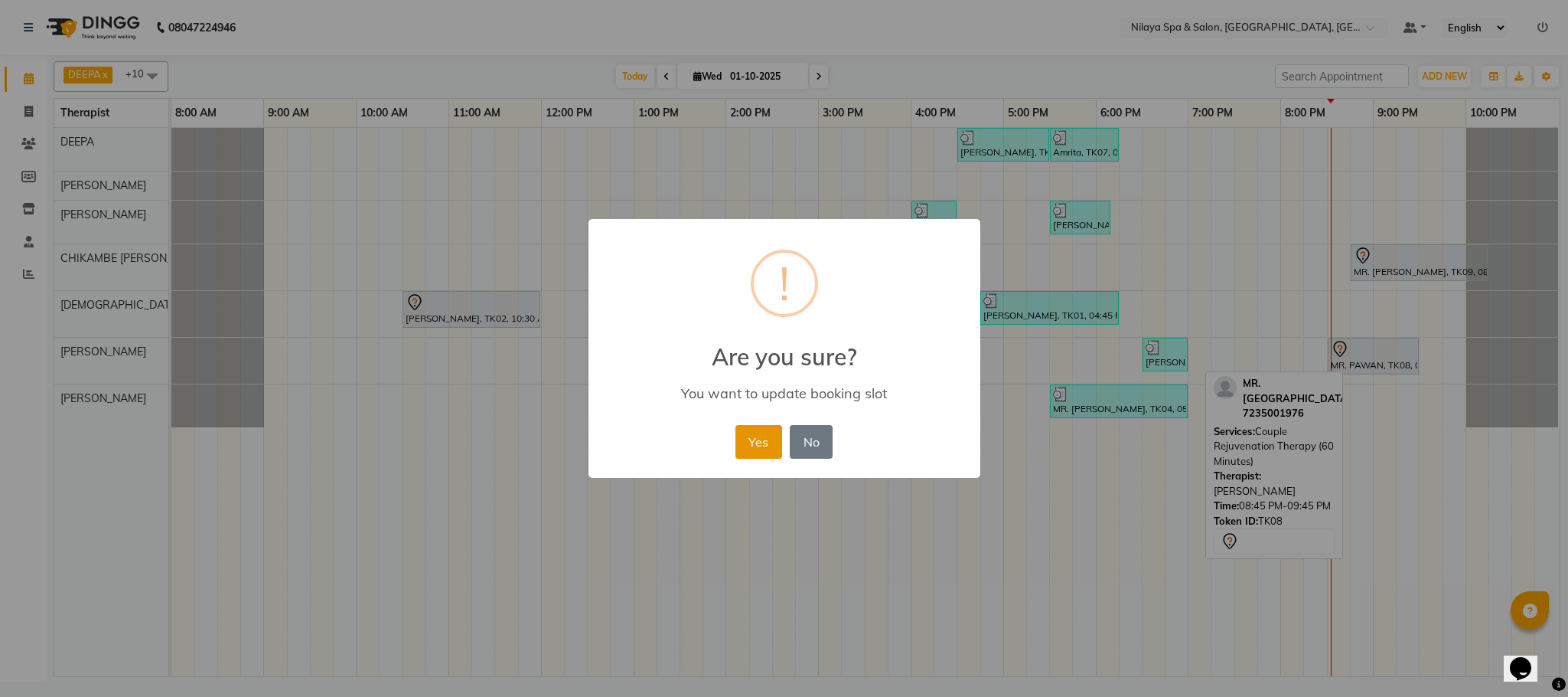
click at [763, 446] on button "Yes" at bounding box center [759, 441] width 46 height 34
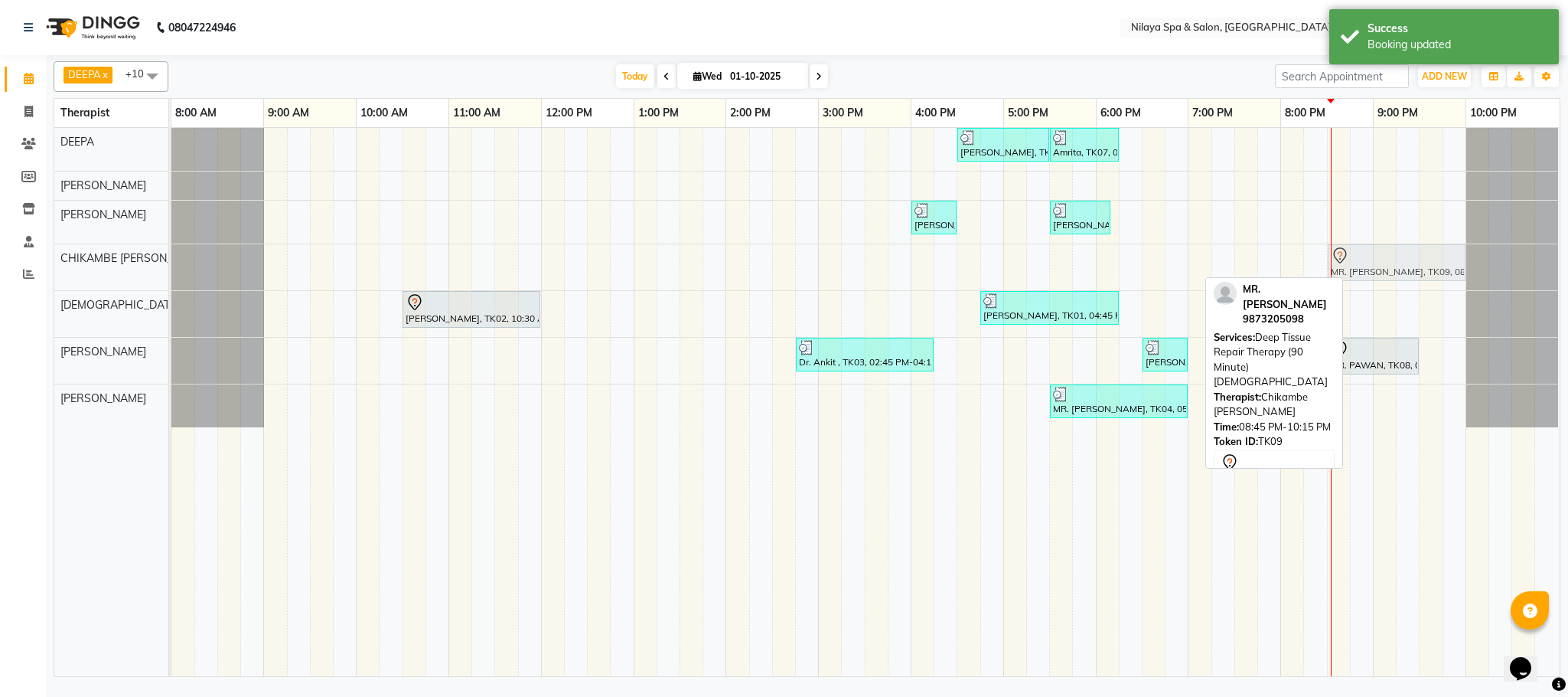
drag, startPoint x: 1380, startPoint y: 283, endPoint x: 1363, endPoint y: 283, distance: 17.0
click at [171, 283] on div "MR. [PERSON_NAME], TK09, 08:45 PM-10:15 PM, Deep Tissue Repair Therapy (90 Minu…" at bounding box center [171, 266] width 0 height 45
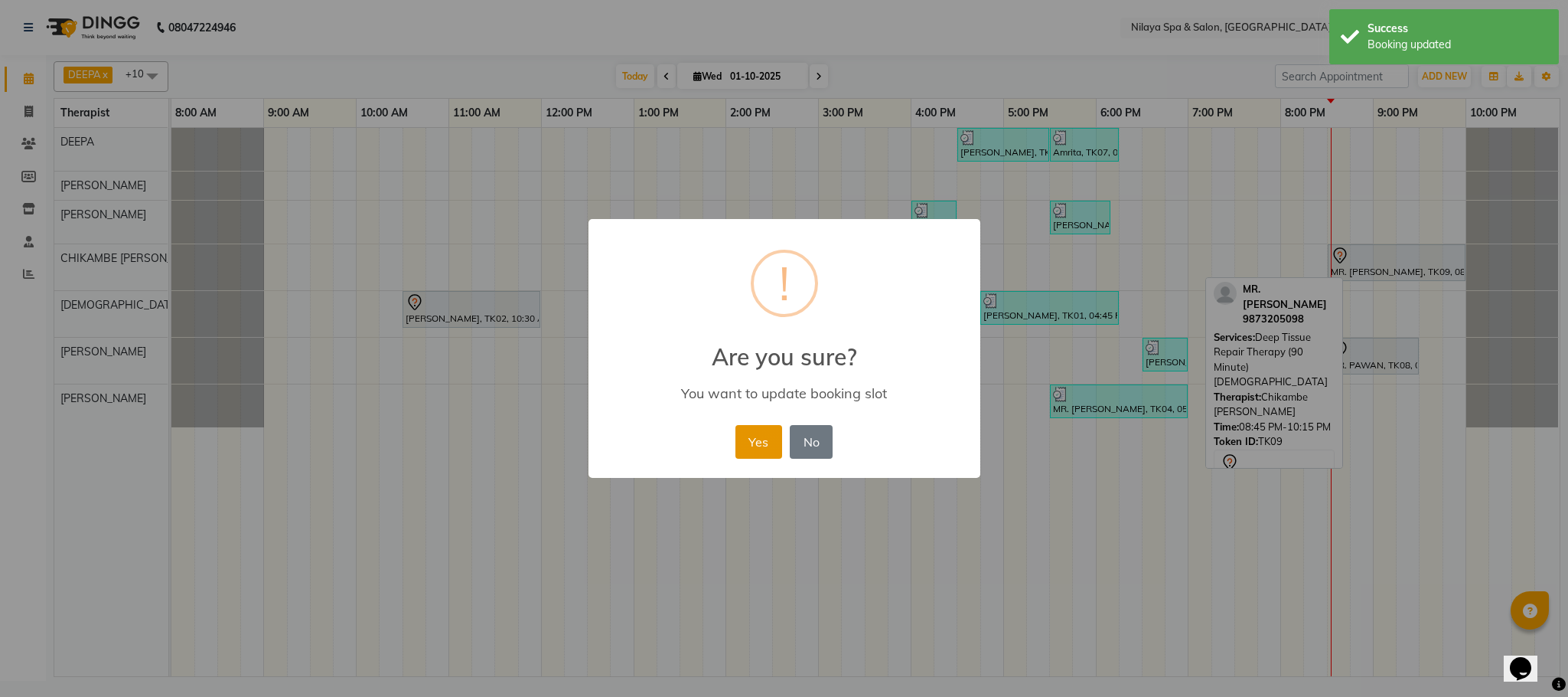
click at [761, 443] on button "Yes" at bounding box center [759, 441] width 46 height 34
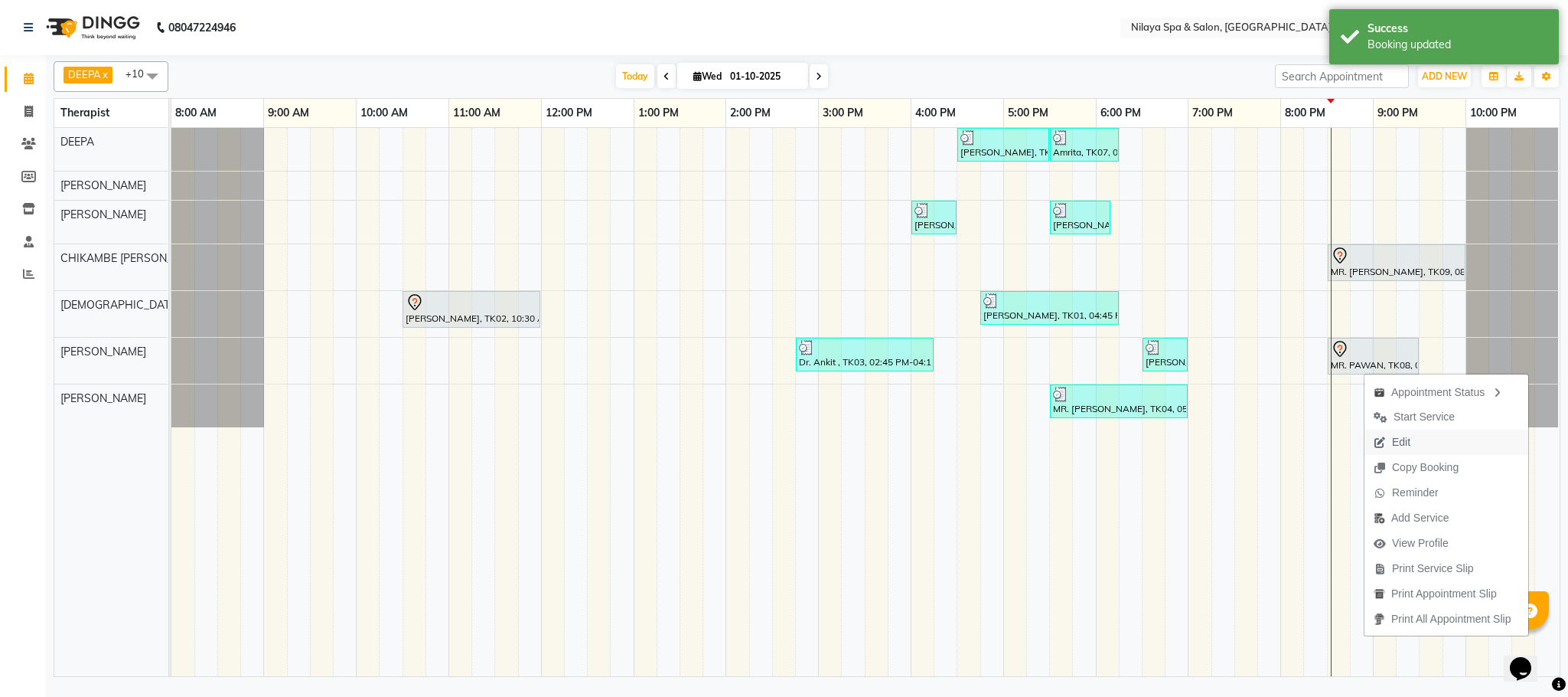
click at [1401, 448] on span "Edit" at bounding box center [1402, 441] width 18 height 16
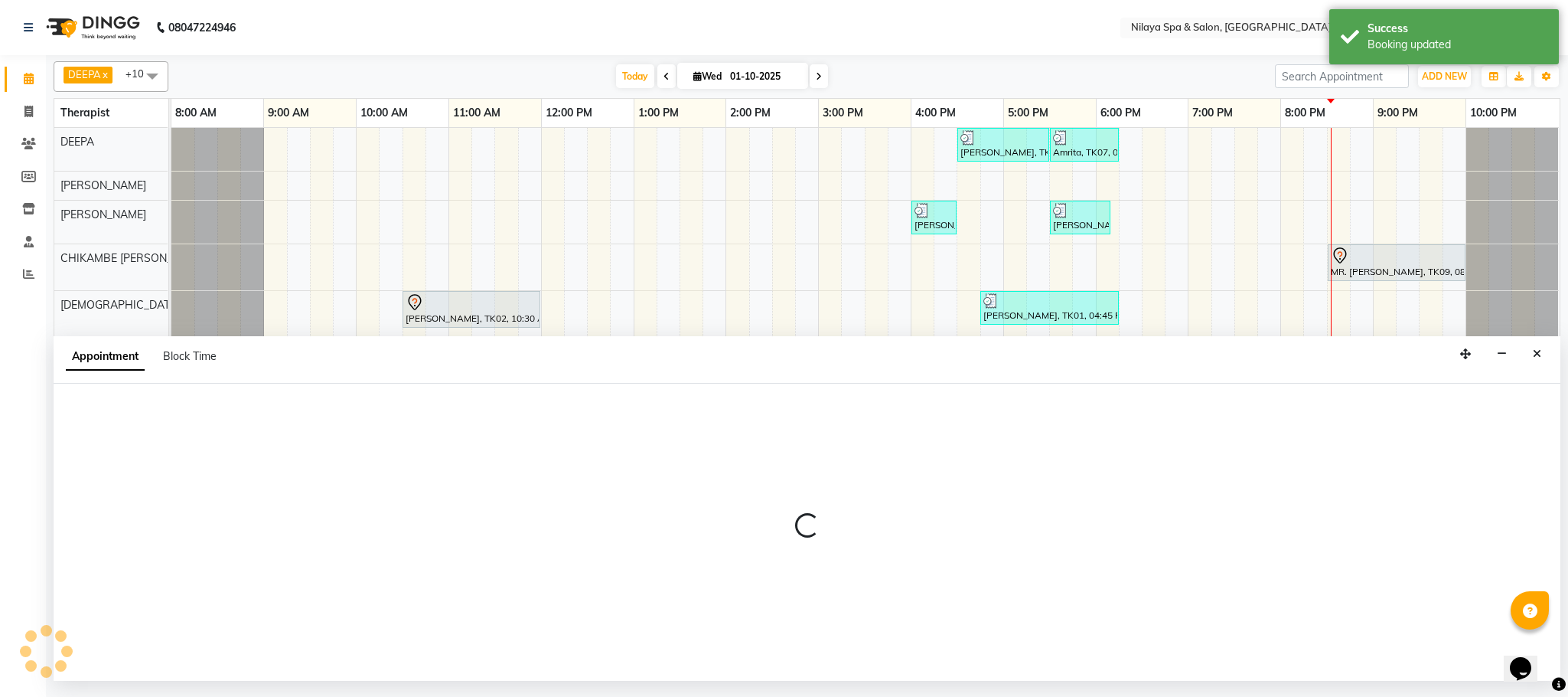
select select "tentative"
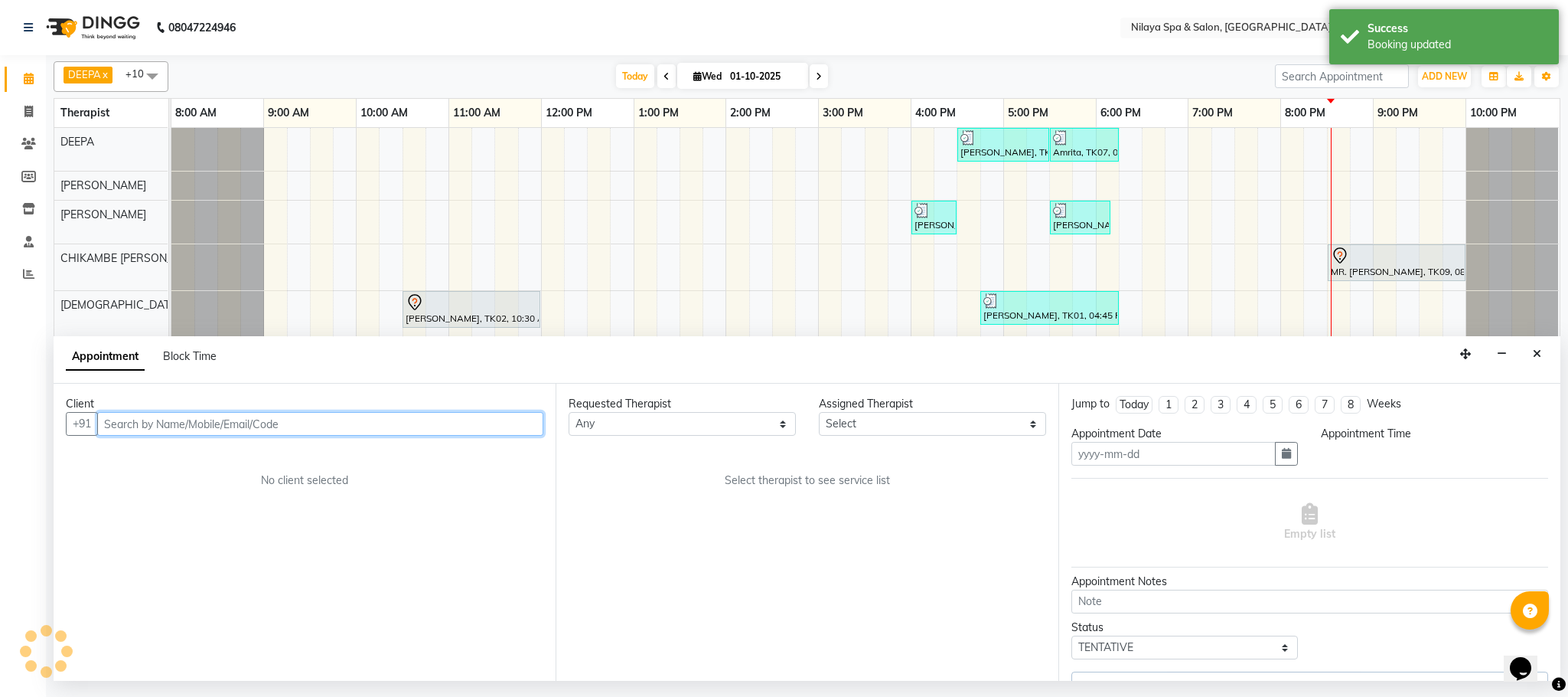
type input "01-10-2025"
select select "88833"
select select "1230"
select select "4019"
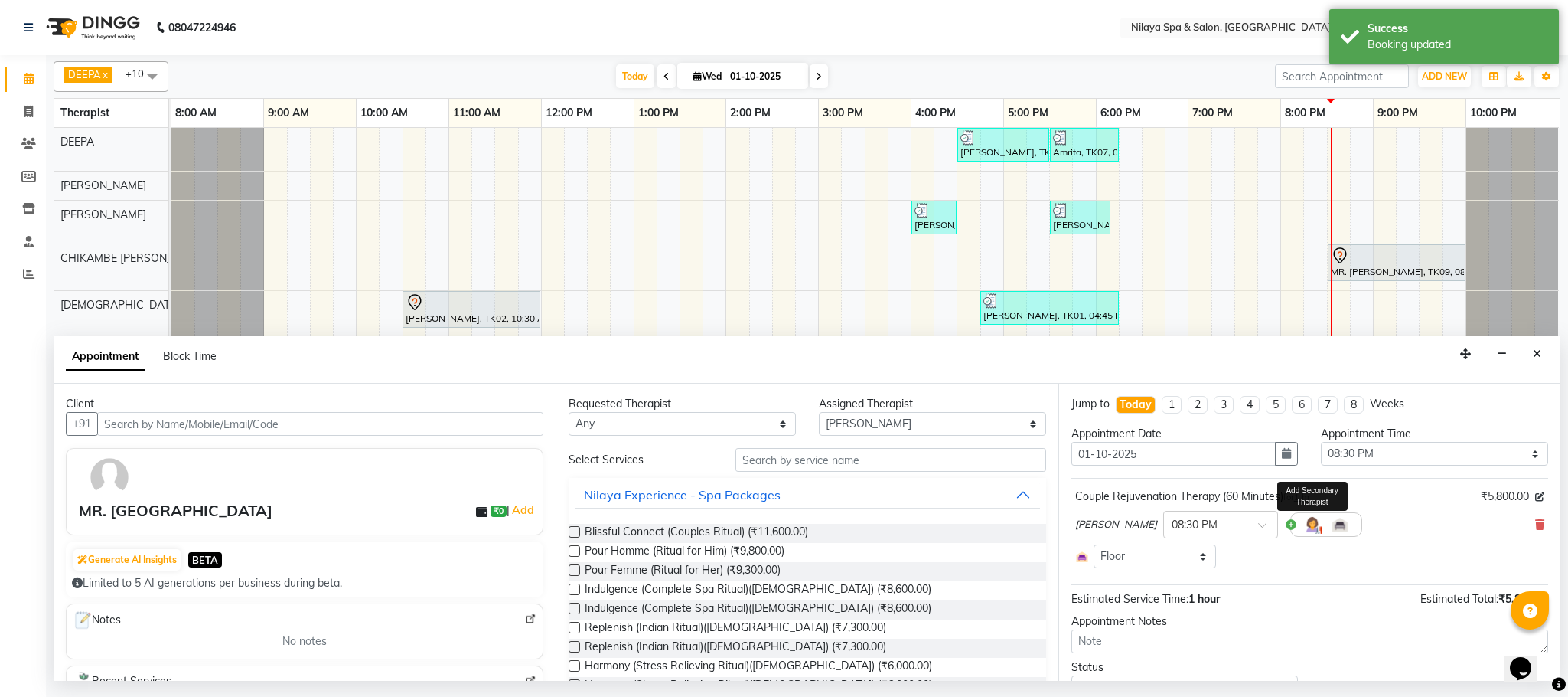
click at [1304, 533] on img at bounding box center [1312, 524] width 18 height 18
click at [1246, 563] on span at bounding box center [1247, 559] width 31 height 29
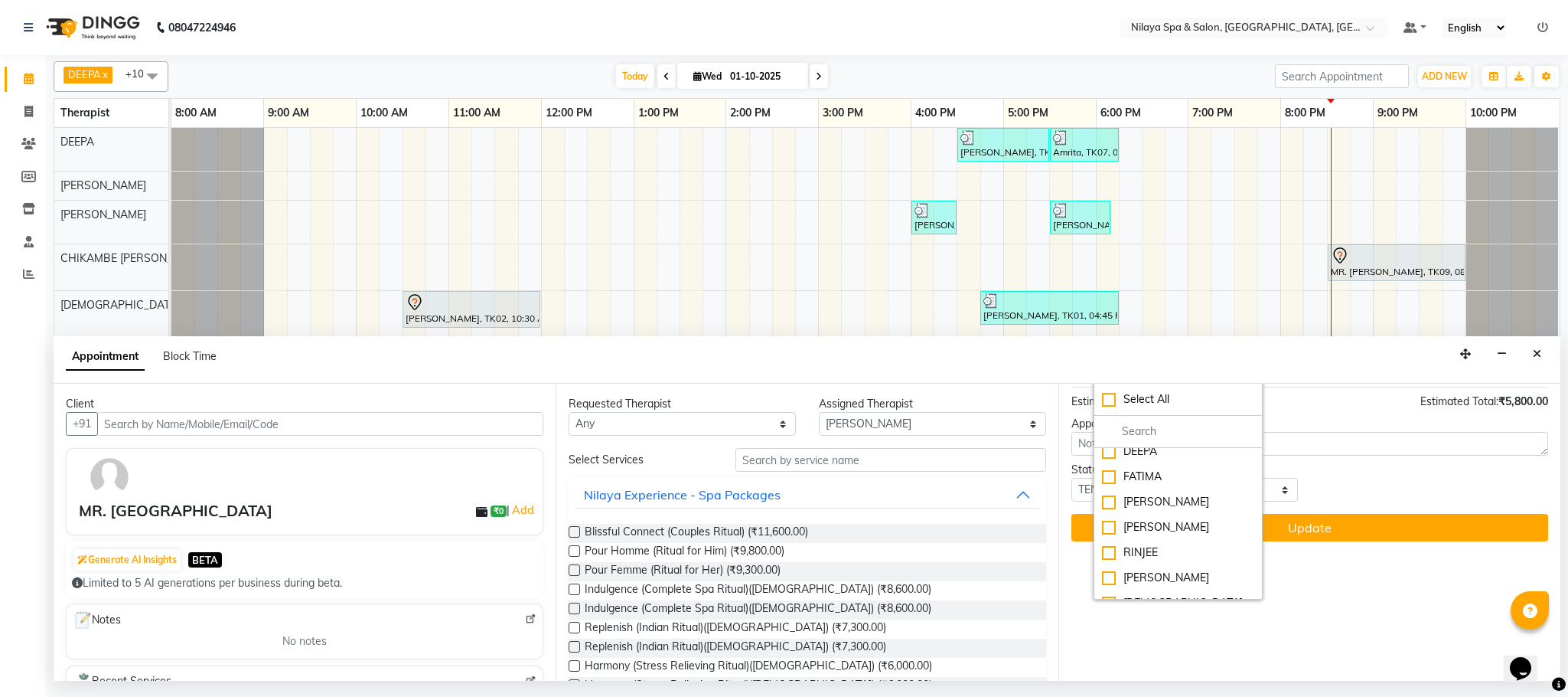
scroll to position [204, 0]
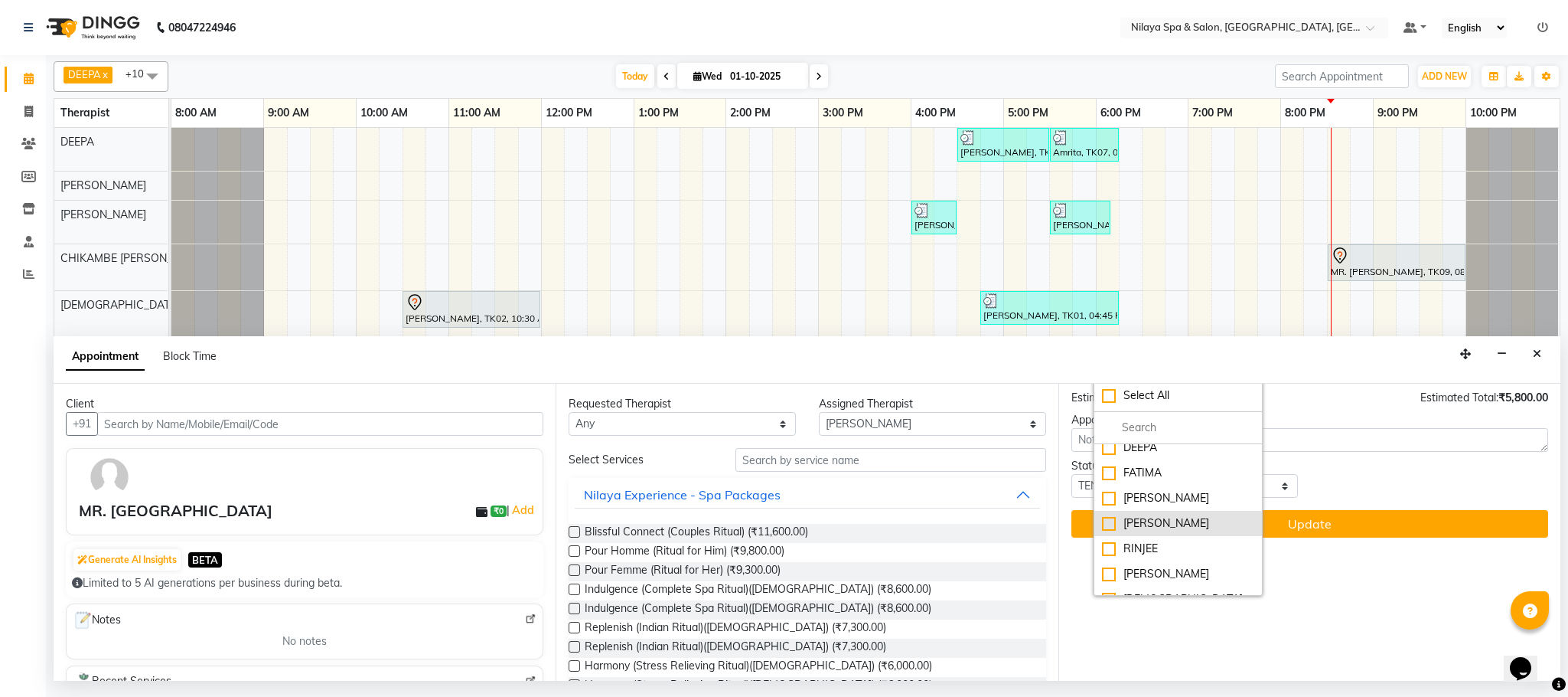
click at [1156, 515] on div "[PERSON_NAME]" at bounding box center [1178, 523] width 152 height 16
checkbox input "true"
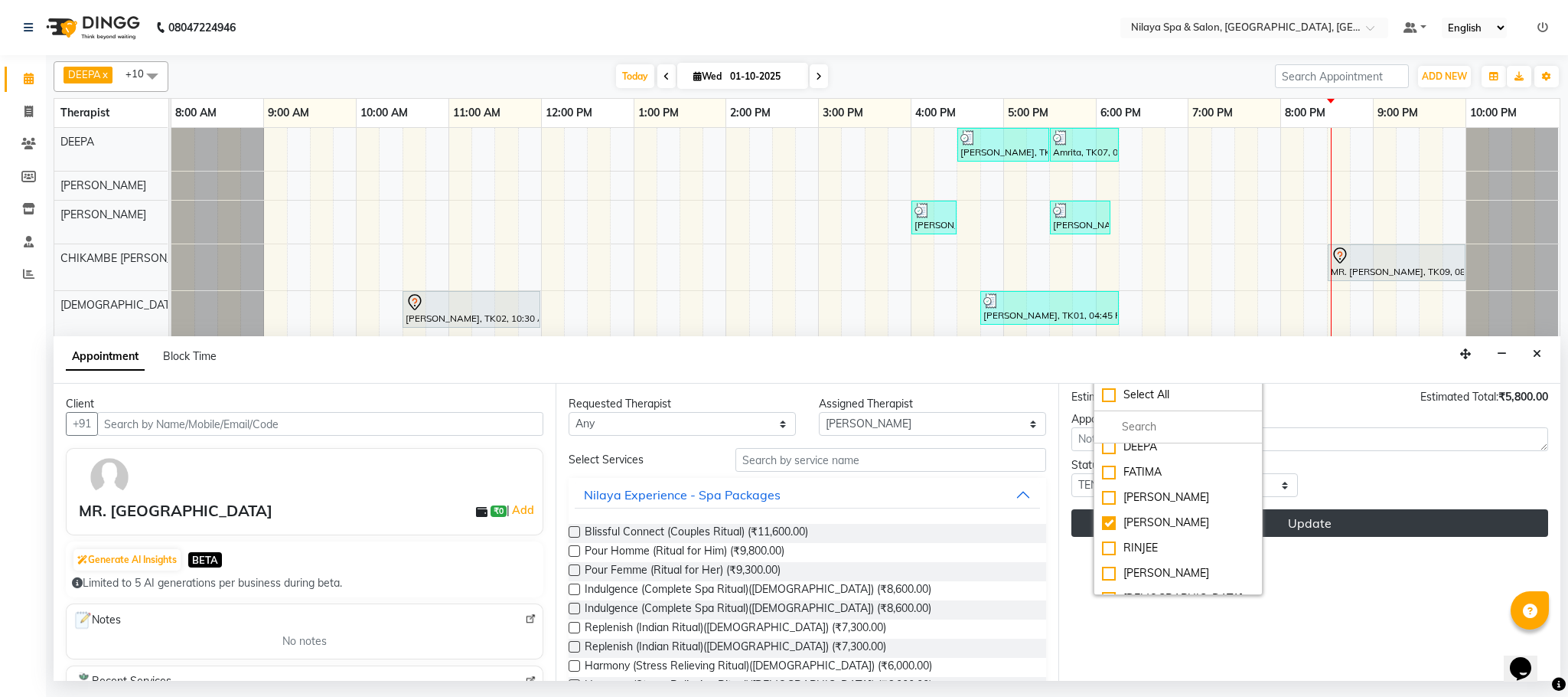
click at [1313, 533] on button "Update" at bounding box center [1310, 523] width 477 height 27
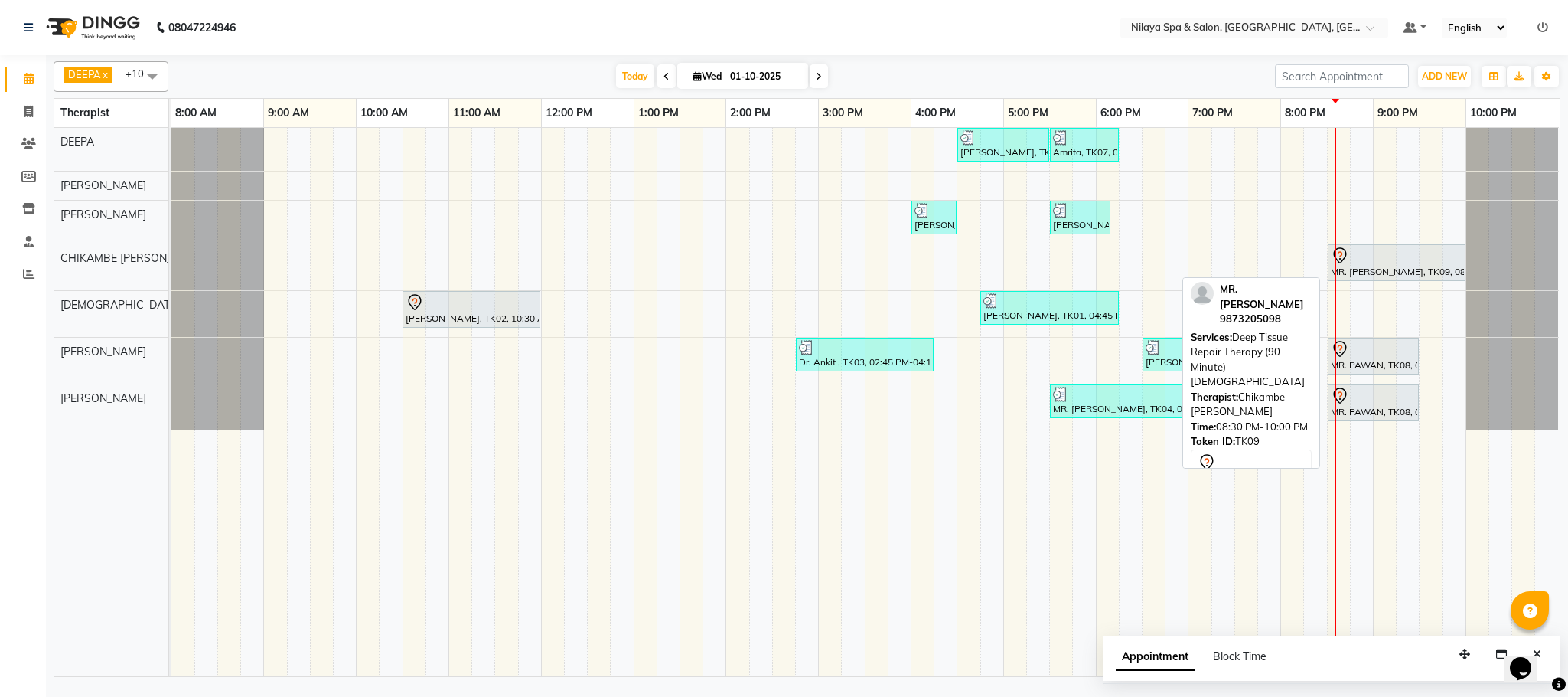
click at [1360, 279] on div "MR. [PERSON_NAME], TK09, 08:30 PM-10:00 PM, Deep Tissue Repair Therapy (90 Minu…" at bounding box center [1397, 262] width 135 height 32
click at [1360, 272] on div "MR. [PERSON_NAME], TK09, 08:30 PM-10:00 PM, Deep Tissue Repair Therapy (90 Minu…" at bounding box center [1397, 262] width 135 height 32
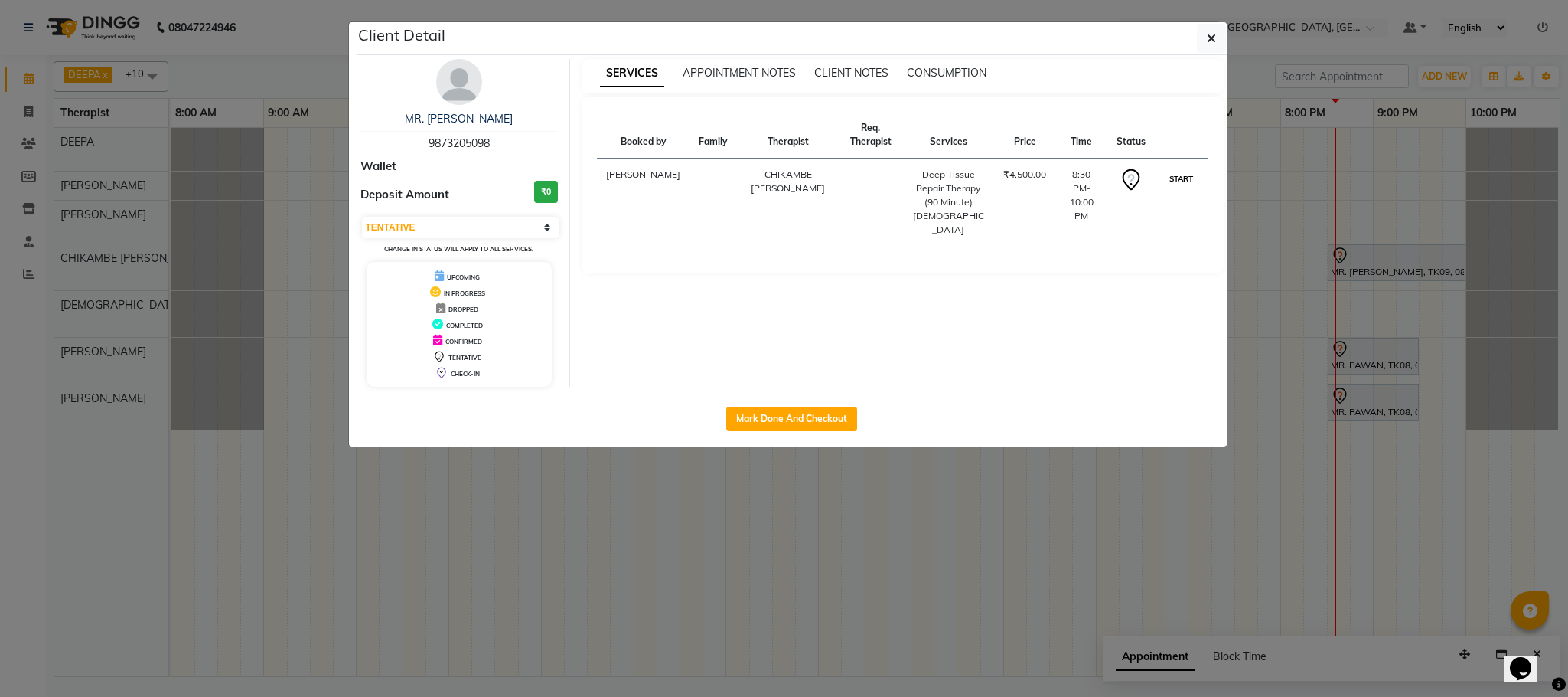
click at [1180, 177] on button "START" at bounding box center [1181, 179] width 31 height 19
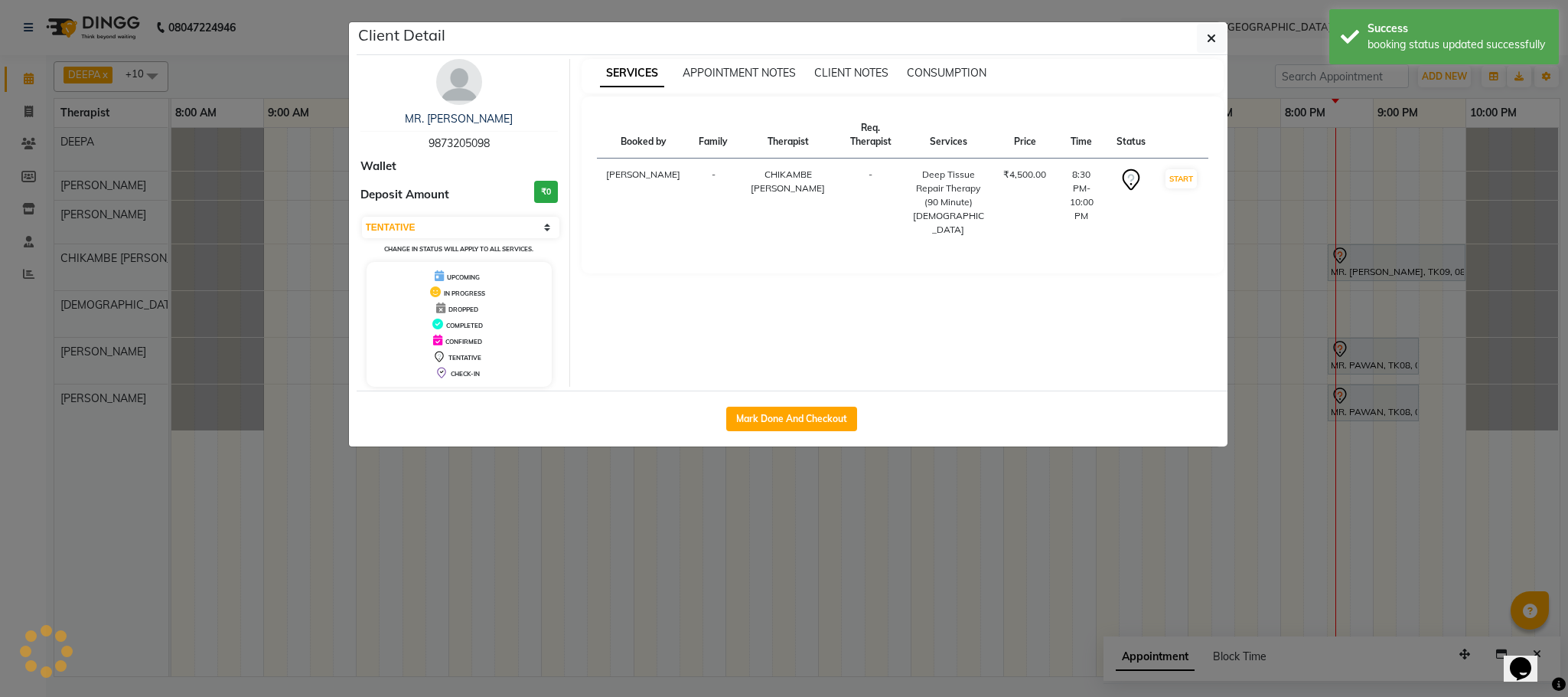
select select "1"
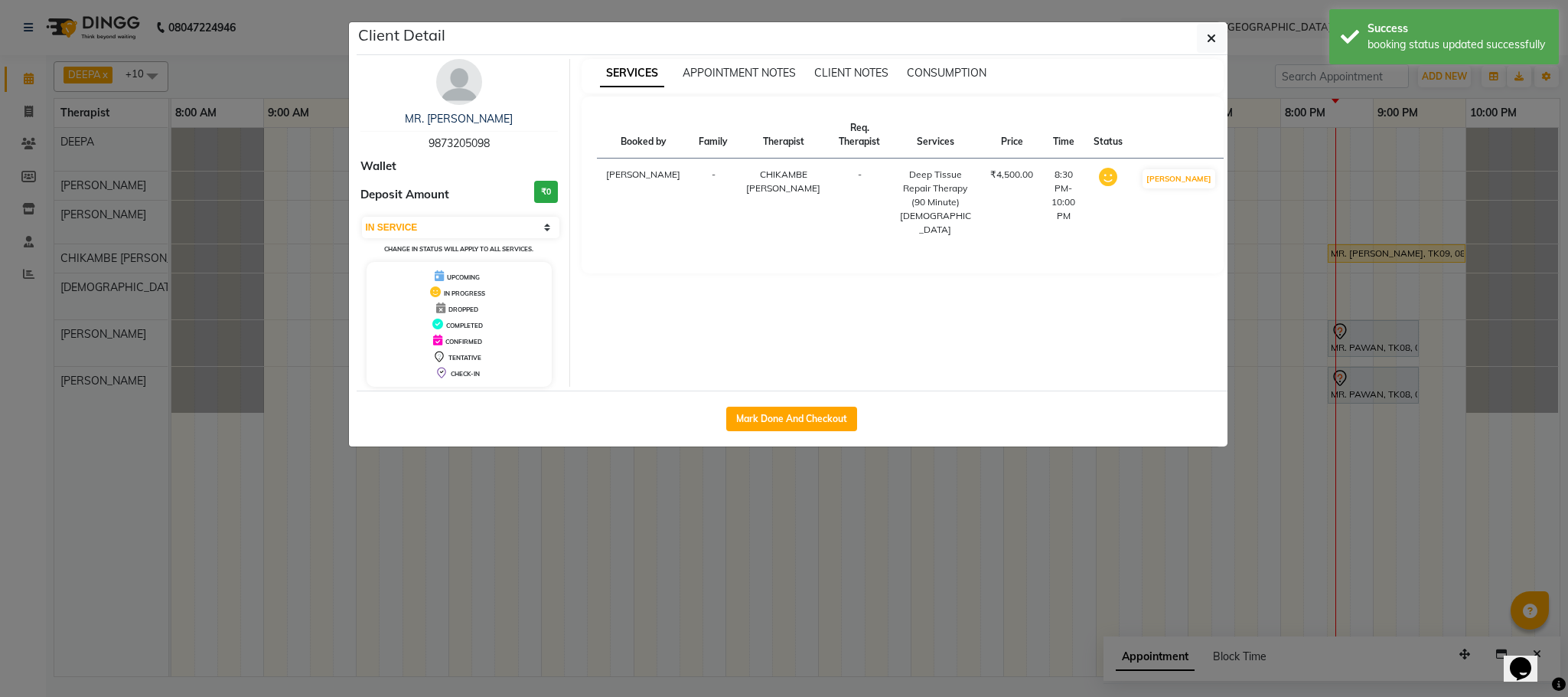
click at [1374, 343] on ngb-modal-window "Client Detail MR. [PERSON_NAME] 9873205098 Wallet Deposit Amount ₹0 Select IN S…" at bounding box center [784, 348] width 1568 height 697
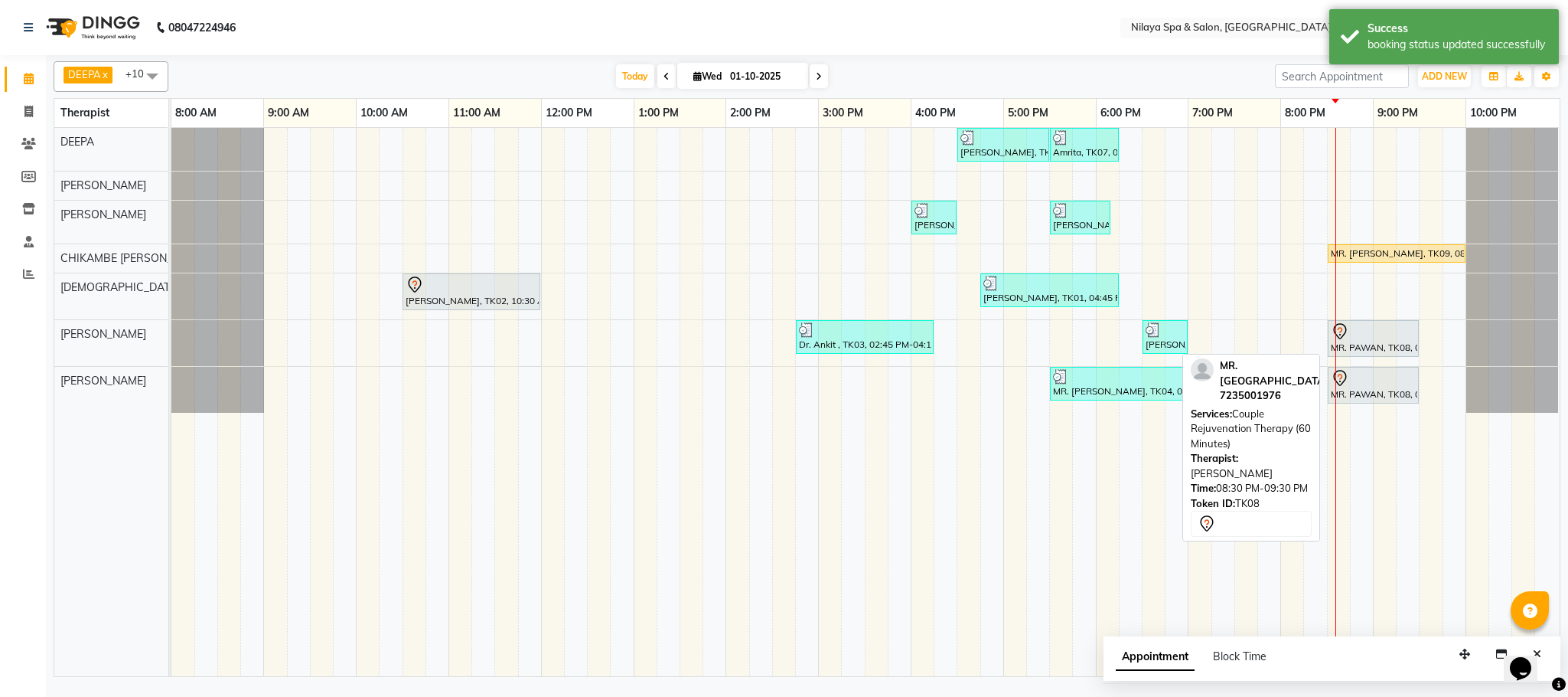
click at [1370, 346] on div "MR. PAWAN, TK08, 08:30 PM-09:30 PM, Couple Rejuvenation Therapy (60 Minutes)" at bounding box center [1373, 338] width 88 height 32
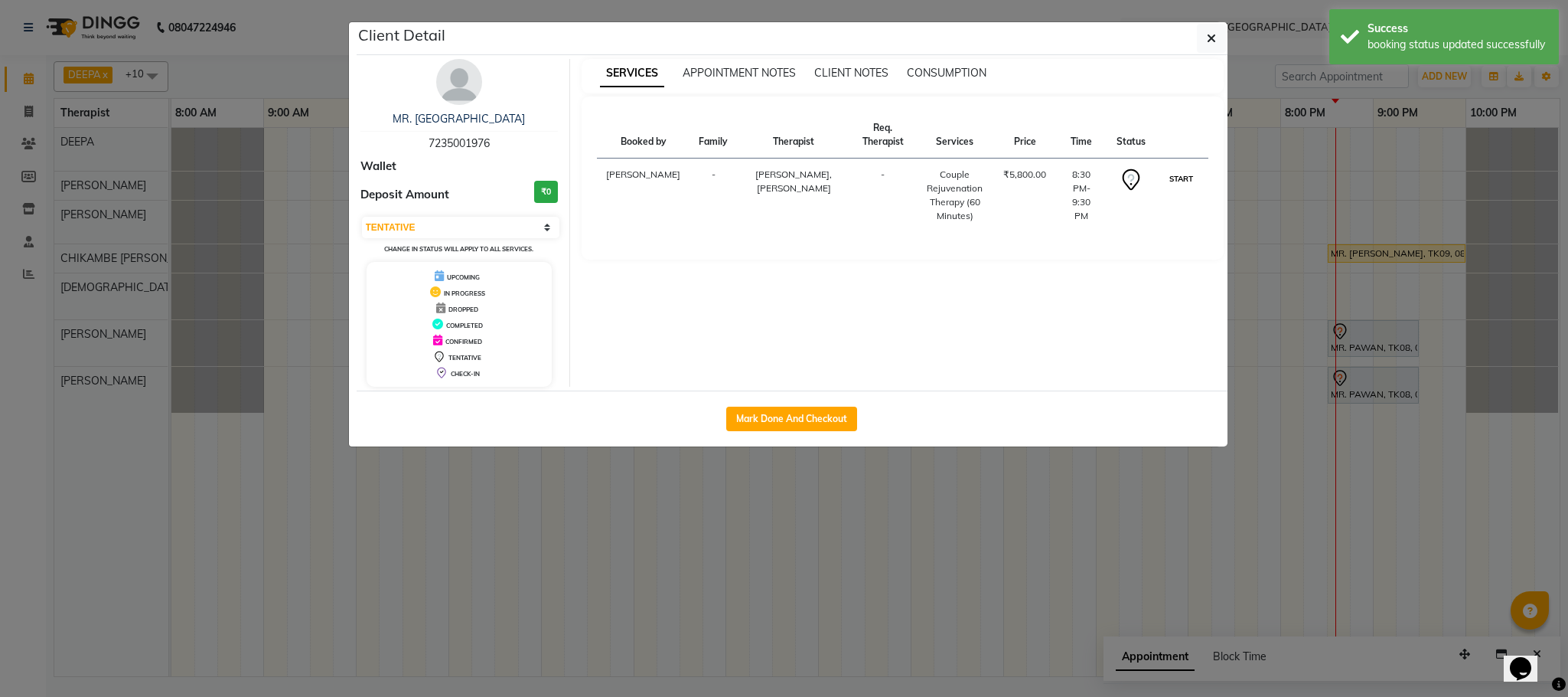
click at [1176, 174] on button "START" at bounding box center [1181, 179] width 31 height 19
select select "1"
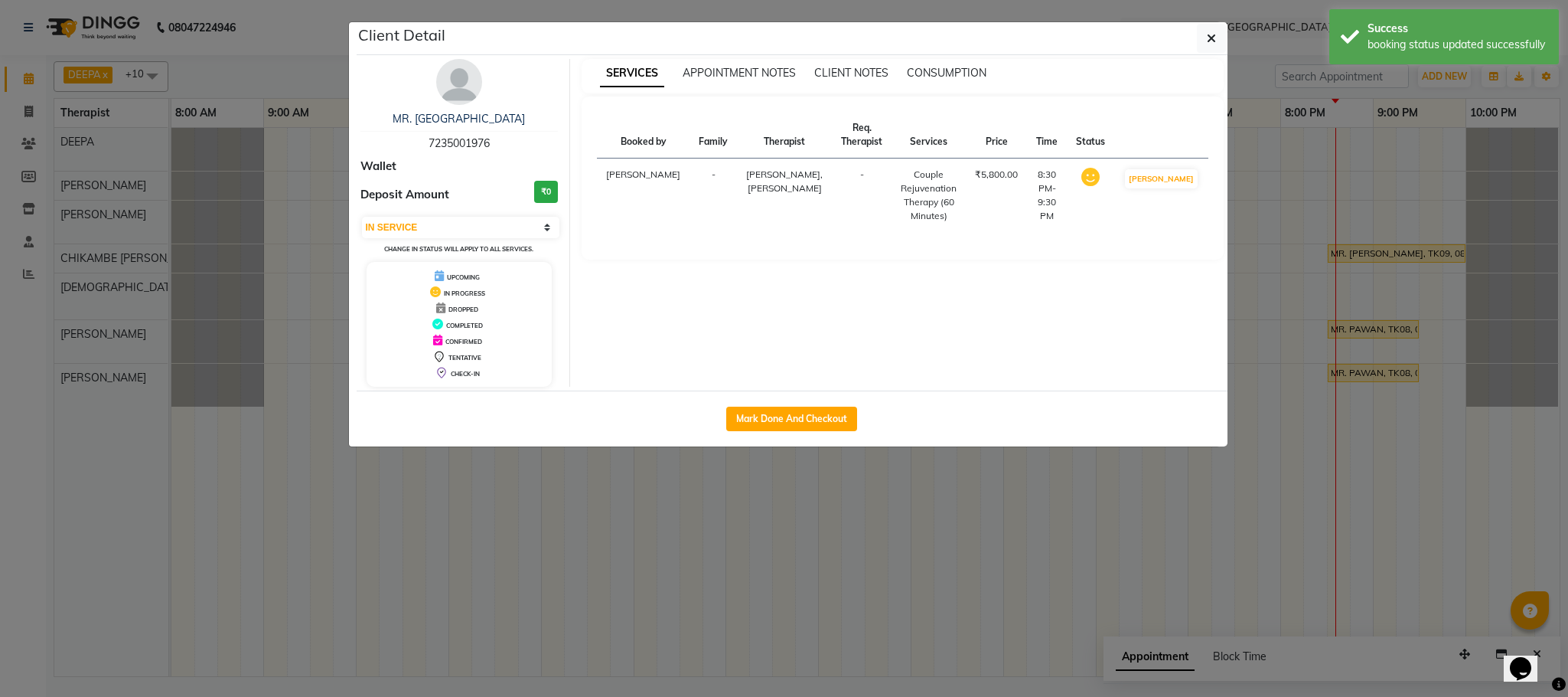
click at [1355, 384] on ngb-modal-window "Client Detail MR. PAWAN 7235001976 Wallet Deposit Amount ₹0 Select IN SERVICE C…" at bounding box center [784, 348] width 1568 height 697
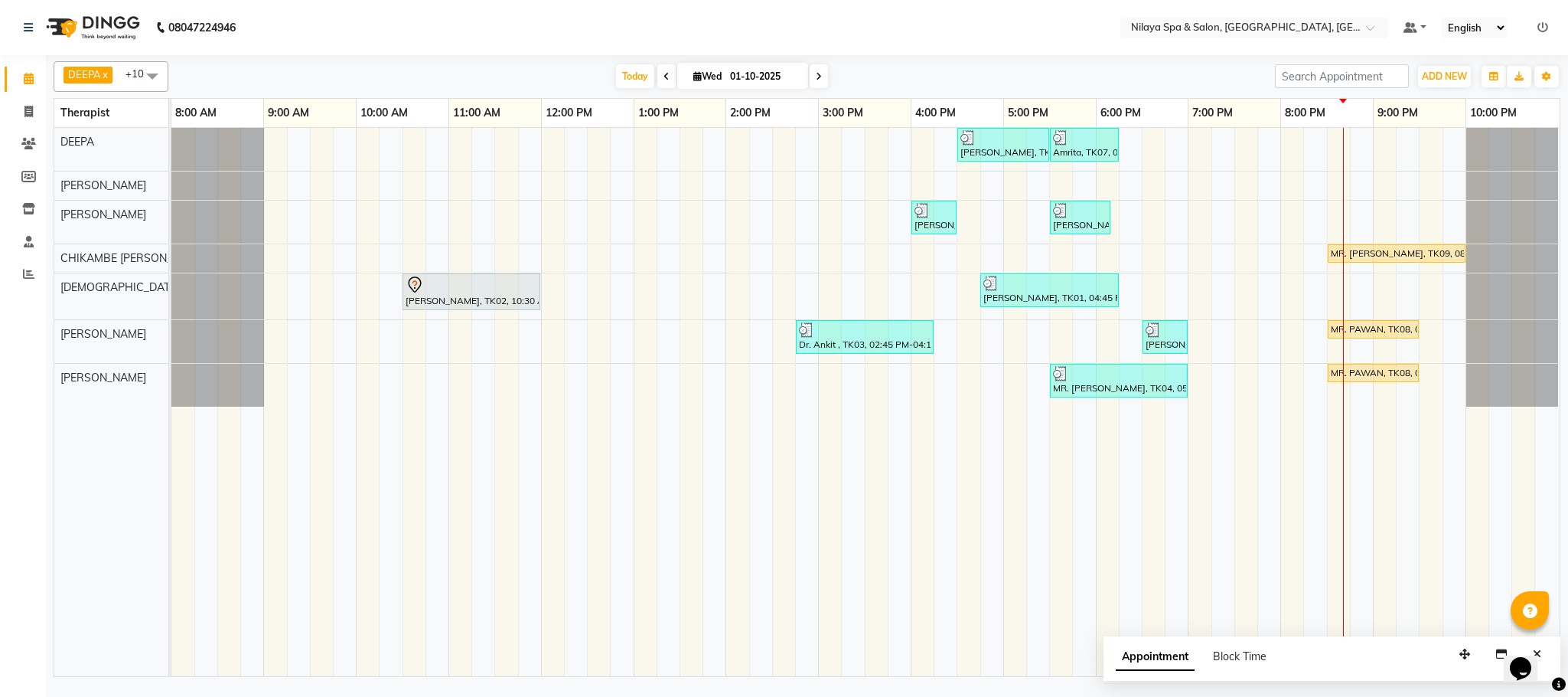
click at [666, 140] on div "[PERSON_NAME], TK05, 04:30 PM-05:30 PM, Signature Multi Vitamin, Anti-Ageing Fa…" at bounding box center [865, 402] width 1389 height 548
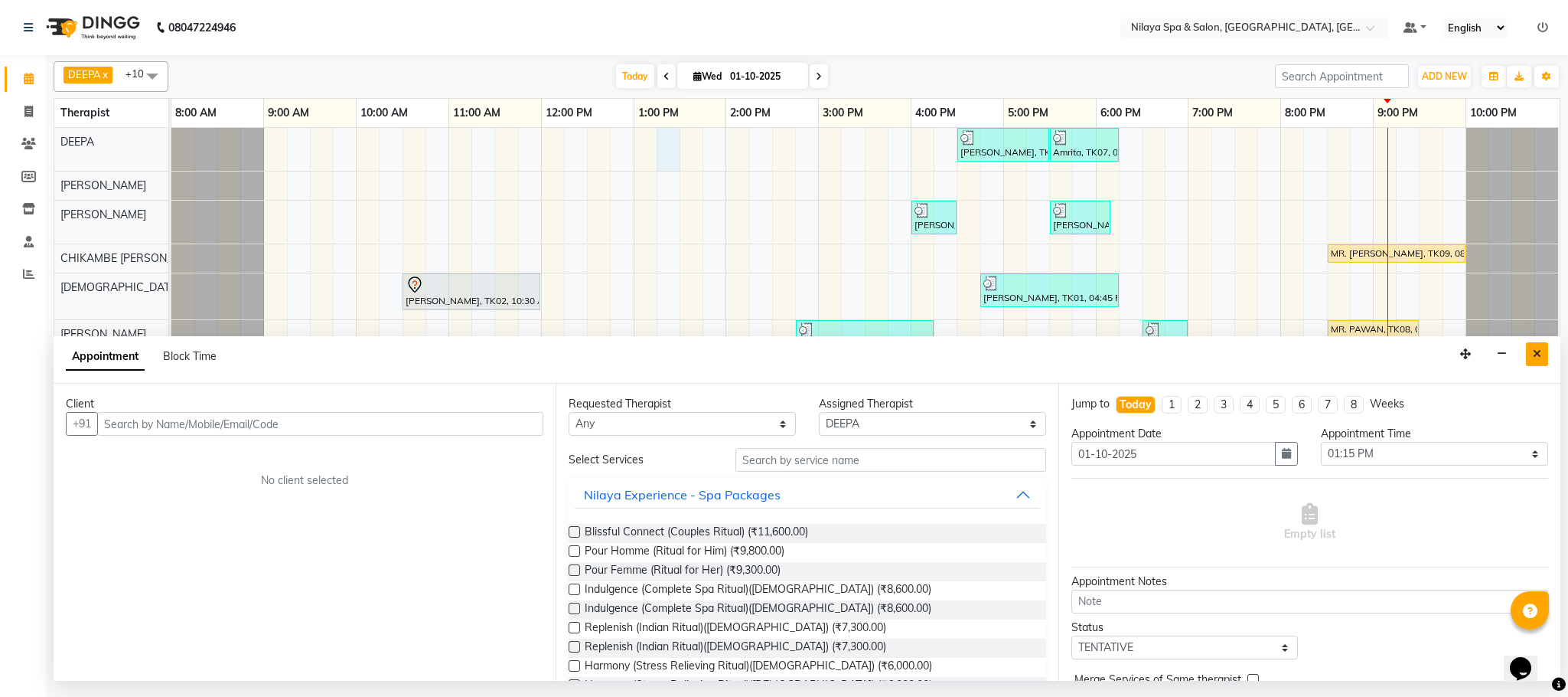
click at [1542, 358] on button "Close" at bounding box center [1537, 354] width 22 height 24
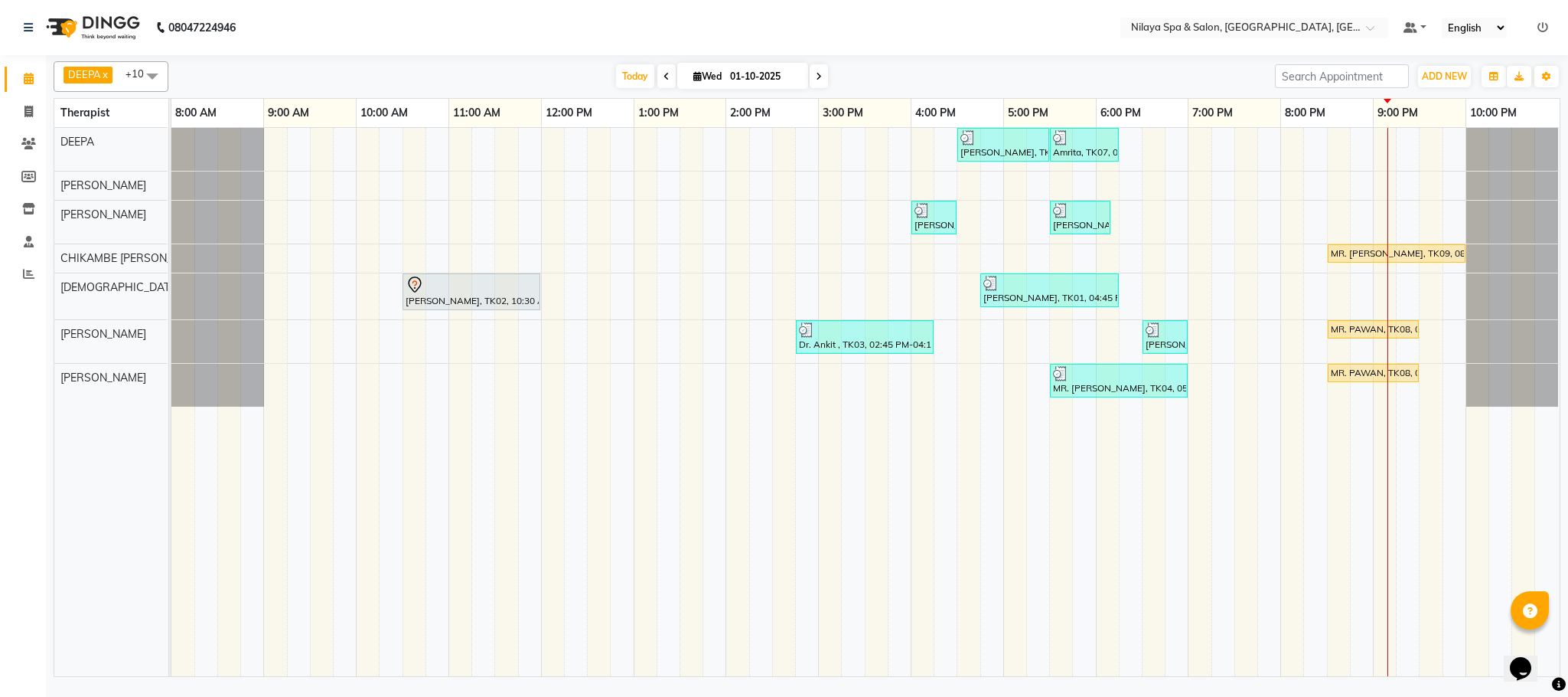
click at [1375, 211] on div "[PERSON_NAME], TK05, 04:30 PM-05:30 PM, Signature Multi Vitamin, Anti-Ageing Fa…" at bounding box center [865, 402] width 1389 height 548
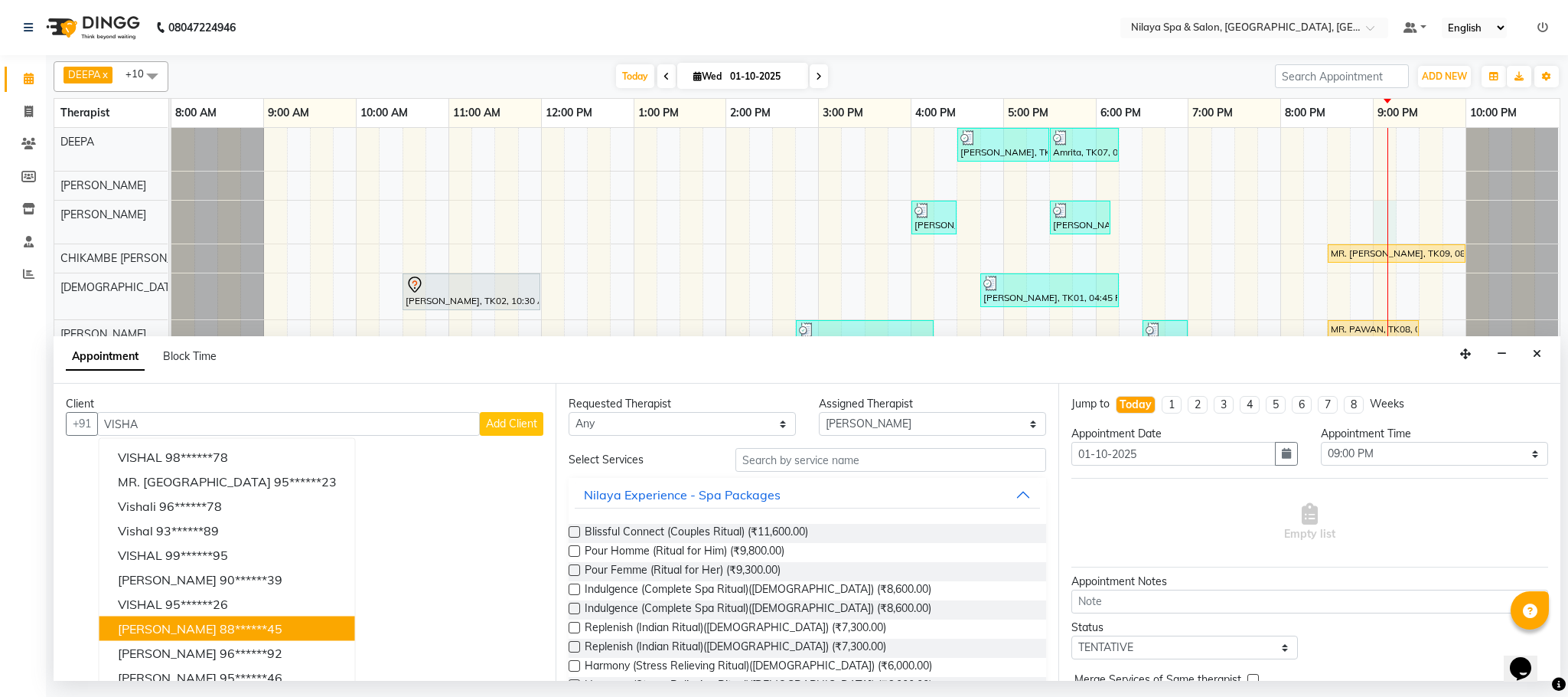
click at [244, 627] on ngb-highlight "88******45" at bounding box center [251, 628] width 63 height 15
click at [240, 627] on div "Client +91 88******45 VISHAL 98******78 MR. VISHAL 95******23 [PERSON_NAME] 96*…" at bounding box center [304, 531] width 502 height 297
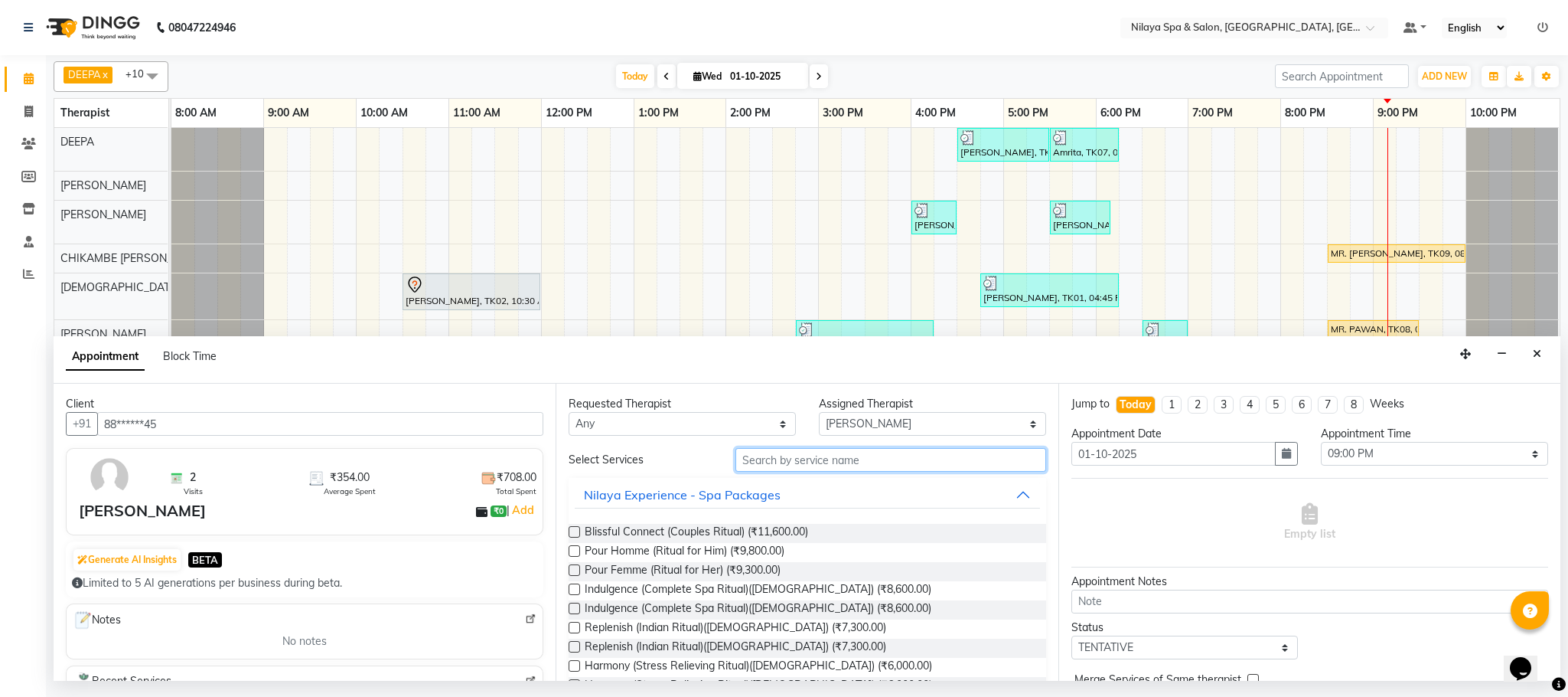
click at [799, 469] on input "text" at bounding box center [890, 460] width 311 height 24
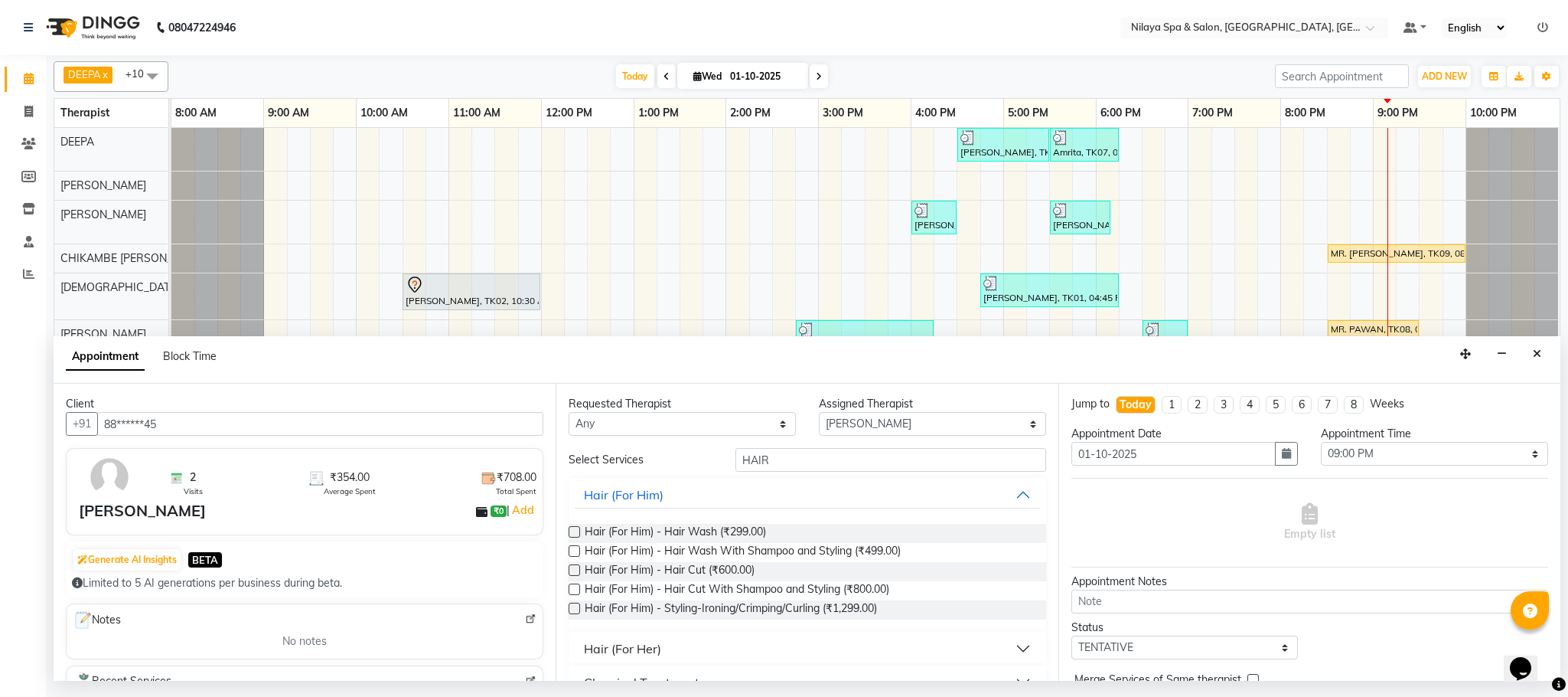
drag, startPoint x: 575, startPoint y: 569, endPoint x: 565, endPoint y: 569, distance: 10.0
click at [567, 569] on div "Requested Therapist Any ACHUI [PERSON_NAME] CHIKAMBE [PERSON_NAME] [PERSON_NAME…" at bounding box center [806, 531] width 502 height 297
click at [570, 569] on label at bounding box center [575, 570] width 12 height 12
click at [570, 569] on input "checkbox" at bounding box center [574, 571] width 10 height 10
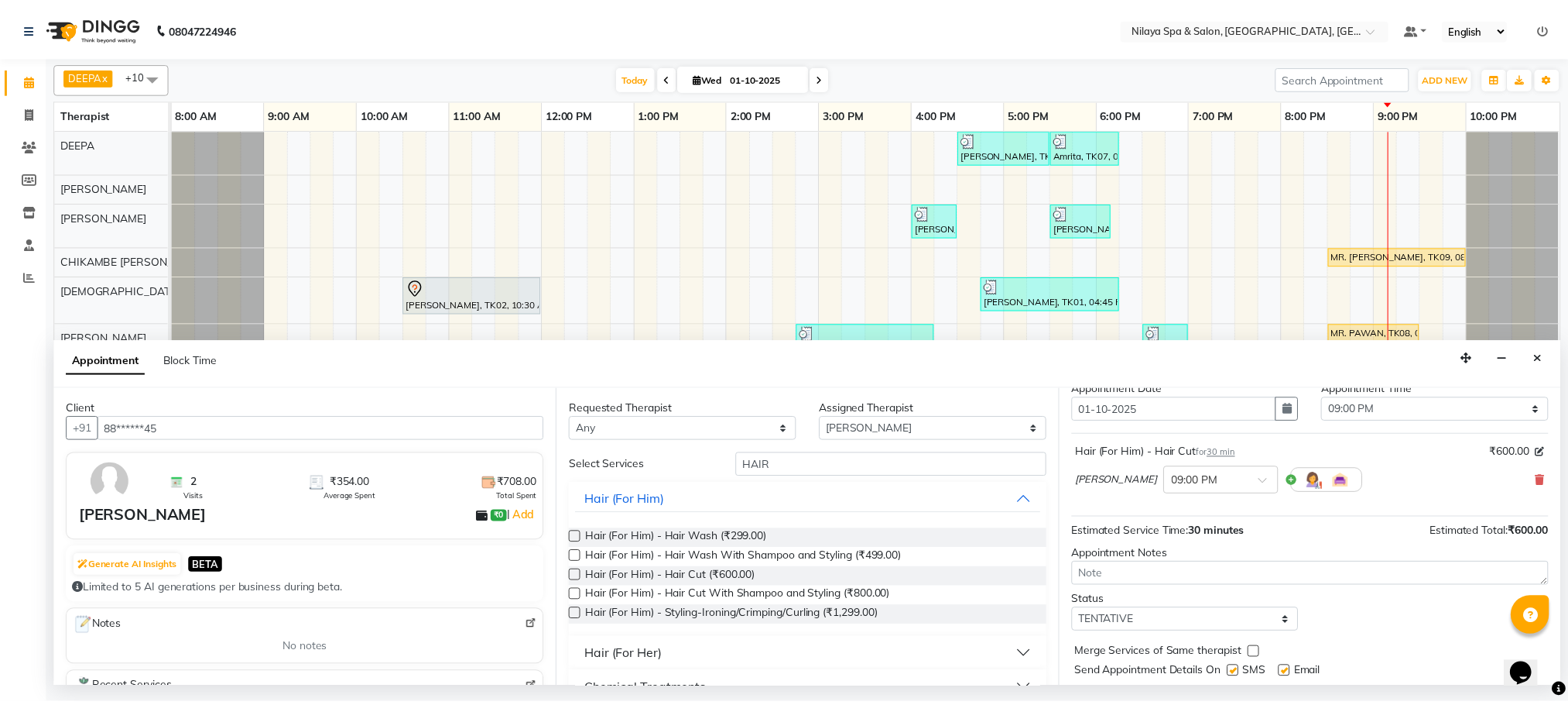
scroll to position [95, 0]
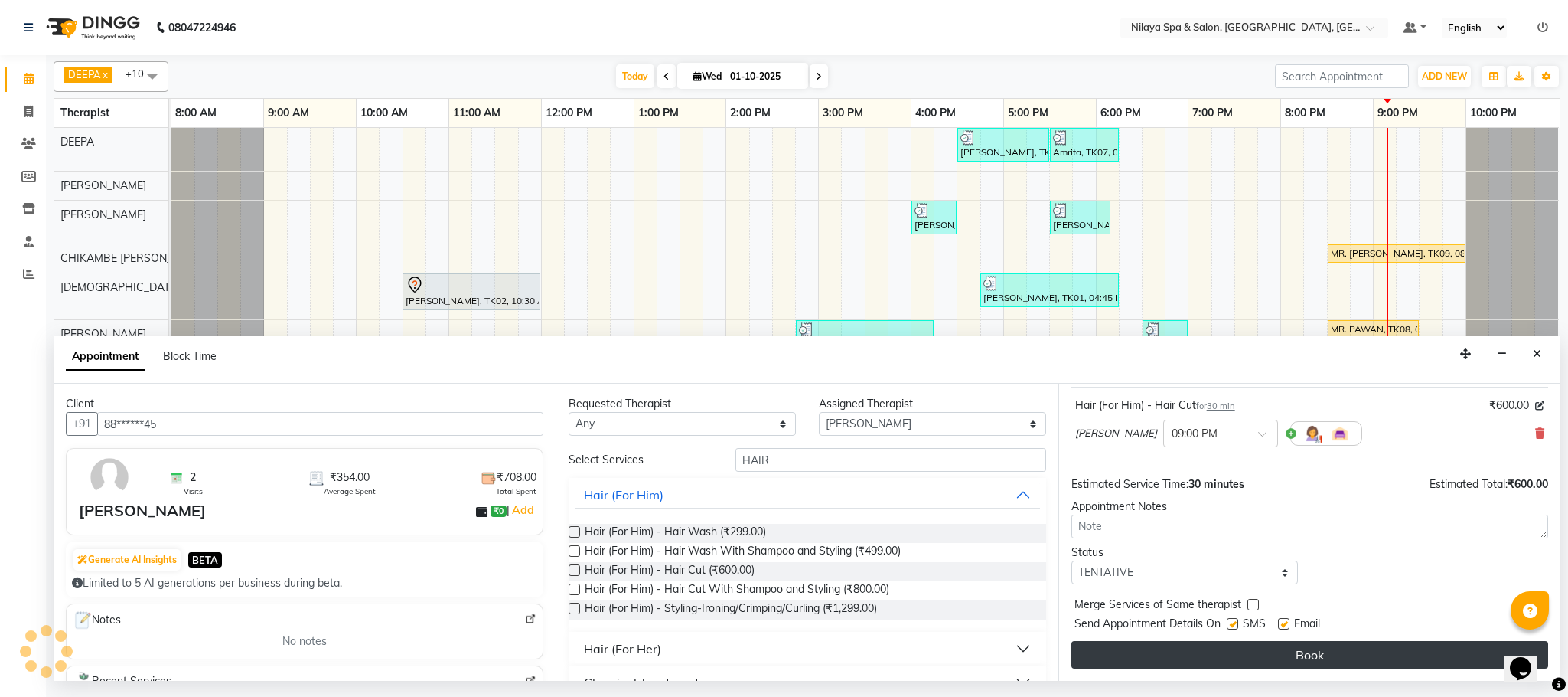
click at [1270, 657] on button "Book" at bounding box center [1310, 654] width 477 height 27
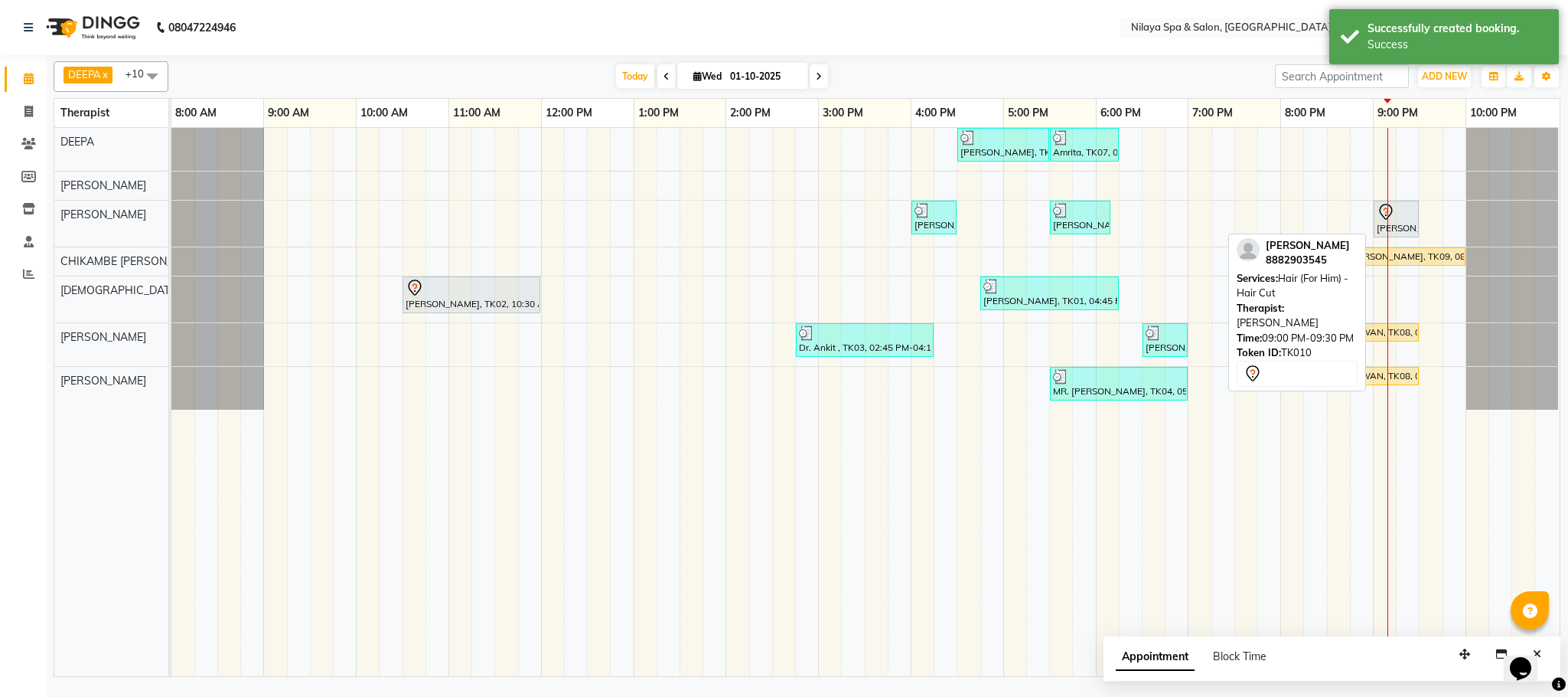
click at [1400, 214] on div at bounding box center [1397, 212] width 39 height 18
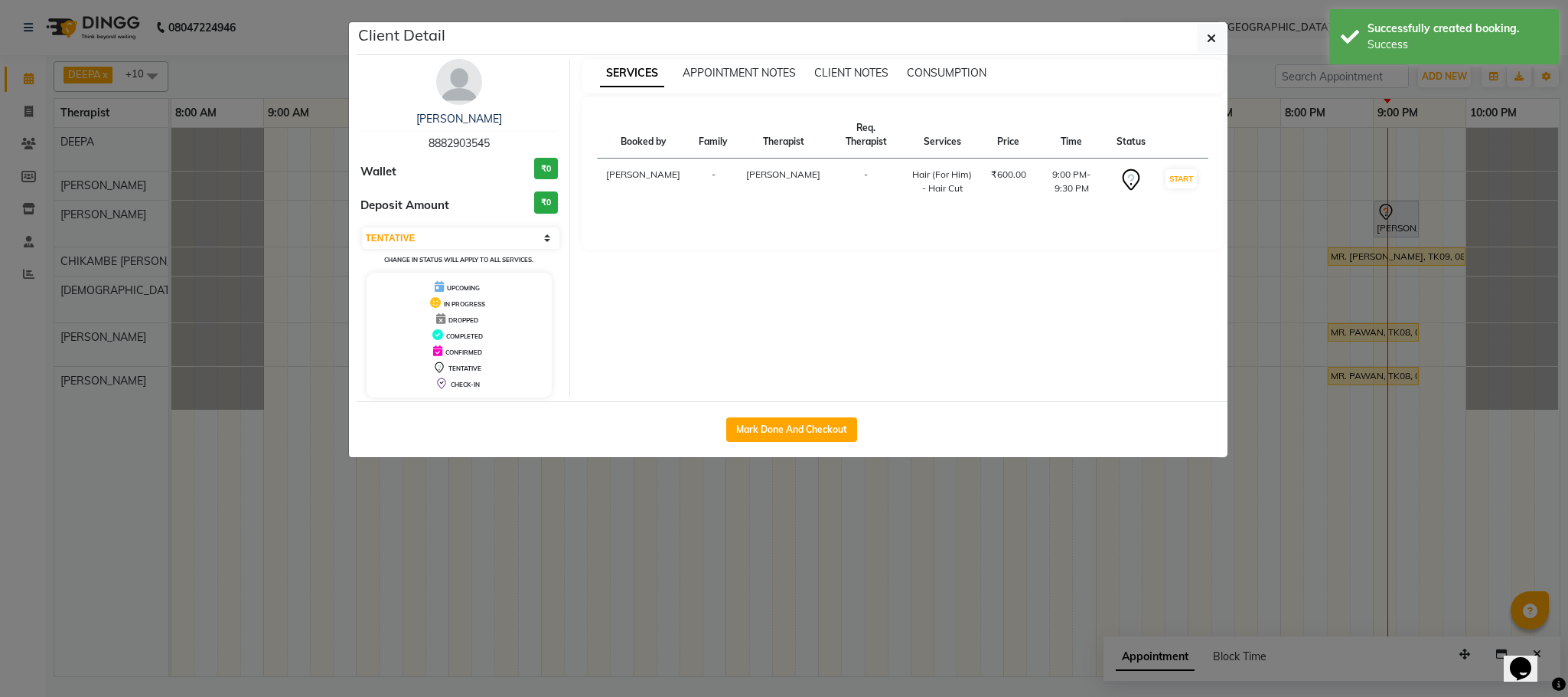
drag, startPoint x: 1382, startPoint y: 218, endPoint x: 1367, endPoint y: 224, distance: 16.2
click at [1367, 224] on ngb-modal-window "Client Detail [PERSON_NAME] 8882903545 Wallet ₹0 Deposit Amount ₹0 Select IN SE…" at bounding box center [784, 348] width 1568 height 697
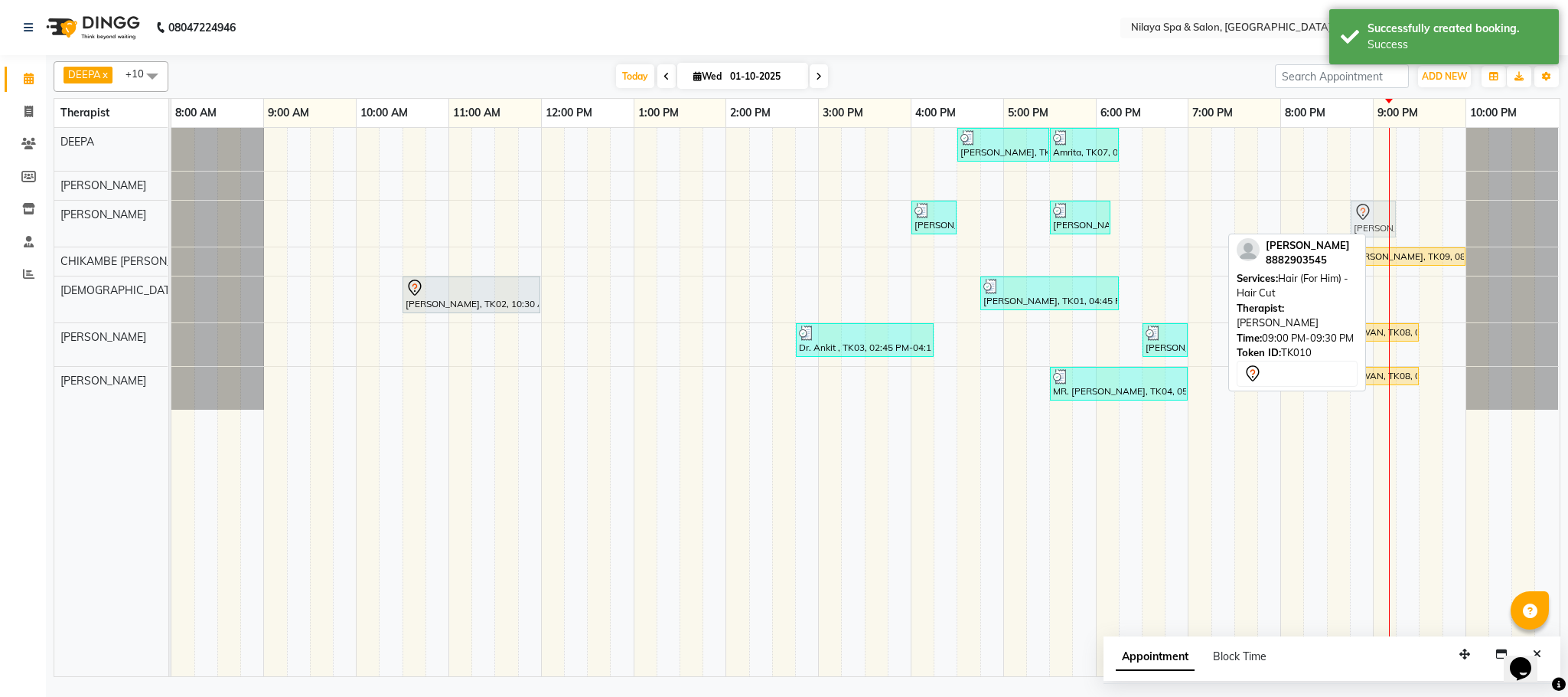
drag, startPoint x: 1378, startPoint y: 219, endPoint x: 1364, endPoint y: 226, distance: 15.7
click at [171, 226] on div "[PERSON_NAME], TK05, 04:00 PM-04:30 PM, Hair (For Him) - Hair Cut [PERSON_NAME]…" at bounding box center [171, 223] width 0 height 45
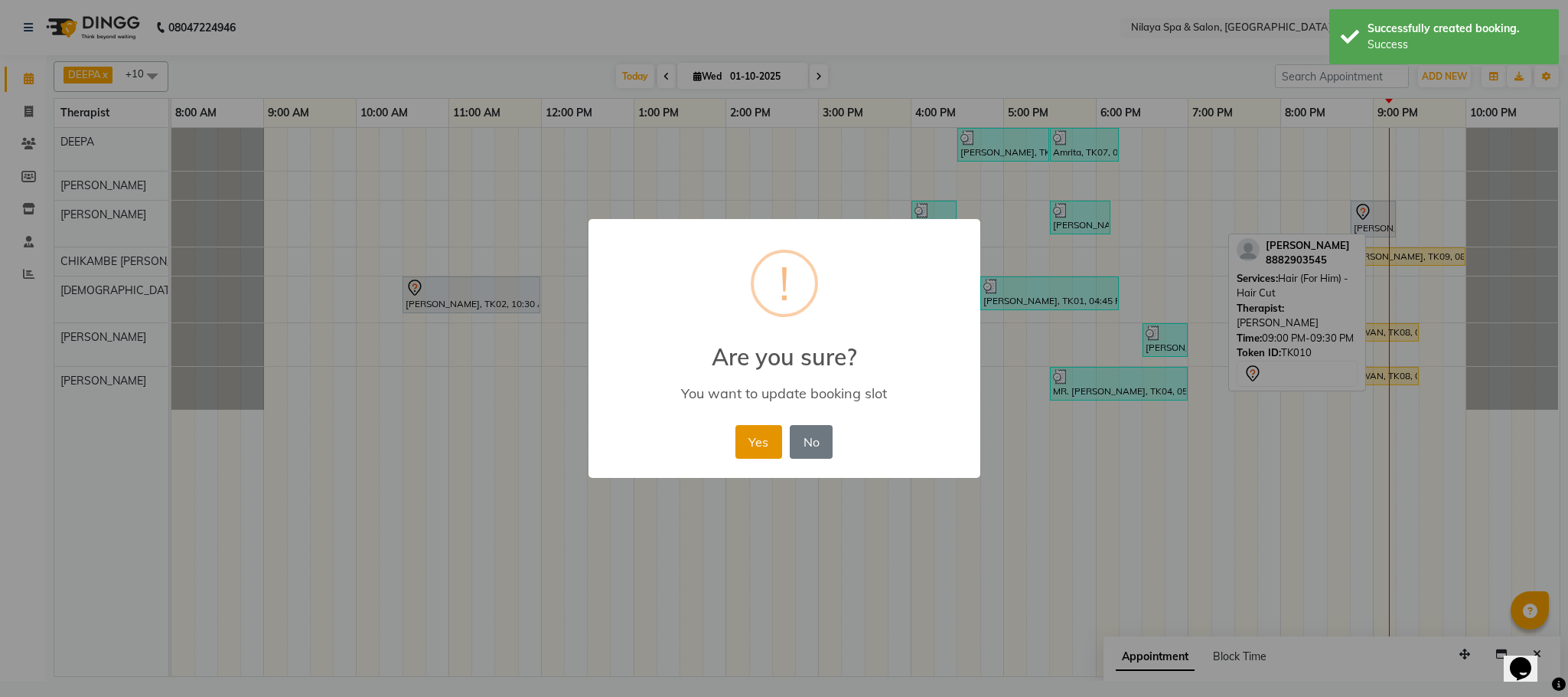
click at [763, 444] on button "Yes" at bounding box center [759, 441] width 46 height 34
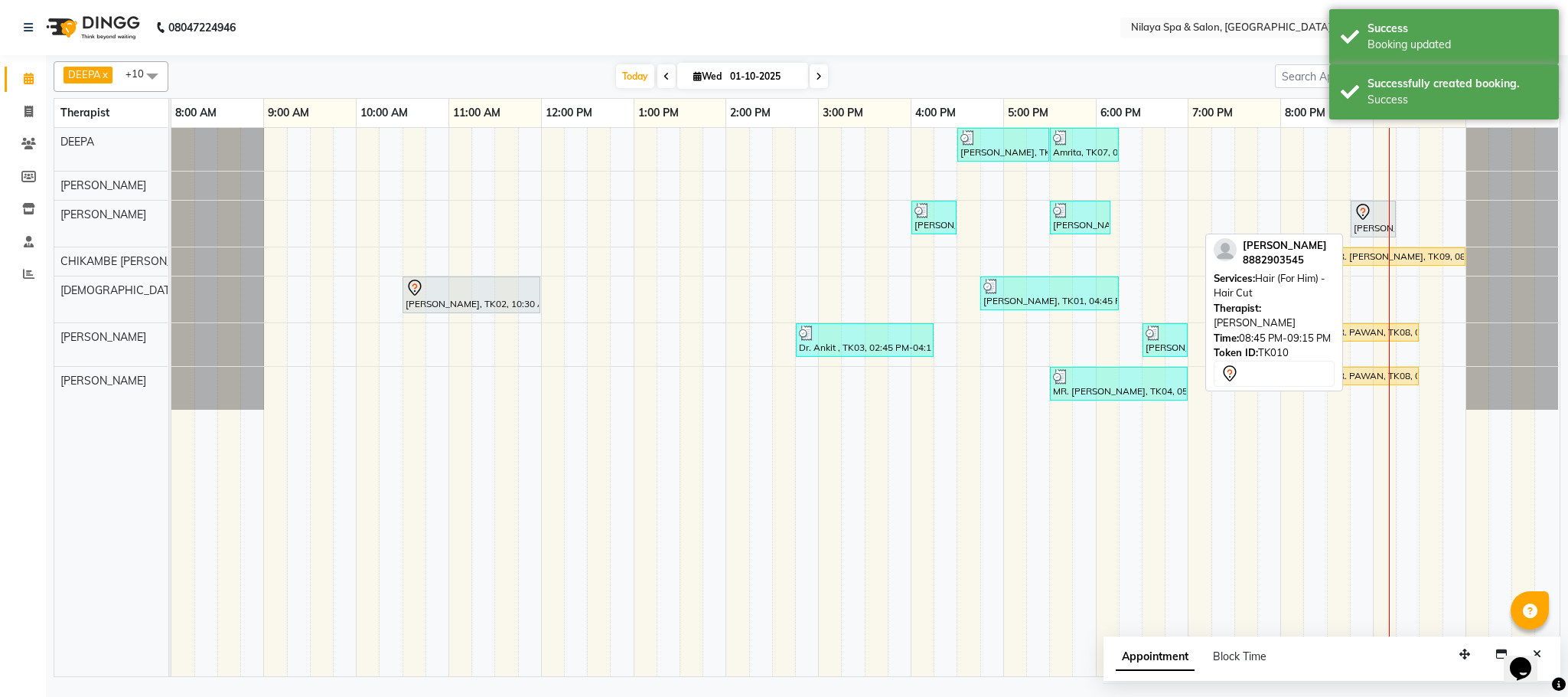
click at [1375, 214] on div at bounding box center [1373, 212] width 39 height 18
click at [1363, 235] on div "[PERSON_NAME], TK10, 08:45 PM-09:15 PM, Hair (For Him) - Hair Cut" at bounding box center [1372, 219] width 42 height 32
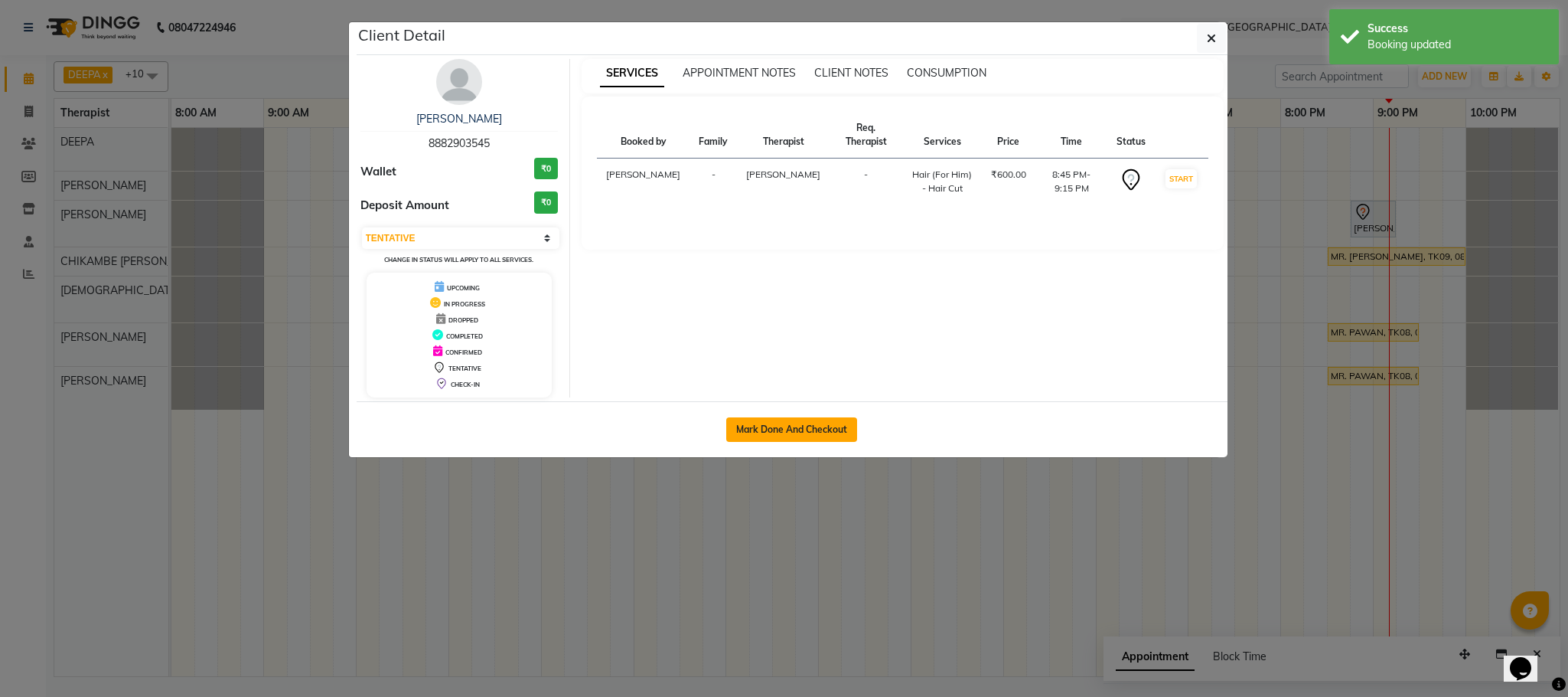
click at [774, 426] on button "Mark Done And Checkout" at bounding box center [792, 429] width 131 height 24
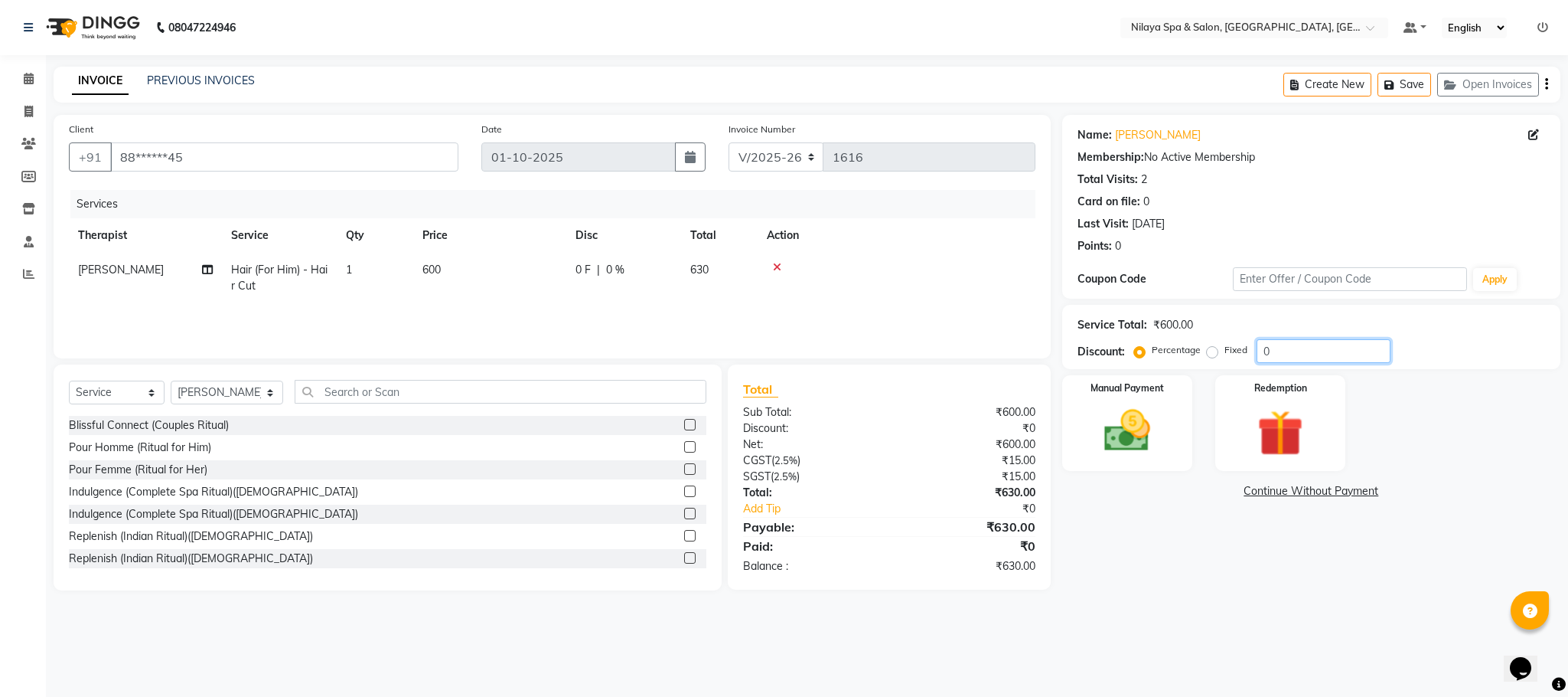
click at [1268, 359] on input "0" at bounding box center [1324, 350] width 134 height 24
drag, startPoint x: 1140, startPoint y: 441, endPoint x: 1107, endPoint y: 452, distance: 34.8
click at [1098, 460] on div "Manual Payment" at bounding box center [1128, 423] width 136 height 100
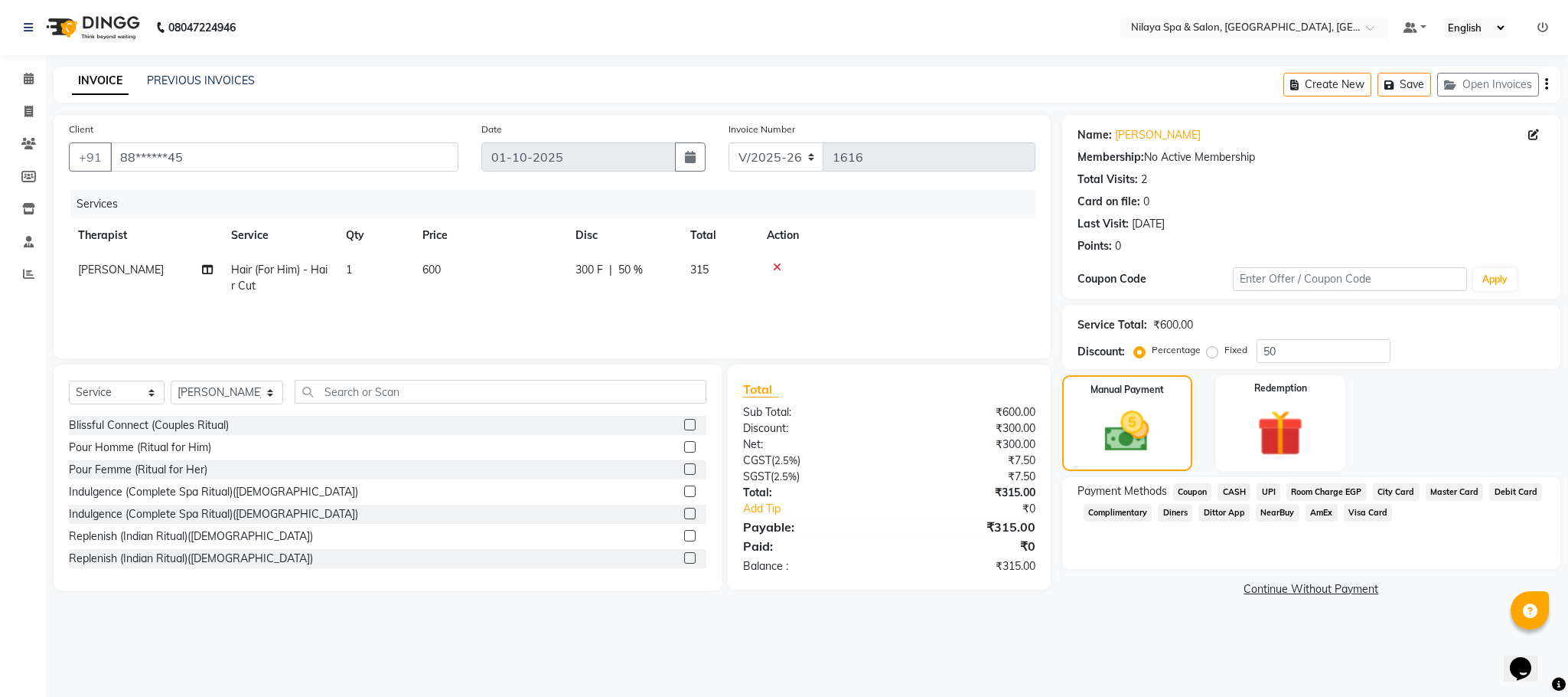
click at [1251, 493] on div "UPI" at bounding box center [1265, 493] width 30 height 20
click at [1264, 492] on span "UPI" at bounding box center [1269, 492] width 24 height 17
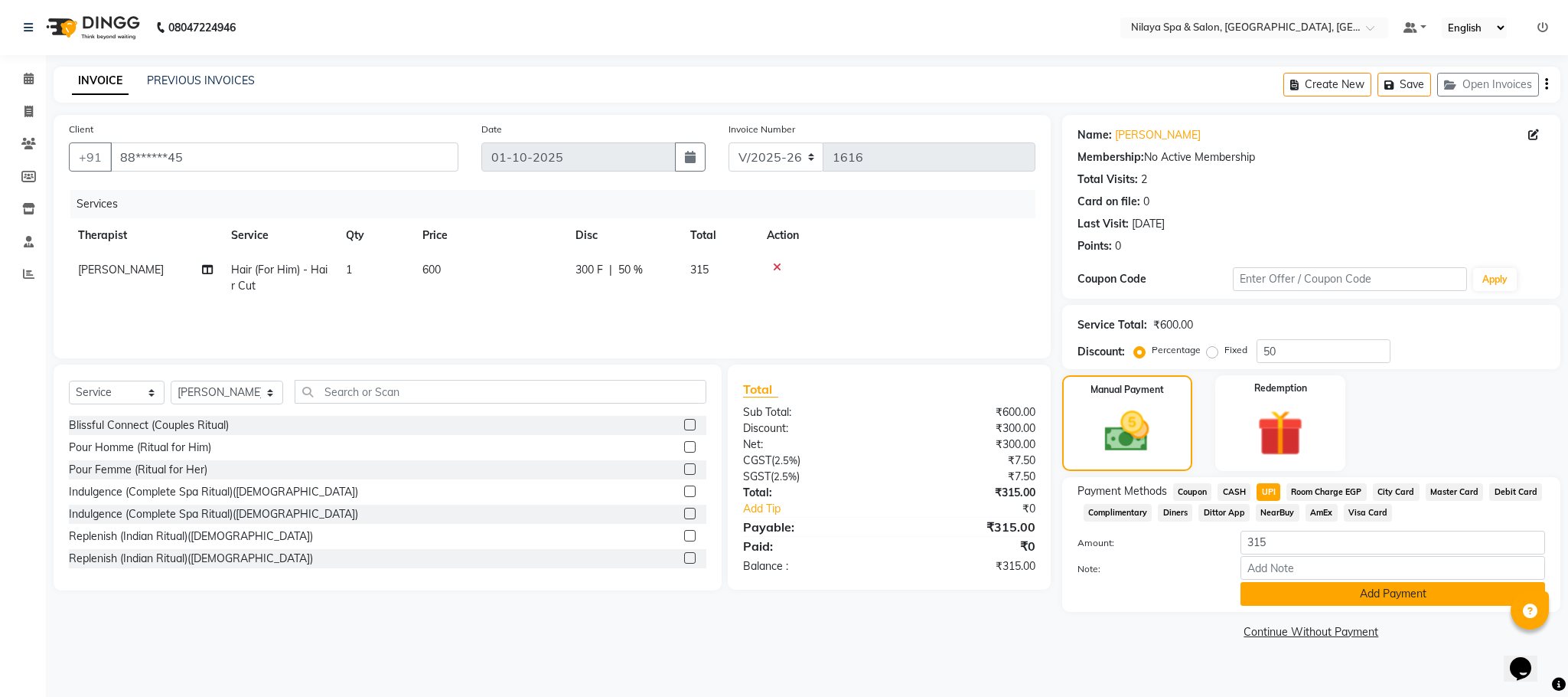
click at [1321, 597] on button "Add Payment" at bounding box center [1393, 593] width 305 height 24
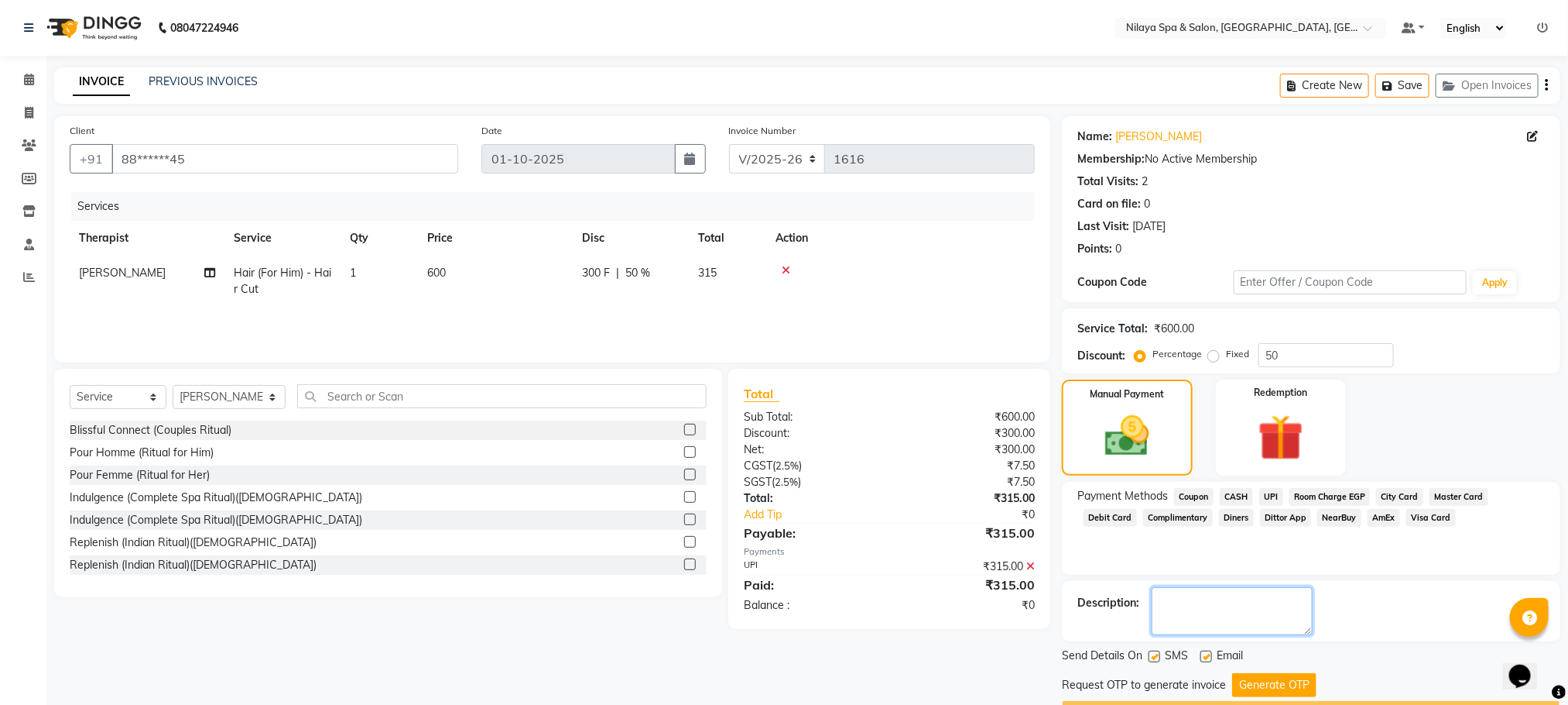
click at [1226, 612] on textarea at bounding box center [1232, 610] width 161 height 48
click at [1226, 611] on textarea at bounding box center [1232, 610] width 161 height 48
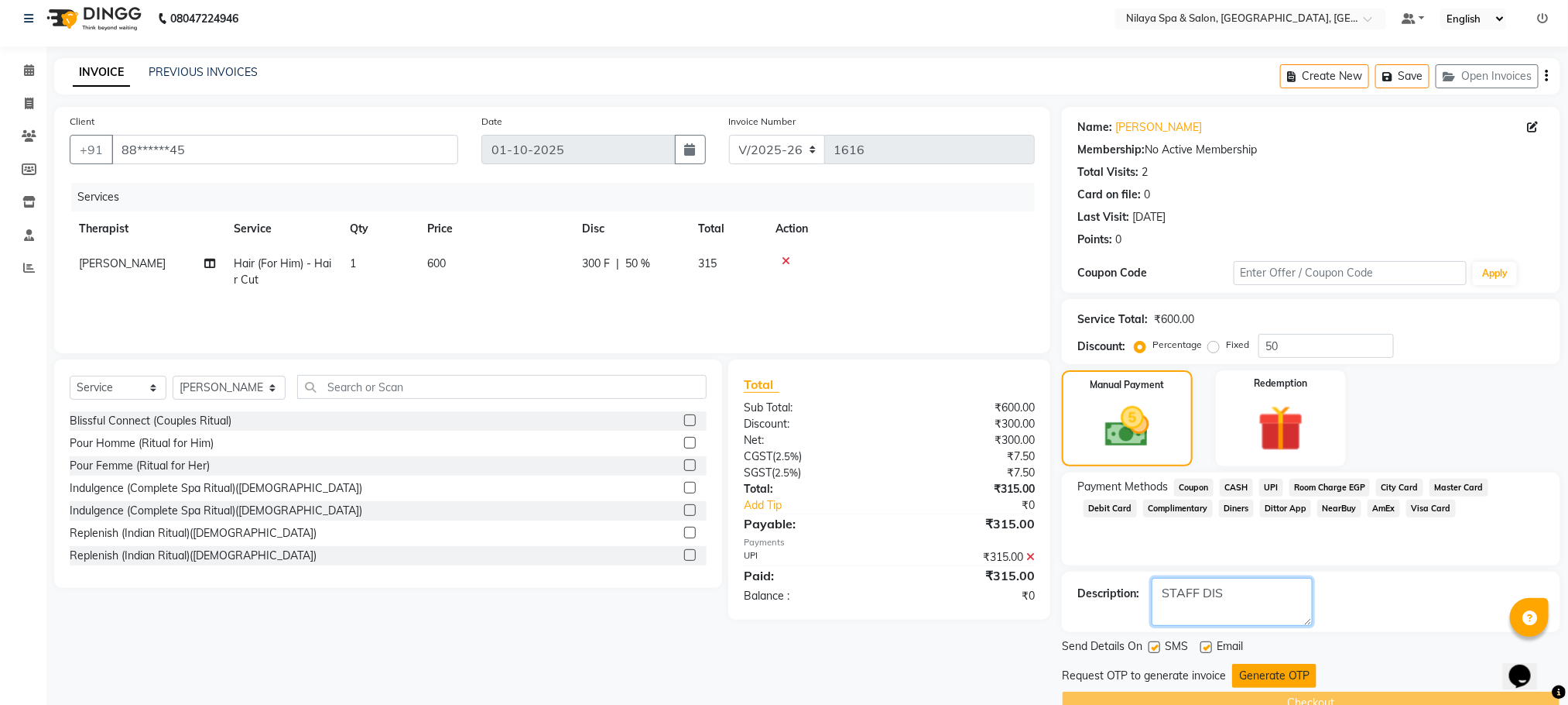
scroll to position [44, 0]
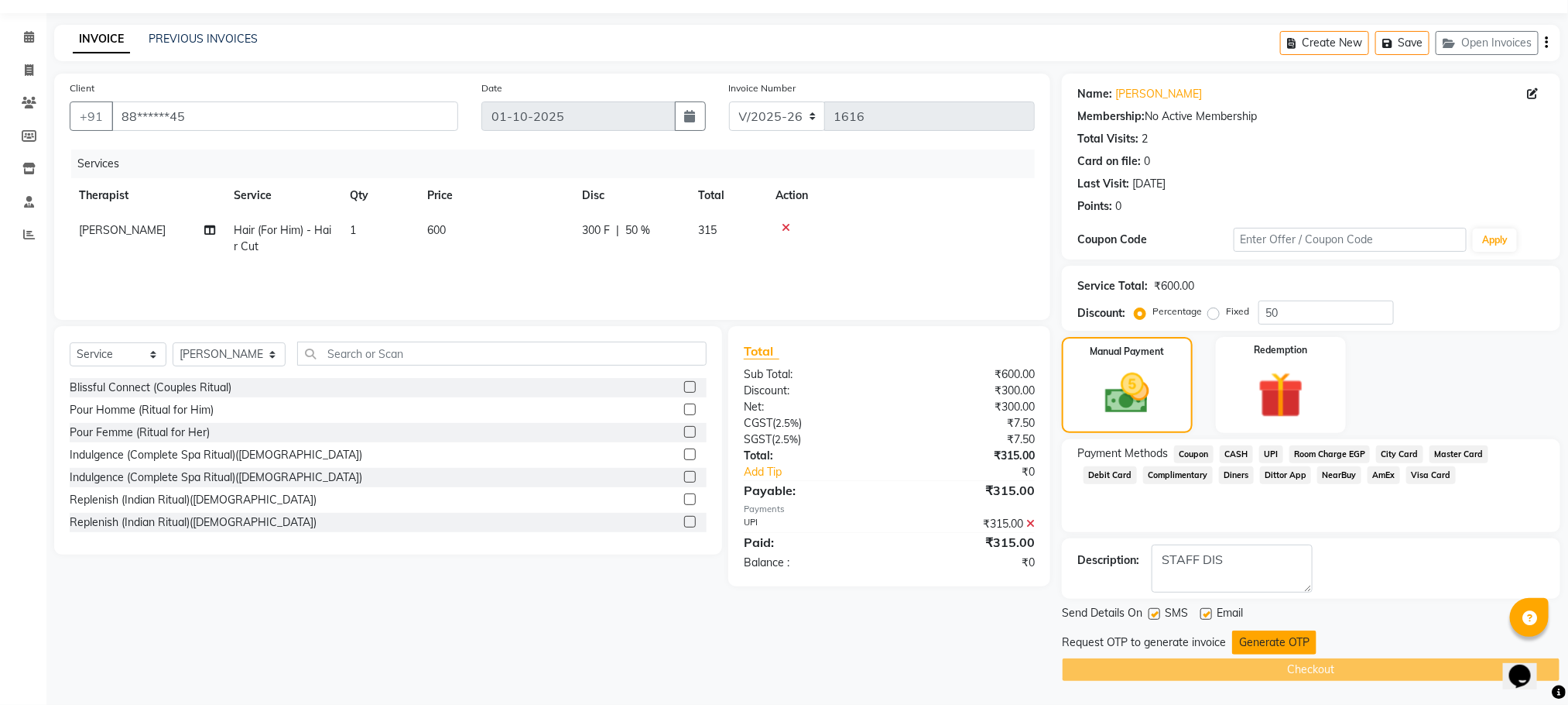
click at [1277, 641] on button "Generate OTP" at bounding box center [1274, 642] width 84 height 24
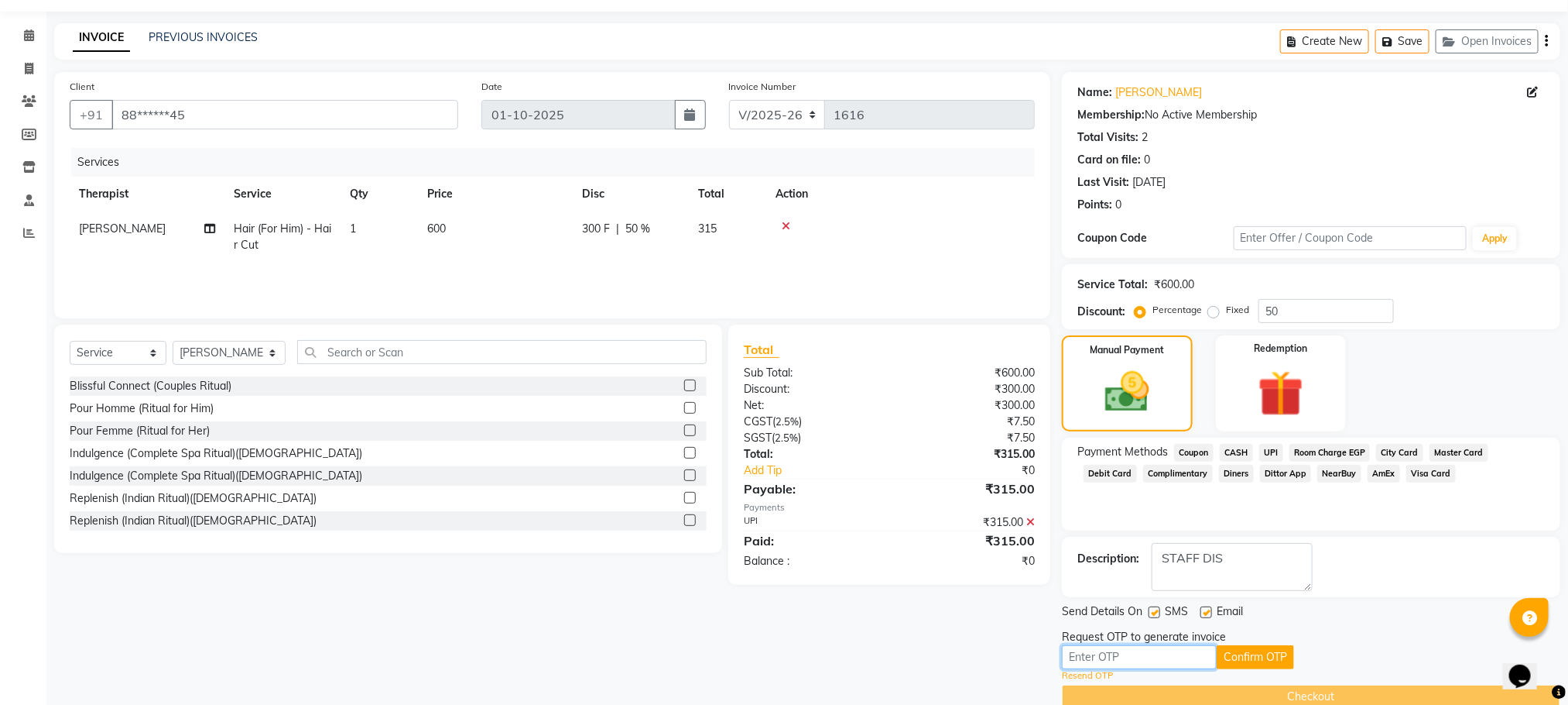
click at [1089, 651] on input "text" at bounding box center [1139, 657] width 155 height 24
click at [1089, 658] on input "text" at bounding box center [1139, 657] width 155 height 24
click at [1273, 655] on button "Confirm OTP" at bounding box center [1255, 657] width 77 height 24
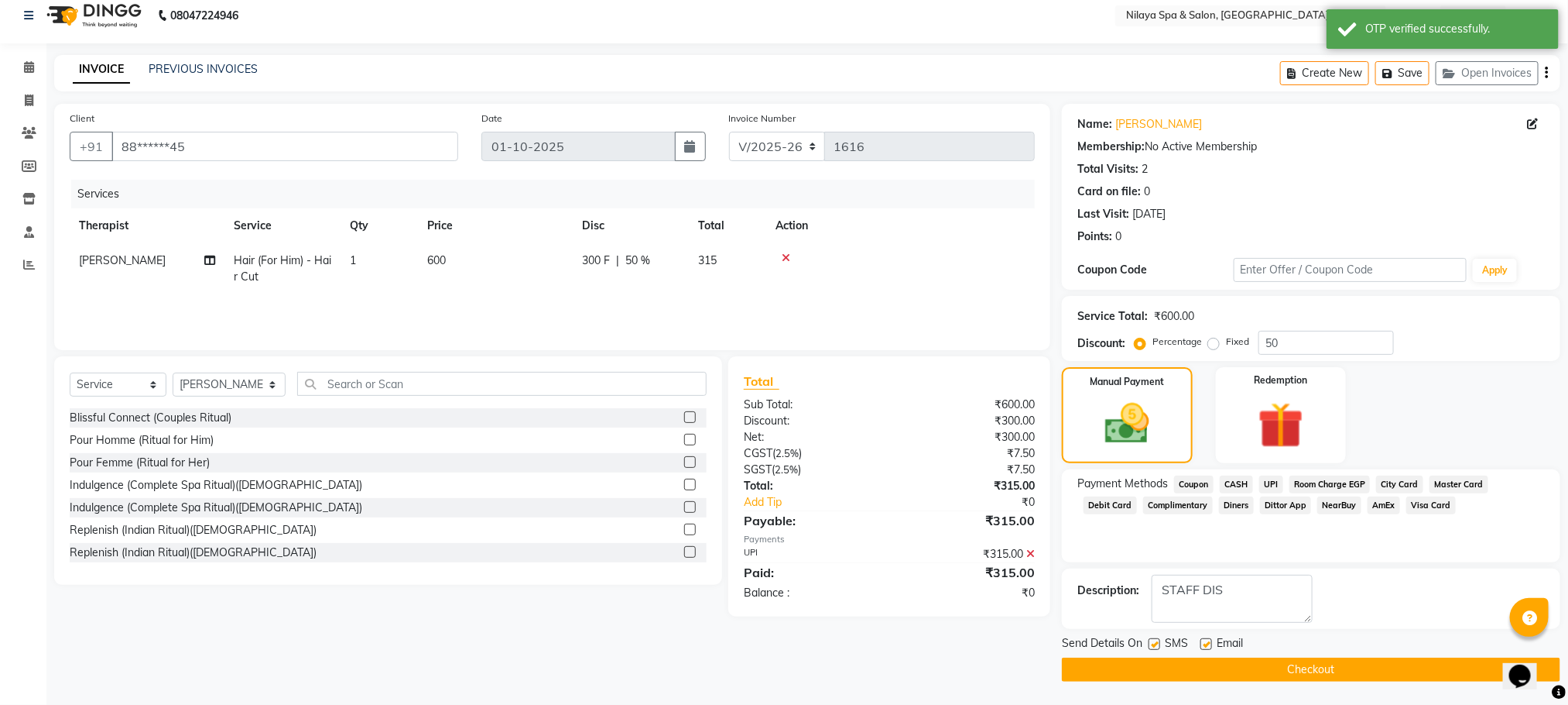
scroll to position [14, 0]
click at [1297, 663] on button "Checkout" at bounding box center [1311, 669] width 498 height 24
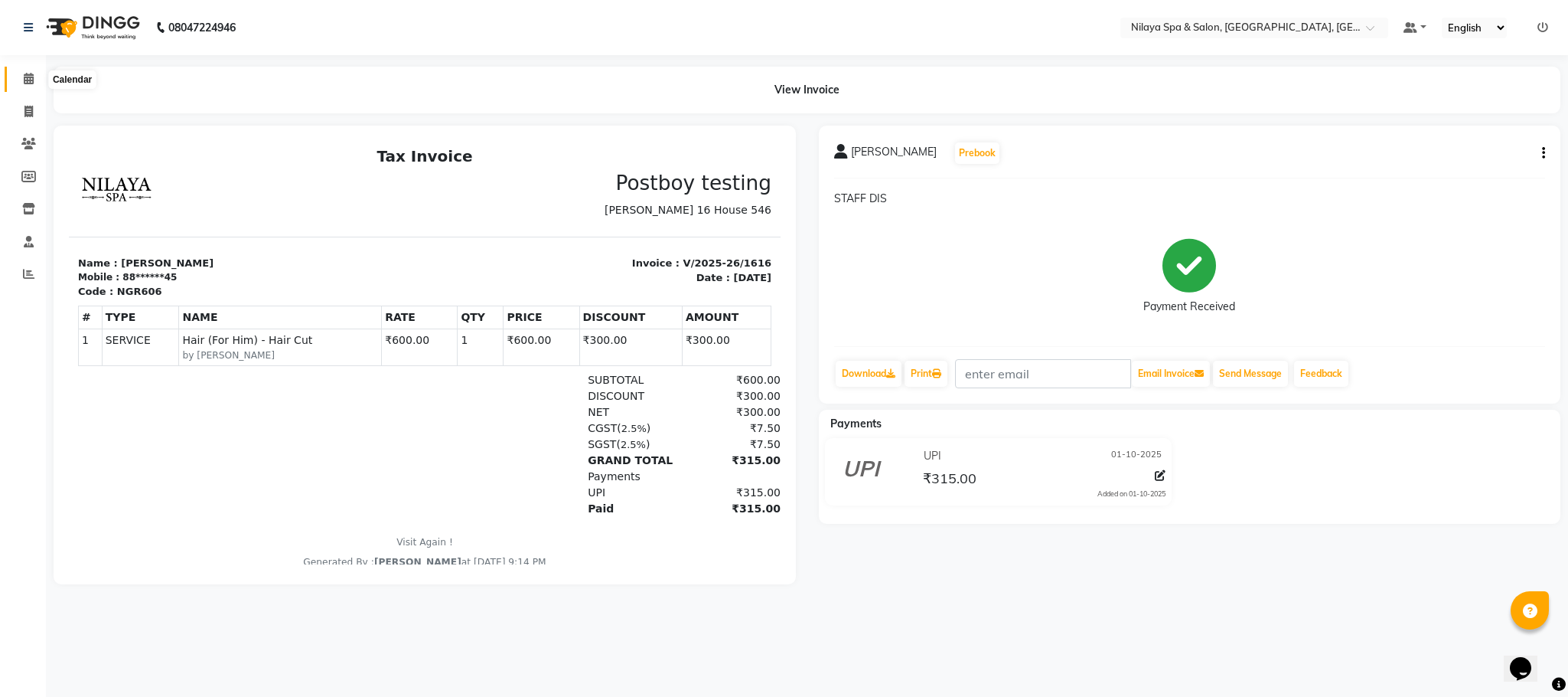
click at [31, 78] on icon at bounding box center [29, 78] width 10 height 12
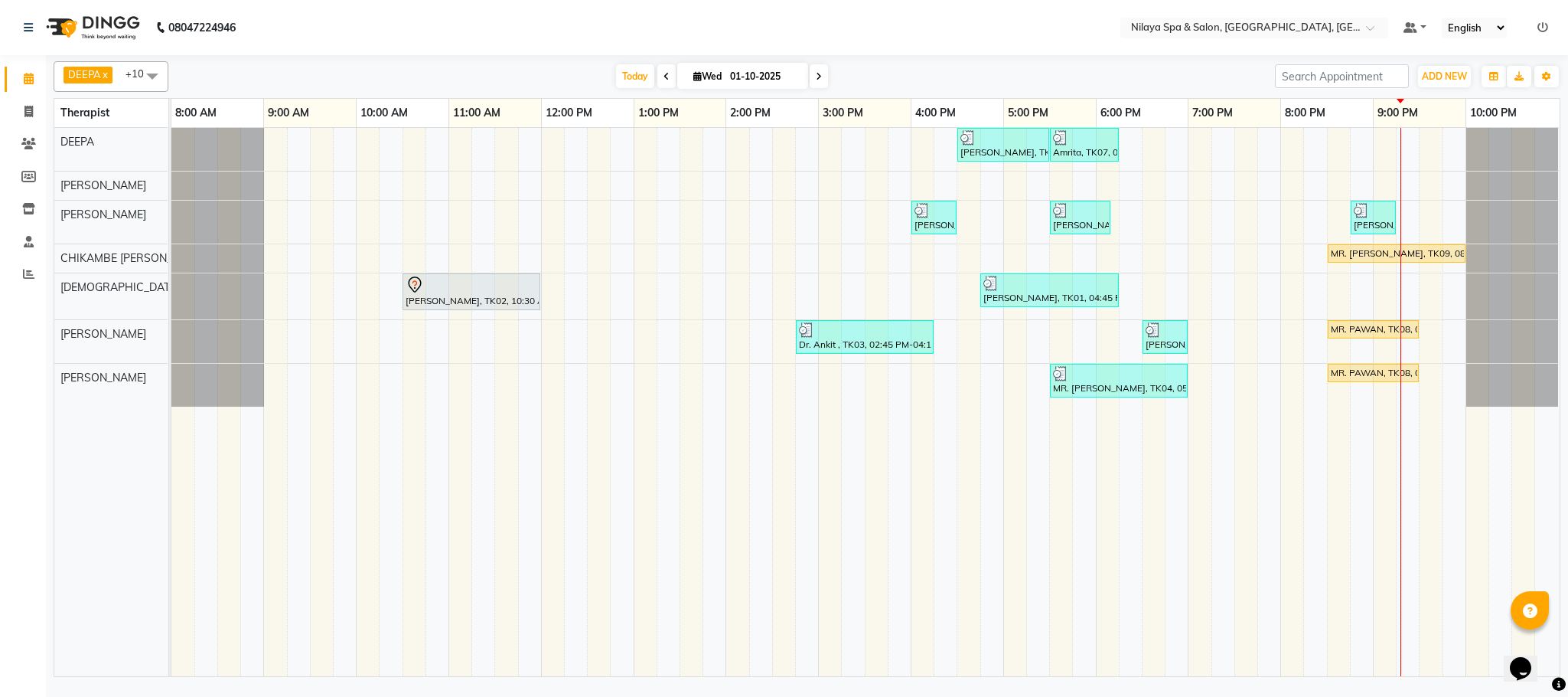
click at [810, 76] on span at bounding box center [819, 76] width 18 height 24
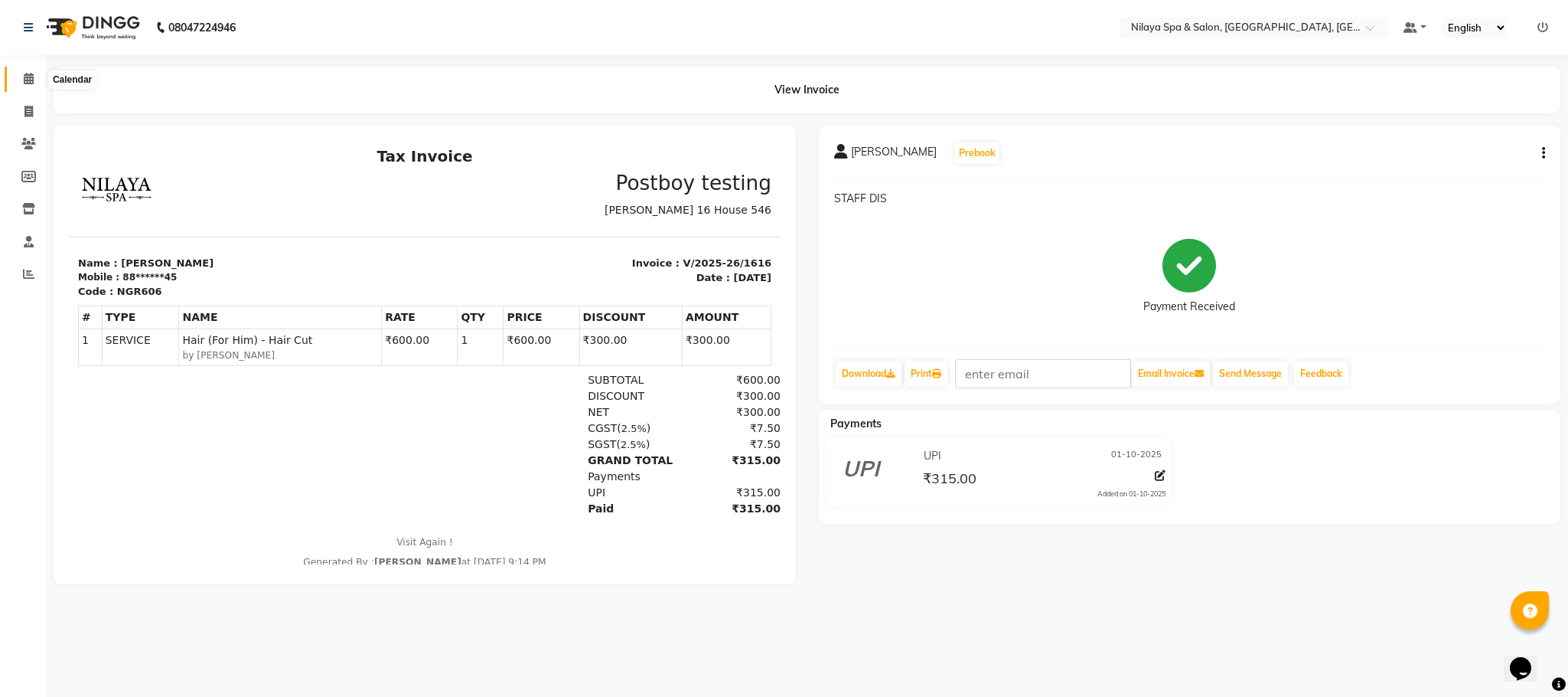
drag, startPoint x: 33, startPoint y: 75, endPoint x: 33, endPoint y: 95, distance: 20.0
click at [30, 75] on icon at bounding box center [29, 78] width 10 height 12
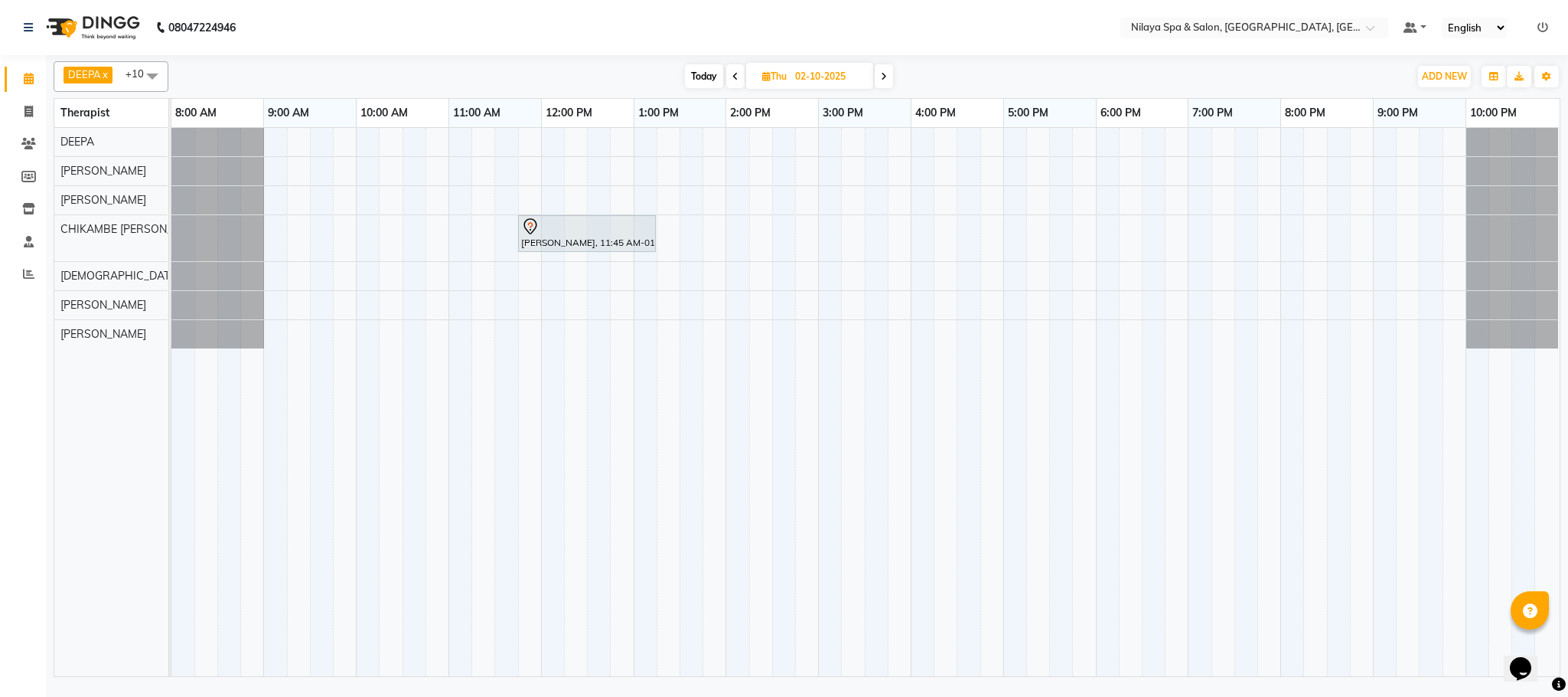
click at [733, 69] on span at bounding box center [736, 76] width 18 height 24
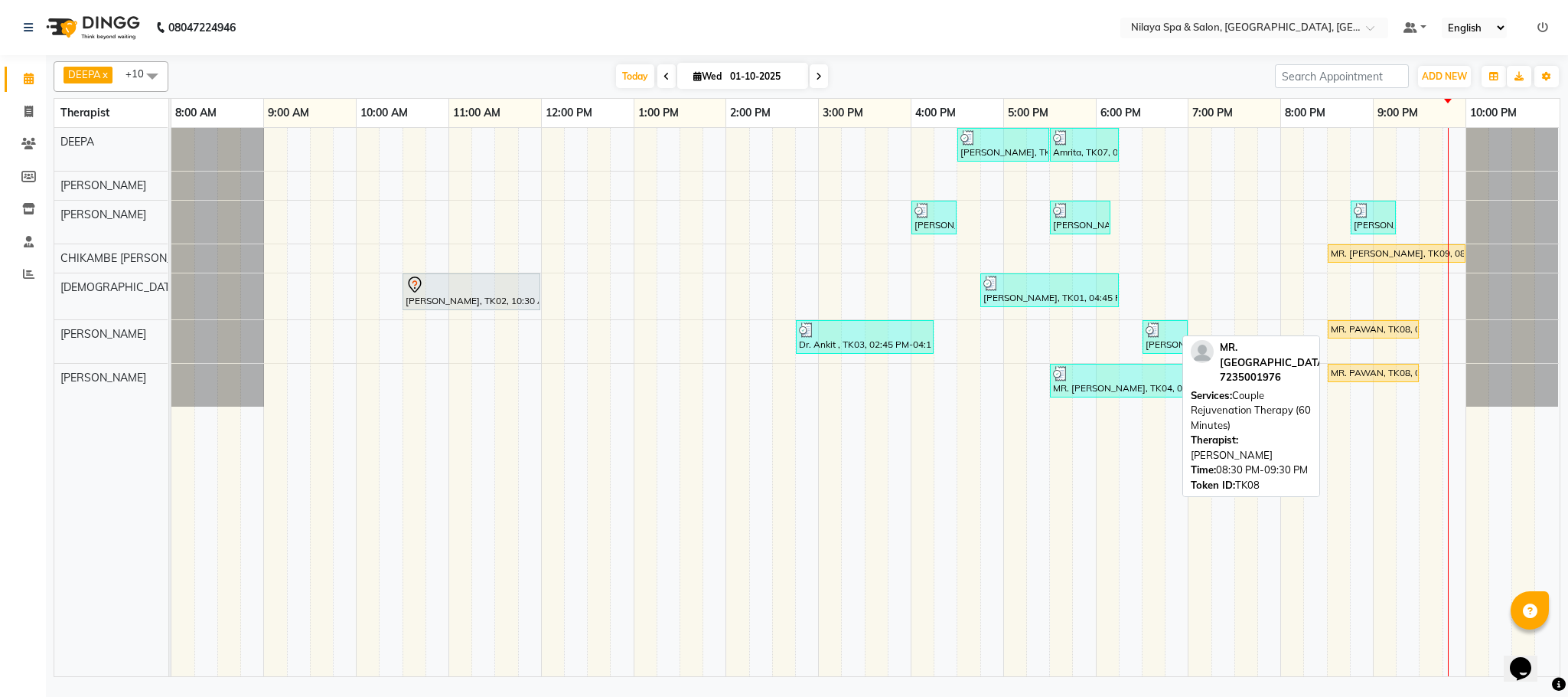
click at [1373, 336] on div "MR. PAWAN, TK08, 08:30 PM-09:30 PM, Couple Rejuvenation Therapy (60 Minutes)" at bounding box center [1373, 329] width 88 height 14
click at [1371, 324] on link "MR. PAWAN, TK08, 08:30 PM-09:30 PM, Couple Rejuvenation Therapy (60 Minutes)" at bounding box center [1373, 329] width 91 height 18
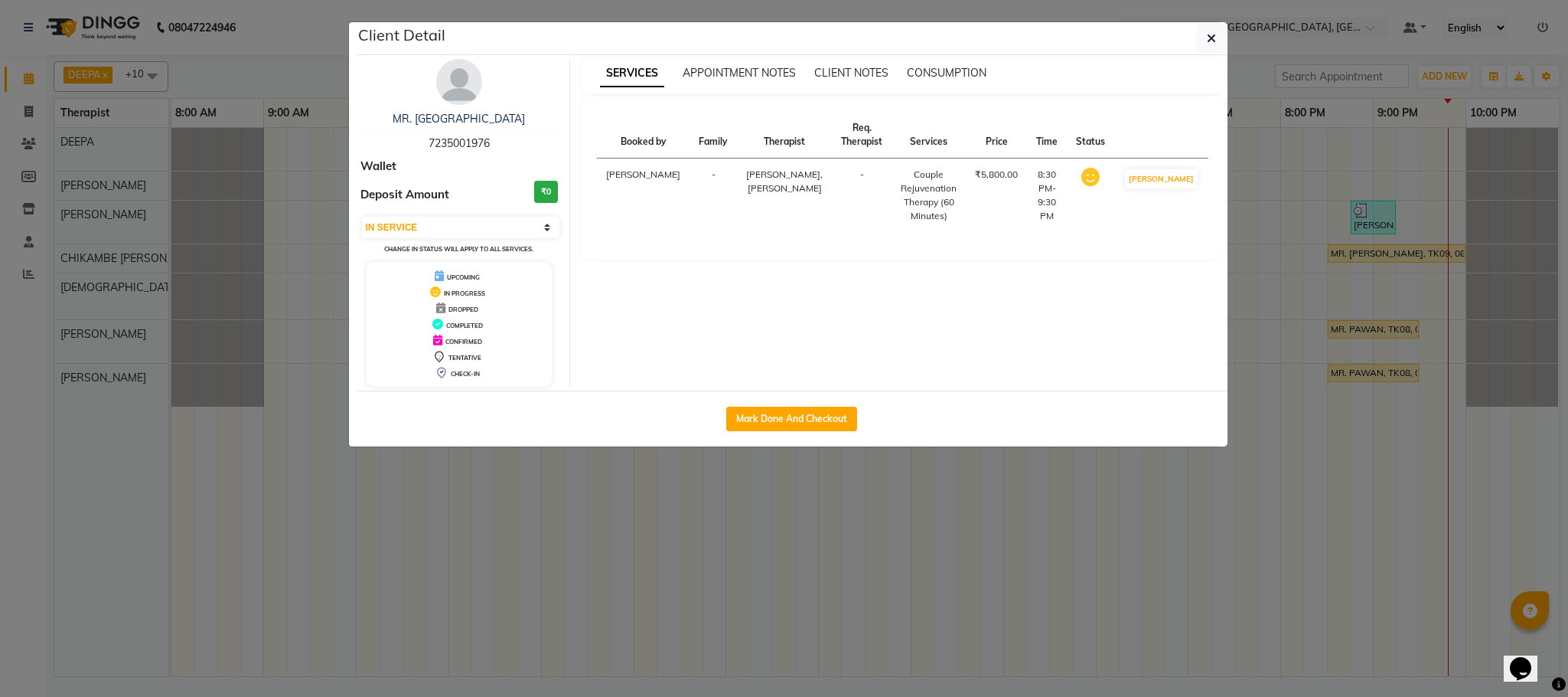
click at [1370, 335] on ngb-modal-window "Client Detail MR. PAWAN 7235001976 Wallet Deposit Amount ₹0 Select IN SERVICE C…" at bounding box center [784, 348] width 1568 height 697
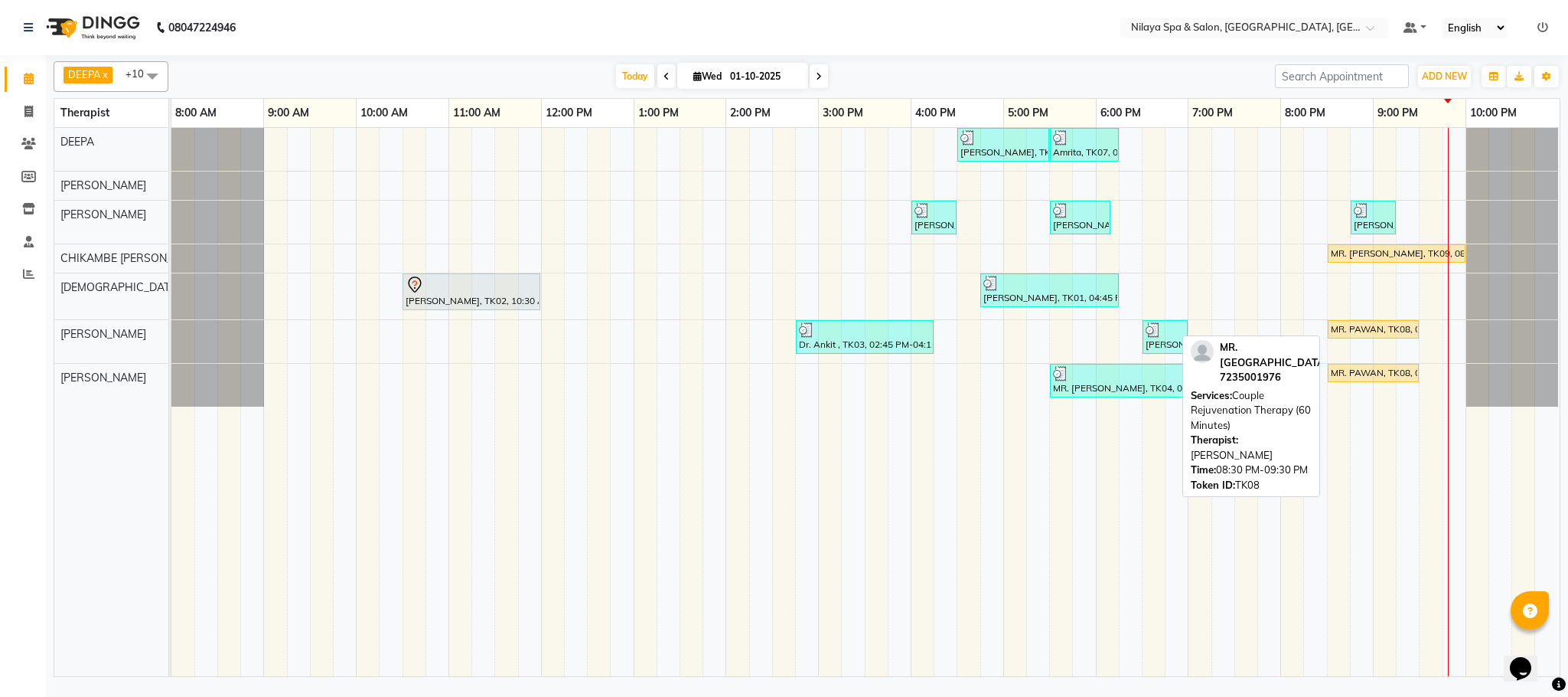
click at [1332, 339] on link "MR. PAWAN, TK08, 08:30 PM-09:30 PM, Couple Rejuvenation Therapy (60 Minutes)" at bounding box center [1373, 329] width 91 height 18
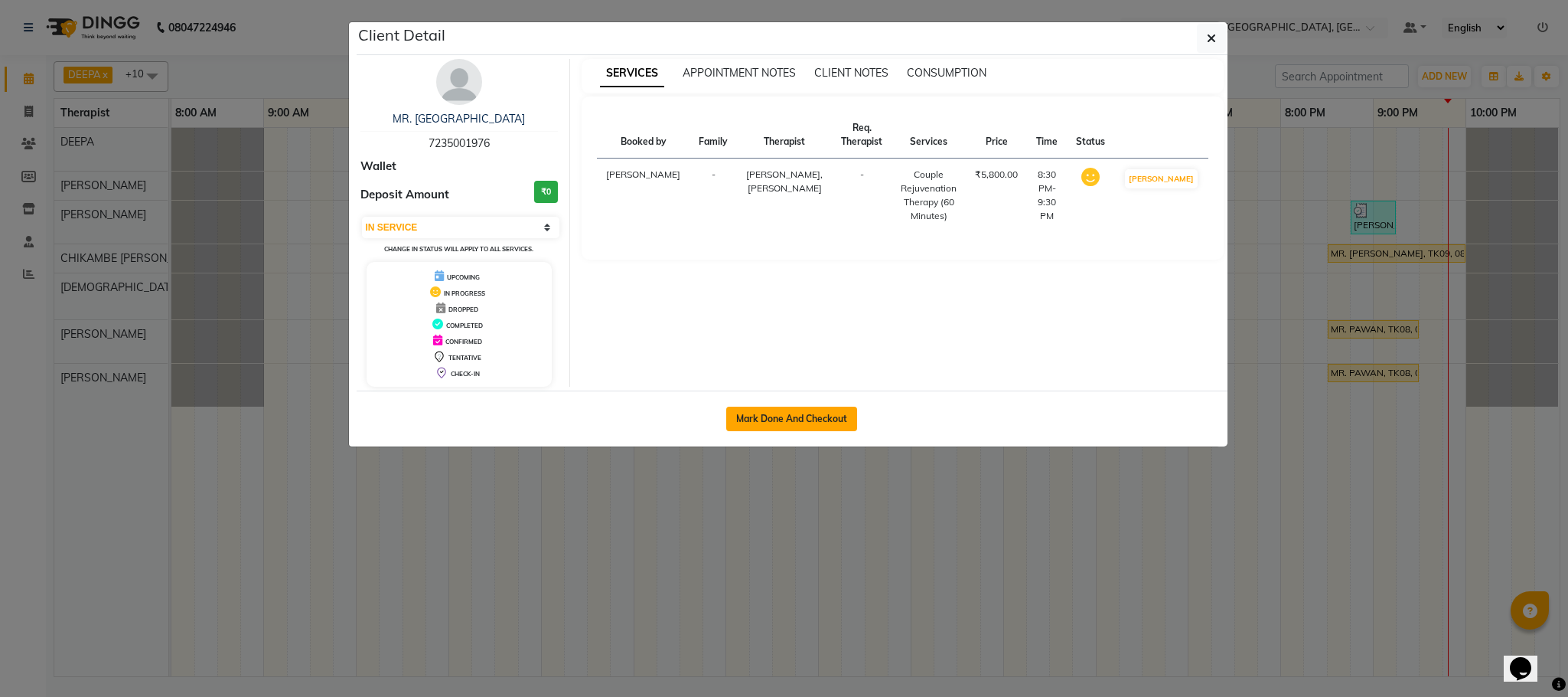
click at [761, 416] on button "Mark Done And Checkout" at bounding box center [792, 418] width 131 height 24
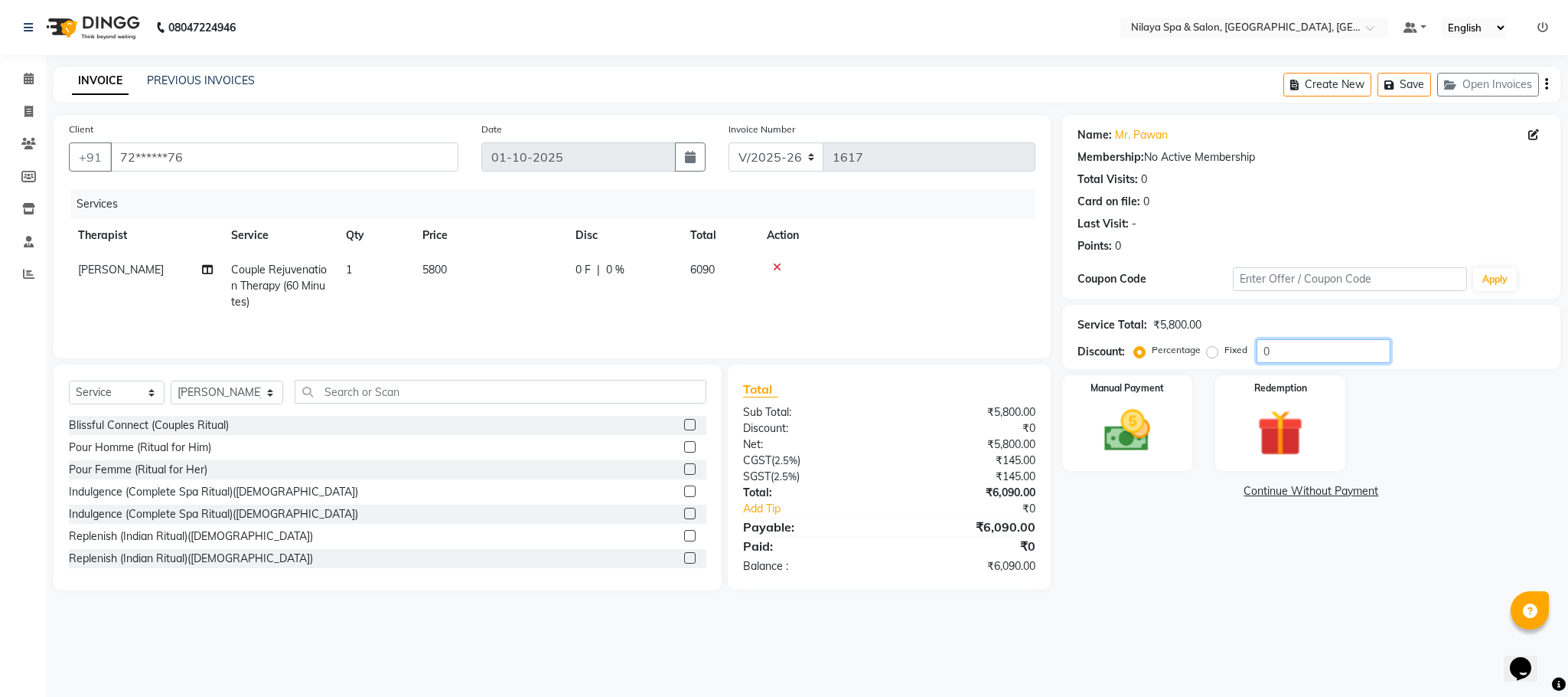
click at [1277, 354] on input "0" at bounding box center [1324, 350] width 134 height 24
click at [1117, 441] on img at bounding box center [1128, 431] width 78 height 55
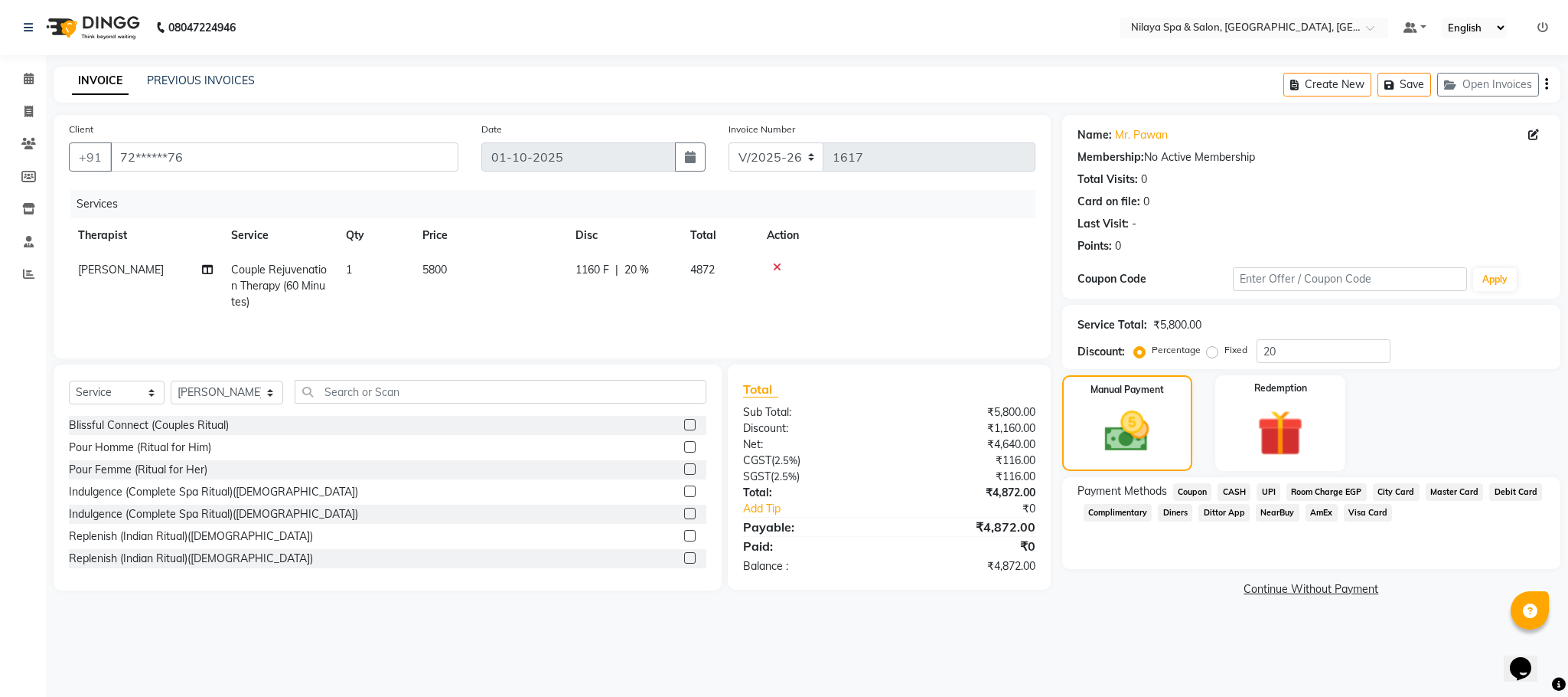
click at [1224, 487] on span "CASH" at bounding box center [1234, 492] width 33 height 17
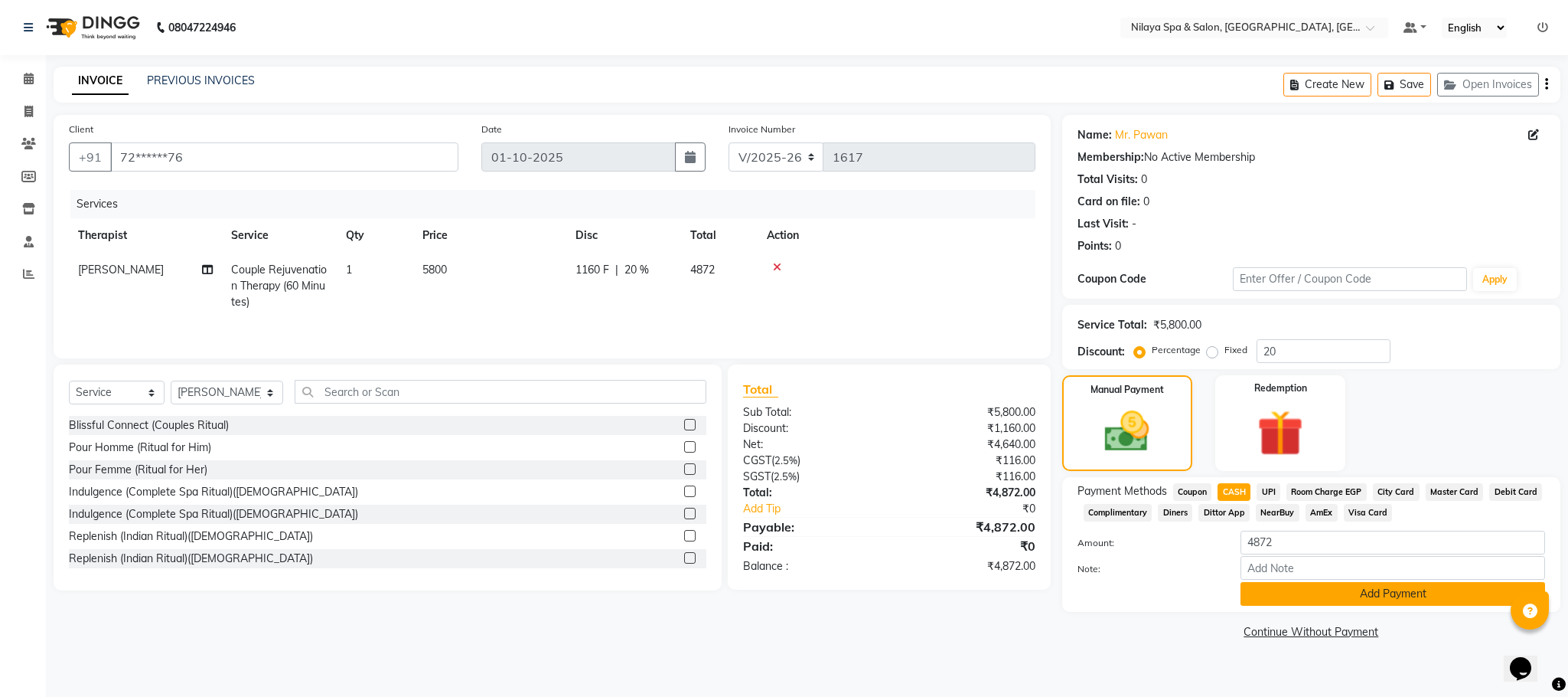
click at [1334, 588] on button "Add Payment" at bounding box center [1393, 593] width 305 height 24
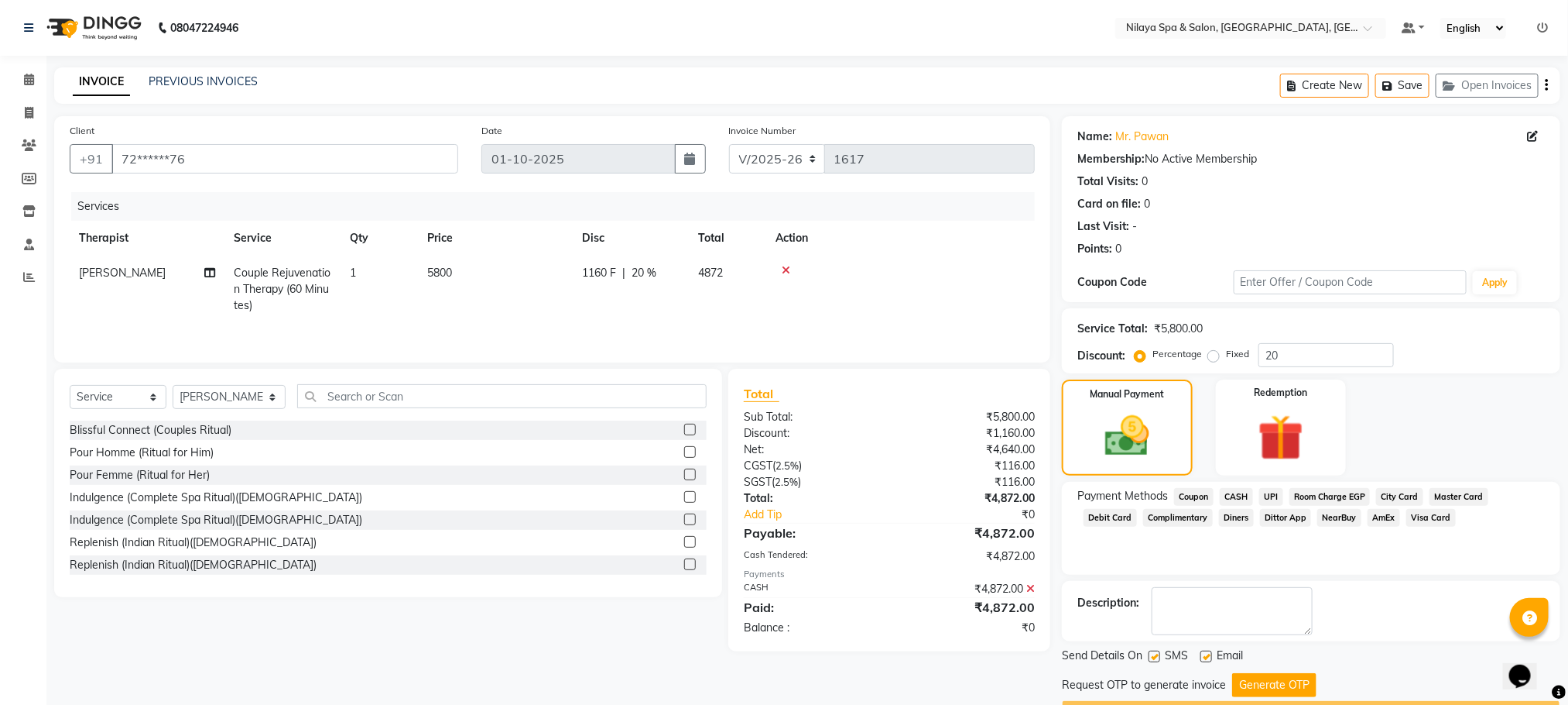
click at [1148, 628] on div "Description:" at bounding box center [1312, 610] width 468 height 48
click at [1179, 625] on textarea at bounding box center [1232, 610] width 161 height 48
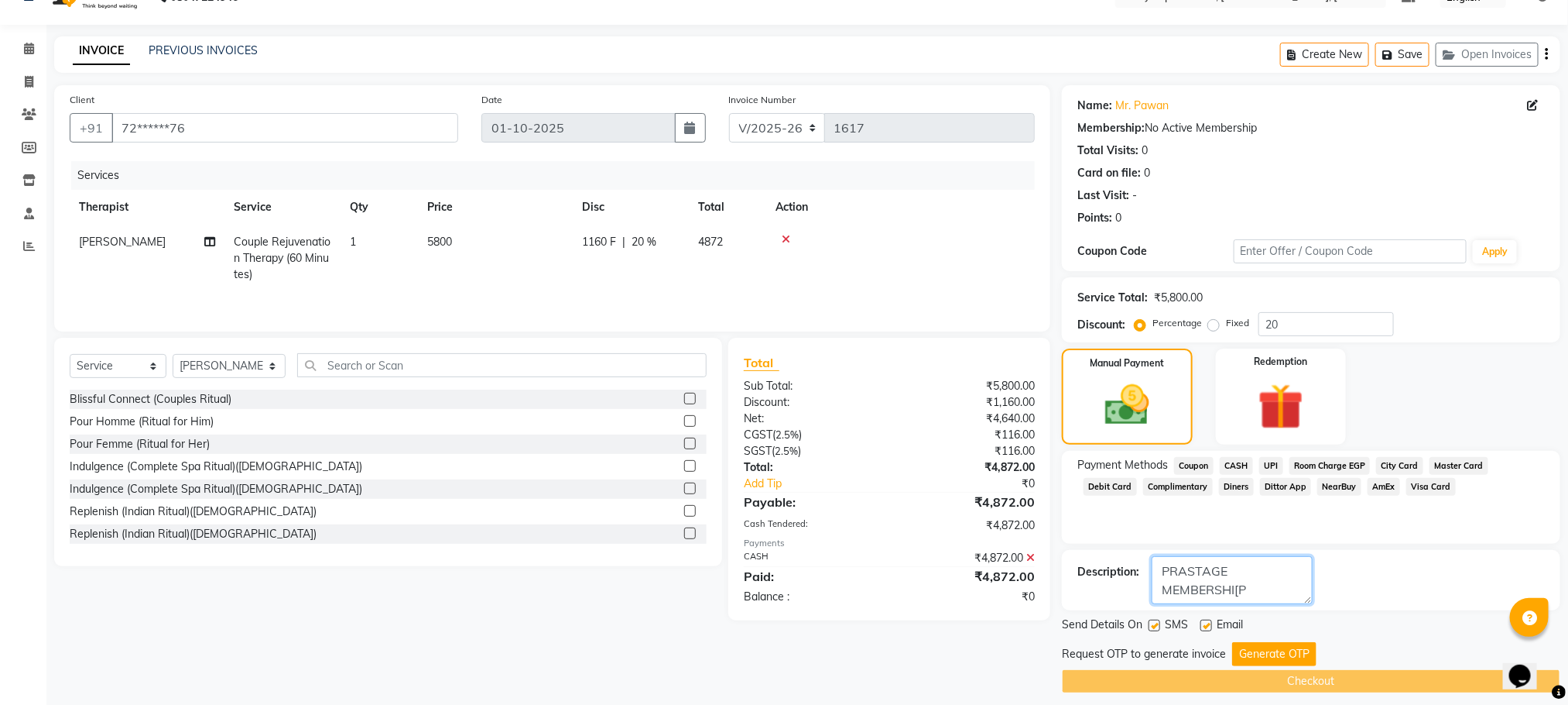
scroll to position [44, 0]
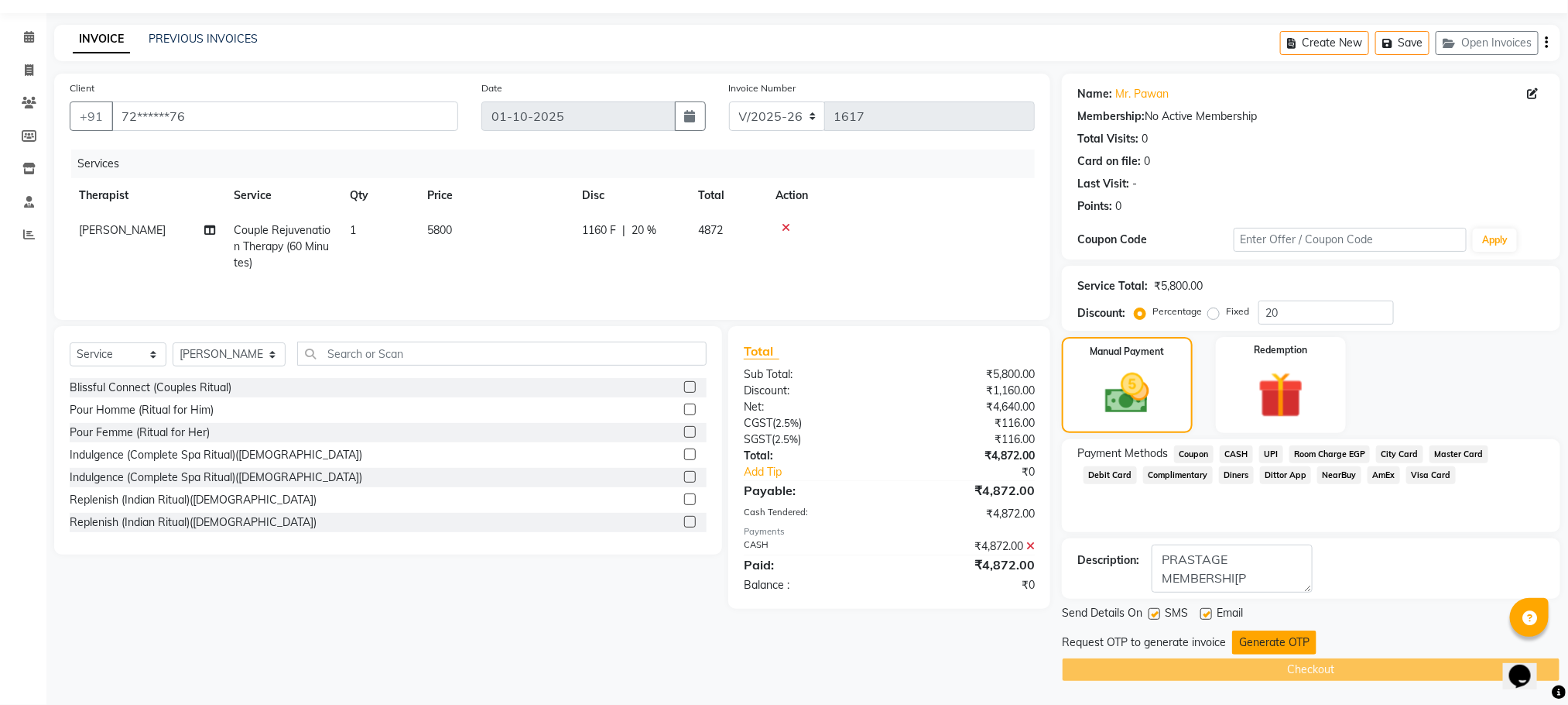
click at [1272, 639] on button "Generate OTP" at bounding box center [1274, 642] width 84 height 24
click at [1272, 639] on div "Request OTP to generate invoice Generate OTP" at bounding box center [1311, 642] width 498 height 24
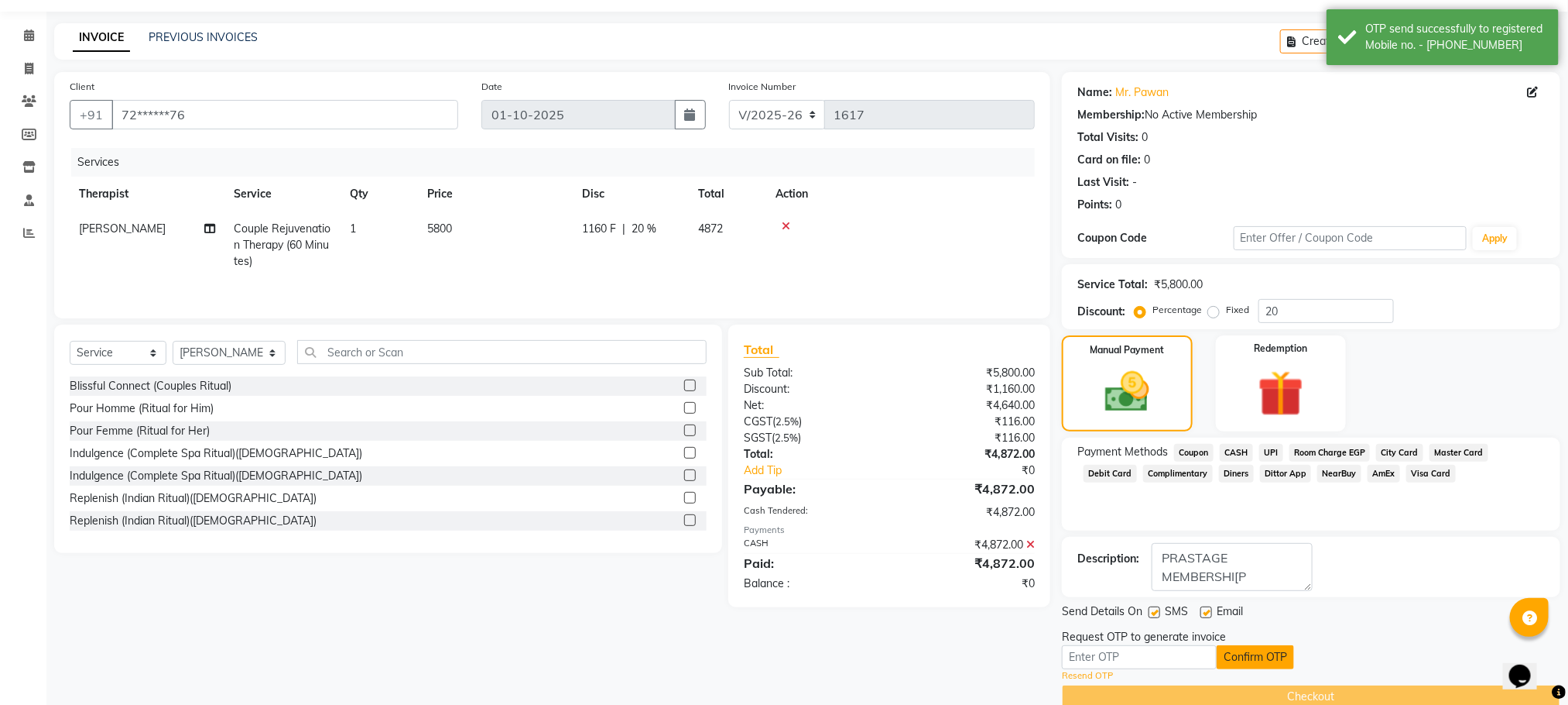
click at [1248, 661] on button "Confirm OTP" at bounding box center [1255, 657] width 77 height 24
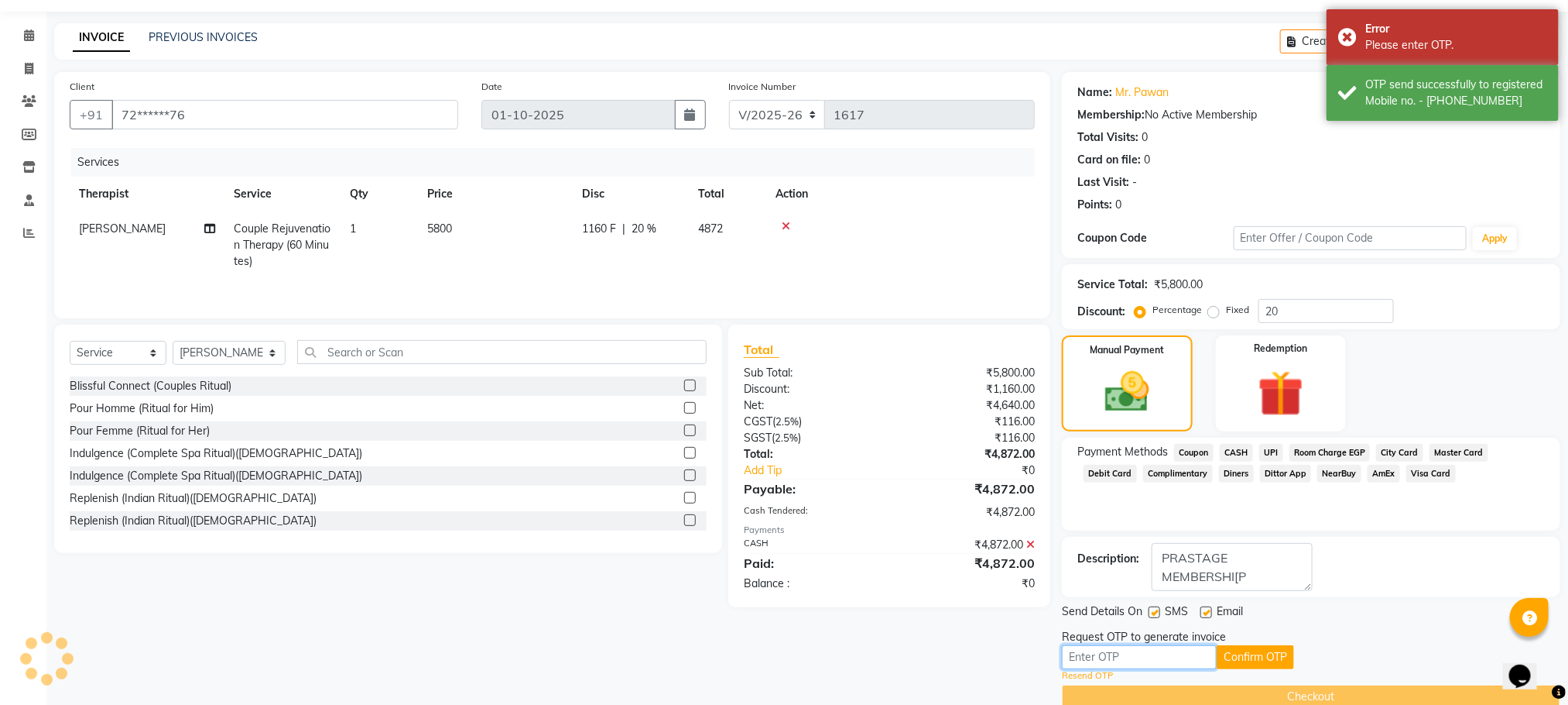
click at [1087, 655] on input "text" at bounding box center [1139, 657] width 155 height 24
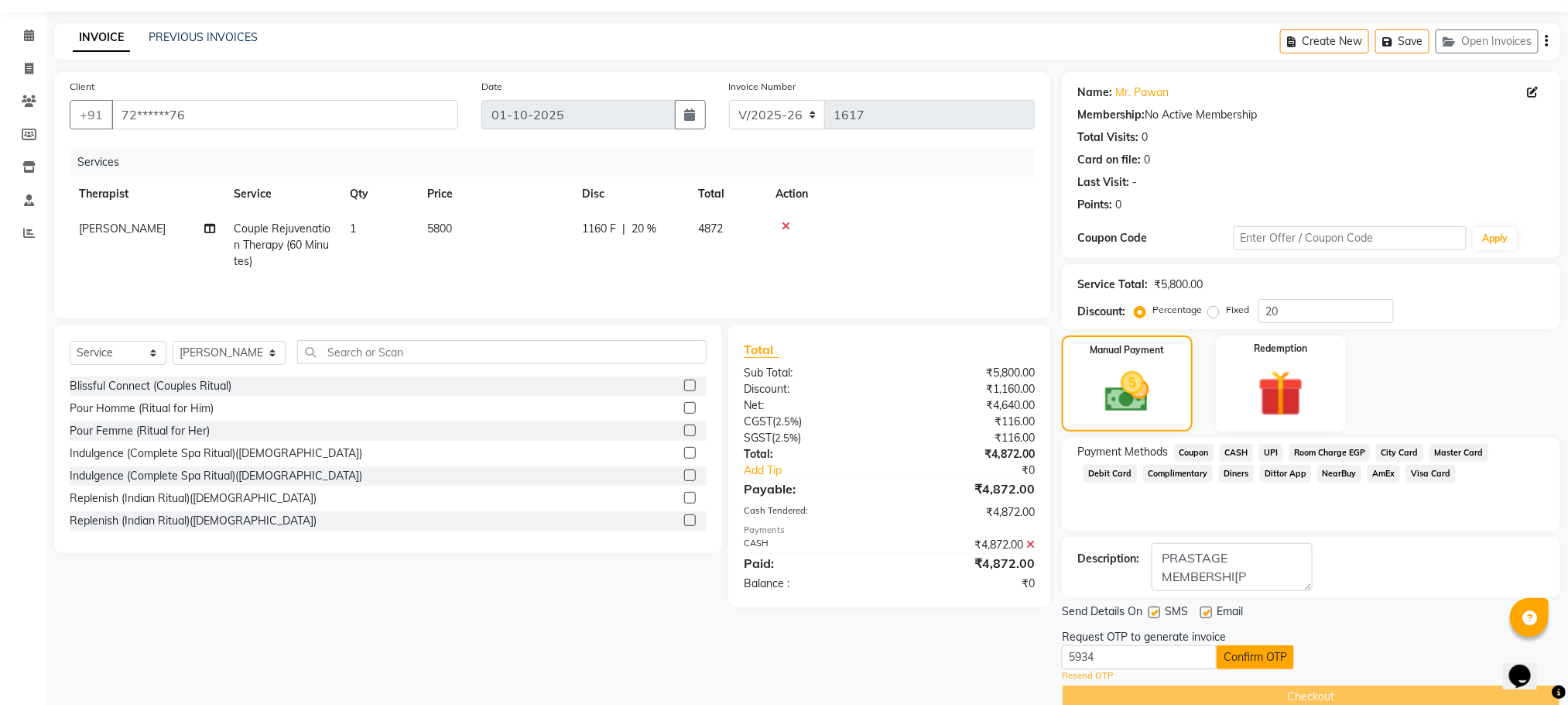
drag, startPoint x: 1238, startPoint y: 653, endPoint x: 1247, endPoint y: 665, distance: 15.0
click at [1247, 665] on button "Confirm OTP" at bounding box center [1255, 657] width 77 height 24
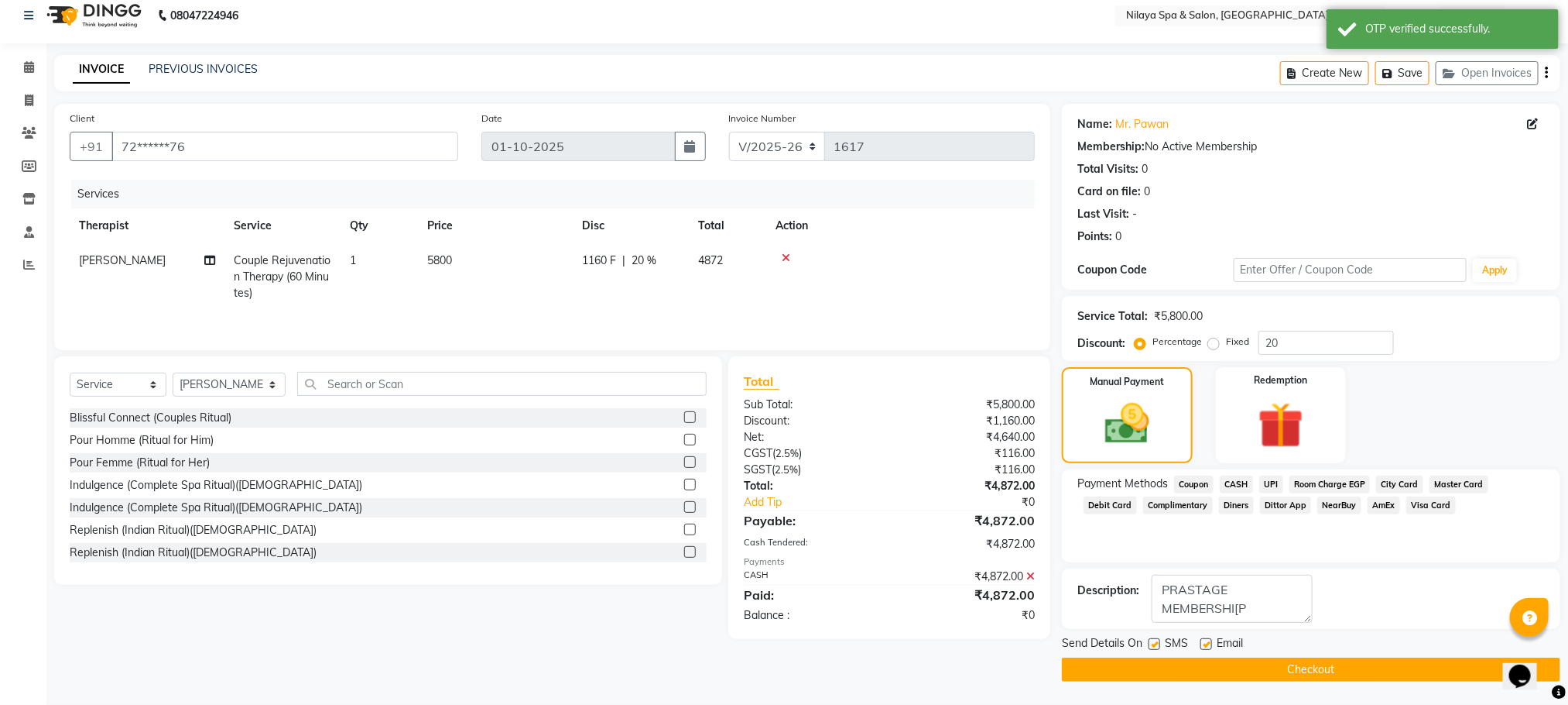
click at [1268, 681] on button "Checkout" at bounding box center [1311, 669] width 498 height 24
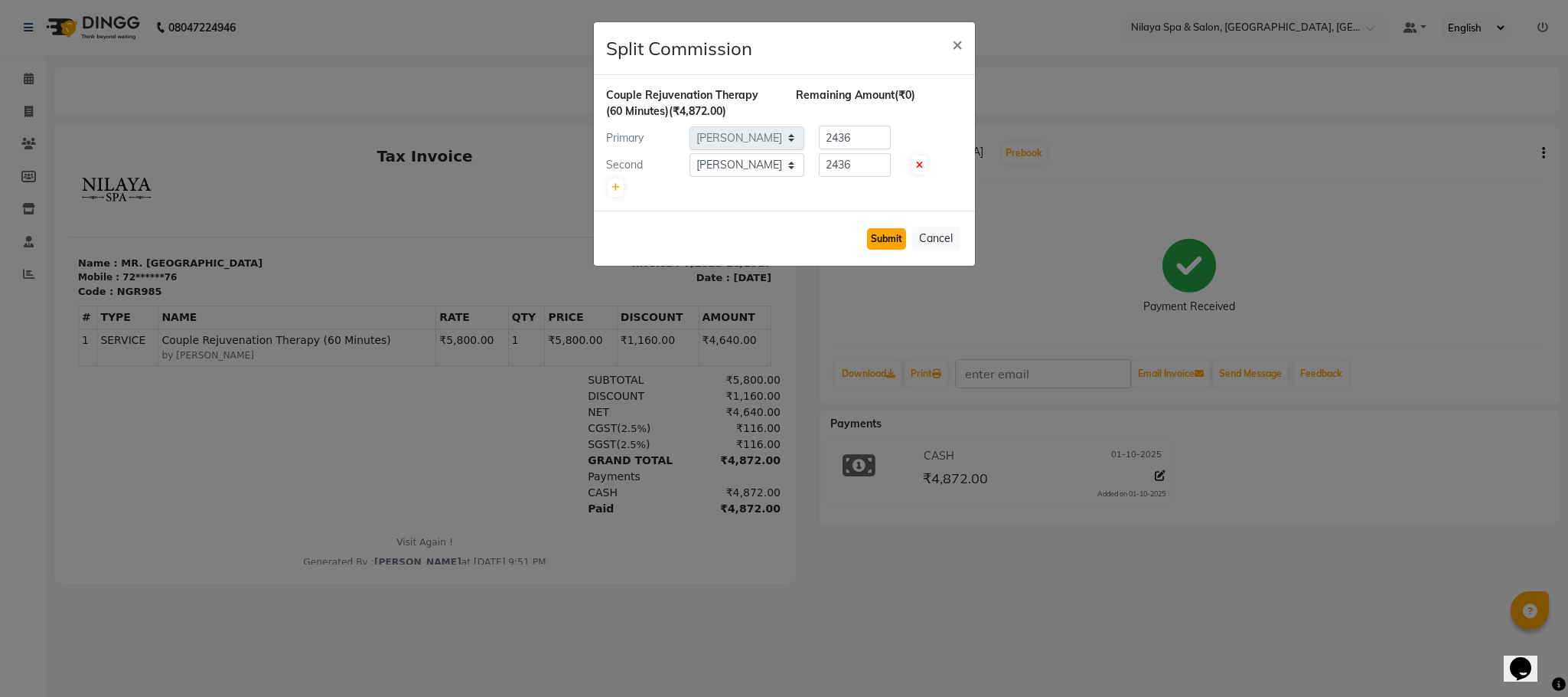
click at [884, 239] on button "Submit" at bounding box center [887, 239] width 39 height 21
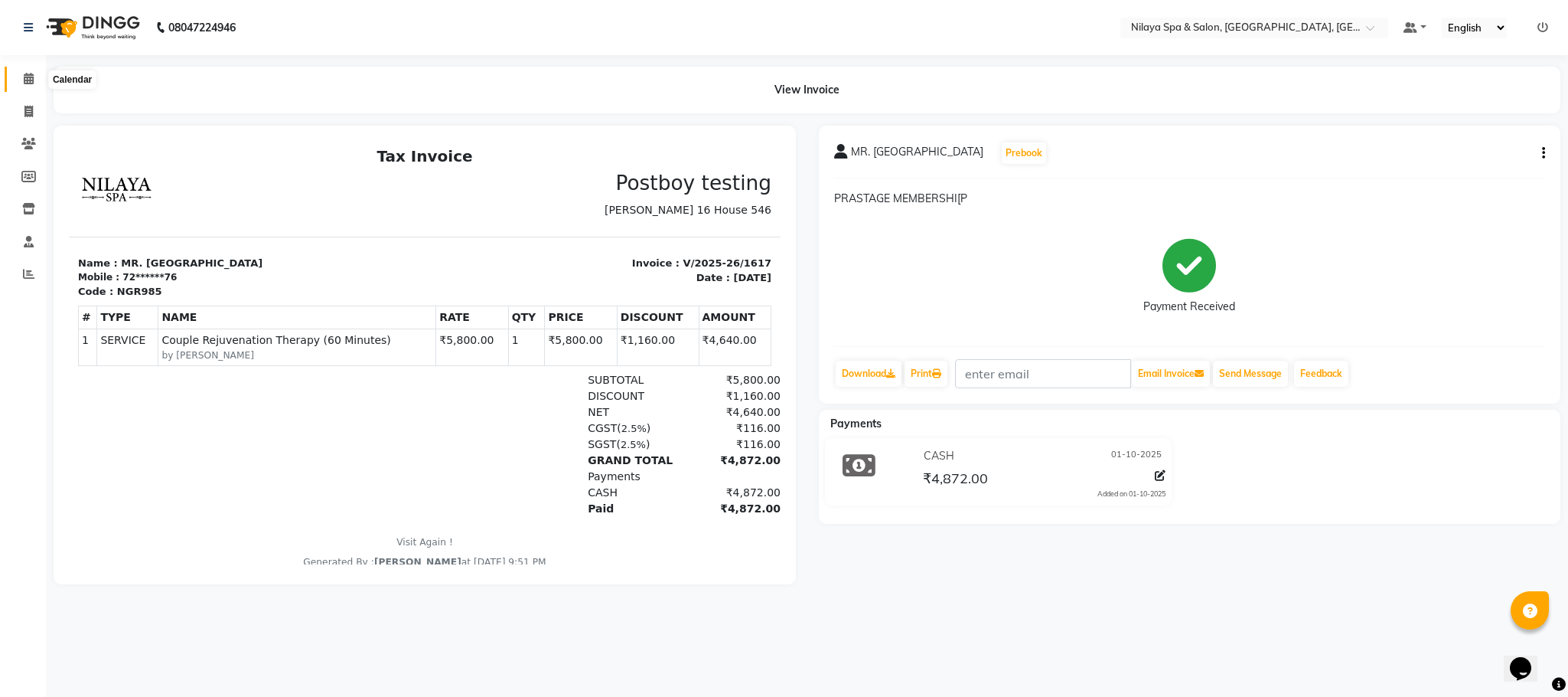
click at [15, 82] on span at bounding box center [29, 79] width 27 height 17
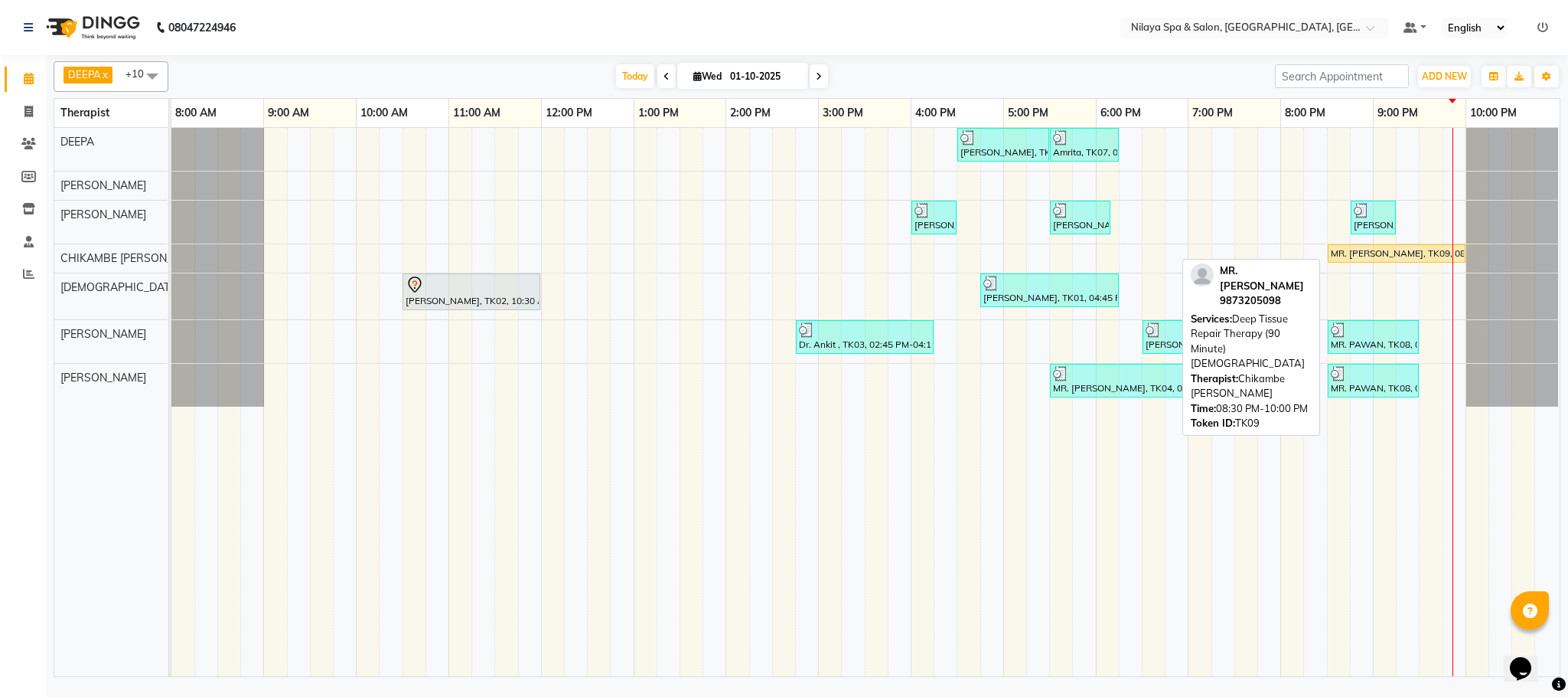
click at [1388, 260] on div "MR. [PERSON_NAME], TK09, 08:30 PM-10:00 PM, Deep Tissue Repair Therapy (90 Minu…" at bounding box center [1397, 254] width 135 height 14
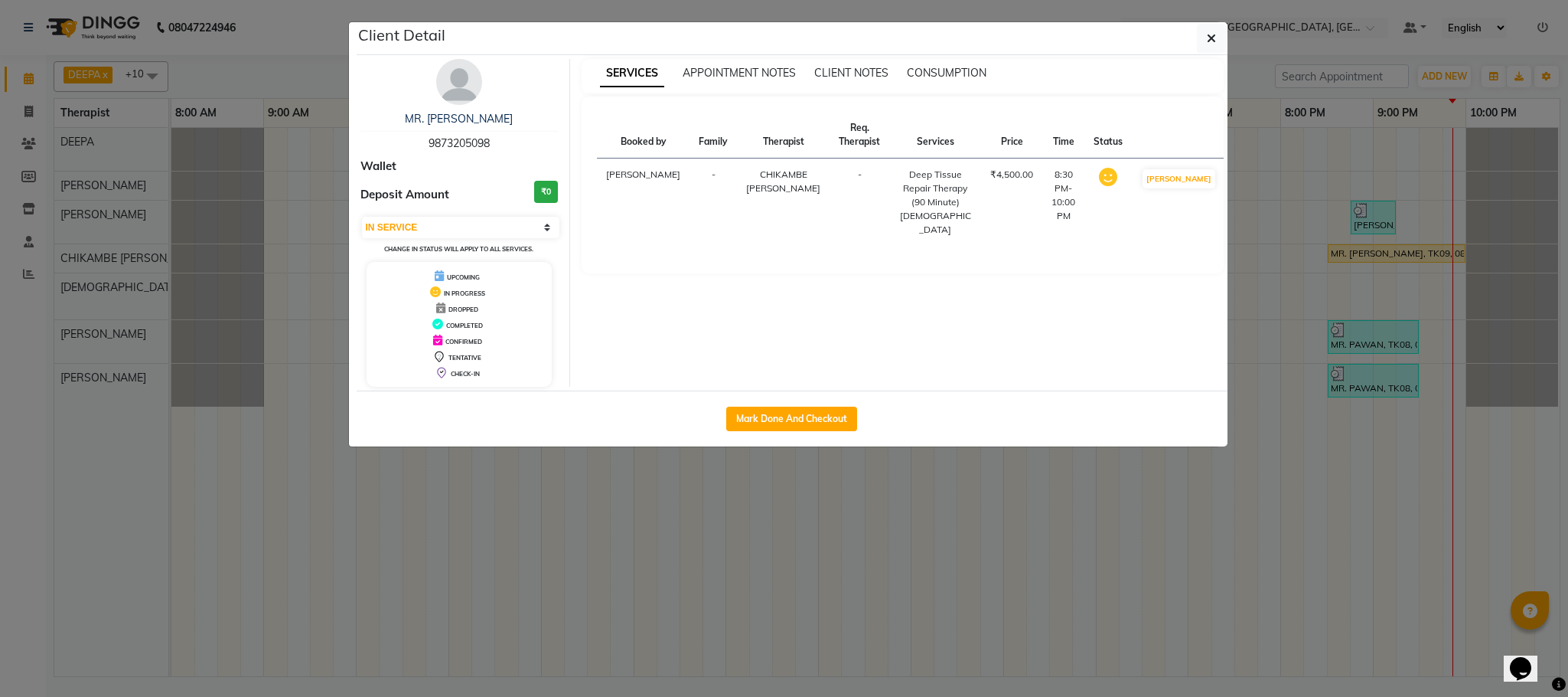
click at [786, 403] on div "Mark Done And Checkout" at bounding box center [793, 418] width 871 height 56
click at [806, 425] on button "Mark Done And Checkout" at bounding box center [792, 418] width 131 height 24
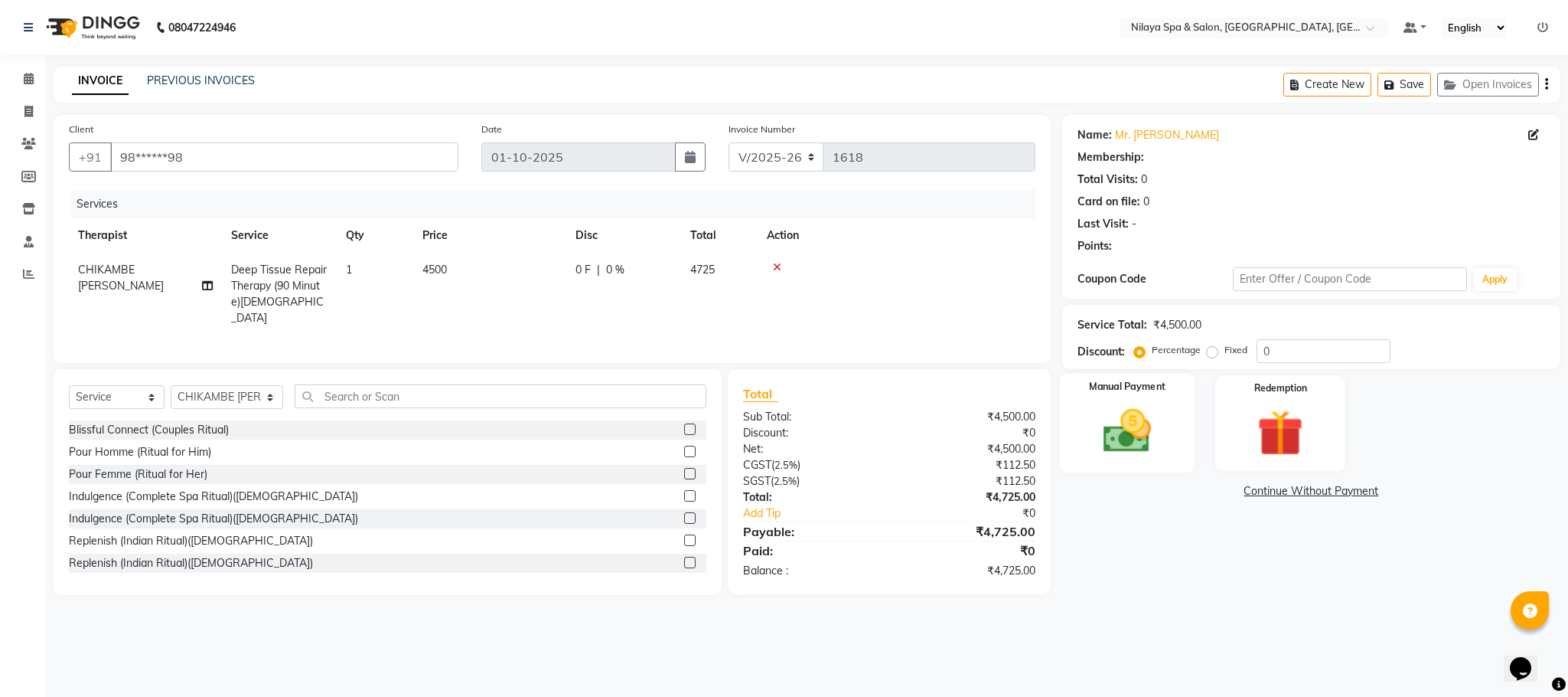
click at [1132, 423] on img at bounding box center [1128, 431] width 78 height 55
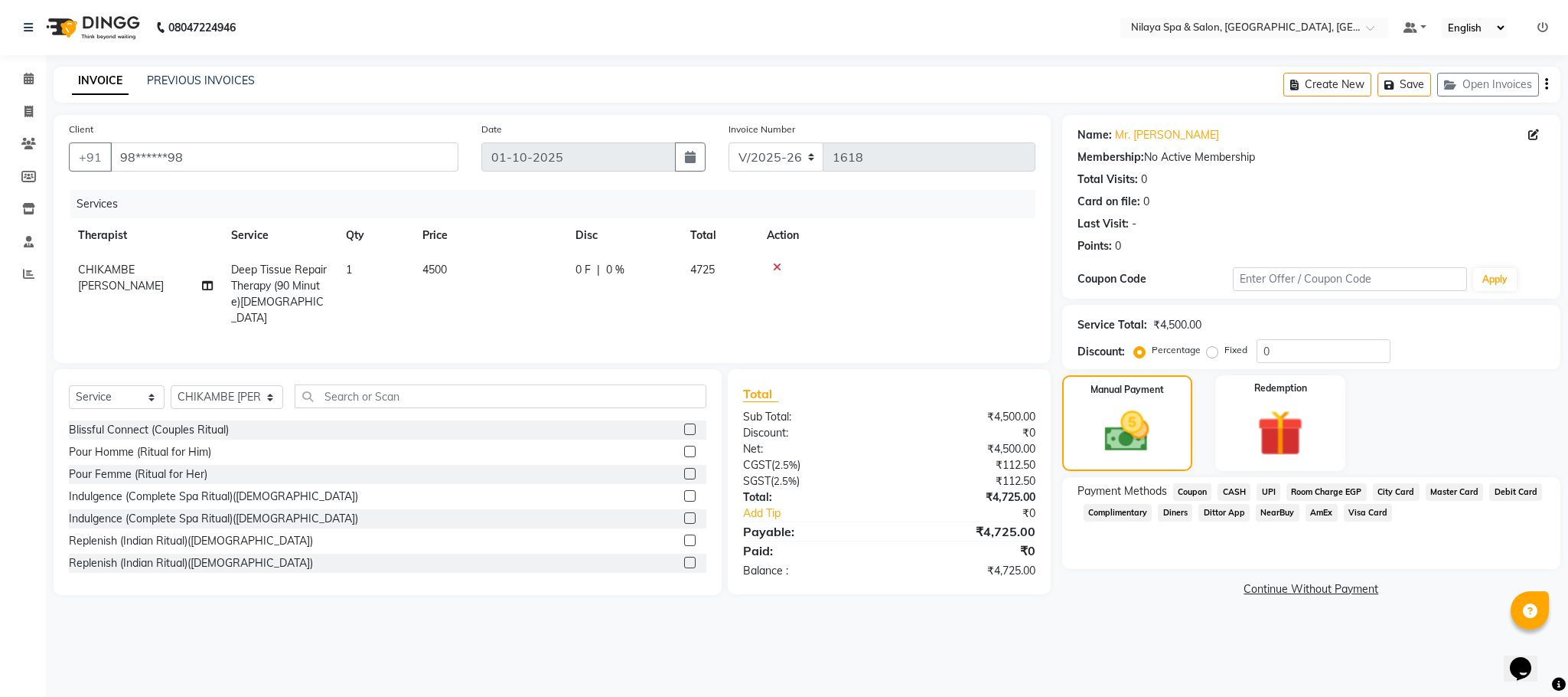
click at [1320, 493] on span "Room Charge EGP" at bounding box center [1326, 492] width 80 height 17
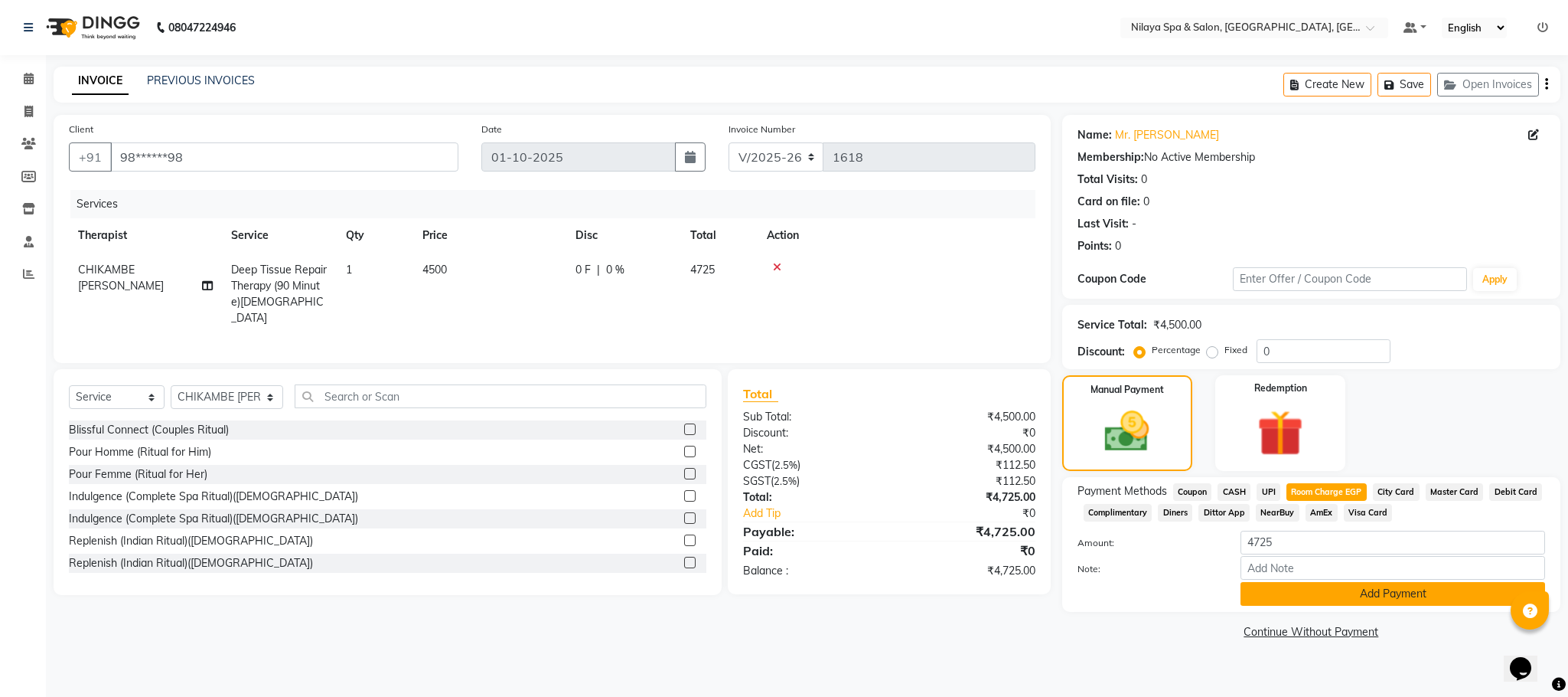
click at [1314, 594] on button "Add Payment" at bounding box center [1393, 593] width 305 height 24
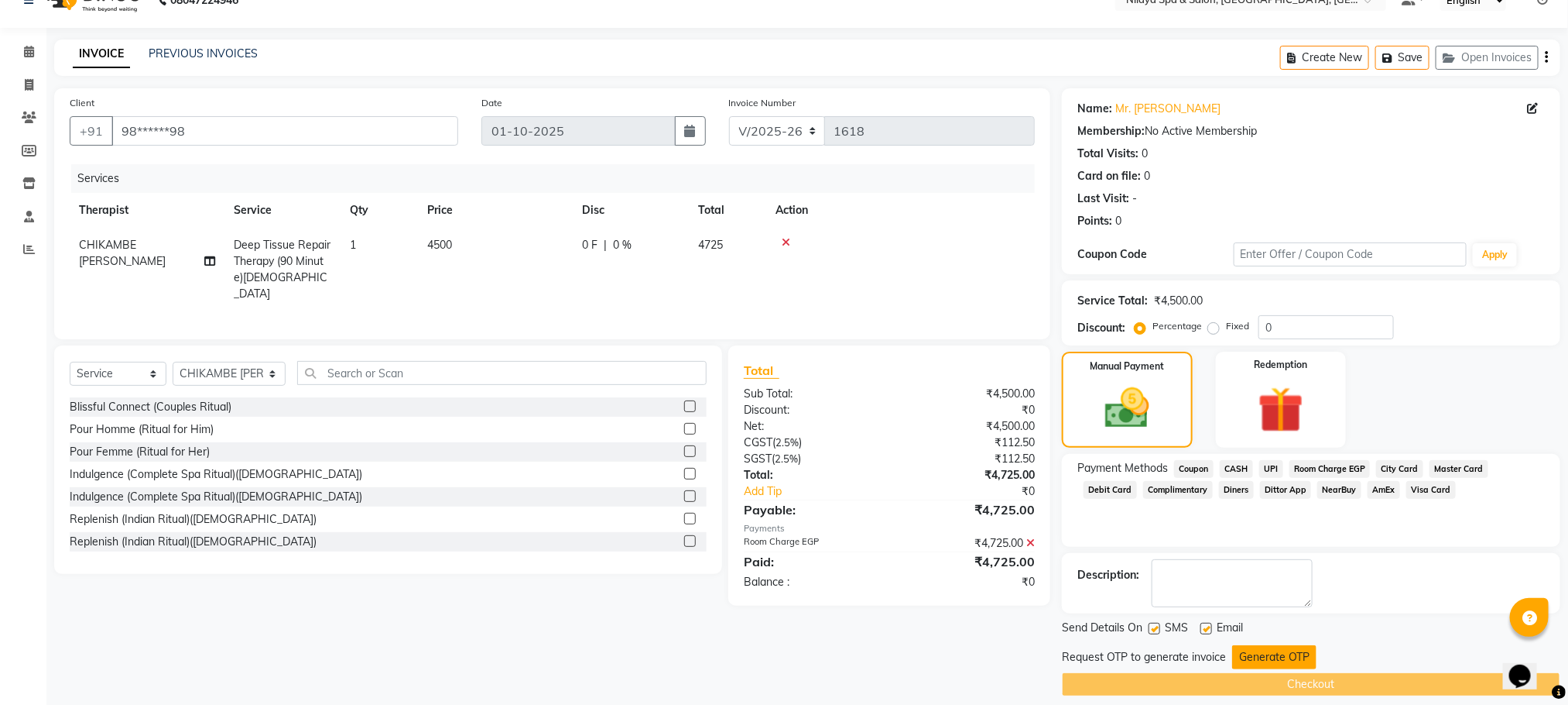
scroll to position [44, 0]
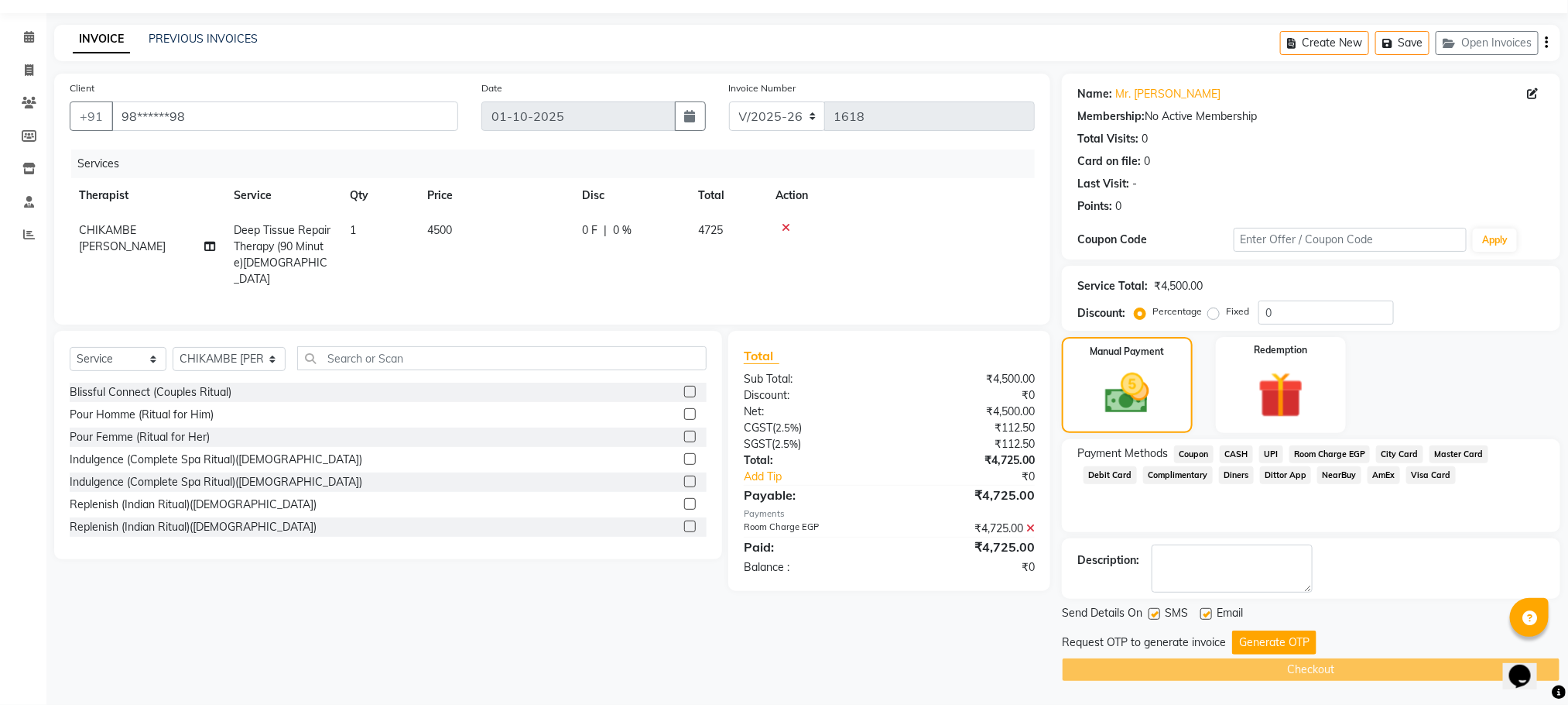
click at [1259, 655] on div "Send Details On SMS Email Request OTP to generate invoice Generate OTP Checkout" at bounding box center [1311, 643] width 498 height 76
click at [1271, 646] on button "Generate OTP" at bounding box center [1274, 642] width 84 height 24
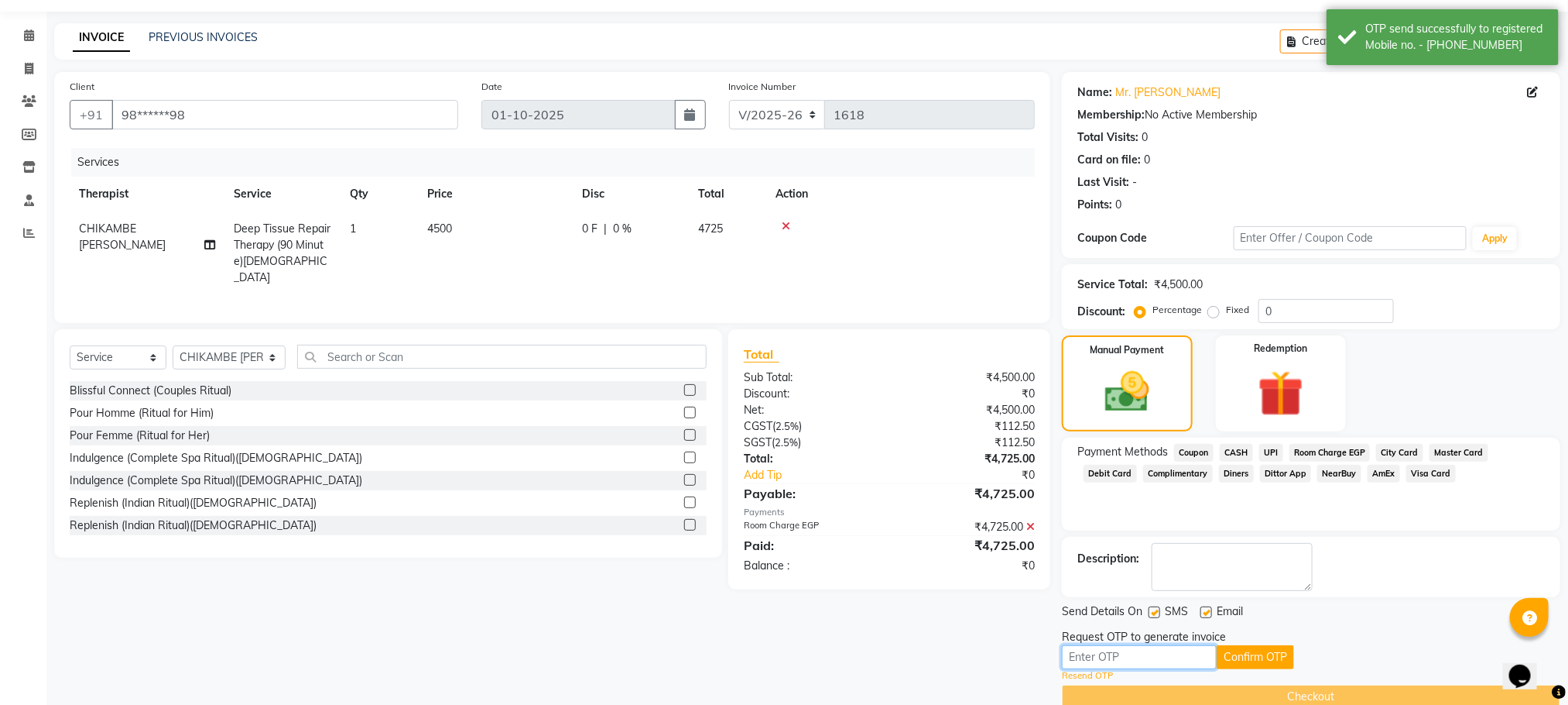
click at [1106, 663] on input "text" at bounding box center [1139, 657] width 155 height 24
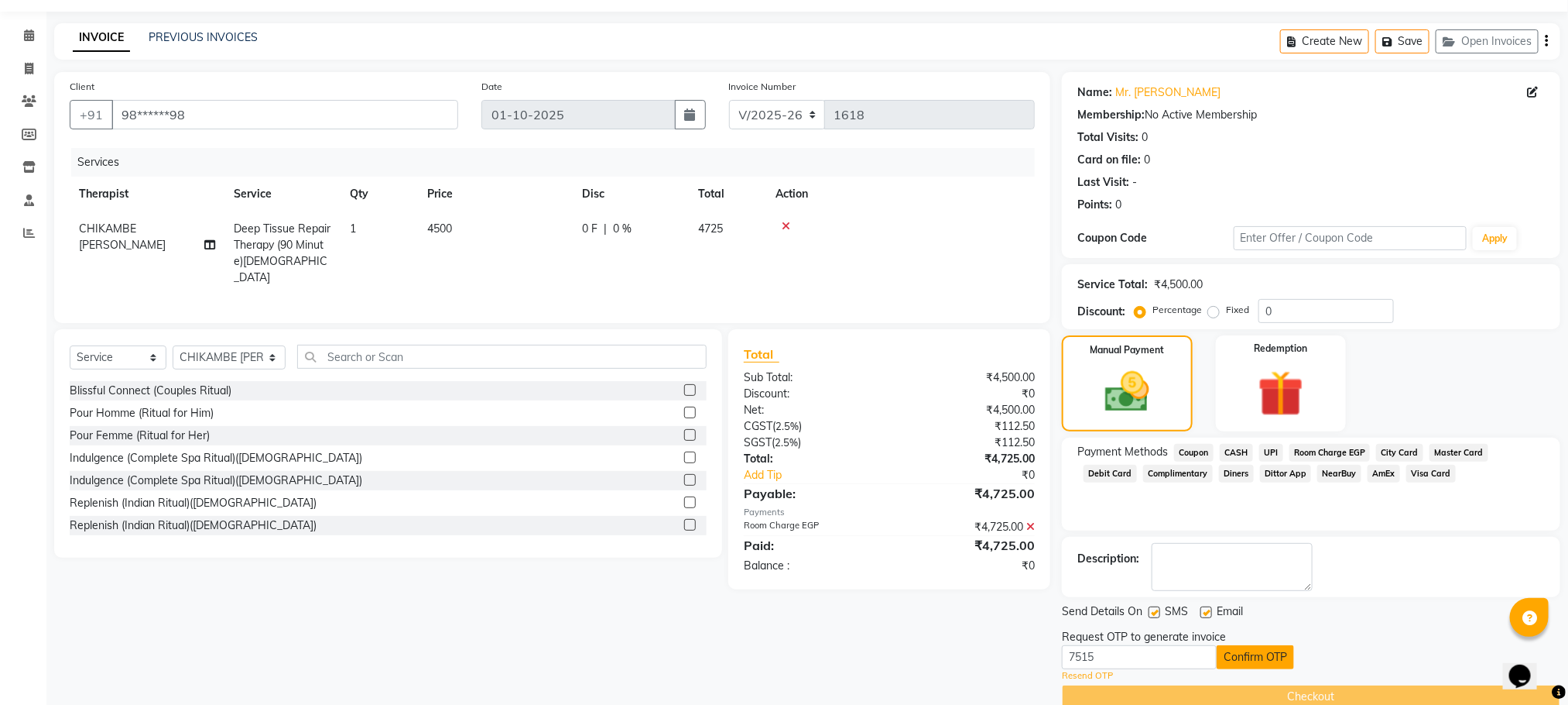
drag, startPoint x: 1248, startPoint y: 644, endPoint x: 1245, endPoint y: 660, distance: 16.3
click at [1245, 660] on button "Confirm OTP" at bounding box center [1255, 657] width 77 height 24
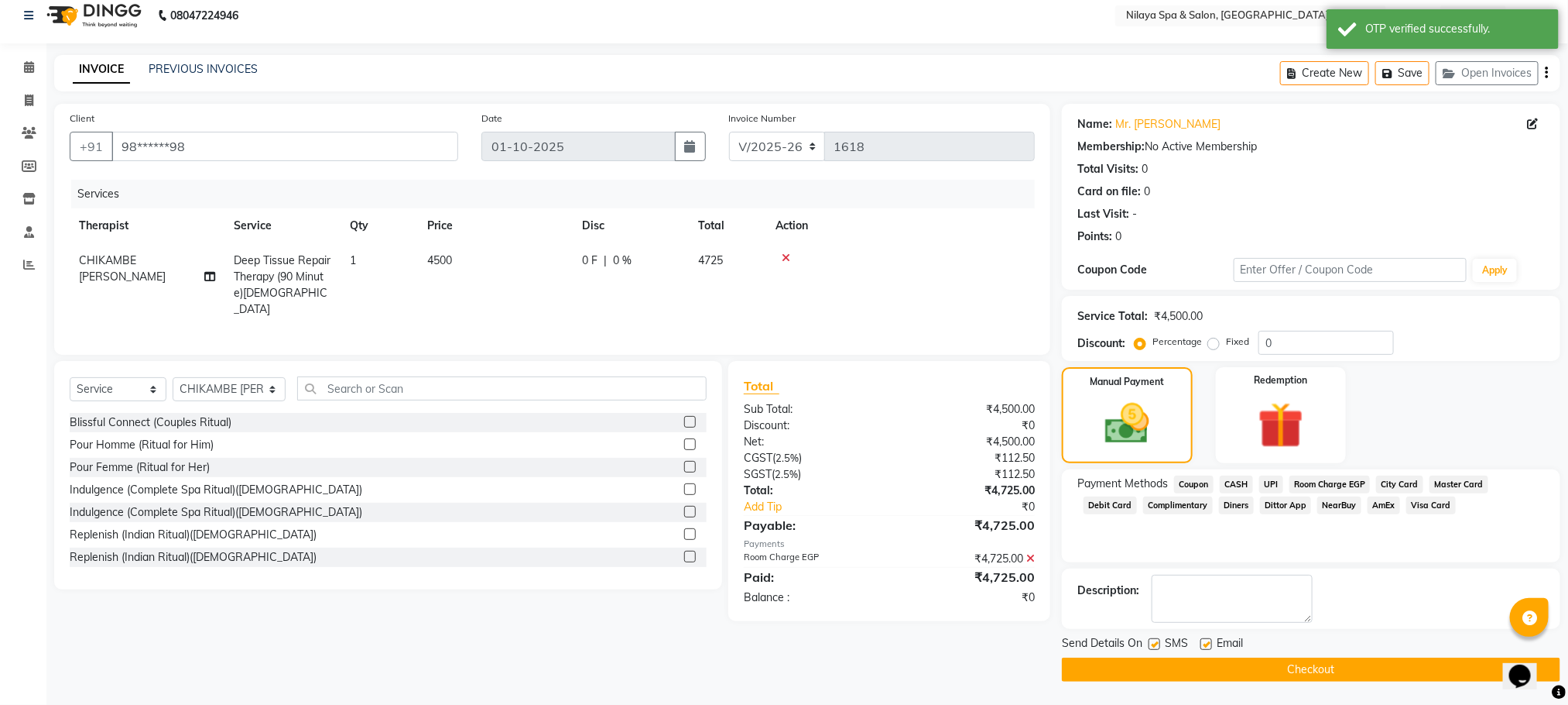
click at [1297, 672] on button "Checkout" at bounding box center [1311, 669] width 498 height 24
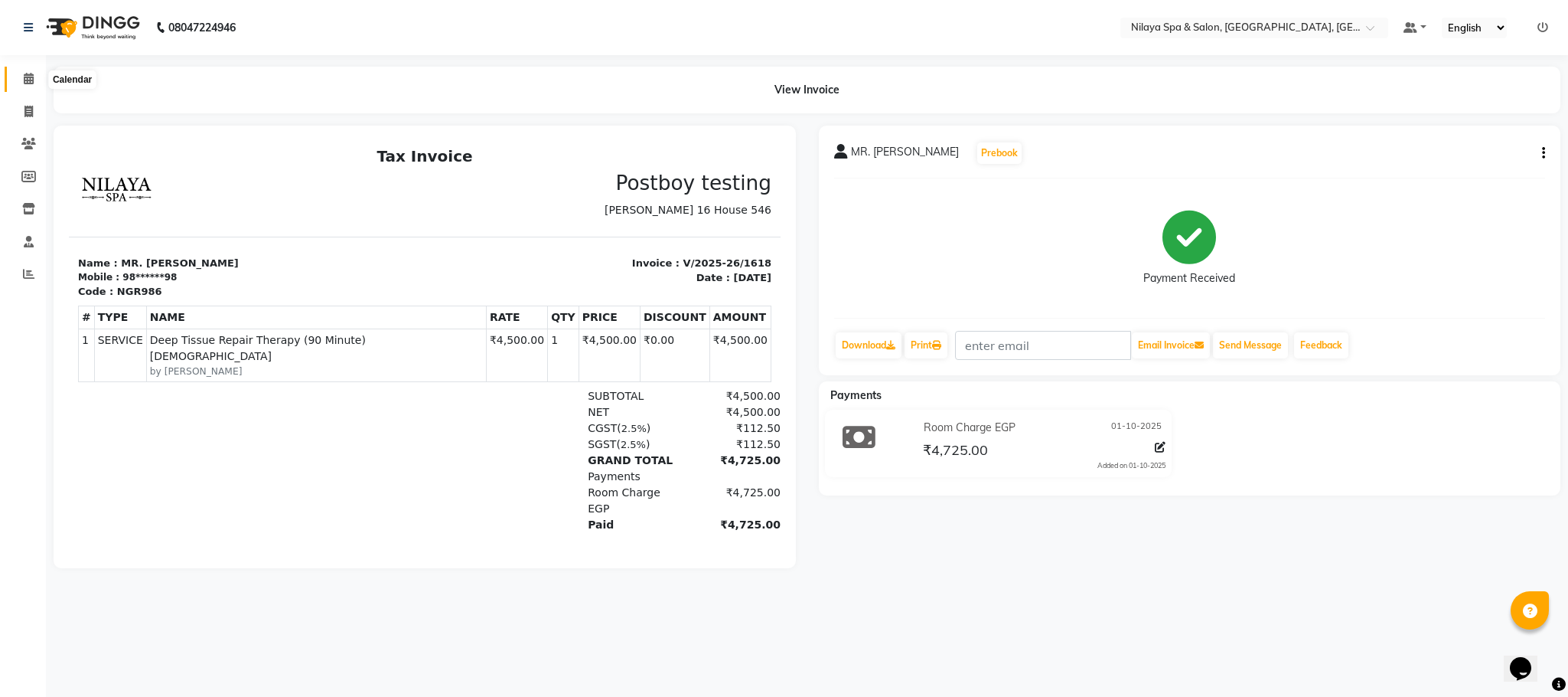
click at [27, 78] on icon at bounding box center [29, 78] width 10 height 12
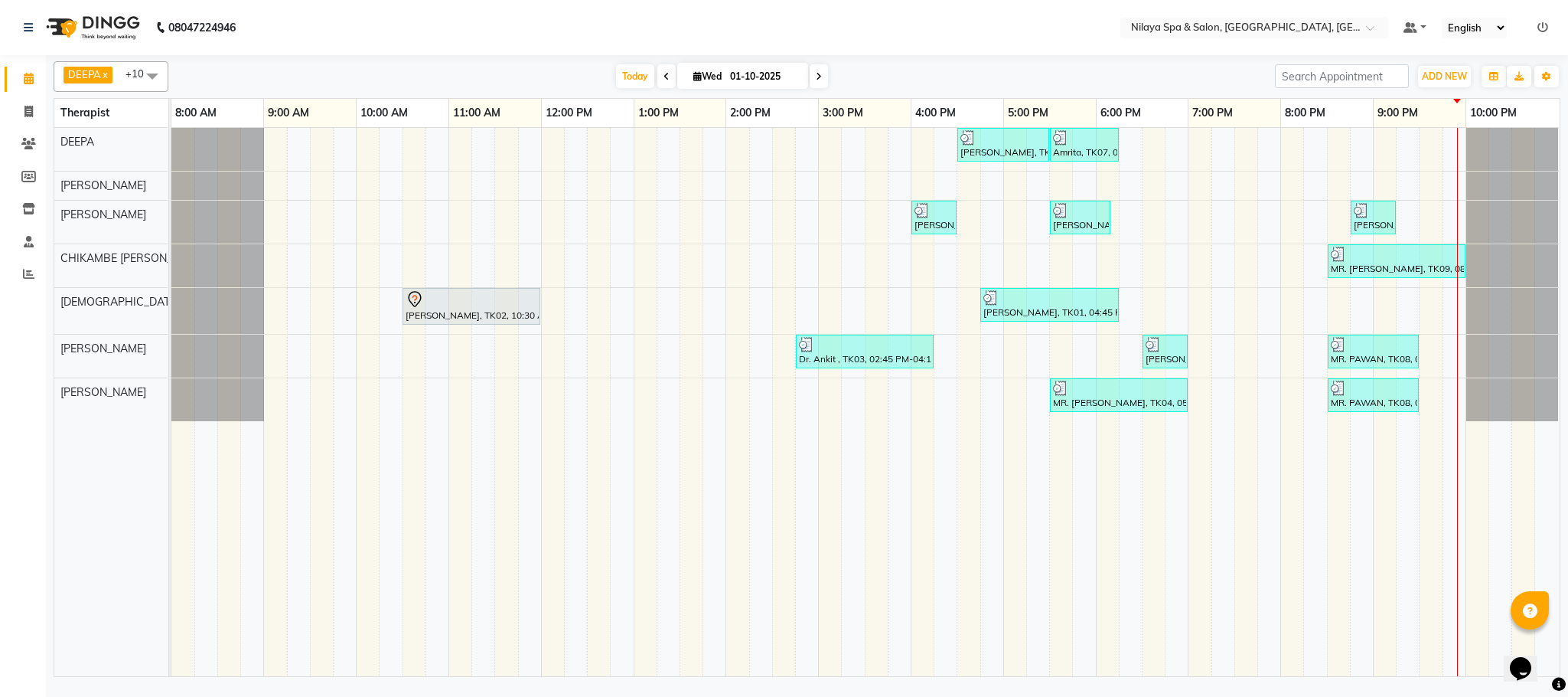
click at [820, 64] on div "DEEPA x [PERSON_NAME] x KHALUM x RINYAPHY x SALMAN x SULITHA x ZUALI x CHIKAMBE…" at bounding box center [806, 76] width 1507 height 31
click at [816, 75] on icon at bounding box center [819, 76] width 6 height 9
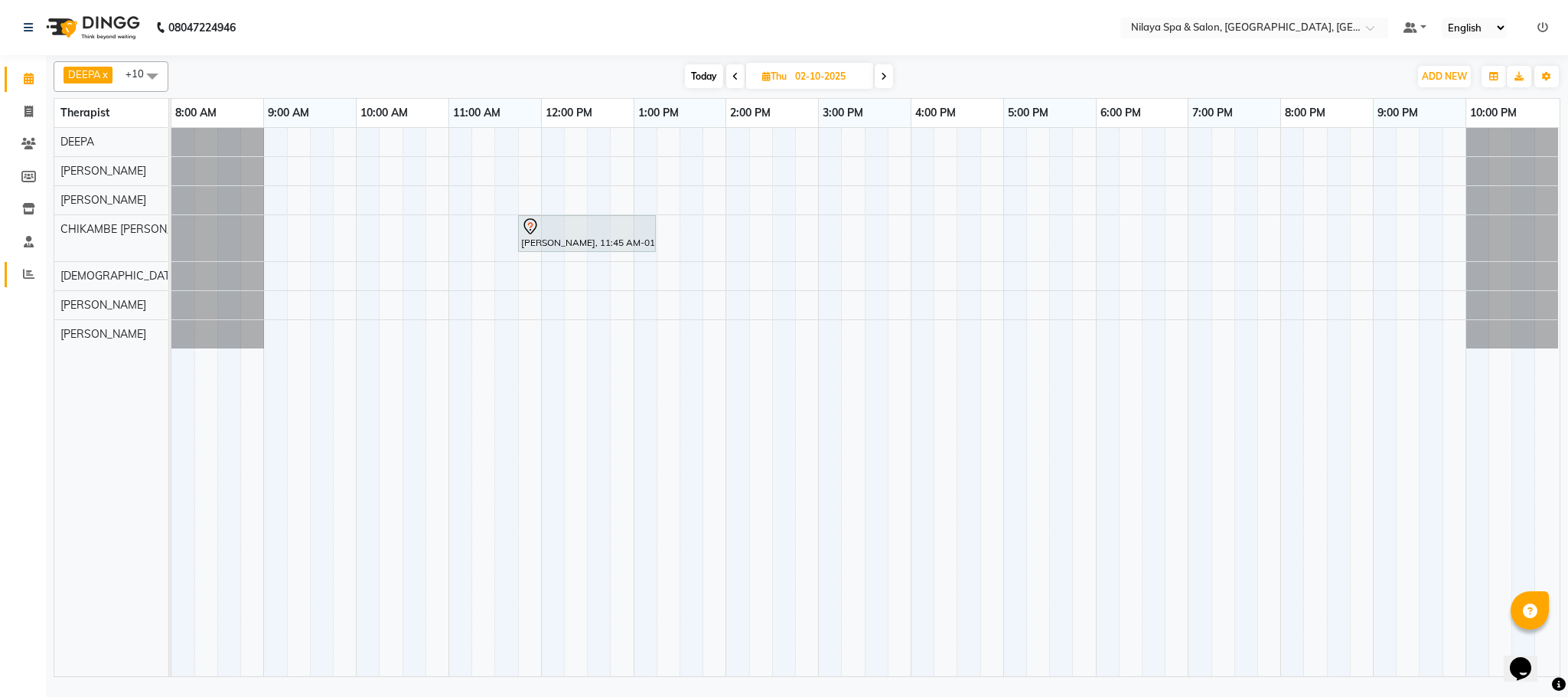
click at [26, 264] on link "Reports" at bounding box center [23, 274] width 37 height 25
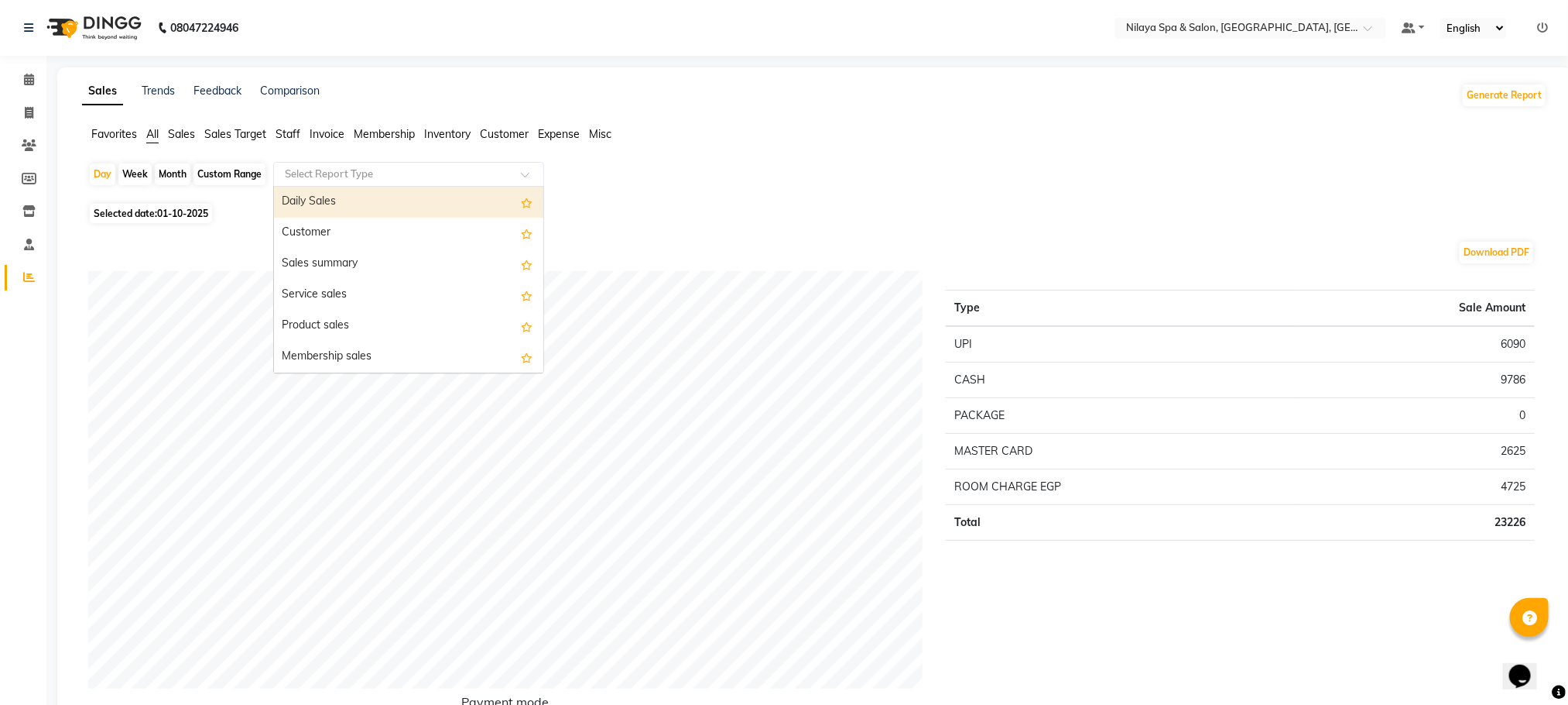
click at [448, 176] on input "text" at bounding box center [393, 174] width 223 height 16
click at [368, 198] on div "Daily Sales" at bounding box center [408, 203] width 269 height 31
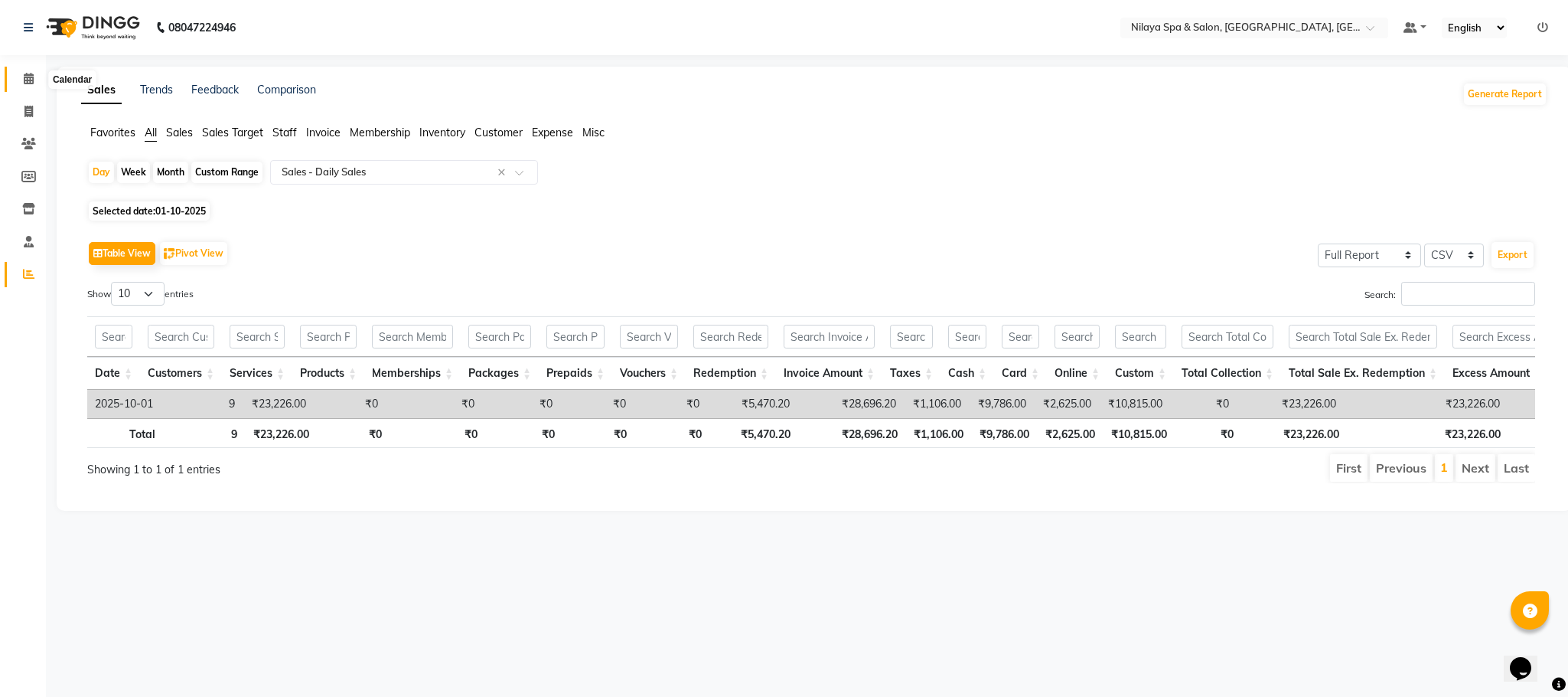
click at [35, 80] on span at bounding box center [29, 79] width 27 height 17
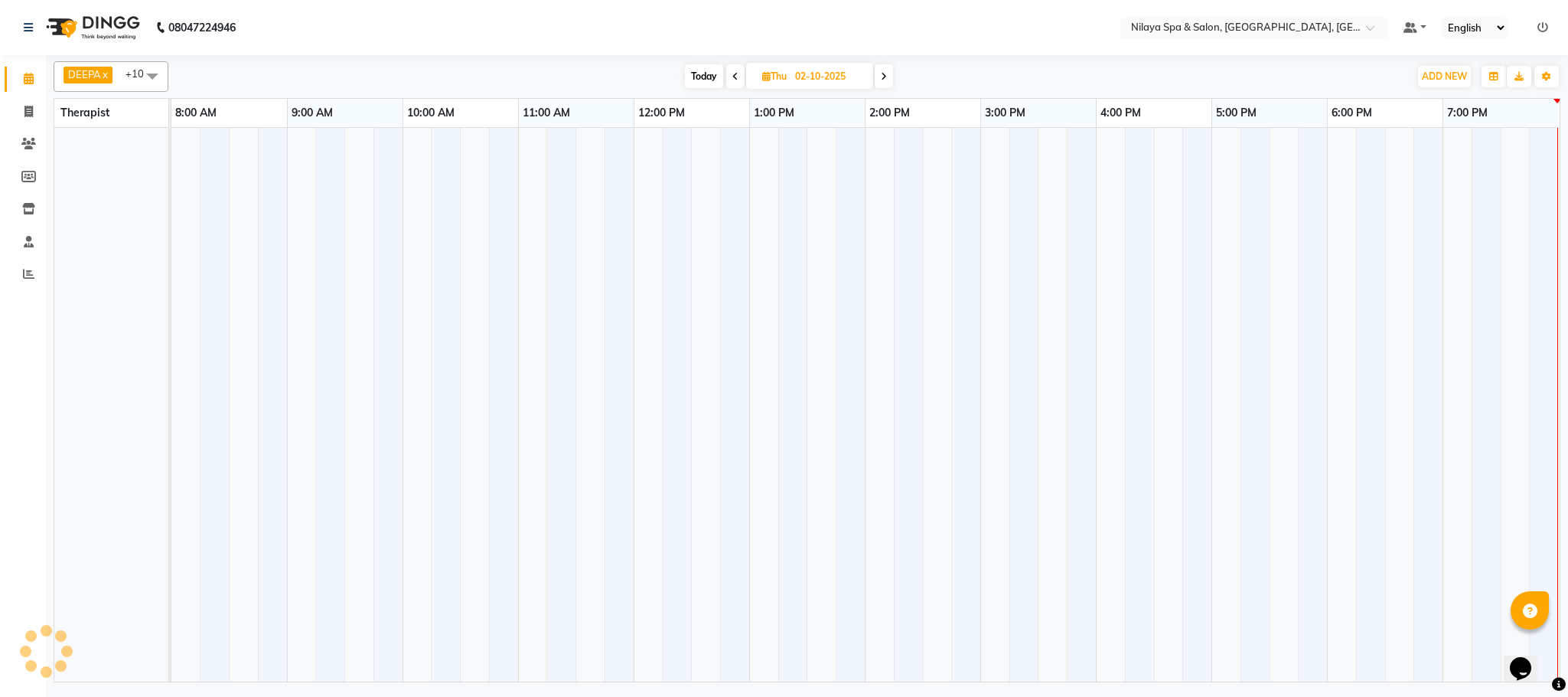
click at [0, 276] on li "Reports" at bounding box center [22, 275] width 45 height 33
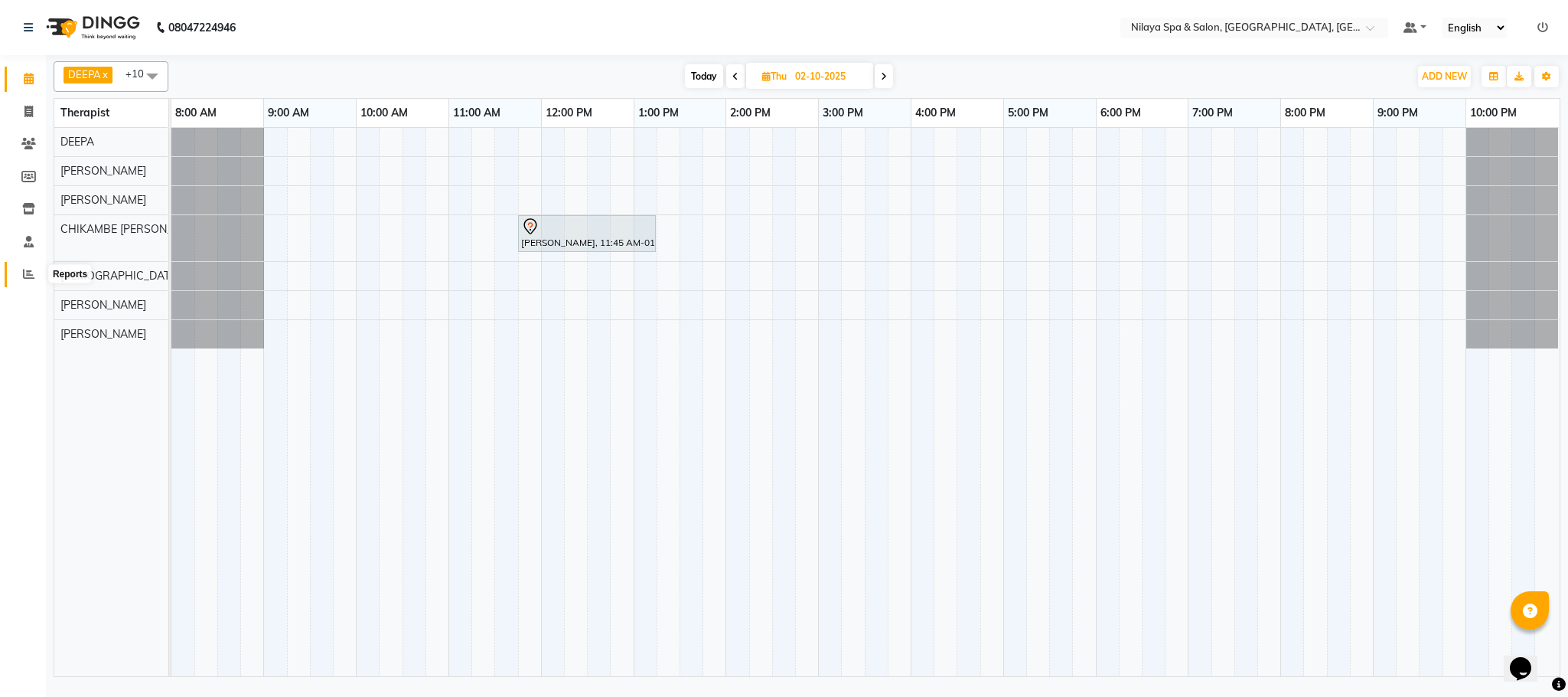
click at [27, 278] on icon at bounding box center [29, 274] width 12 height 12
